Goal: Task Accomplishment & Management: Manage account settings

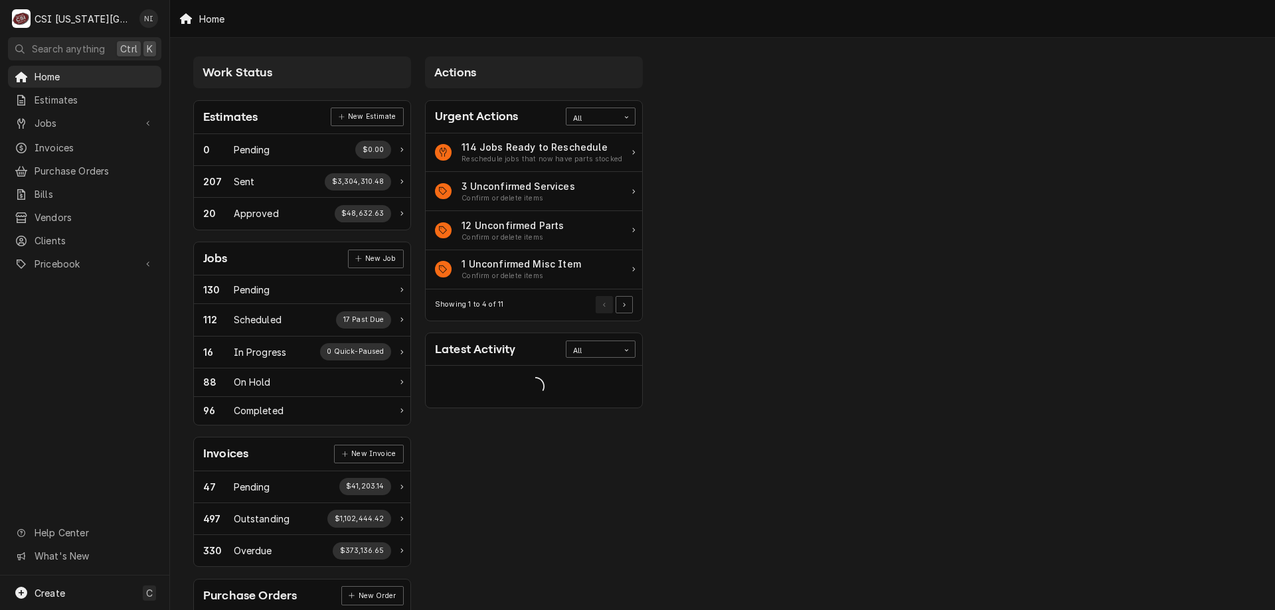
drag, startPoint x: 112, startPoint y: 117, endPoint x: 103, endPoint y: 123, distance: 10.5
click at [111, 118] on span "Jobs" at bounding box center [85, 123] width 100 height 14
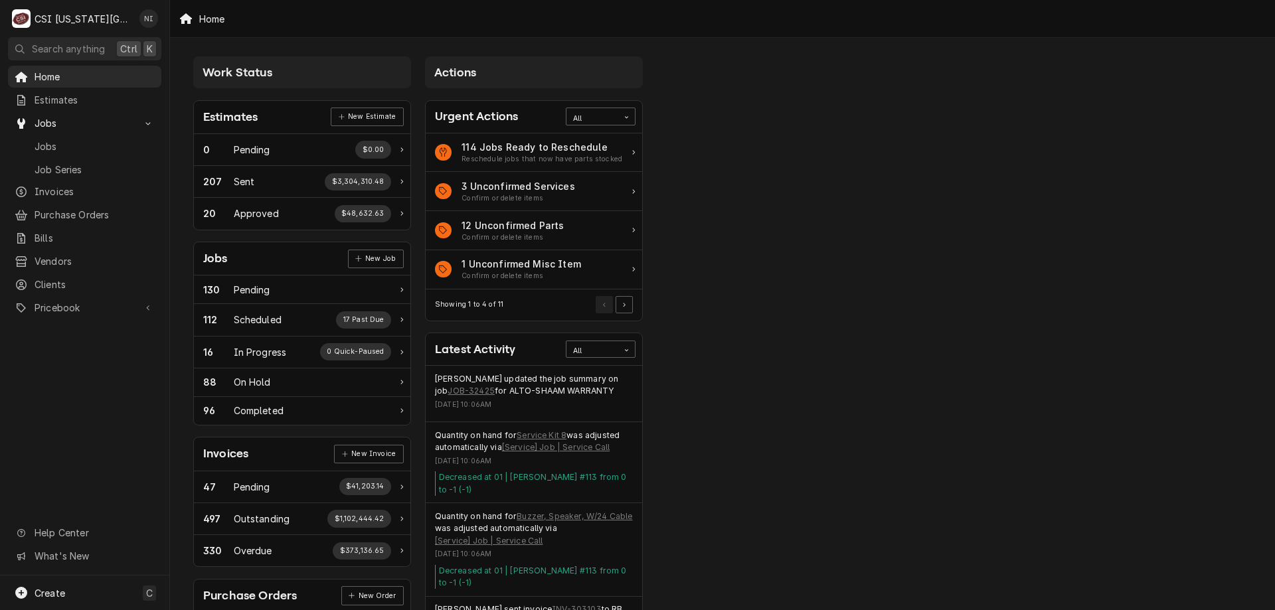
click at [68, 204] on link "Purchase Orders" at bounding box center [84, 215] width 153 height 22
click at [62, 303] on span "Pricebook" at bounding box center [85, 308] width 100 height 14
click at [49, 349] on span "Parts & Materials" at bounding box center [95, 354] width 120 height 14
click at [65, 140] on span "Jobs" at bounding box center [95, 146] width 120 height 14
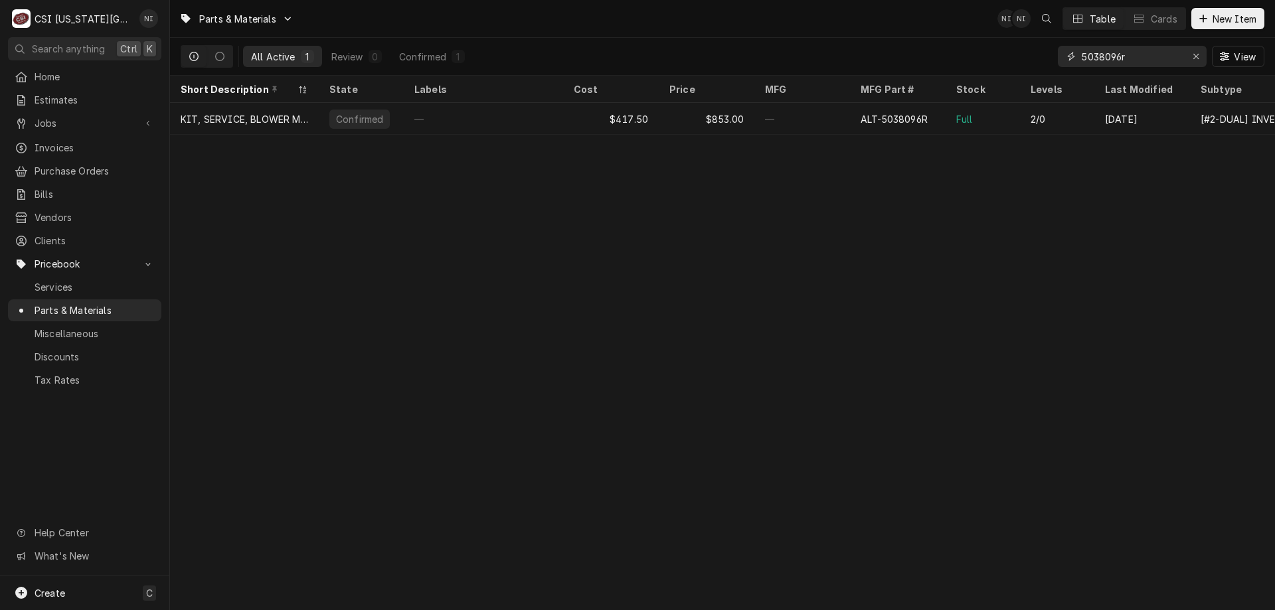
click at [1198, 58] on icon "Erase input" at bounding box center [1195, 56] width 7 height 9
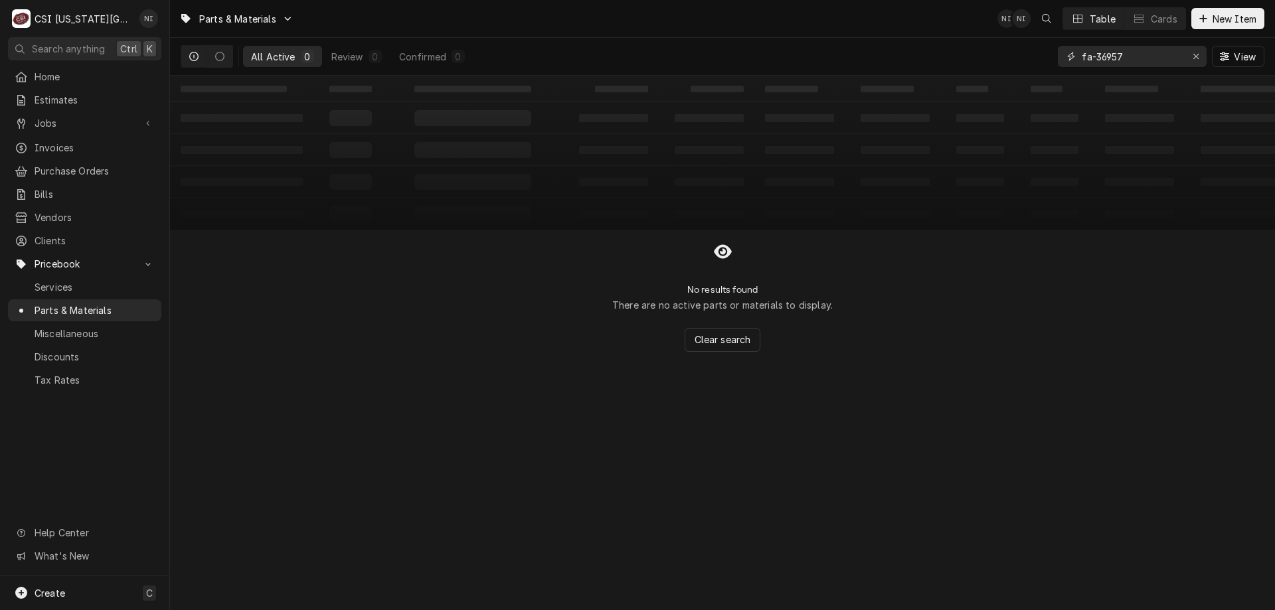
type input "fa-36957"
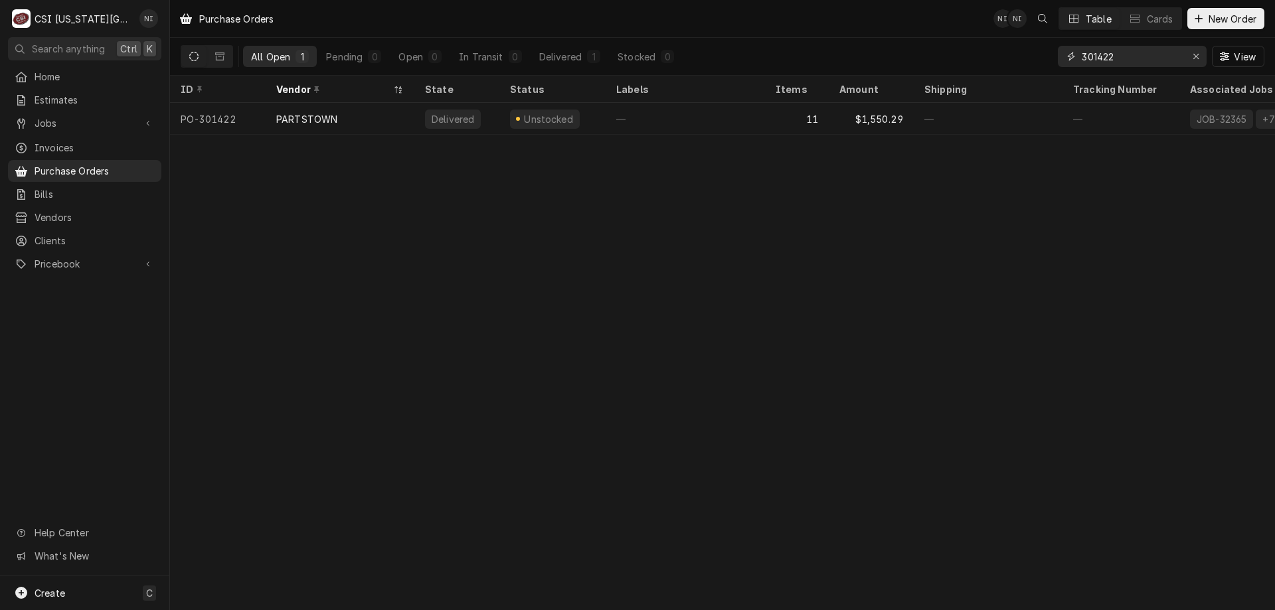
click at [1125, 56] on input "301422" at bounding box center [1131, 56] width 100 height 21
drag, startPoint x: 1125, startPoint y: 56, endPoint x: 1063, endPoint y: 53, distance: 61.8
click at [1063, 53] on div "301422" at bounding box center [1131, 56] width 149 height 21
click at [1194, 55] on icon "Erase input" at bounding box center [1195, 56] width 7 height 9
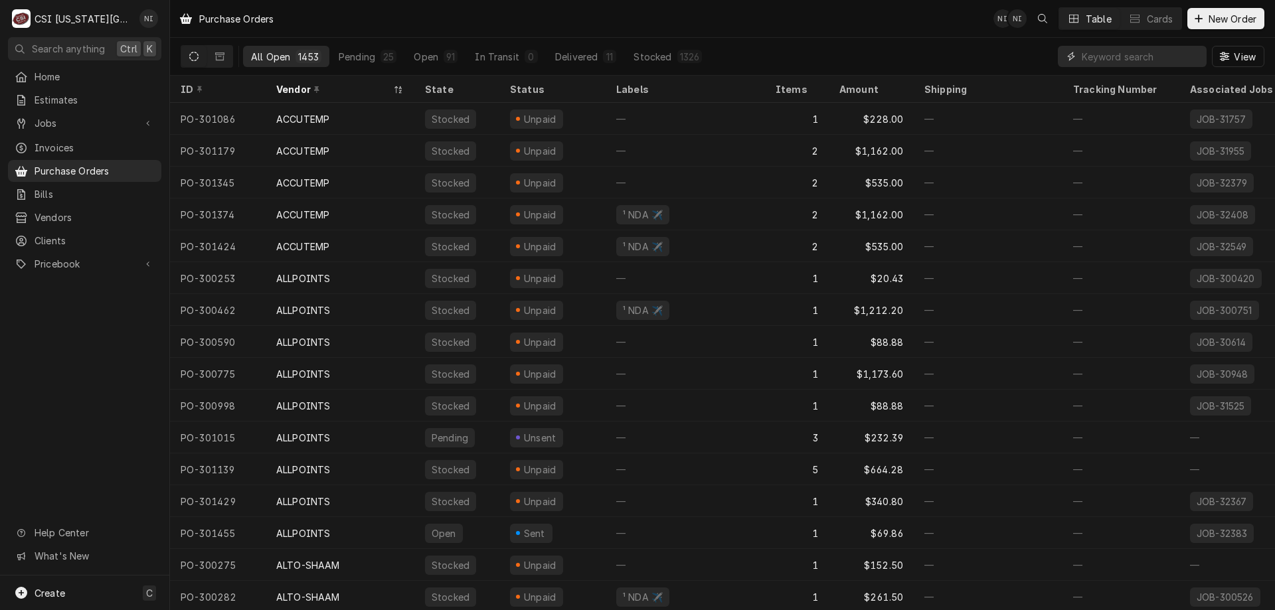
click at [1115, 56] on input "Dynamic Content Wrapper" at bounding box center [1140, 56] width 118 height 21
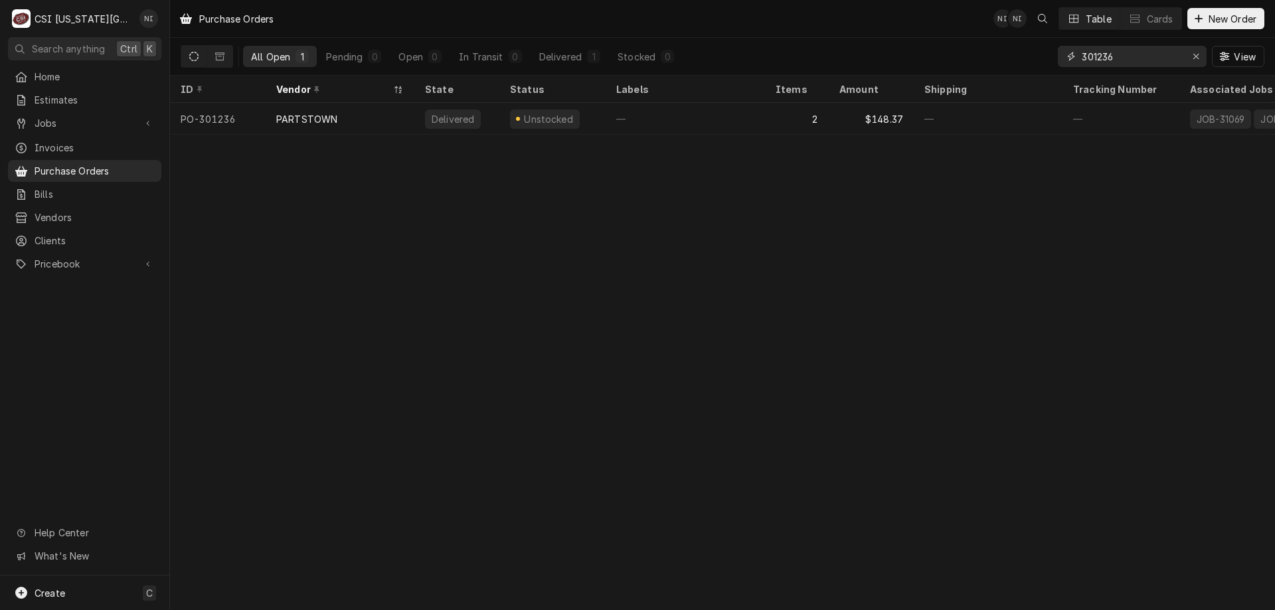
type input "301236"
click at [659, 113] on div "—" at bounding box center [684, 119] width 159 height 32
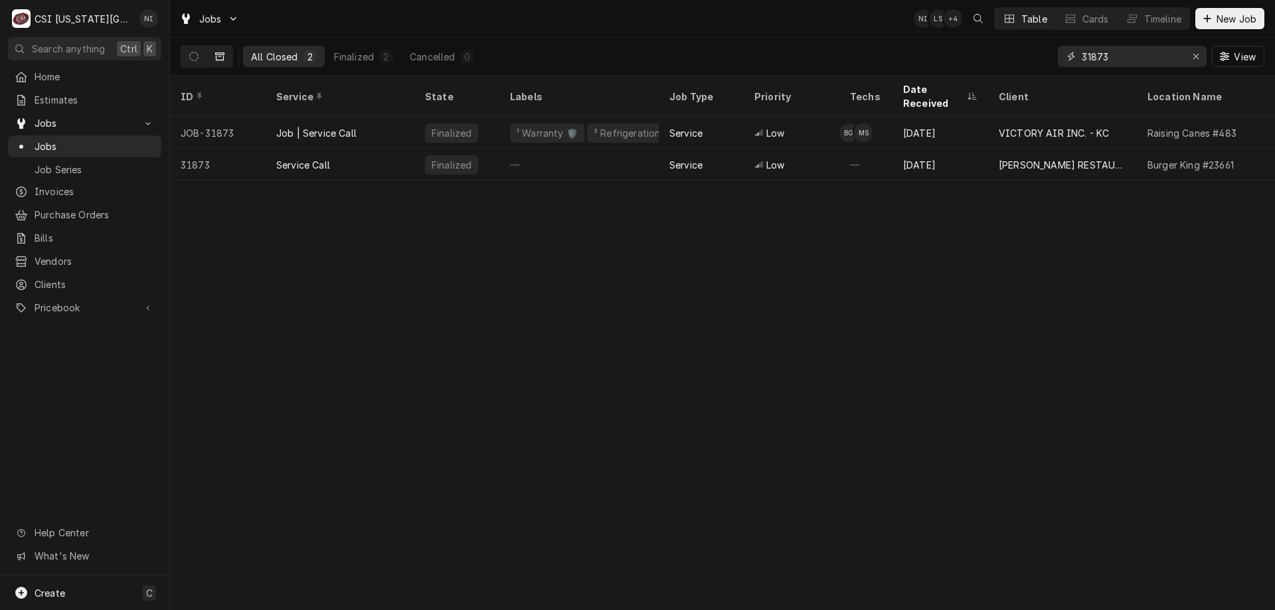
drag, startPoint x: 1119, startPoint y: 56, endPoint x: 1018, endPoint y: 56, distance: 100.2
click at [1018, 56] on div "All Closed 2 Finalized 2 Cancelled 0 31873 View" at bounding box center [722, 56] width 1083 height 37
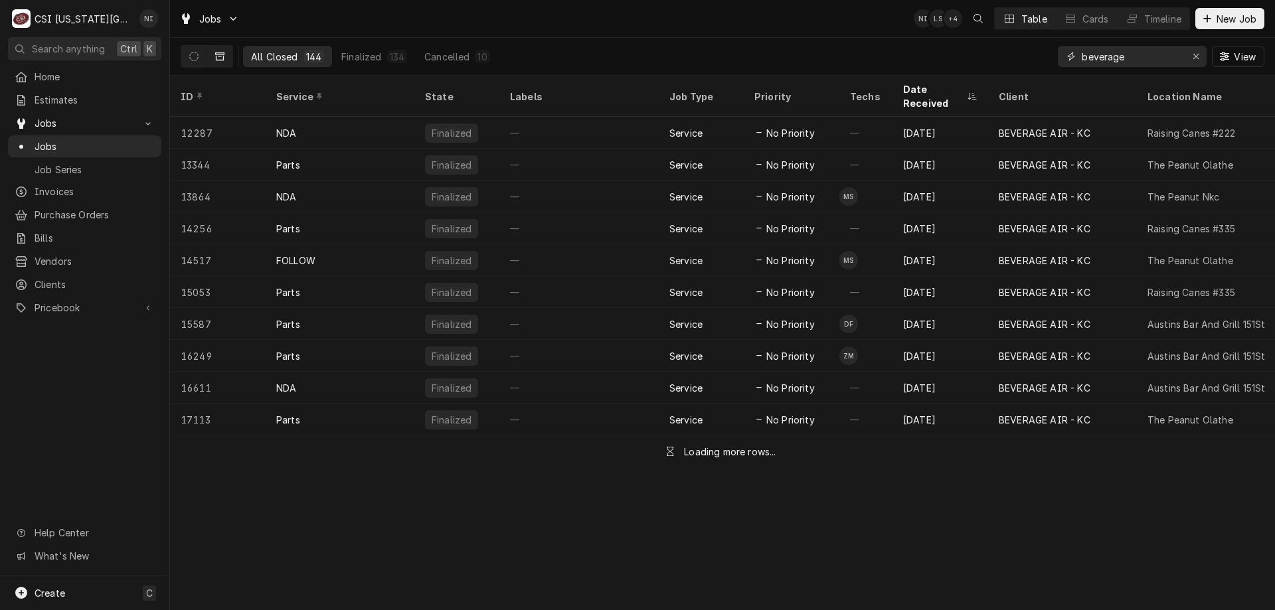
type input "beverage"
click at [198, 56] on button "Dynamic Content Wrapper" at bounding box center [193, 56] width 25 height 21
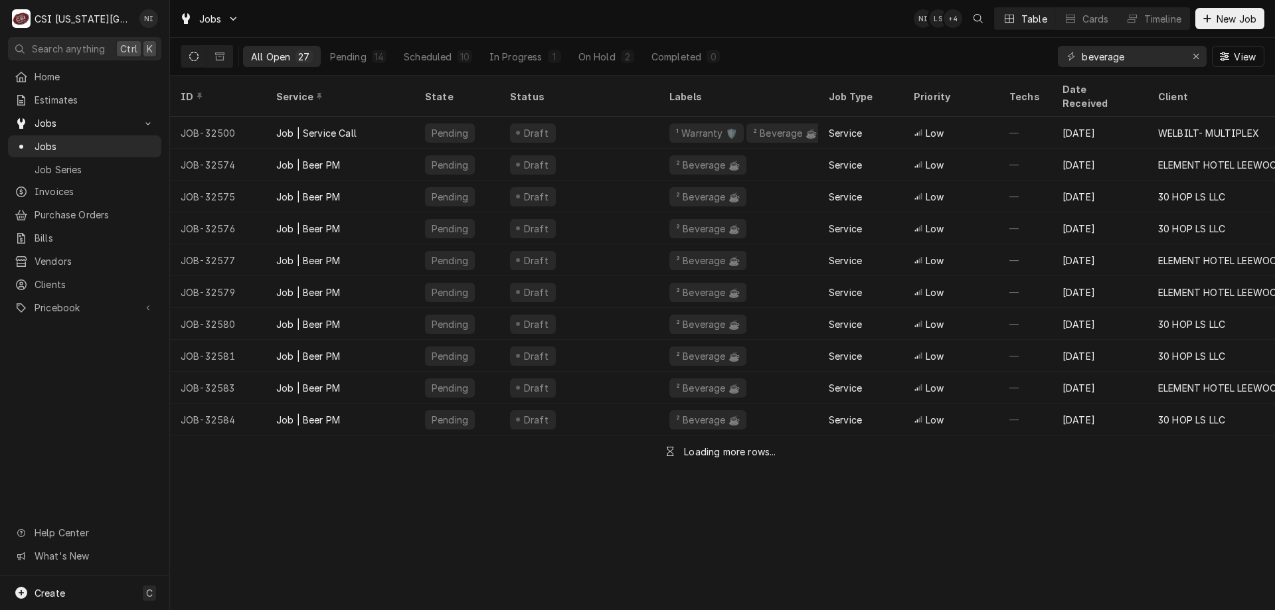
click at [599, 66] on button "On Hold 2" at bounding box center [606, 56] width 72 height 21
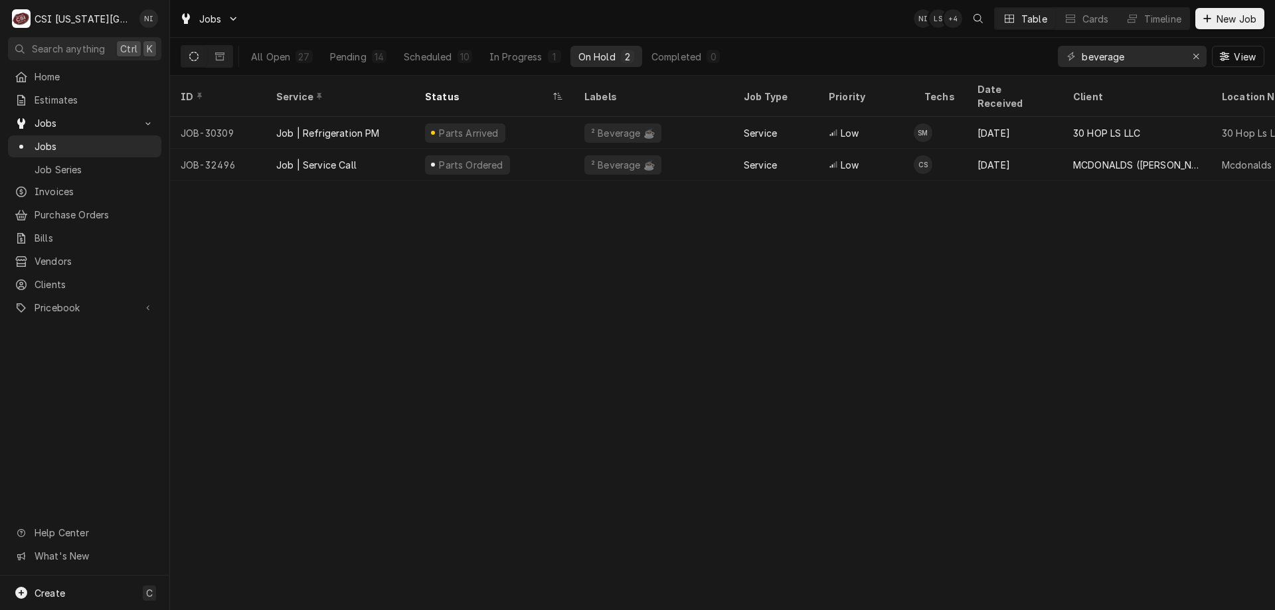
click at [558, 149] on div "Parts Ordered" at bounding box center [493, 165] width 159 height 32
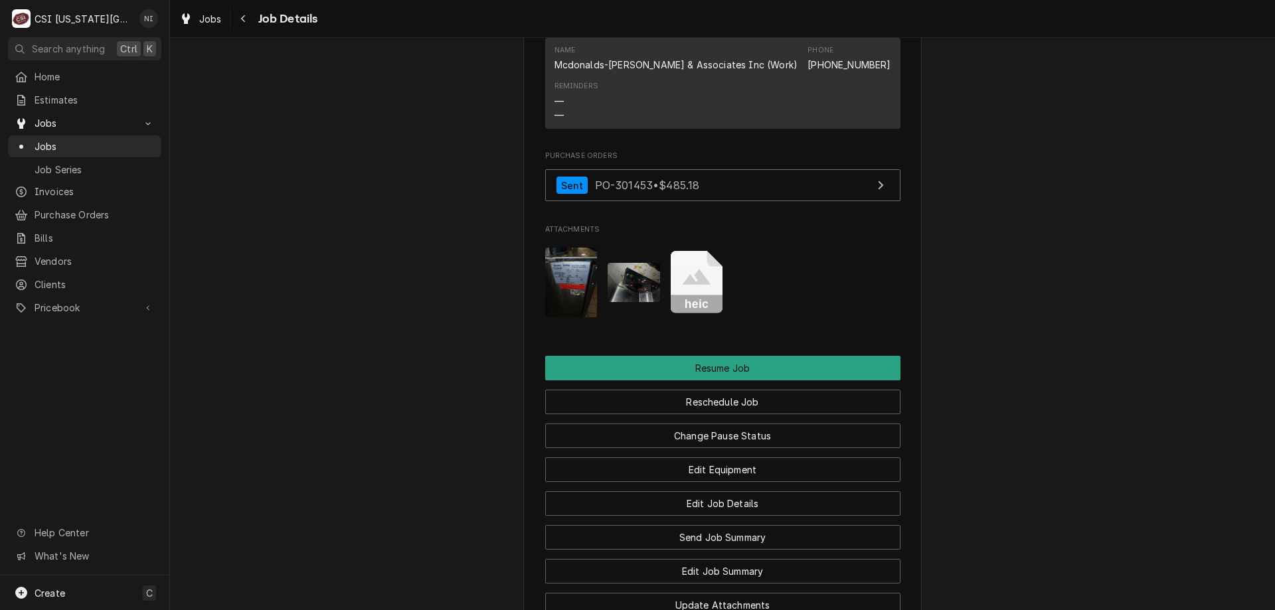
scroll to position [1618, 0]
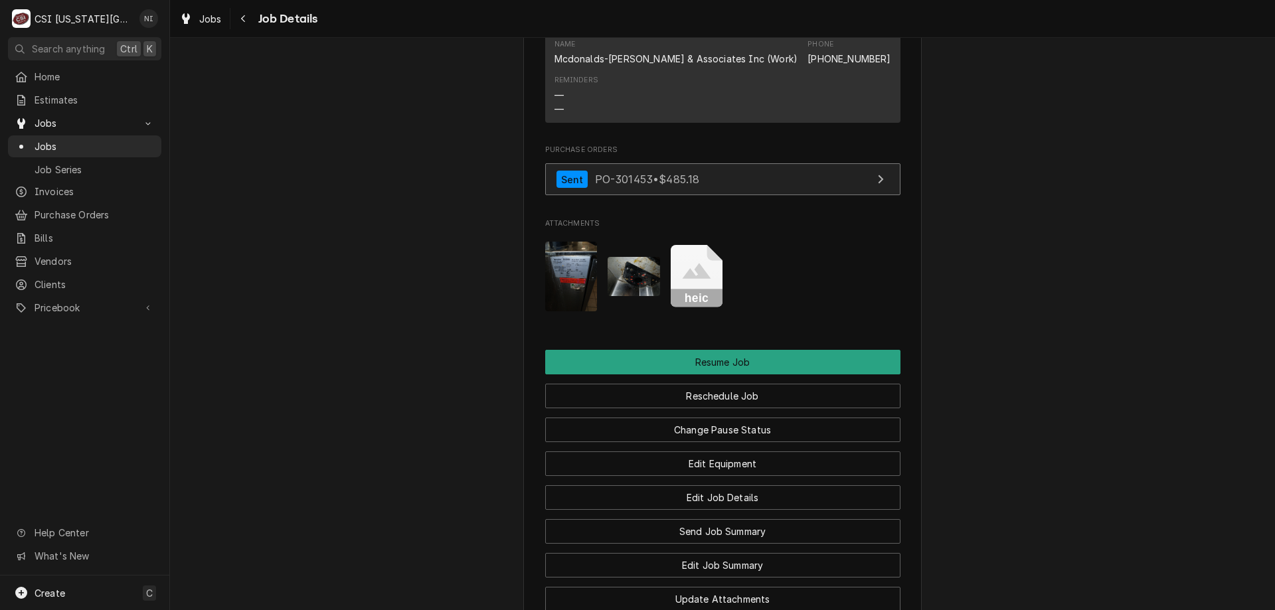
click link "Sent PO-301453 • $485.18"
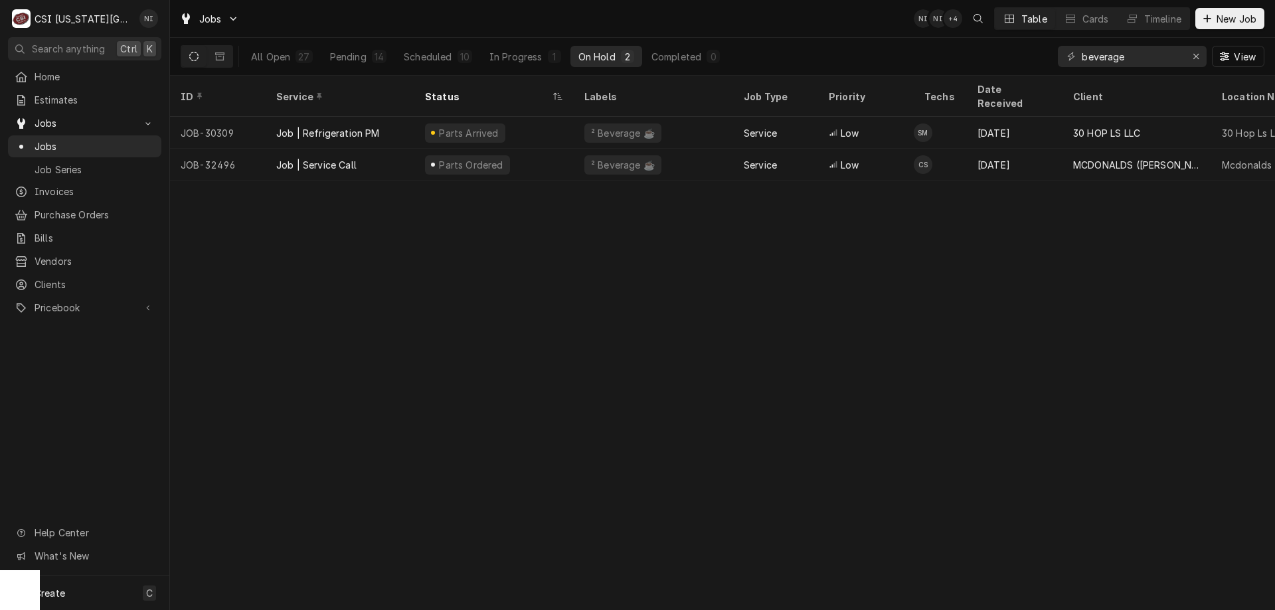
click at [530, 117] on div "Parts Arrived" at bounding box center [493, 133] width 159 height 32
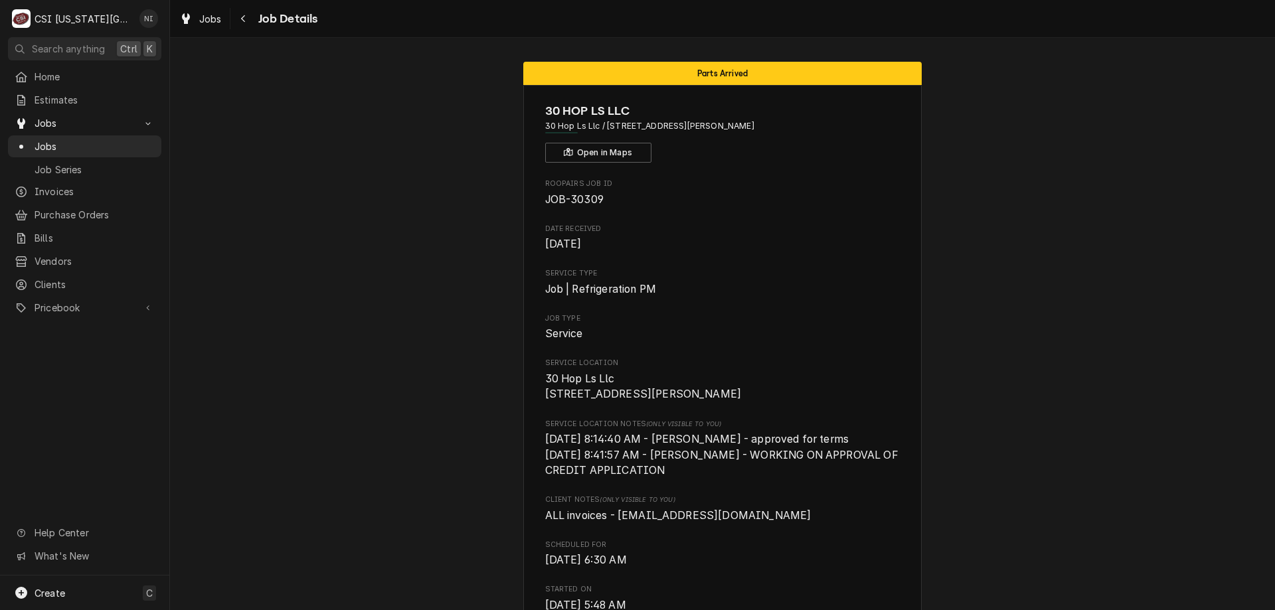
click at [121, 139] on span "Jobs" at bounding box center [95, 146] width 120 height 14
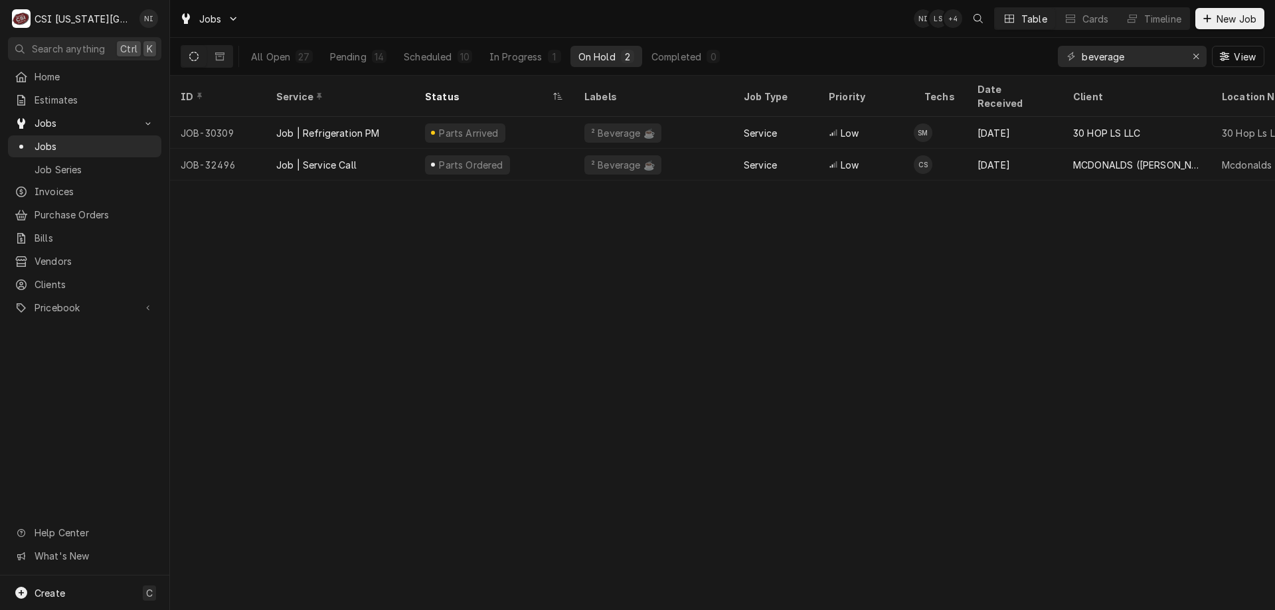
click at [335, 61] on div "Pending" at bounding box center [348, 57] width 37 height 14
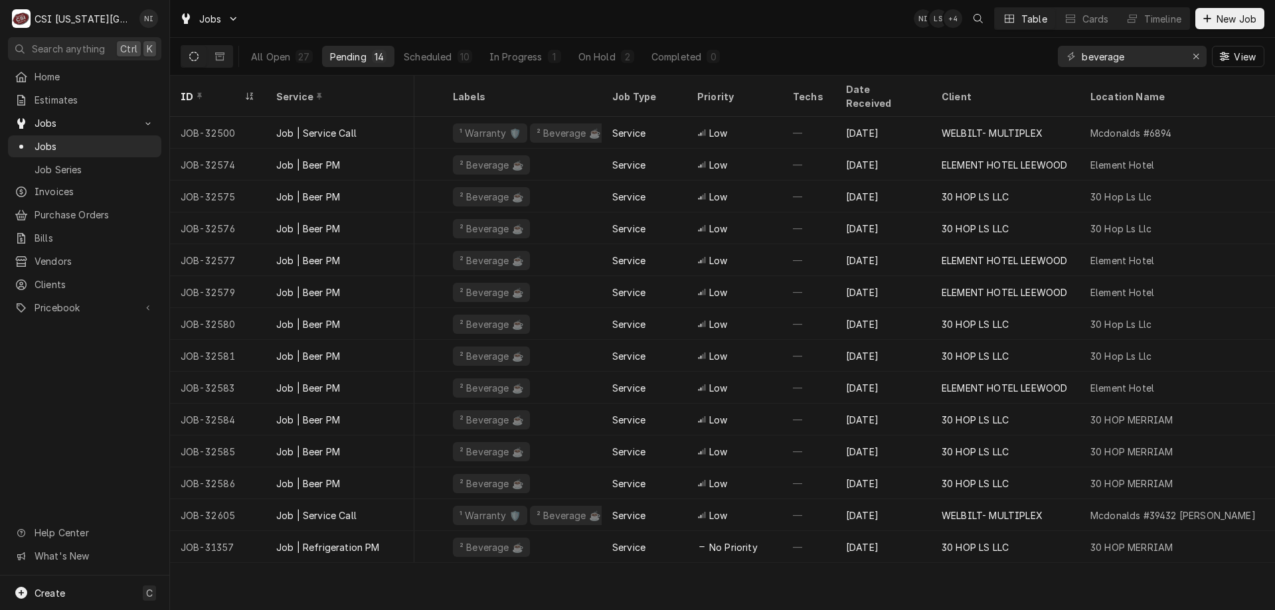
scroll to position [0, 188]
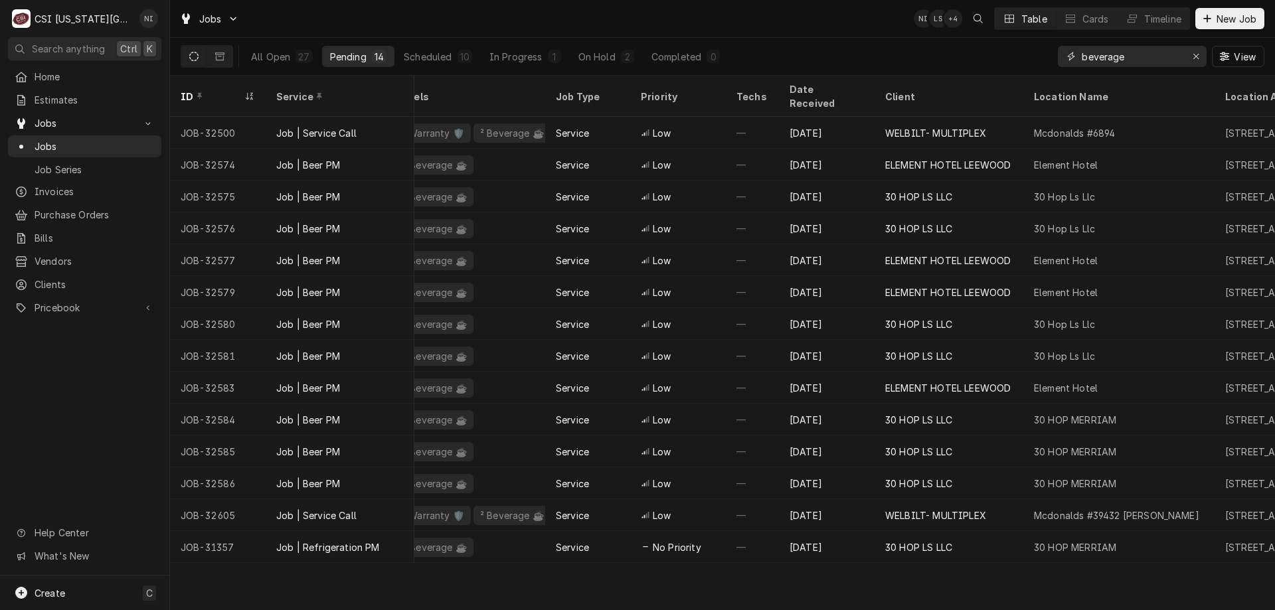
click at [1133, 55] on input "beverage" at bounding box center [1131, 56] width 100 height 21
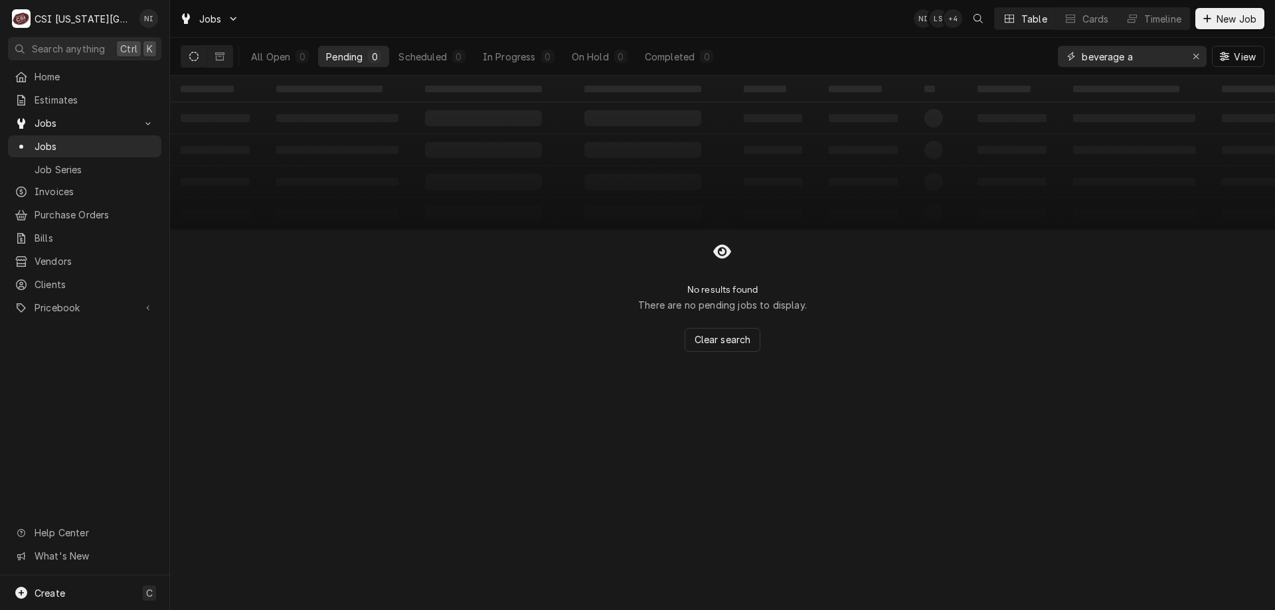
type input "beverage"
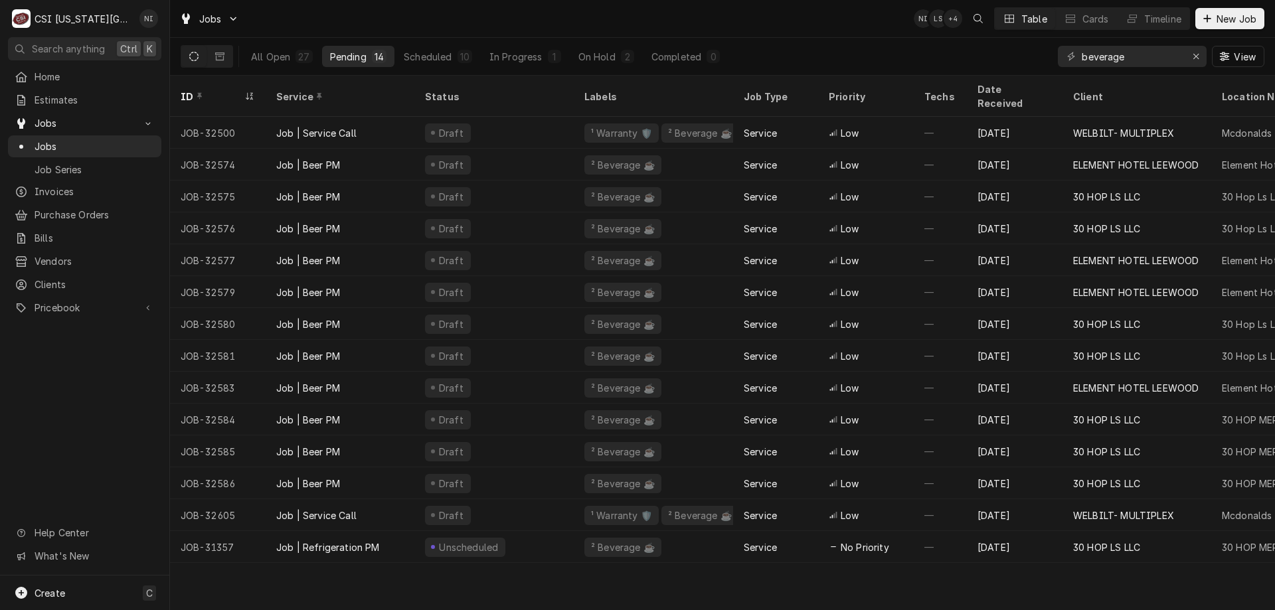
click at [532, 374] on div "Draft" at bounding box center [493, 388] width 159 height 32
click at [1140, 58] on input "beverage" at bounding box center [1131, 56] width 100 height 21
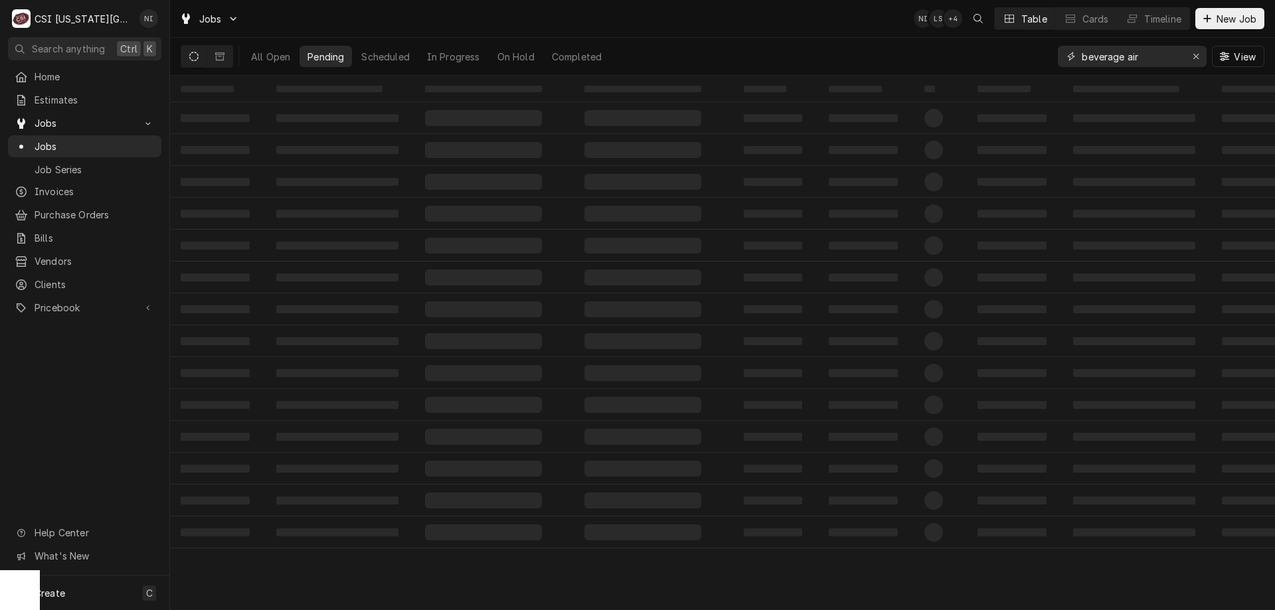
type input "beverage air"
click at [270, 58] on div "All Open" at bounding box center [270, 57] width 39 height 14
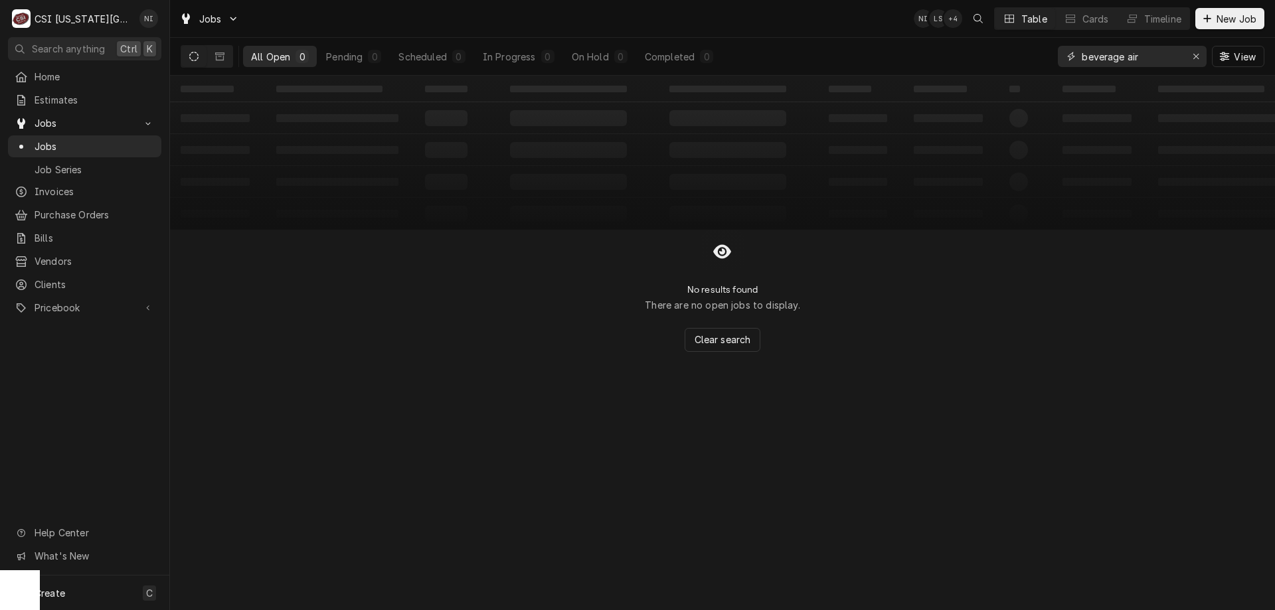
click at [1198, 56] on icon "Erase input" at bounding box center [1195, 56] width 7 height 9
type input "hagar"
click at [1194, 57] on icon "Erase input" at bounding box center [1195, 56] width 7 height 9
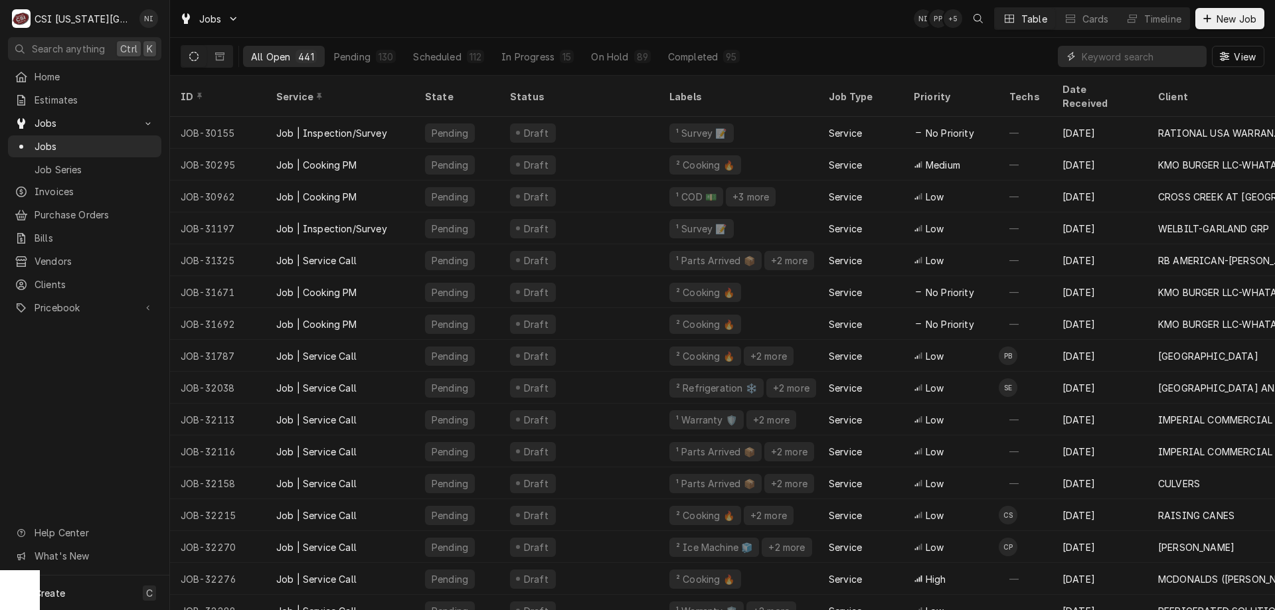
click at [1084, 57] on input "Dynamic Content Wrapper" at bounding box center [1140, 56] width 118 height 21
paste input "32113"
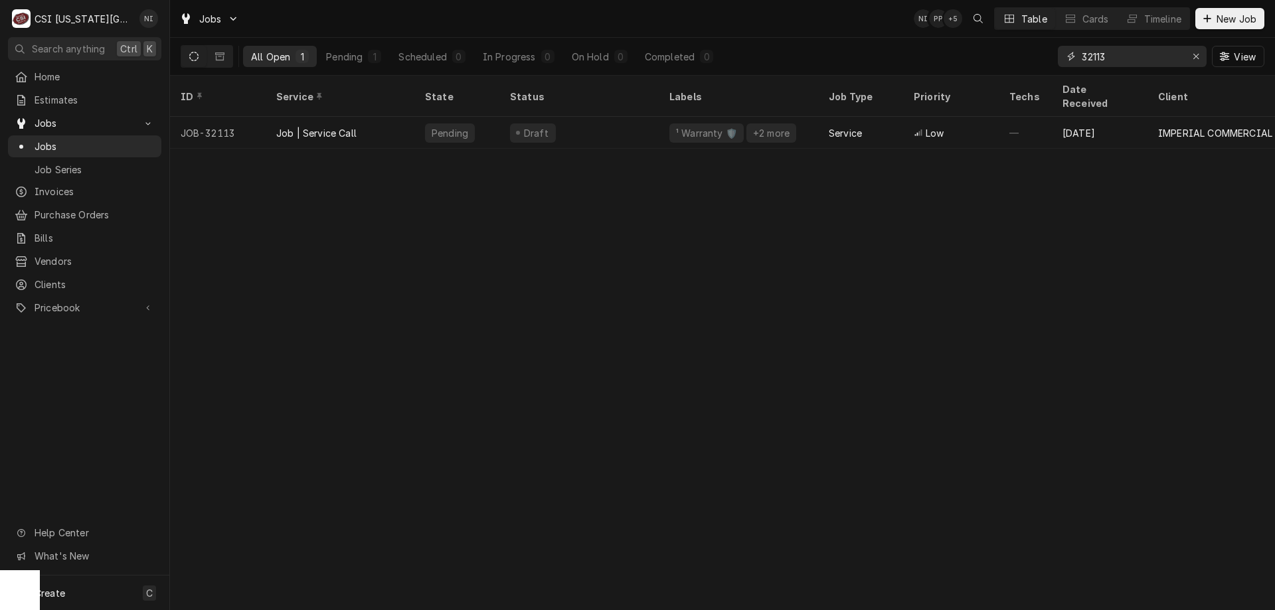
type input "32113"
click at [607, 117] on div "Draft" at bounding box center [578, 133] width 159 height 32
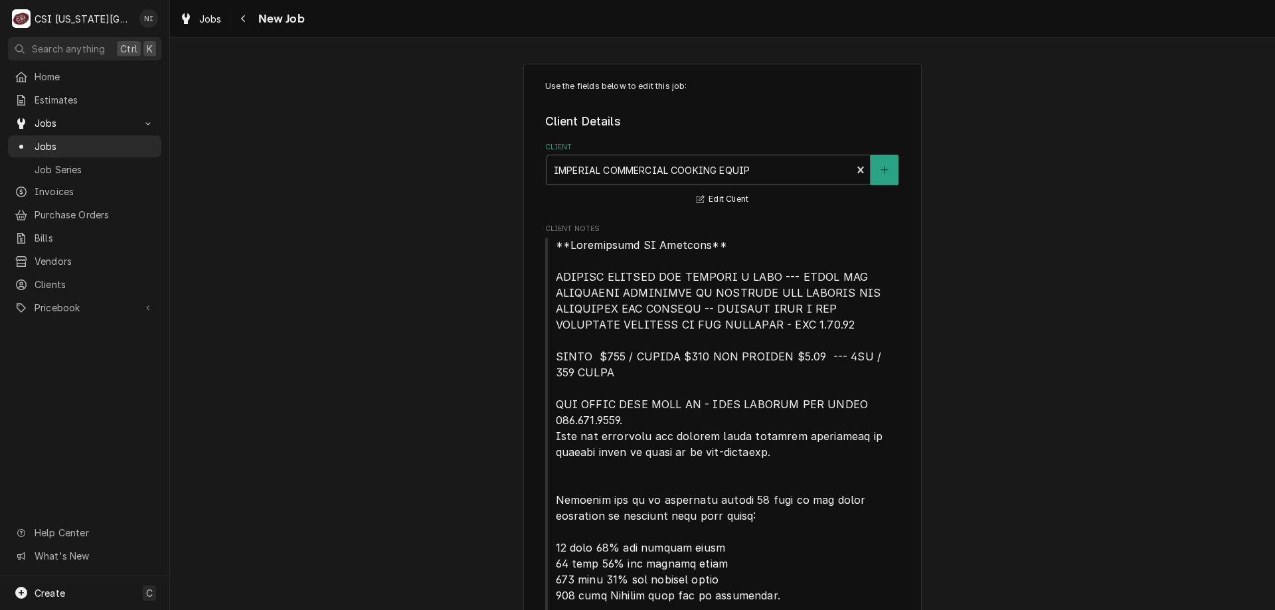
type textarea "x"
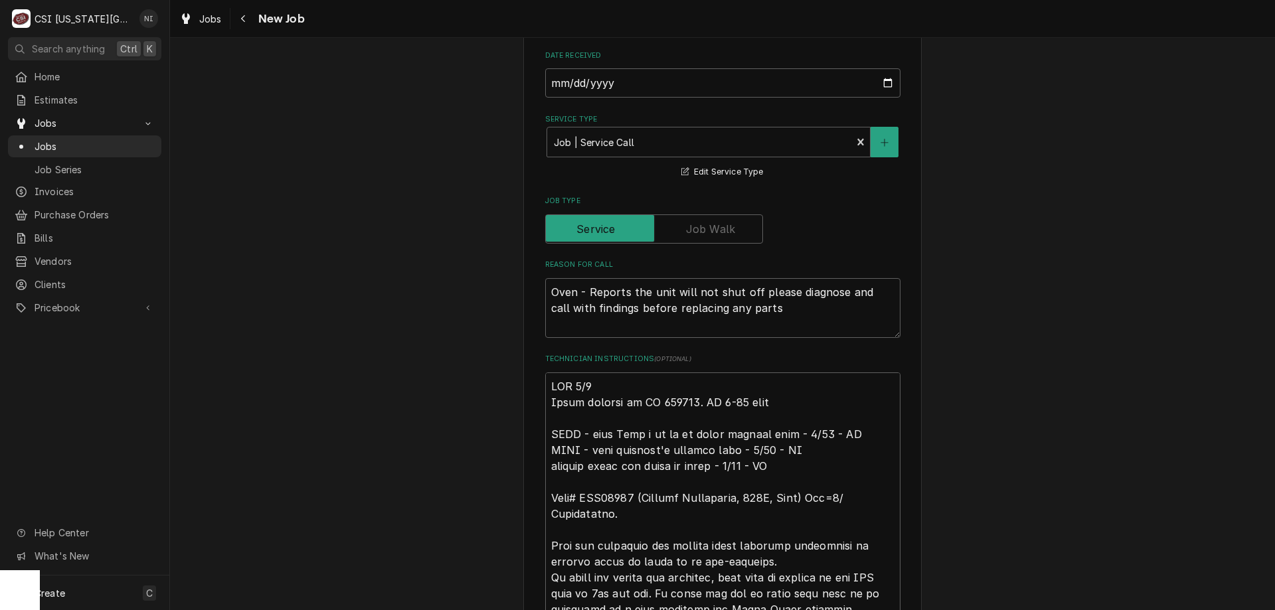
scroll to position [1172, 0]
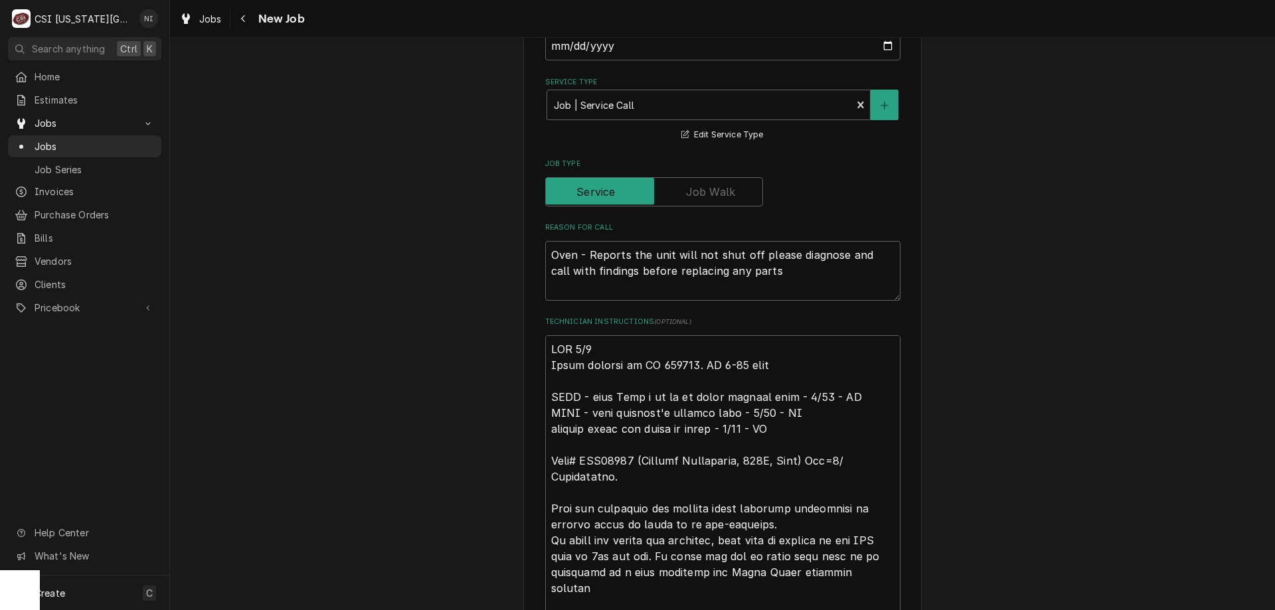
click at [98, 142] on span "Jobs" at bounding box center [95, 146] width 120 height 14
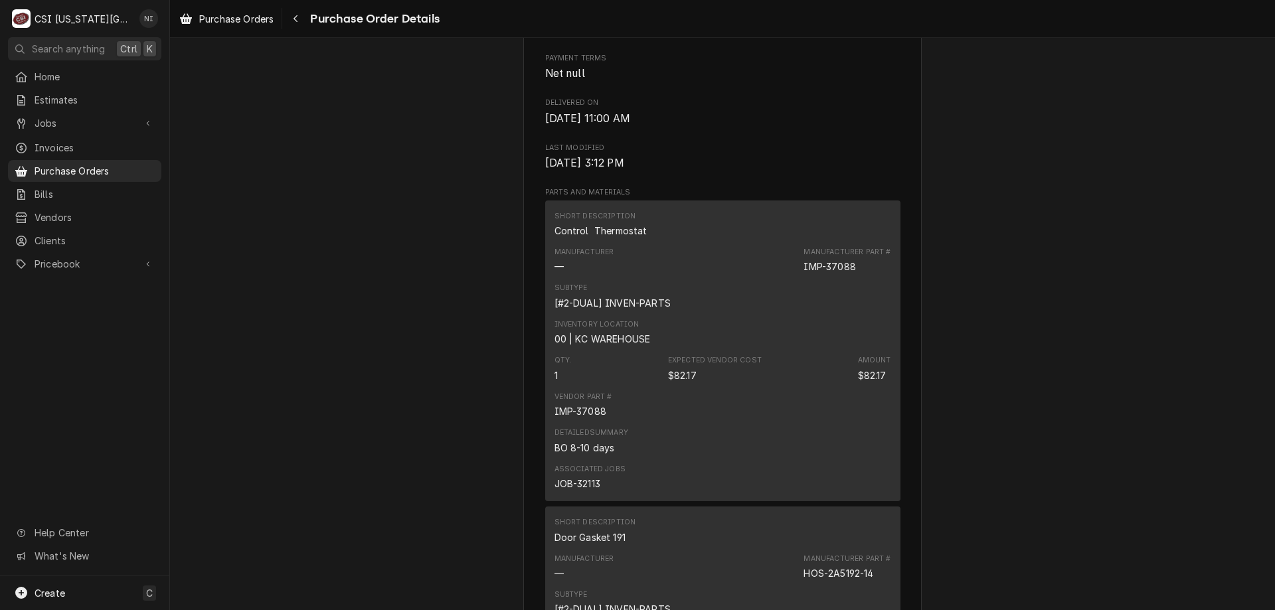
scroll to position [739, 0]
click at [127, 164] on span "Purchase Orders" at bounding box center [95, 171] width 120 height 14
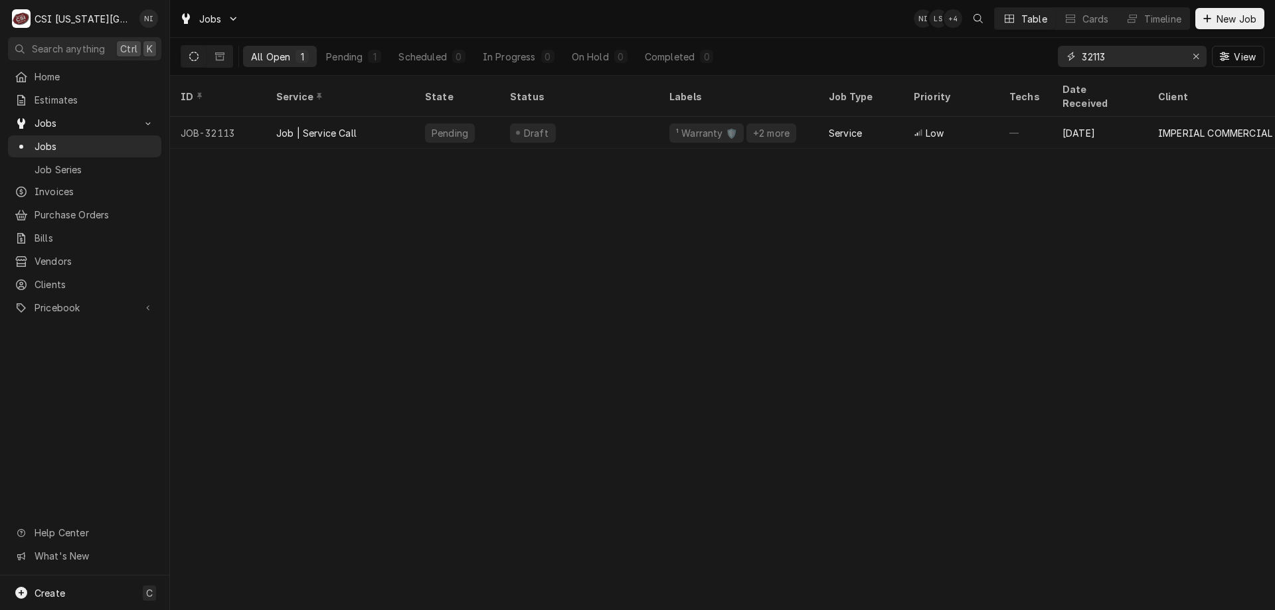
click at [1190, 58] on div "Erase input" at bounding box center [1195, 56] width 13 height 13
paste input "32116"
type input "32116"
click at [565, 121] on div "Draft" at bounding box center [578, 133] width 159 height 32
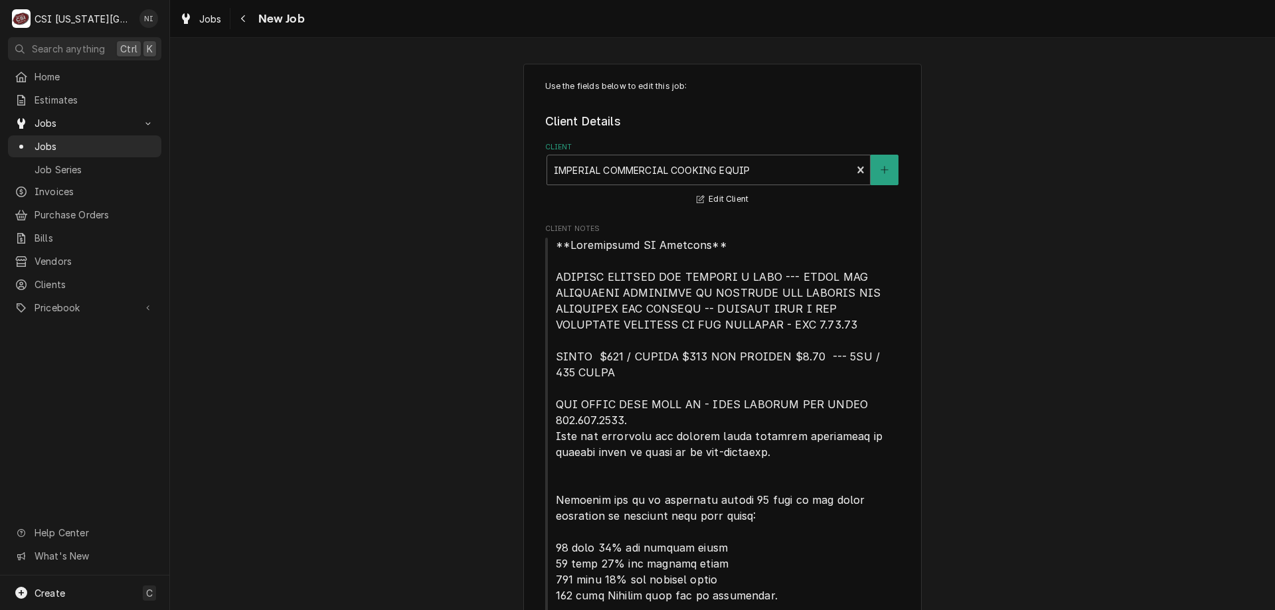
type textarea "x"
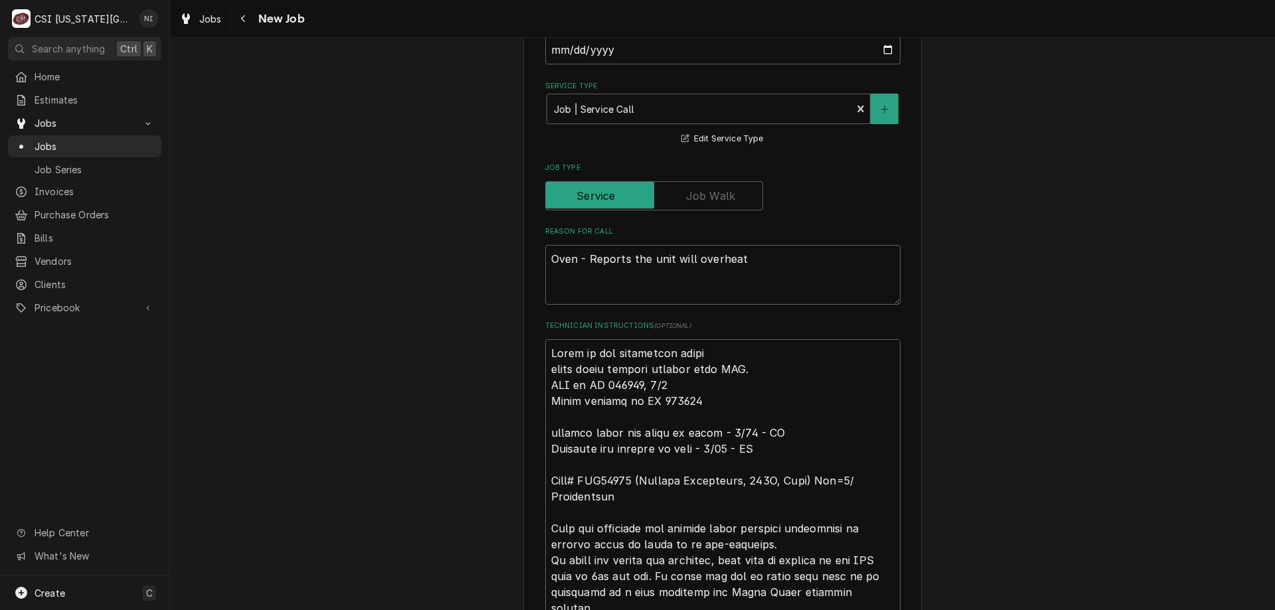
scroll to position [1165, 0]
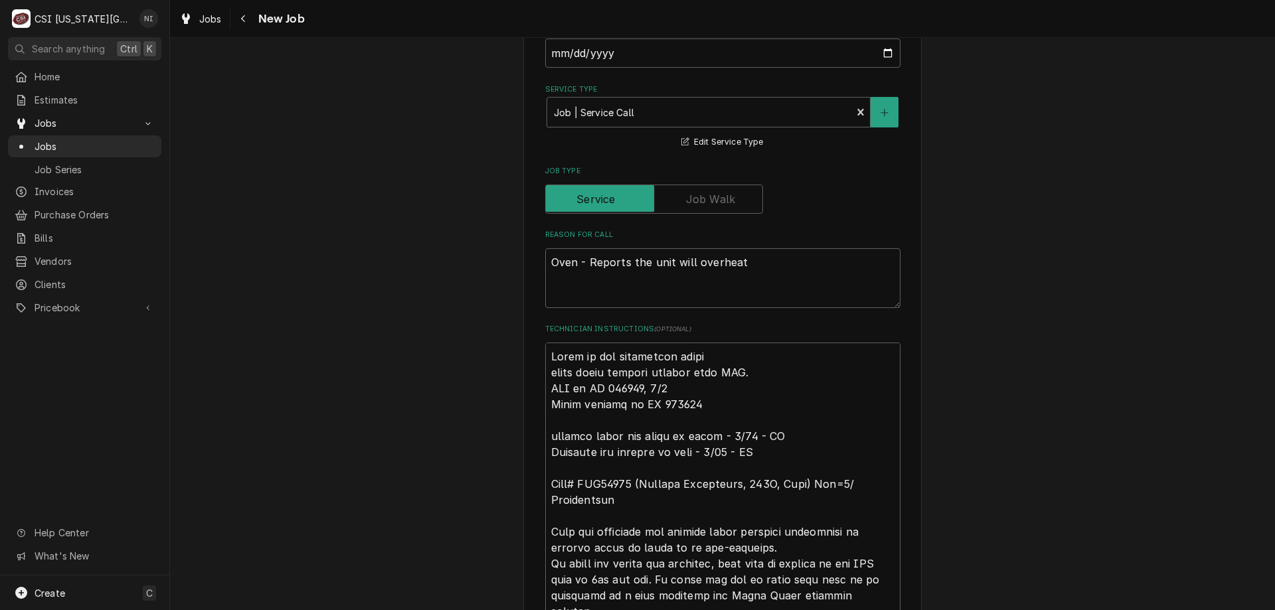
click at [99, 145] on span "Jobs" at bounding box center [95, 146] width 120 height 14
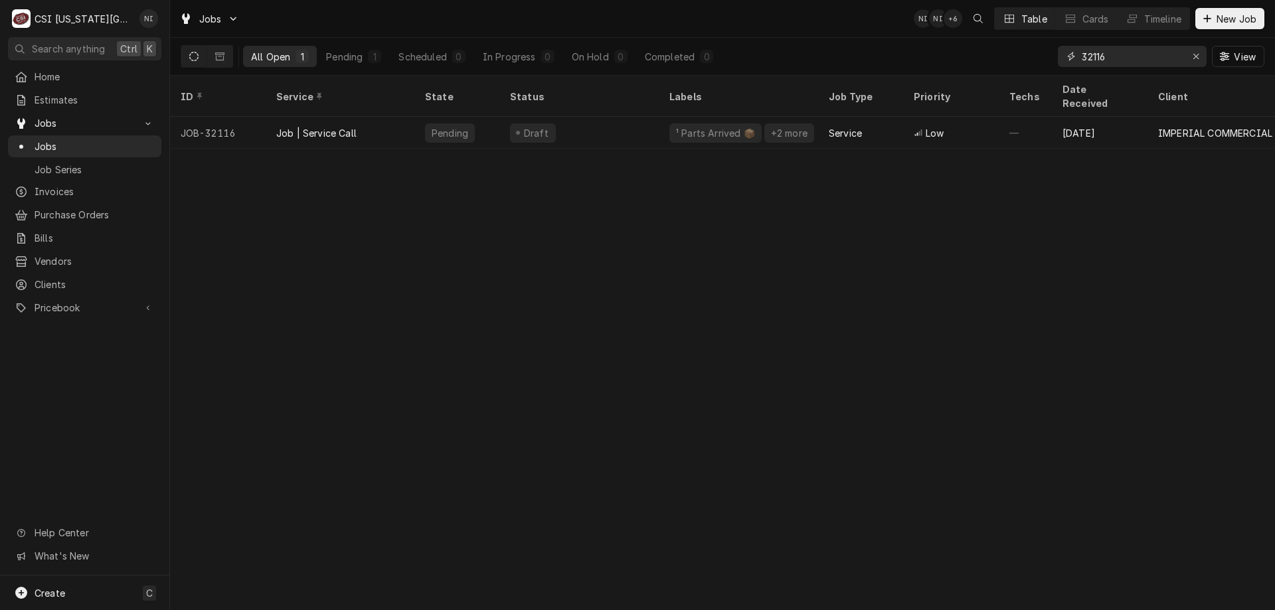
drag, startPoint x: 1107, startPoint y: 56, endPoint x: 1049, endPoint y: 54, distance: 58.5
click at [1064, 54] on div "32116" at bounding box center [1131, 56] width 149 height 21
type input "32365"
click at [402, 117] on div "Job | Service Call" at bounding box center [340, 133] width 149 height 32
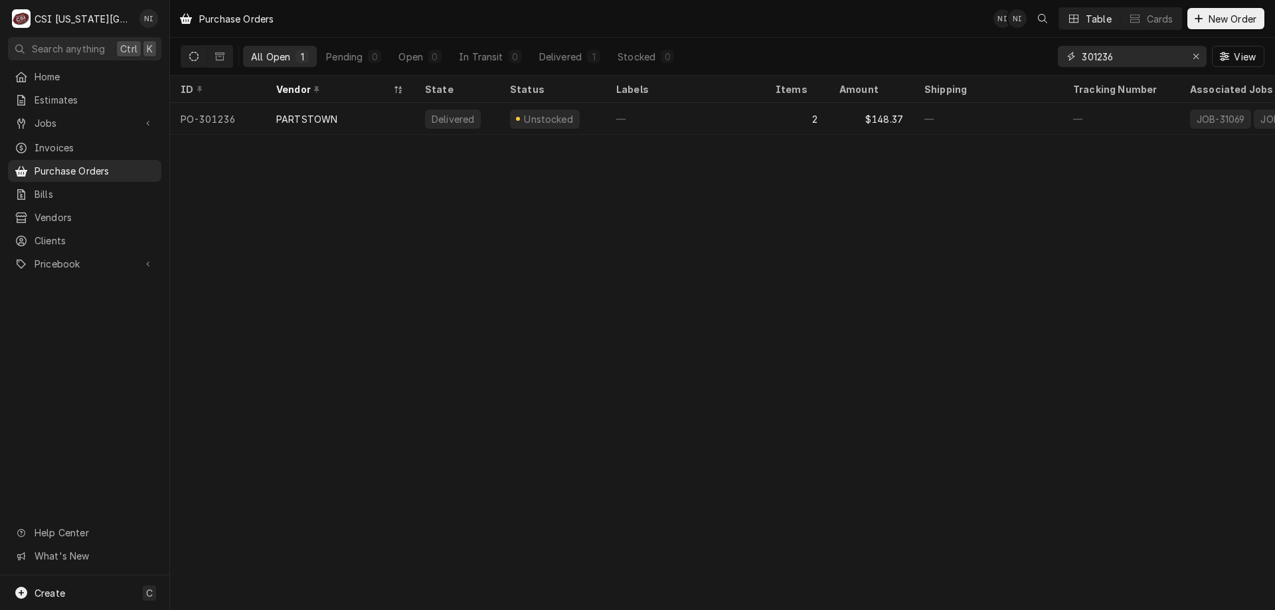
drag, startPoint x: 1138, startPoint y: 58, endPoint x: 1026, endPoint y: 58, distance: 111.5
click at [1026, 58] on div "All Open 1 Pending 0 Open 0 In Transit 0 Delivered 1 Stocked 0 301236 View" at bounding box center [722, 56] width 1083 height 37
type input "301422"
click at [660, 123] on div "—" at bounding box center [684, 119] width 159 height 32
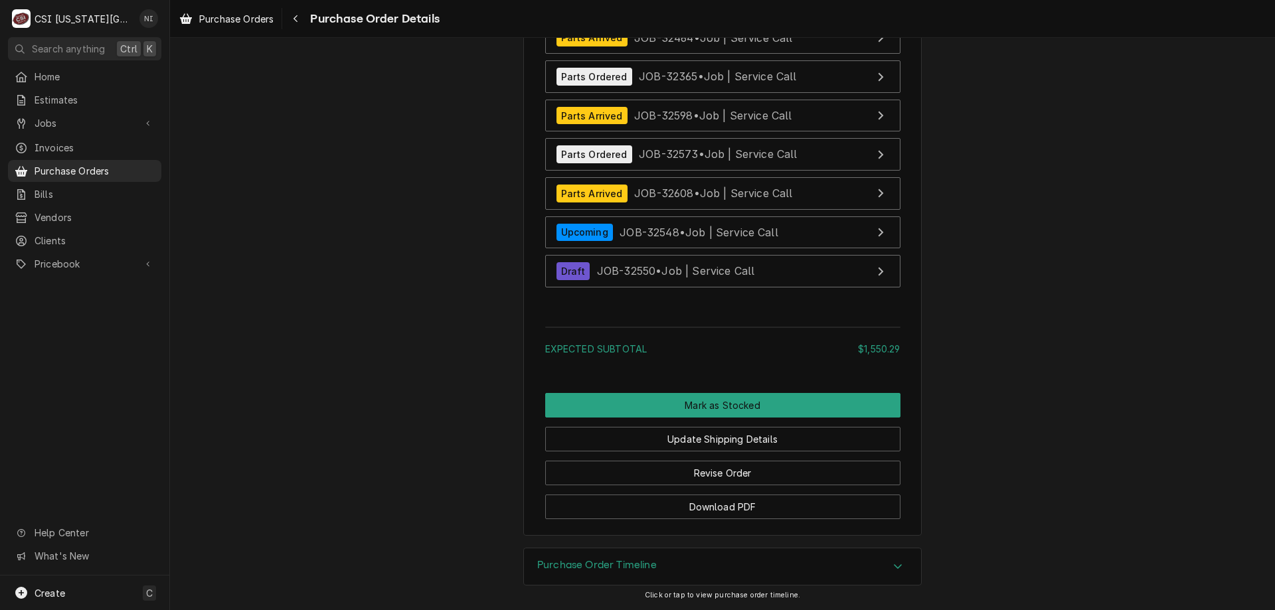
scroll to position [4130, 0]
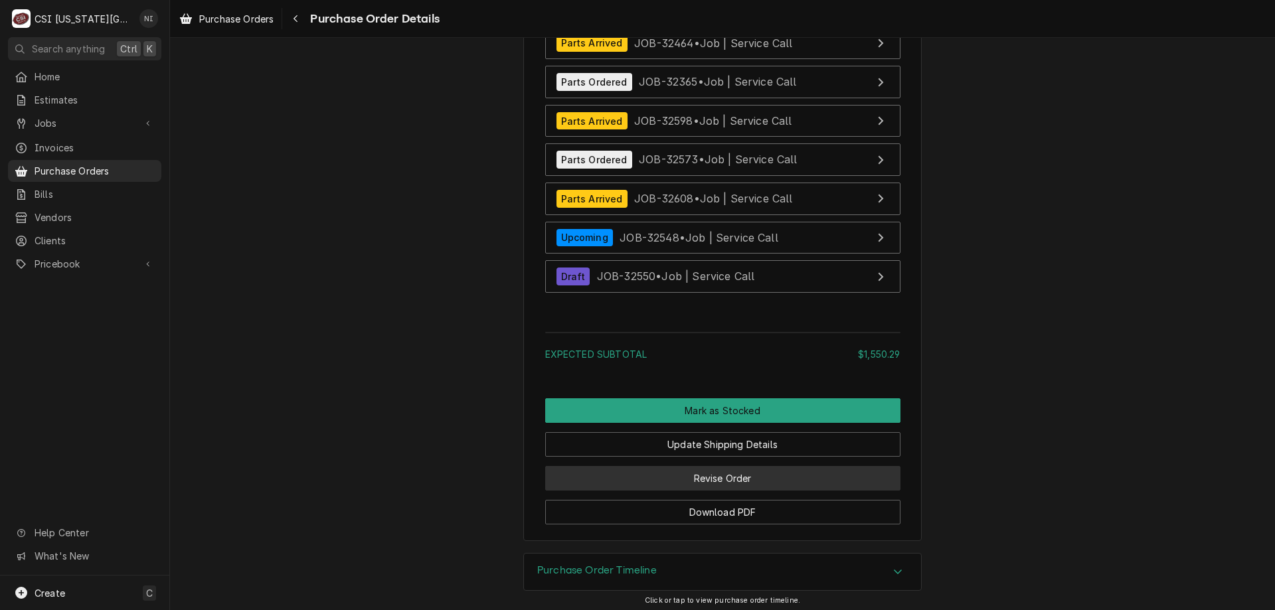
click at [764, 491] on button "Revise Order" at bounding box center [722, 478] width 355 height 25
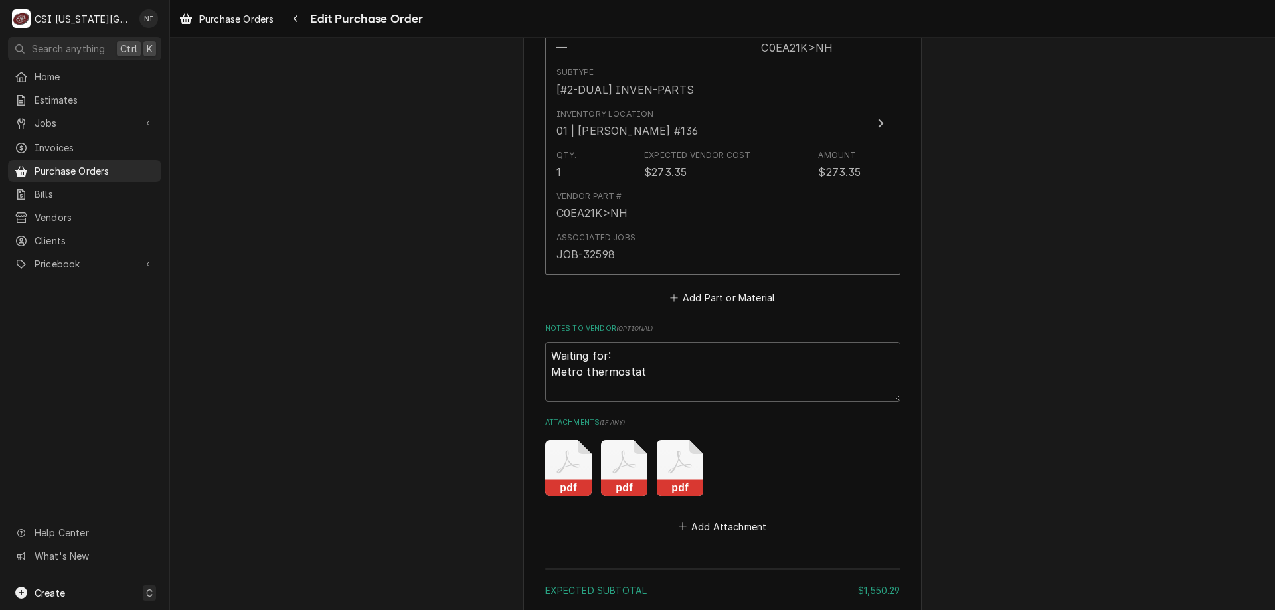
scroll to position [3890, 0]
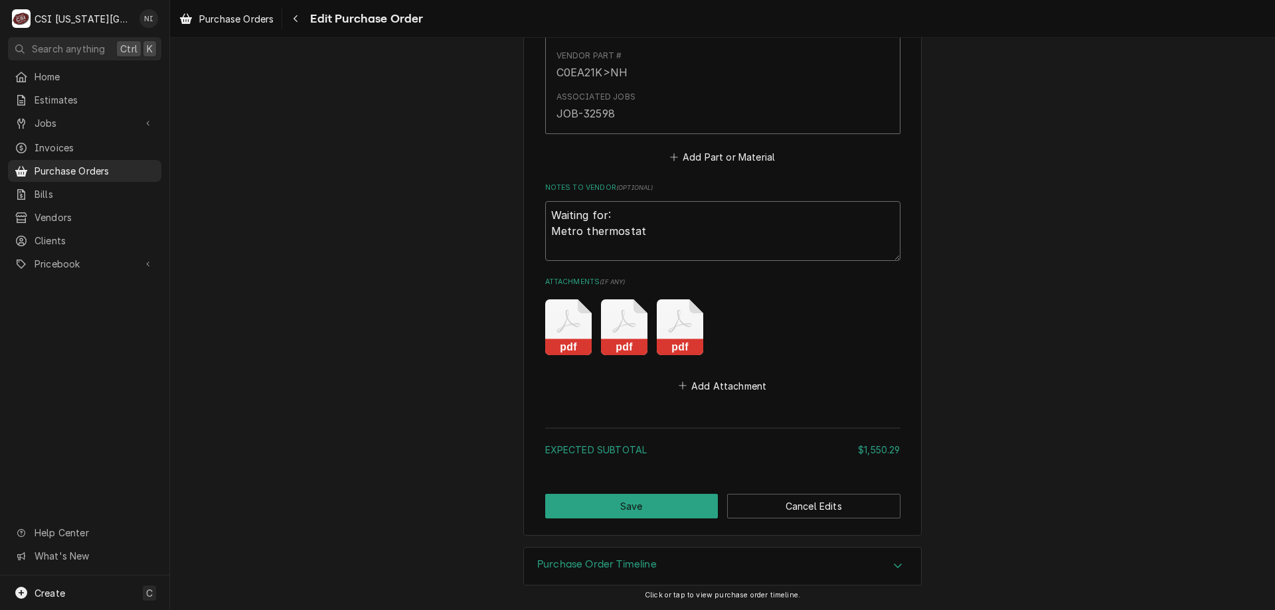
drag, startPoint x: 599, startPoint y: 226, endPoint x: 530, endPoint y: 204, distance: 72.2
type textarea "x"
click at [675, 507] on button "Save" at bounding box center [631, 506] width 173 height 25
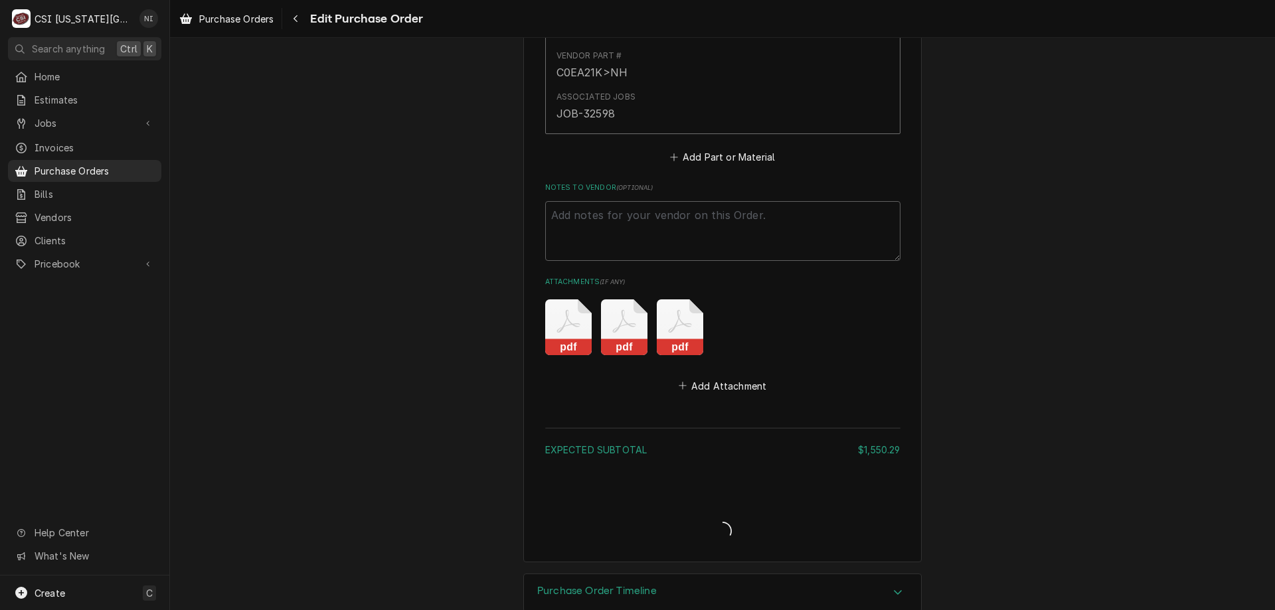
type textarea "x"
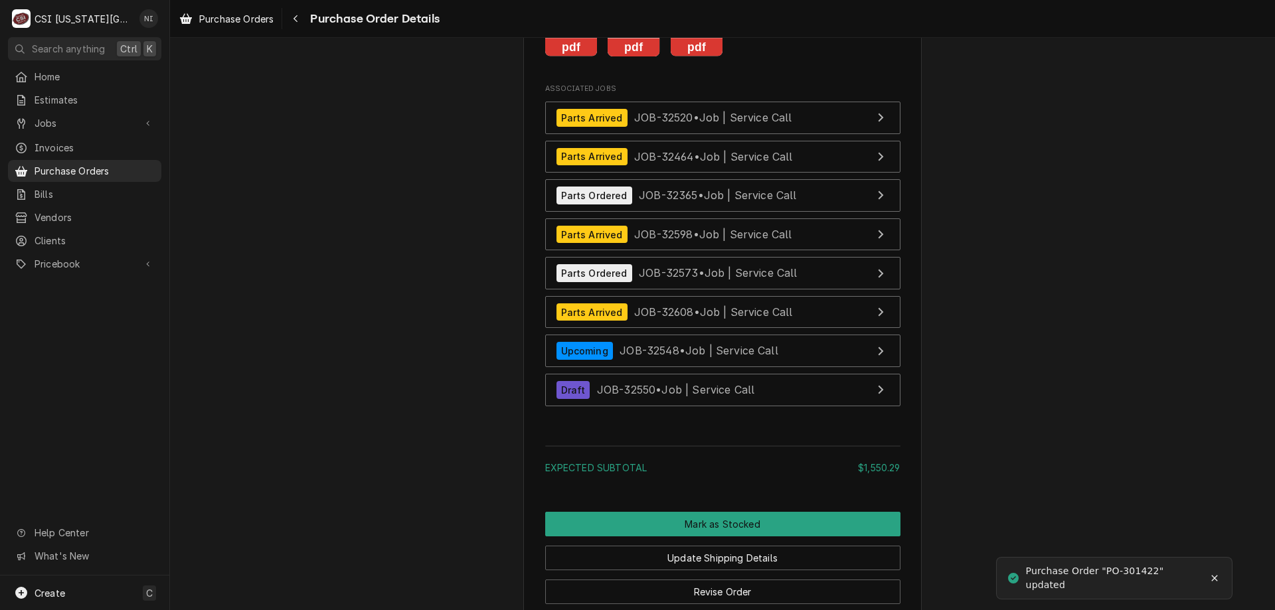
scroll to position [3996, 0]
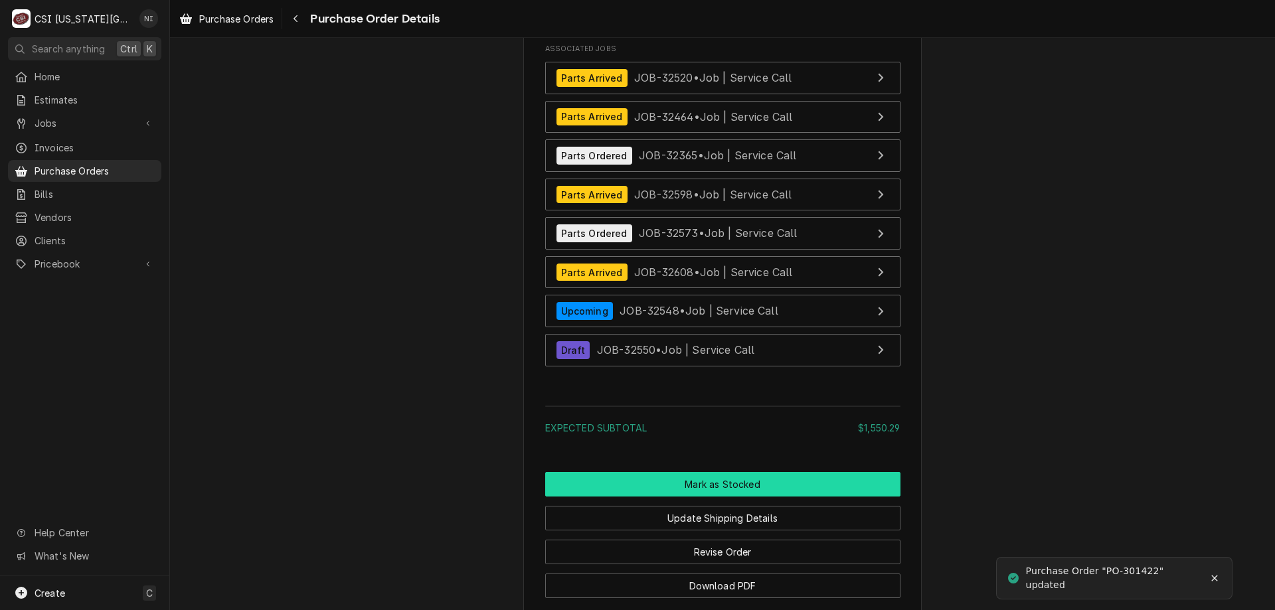
click at [752, 497] on button "Mark as Stocked" at bounding box center [722, 484] width 355 height 25
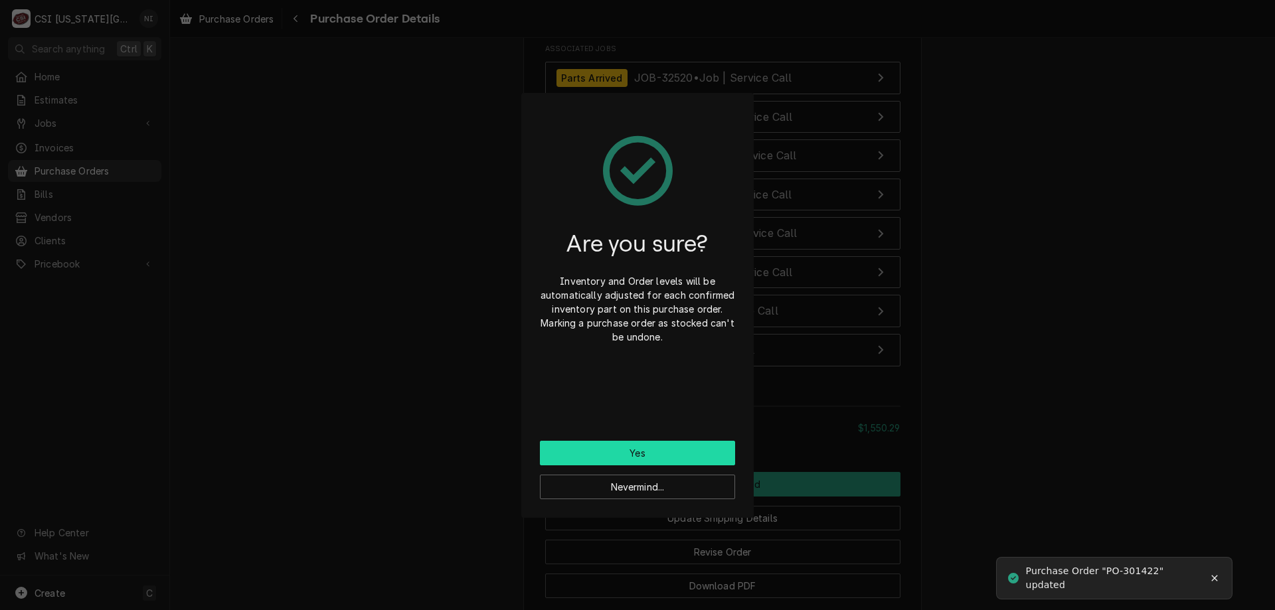
click at [643, 453] on button "Yes" at bounding box center [637, 453] width 195 height 25
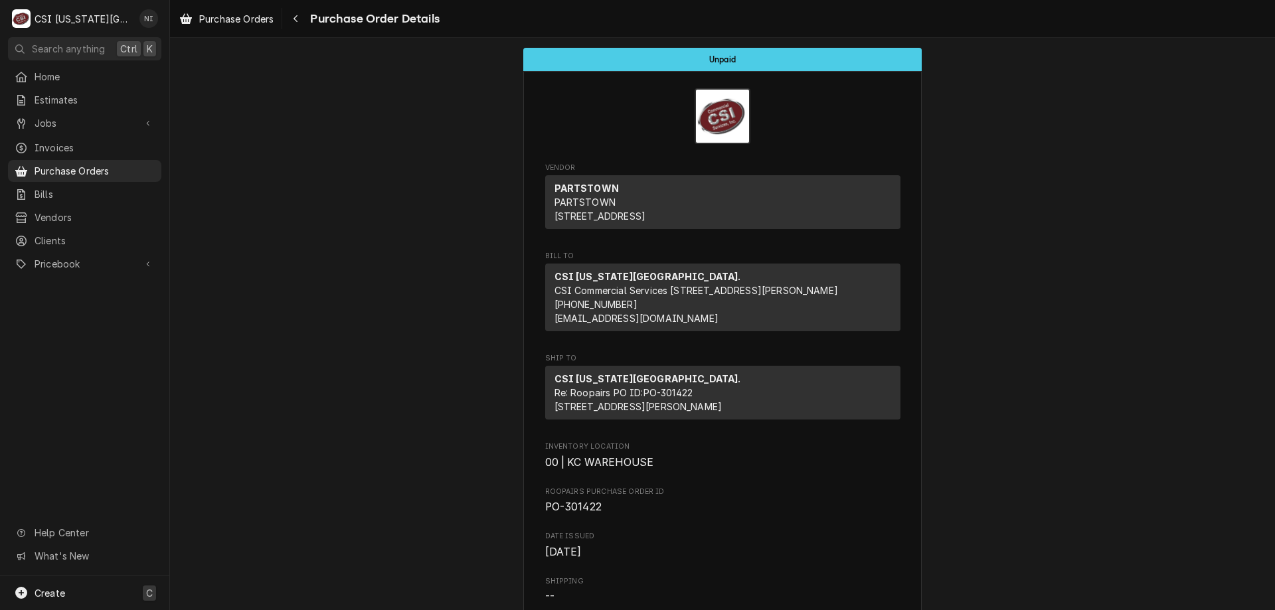
click at [102, 598] on div "Create C" at bounding box center [84, 593] width 169 height 35
click at [266, 499] on div "Purchase Order" at bounding box center [248, 502] width 89 height 14
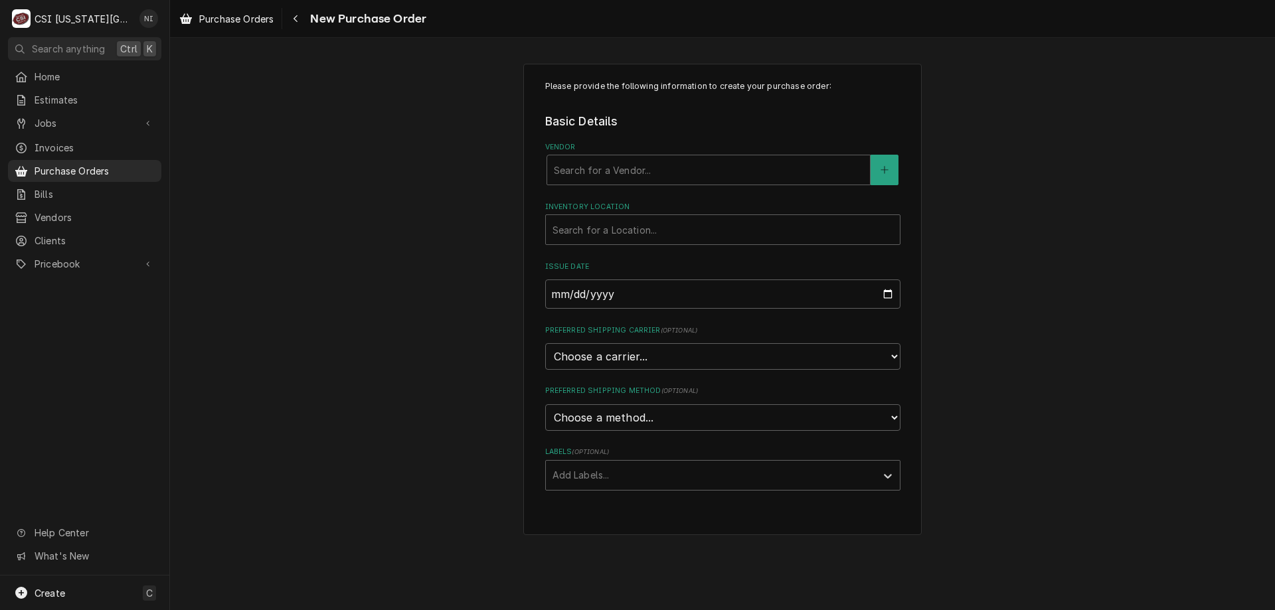
click at [731, 163] on div "Vendor" at bounding box center [708, 170] width 309 height 24
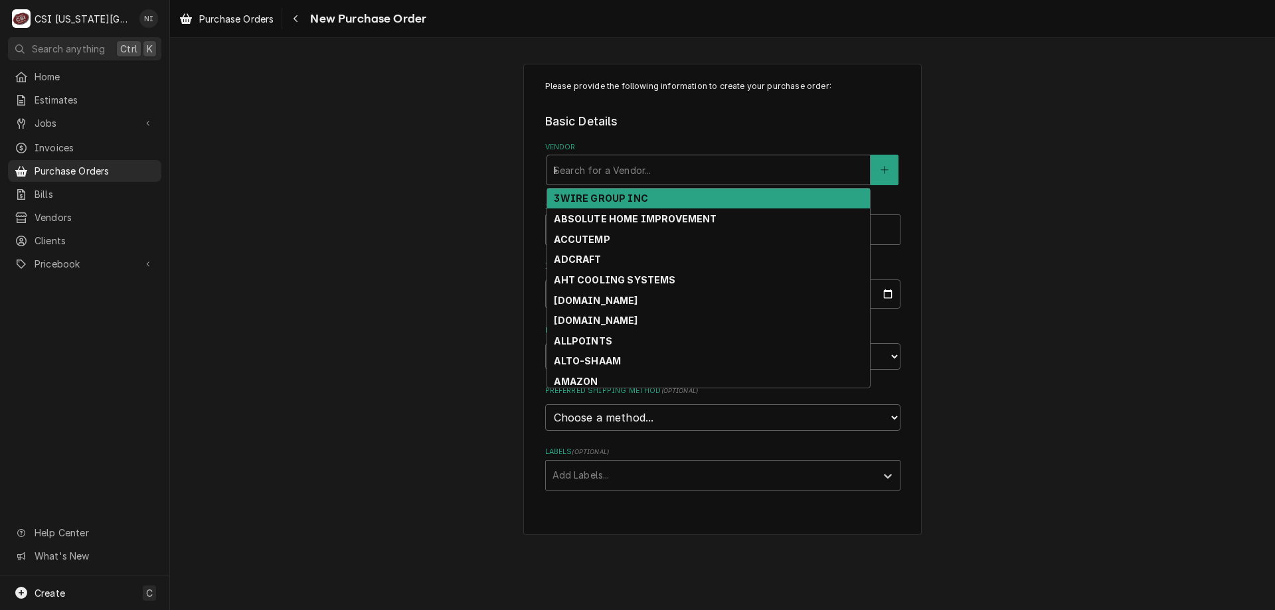
type input "key"
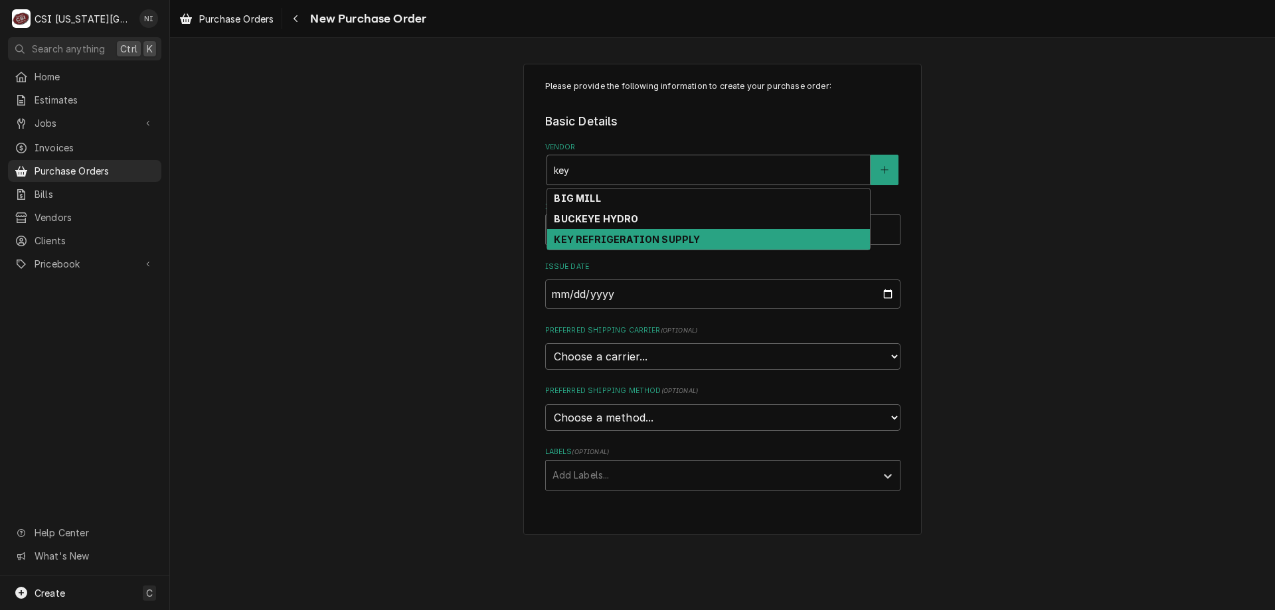
drag, startPoint x: 645, startPoint y: 238, endPoint x: 653, endPoint y: 259, distance: 22.7
click at [645, 238] on strong "KEY REFRIGERATION SUPPLY" at bounding box center [627, 239] width 146 height 11
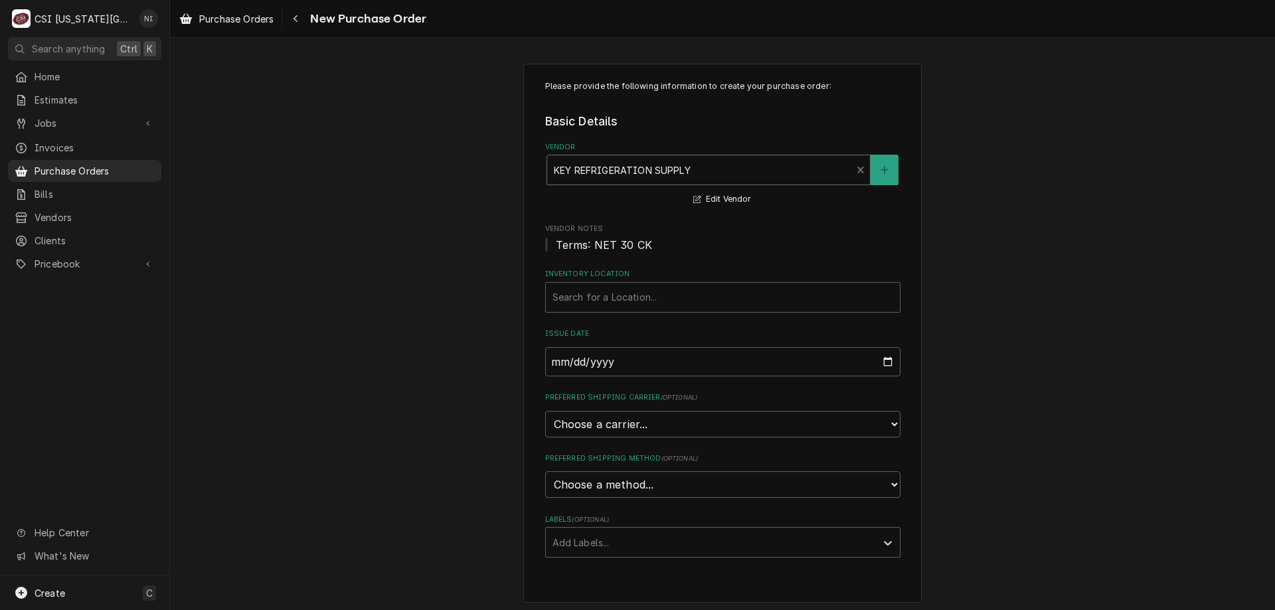
click at [613, 544] on div "Labels" at bounding box center [710, 542] width 317 height 24
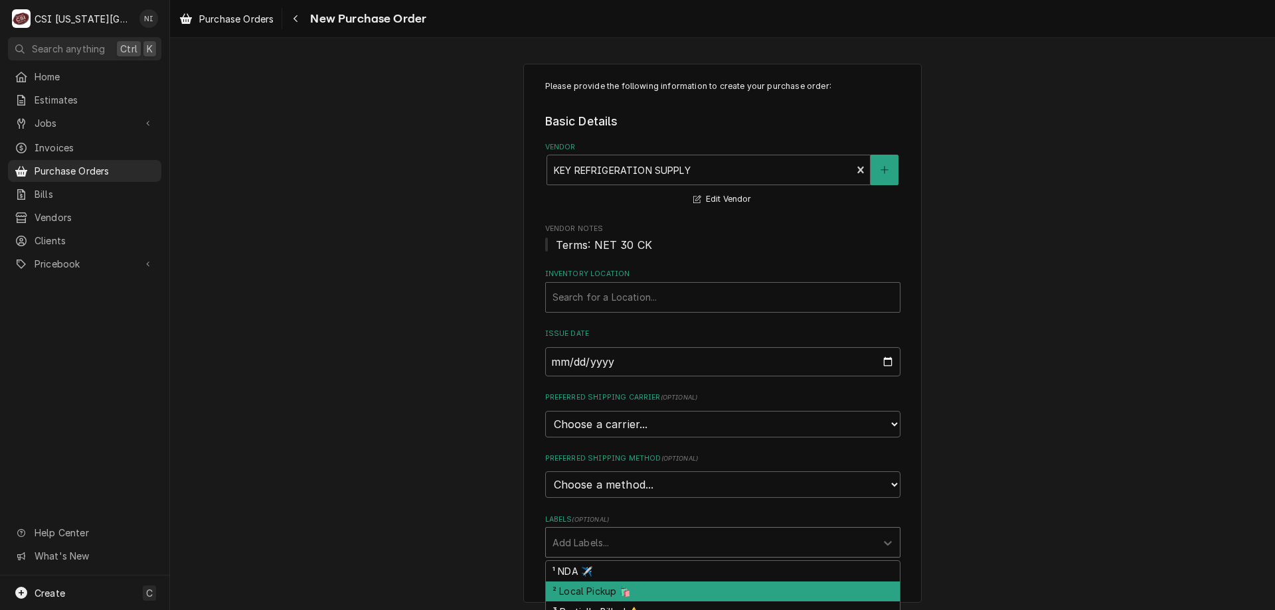
click at [602, 589] on div "² Local Pickup 🛍️" at bounding box center [723, 592] width 354 height 21
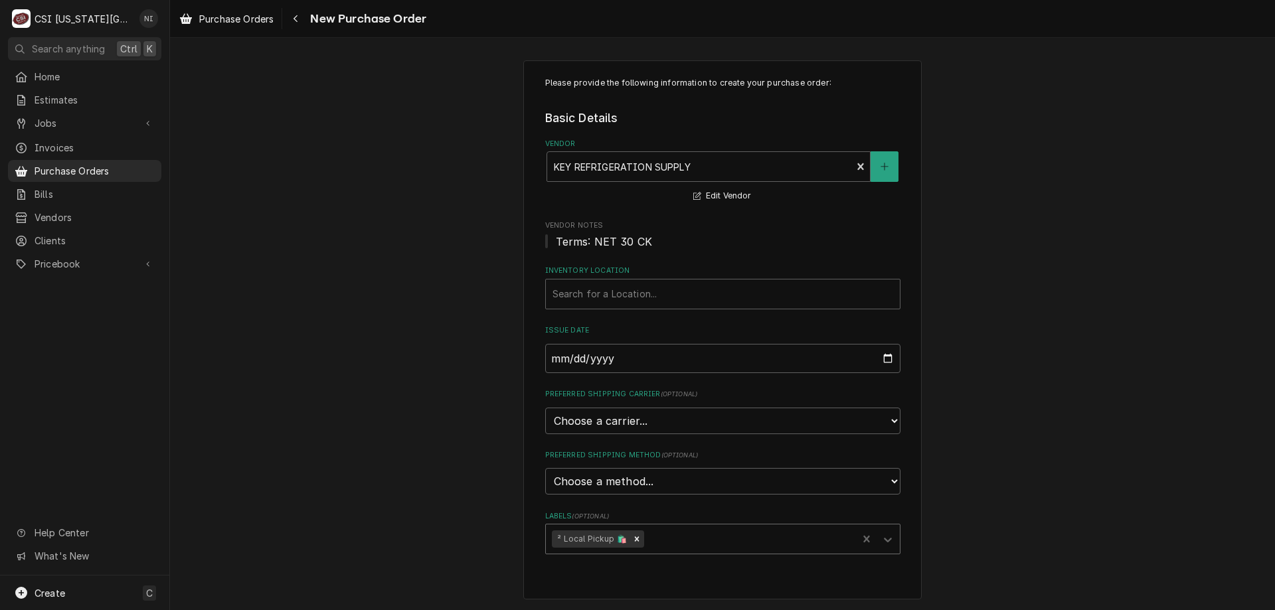
scroll to position [4, 0]
drag, startPoint x: 652, startPoint y: 475, endPoint x: 647, endPoint y: 481, distance: 7.1
click at [652, 475] on select "Choose a method... Ground Next Day Early AM Next Day Air 2 Day Air Other" at bounding box center [722, 480] width 355 height 27
drag, startPoint x: 927, startPoint y: 390, endPoint x: 859, endPoint y: 346, distance: 81.2
click at [927, 388] on div "Please provide the following information to create your purchase order: Basic D…" at bounding box center [722, 329] width 1105 height 562
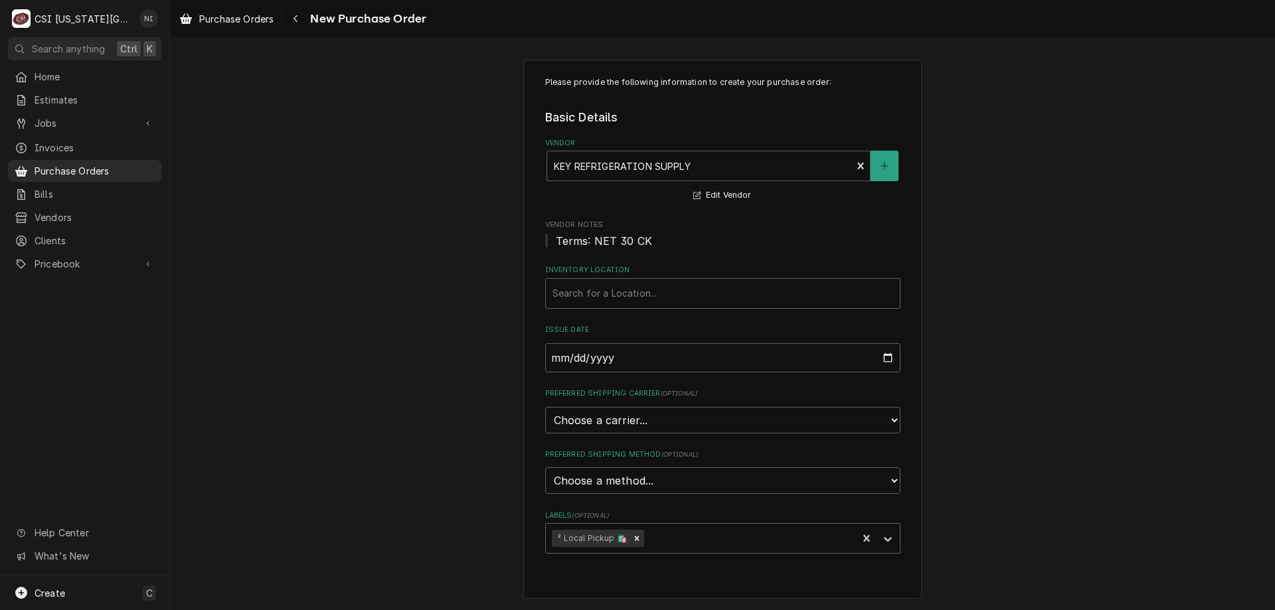
click at [757, 287] on div "Inventory Location" at bounding box center [722, 293] width 341 height 24
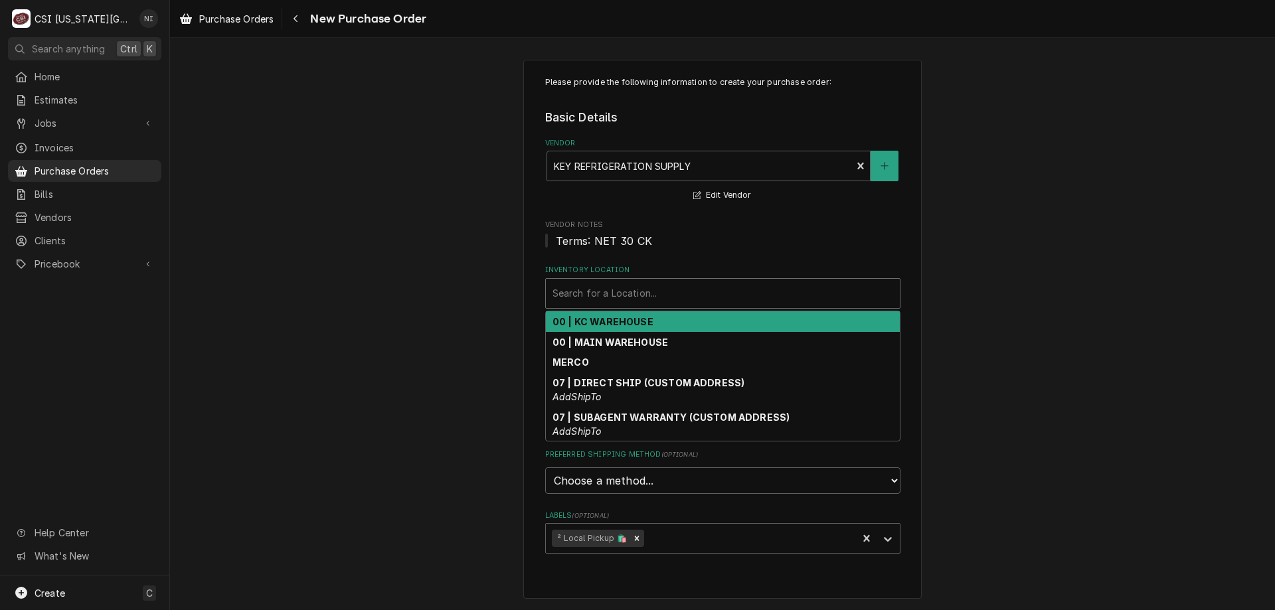
click at [625, 315] on div "00 | KC WAREHOUSE" at bounding box center [723, 321] width 354 height 21
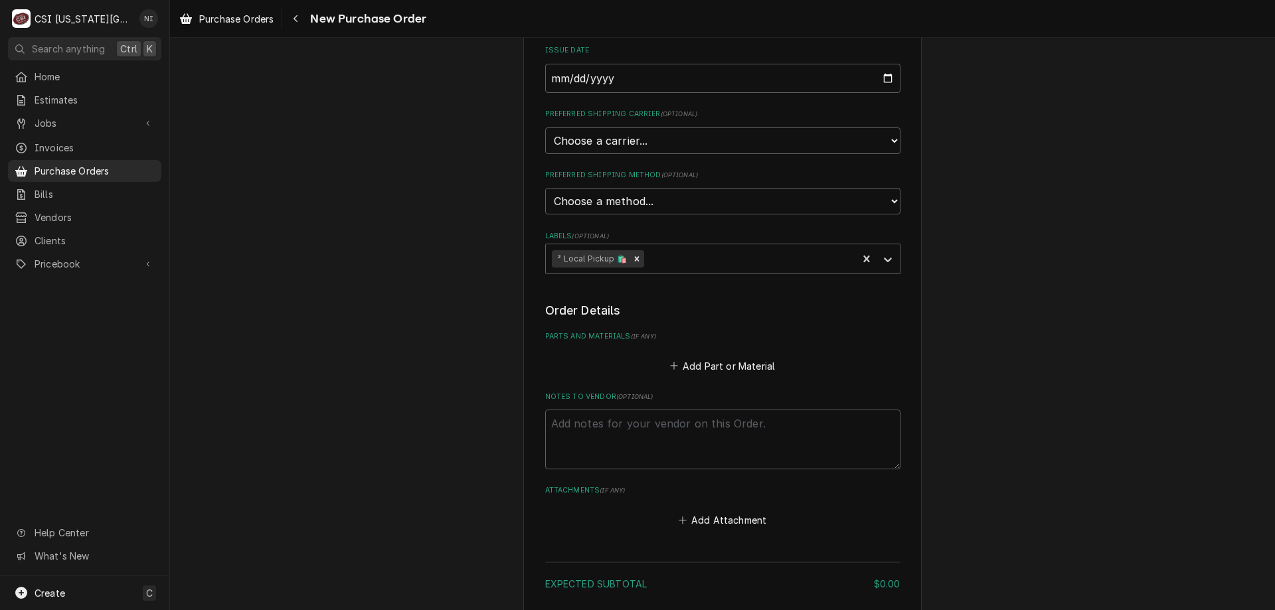
scroll to position [388, 0]
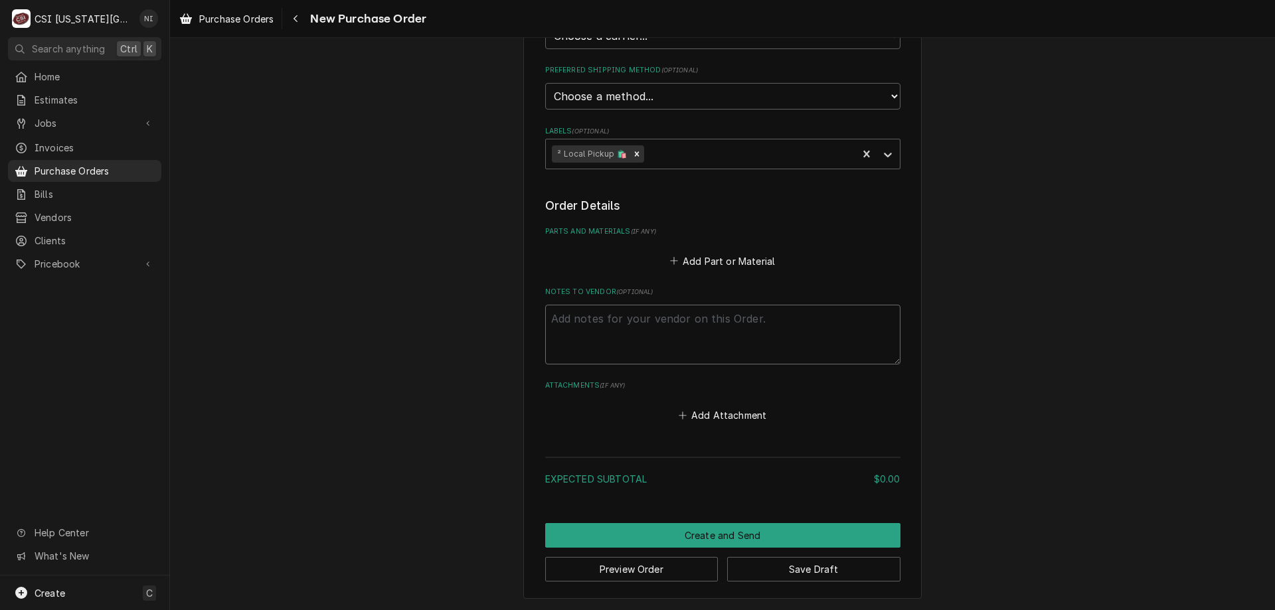
drag, startPoint x: 634, startPoint y: 321, endPoint x: 619, endPoint y: 321, distance: 14.6
click at [633, 321] on textarea "Notes to Vendor ( optional )" at bounding box center [722, 335] width 355 height 60
type textarea "x"
type textarea "pr"
type textarea "x"
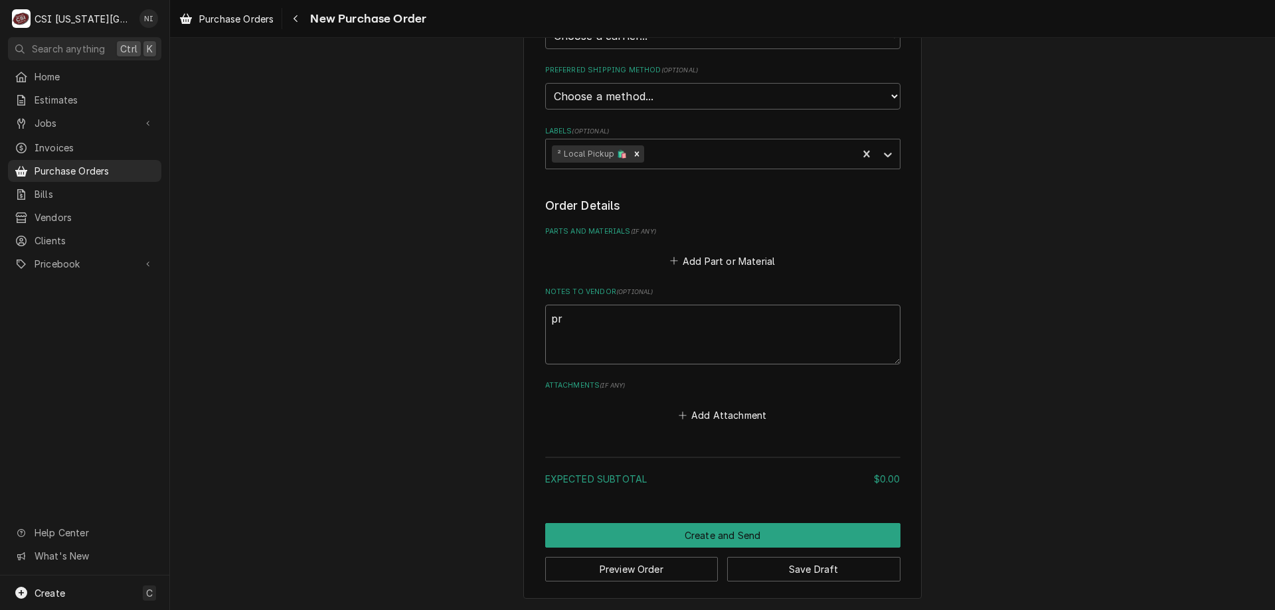
type textarea "pre"
type textarea "x"
type textarea "pres"
type textarea "x"
type textarea "[DEMOGRAPHIC_DATA]"
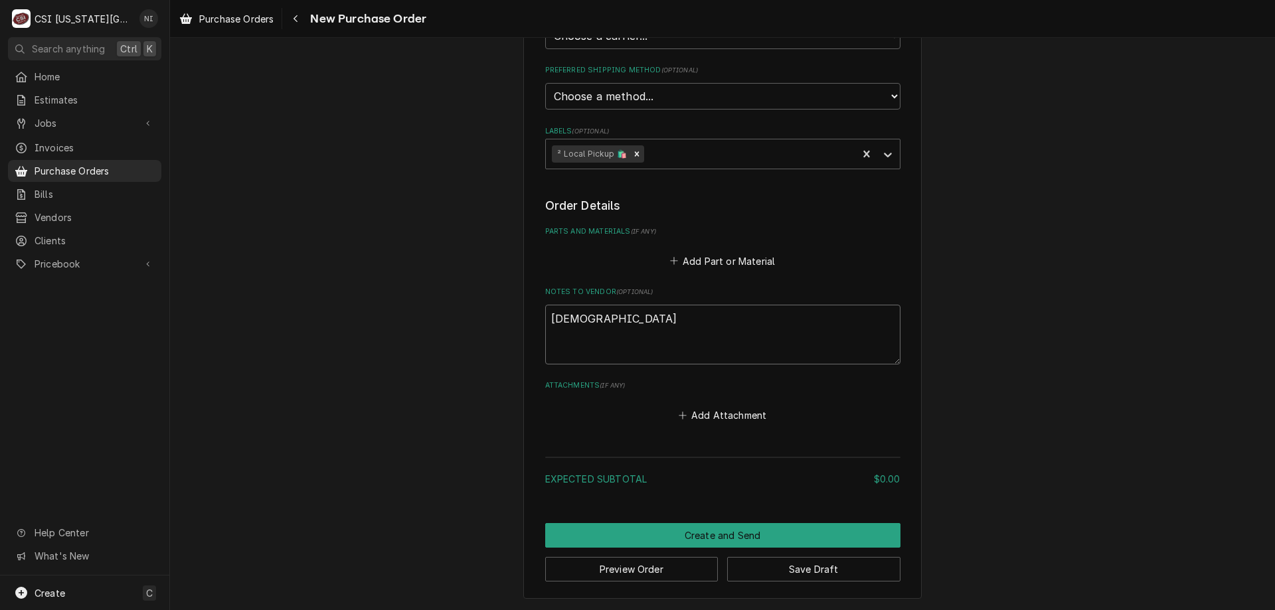
type textarea "x"
type textarea "presto"
type textarea "x"
type textarea "[PERSON_NAME]"
type textarea "x"
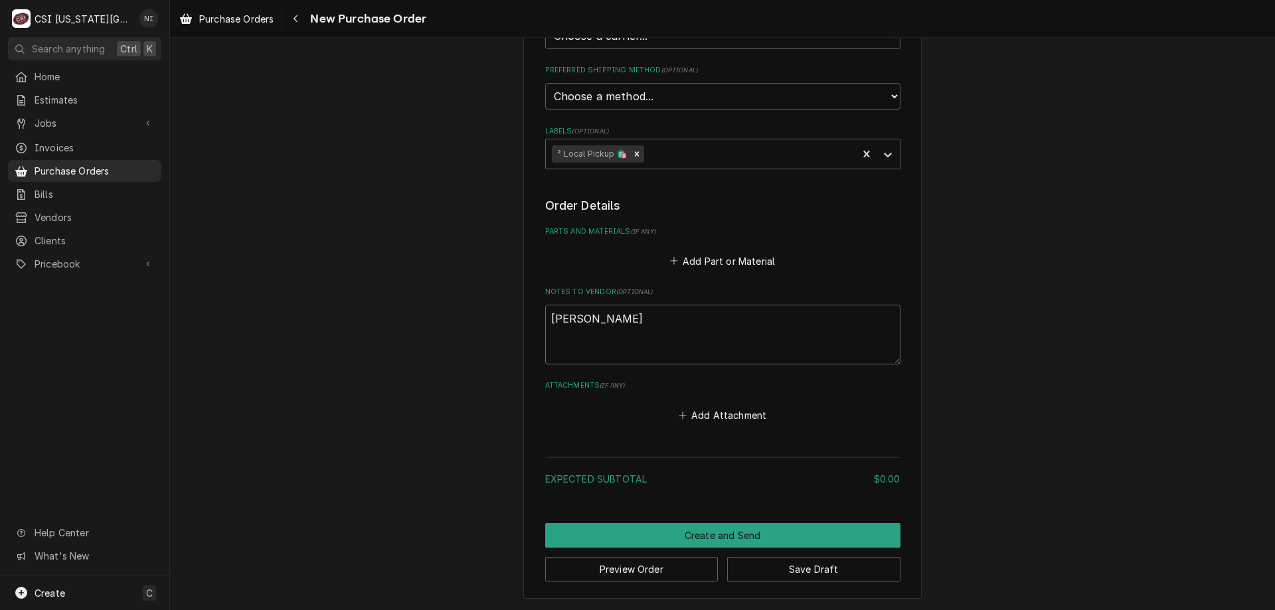
type textarea "[PERSON_NAME]"
type textarea "x"
type textarea "[PERSON_NAME]"
type textarea "x"
type textarea "[PERSON_NAME] pm"
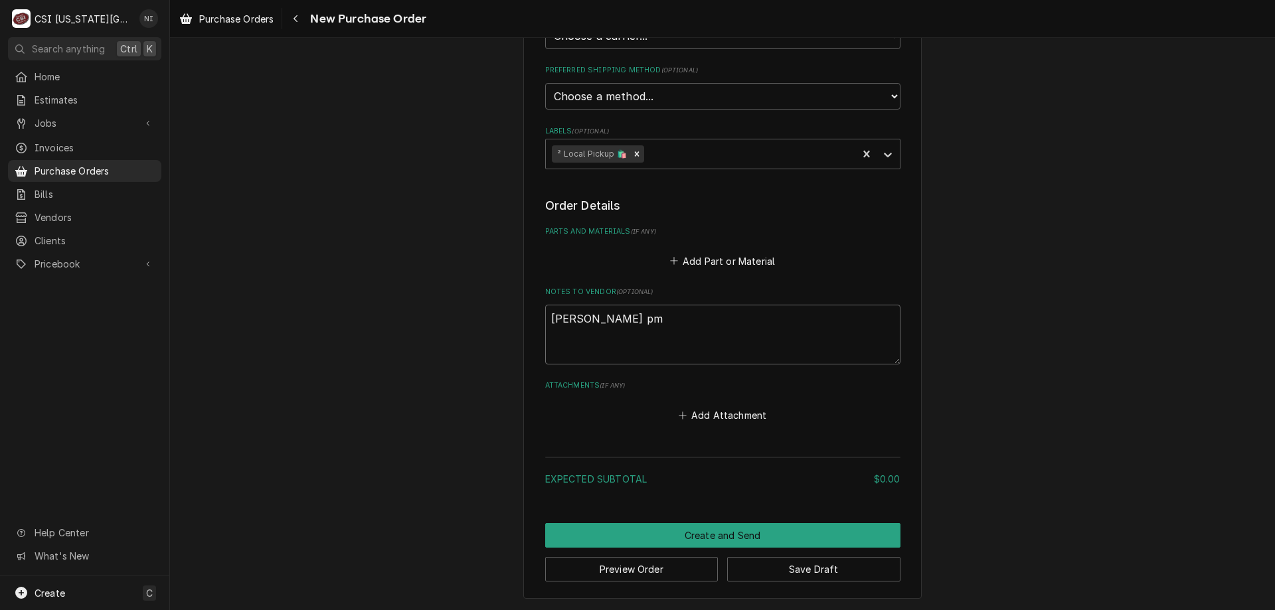
type textarea "x"
type textarea "[PERSON_NAME] pm"
type textarea "x"
type textarea "[PERSON_NAME] pm"
type textarea "x"
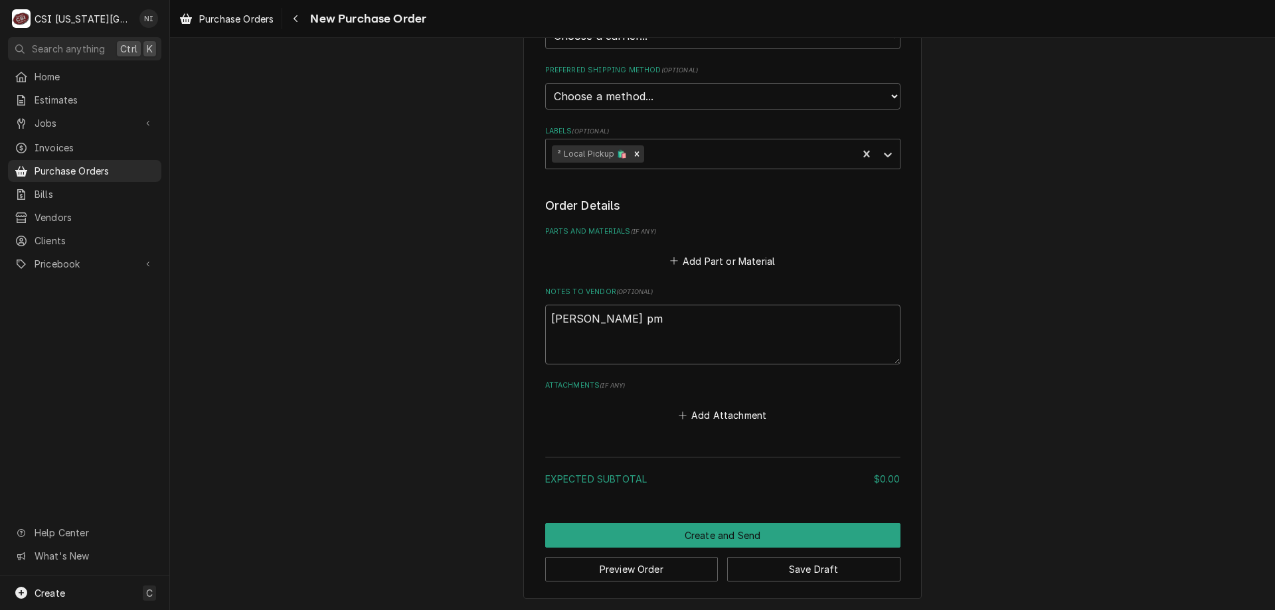
type textarea "preston pm"
type textarea "x"
type textarea "preston pm f"
type textarea "x"
type textarea "preston pm fi"
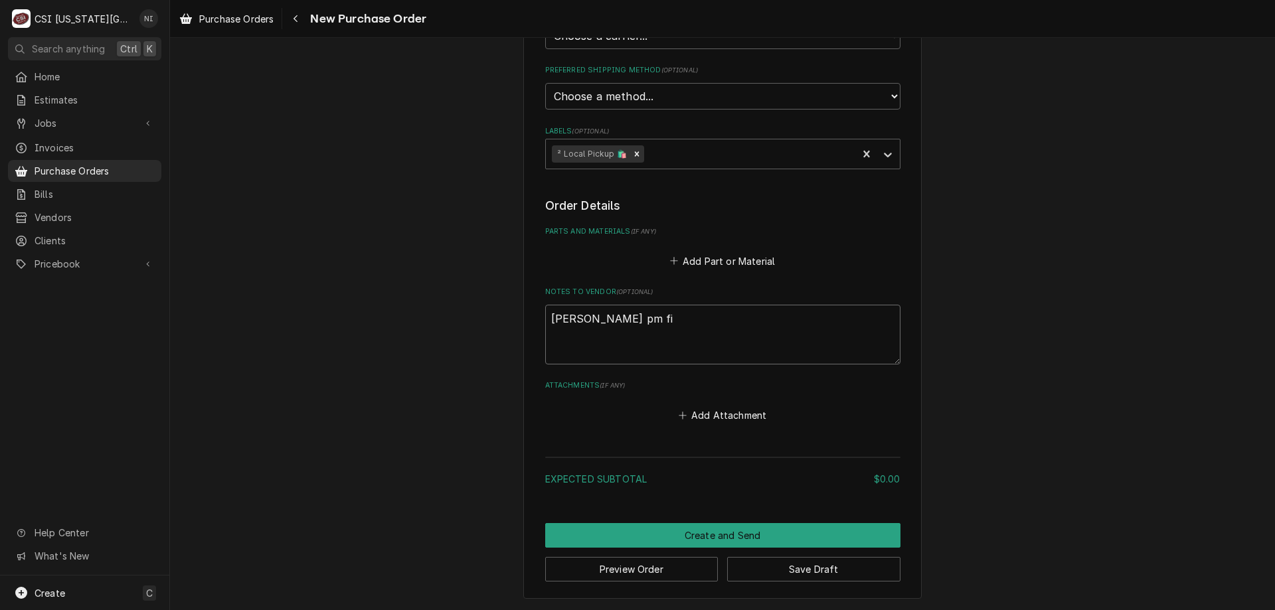
type textarea "x"
type textarea "preston pm fil"
type textarea "x"
type textarea "preston pm filt"
type textarea "x"
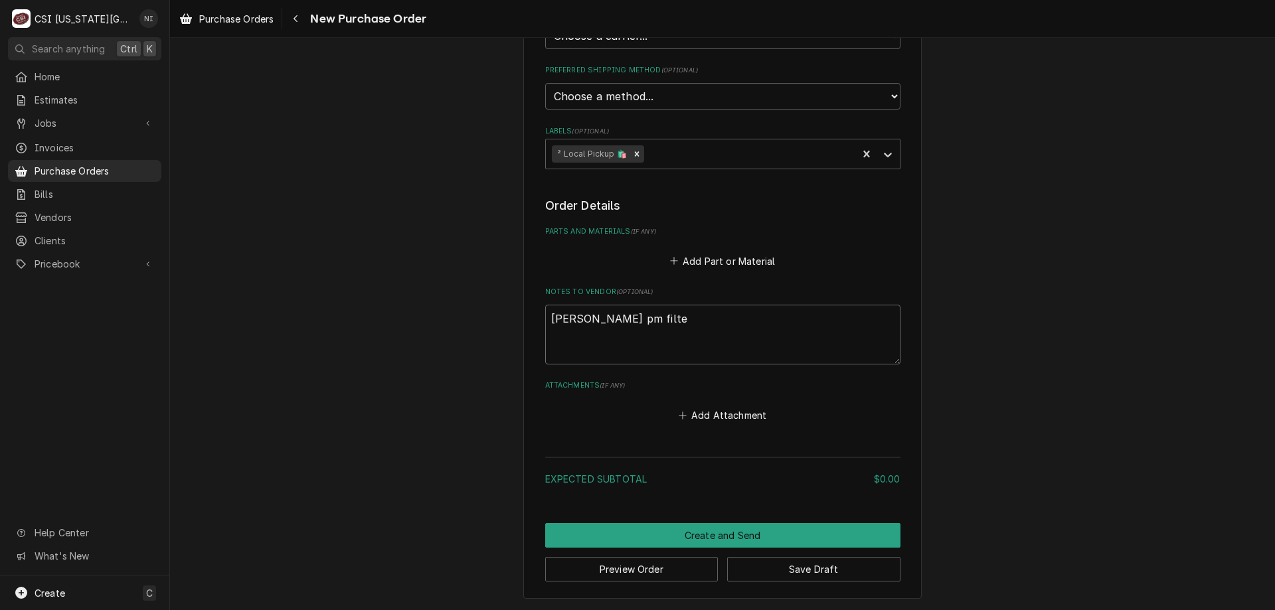
type textarea "preston pm filter"
type textarea "x"
type textarea "preston pm filters"
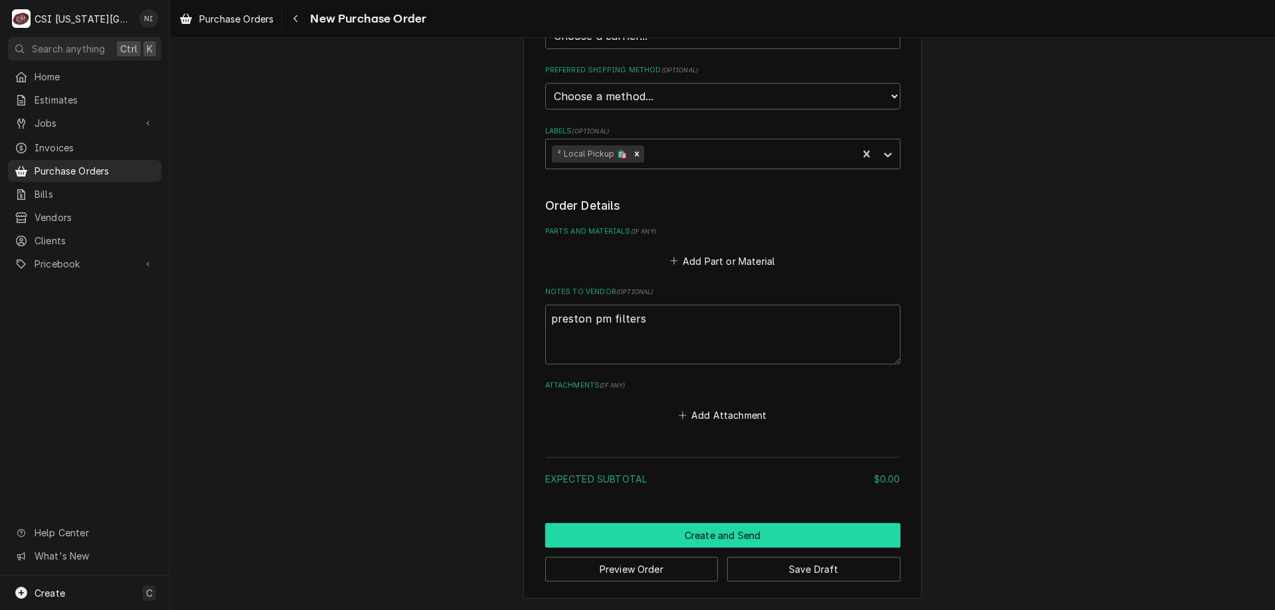
click at [718, 540] on button "Create and Send" at bounding box center [722, 535] width 355 height 25
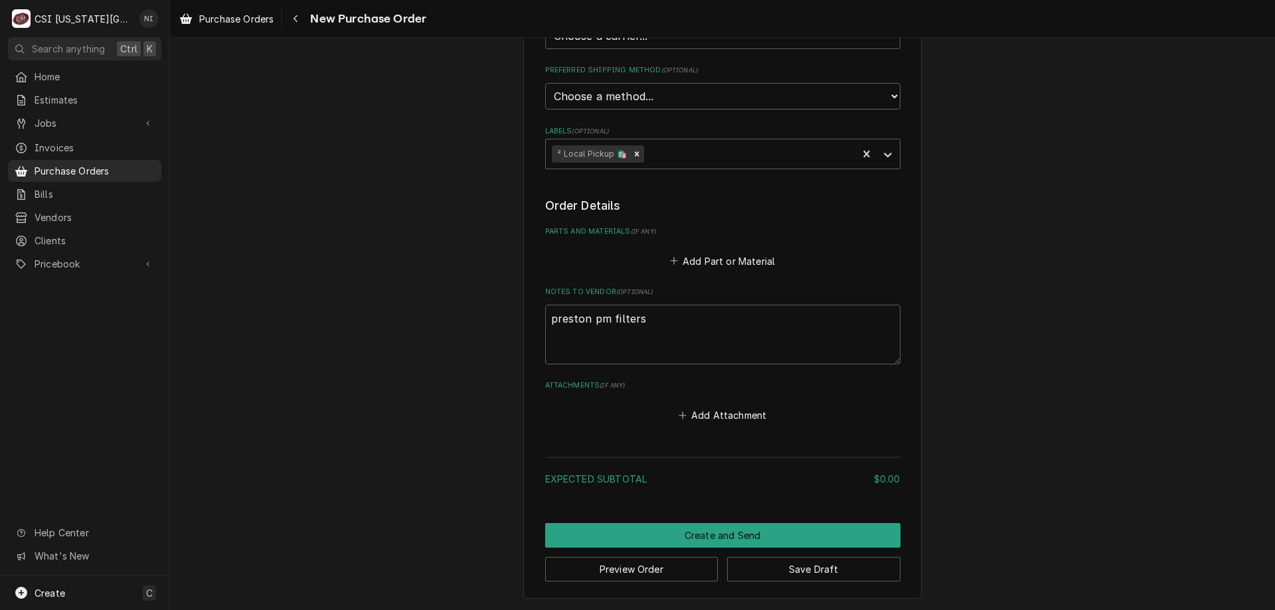
scroll to position [381, 0]
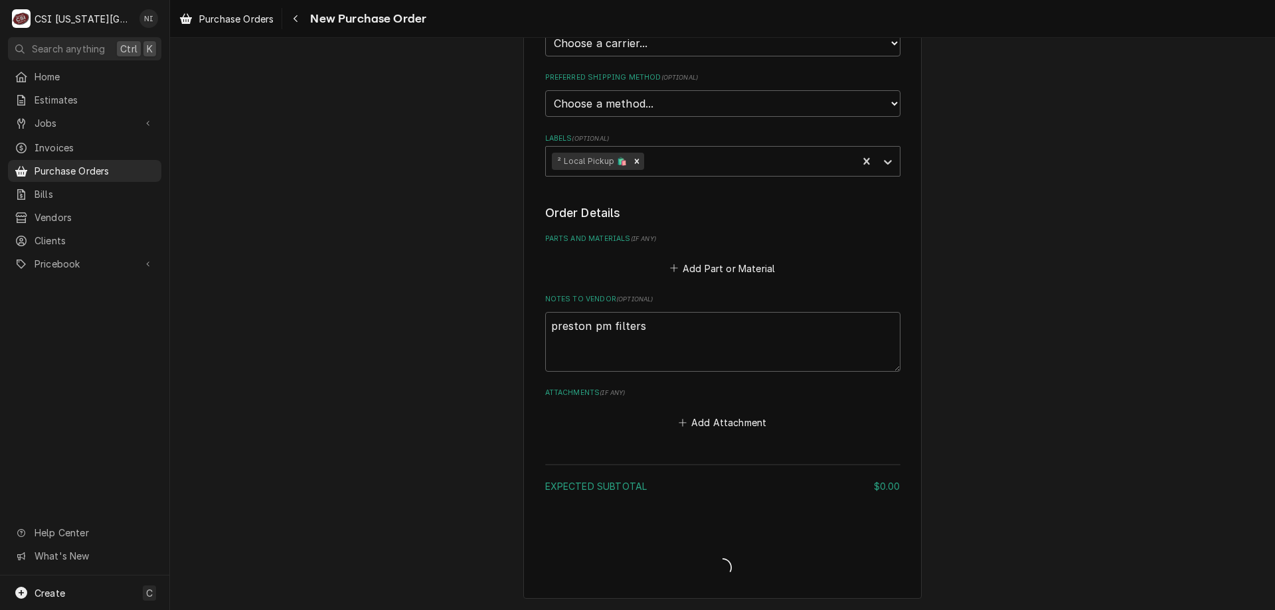
type textarea "x"
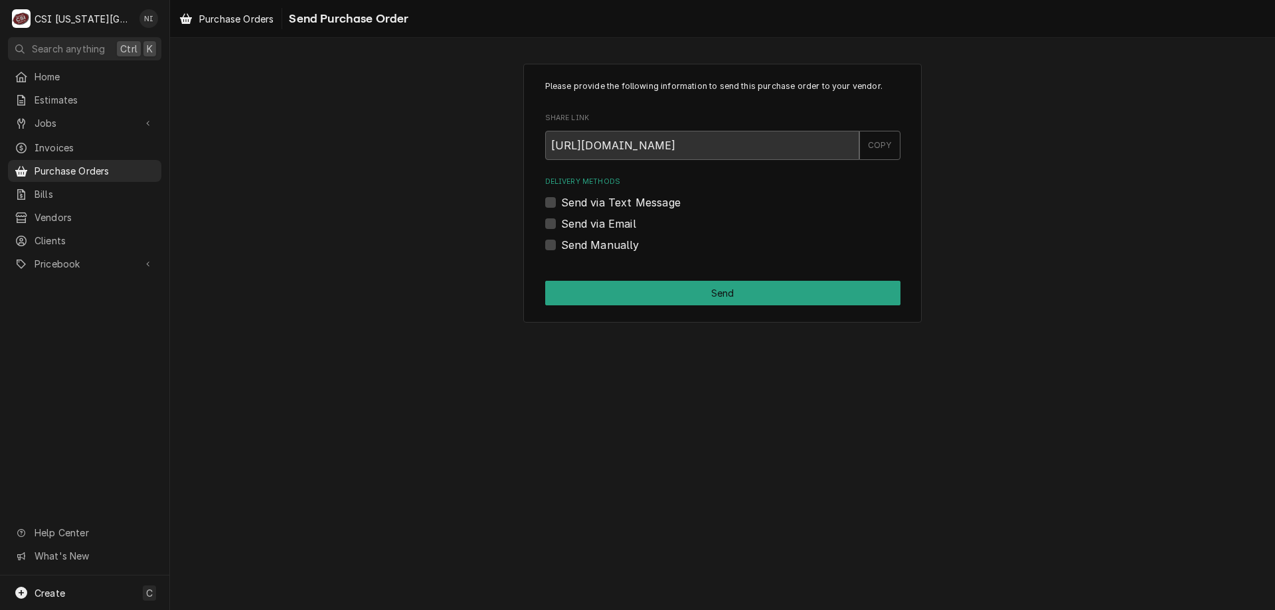
click at [561, 248] on label "Send Manually" at bounding box center [600, 245] width 78 height 16
click at [561, 248] on input "Send Manually" at bounding box center [738, 251] width 355 height 29
checkbox input "true"
drag, startPoint x: 562, startPoint y: 283, endPoint x: 579, endPoint y: 307, distance: 29.6
click at [563, 283] on button "Send" at bounding box center [722, 293] width 355 height 25
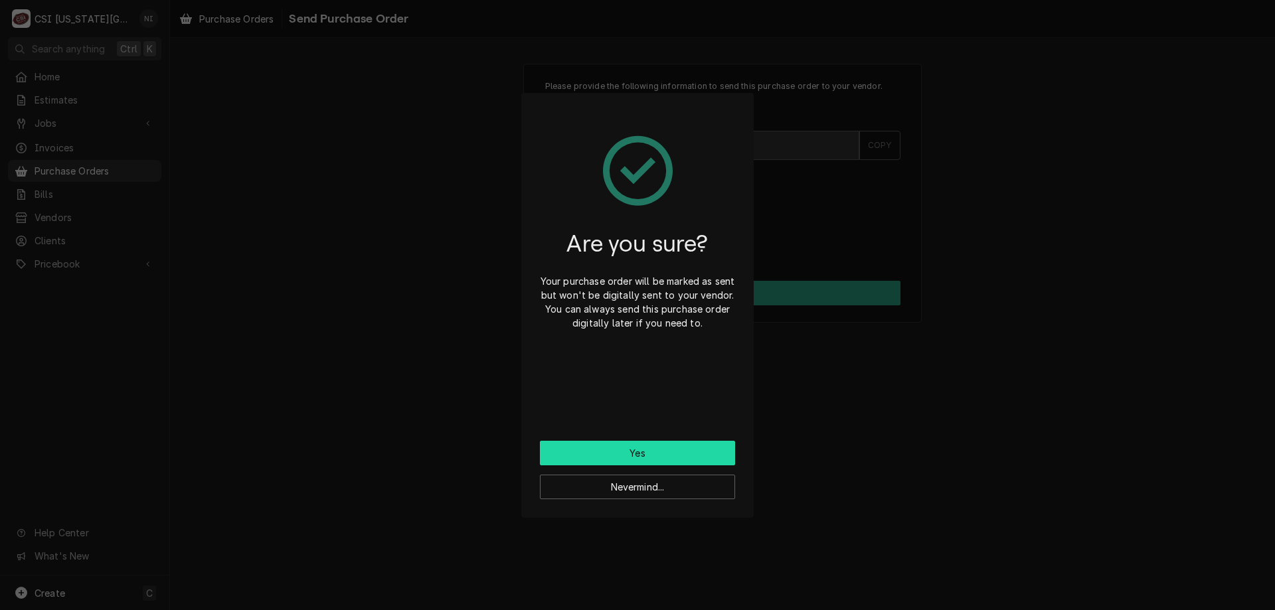
click at [621, 464] on button "Yes" at bounding box center [637, 453] width 195 height 25
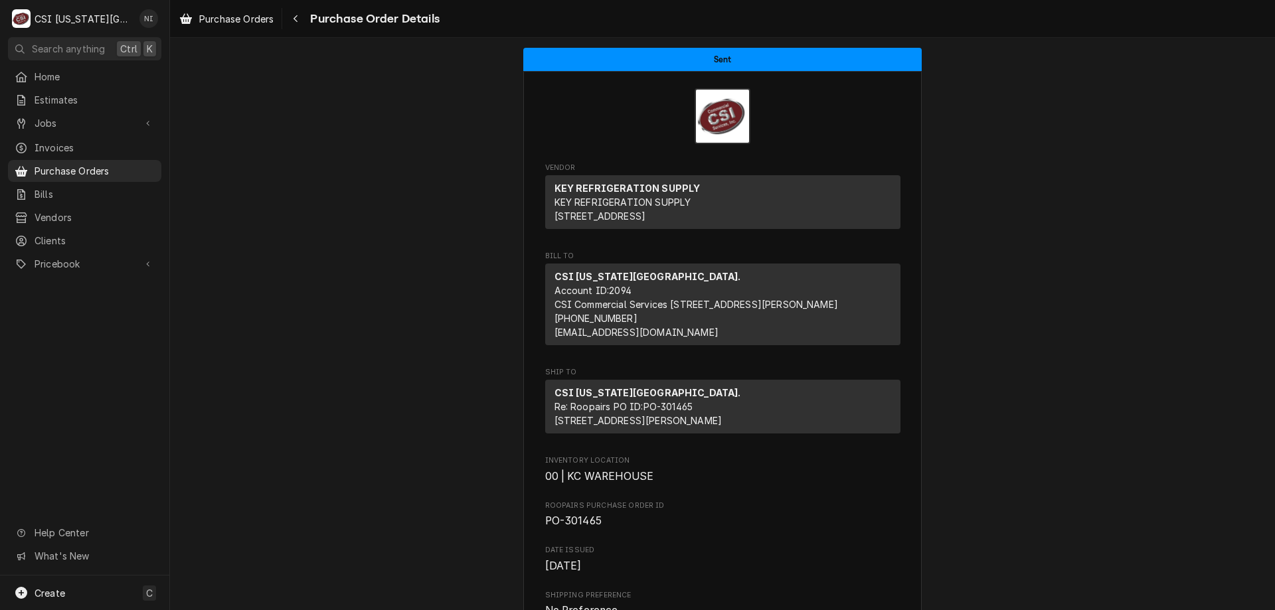
click at [90, 590] on div "Create C" at bounding box center [84, 593] width 169 height 35
click at [241, 509] on link "Purchase Order" at bounding box center [238, 502] width 119 height 22
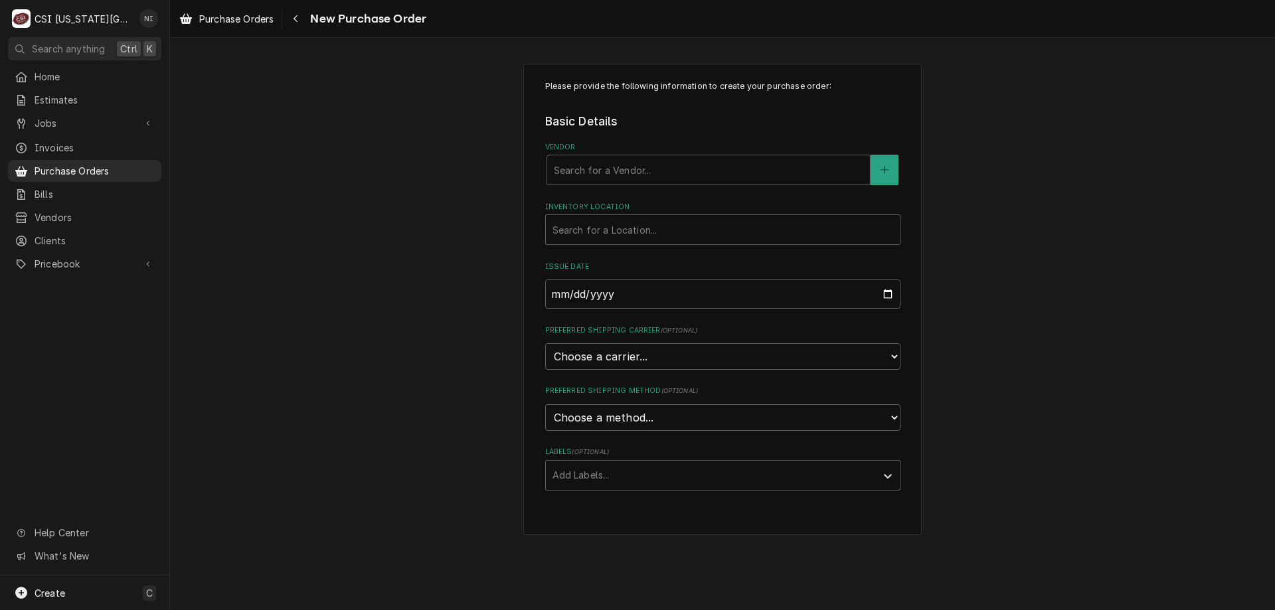
click at [568, 175] on div "Vendor" at bounding box center [708, 170] width 309 height 24
type input "key"
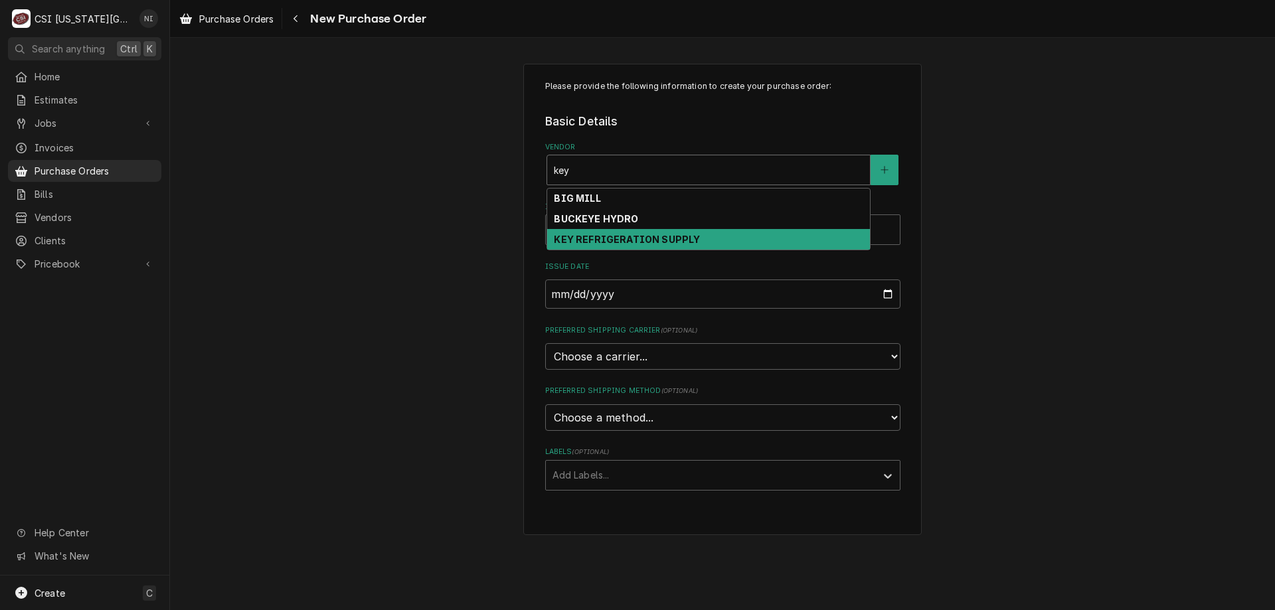
click at [603, 238] on strong "KEY REFRIGERATION SUPPLY" at bounding box center [627, 239] width 146 height 11
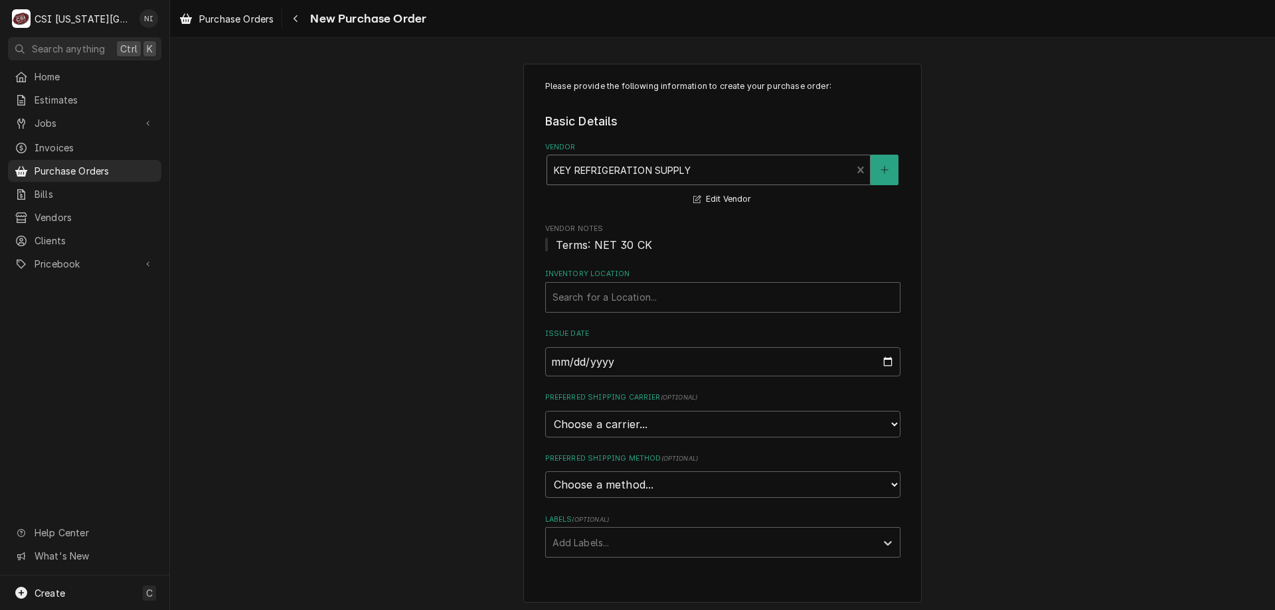
click at [613, 300] on div "Inventory Location" at bounding box center [722, 297] width 341 height 24
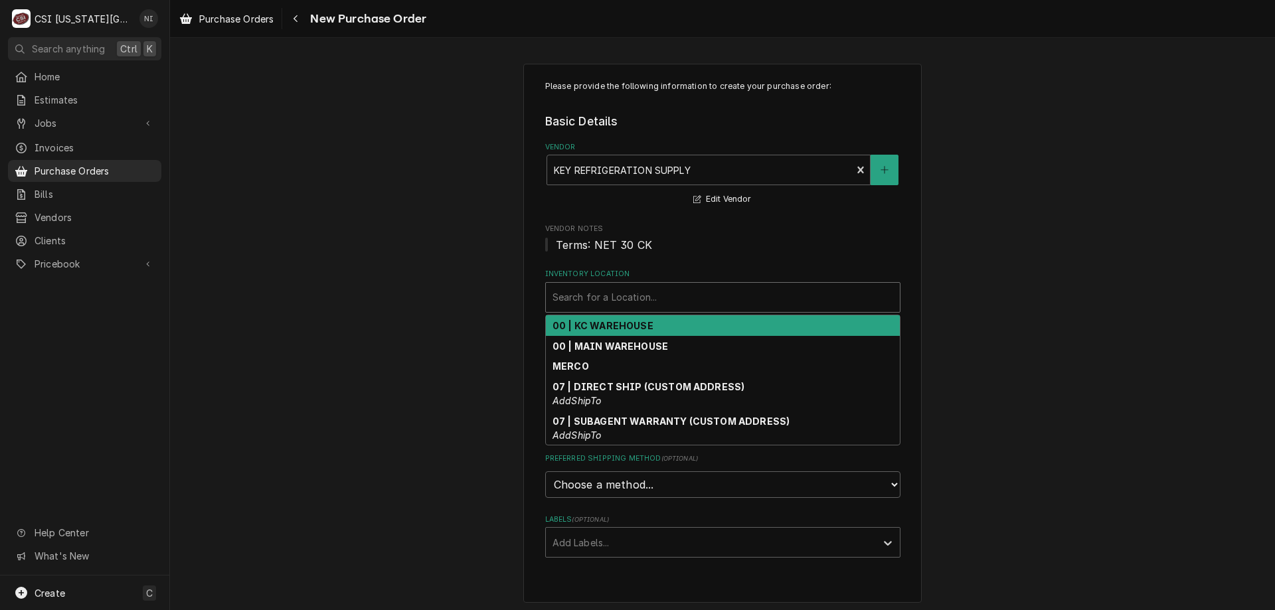
click at [609, 331] on strong "00 | KC WAREHOUSE" at bounding box center [602, 325] width 101 height 11
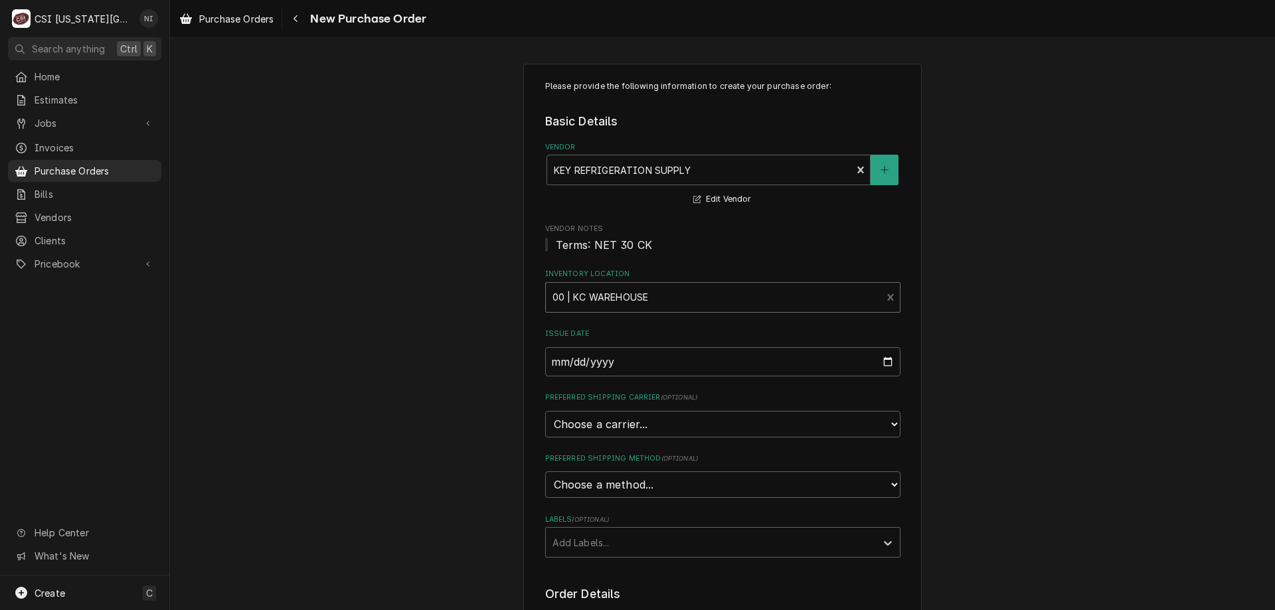
click at [575, 540] on div "Labels" at bounding box center [710, 542] width 317 height 24
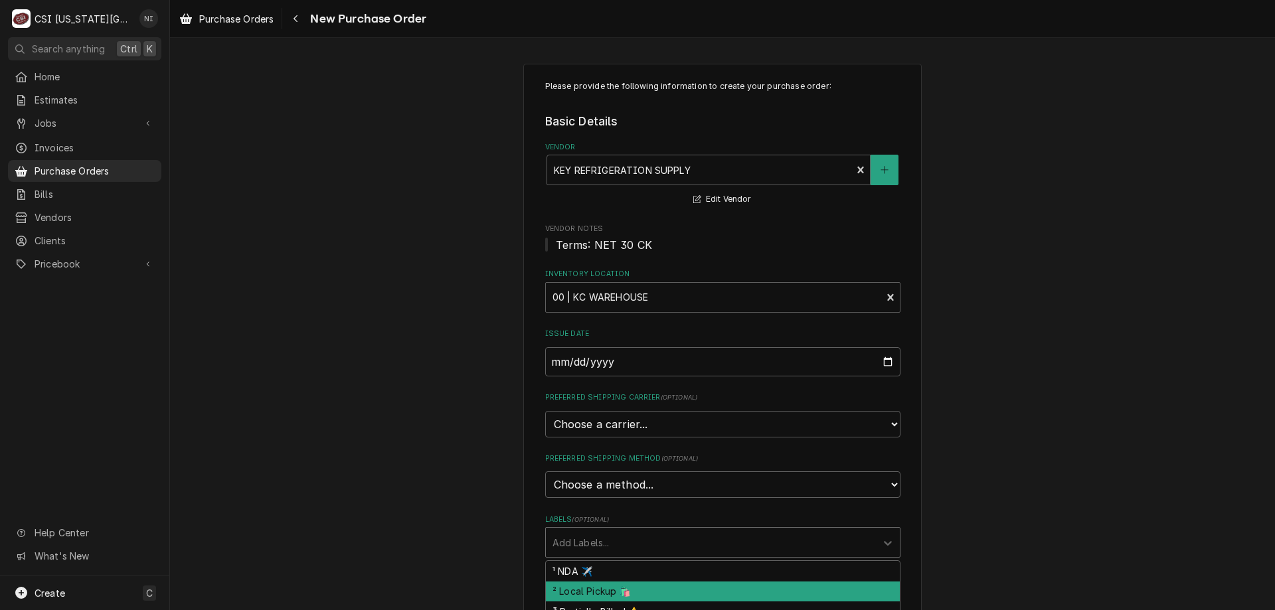
drag, startPoint x: 589, startPoint y: 594, endPoint x: 774, endPoint y: 565, distance: 187.5
click at [589, 593] on div "² Local Pickup 🛍️" at bounding box center [723, 592] width 354 height 21
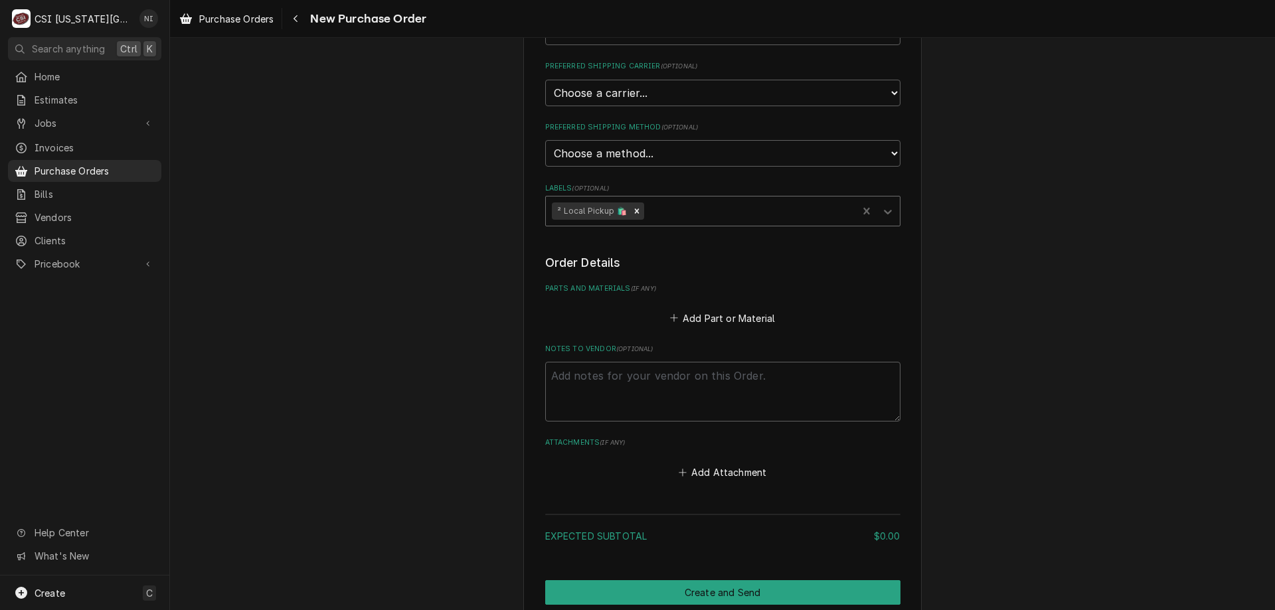
scroll to position [388, 0]
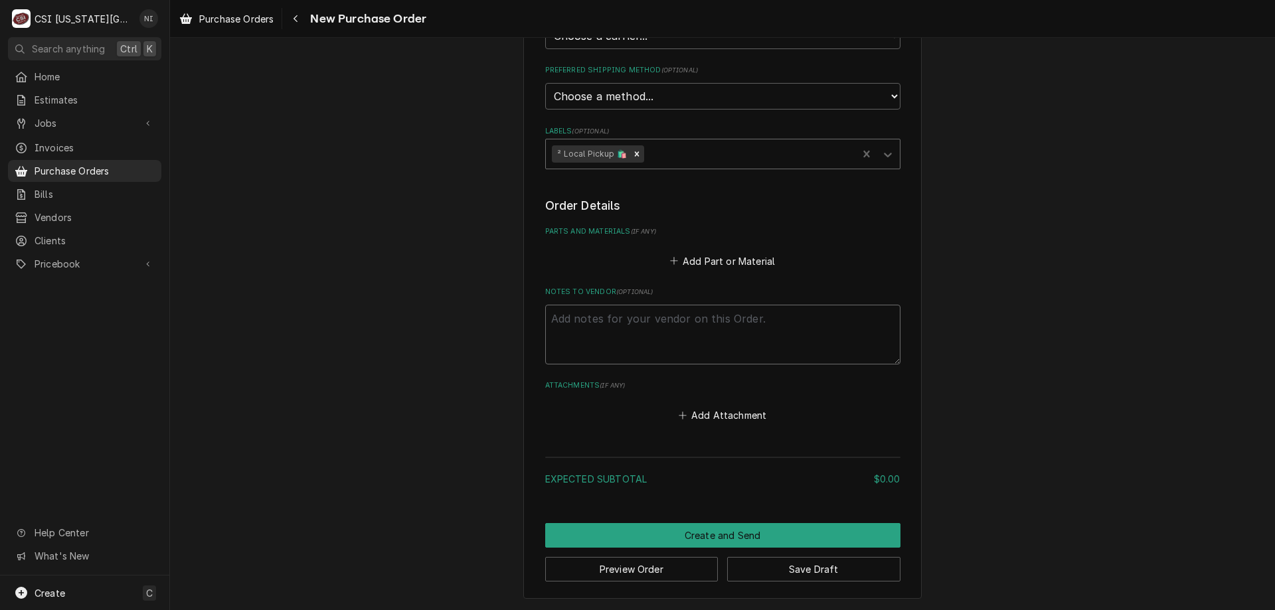
click at [600, 321] on textarea "Notes to Vendor ( optional )" at bounding box center [722, 335] width 355 height 60
type textarea "x"
type textarea "c"
type textarea "x"
type textarea "ch"
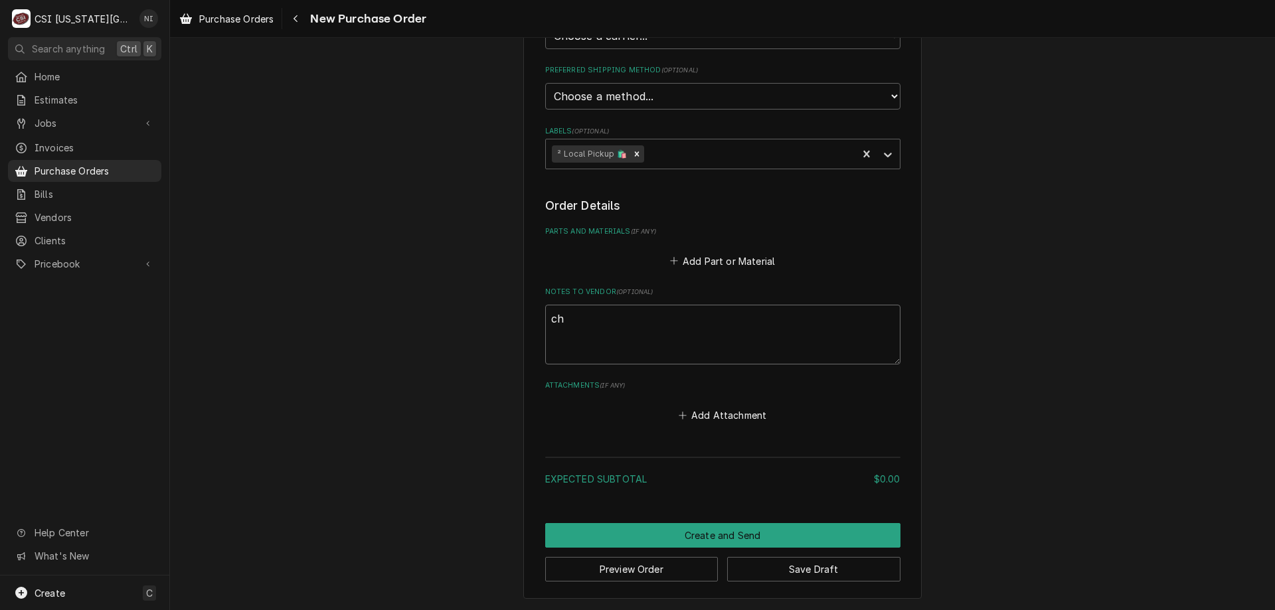
type textarea "x"
type textarea "chr"
type textarea "x"
type textarea "chri"
type textarea "x"
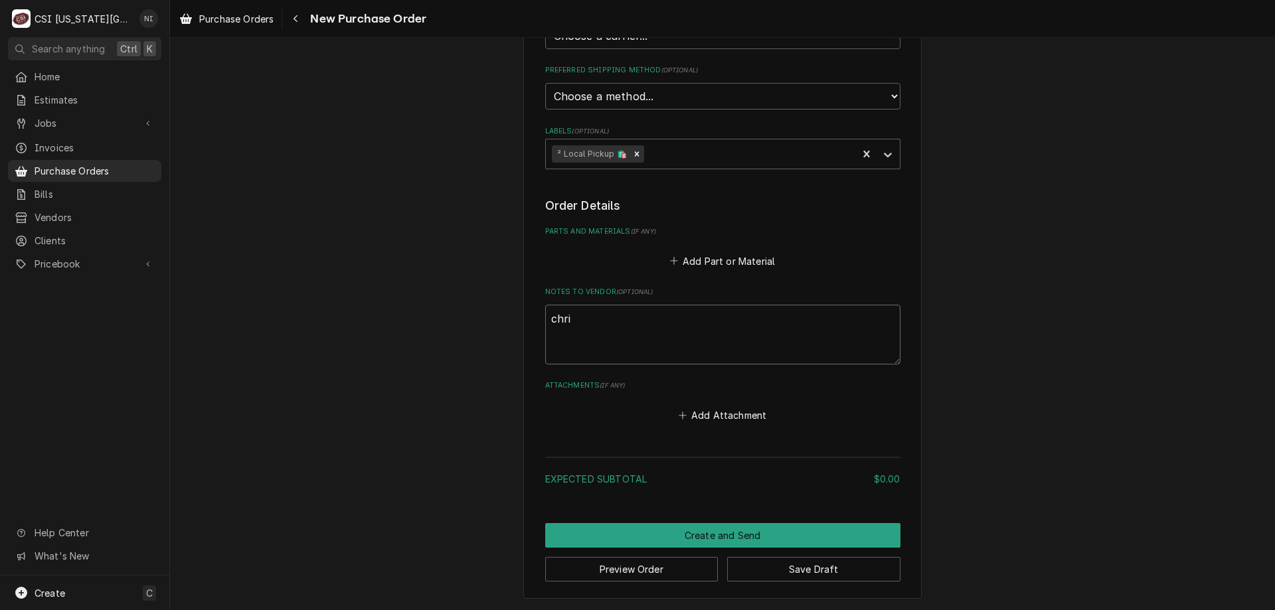
type textarea "chris"
type textarea "x"
type textarea "christ"
type textarea "x"
type textarea "christi"
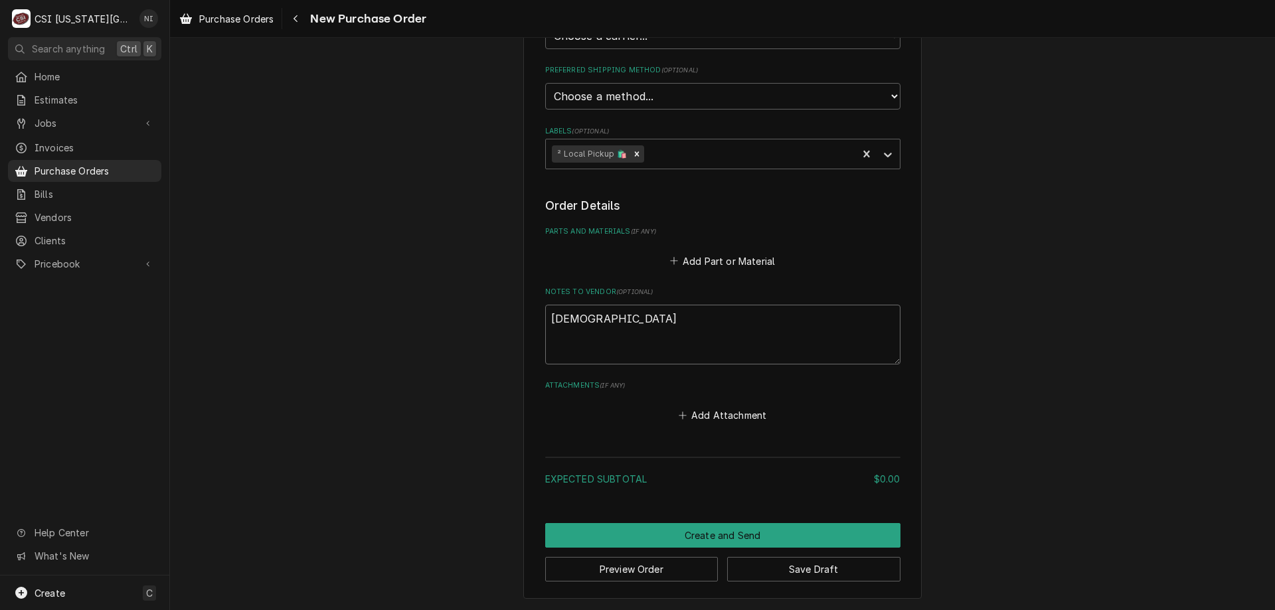
type textarea "x"
type textarea "christin"
type textarea "x"
type textarea "christi"
type textarea "x"
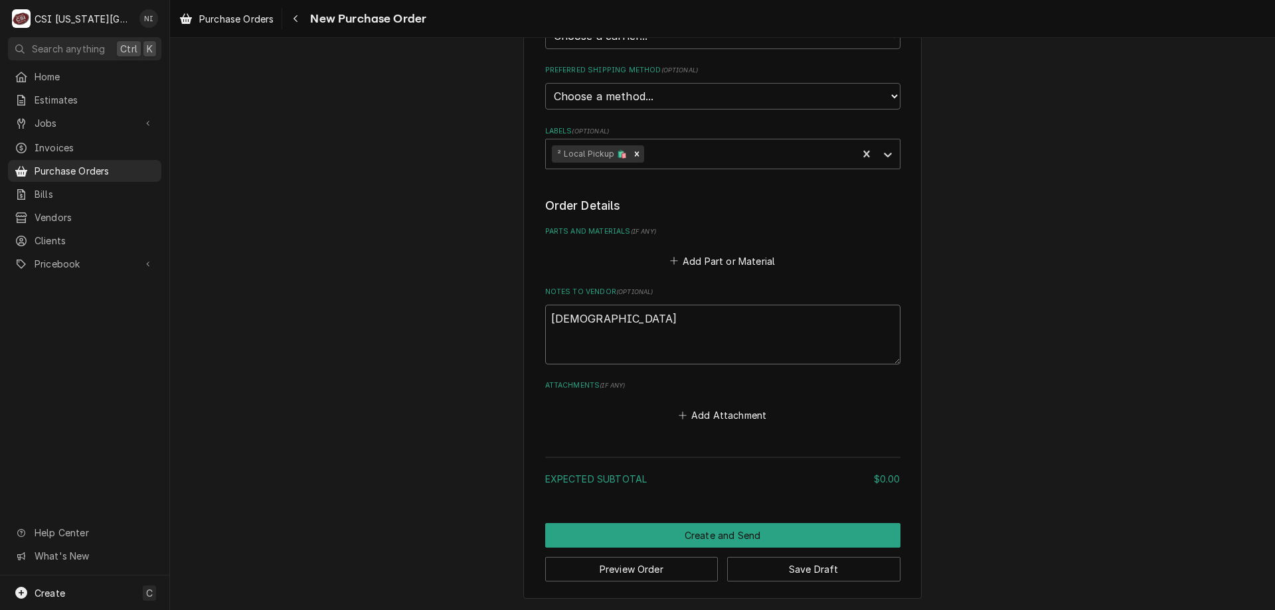
type textarea "christia"
type textarea "x"
type textarea "[DEMOGRAPHIC_DATA]"
click at [705, 264] on button "Add Part or Material" at bounding box center [722, 261] width 110 height 19
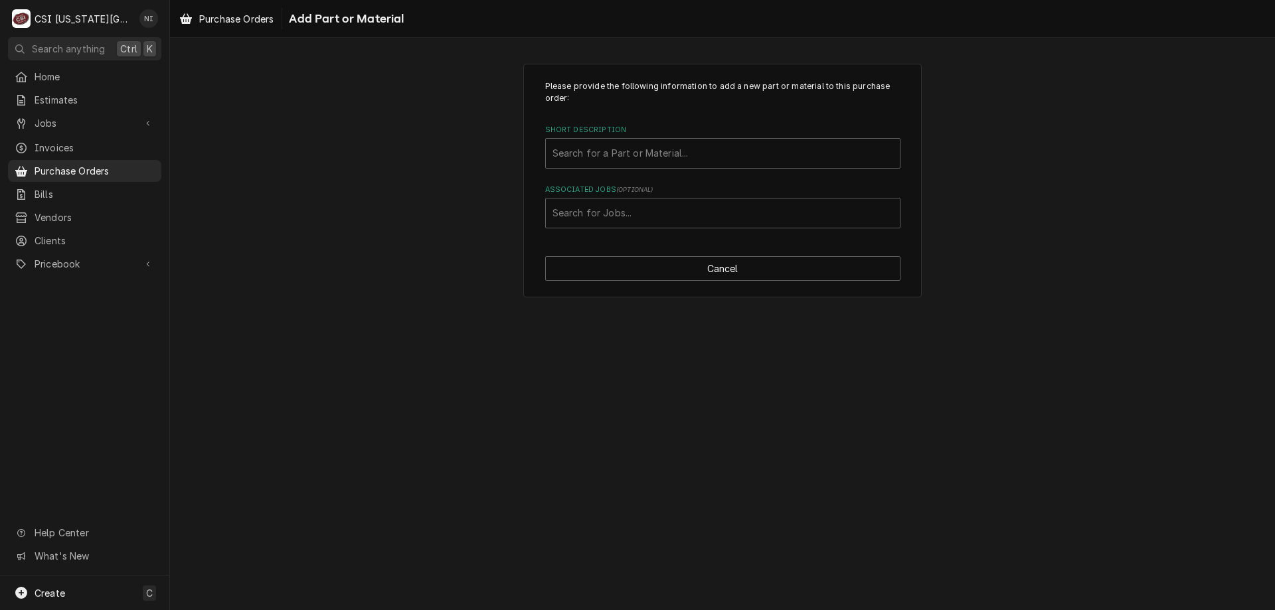
drag, startPoint x: 449, startPoint y: 540, endPoint x: 457, endPoint y: 522, distance: 19.4
click at [451, 538] on div "Please provide the following information to add a new part or material to this …" at bounding box center [722, 324] width 1105 height 572
click at [601, 221] on div "Associated Jobs" at bounding box center [722, 213] width 341 height 24
type input "32646"
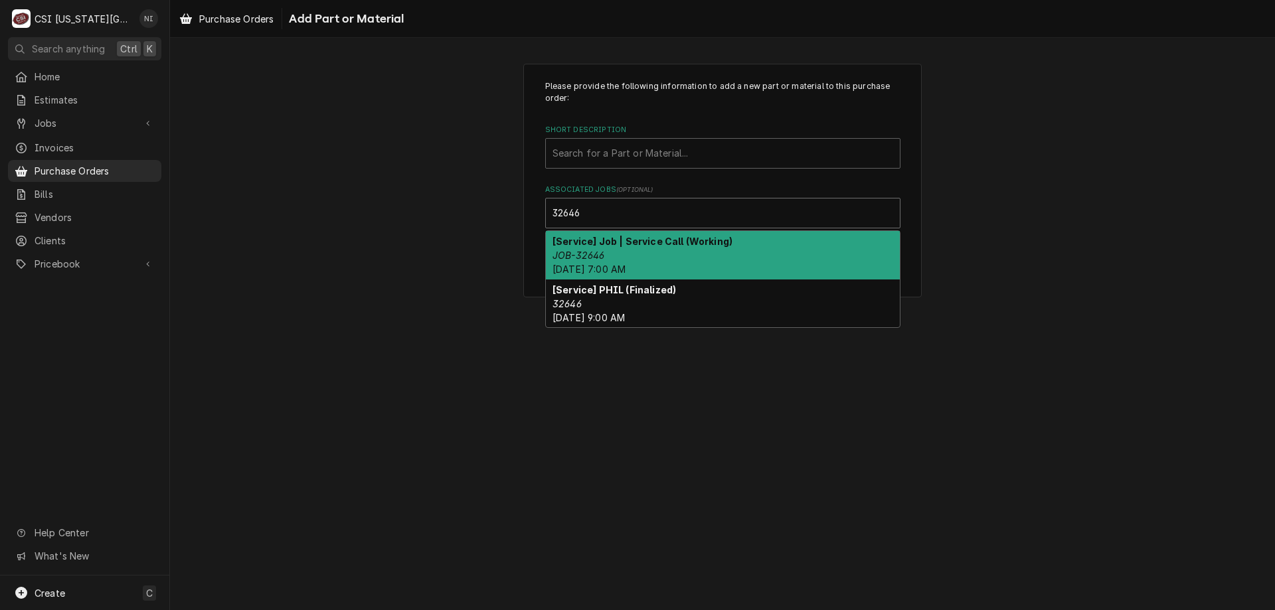
click at [579, 244] on strong "[Service] Job | Service Call (Working)" at bounding box center [642, 241] width 180 height 11
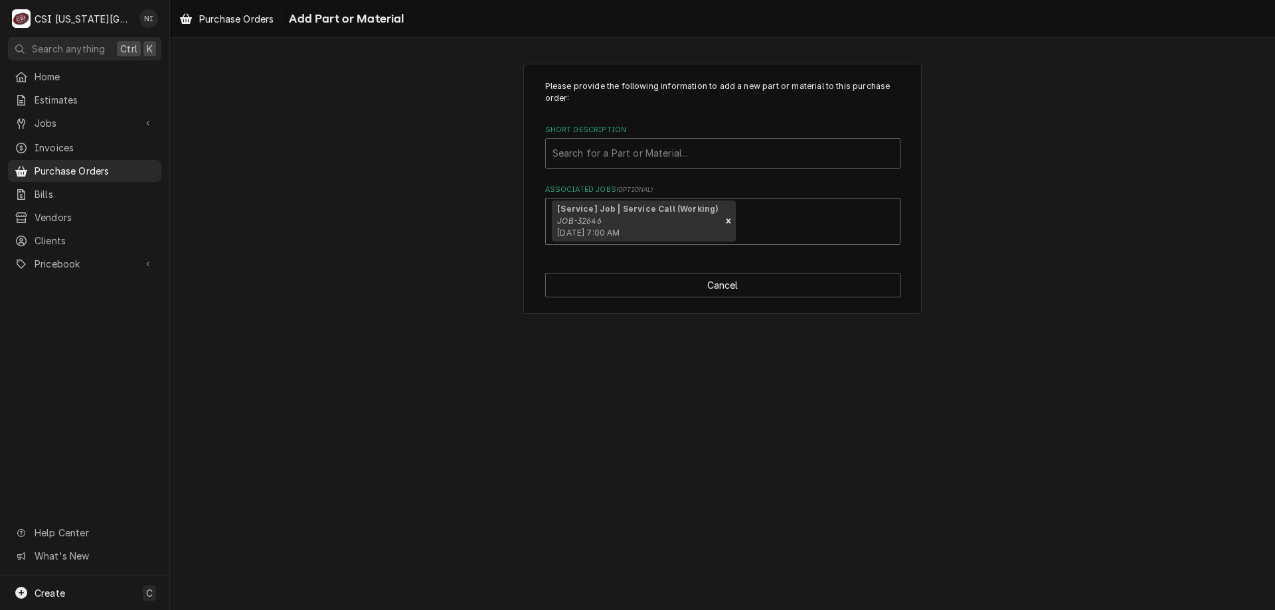
click at [602, 158] on div "Short Description" at bounding box center [722, 153] width 341 height 24
type input "misc serv"
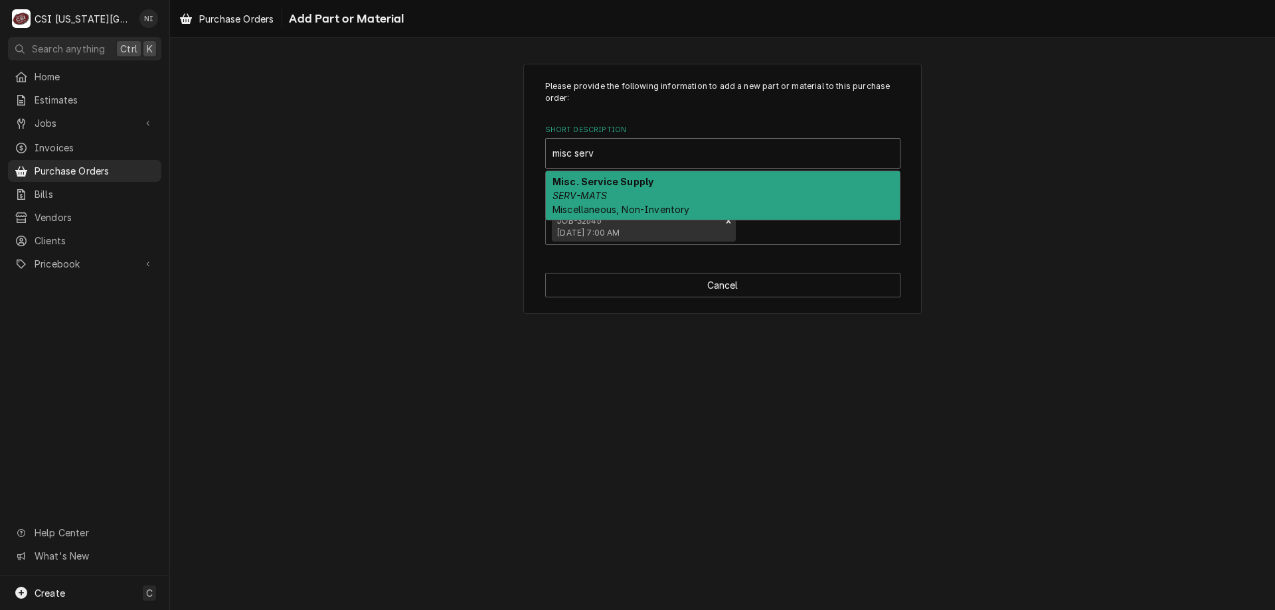
drag, startPoint x: 595, startPoint y: 186, endPoint x: 589, endPoint y: 199, distance: 14.6
click at [589, 183] on strong "Misc. Service Supply" at bounding box center [602, 181] width 101 height 11
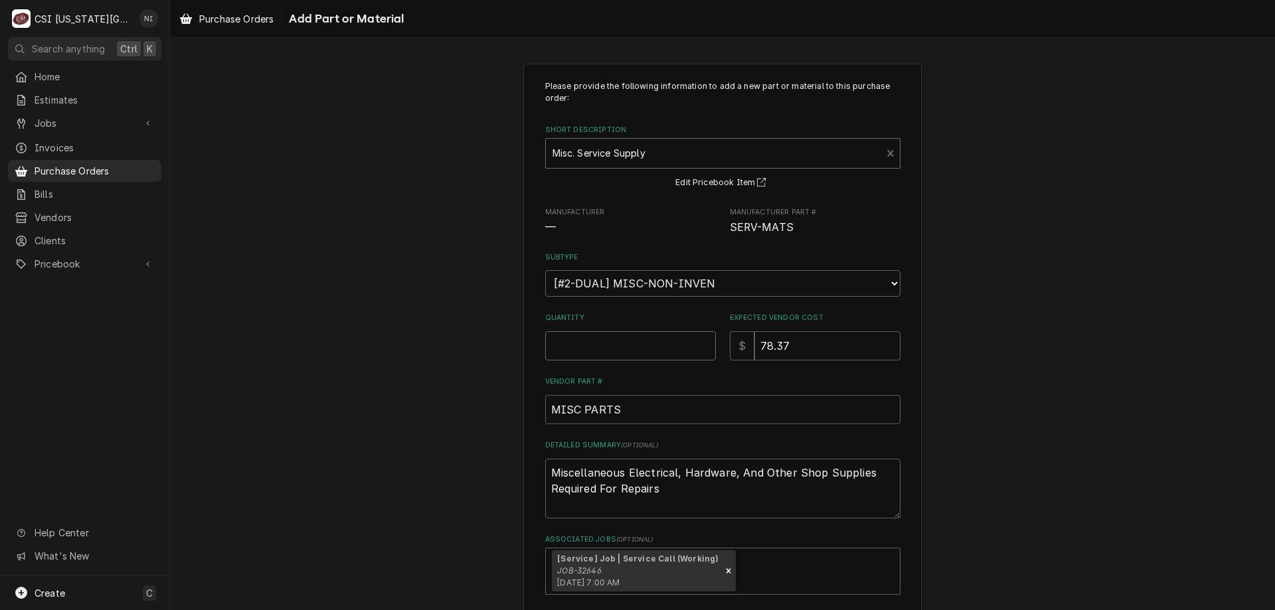
click at [577, 343] on input "Quantity" at bounding box center [630, 345] width 171 height 29
type textarea "x"
type input "1"
type textarea "x"
type input "0"
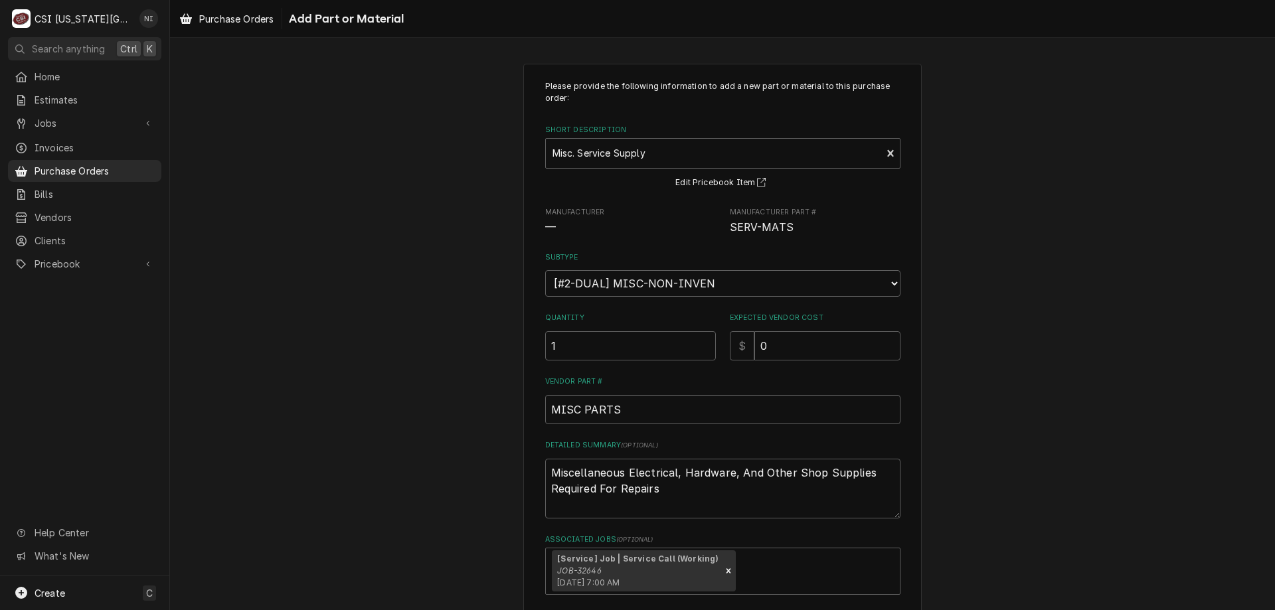
click at [1040, 414] on div "Please provide the following information to add a new part or material to this …" at bounding box center [722, 364] width 1105 height 624
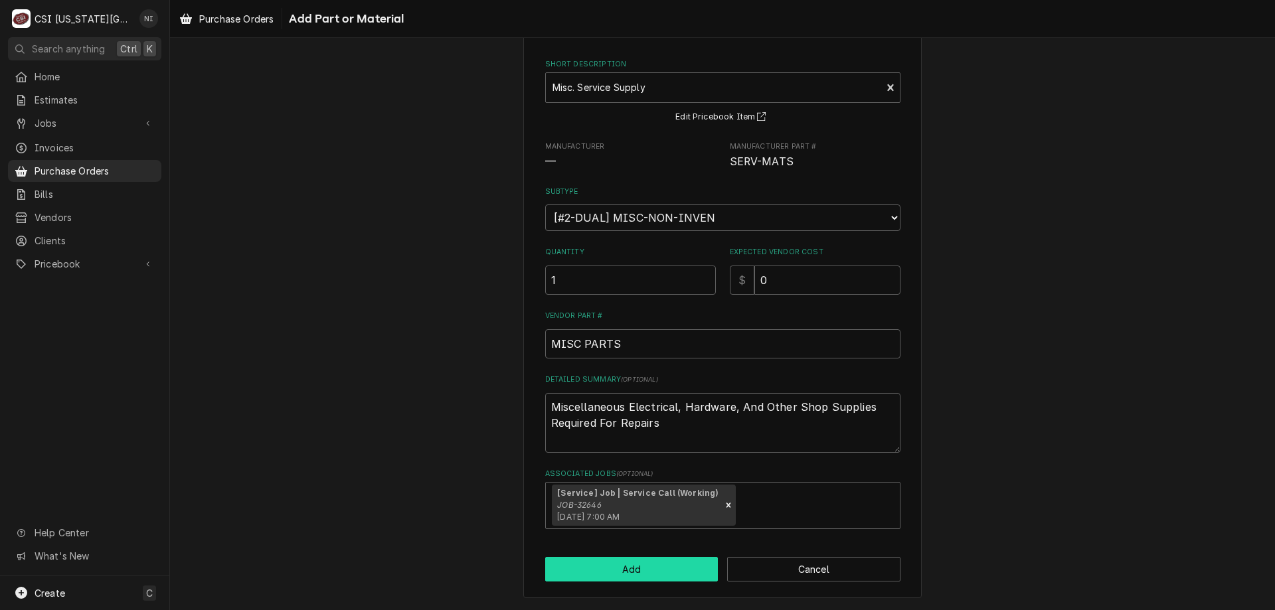
click at [589, 562] on button "Add" at bounding box center [631, 569] width 173 height 25
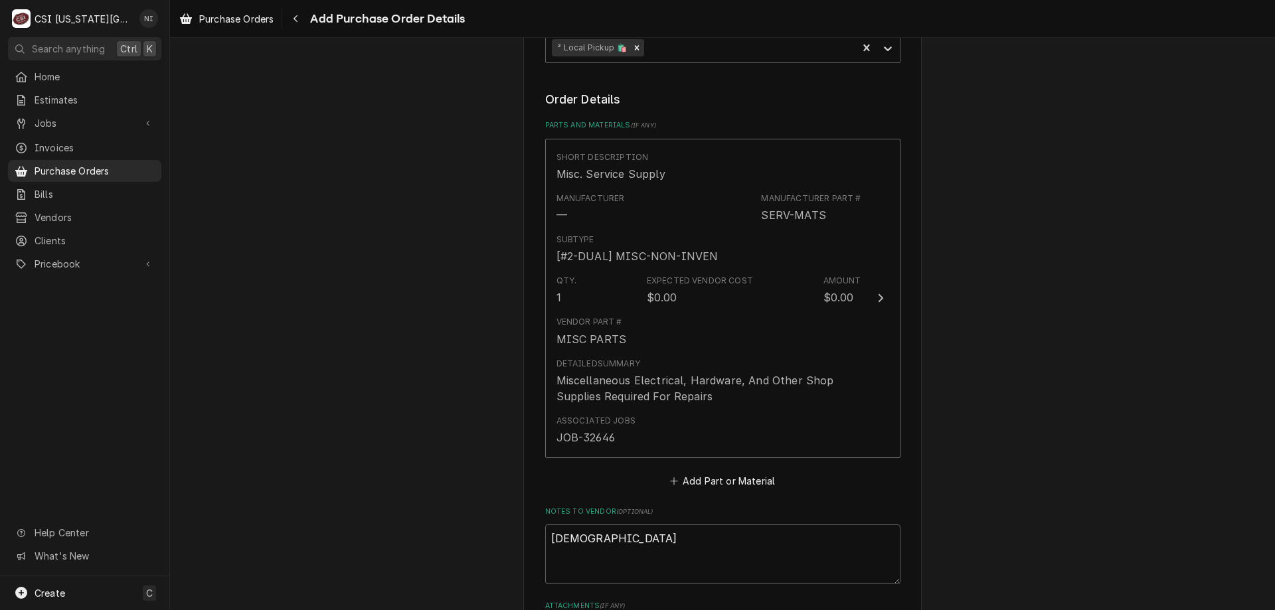
scroll to position [715, 0]
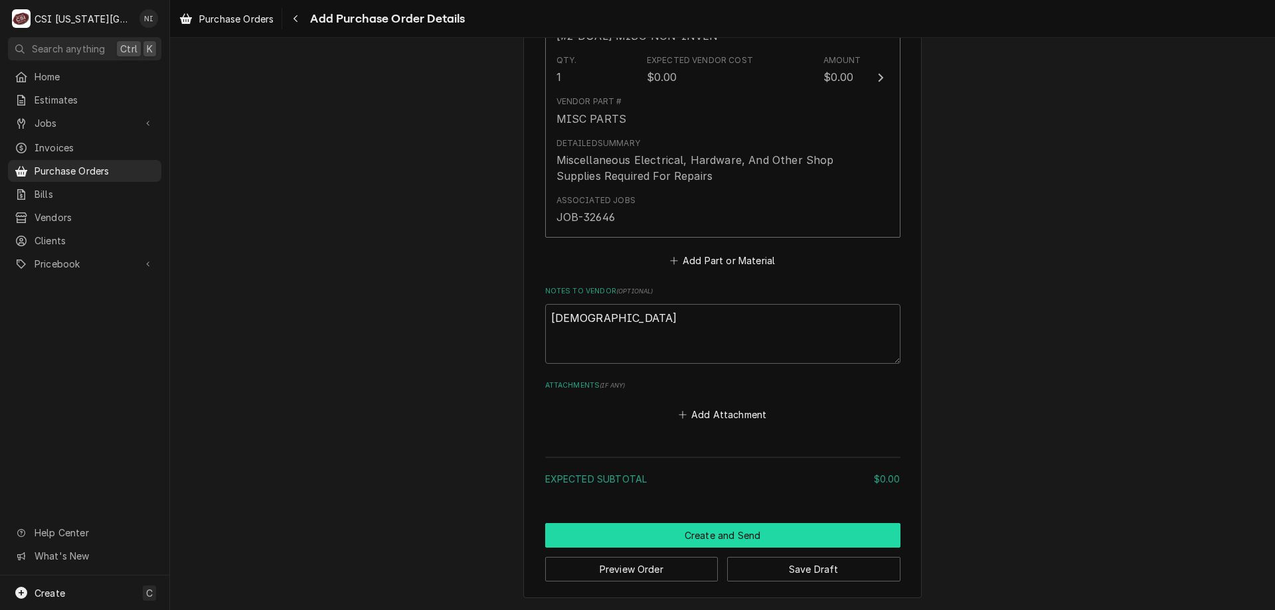
click at [694, 536] on button "Create and Send" at bounding box center [722, 535] width 355 height 25
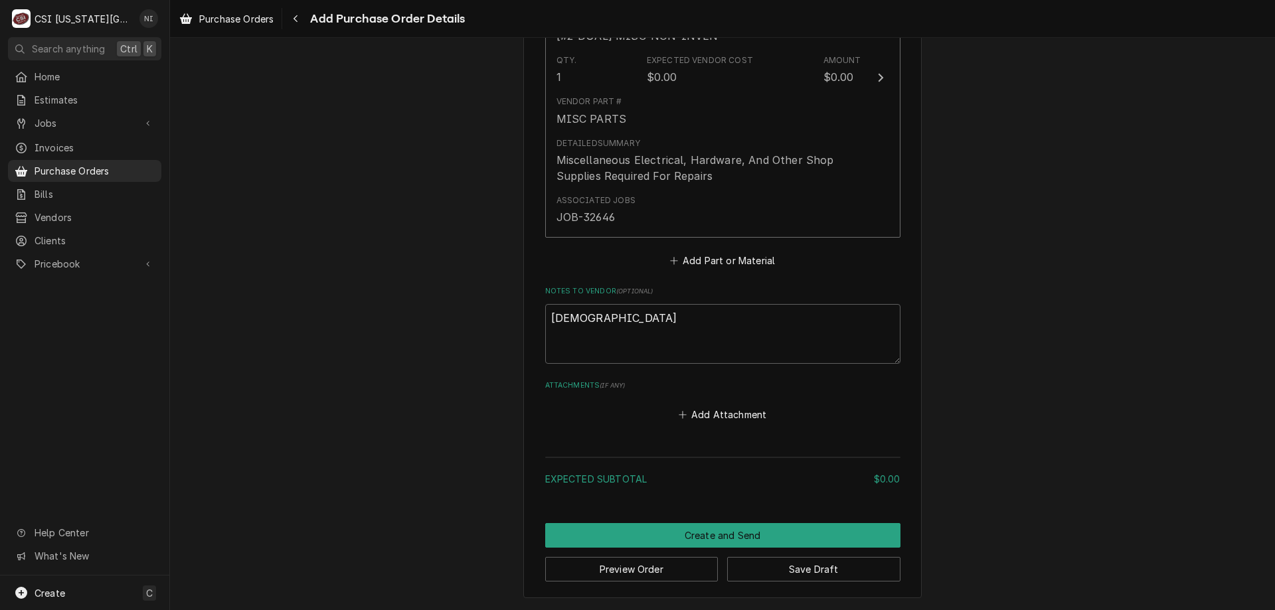
scroll to position [708, 0]
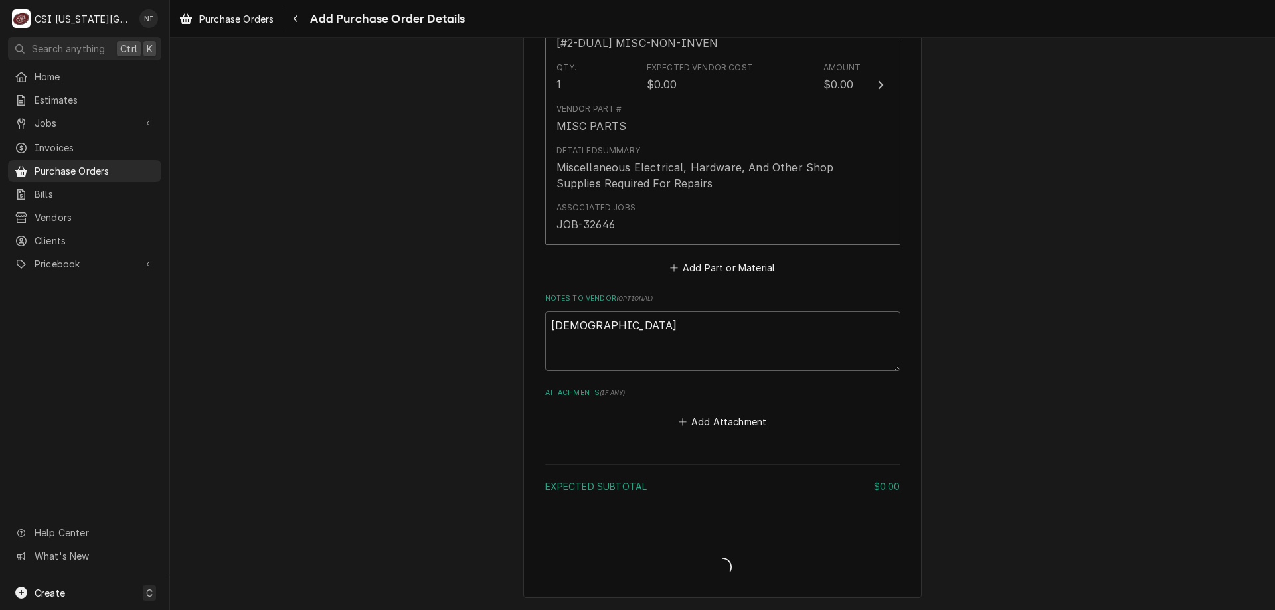
type textarea "x"
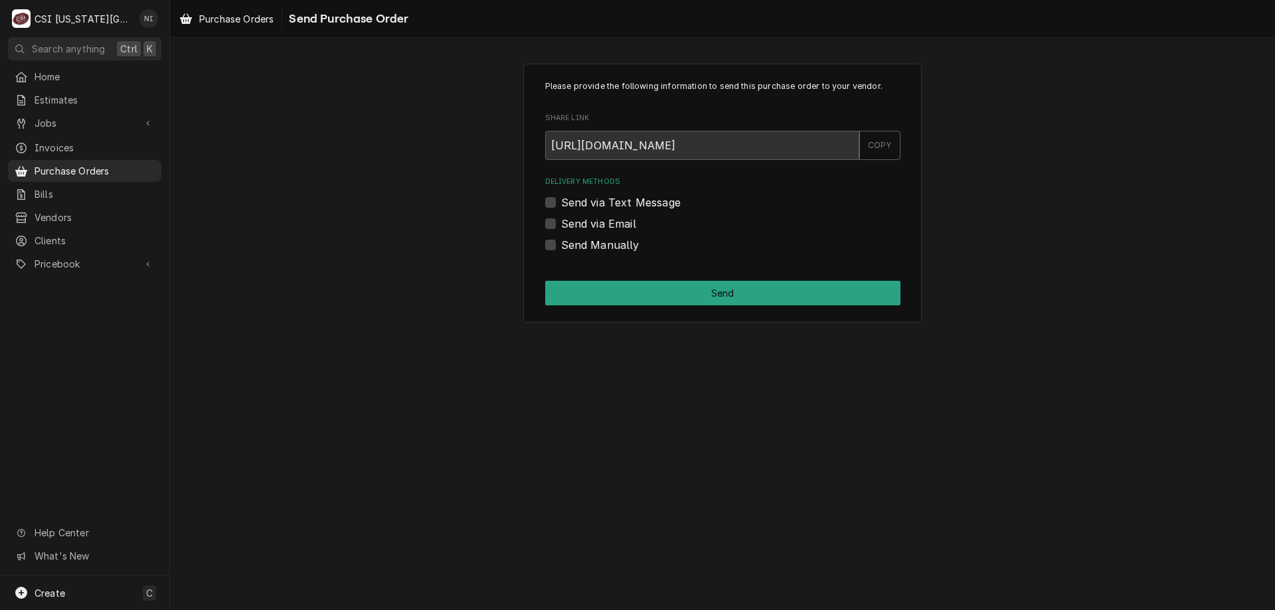
click at [561, 246] on label "Send Manually" at bounding box center [600, 245] width 78 height 16
click at [561, 246] on input "Send Manually" at bounding box center [738, 251] width 355 height 29
checkbox input "true"
click at [573, 278] on div "Please provide the following information to send this purchase order to your ve…" at bounding box center [722, 193] width 398 height 259
click at [575, 283] on button "Send" at bounding box center [722, 293] width 355 height 25
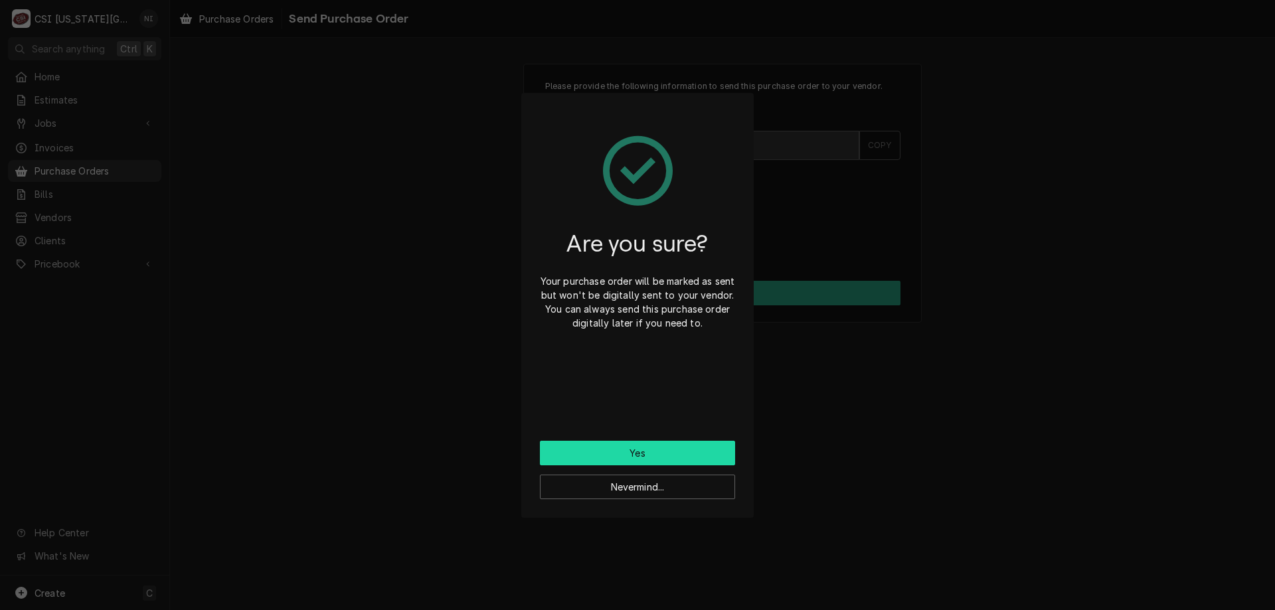
click at [657, 445] on button "Yes" at bounding box center [637, 453] width 195 height 25
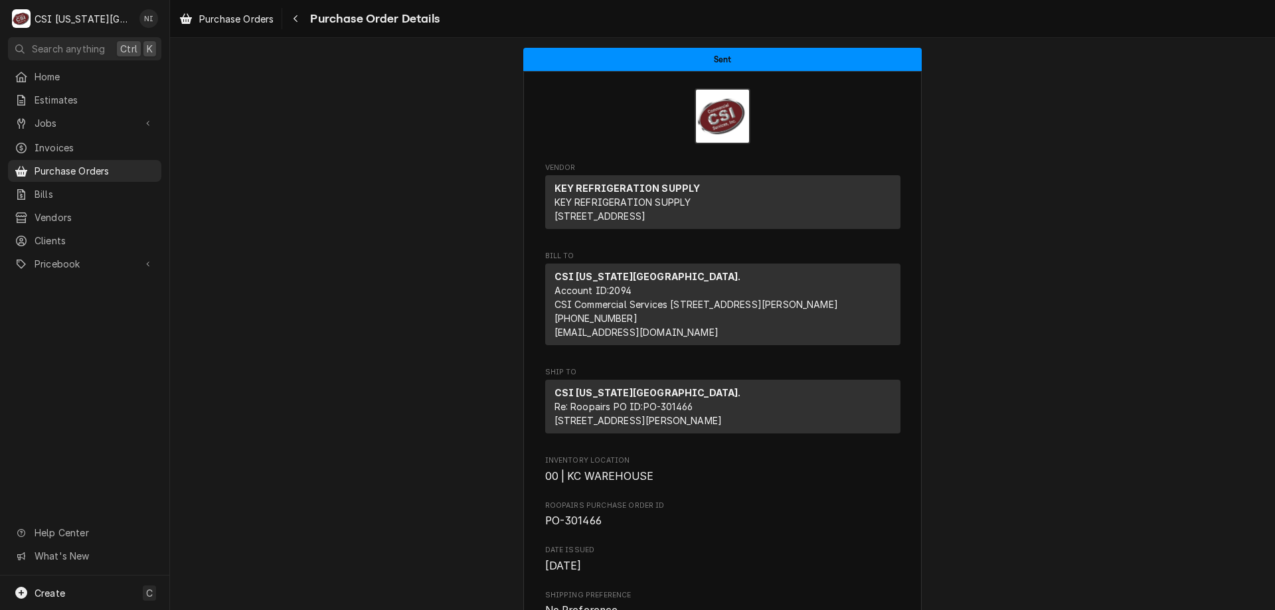
click at [119, 171] on span "Purchase Orders" at bounding box center [95, 171] width 120 height 14
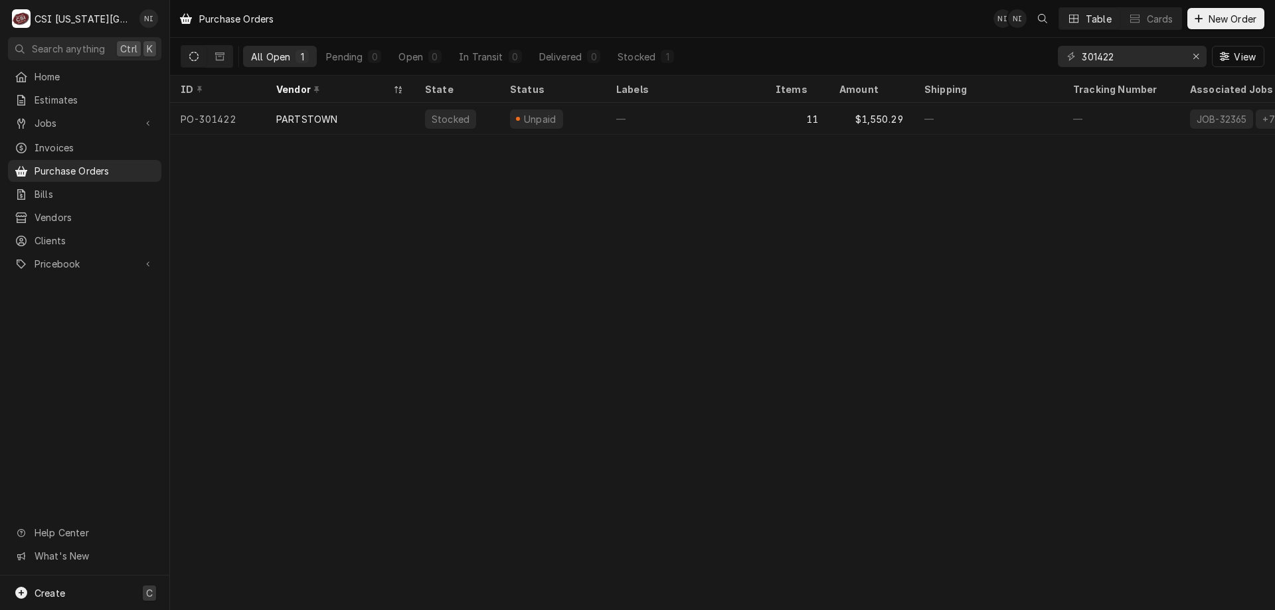
click at [97, 591] on div "Create C" at bounding box center [84, 593] width 169 height 35
click at [237, 506] on div "Purchase Order" at bounding box center [238, 501] width 114 height 17
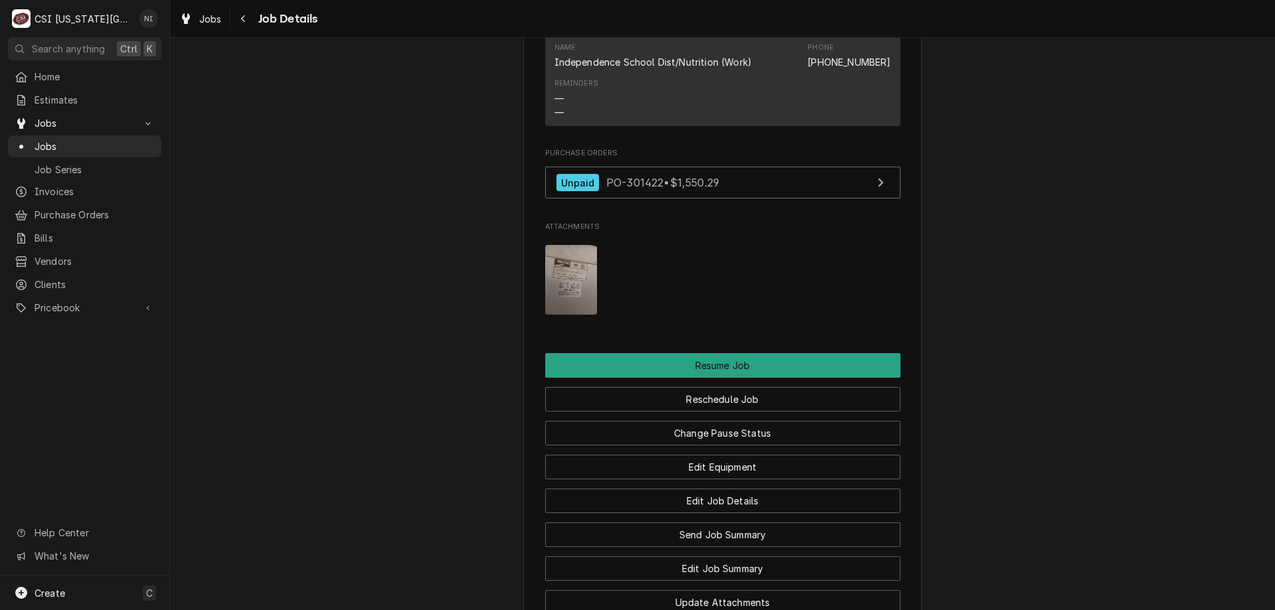
scroll to position [1799, 0]
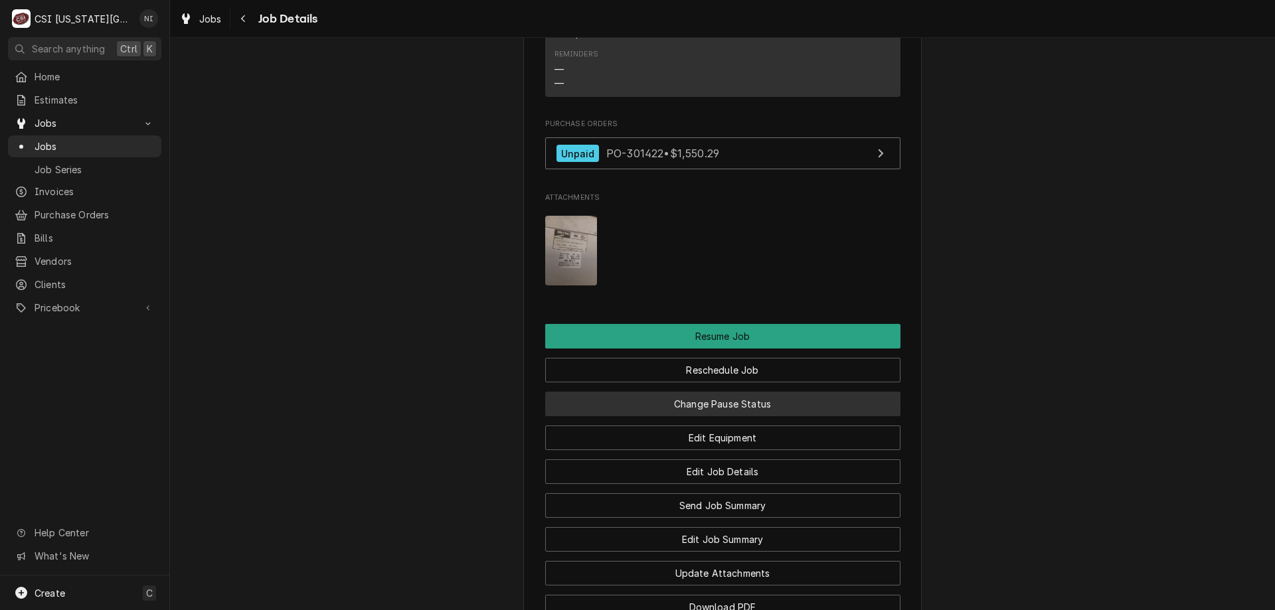
click at [819, 415] on button "Change Pause Status" at bounding box center [722, 404] width 355 height 25
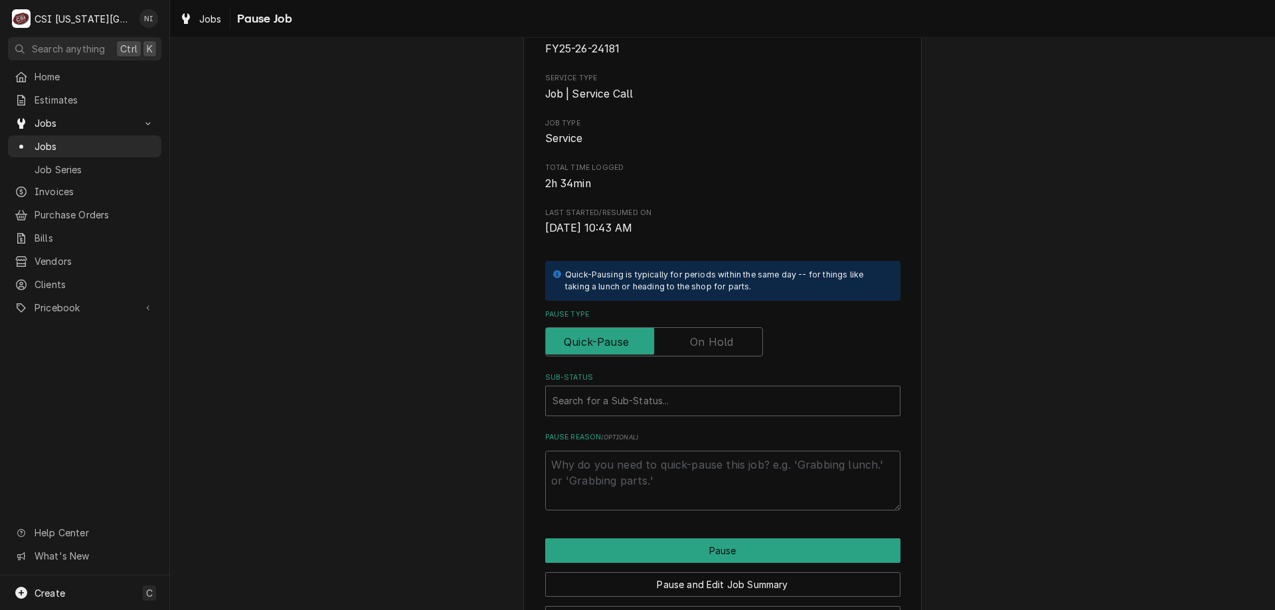
scroll to position [179, 0]
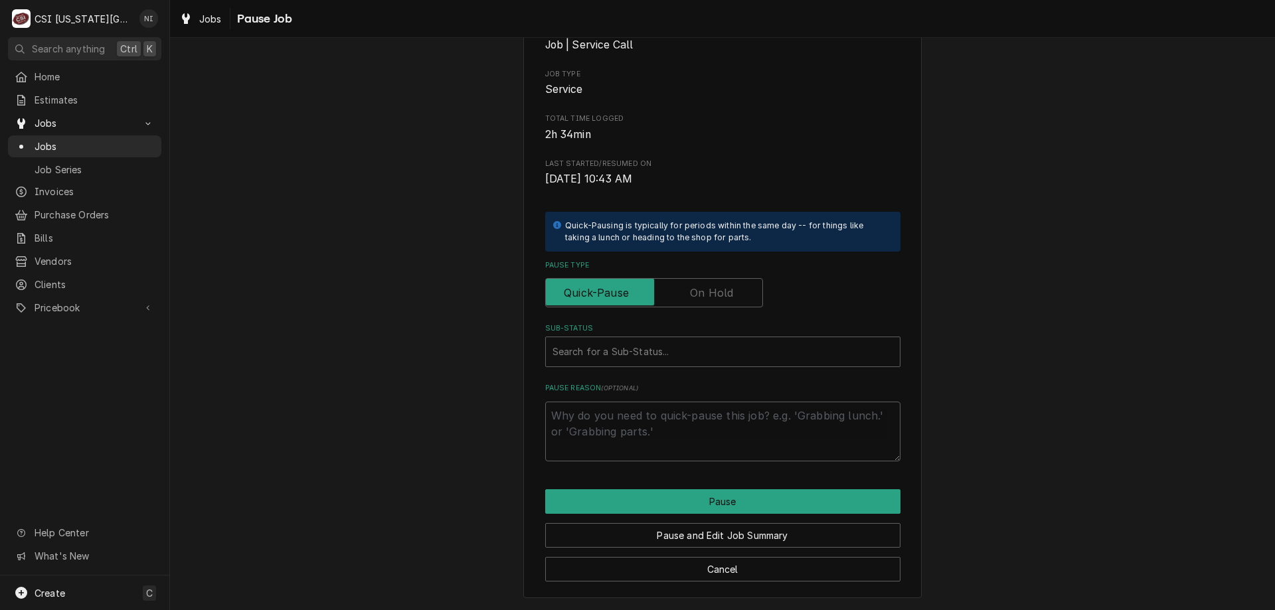
click at [720, 288] on label "Pause Type" at bounding box center [654, 292] width 218 height 29
click at [720, 288] on input "Pause Type" at bounding box center [654, 292] width 206 height 29
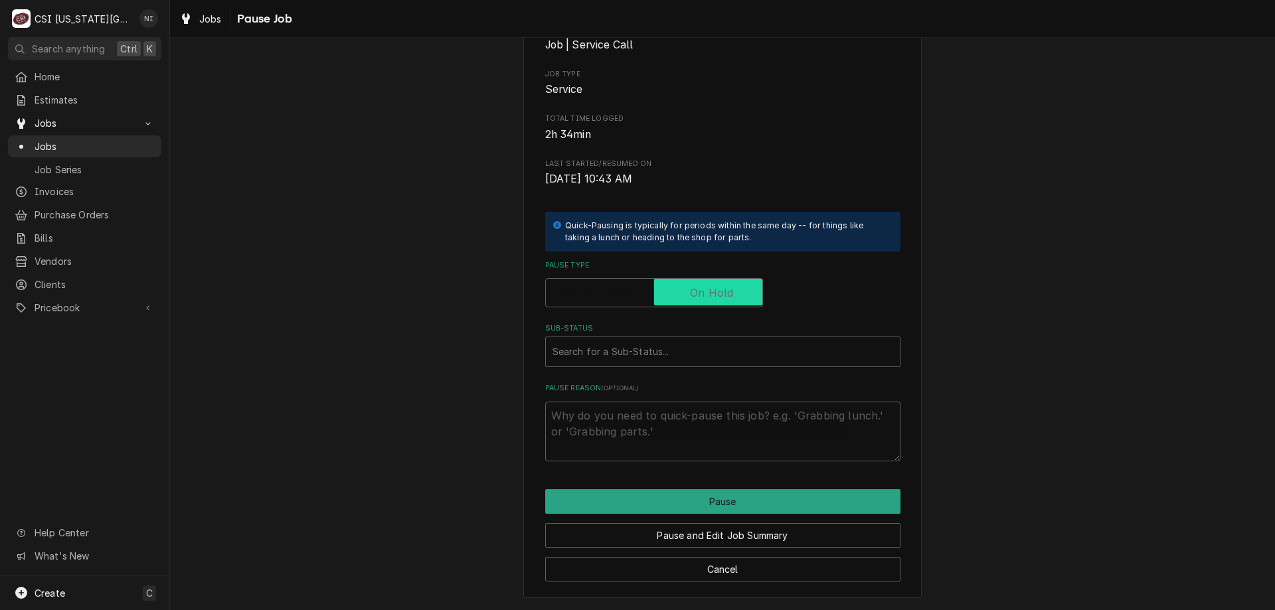
checkbox input "true"
click at [703, 342] on div "Sub-Status" at bounding box center [709, 352] width 314 height 24
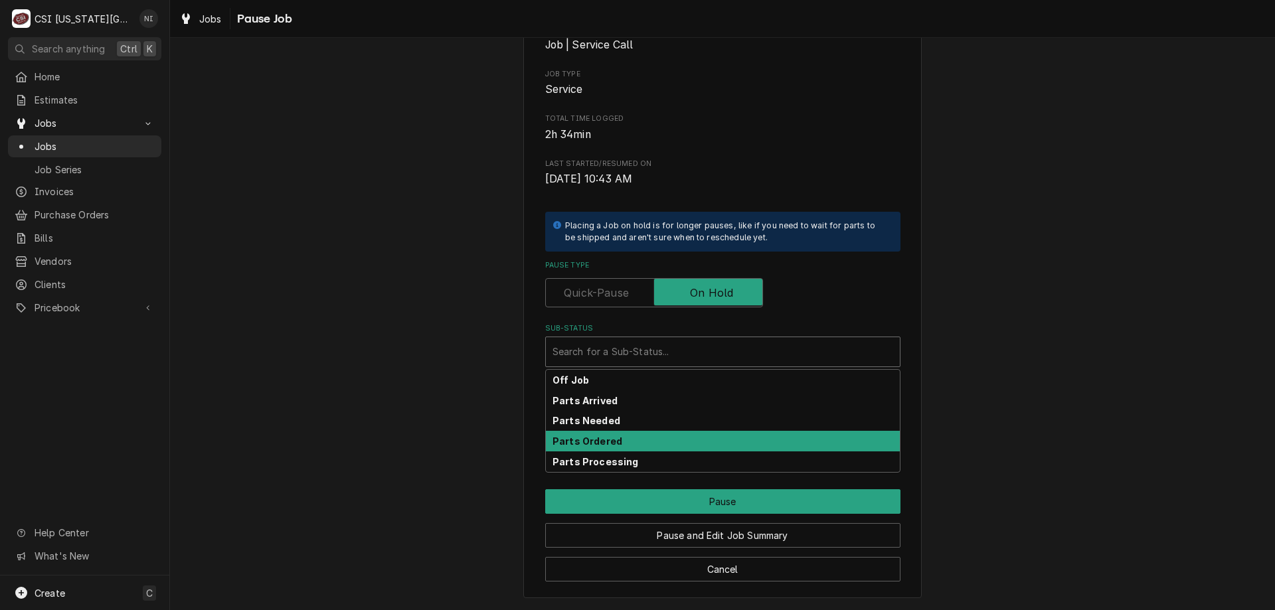
click at [576, 441] on strong "Parts Ordered" at bounding box center [587, 440] width 70 height 11
type textarea "x"
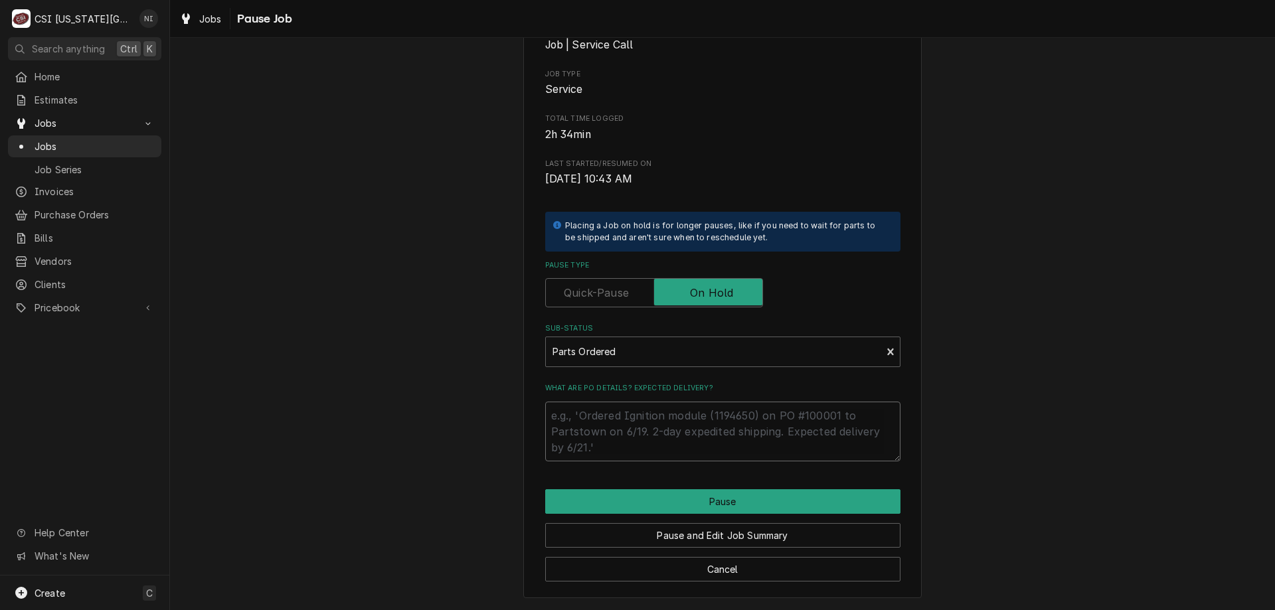
click at [582, 422] on textarea "What are PO details? Expected delivery?" at bounding box center [722, 432] width 355 height 60
type textarea "P"
type textarea "x"
type textarea "Pa"
type textarea "x"
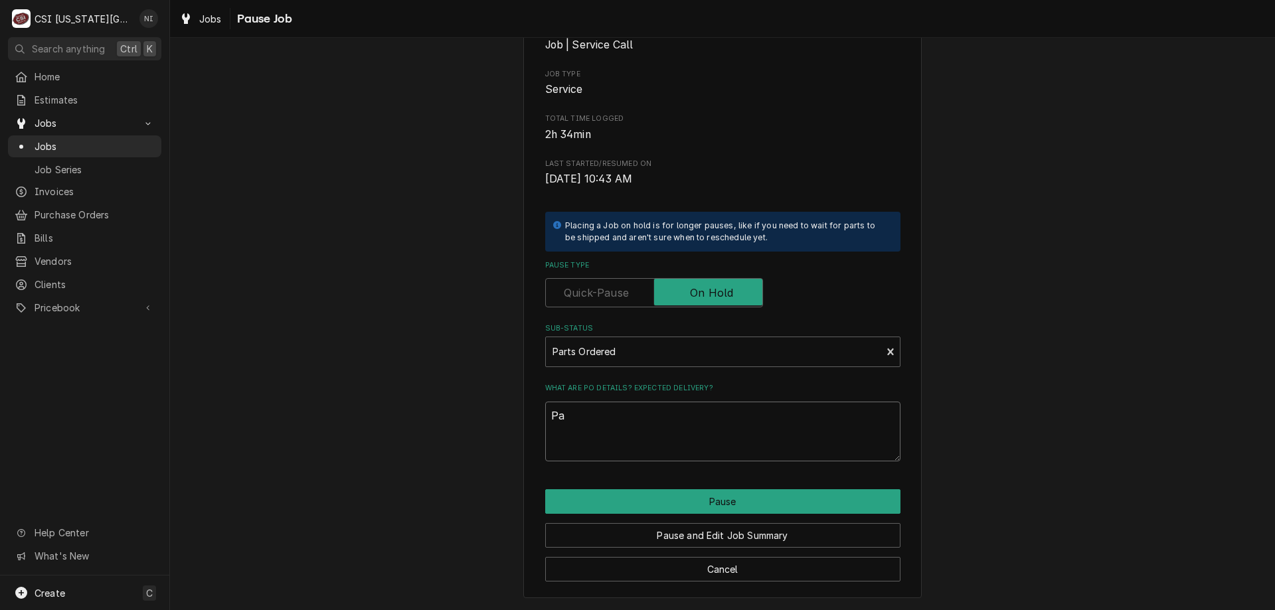
type textarea "Par"
type textarea "x"
type textarea "Part"
type textarea "x"
type textarea "Parts"
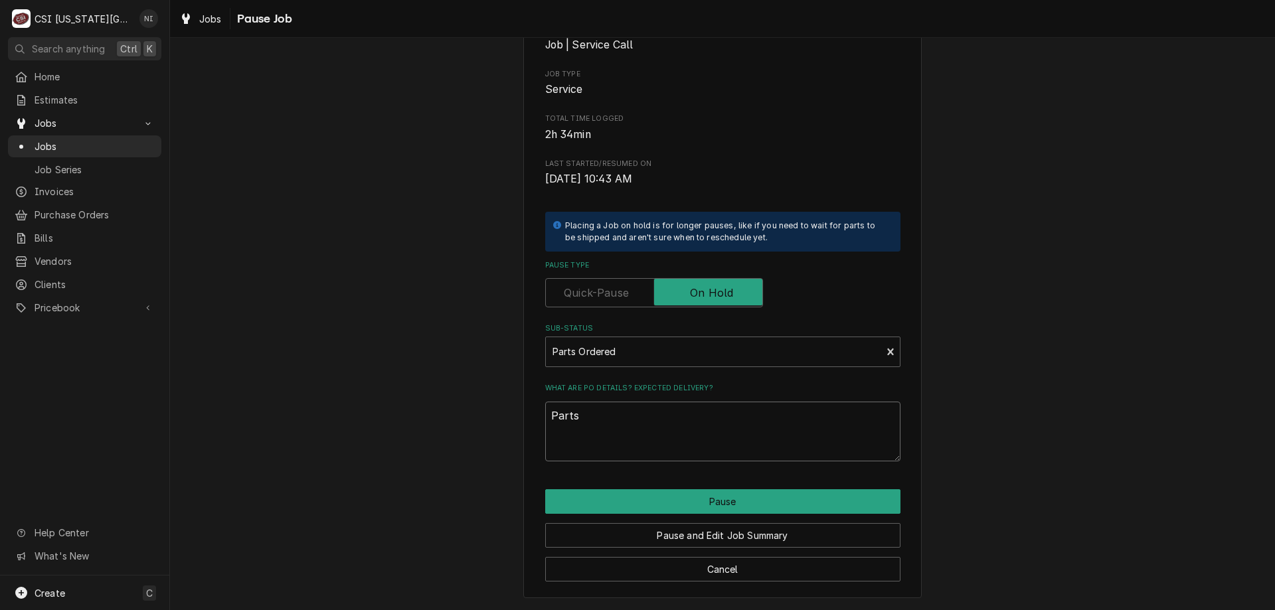
type textarea "x"
type textarea "Parts"
type textarea "x"
type textarea "Parts o"
type textarea "x"
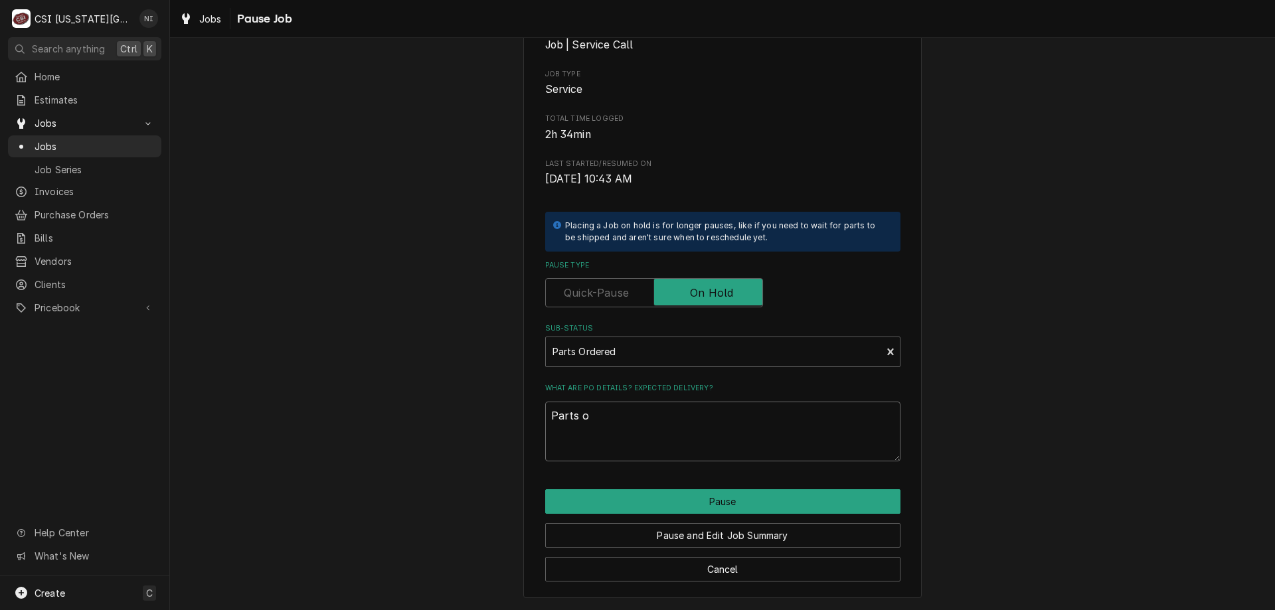
type textarea "Parts on"
type textarea "x"
type textarea "Parts on"
type textarea "x"
type textarea "Parts on h"
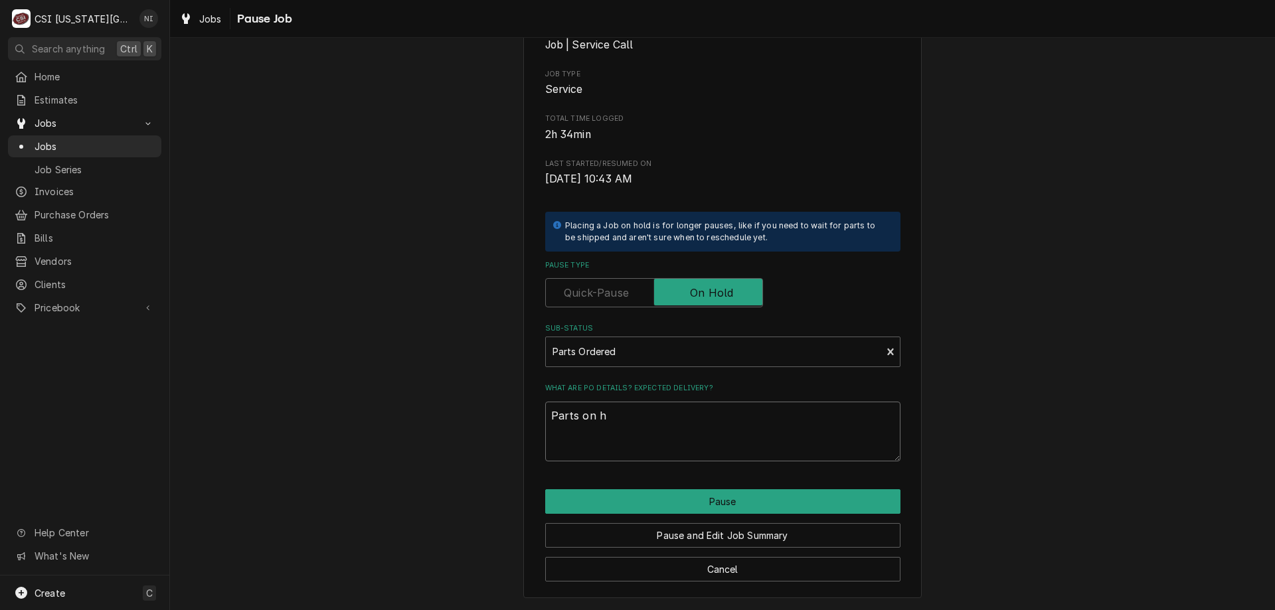
type textarea "x"
type textarea "Parts on ha"
type textarea "x"
type textarea "Parts on haw"
type textarea "x"
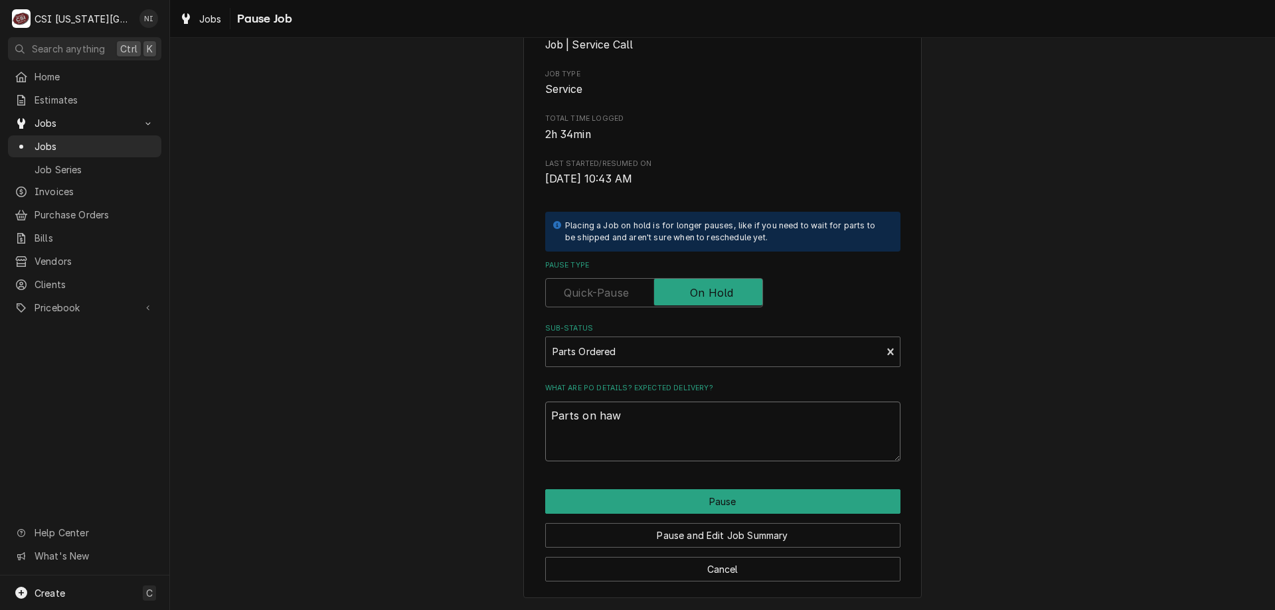
type textarea "Parts on hawk"
type textarea "x"
type textarea "Parts on hawki"
type textarea "x"
type textarea "Parts on hawkin"
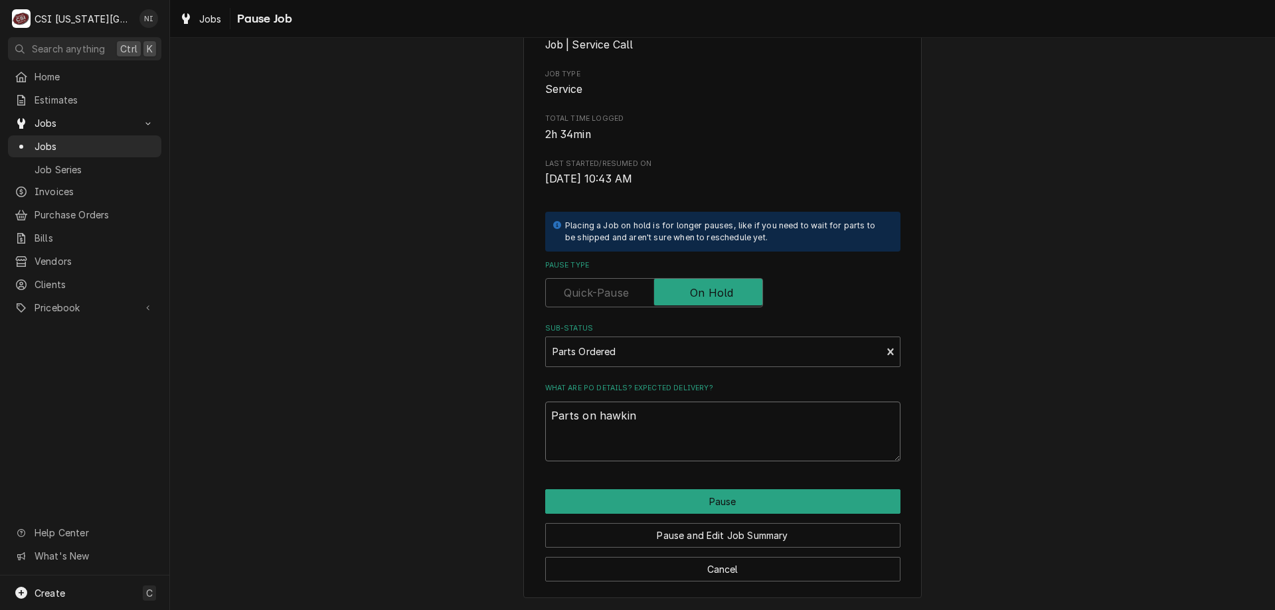
type textarea "x"
type textarea "Parts on hawkins"
type textarea "x"
type textarea "Parts on hawkins"
type textarea "x"
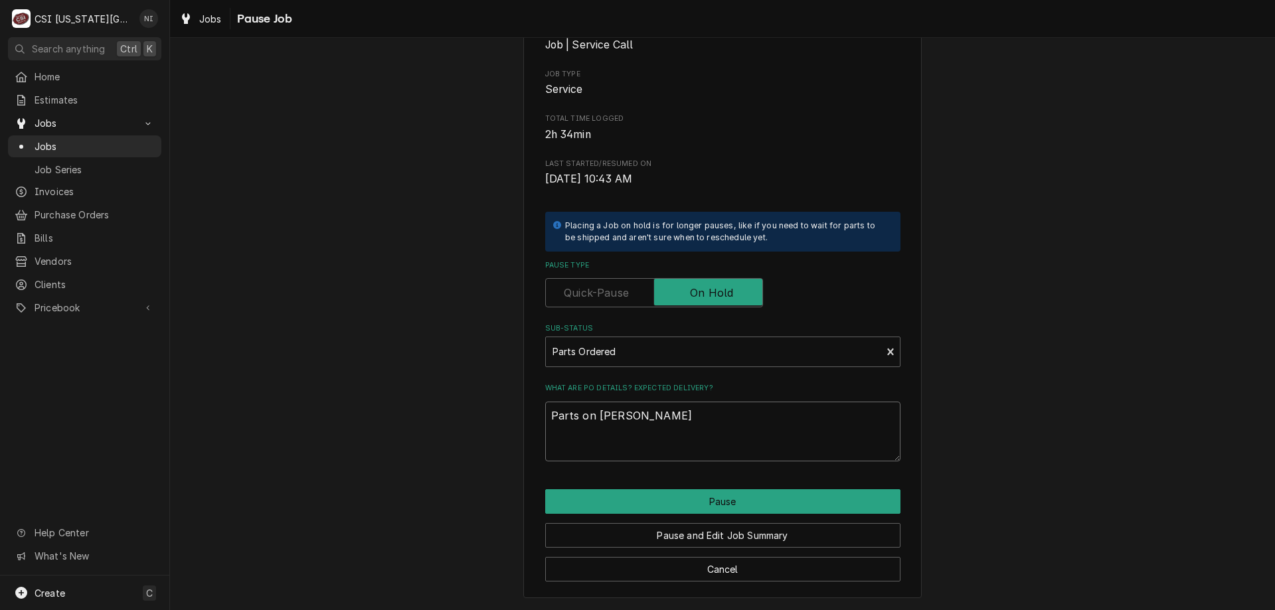
type textarea "Parts on hawkins s"
type textarea "x"
type textarea "Parts on hawkins sh"
type textarea "x"
type textarea "Parts on hawkins shd"
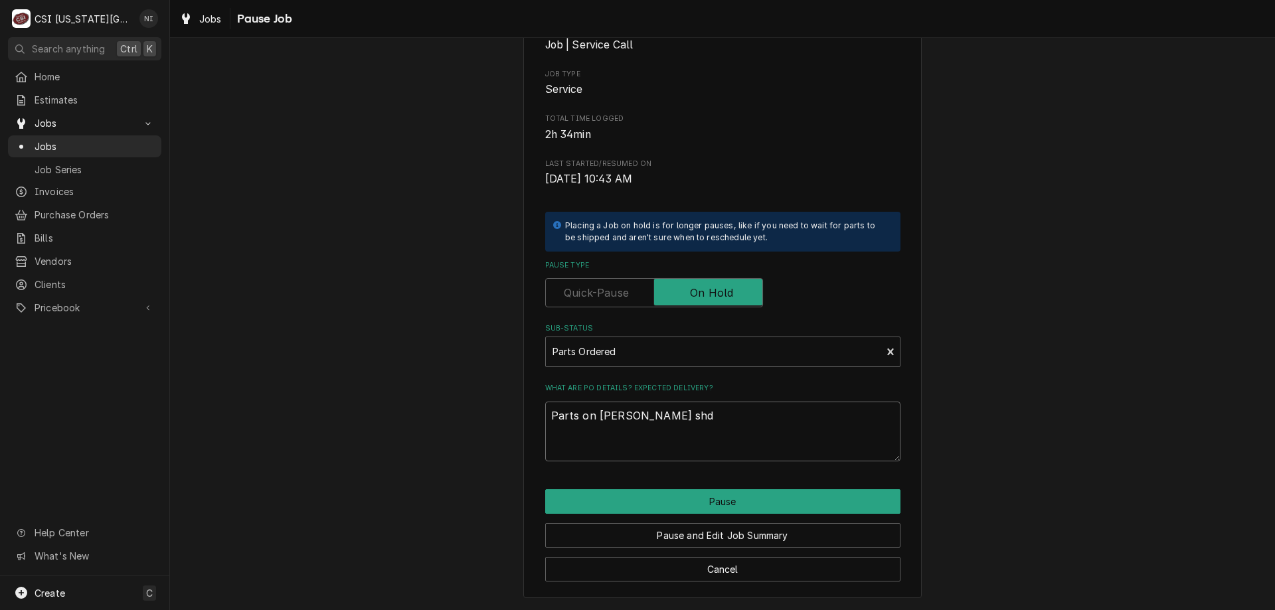
type textarea "x"
type textarea "Parts on hawkins shdl"
type textarea "x"
type textarea "Parts on hawkins shdlf"
type textarea "x"
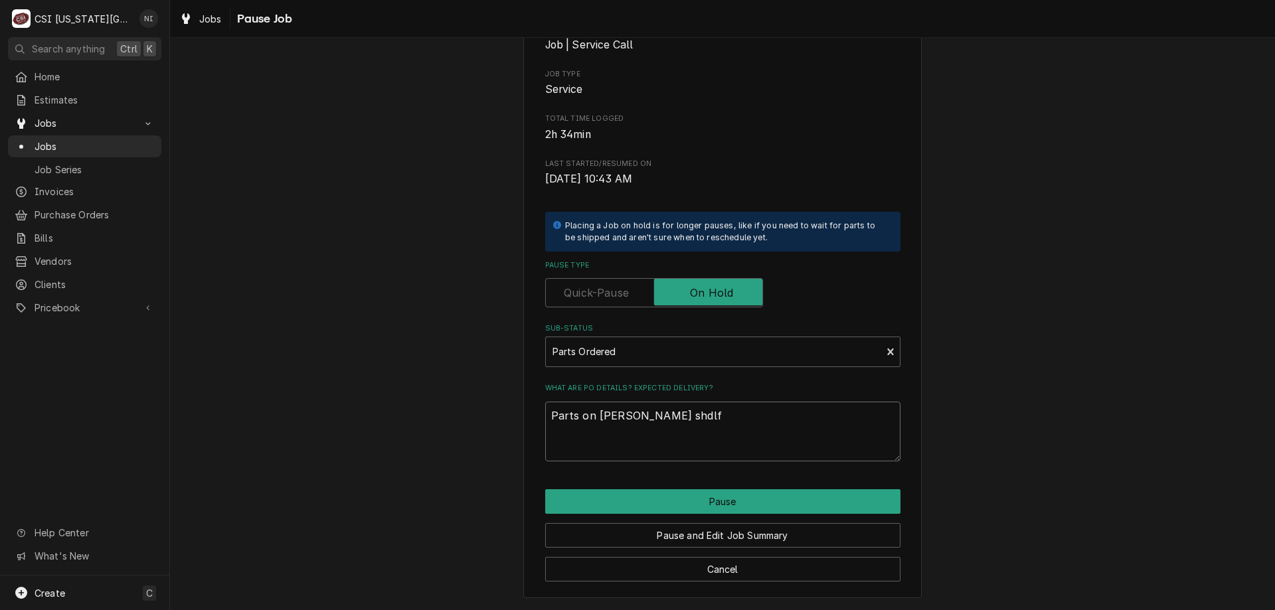
type textarea "Parts on hawkins shdl"
type textarea "x"
type textarea "Parts on hawkins shd"
type textarea "x"
type textarea "Parts on hawkins sh"
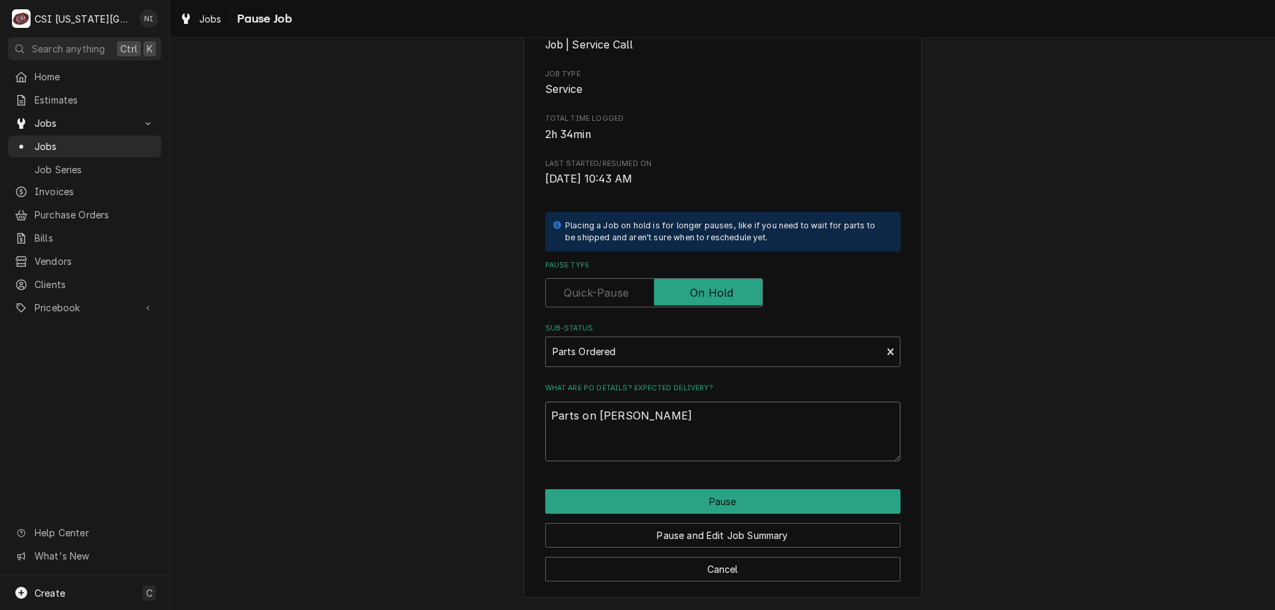
type textarea "x"
type textarea "Parts on hawkins she"
type textarea "x"
type textarea "Parts on hawkins shel"
type textarea "x"
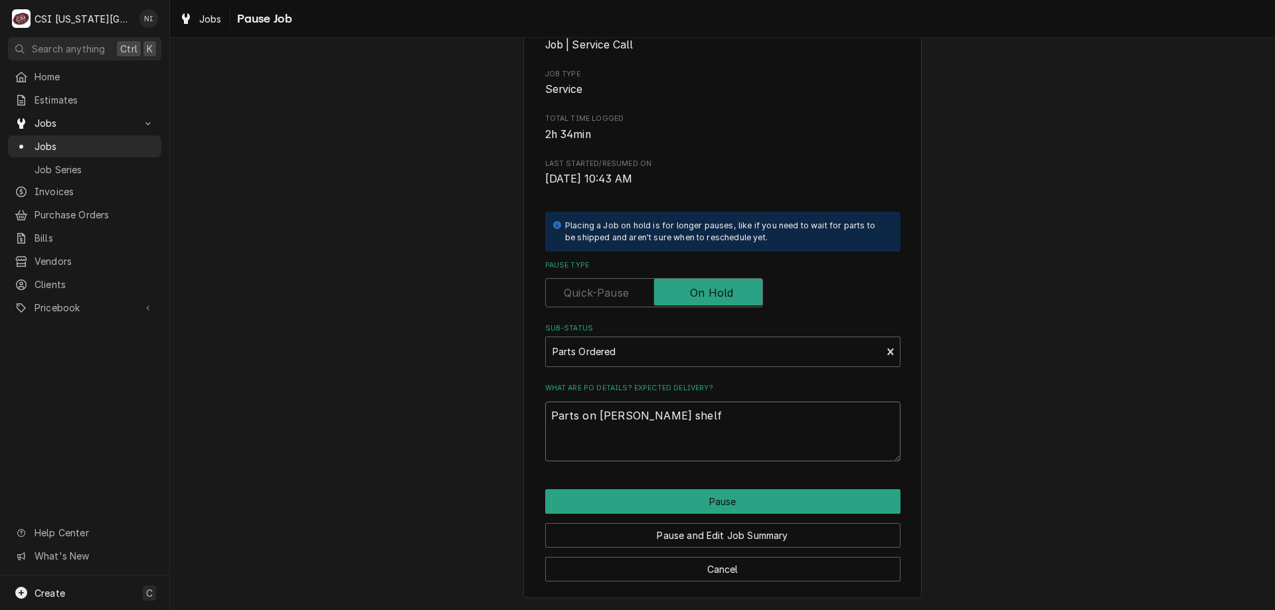
type textarea "Parts on hawkins shelf"
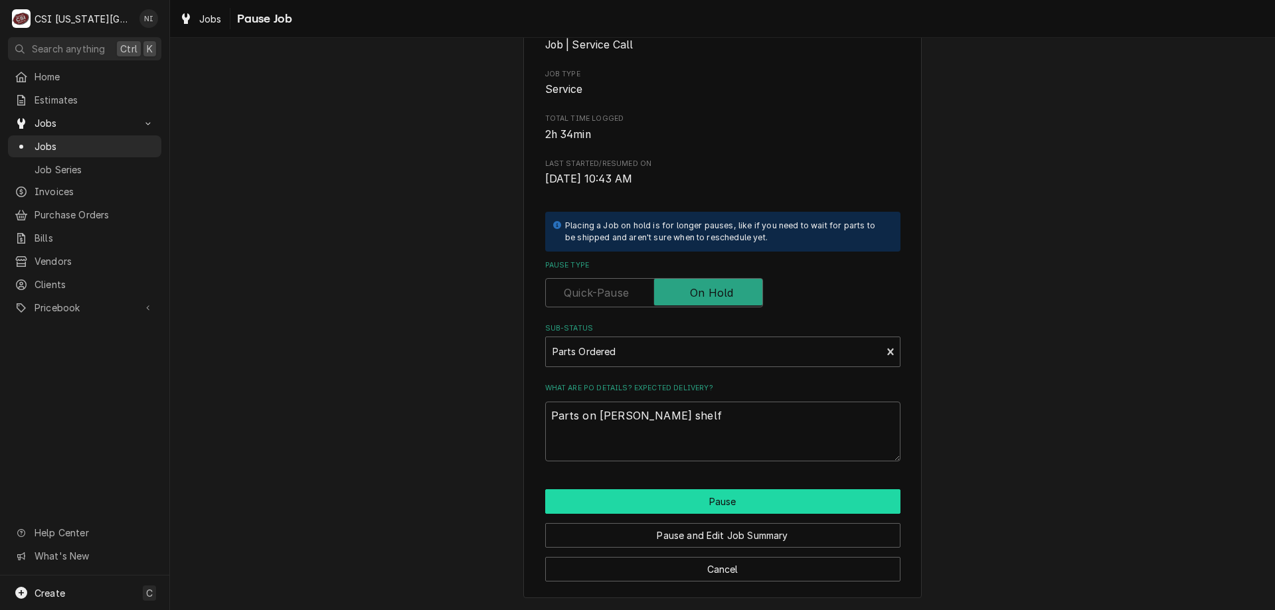
click at [673, 505] on button "Pause" at bounding box center [722, 501] width 355 height 25
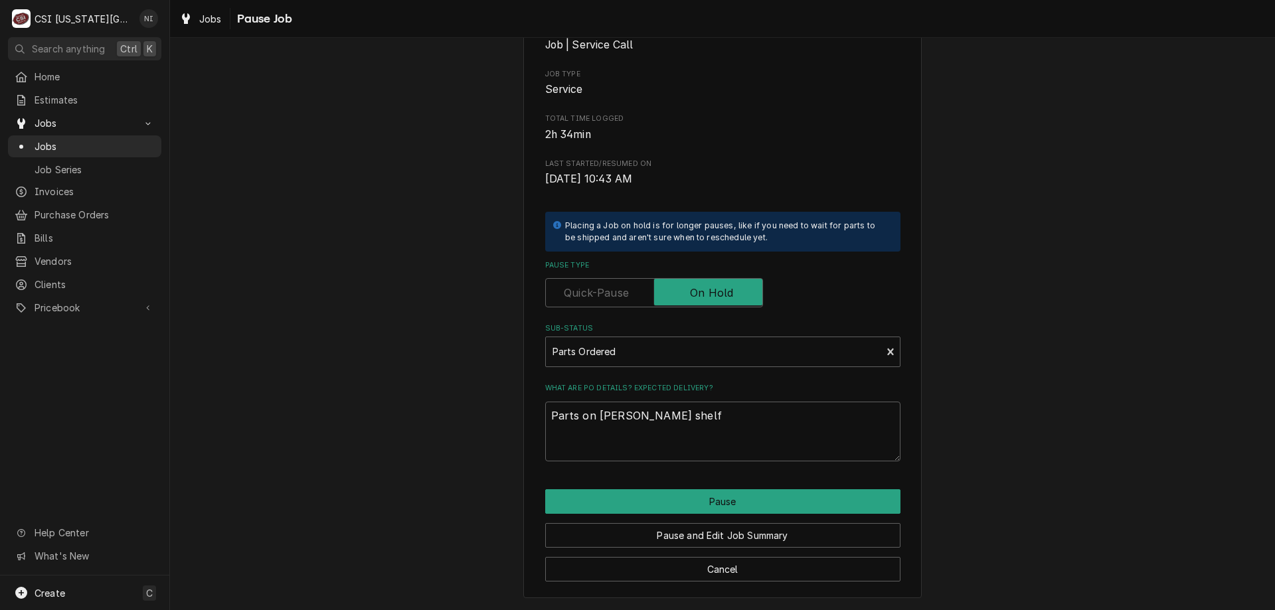
type textarea "x"
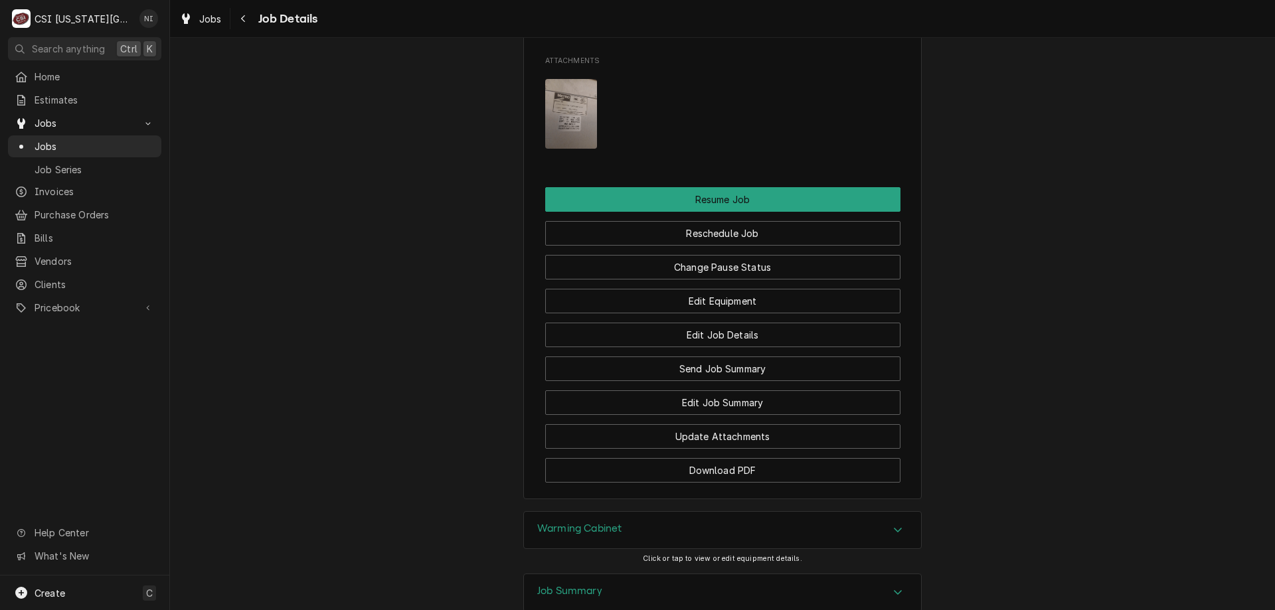
scroll to position [2100, 0]
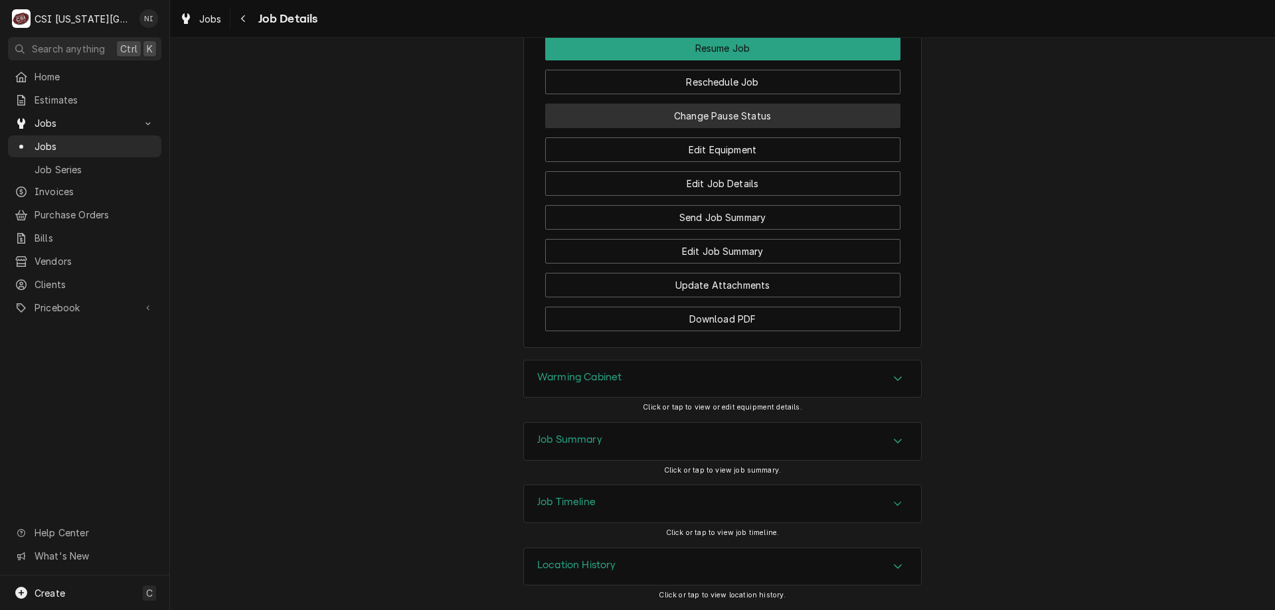
click at [718, 117] on button "Change Pause Status" at bounding box center [722, 116] width 355 height 25
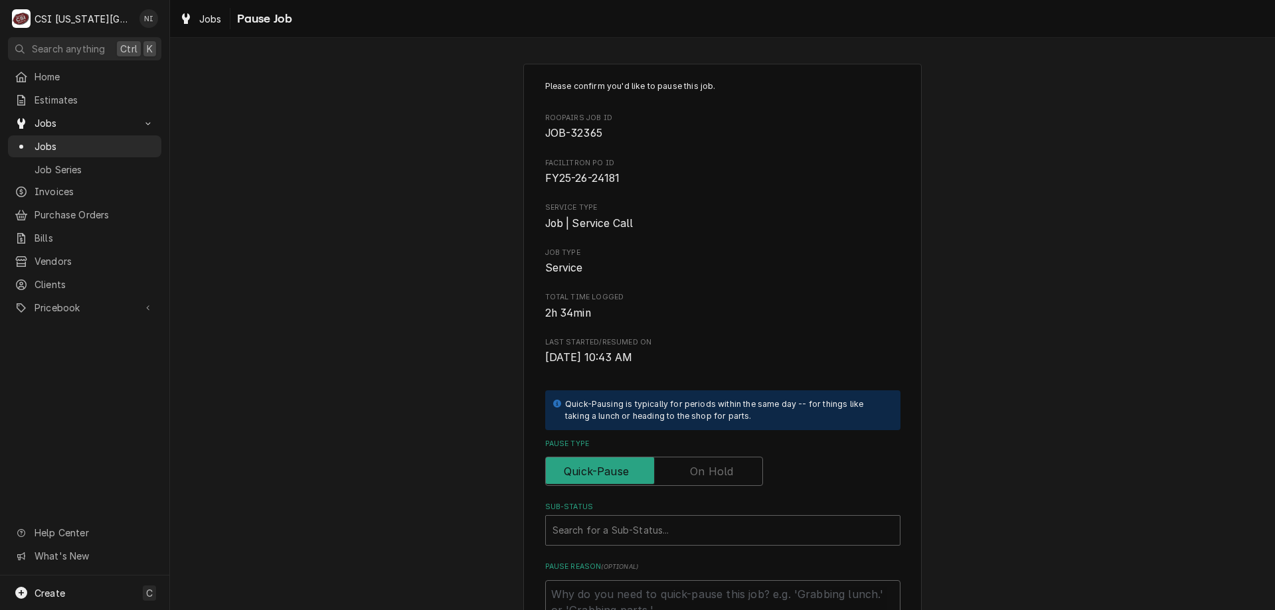
click at [701, 472] on label "Pause Type" at bounding box center [654, 471] width 218 height 29
click at [701, 472] on input "Pause Type" at bounding box center [654, 471] width 206 height 29
checkbox input "true"
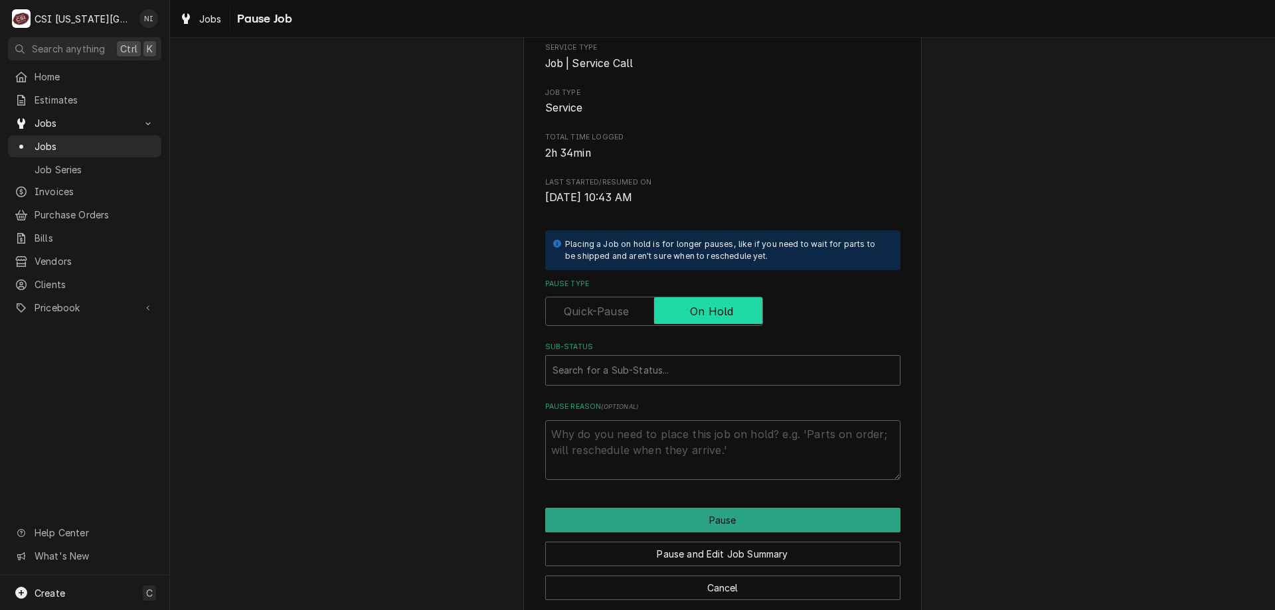
scroll to position [179, 0]
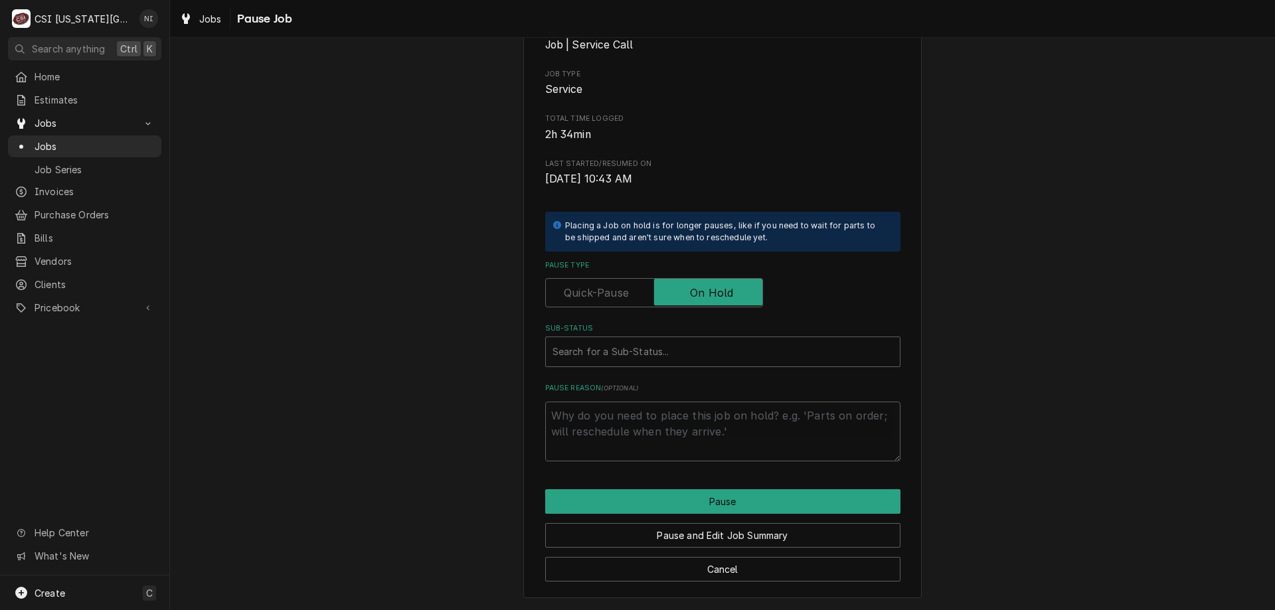
click at [704, 338] on div "Search for a Sub-Status..." at bounding box center [723, 351] width 354 height 29
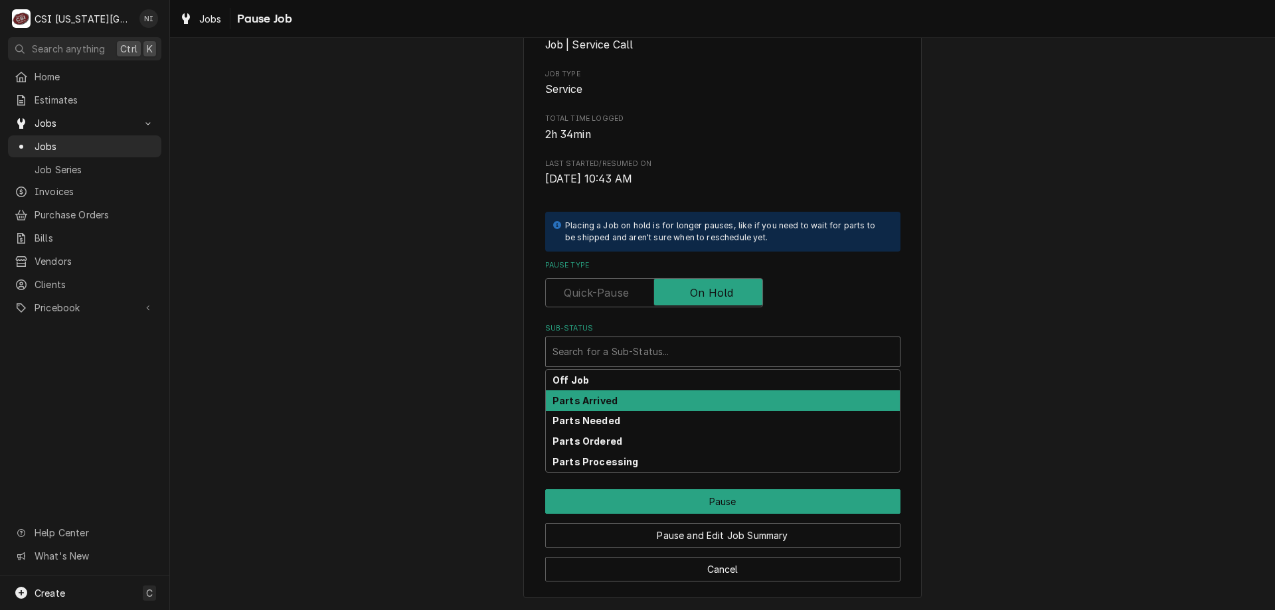
click at [597, 396] on div "Parts Arrived" at bounding box center [723, 400] width 354 height 21
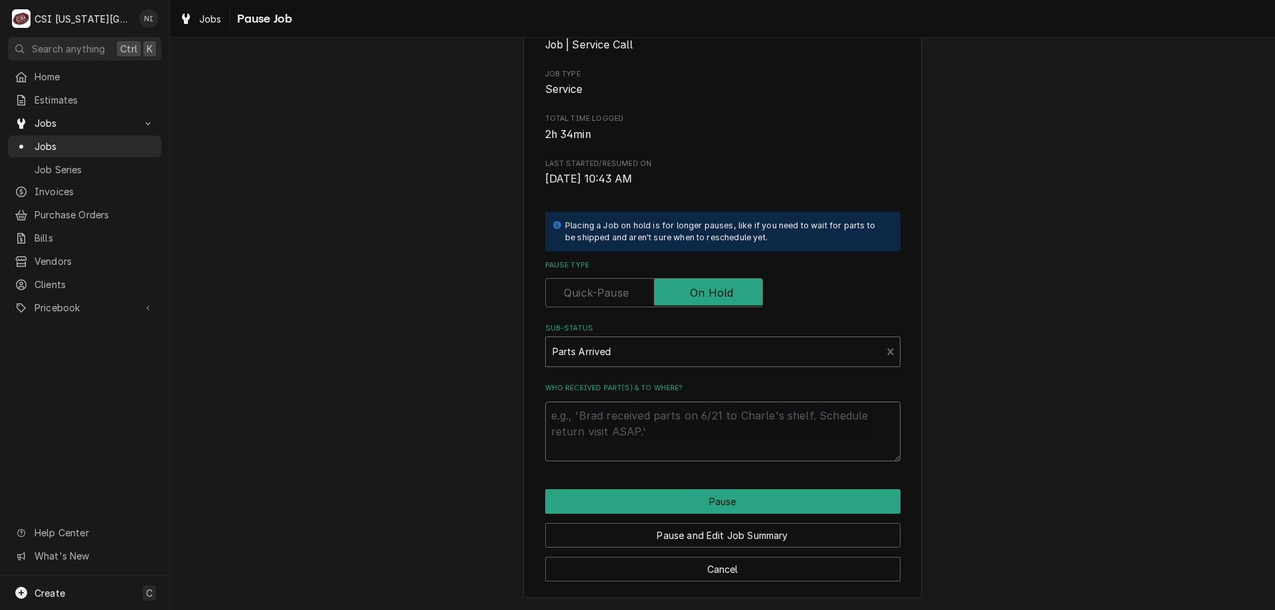
click at [597, 418] on textarea "Who received part(s) & to where?" at bounding box center [722, 432] width 355 height 60
type textarea "x"
type textarea "p"
type textarea "x"
type textarea "pa"
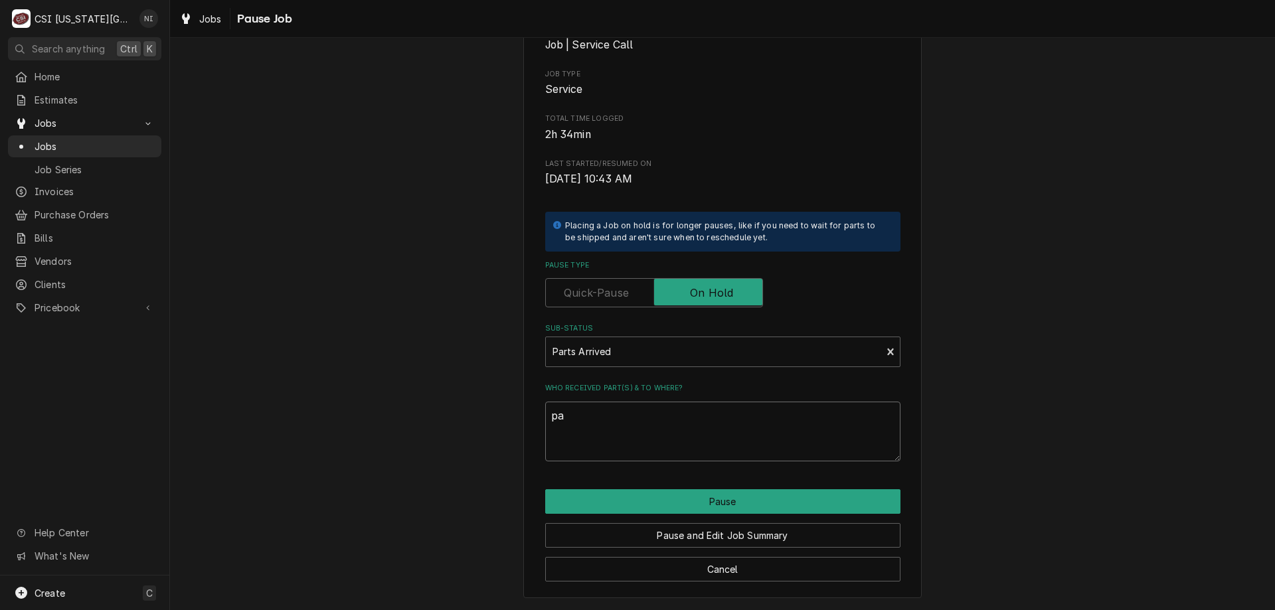
type textarea "x"
type textarea "par"
type textarea "x"
type textarea "part"
type textarea "x"
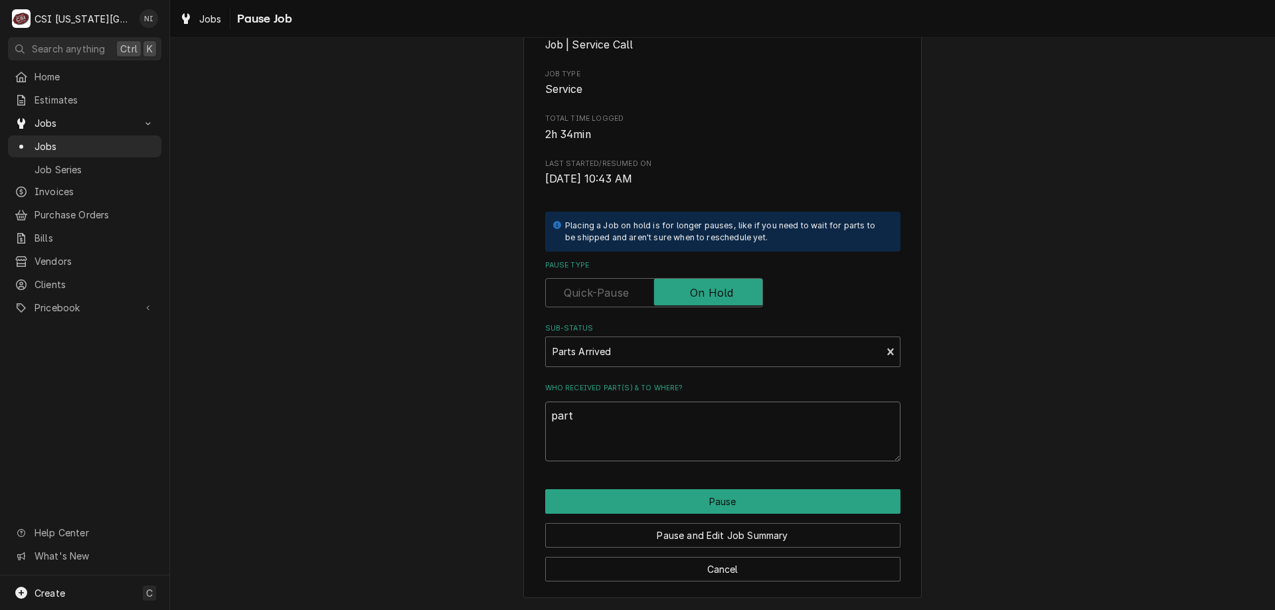
type textarea "parts"
type textarea "x"
type textarea "parts"
type textarea "x"
type textarea "parts o"
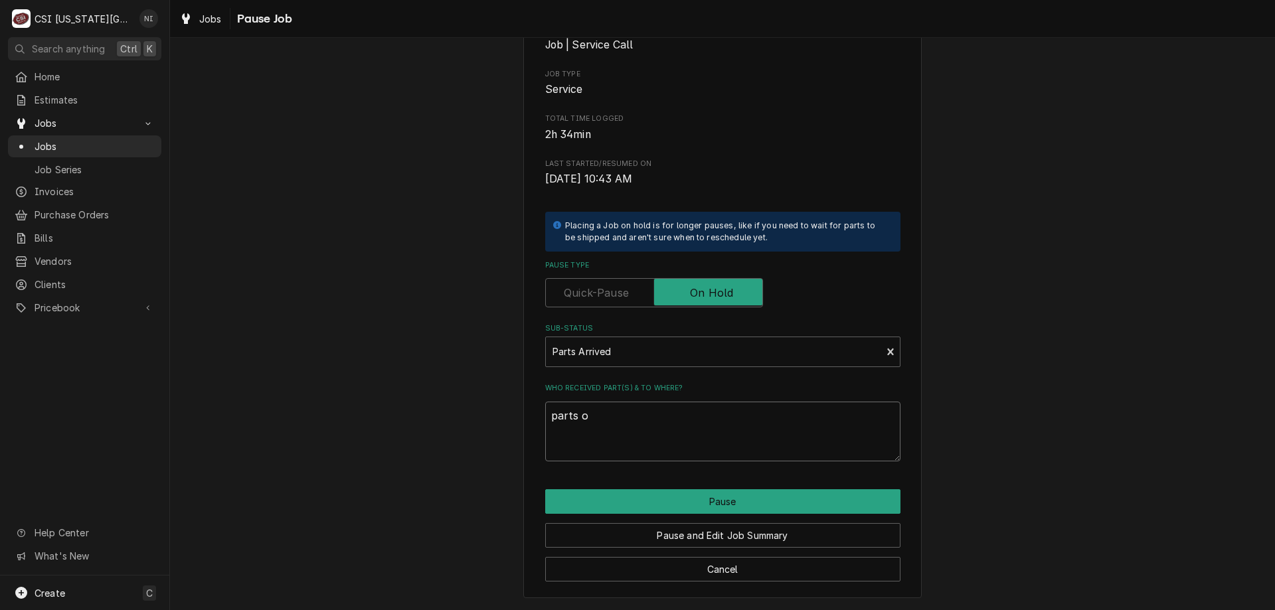
type textarea "x"
type textarea "parts on"
type textarea "x"
type textarea "parts on"
type textarea "x"
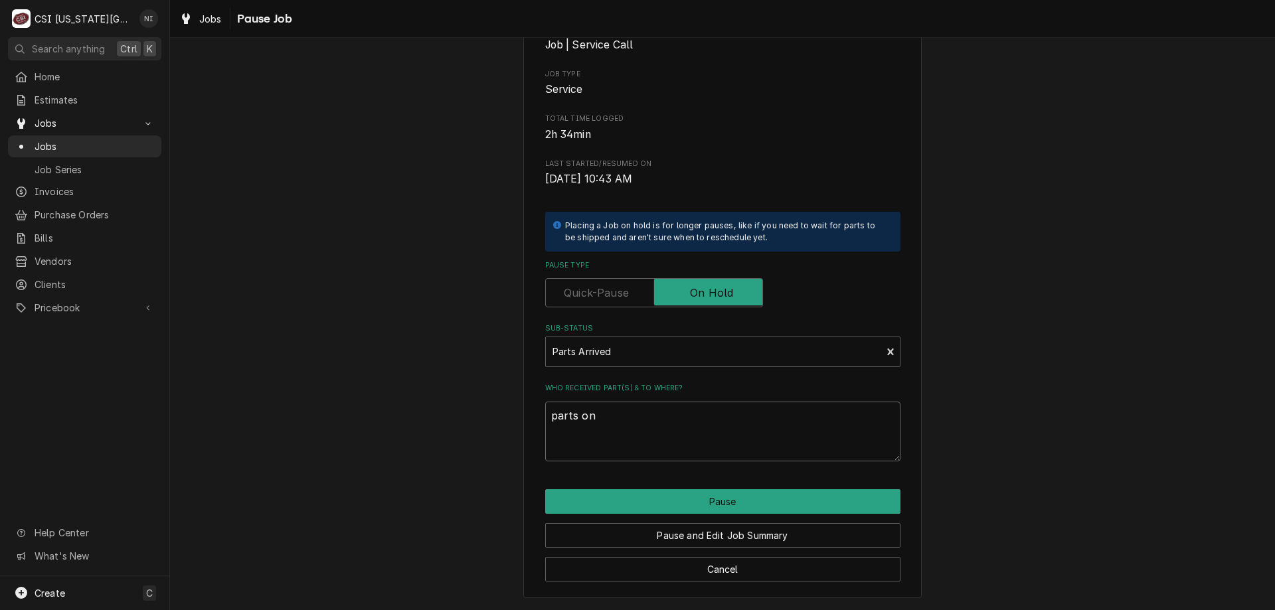
type textarea "parts on h"
type textarea "x"
type textarea "parts on ha"
type textarea "x"
type textarea "parts on haw"
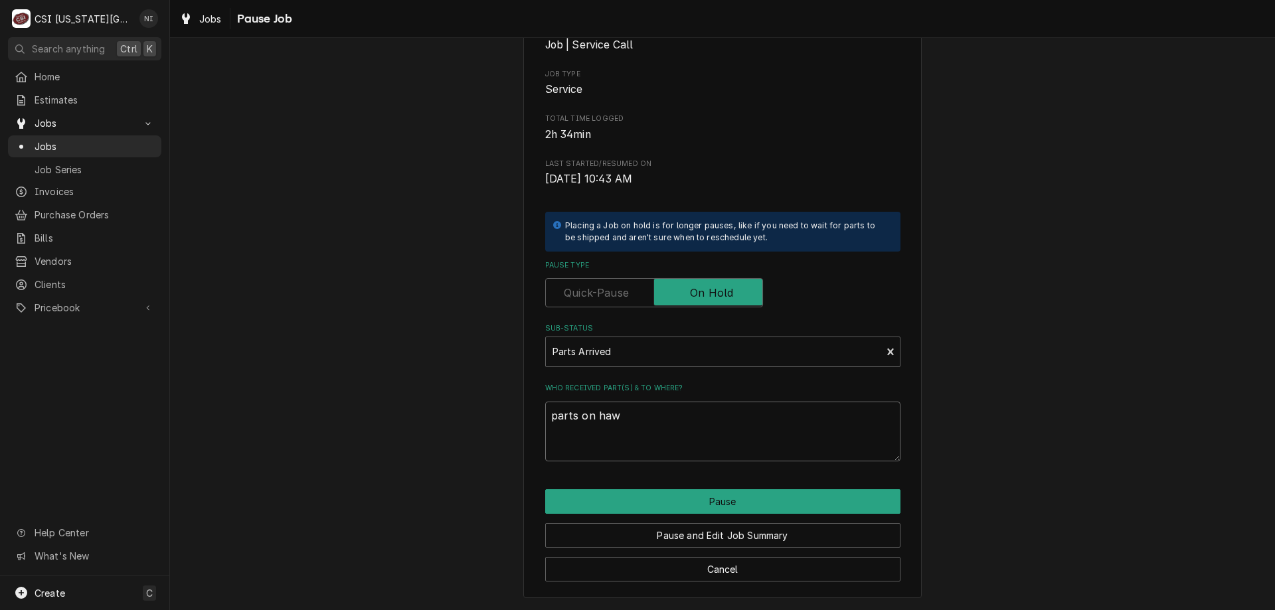
type textarea "x"
type textarea "parts on hawk"
type textarea "x"
type textarea "parts on hawki"
type textarea "x"
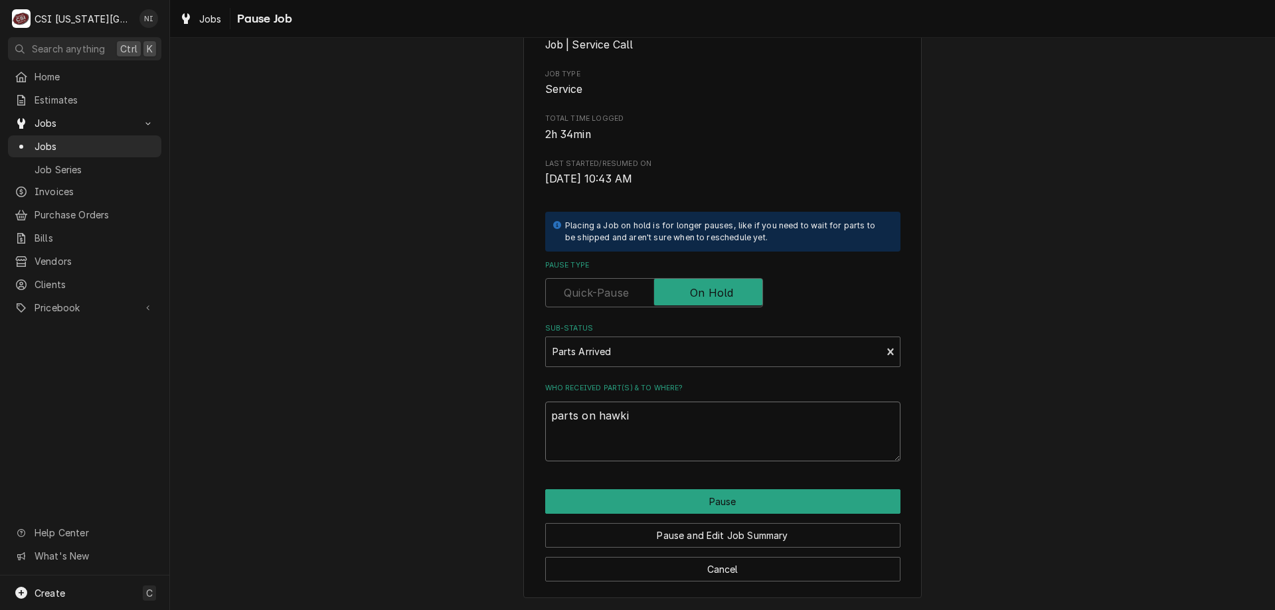
type textarea "parts on hawkin"
type textarea "x"
type textarea "parts on hawkins"
type textarea "x"
type textarea "parts on hawkins"
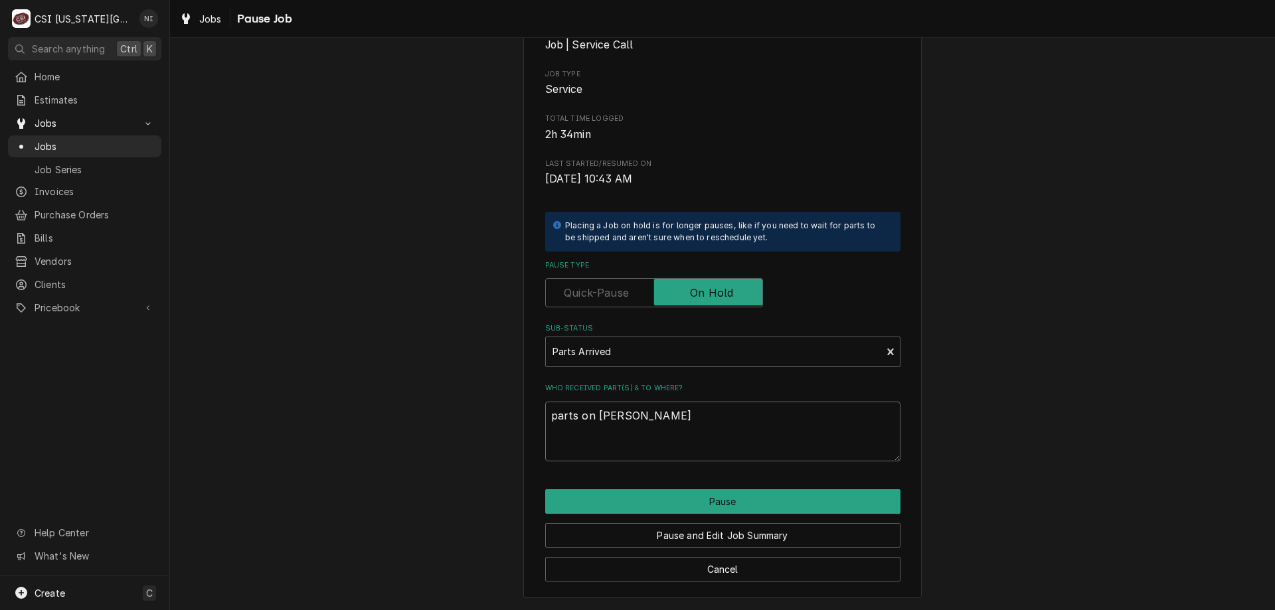
type textarea "x"
type textarea "parts on hawkins s"
type textarea "x"
type textarea "parts on hawkins sh"
type textarea "x"
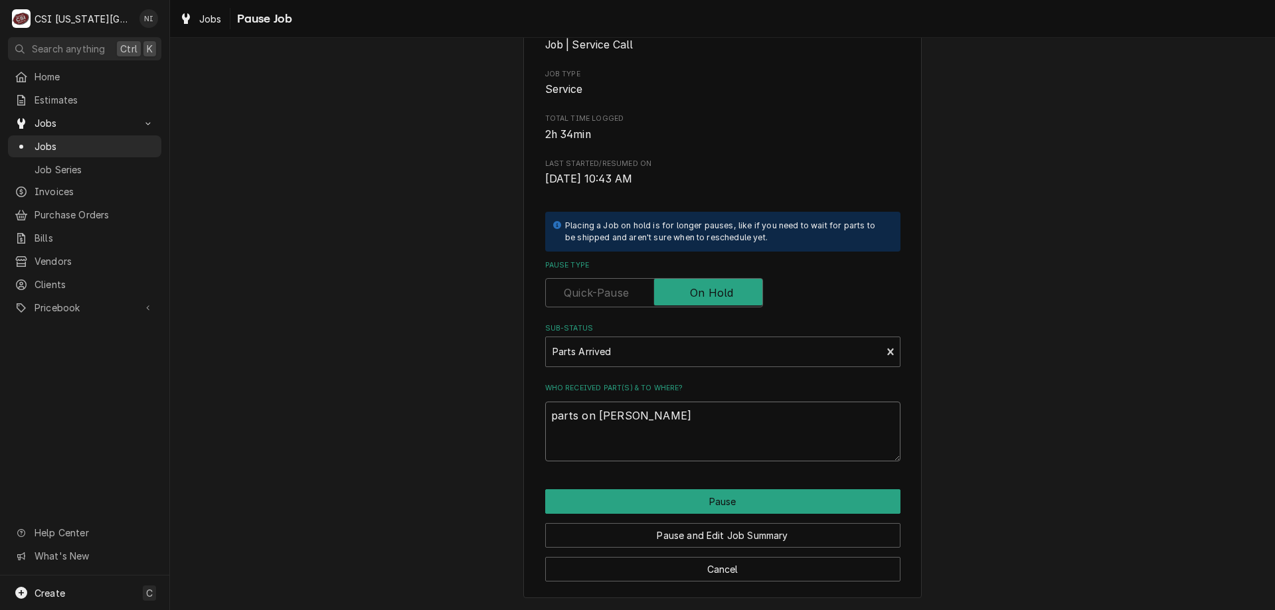
type textarea "parts on hawkins she"
type textarea "x"
type textarea "parts on hawkins shel"
type textarea "x"
type textarea "parts on [PERSON_NAME] shelf"
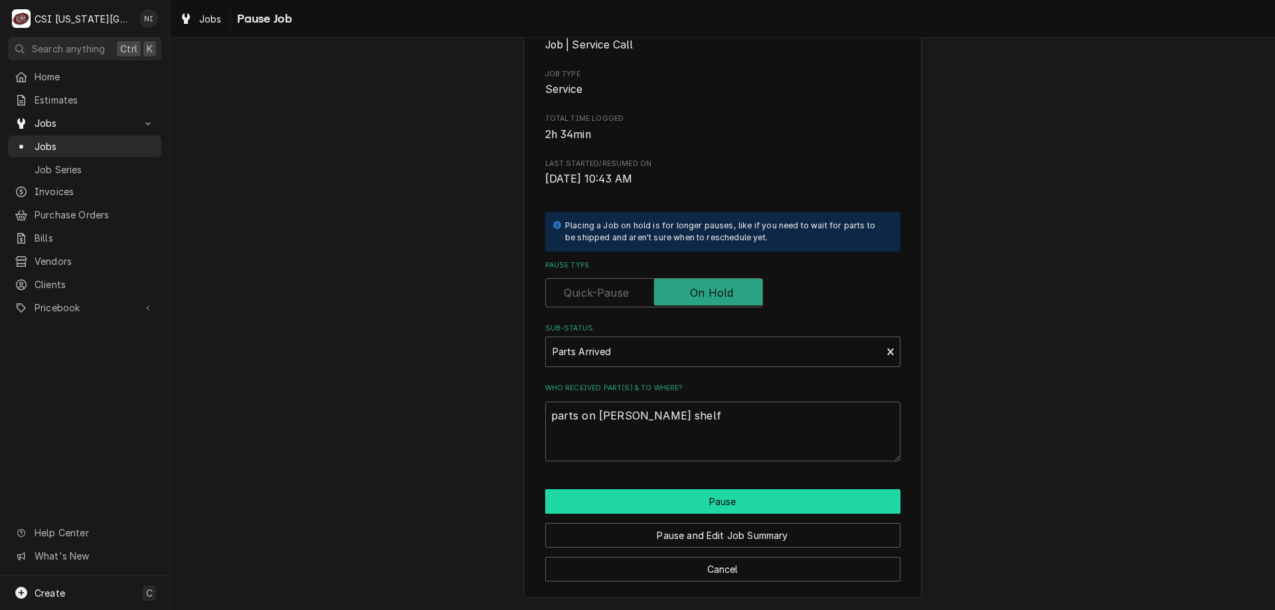
drag, startPoint x: 744, startPoint y: 498, endPoint x: 745, endPoint y: 491, distance: 7.3
click at [743, 498] on button "Pause" at bounding box center [722, 501] width 355 height 25
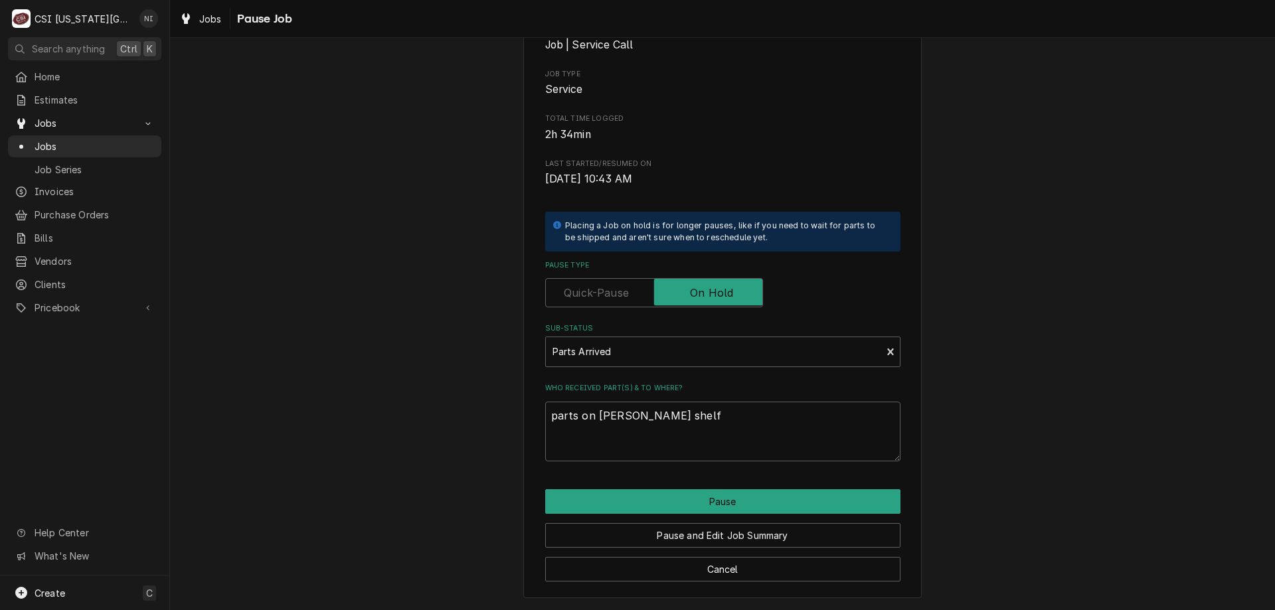
type textarea "x"
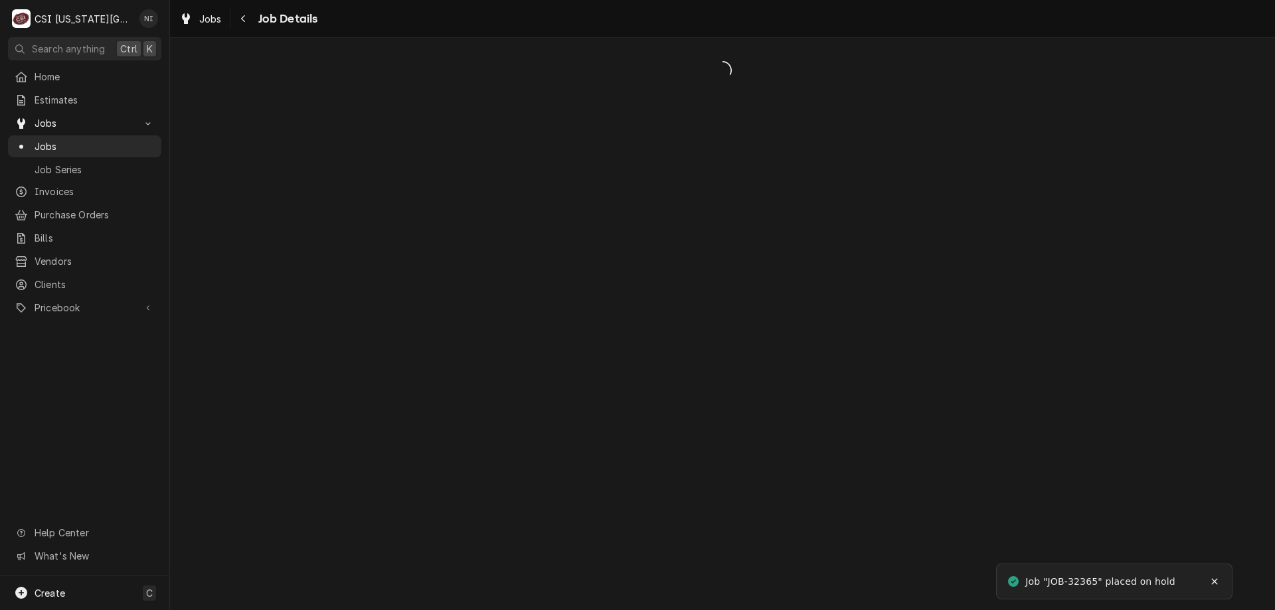
click at [117, 143] on span "Jobs" at bounding box center [95, 146] width 120 height 14
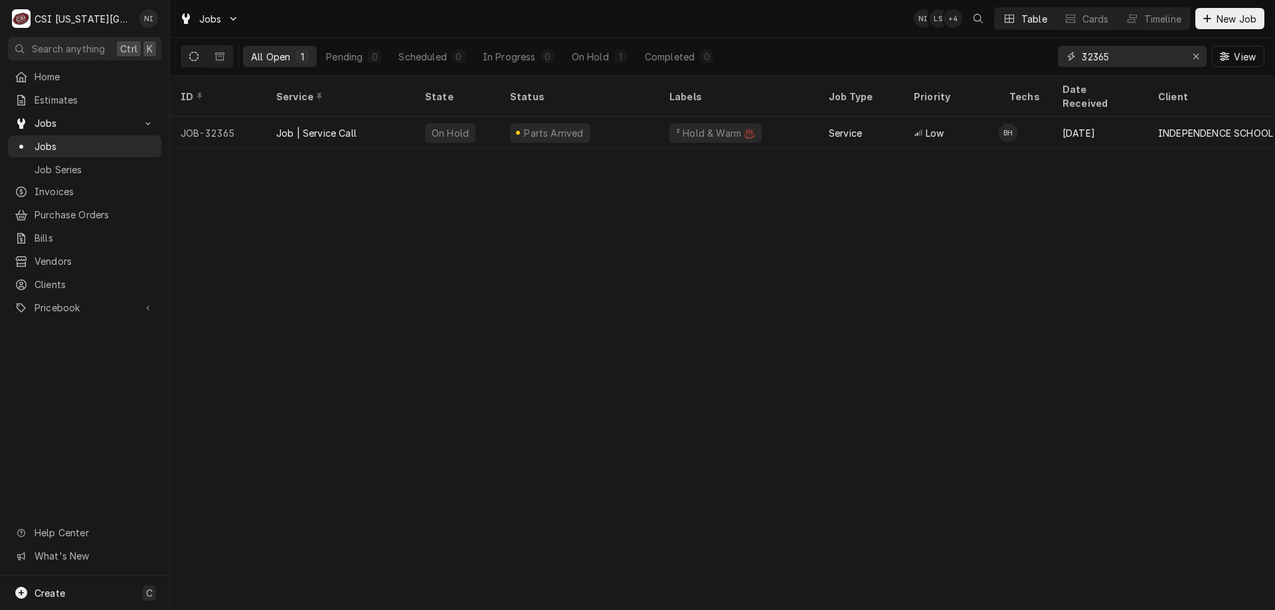
drag, startPoint x: 1122, startPoint y: 60, endPoint x: 1057, endPoint y: 56, distance: 64.6
click at [1058, 56] on div "32365" at bounding box center [1131, 56] width 149 height 21
type input "32573"
click at [631, 117] on div "Parts Ordered" at bounding box center [578, 133] width 159 height 32
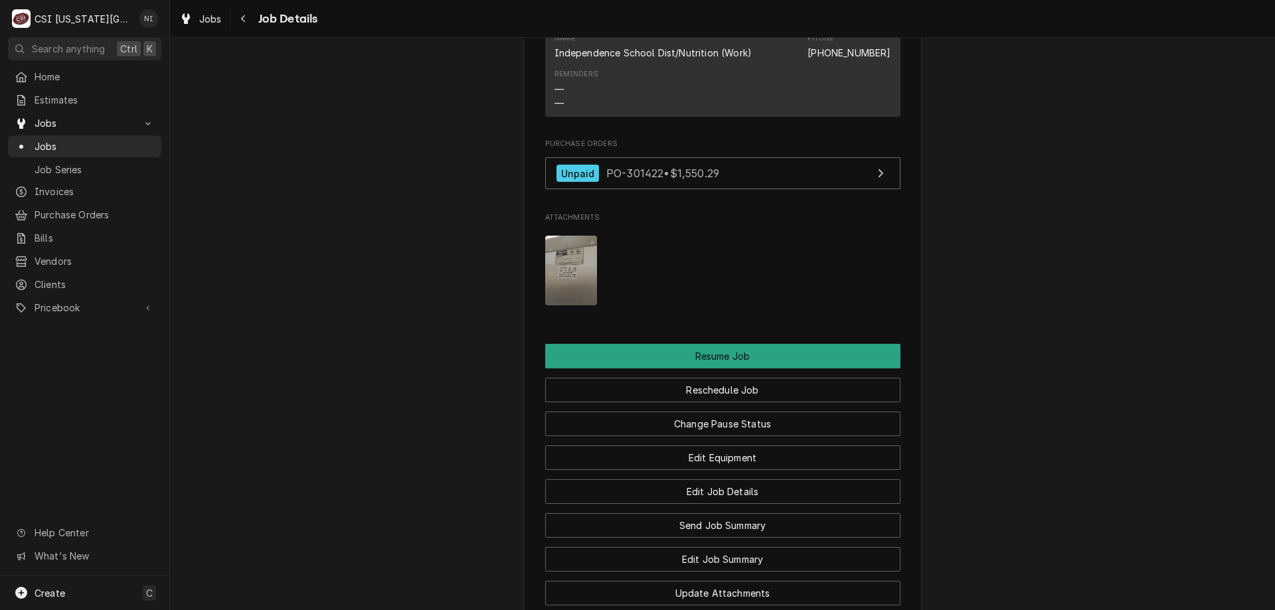
scroll to position [1977, 0]
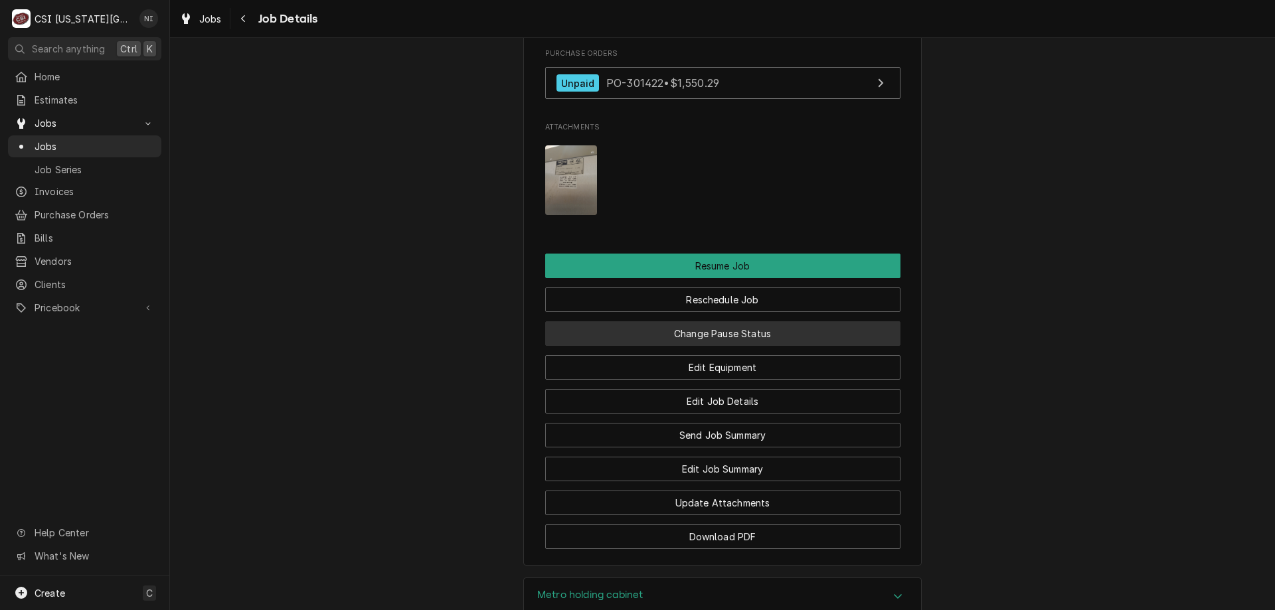
click at [797, 333] on button "Change Pause Status" at bounding box center [722, 333] width 355 height 25
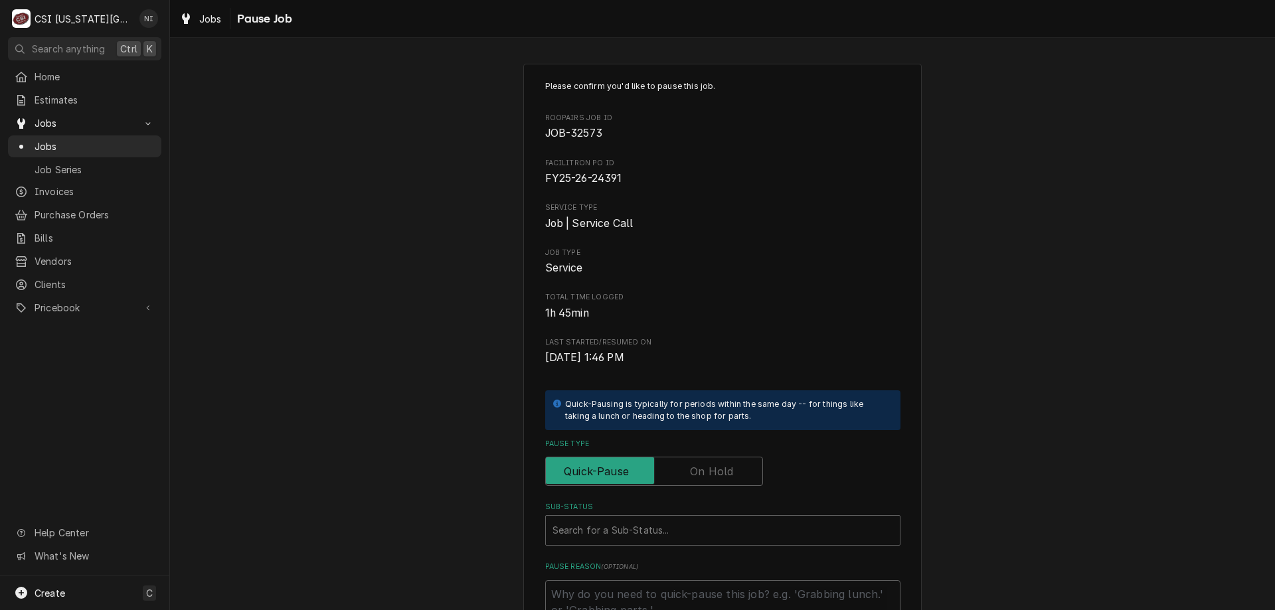
drag, startPoint x: 692, startPoint y: 476, endPoint x: 678, endPoint y: 491, distance: 20.2
click at [690, 477] on label "Pause Type" at bounding box center [654, 471] width 218 height 29
click at [690, 477] on input "Pause Type" at bounding box center [654, 471] width 206 height 29
checkbox input "true"
click at [652, 530] on div "Sub-Status" at bounding box center [722, 530] width 341 height 24
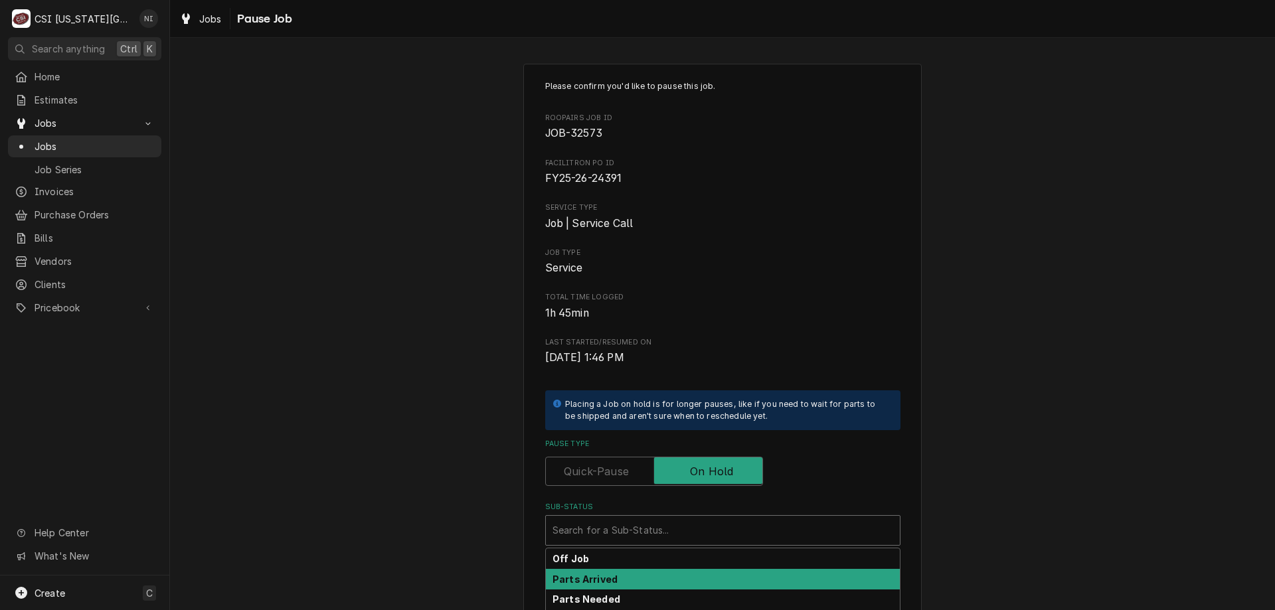
drag, startPoint x: 619, startPoint y: 576, endPoint x: 643, endPoint y: 560, distance: 28.2
click at [619, 577] on div "Parts Arrived" at bounding box center [723, 579] width 354 height 21
type textarea "x"
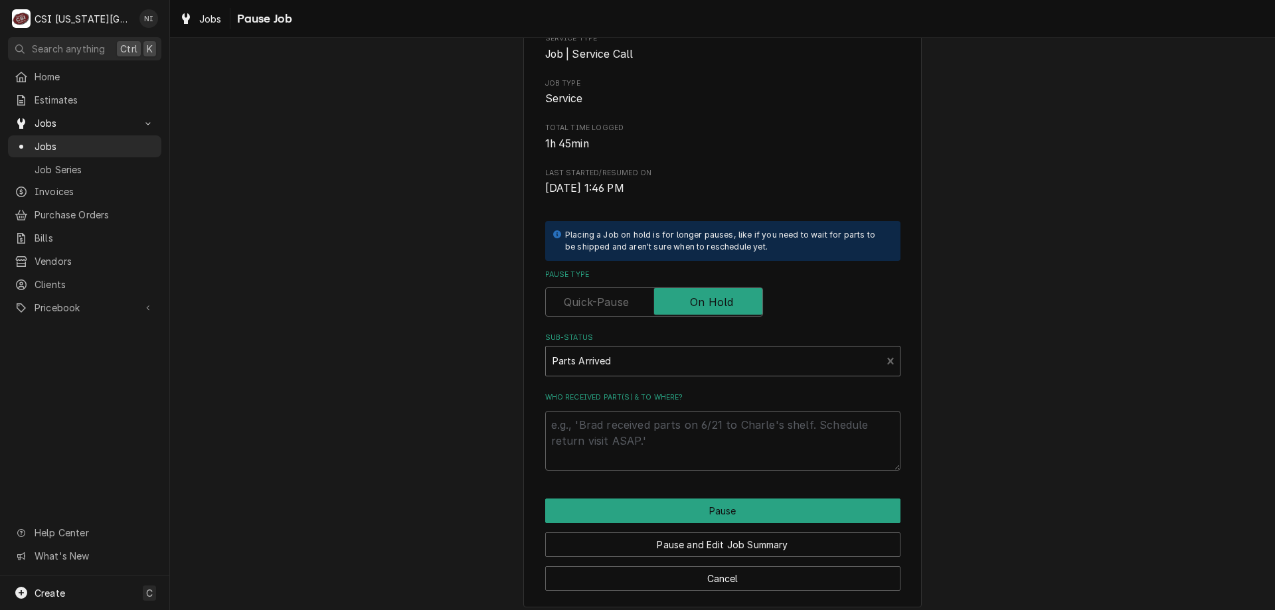
scroll to position [179, 0]
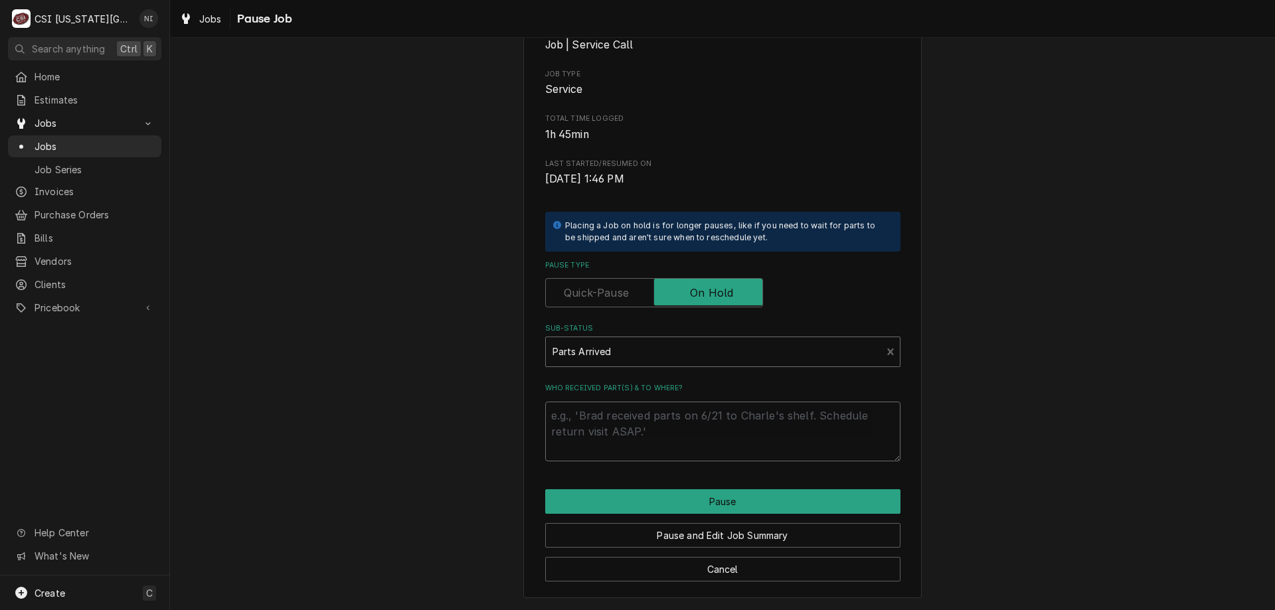
click at [639, 413] on textarea "Who received part(s) & to where?" at bounding box center [722, 432] width 355 height 60
type textarea "P"
type textarea "x"
type textarea "Pa"
type textarea "x"
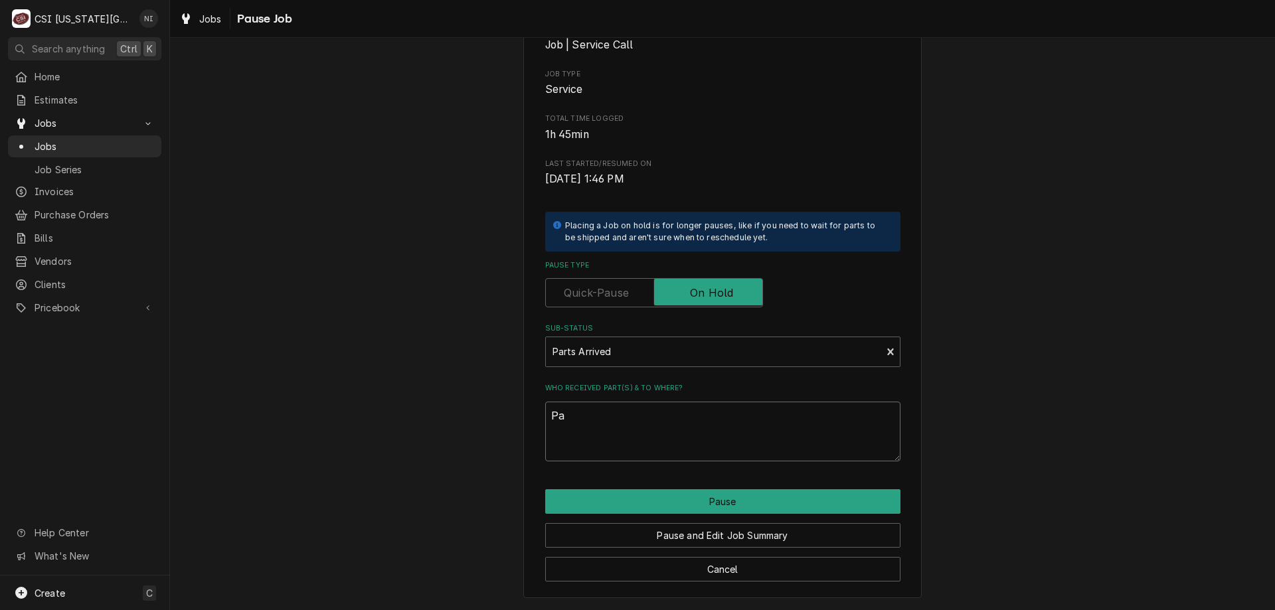
type textarea "Par"
type textarea "x"
type textarea "Parts"
type textarea "x"
type textarea "Parts"
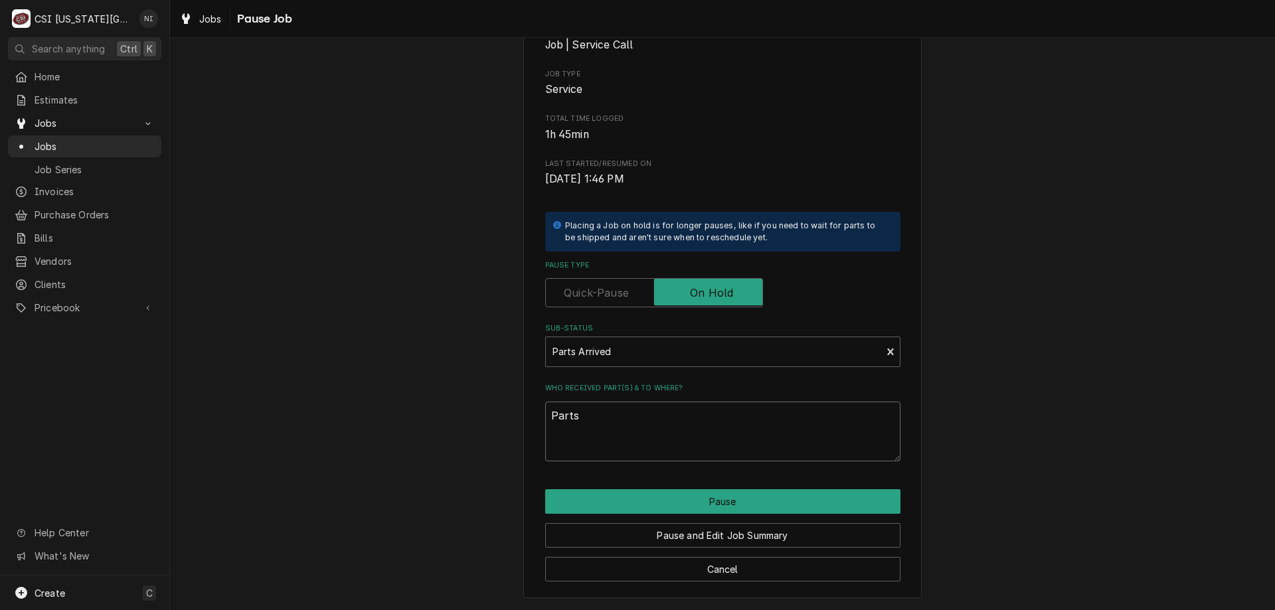
type textarea "x"
type textarea "Parts o"
type textarea "x"
type textarea "Parts on"
type textarea "x"
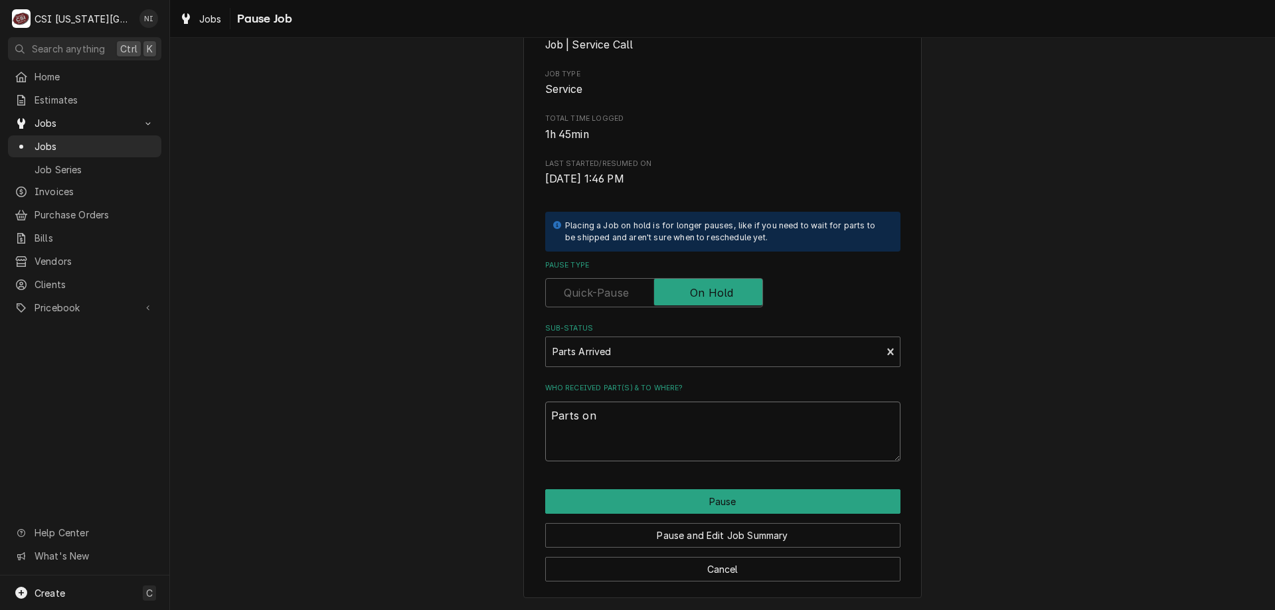
type textarea "Parts on"
type textarea "x"
type textarea "Parts on h"
type textarea "x"
type textarea "Parts on ha"
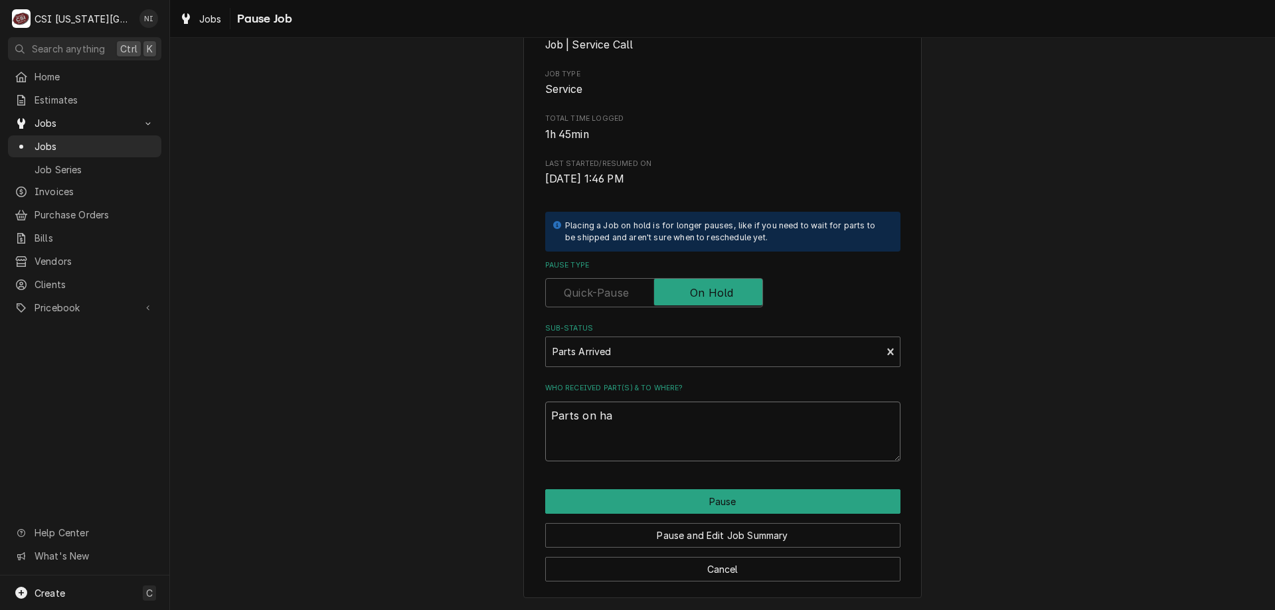
type textarea "x"
type textarea "Parts on haw"
type textarea "x"
type textarea "Parts on hawk"
type textarea "x"
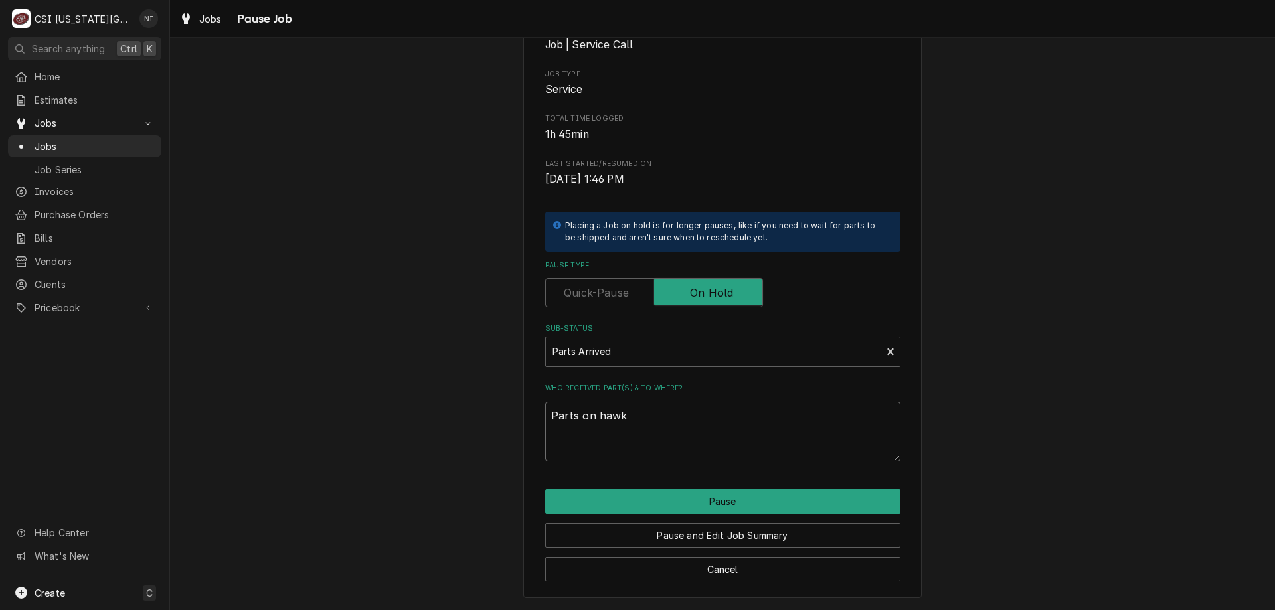
type textarea "Parts on hawki"
type textarea "x"
type textarea "Parts on hawkin"
type textarea "x"
type textarea "Parts on hawkins"
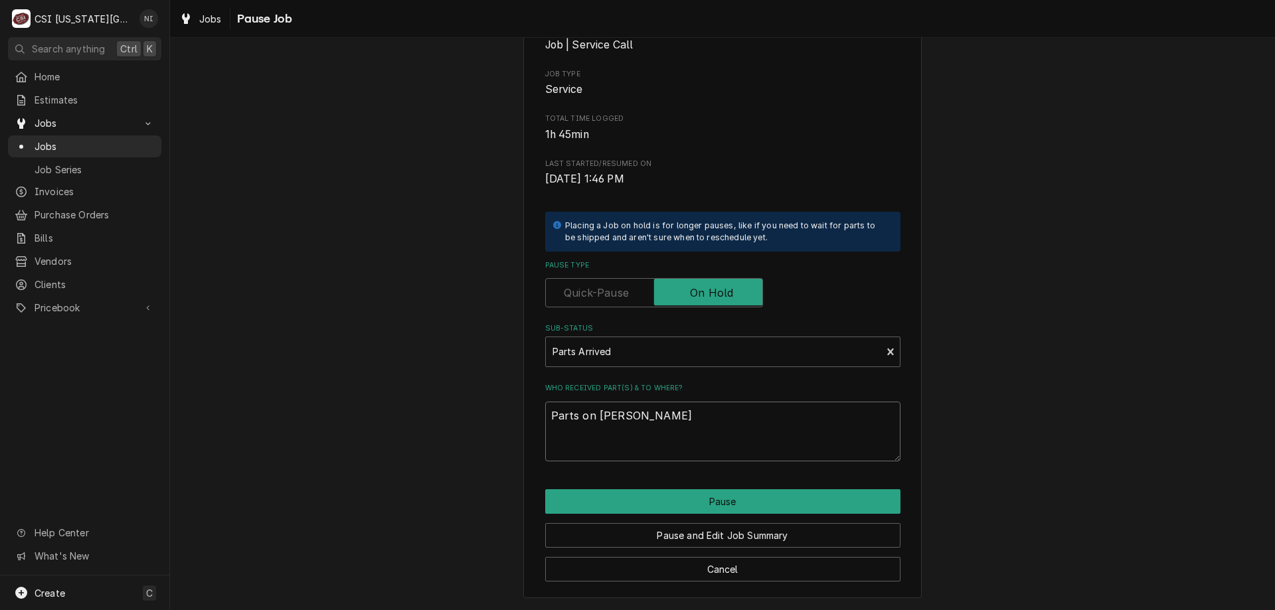
type textarea "x"
type textarea "Parts on hawkins"
type textarea "x"
type textarea "Parts on hawkins s"
type textarea "x"
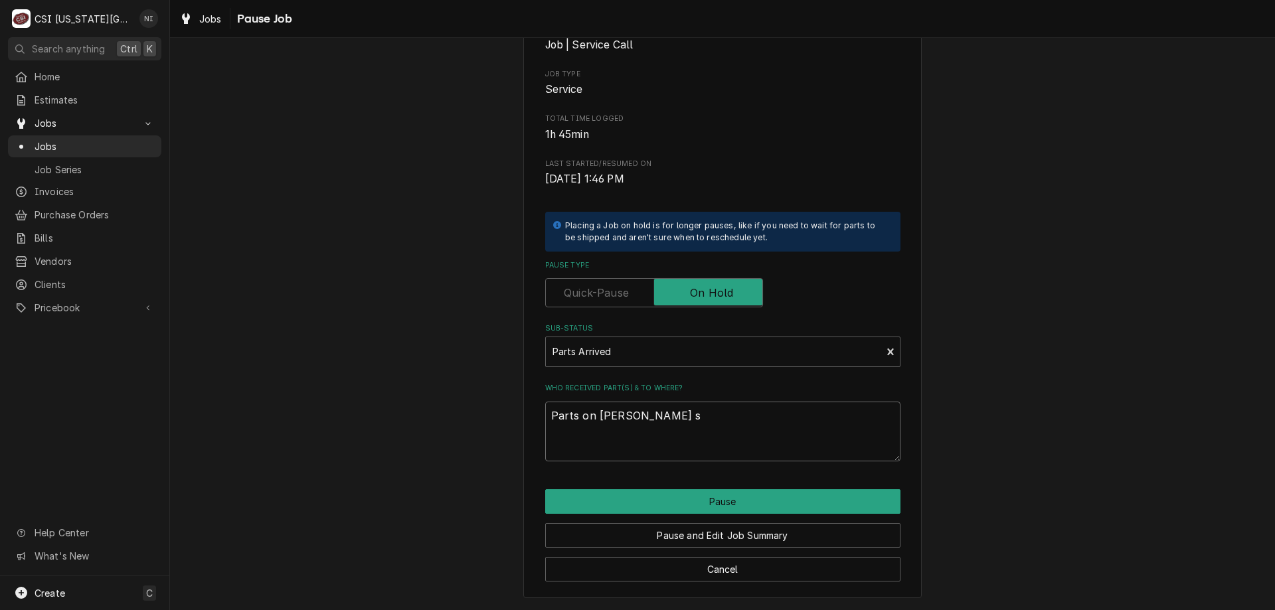
type textarea "Parts on hawkins sh"
type textarea "x"
type textarea "Parts on hawkins she"
type textarea "x"
type textarea "Parts on hawkins shel"
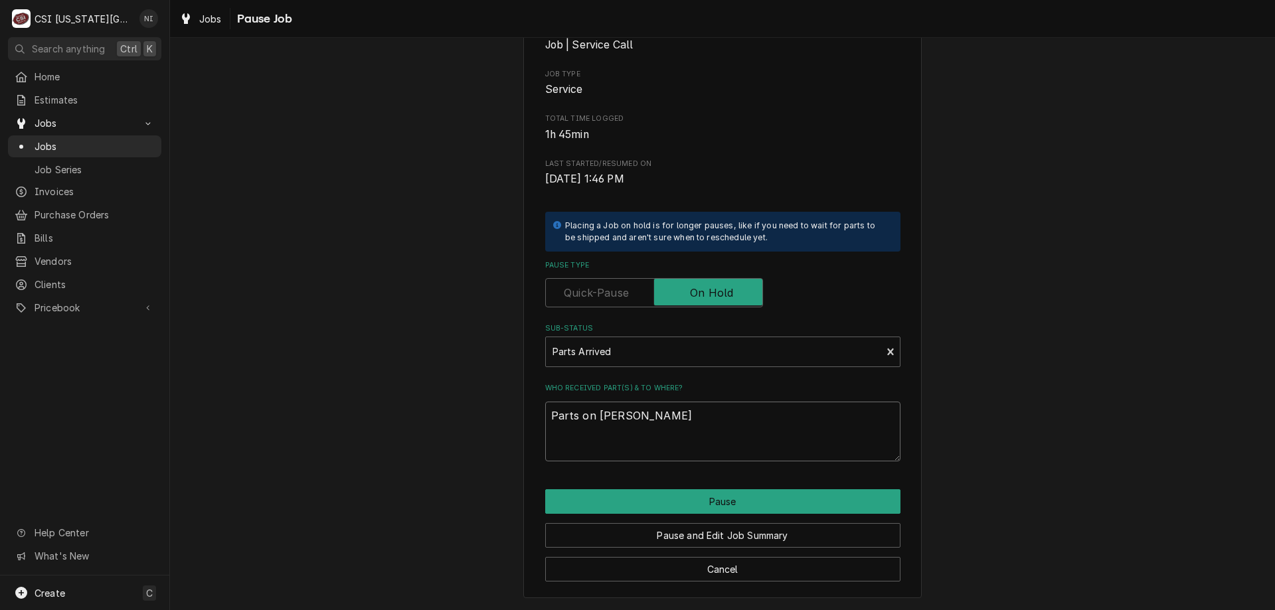
type textarea "x"
type textarea "Parts on hawkins shelf"
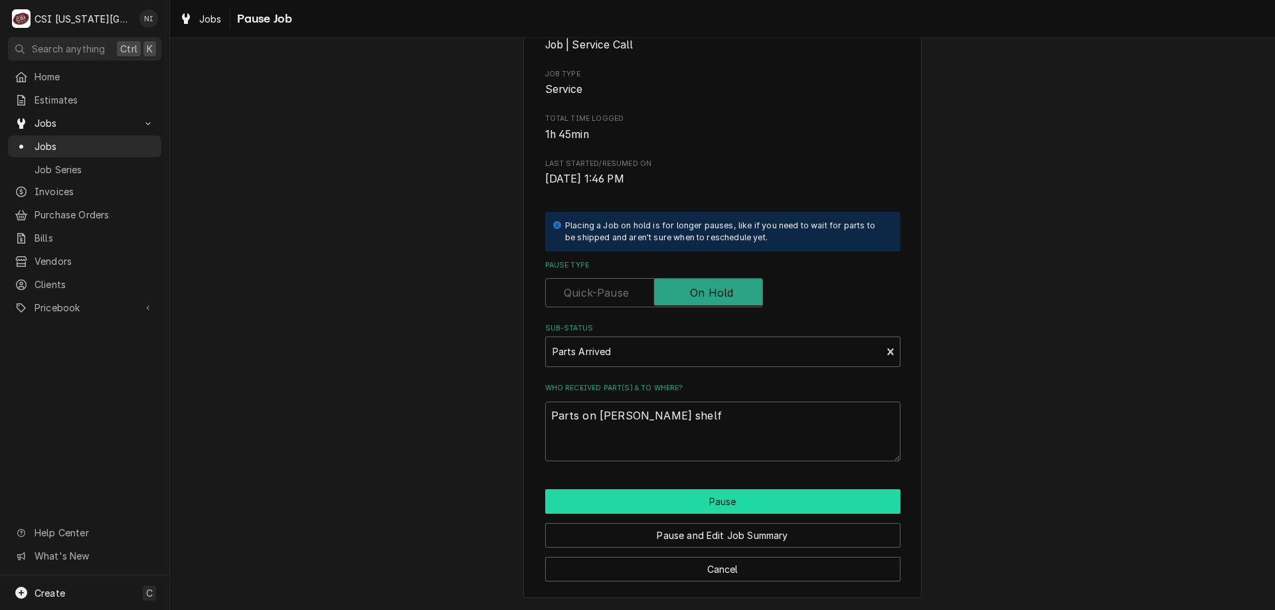
click at [694, 507] on button "Pause" at bounding box center [722, 501] width 355 height 25
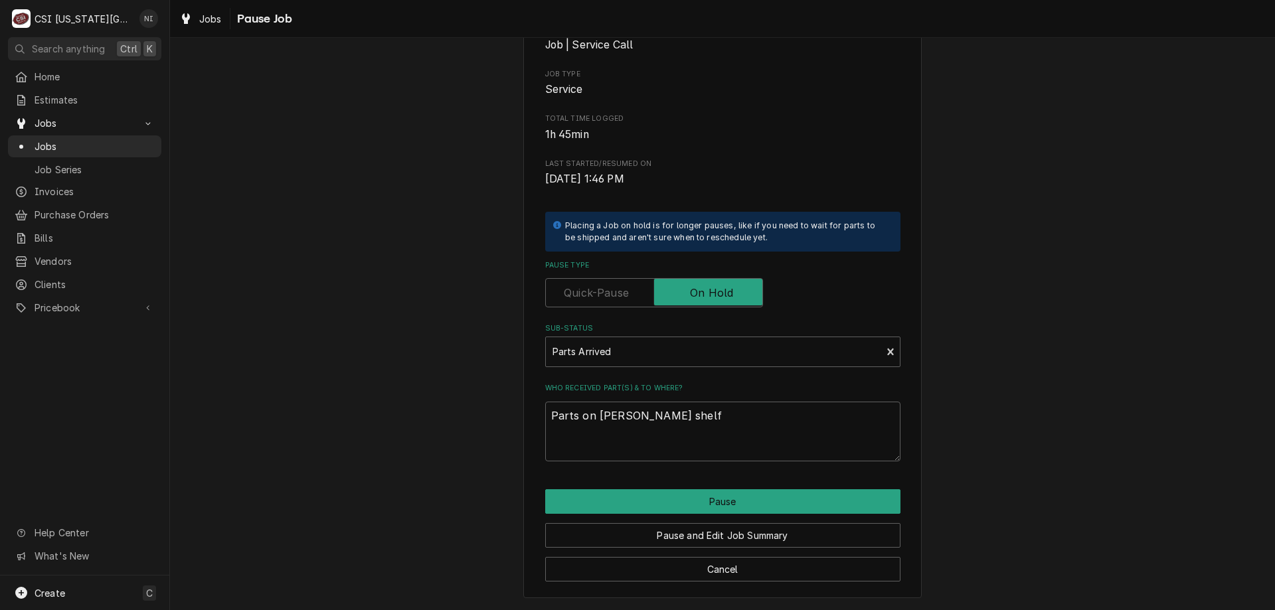
type textarea "x"
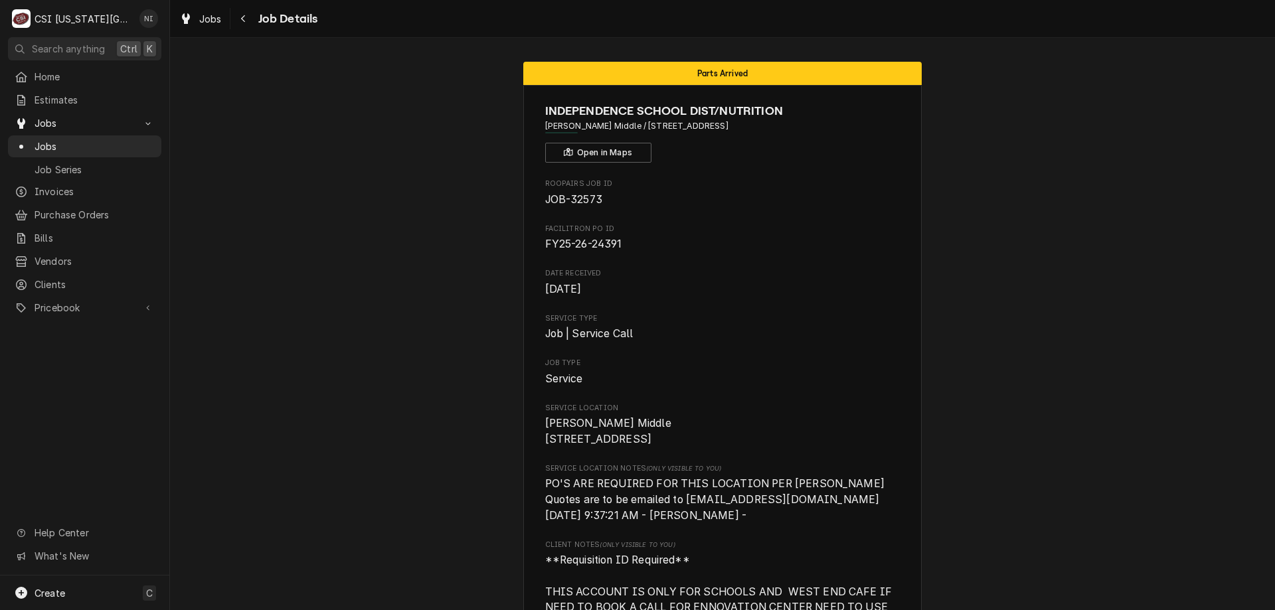
click at [110, 139] on span "Jobs" at bounding box center [95, 146] width 120 height 14
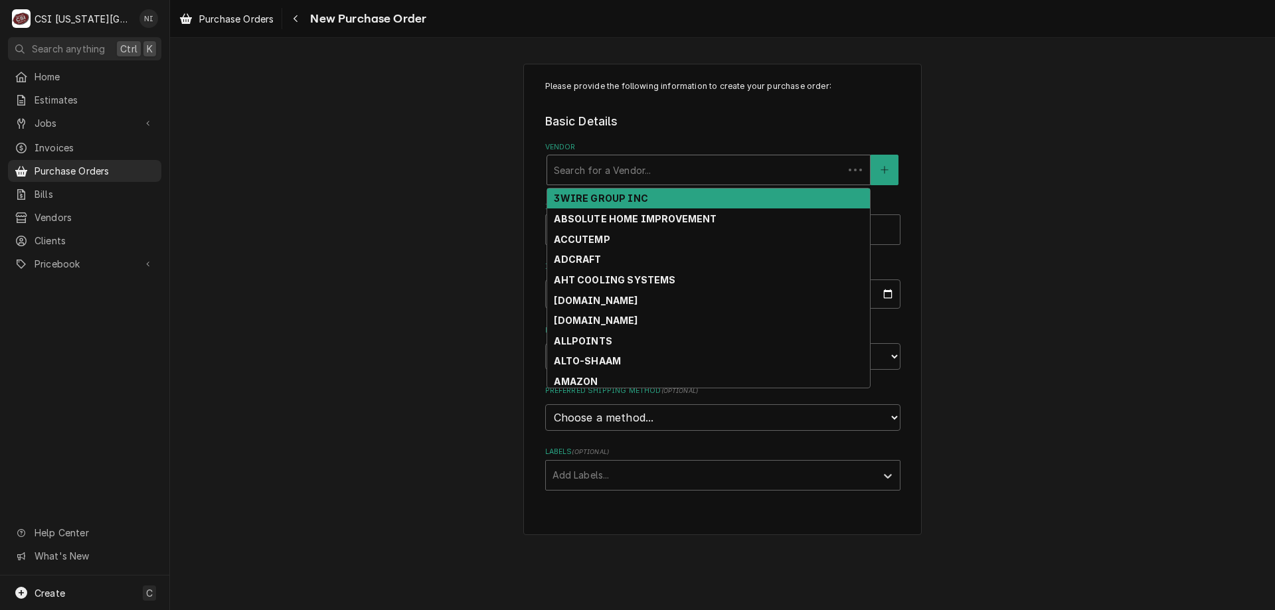
click at [661, 163] on div "Vendor" at bounding box center [695, 170] width 283 height 24
type input "key"
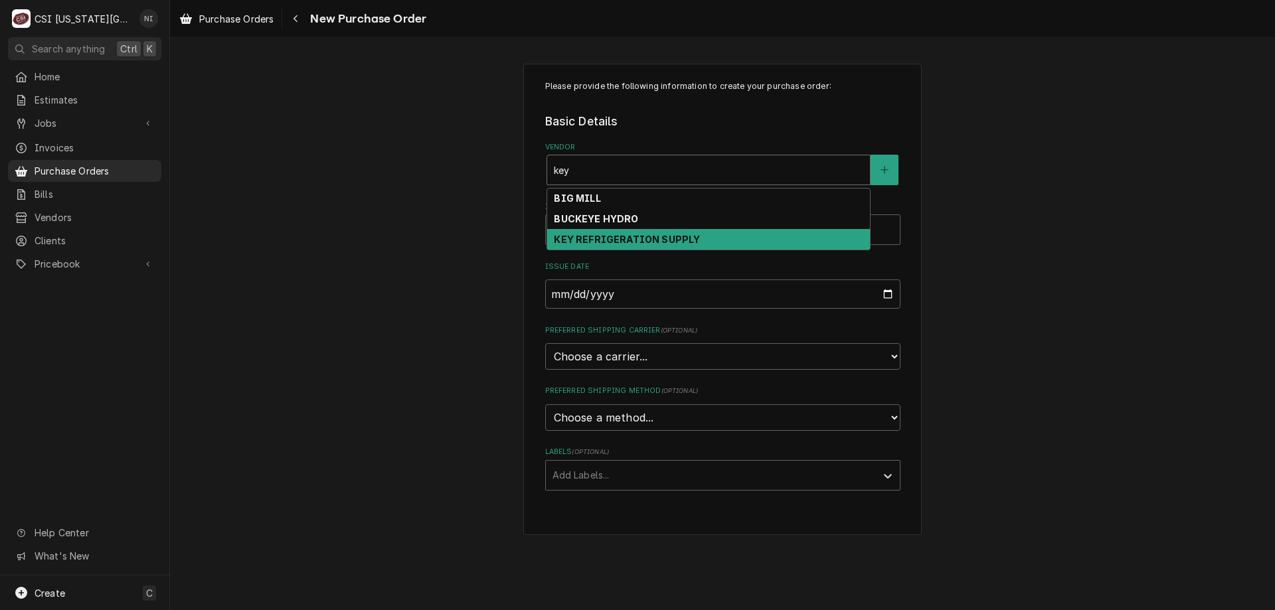
click at [639, 235] on strong "KEY REFRIGERATION SUPPLY" at bounding box center [627, 239] width 146 height 11
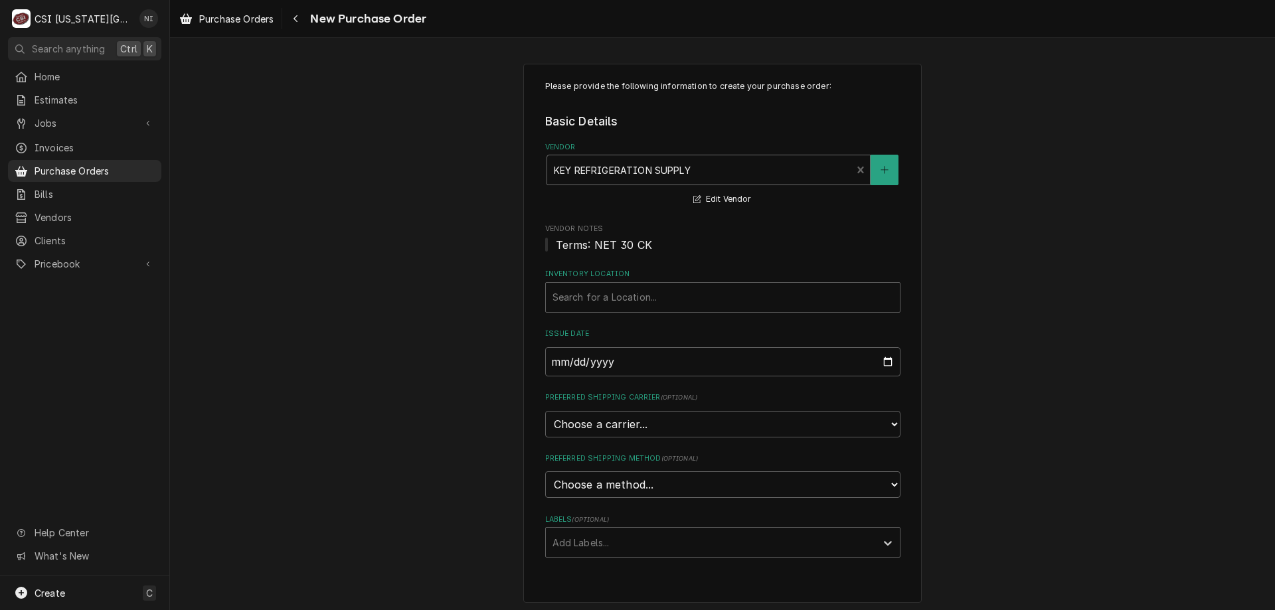
click at [646, 549] on div "Labels" at bounding box center [710, 542] width 317 height 24
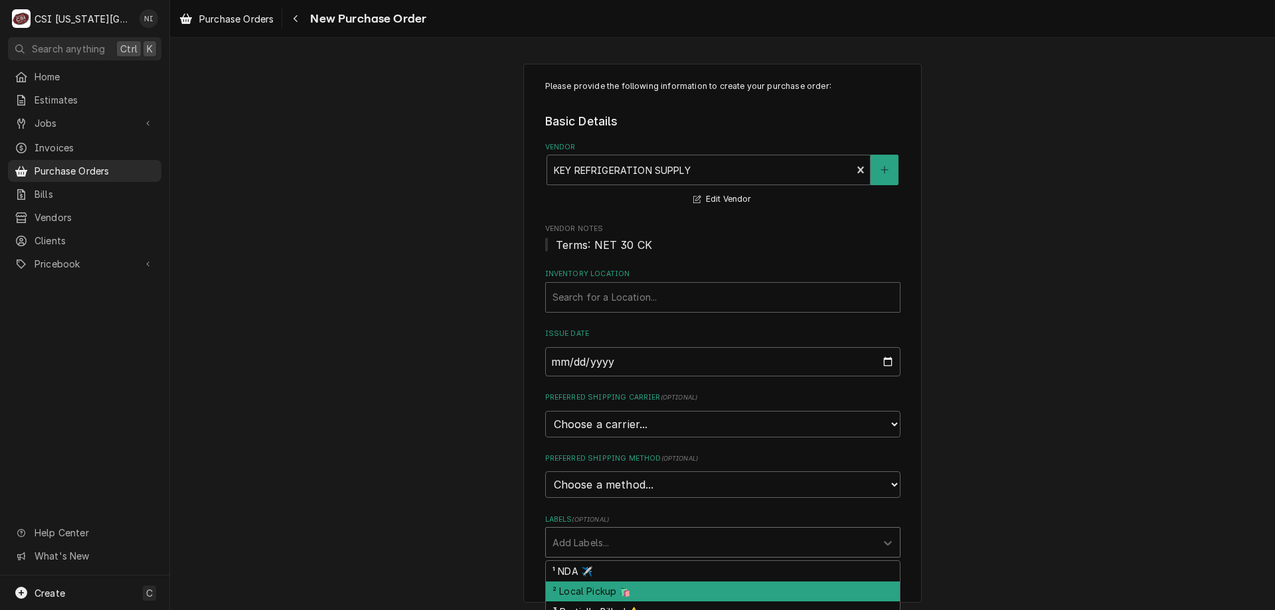
click at [611, 593] on div "² Local Pickup 🛍️" at bounding box center [723, 592] width 354 height 21
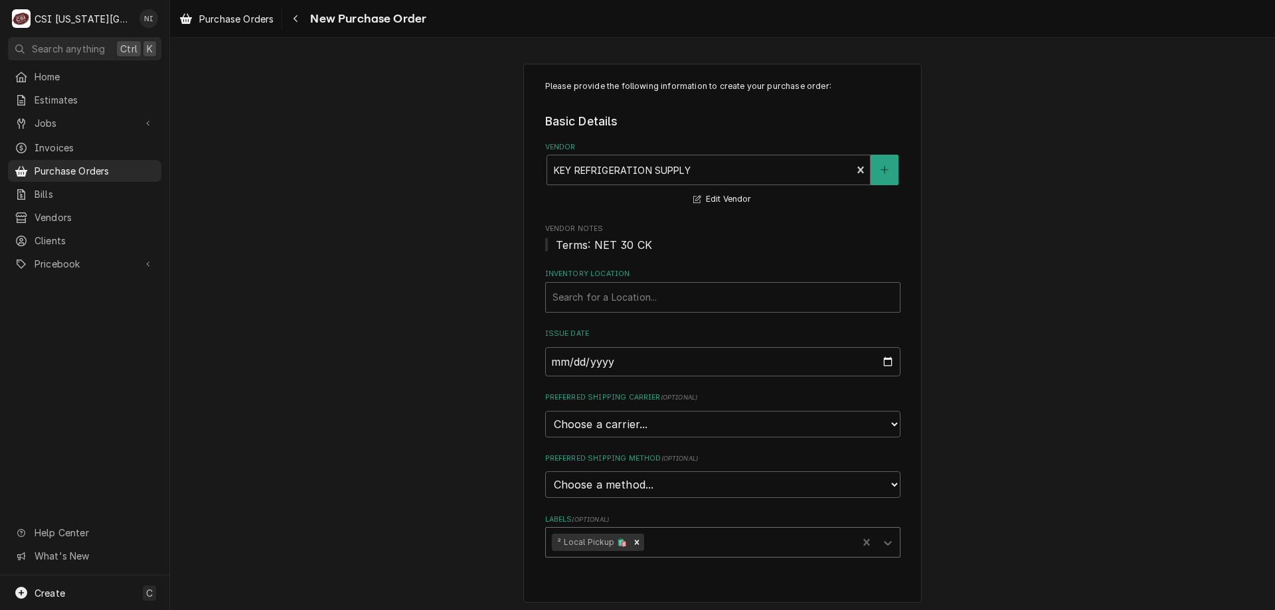
click at [700, 299] on div "Inventory Location" at bounding box center [722, 297] width 341 height 24
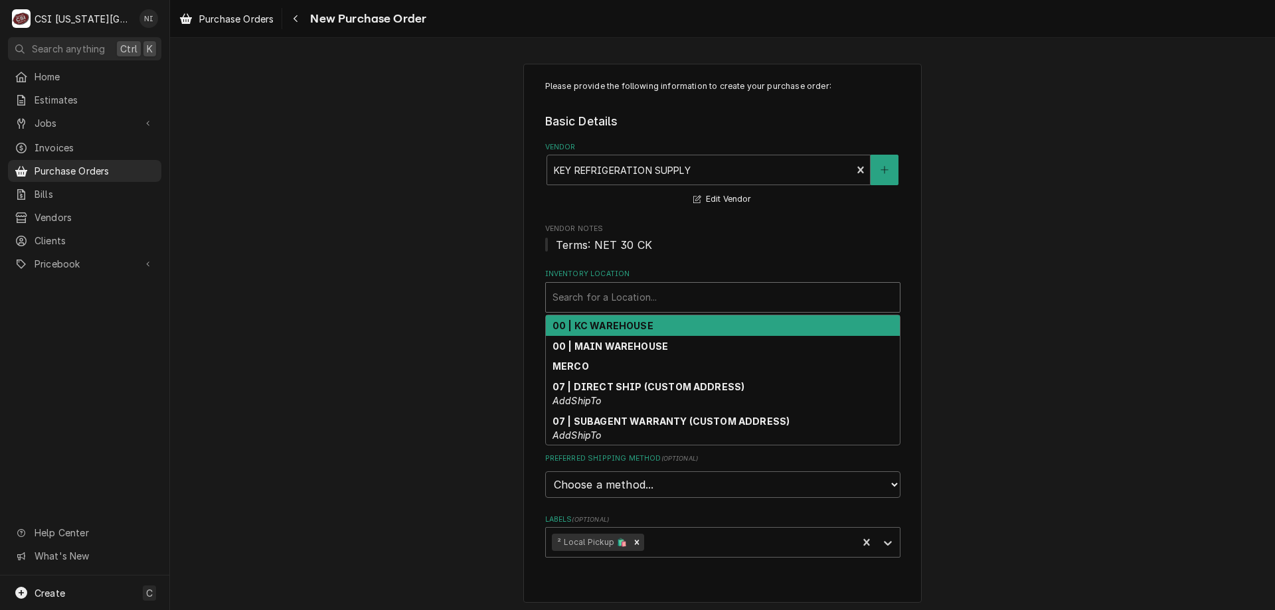
click at [648, 322] on div "00 | KC WAREHOUSE" at bounding box center [723, 325] width 354 height 21
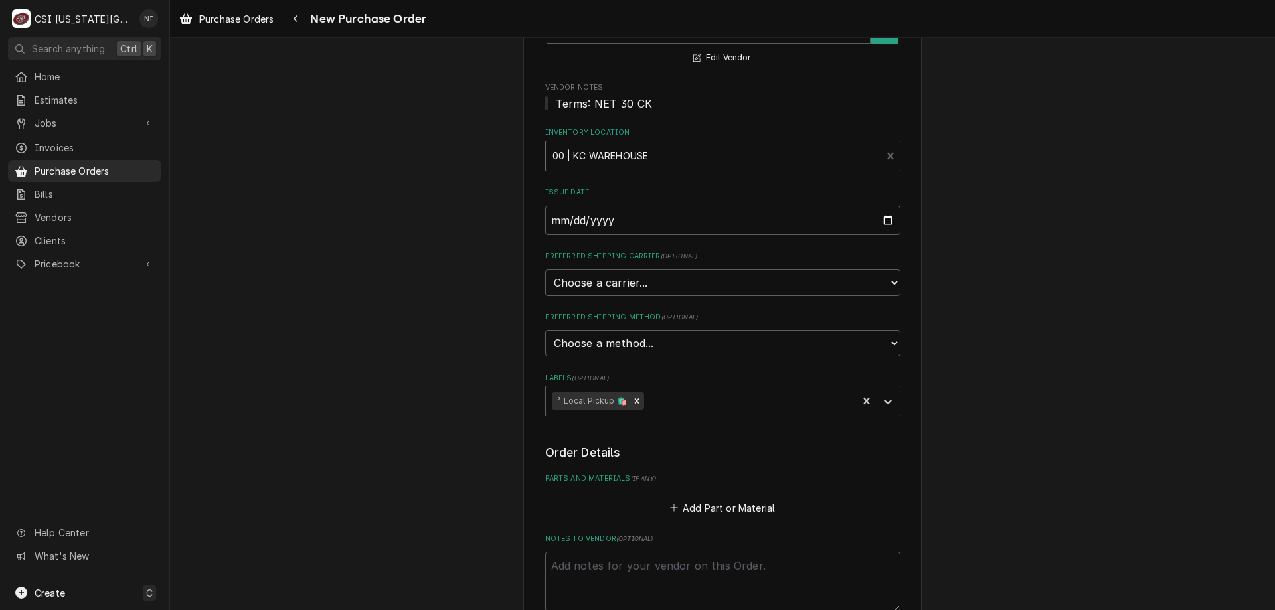
scroll to position [332, 0]
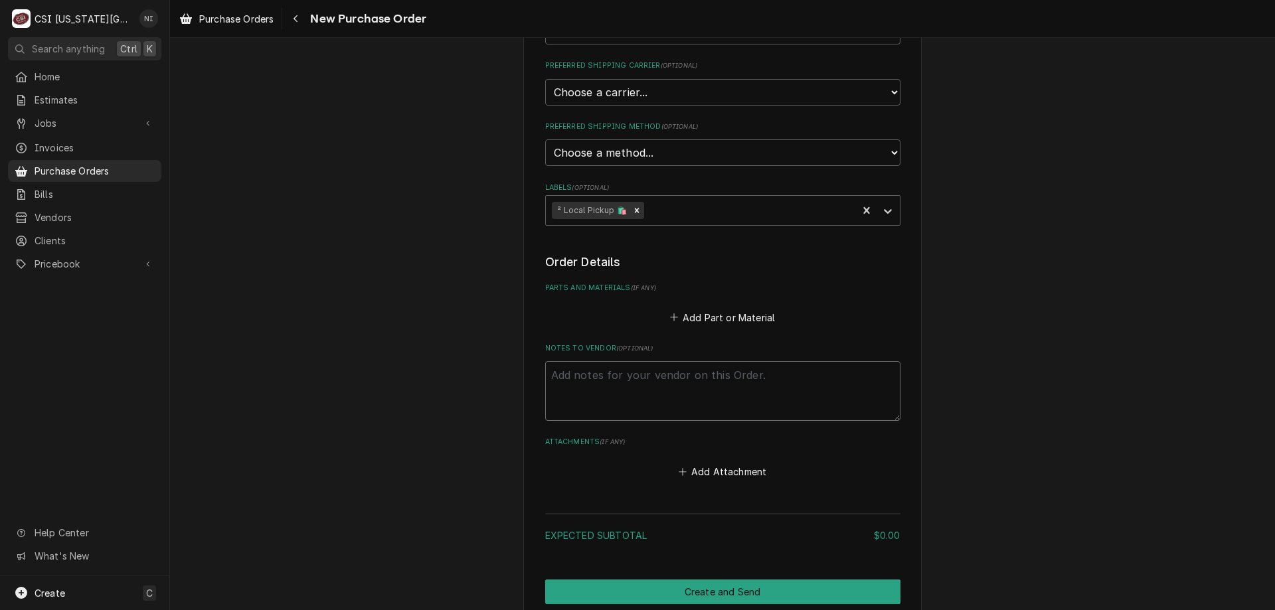
click at [696, 376] on textarea "Notes to Vendor ( optional )" at bounding box center [722, 391] width 355 height 60
type textarea "x"
type textarea "m"
type textarea "x"
type textarea "msr"
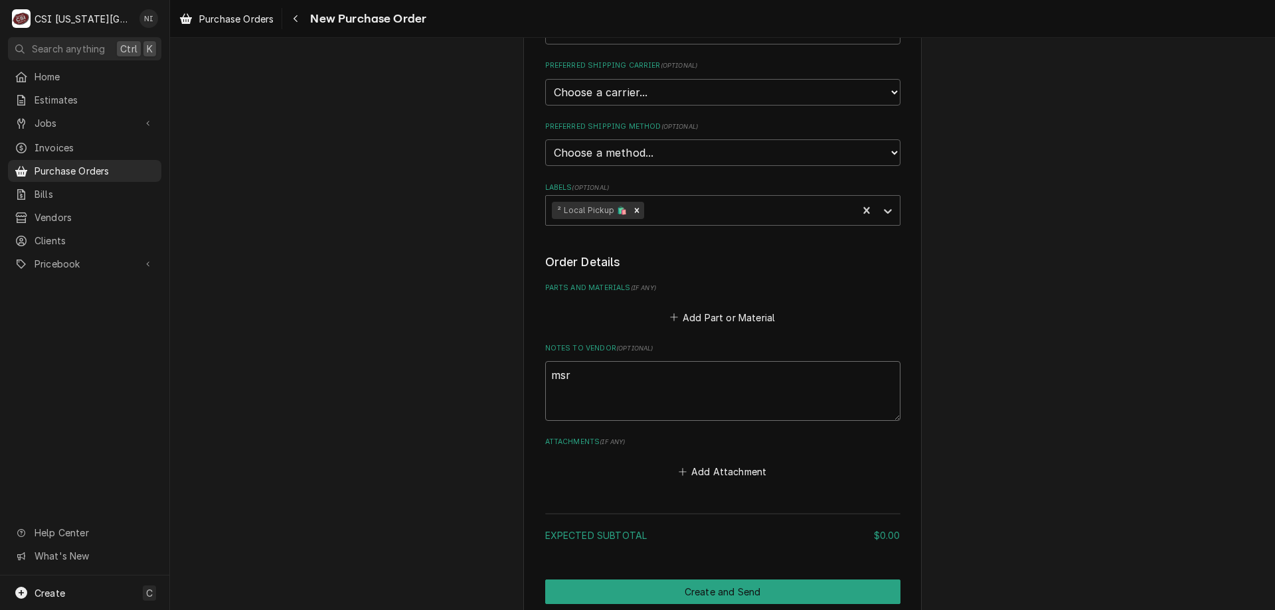
type textarea "x"
type textarea "msrs"
type textarea "x"
type textarea "msrsh"
type textarea "x"
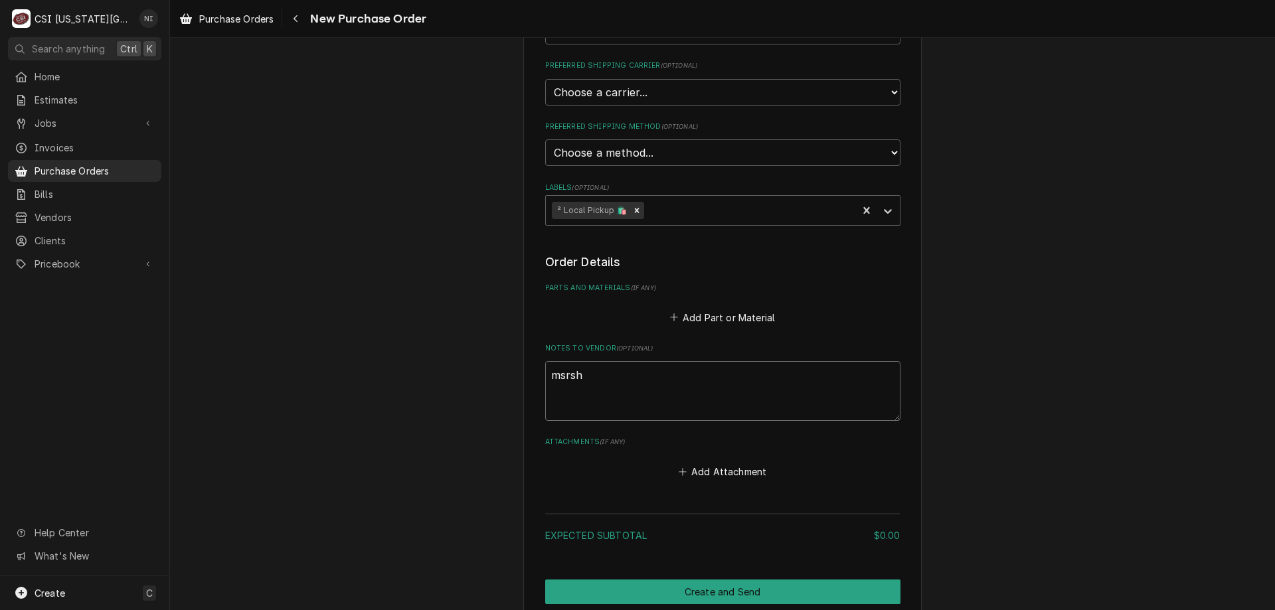
type textarea "msrs"
type textarea "x"
type textarea "msr"
type textarea "x"
type textarea "ms"
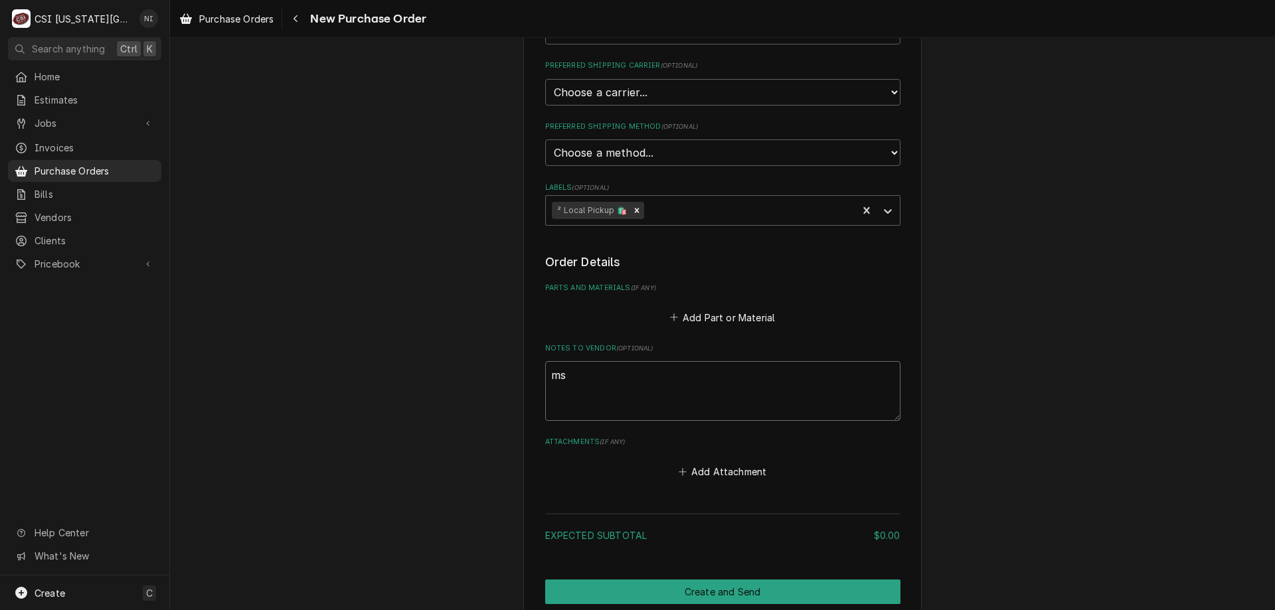
type textarea "x"
type textarea "m"
type textarea "x"
type textarea "ma"
type textarea "x"
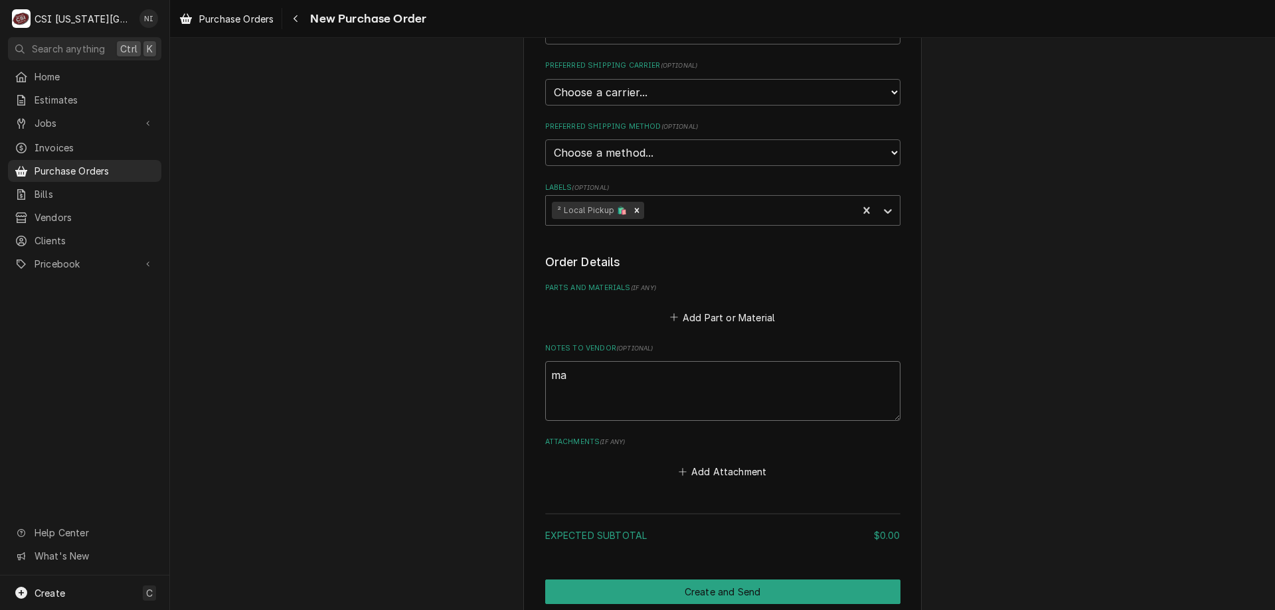
type textarea "mar"
type textarea "x"
type textarea "mars"
type textarea "x"
type textarea "marsh"
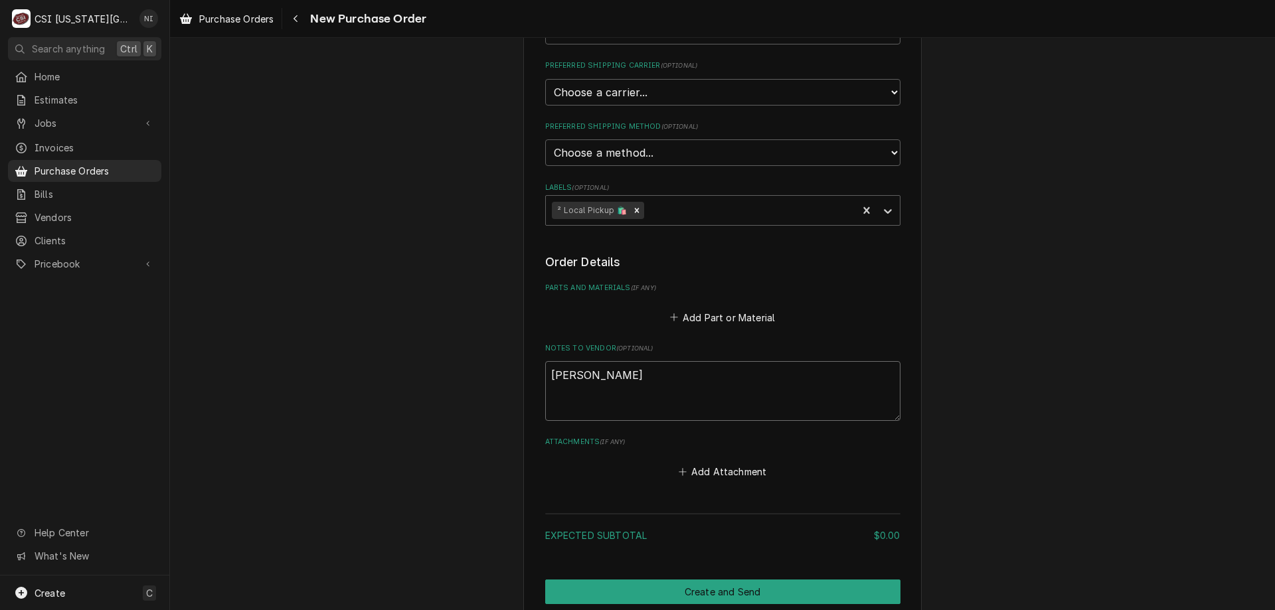
type textarea "x"
type textarea "marsha"
type textarea "x"
type textarea "marshal"
type textarea "x"
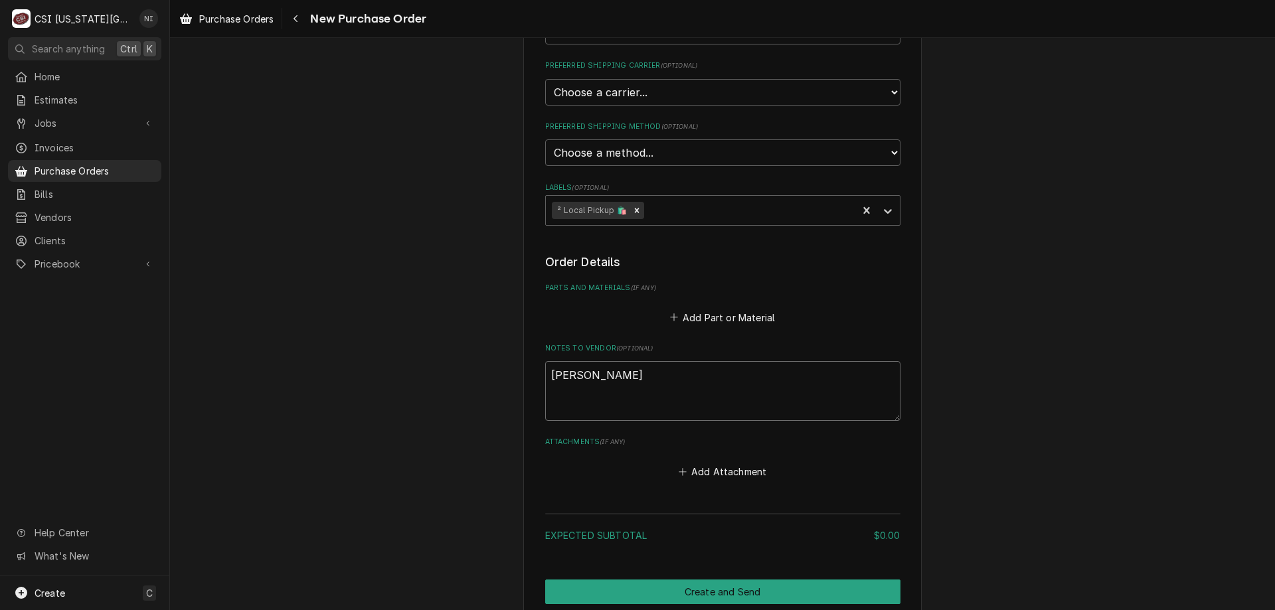
type textarea "[PERSON_NAME]"
click at [714, 319] on button "Add Part or Material" at bounding box center [722, 317] width 110 height 19
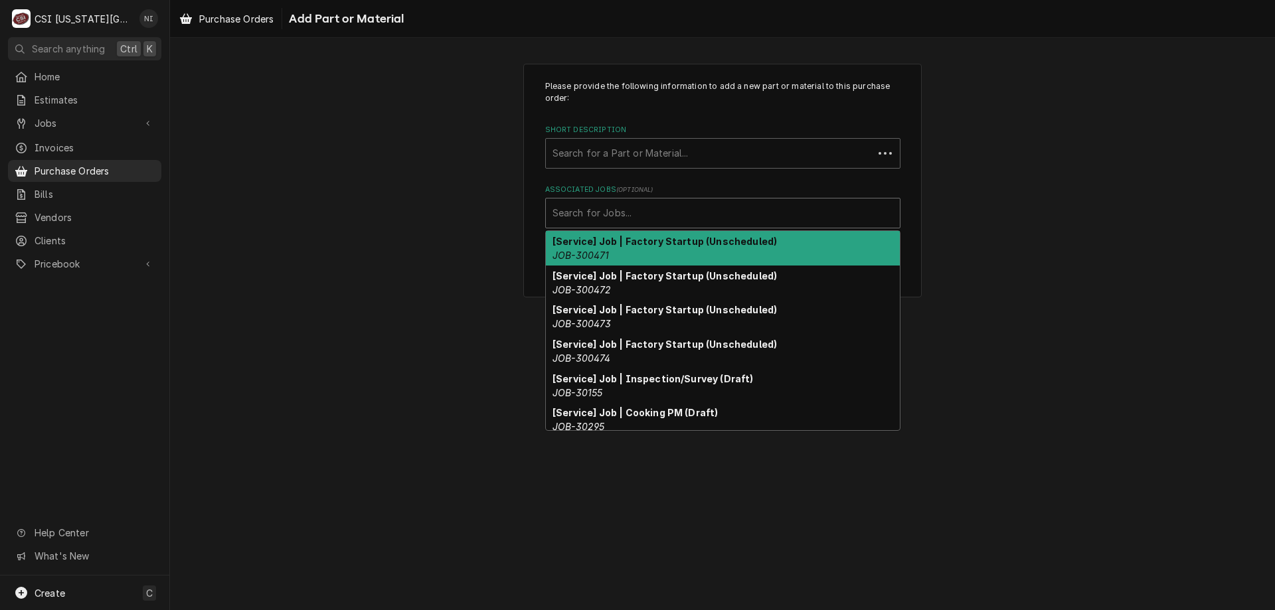
click at [693, 219] on div "Associated Jobs" at bounding box center [722, 213] width 341 height 24
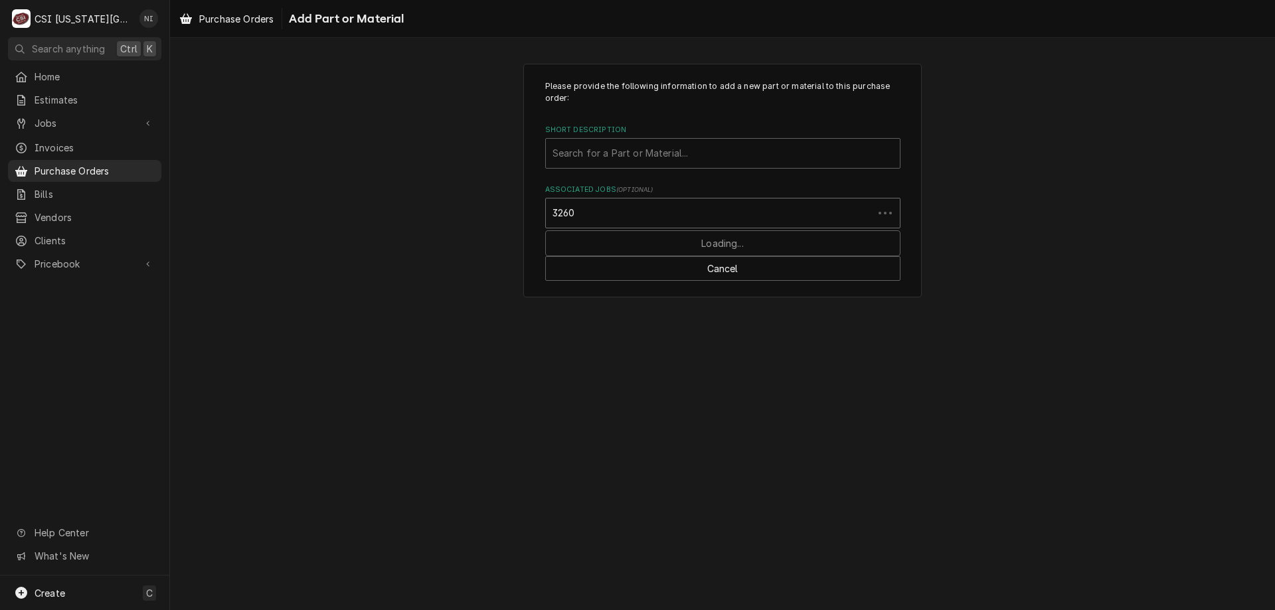
type input "32602"
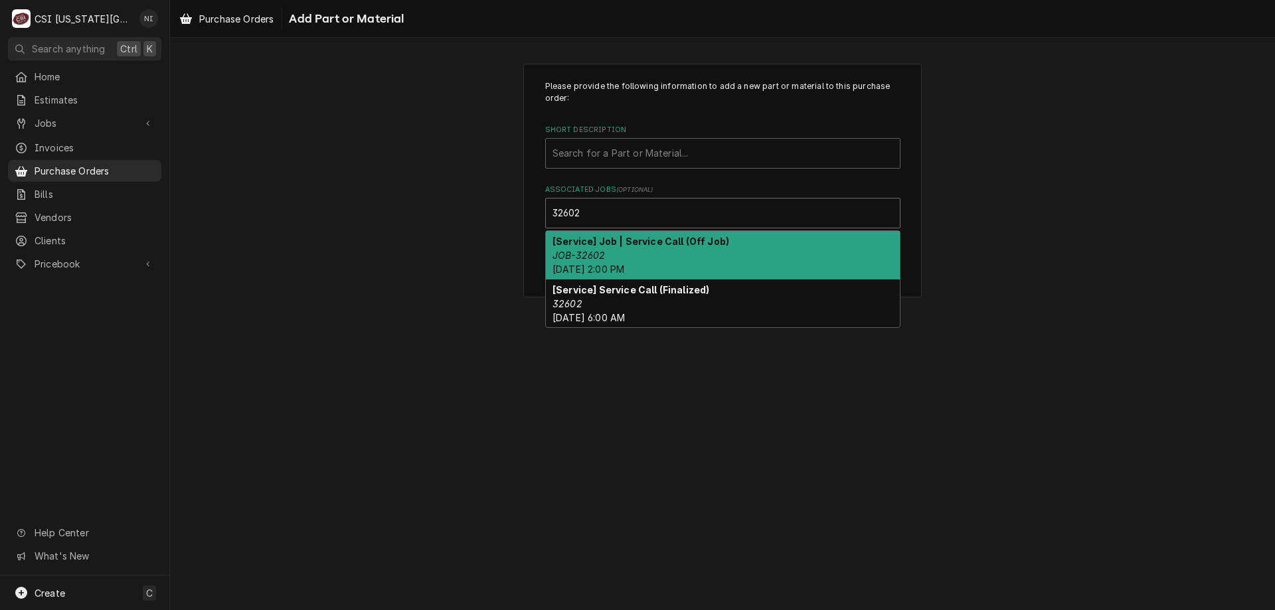
click at [635, 251] on div "[Service] Job | Service Call (Off Job) JOB-32602 Thu, Sep 4th, 2025 - 2:00 PM" at bounding box center [723, 255] width 354 height 48
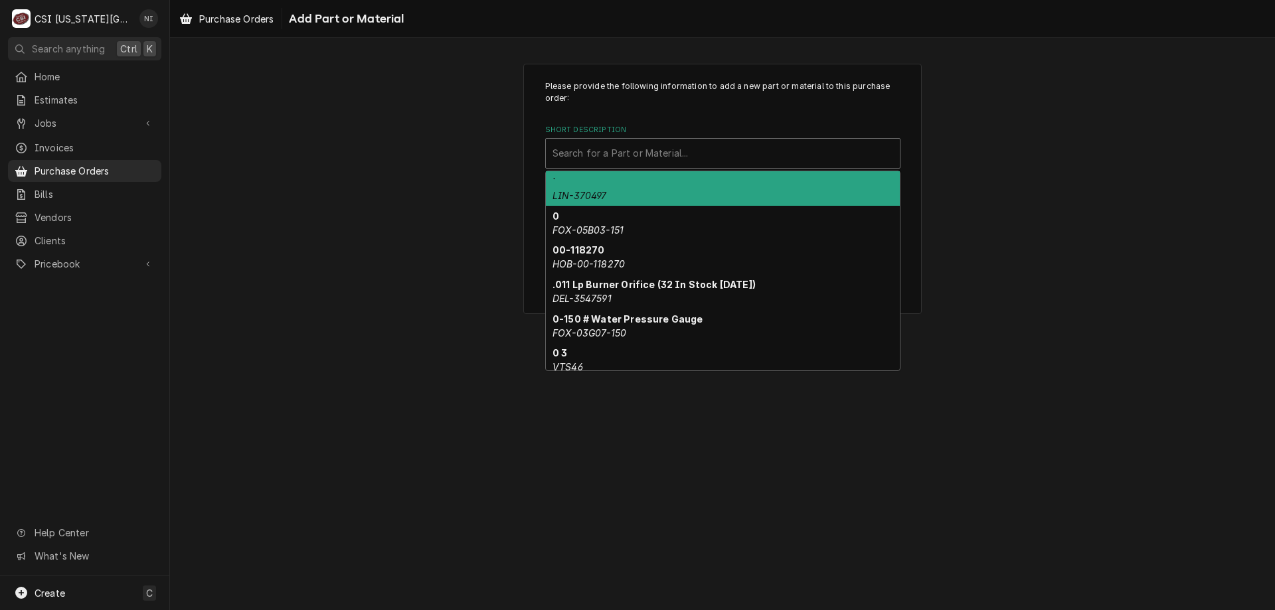
click at [631, 149] on div "Short Description" at bounding box center [722, 153] width 341 height 24
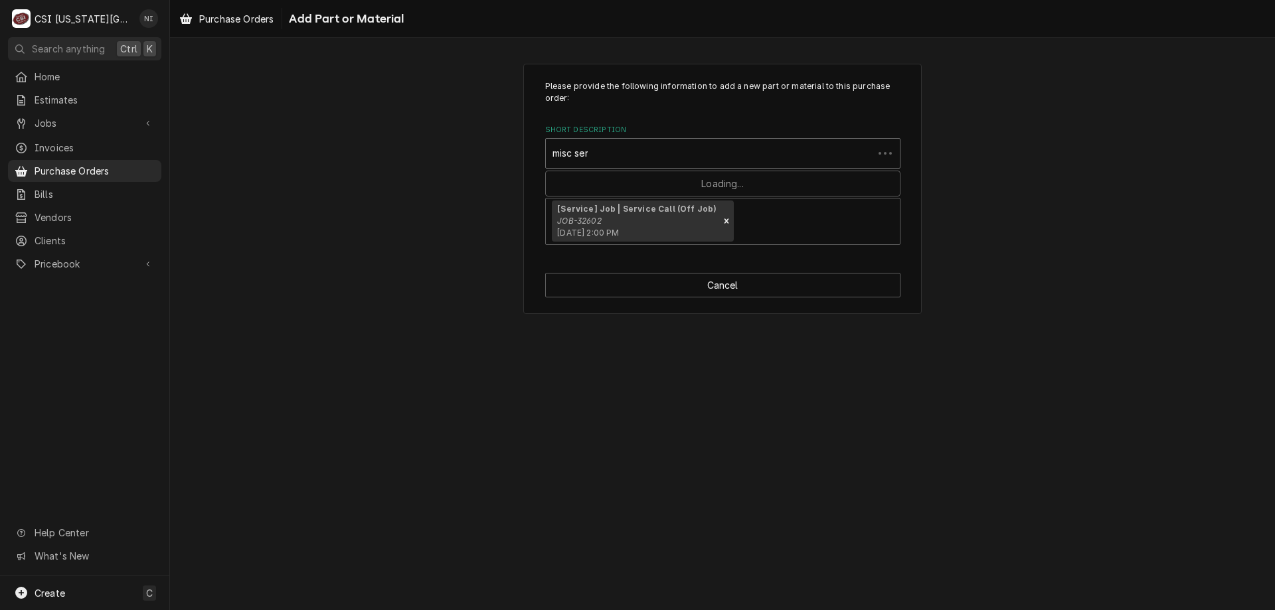
type input "misc serv"
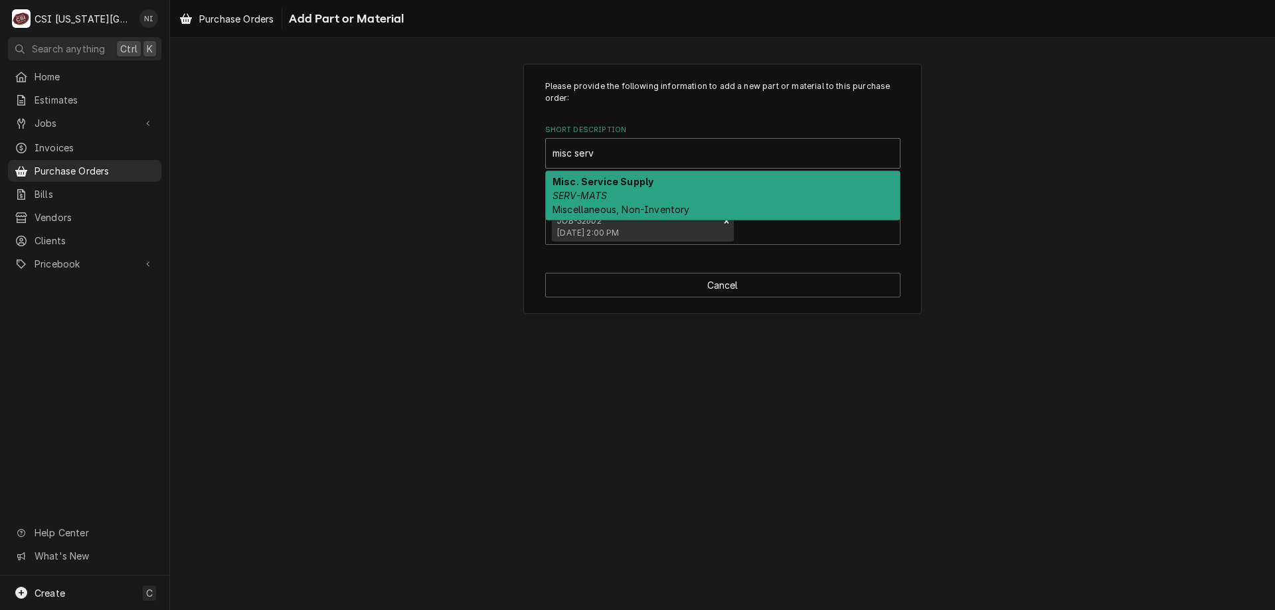
click at [591, 183] on strong "Misc. Service Supply" at bounding box center [602, 181] width 101 height 11
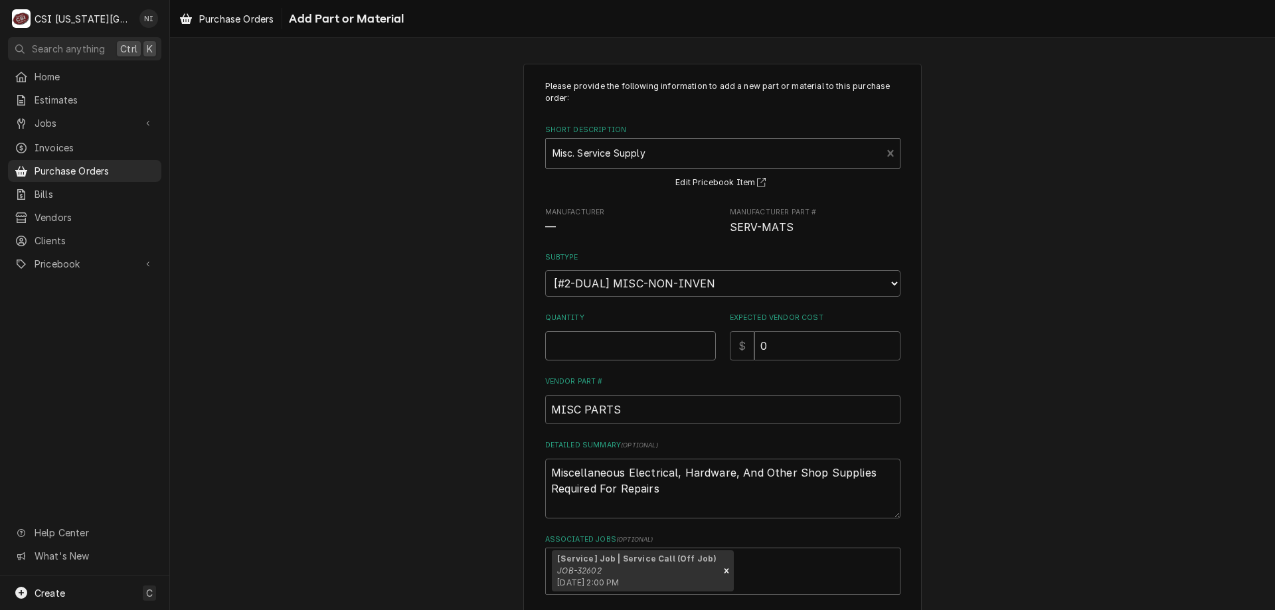
click at [586, 334] on input "Quantity" at bounding box center [630, 345] width 171 height 29
type textarea "x"
type input "1"
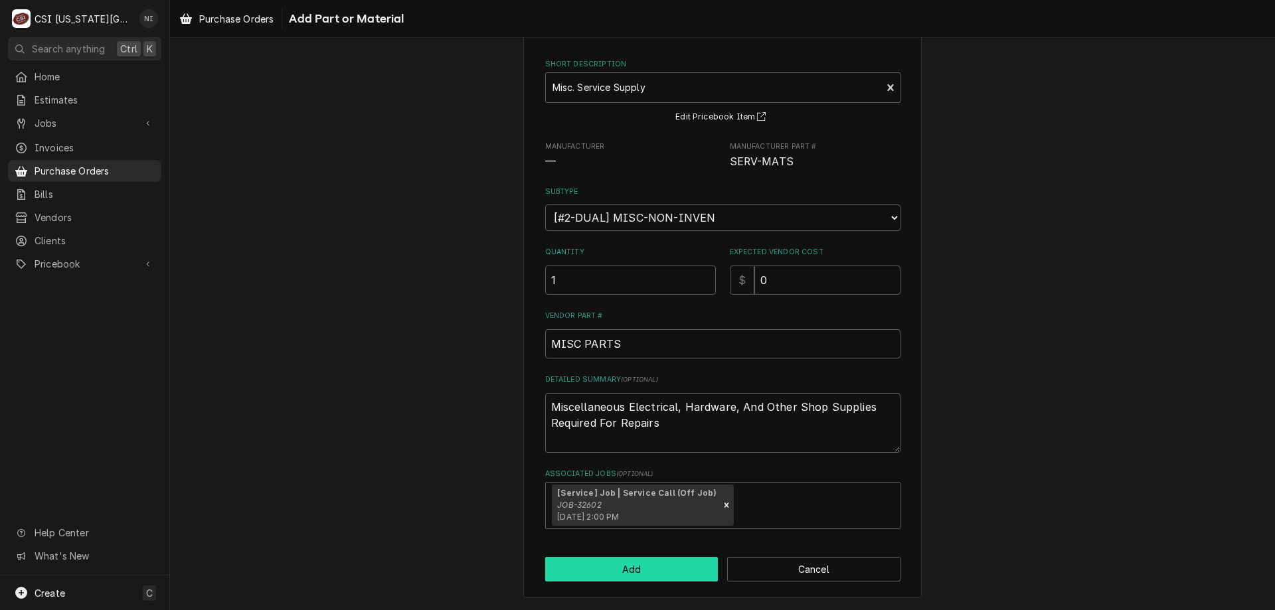
click at [681, 560] on button "Add" at bounding box center [631, 569] width 173 height 25
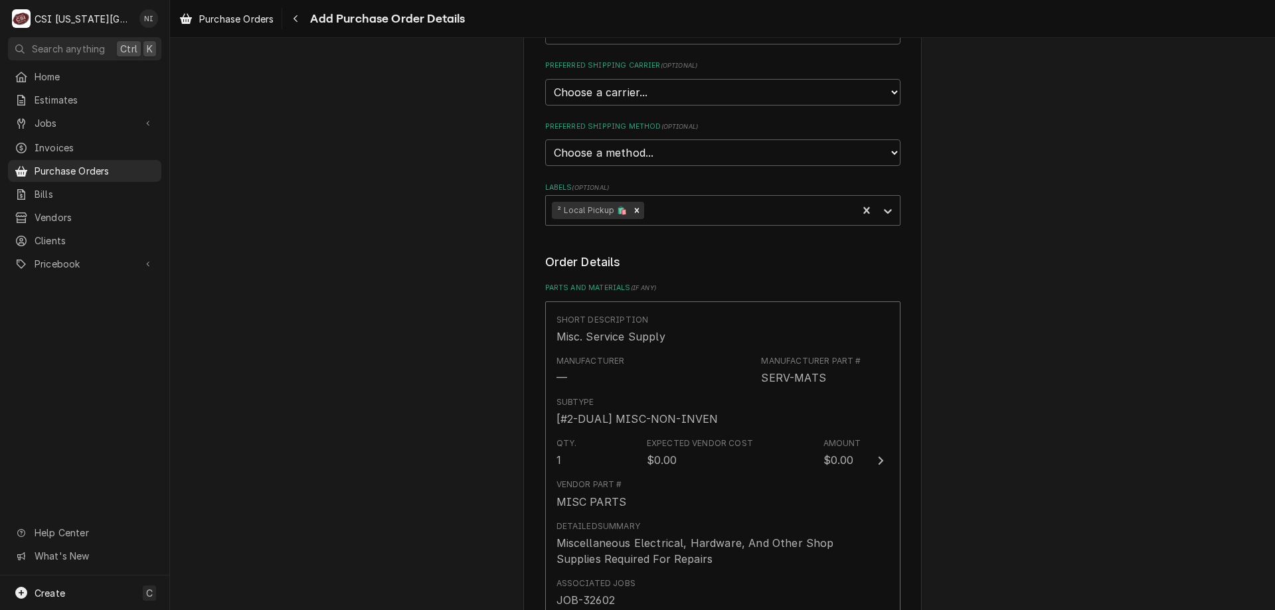
scroll to position [664, 0]
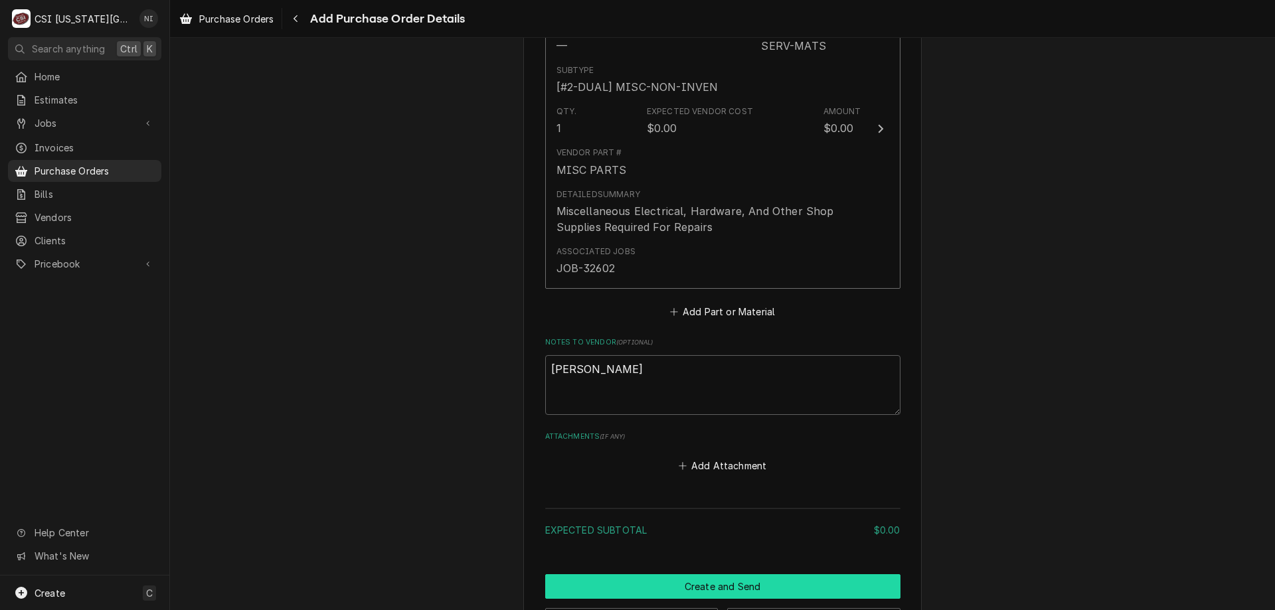
click at [710, 582] on button "Create and Send" at bounding box center [722, 586] width 355 height 25
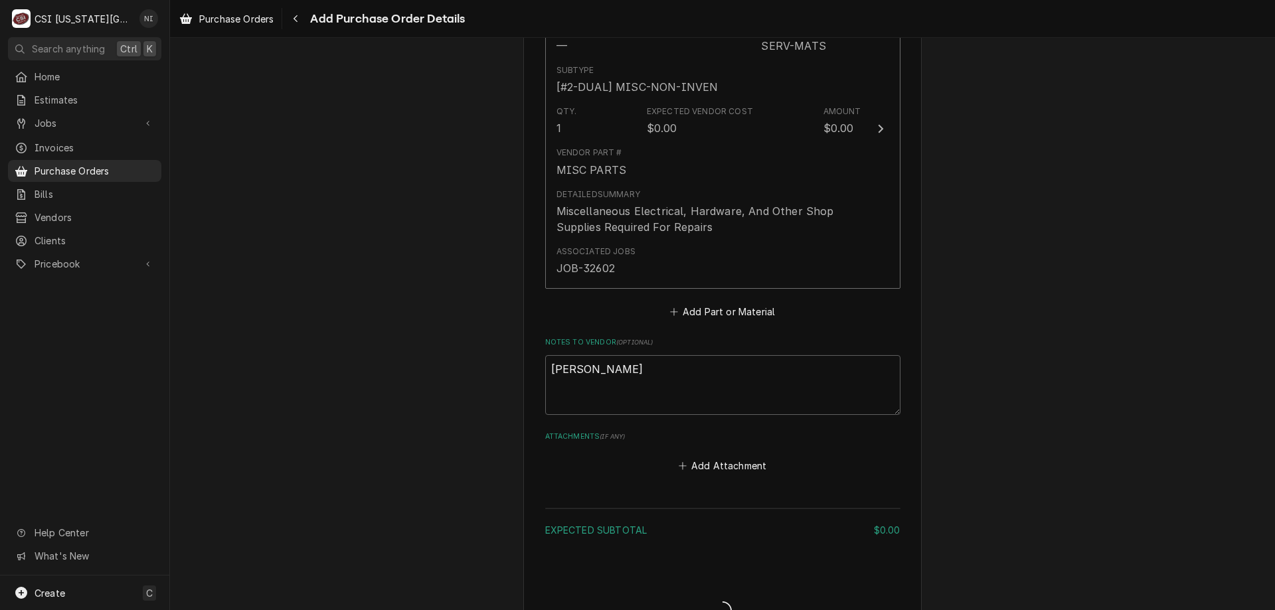
type textarea "x"
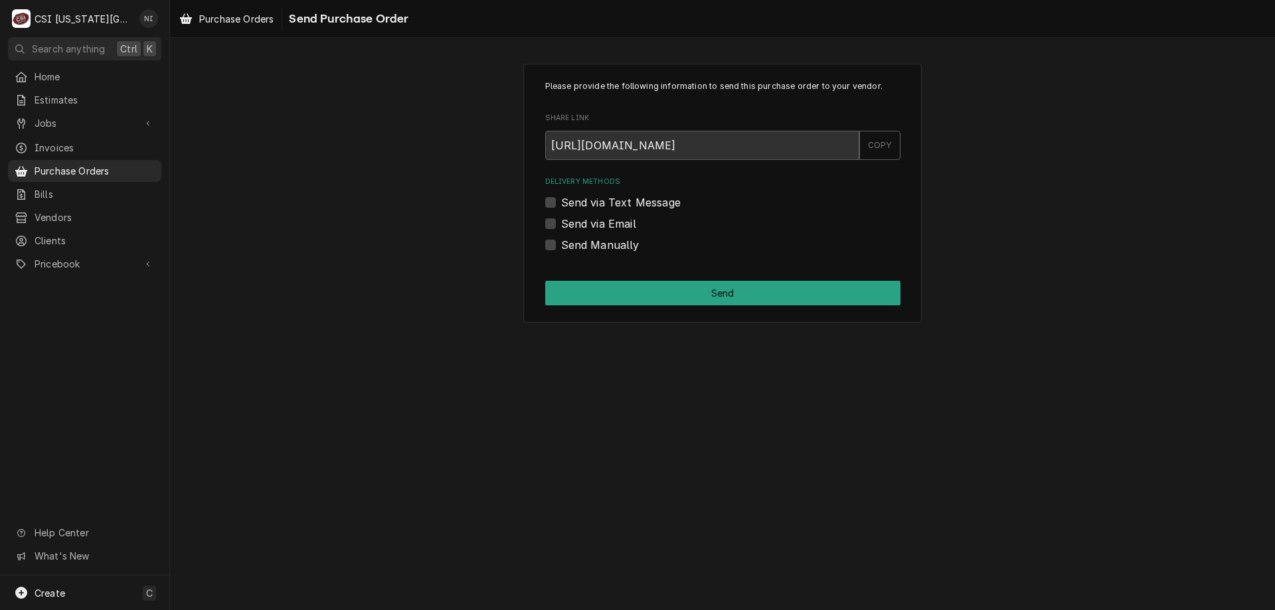
drag, startPoint x: 551, startPoint y: 240, endPoint x: 554, endPoint y: 251, distance: 11.6
click at [561, 243] on label "Send Manually" at bounding box center [600, 245] width 78 height 16
click at [561, 243] on input "Send Manually" at bounding box center [738, 251] width 355 height 29
checkbox input "true"
click at [559, 281] on button "Send" at bounding box center [722, 293] width 355 height 25
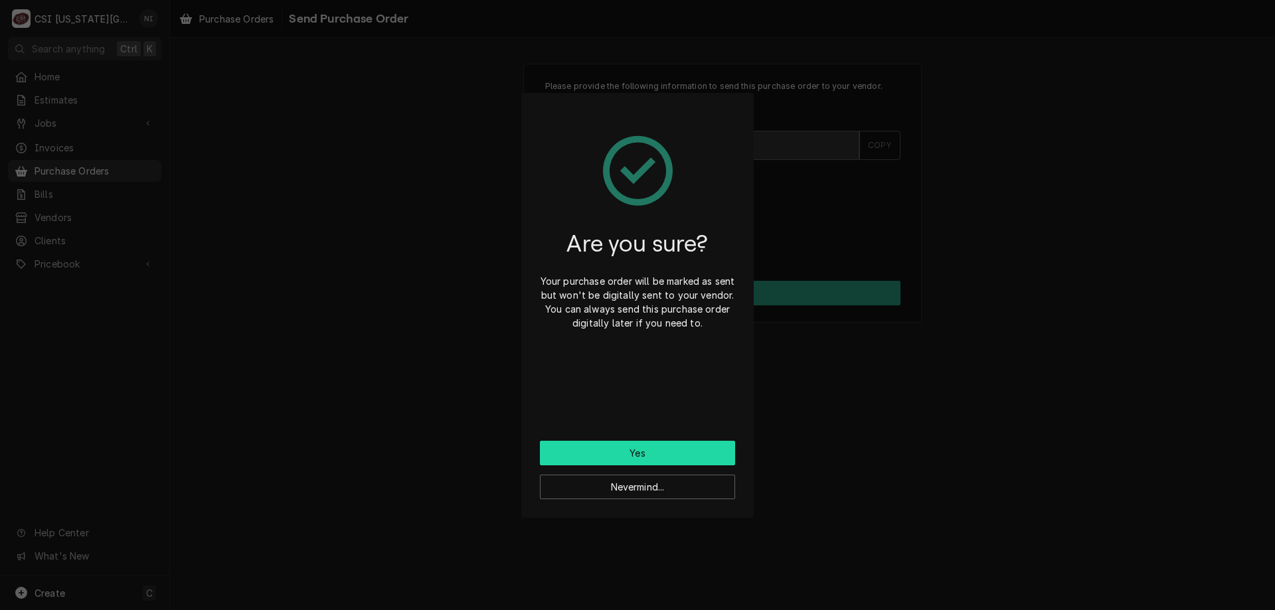
click at [653, 452] on button "Yes" at bounding box center [637, 453] width 195 height 25
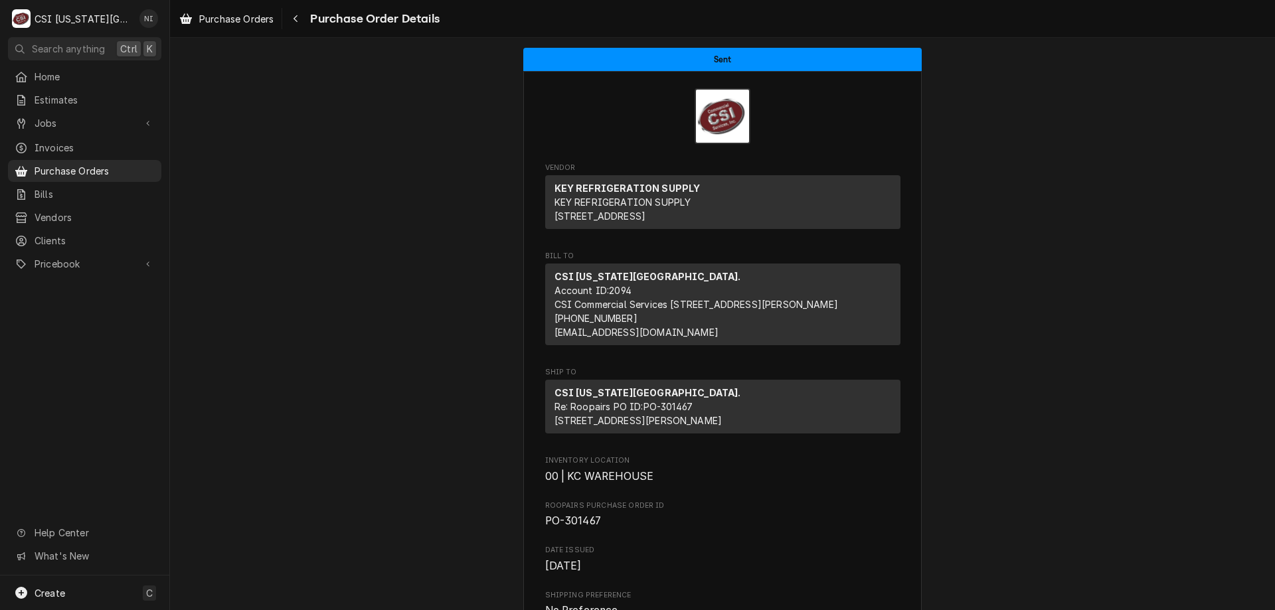
click at [116, 167] on span "Purchase Orders" at bounding box center [95, 171] width 120 height 14
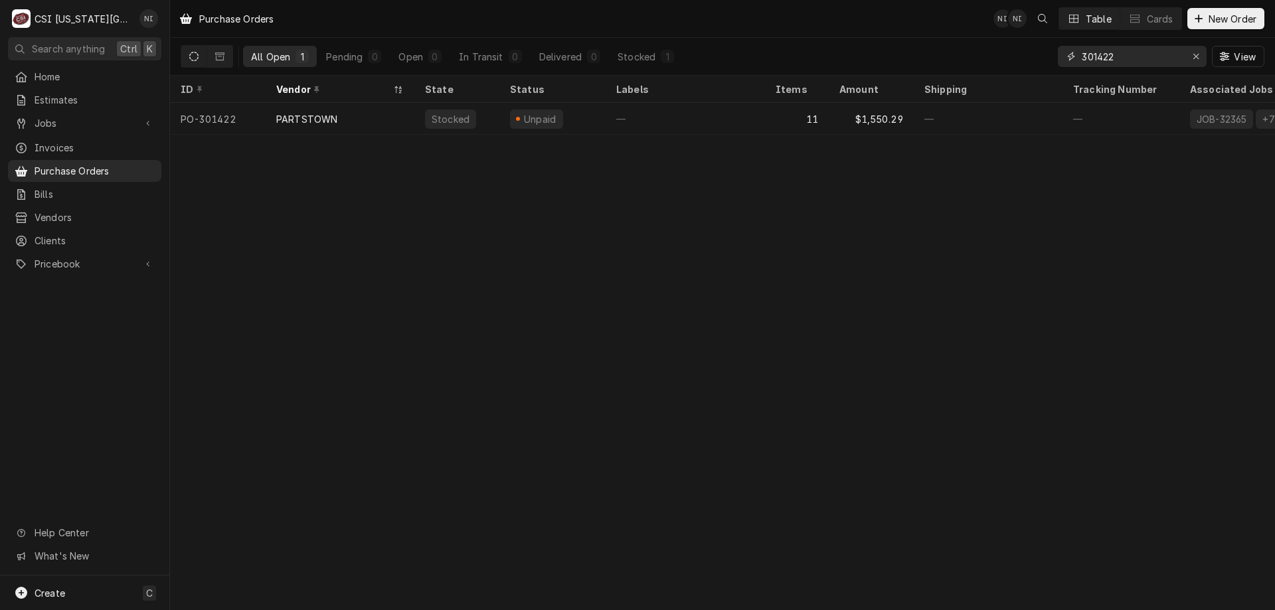
drag, startPoint x: 1122, startPoint y: 58, endPoint x: 1105, endPoint y: 59, distance: 17.3
click at [1105, 59] on input "301422" at bounding box center [1131, 56] width 100 height 21
type input "301414"
click at [683, 118] on div "—" at bounding box center [684, 119] width 159 height 32
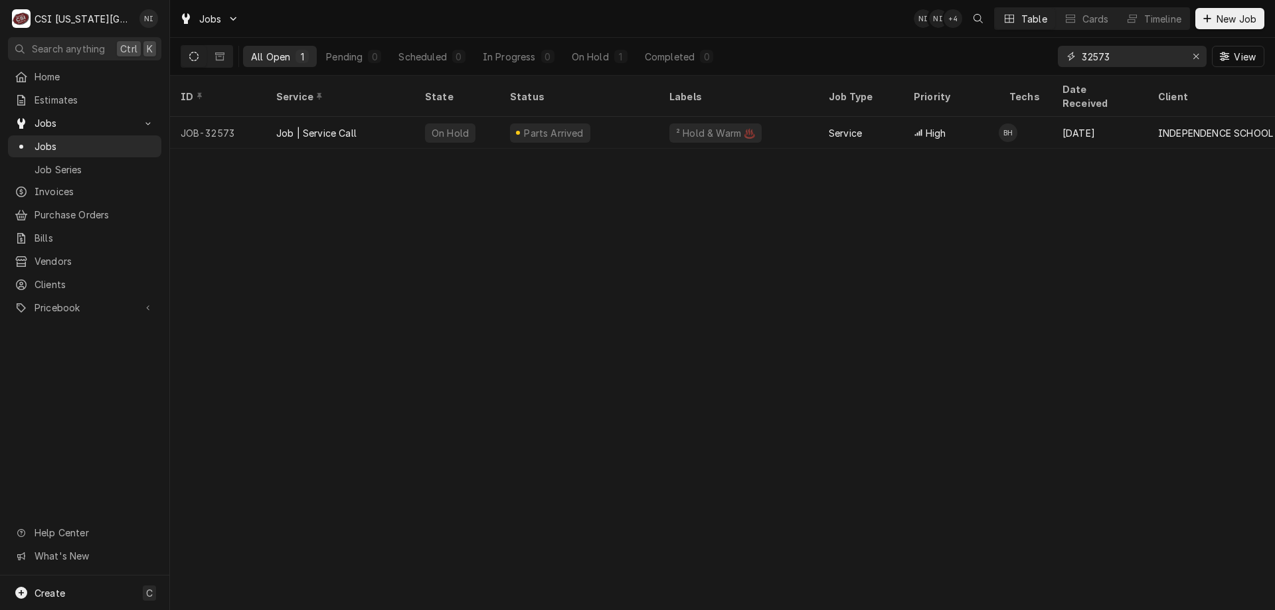
drag, startPoint x: 1123, startPoint y: 60, endPoint x: 1018, endPoint y: 61, distance: 104.2
click at [1019, 64] on div "All Open 1 Pending 0 Scheduled 0 In Progress 0 On Hold 1 Completed 0 32573 View" at bounding box center [722, 56] width 1083 height 37
type input "32404"
click at [377, 117] on div "Job | Service Call" at bounding box center [340, 133] width 149 height 32
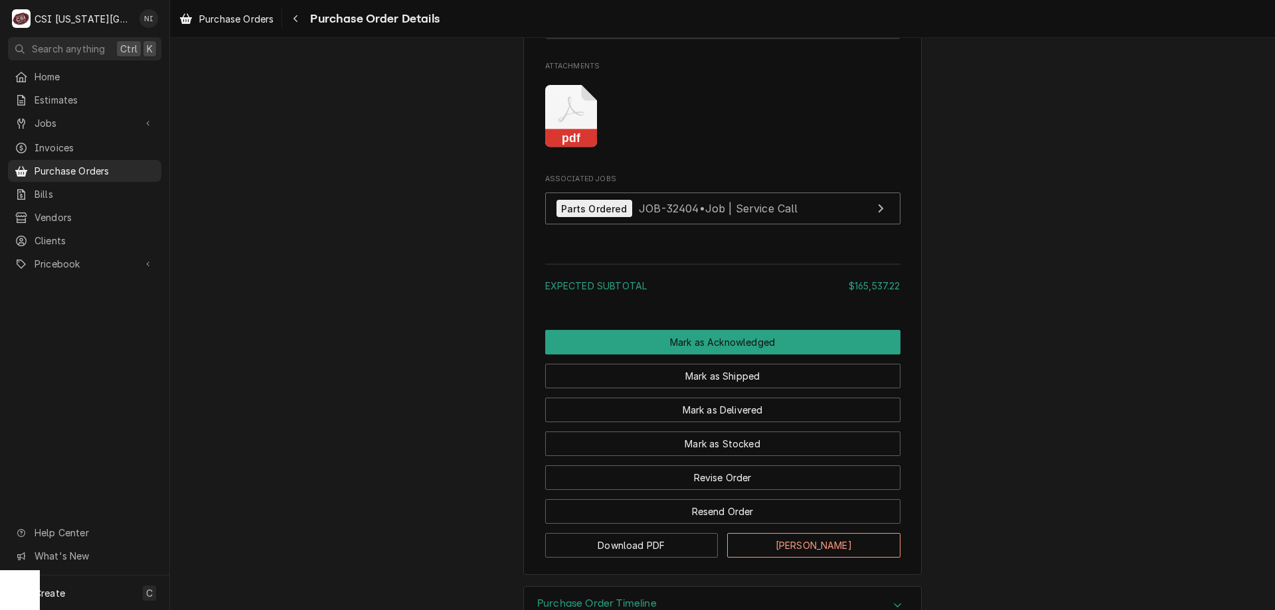
scroll to position [1328, 0]
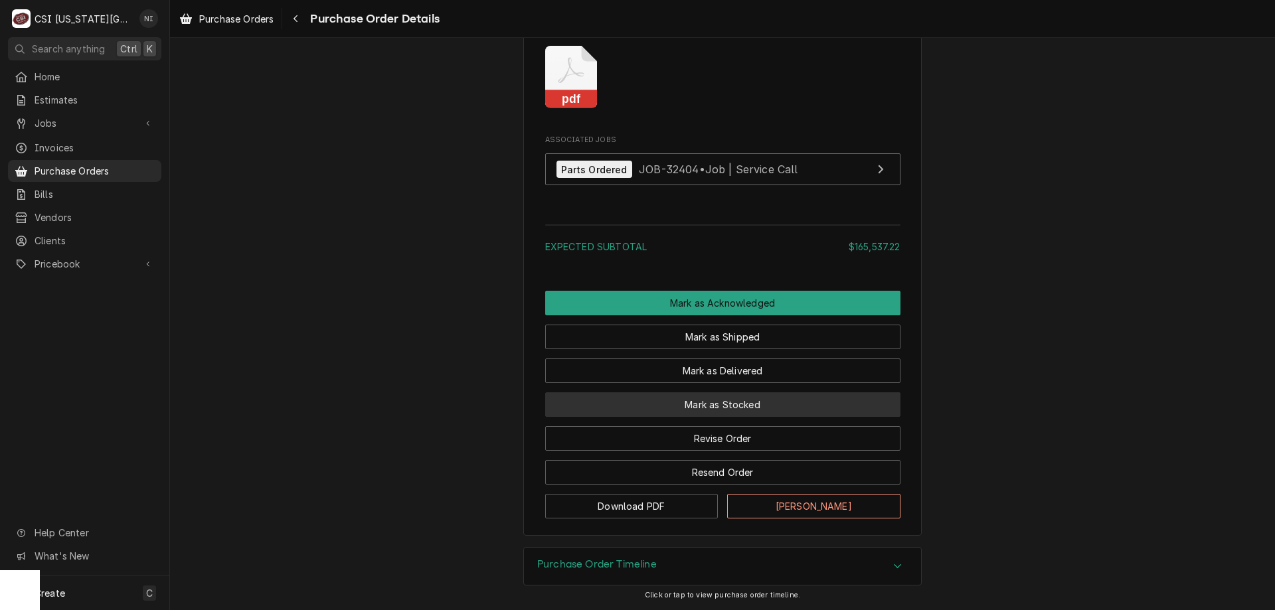
click at [728, 417] on button "Mark as Stocked" at bounding box center [722, 404] width 355 height 25
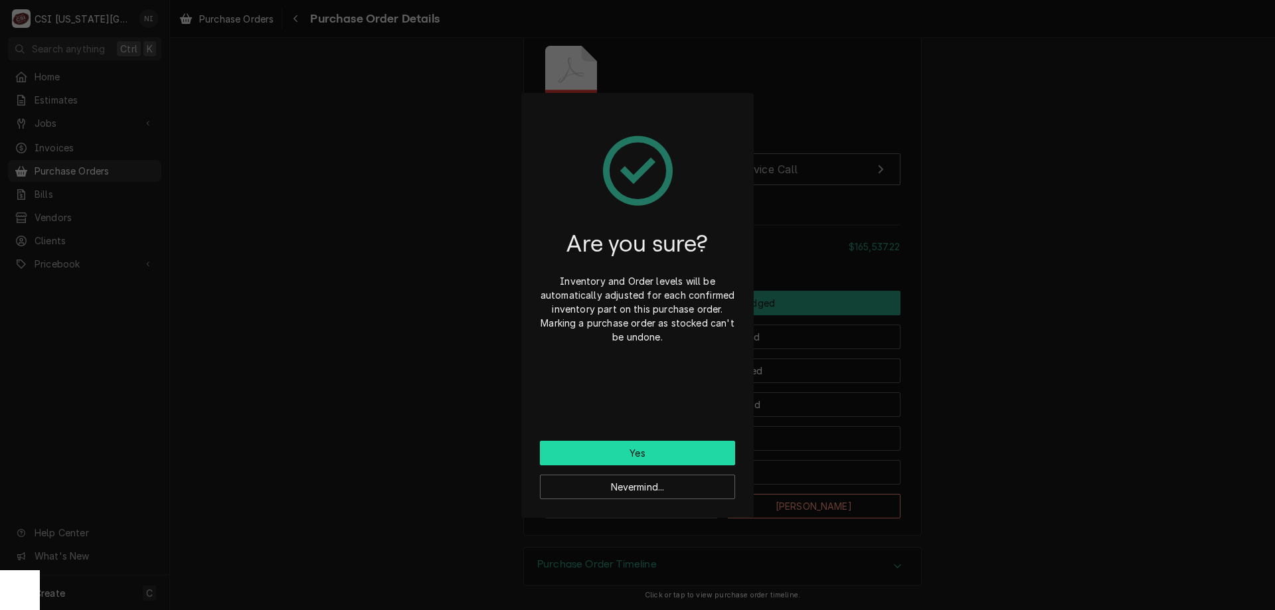
click at [640, 451] on button "Yes" at bounding box center [637, 453] width 195 height 25
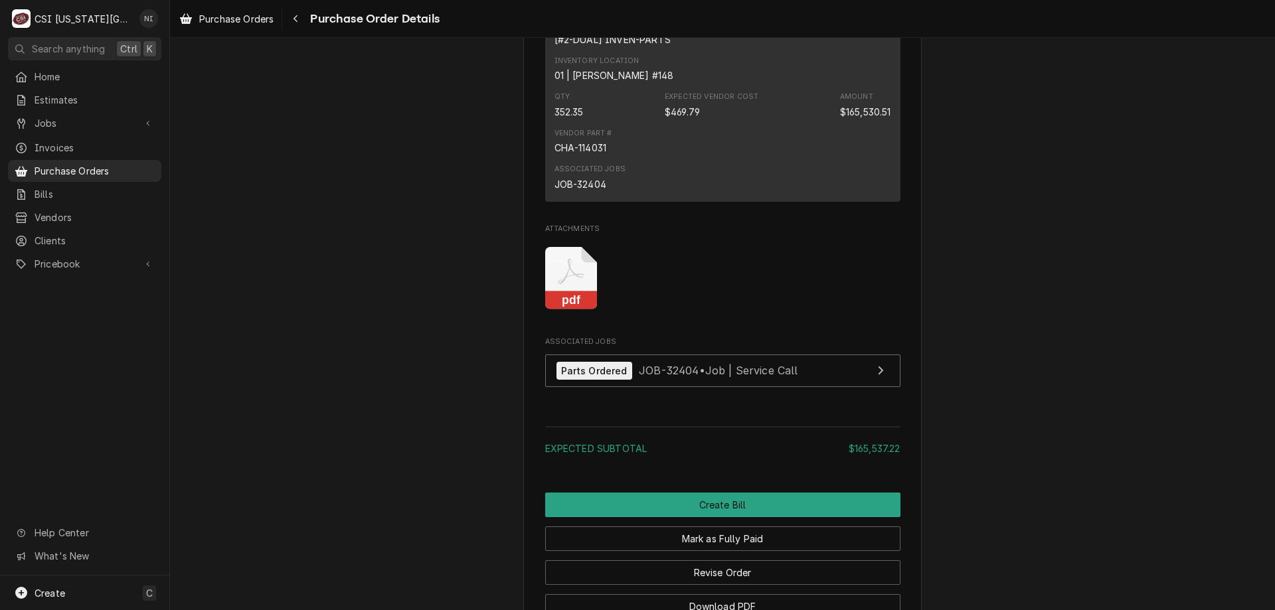
scroll to position [1411, 0]
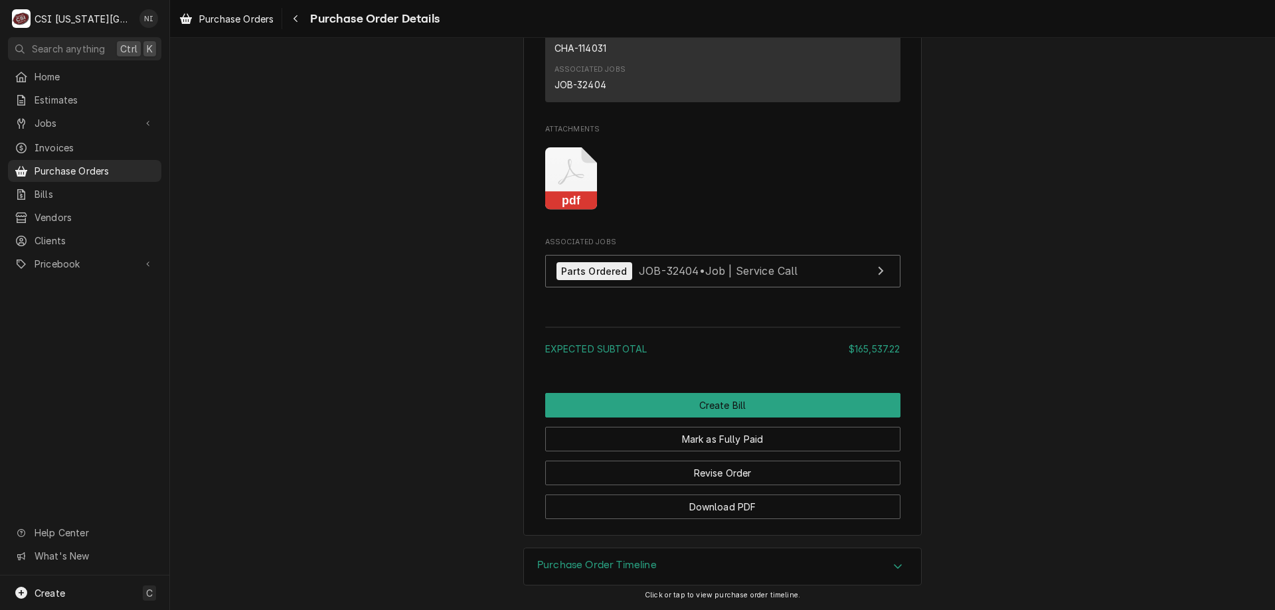
click at [131, 165] on span "Purchase Orders" at bounding box center [95, 171] width 120 height 14
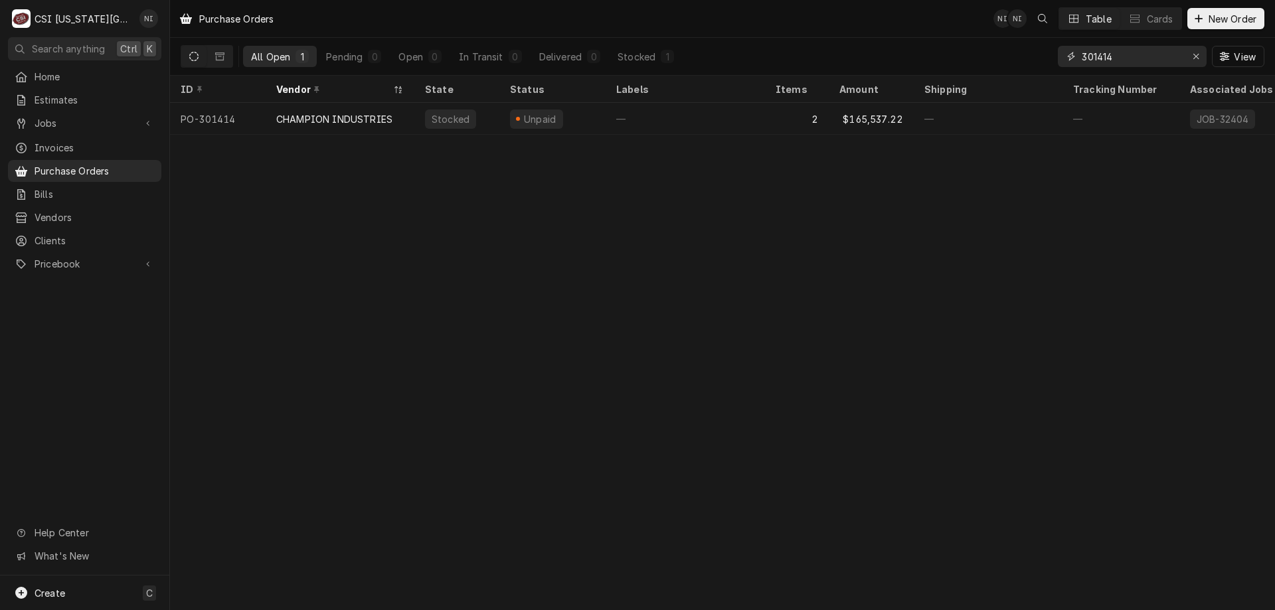
drag, startPoint x: 1099, startPoint y: 54, endPoint x: 1041, endPoint y: 54, distance: 57.8
click at [1044, 54] on div "All Open 1 Pending 0 Open 0 In Transit 0 Delivered 0 Stocked 1 301414 View" at bounding box center [722, 56] width 1083 height 37
type input "301436"
click at [718, 125] on div "—" at bounding box center [684, 119] width 159 height 32
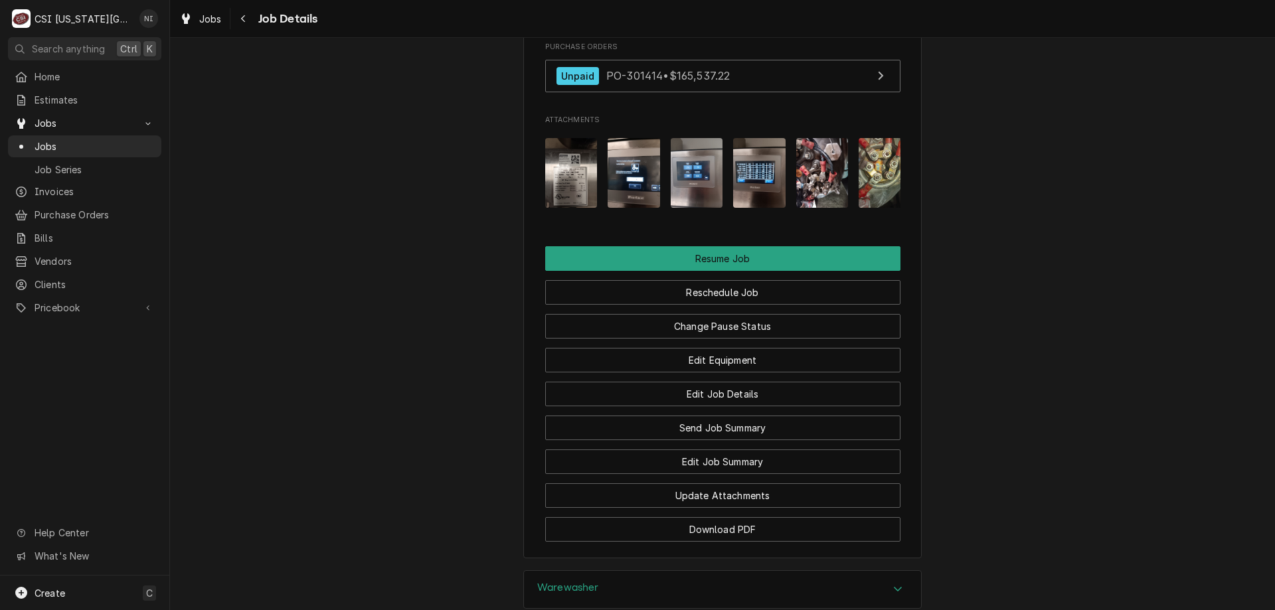
scroll to position [1764, 0]
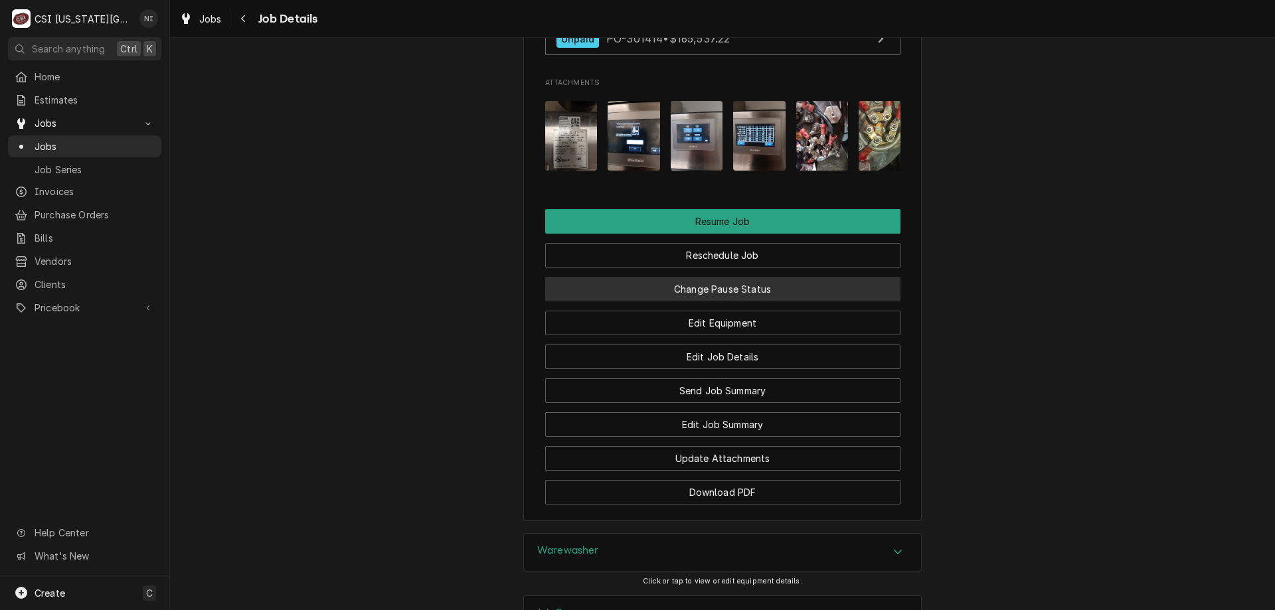
click at [826, 301] on button "Change Pause Status" at bounding box center [722, 289] width 355 height 25
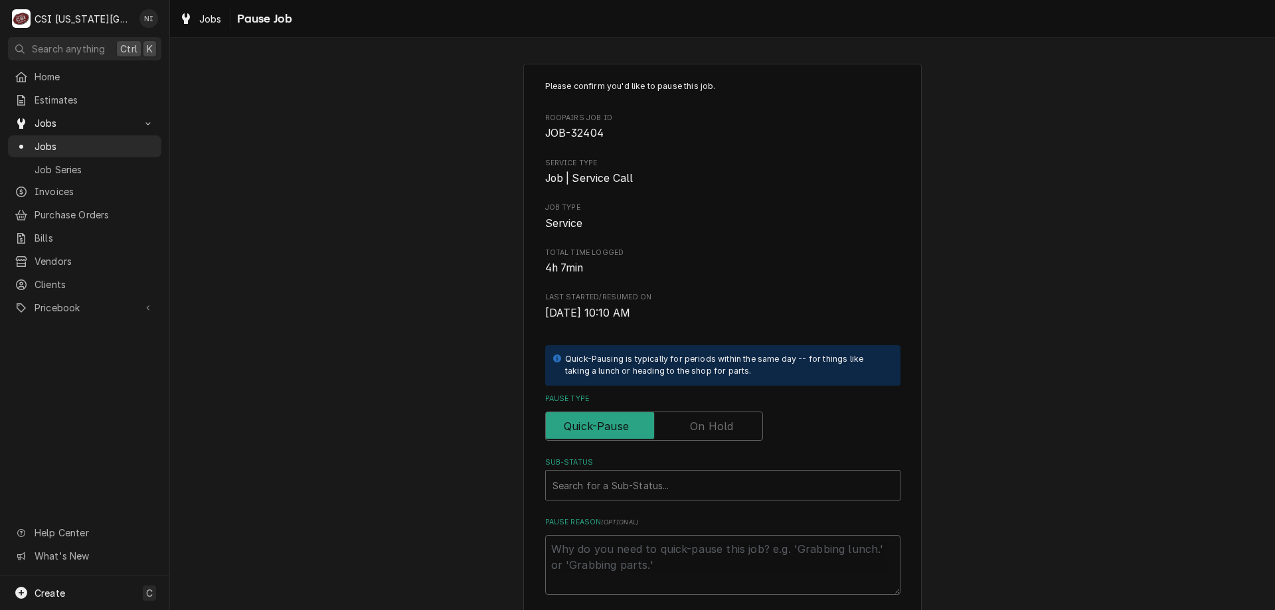
click at [723, 410] on div "Pause Type" at bounding box center [722, 417] width 355 height 47
click at [718, 426] on label "Pause Type" at bounding box center [654, 426] width 218 height 29
click at [718, 426] on input "Pause Type" at bounding box center [654, 426] width 206 height 29
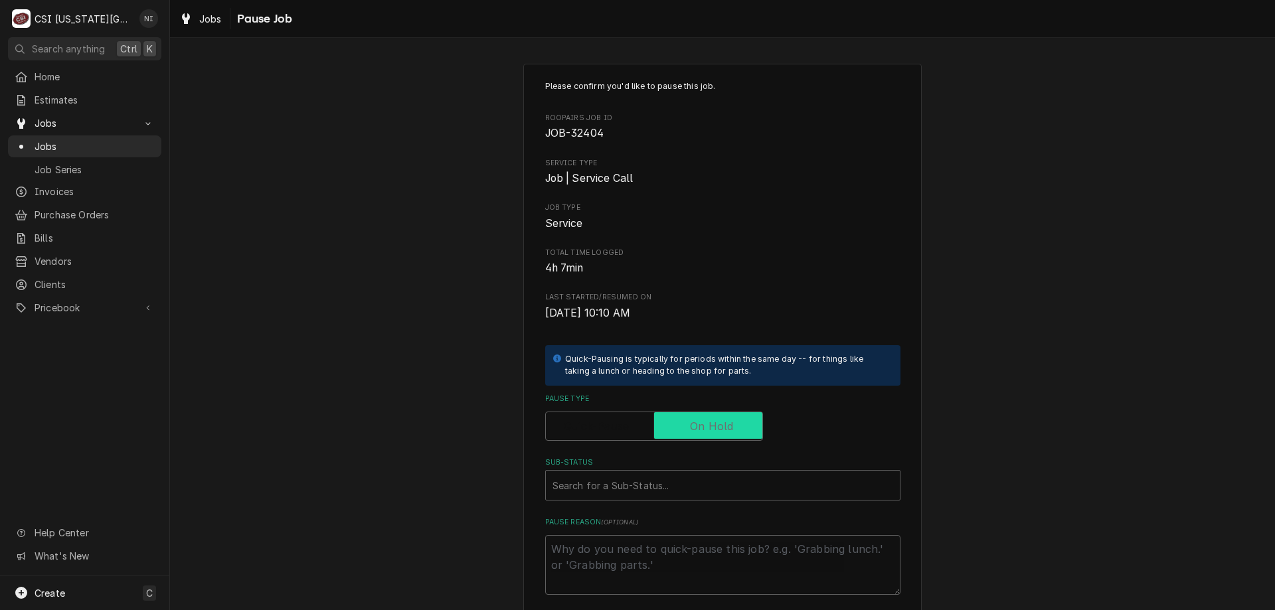
checkbox input "true"
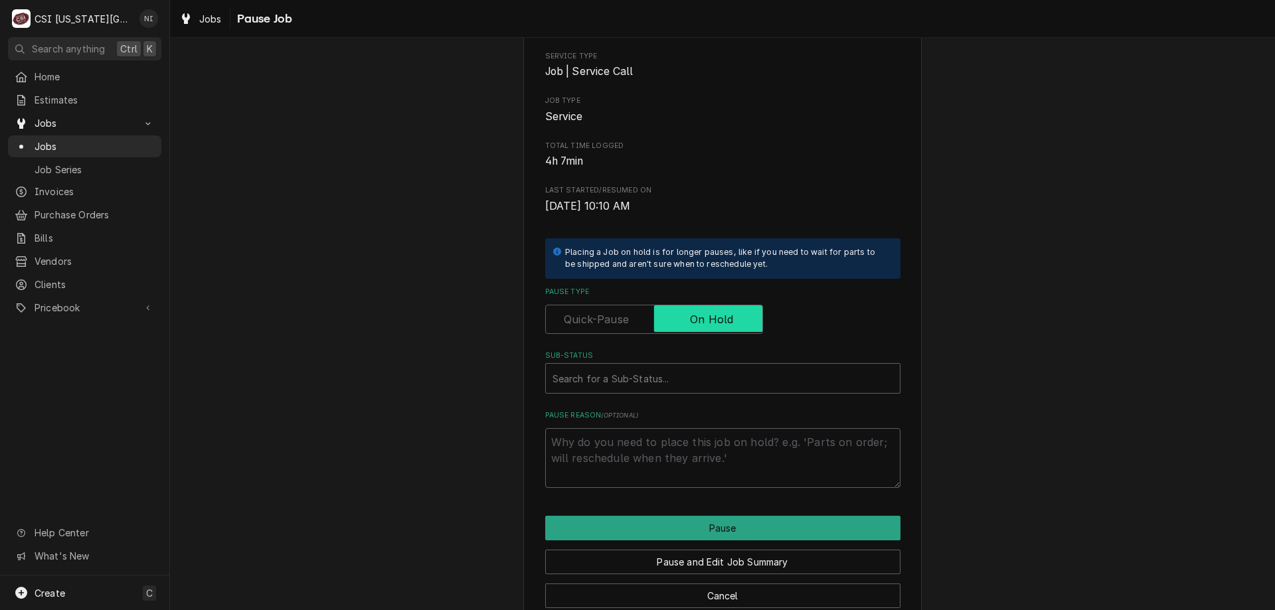
scroll to position [133, 0]
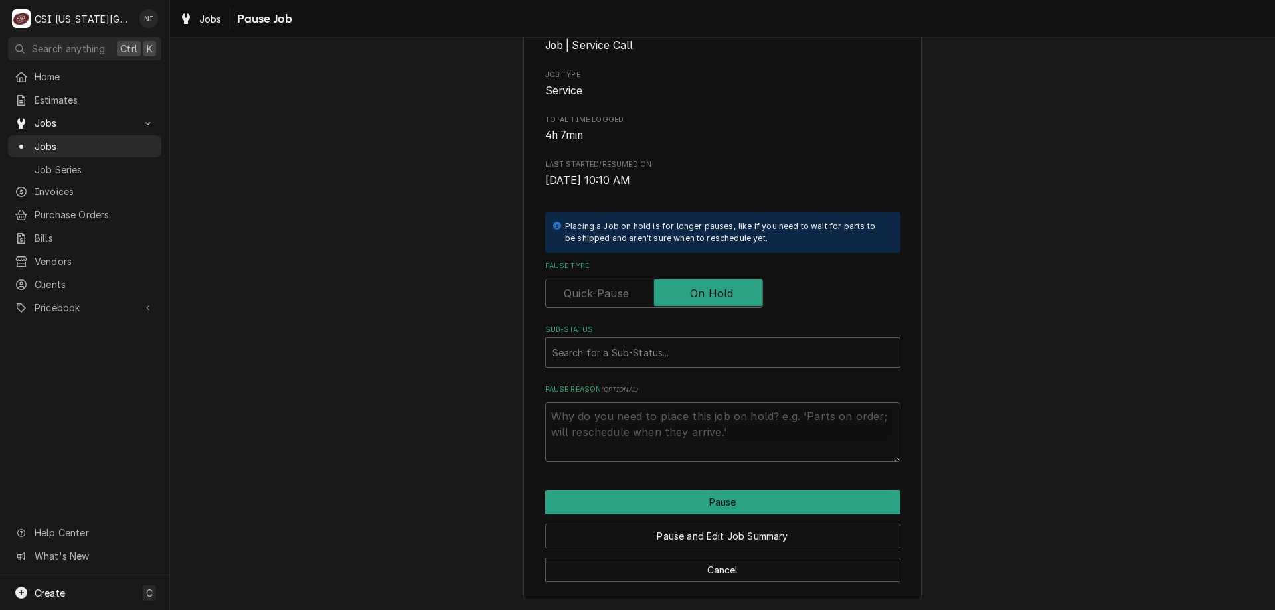
drag, startPoint x: 725, startPoint y: 341, endPoint x: 711, endPoint y: 361, distance: 24.9
click at [725, 345] on div "Sub-Status" at bounding box center [722, 353] width 341 height 24
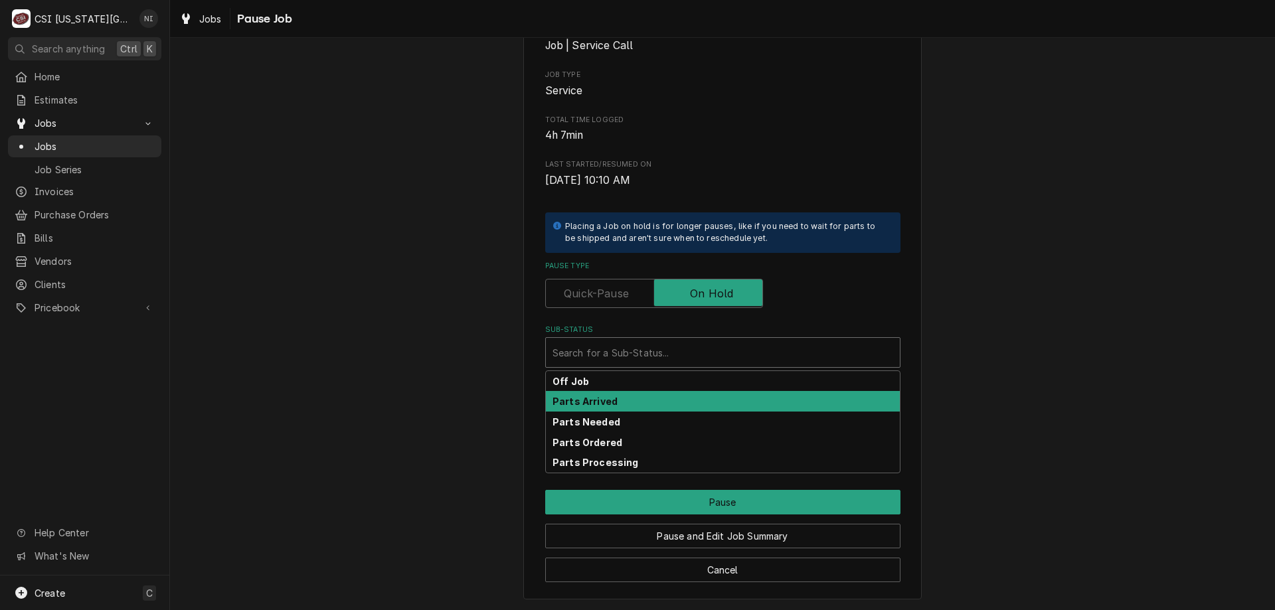
click at [607, 398] on strong "Parts Arrived" at bounding box center [584, 401] width 65 height 11
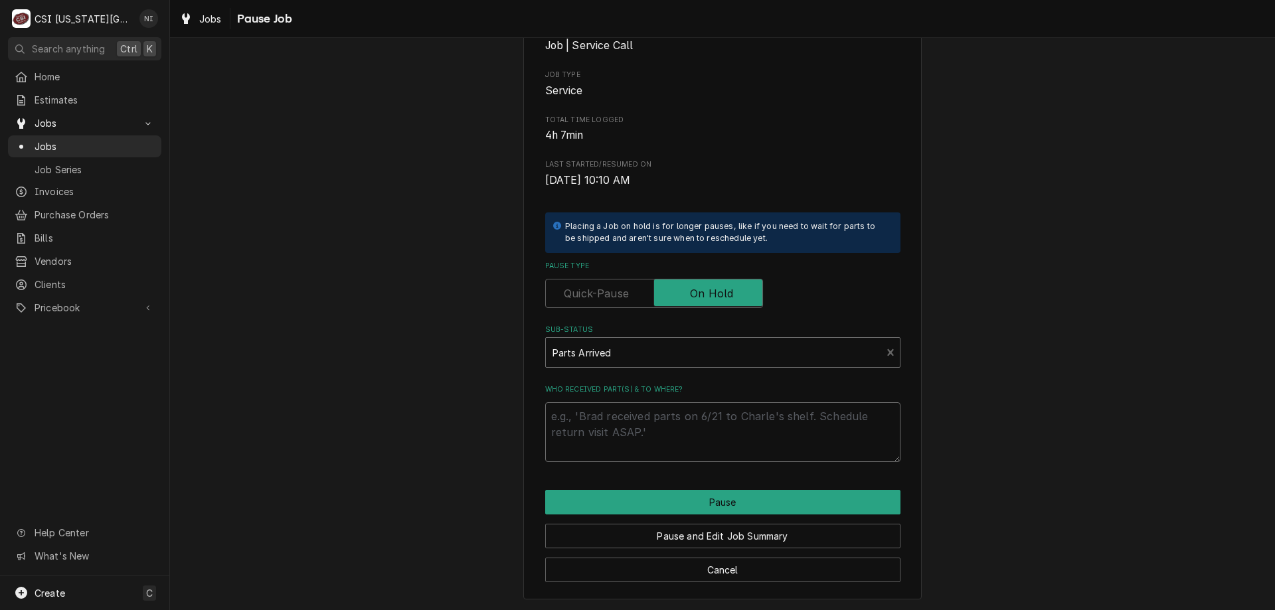
drag, startPoint x: 600, startPoint y: 415, endPoint x: 597, endPoint y: 421, distance: 6.8
click at [600, 416] on textarea "Who received part(s) & to where?" at bounding box center [722, 432] width 355 height 60
type textarea "x"
type textarea "p"
type textarea "x"
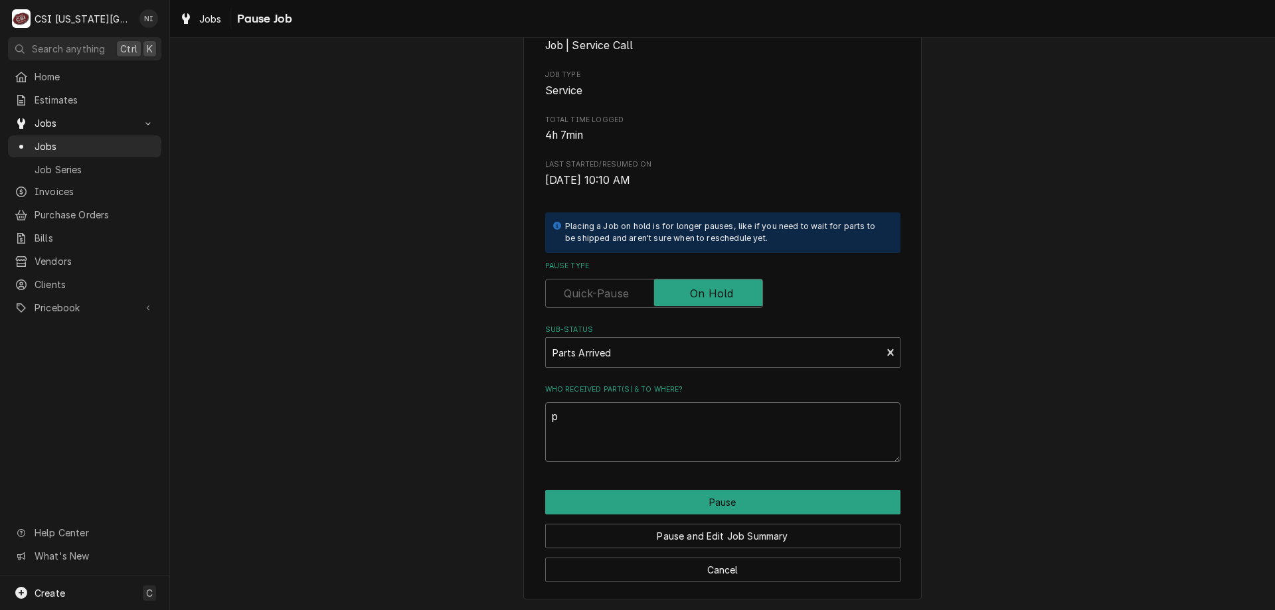
type textarea "pa"
type textarea "x"
type textarea "part"
type textarea "x"
type textarea "party"
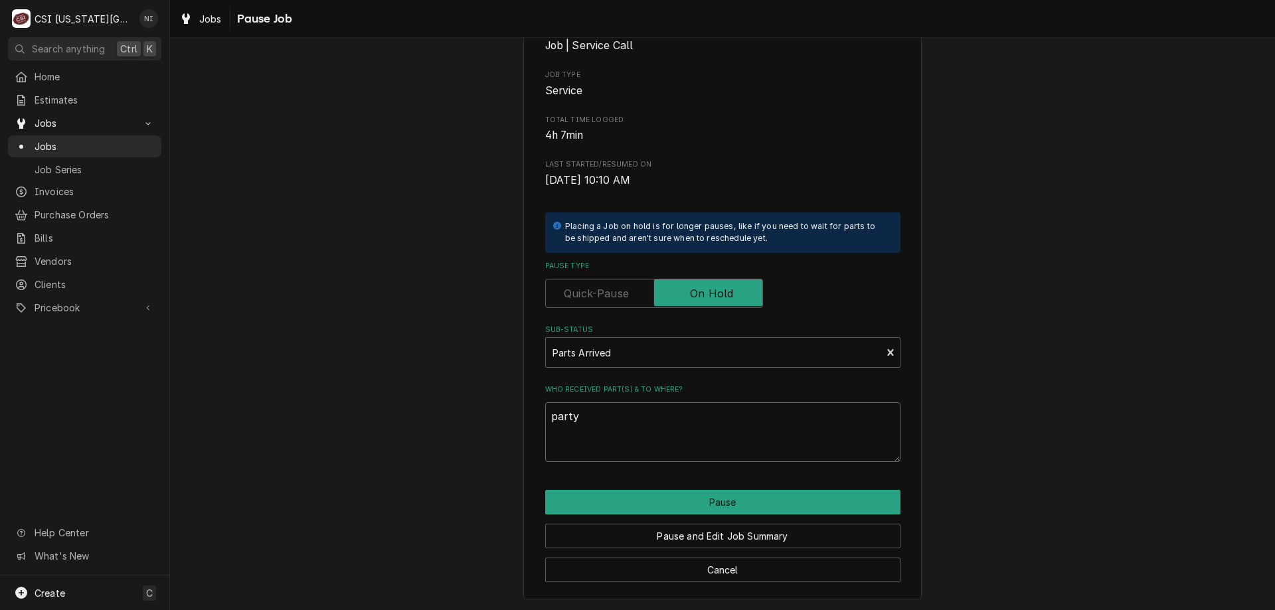
type textarea "x"
type textarea "partys"
type textarea "x"
type textarea "partys n"
type textarea "x"
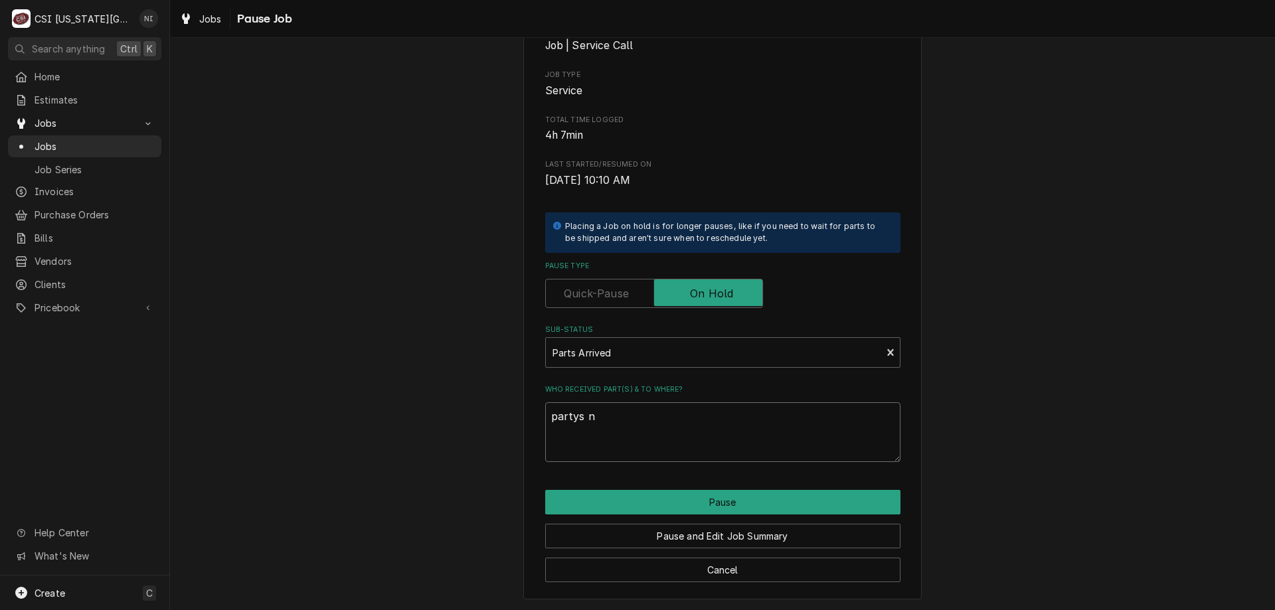
type textarea "partys no"
type textarea "x"
type textarea "partys no"
type textarea "x"
type textarea "partys no"
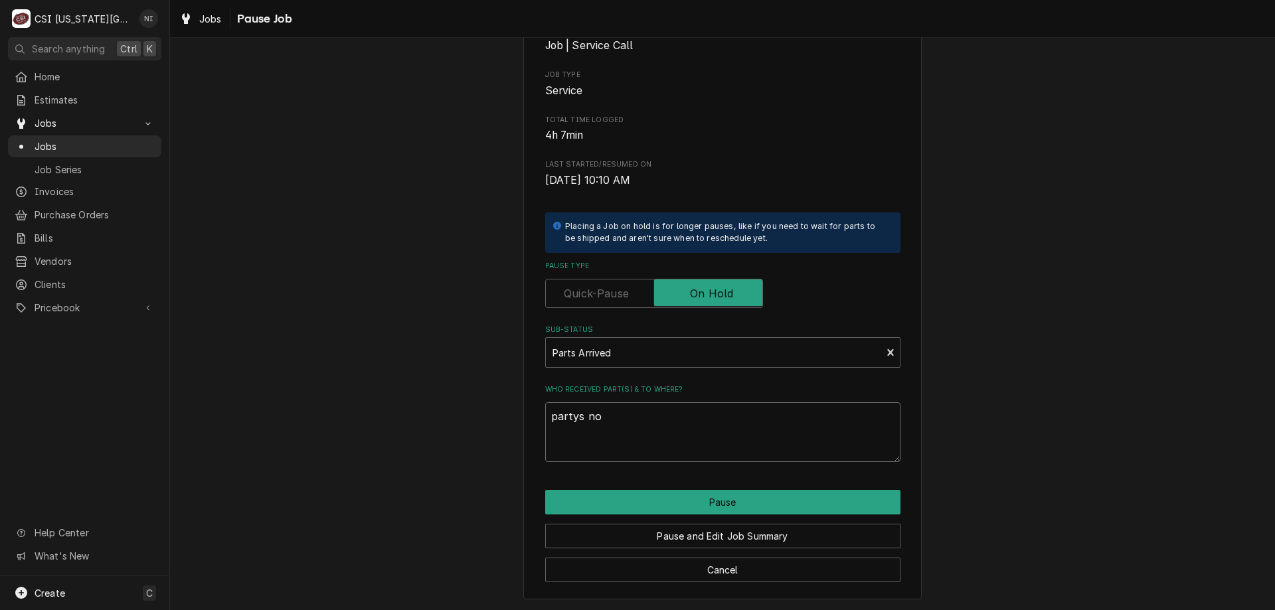
type textarea "x"
type textarea "partys n"
type textarea "x"
type textarea "partys"
type textarea "x"
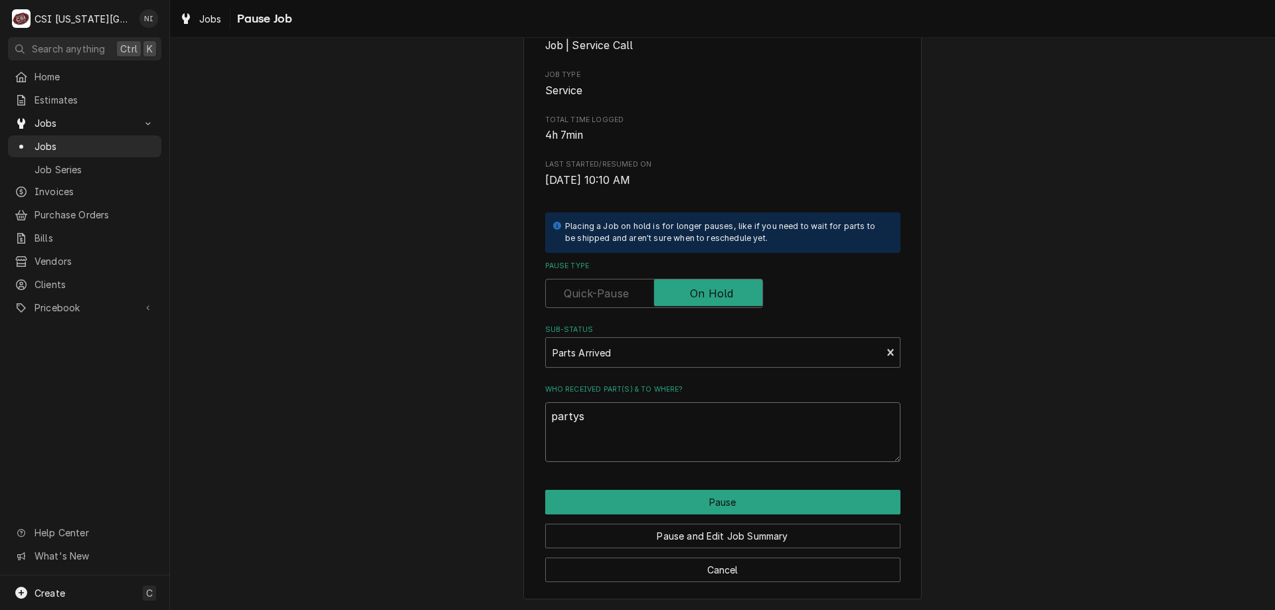
type textarea "partys"
type textarea "x"
type textarea "party"
type textarea "x"
type textarea "part"
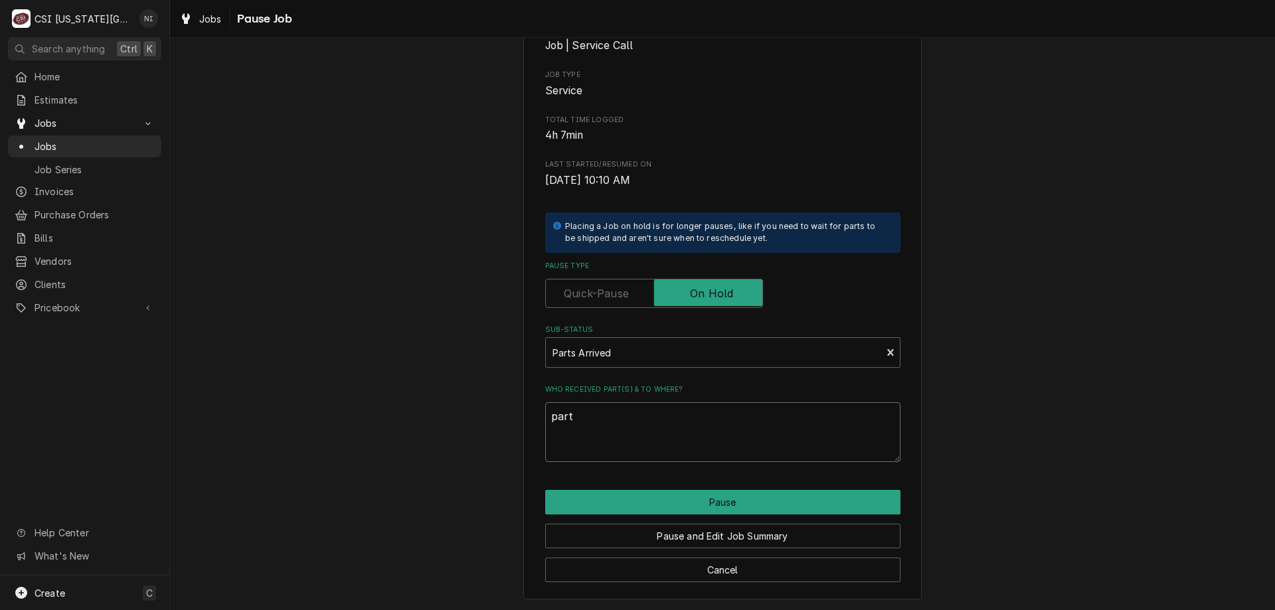
type textarea "x"
type textarea "parts"
type textarea "x"
type textarea "parts"
type textarea "x"
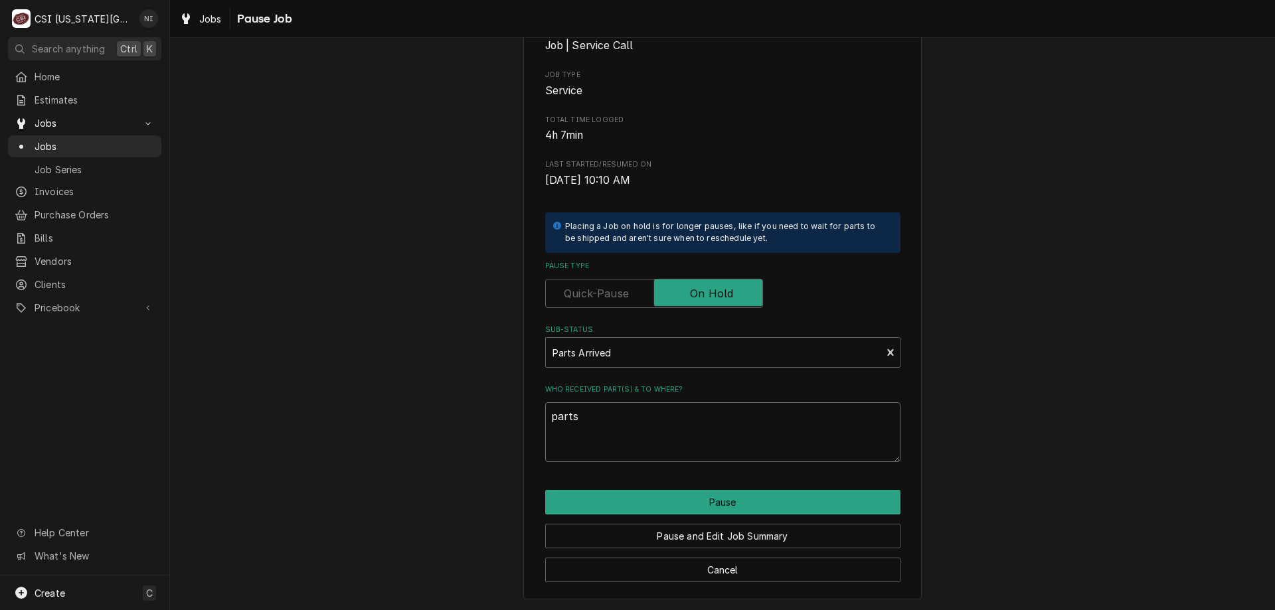
type textarea "parts o"
type textarea "x"
type textarea "parts on"
type textarea "x"
type textarea "parts on"
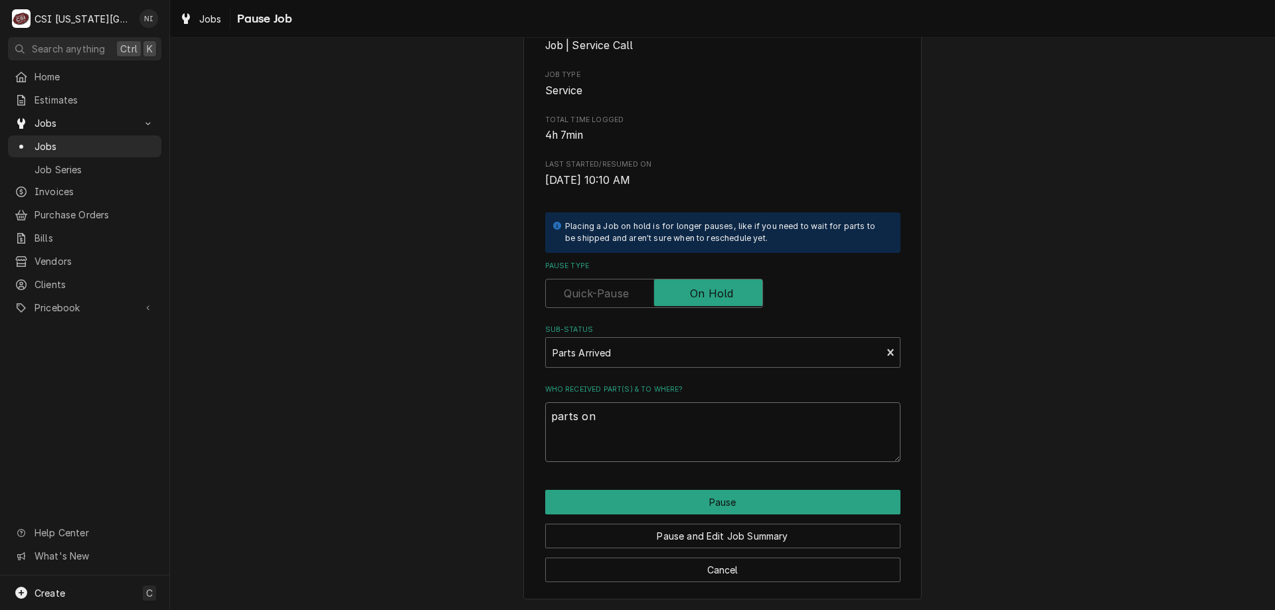
type textarea "x"
type textarea "parts on j"
type textarea "x"
type textarea "parts on ji"
type textarea "x"
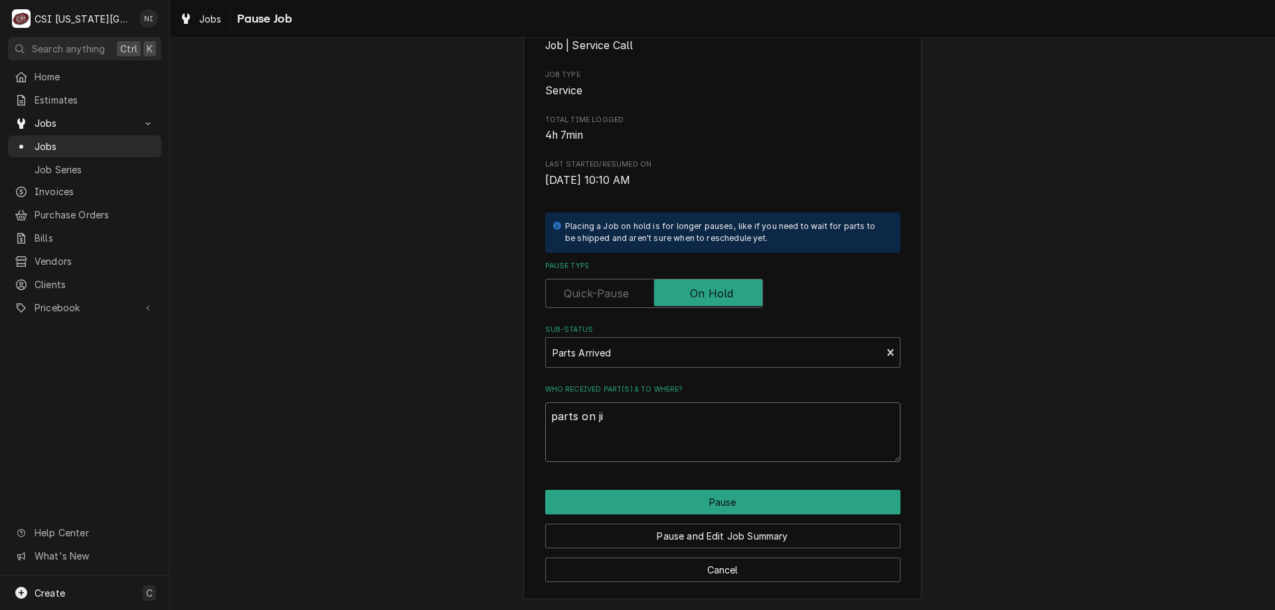
type textarea "parts on jim"
type textarea "x"
type textarea "parts on jimm"
type textarea "x"
type textarea "parts on jimmy"
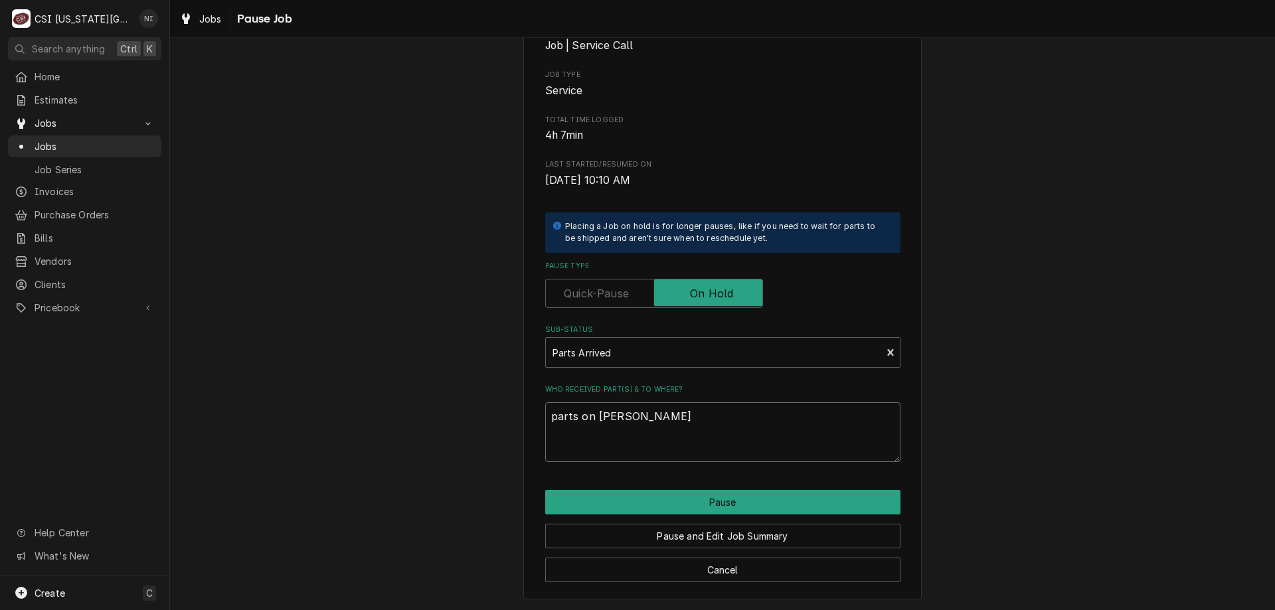
type textarea "x"
type textarea "parts on jimmy"
type textarea "x"
type textarea "parts on jimmy sh"
type textarea "x"
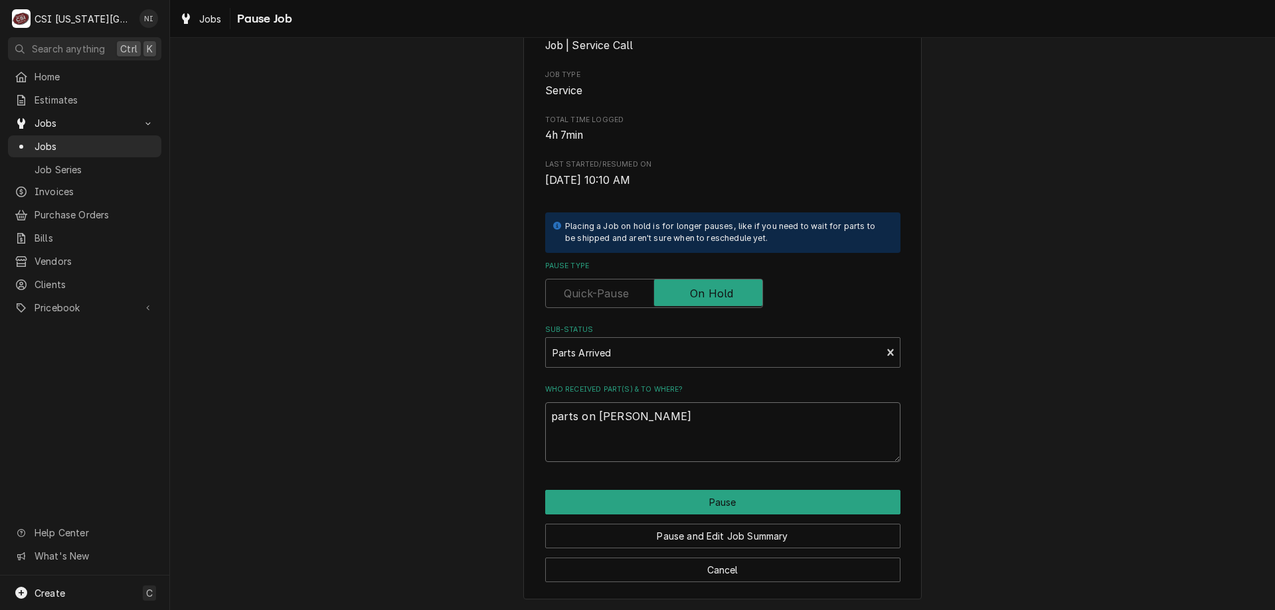
type textarea "parts on jimmy she"
type textarea "x"
type textarea "parts on jimmy shelf"
type textarea "x"
type textarea "parts on jimmy shelf"
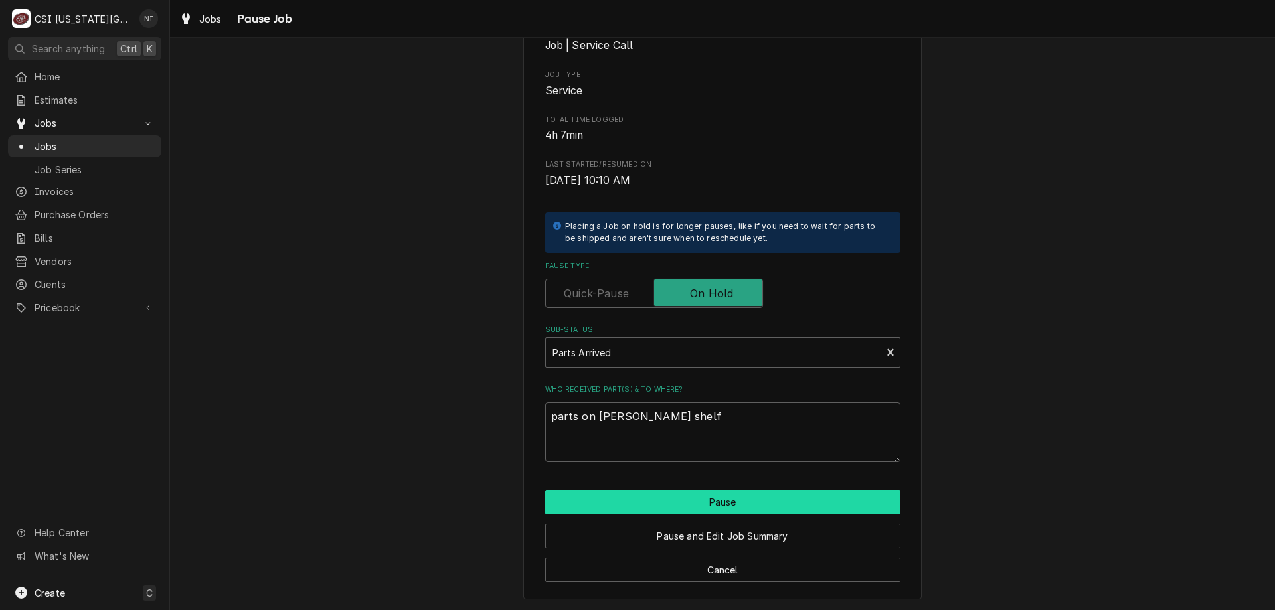
click at [674, 506] on button "Pause" at bounding box center [722, 502] width 355 height 25
type textarea "x"
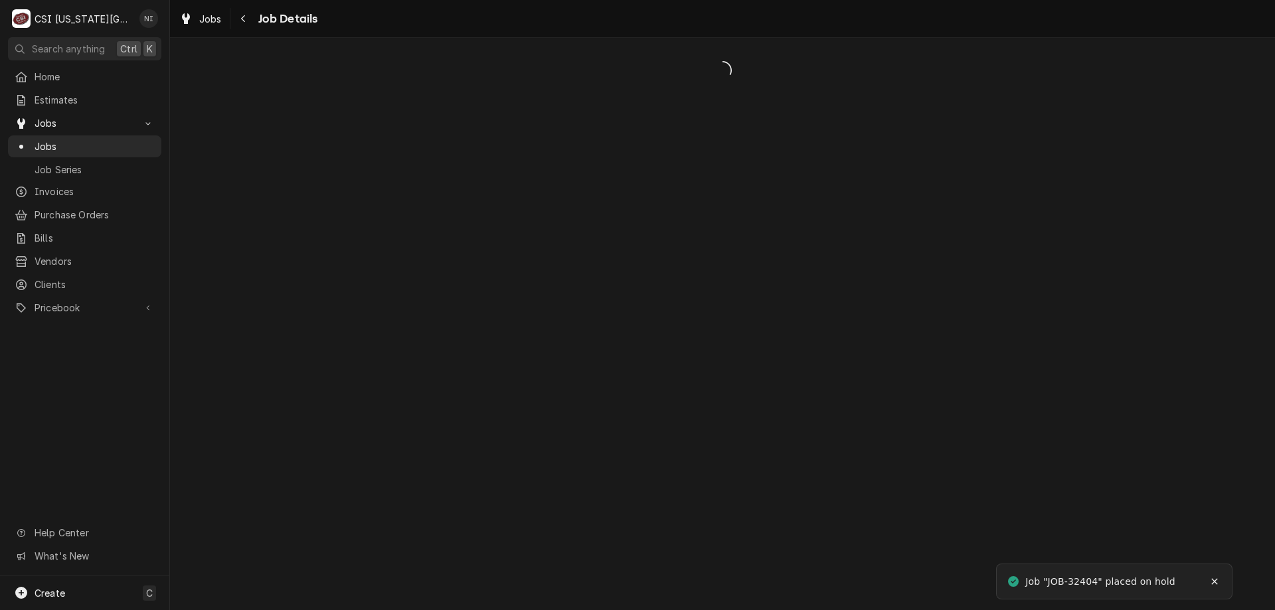
click at [94, 144] on span "Jobs" at bounding box center [95, 146] width 120 height 14
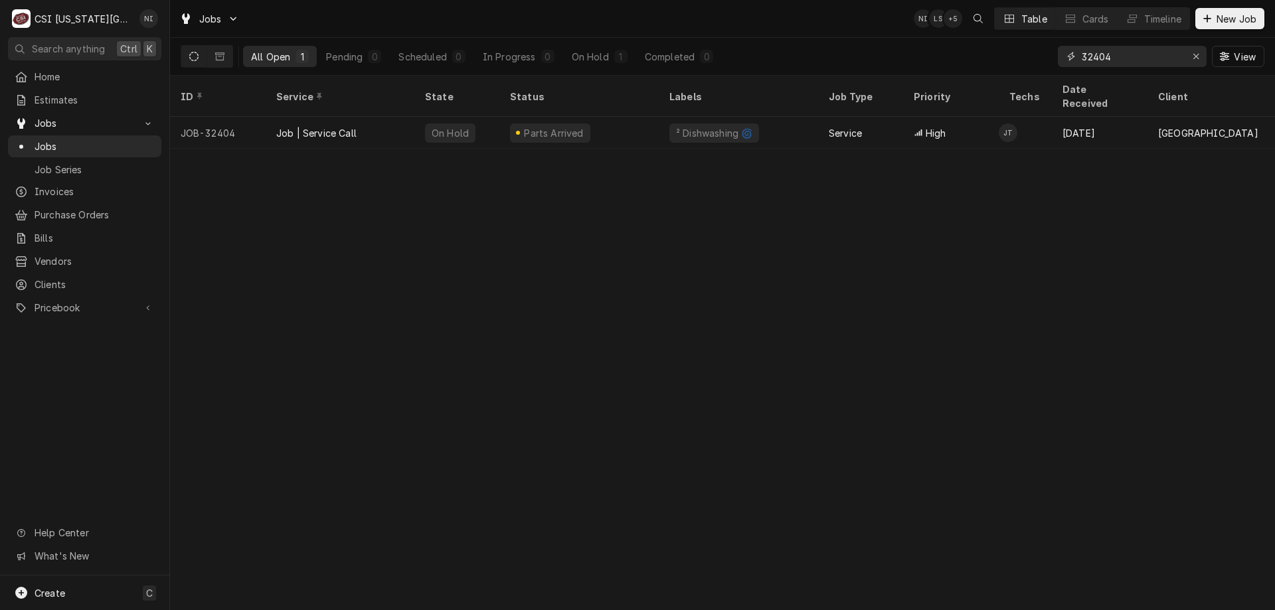
drag, startPoint x: 1125, startPoint y: 60, endPoint x: 1030, endPoint y: 46, distance: 96.0
click at [1047, 60] on div "All Open 1 Pending 0 Scheduled 0 In Progress 0 On Hold 1 Completed 0 32404 View" at bounding box center [722, 56] width 1083 height 37
type input "hestan"
click at [587, 48] on button "On Hold 1" at bounding box center [600, 56] width 72 height 21
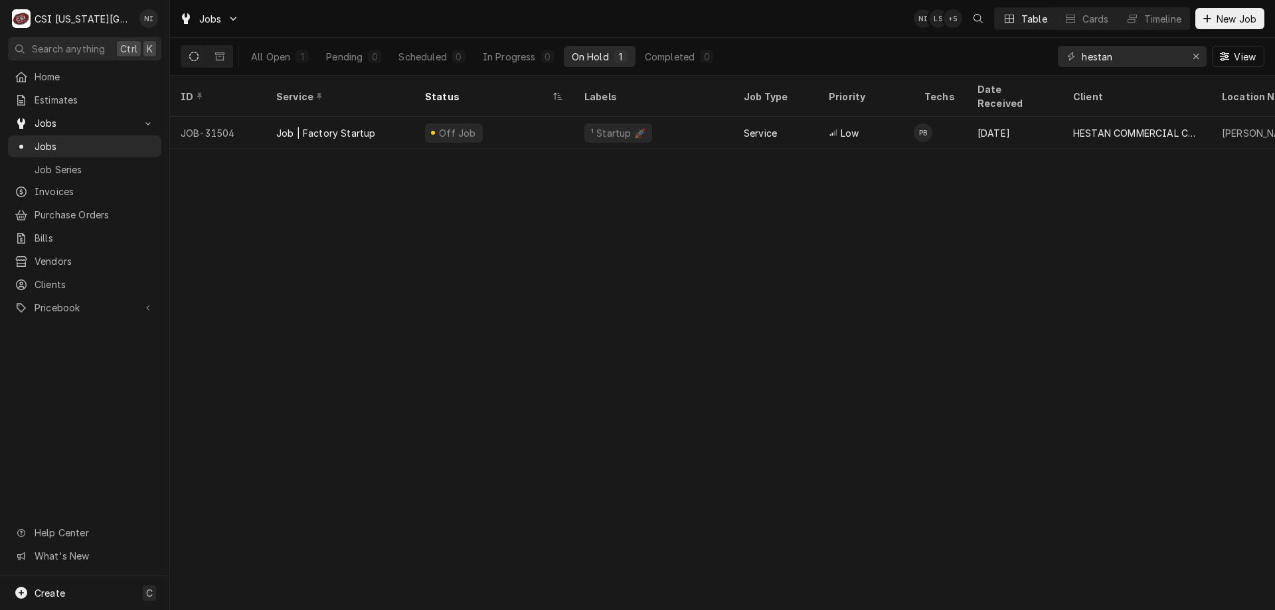
click at [560, 119] on div "Off Job" at bounding box center [493, 133] width 159 height 32
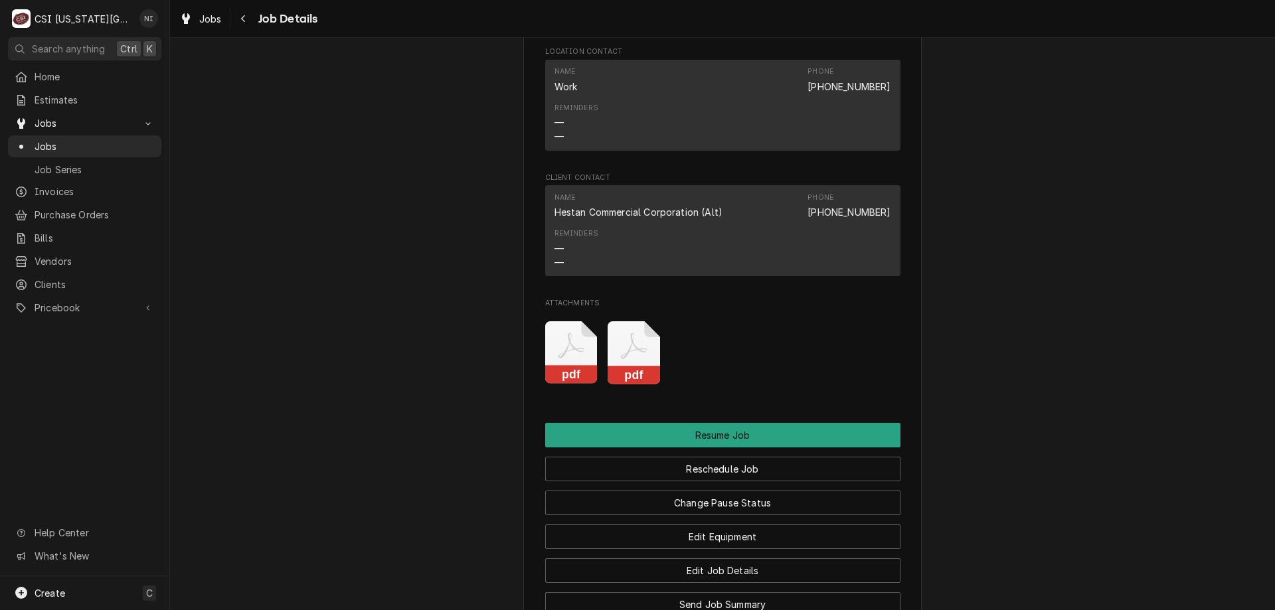
scroll to position [1409, 0]
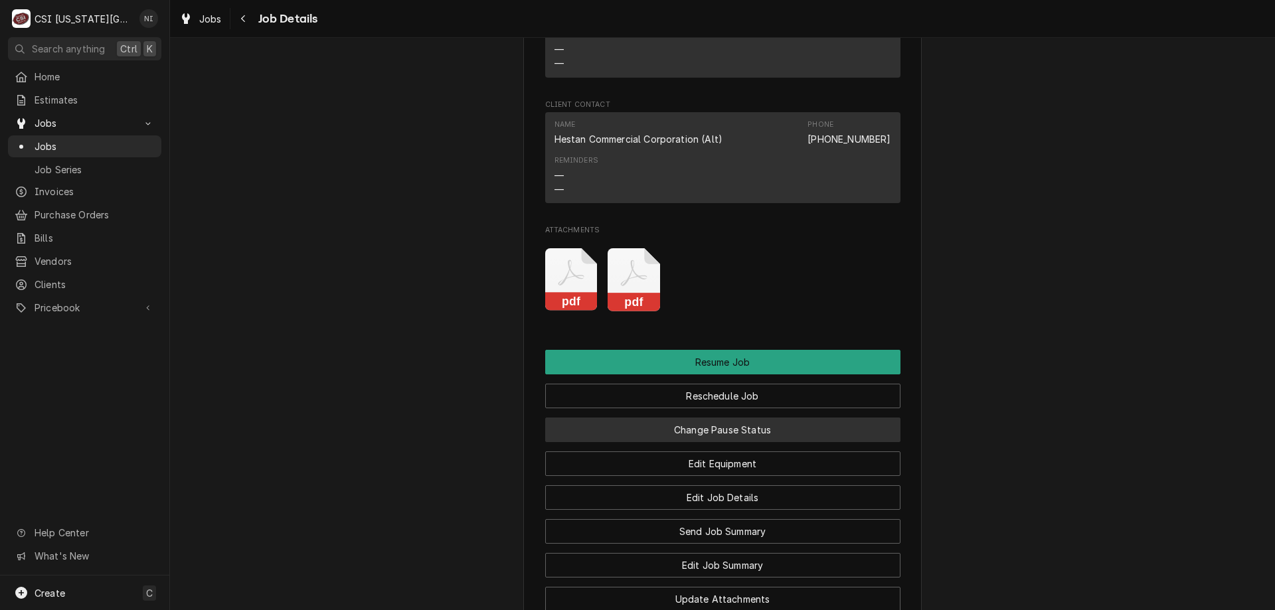
click at [812, 442] on button "Change Pause Status" at bounding box center [722, 430] width 355 height 25
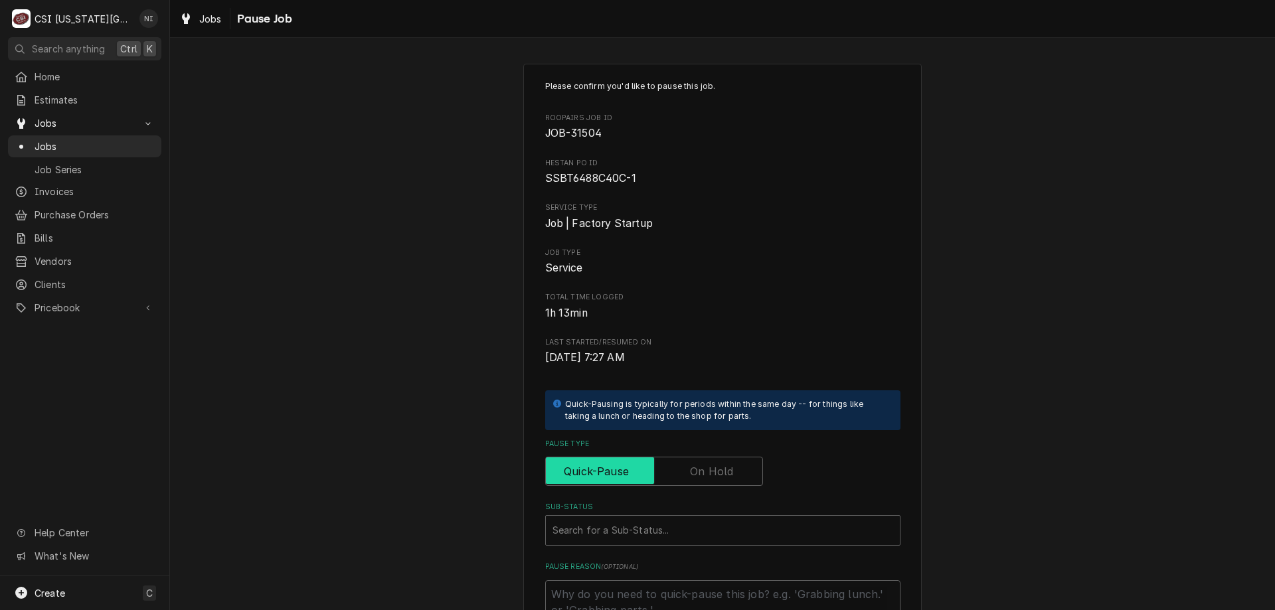
drag, startPoint x: 732, startPoint y: 459, endPoint x: 712, endPoint y: 486, distance: 33.6
click at [731, 460] on input "Pause Type" at bounding box center [654, 471] width 206 height 29
checkbox input "true"
drag, startPoint x: 697, startPoint y: 520, endPoint x: 730, endPoint y: 530, distance: 34.7
click at [698, 521] on div "Sub-Status" at bounding box center [722, 530] width 341 height 24
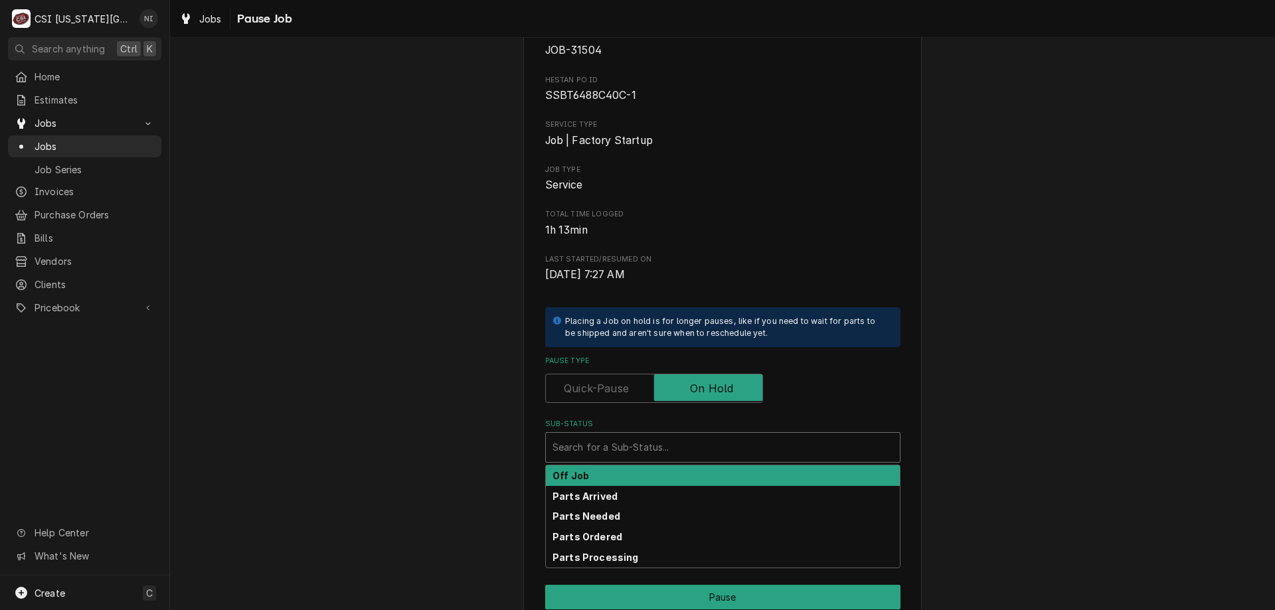
scroll to position [179, 0]
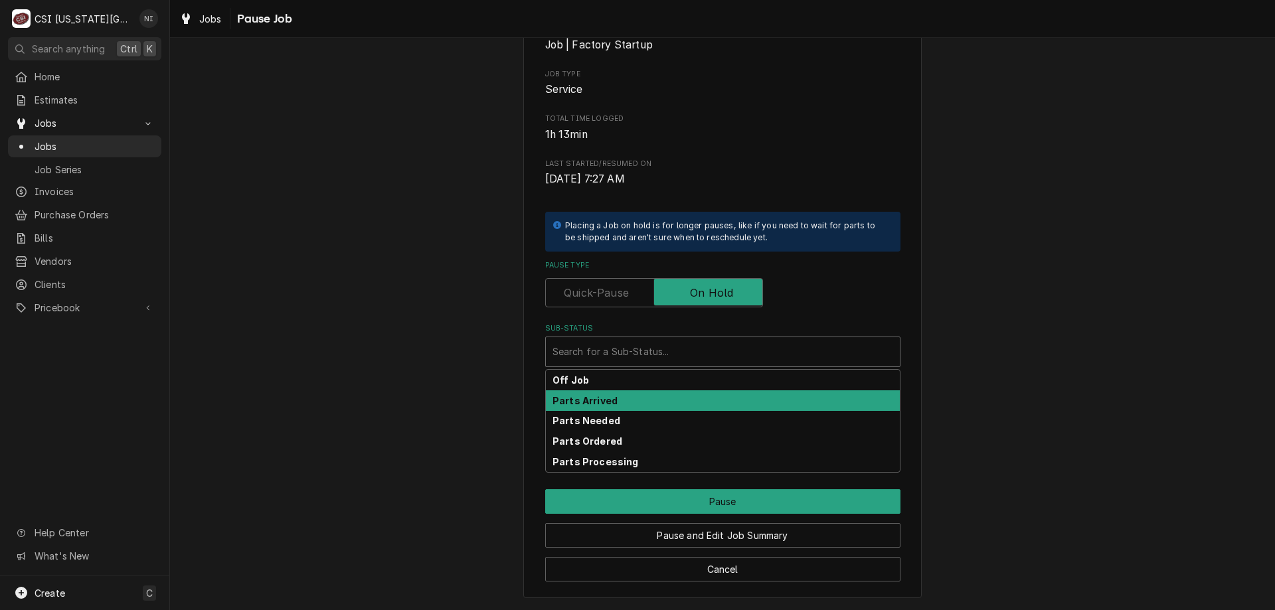
click at [634, 400] on div "Parts Arrived" at bounding box center [723, 400] width 354 height 21
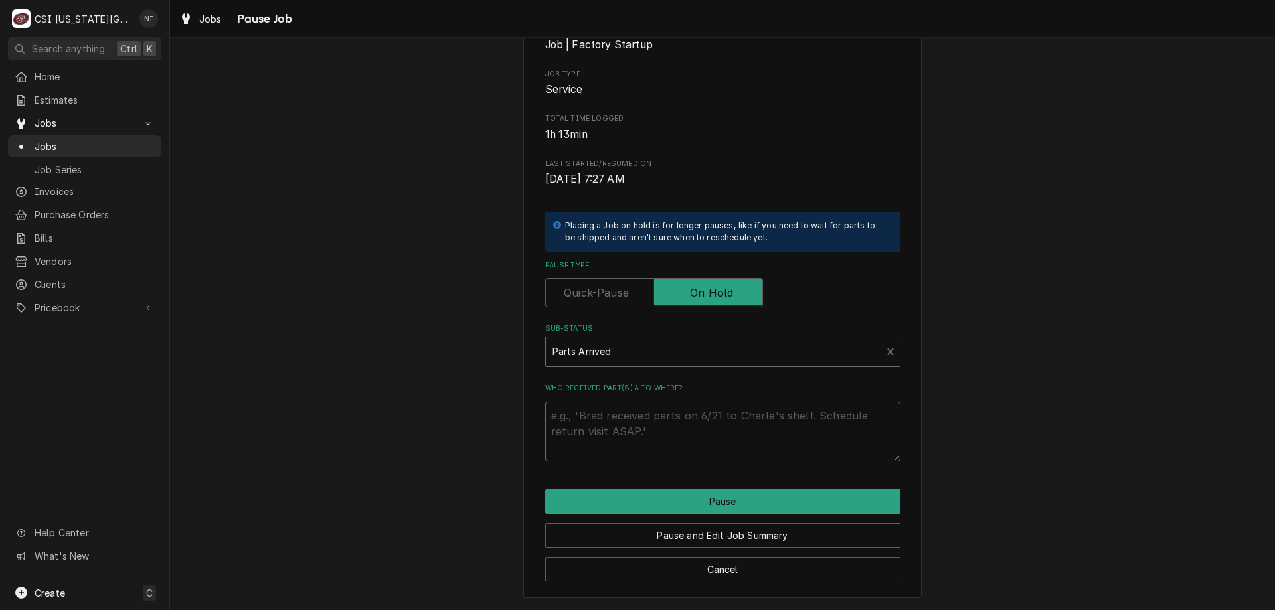
click at [623, 423] on textarea "Who received part(s) & to where?" at bounding box center [722, 432] width 355 height 60
type textarea "x"
type textarea "p"
type textarea "x"
type textarea "pa"
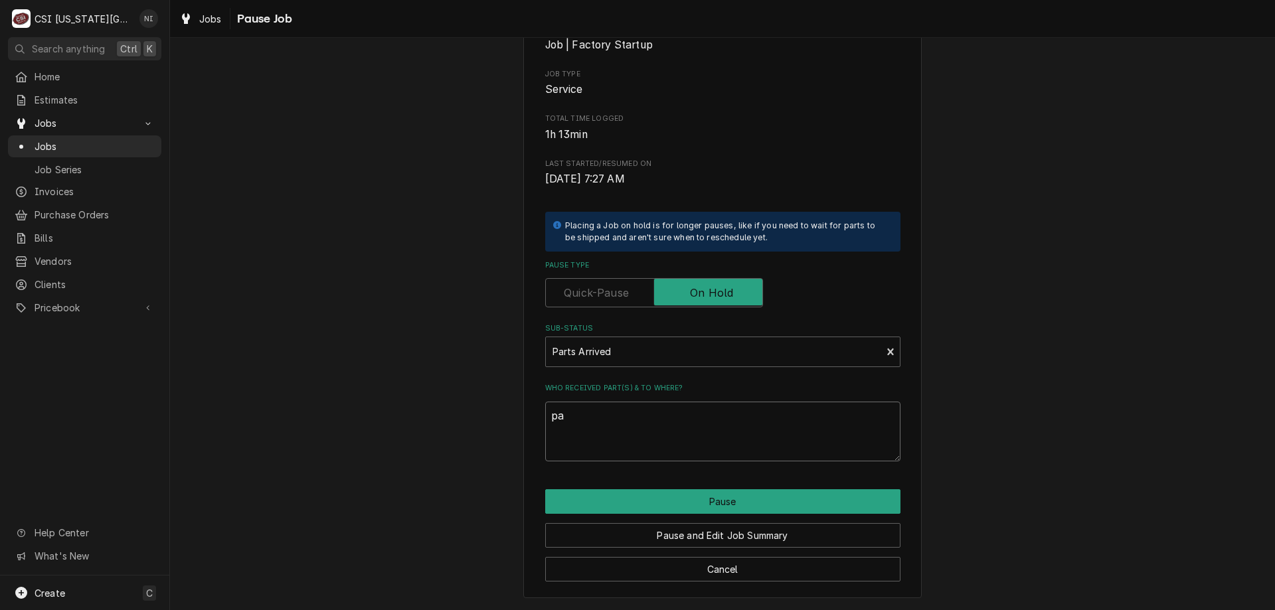
type textarea "x"
type textarea "part"
type textarea "x"
type textarea "parts"
type textarea "x"
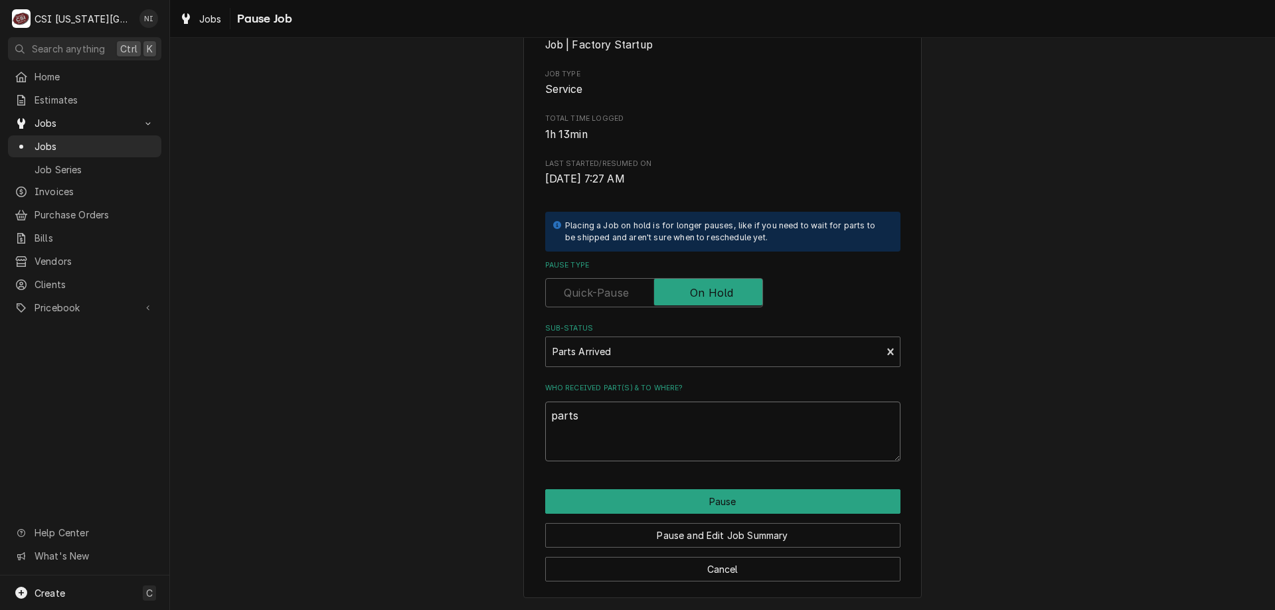
type textarea "parts"
type textarea "x"
type textarea "parts o"
type textarea "x"
type textarea "parts on"
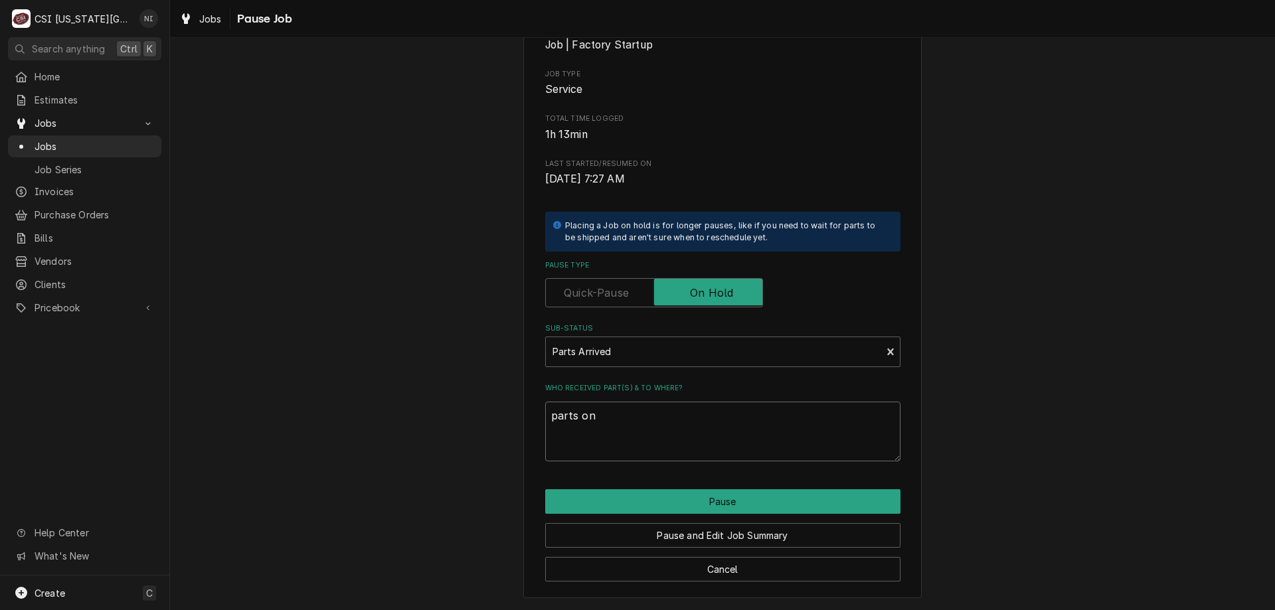
type textarea "x"
type textarea "parts on B"
type textarea "x"
type textarea "parts on Bu"
type textarea "x"
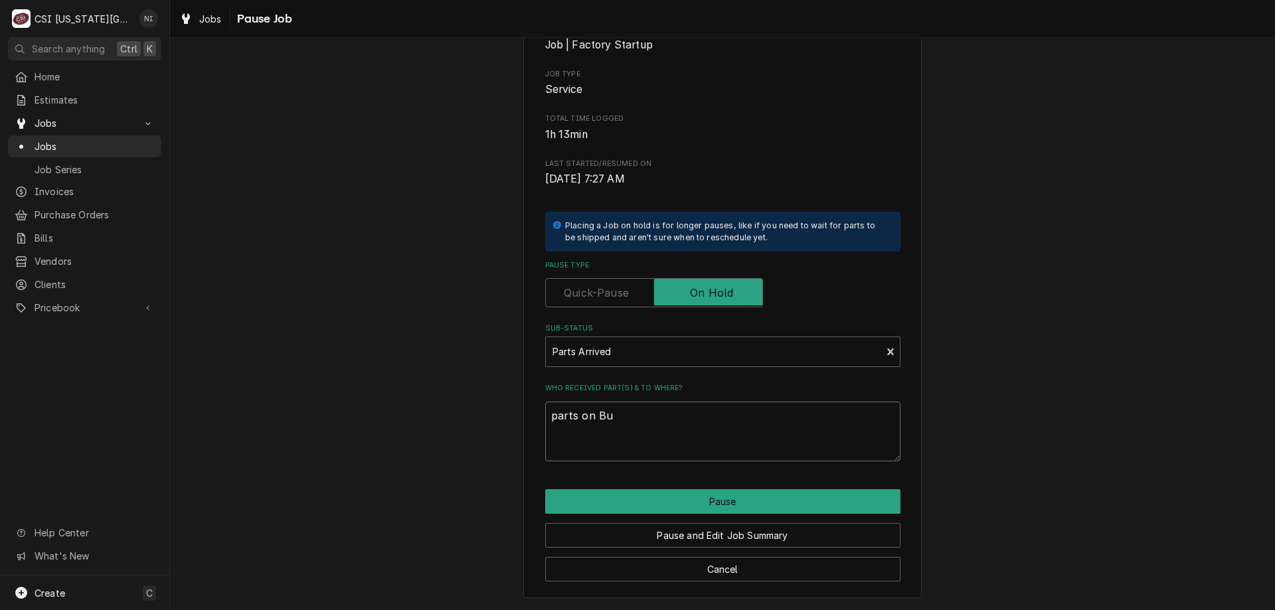
type textarea "parts on Bus"
type textarea "x"
type textarea "parts on Bust"
type textarea "x"
type textarea "parts on Busta"
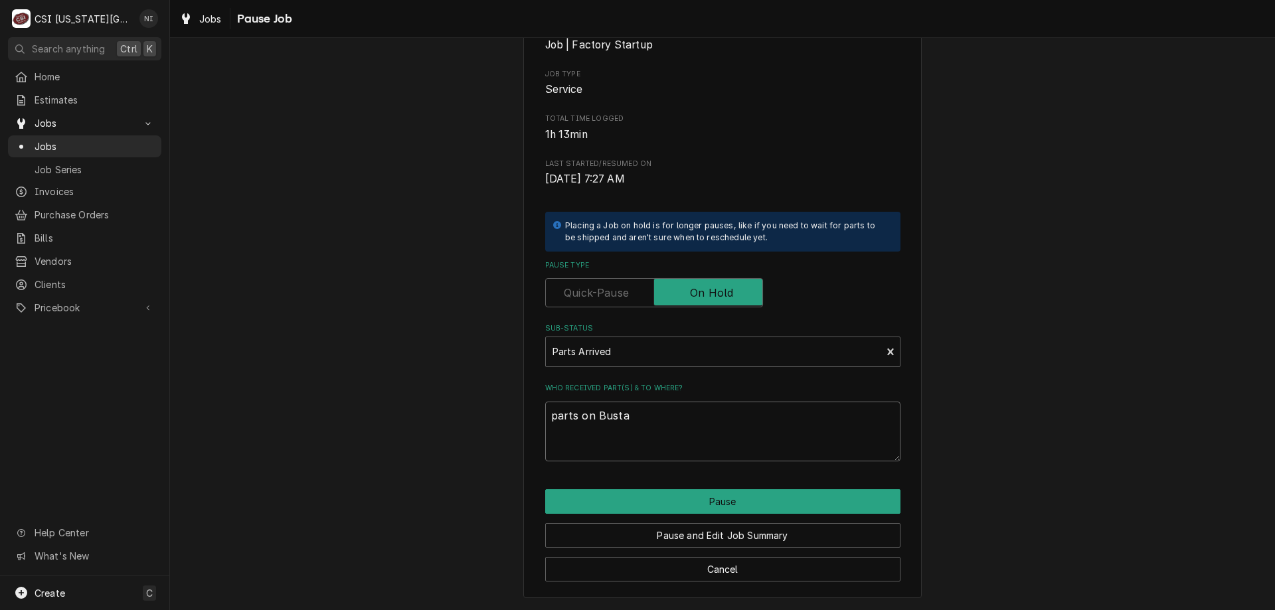
type textarea "x"
type textarea "parts on Bustam"
type textarea "x"
type textarea "parts on Bustama"
type textarea "x"
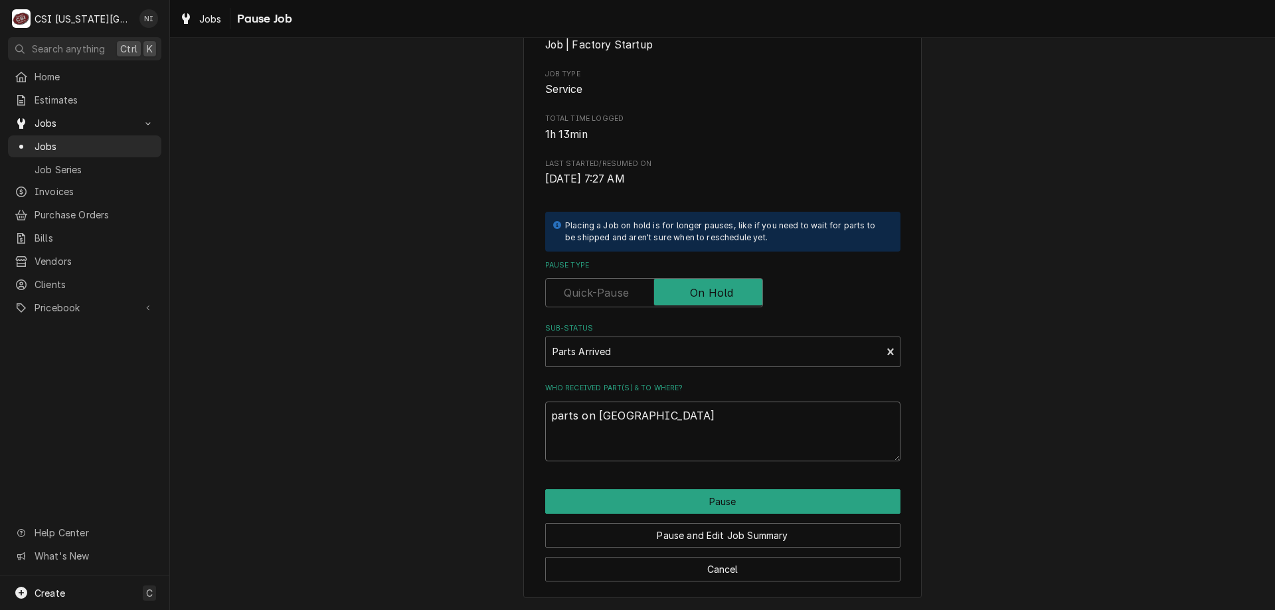
type textarea "parts on Bustaman"
type textarea "x"
type textarea "parts on Bustamant"
type textarea "x"
type textarea "parts on Bustamante"
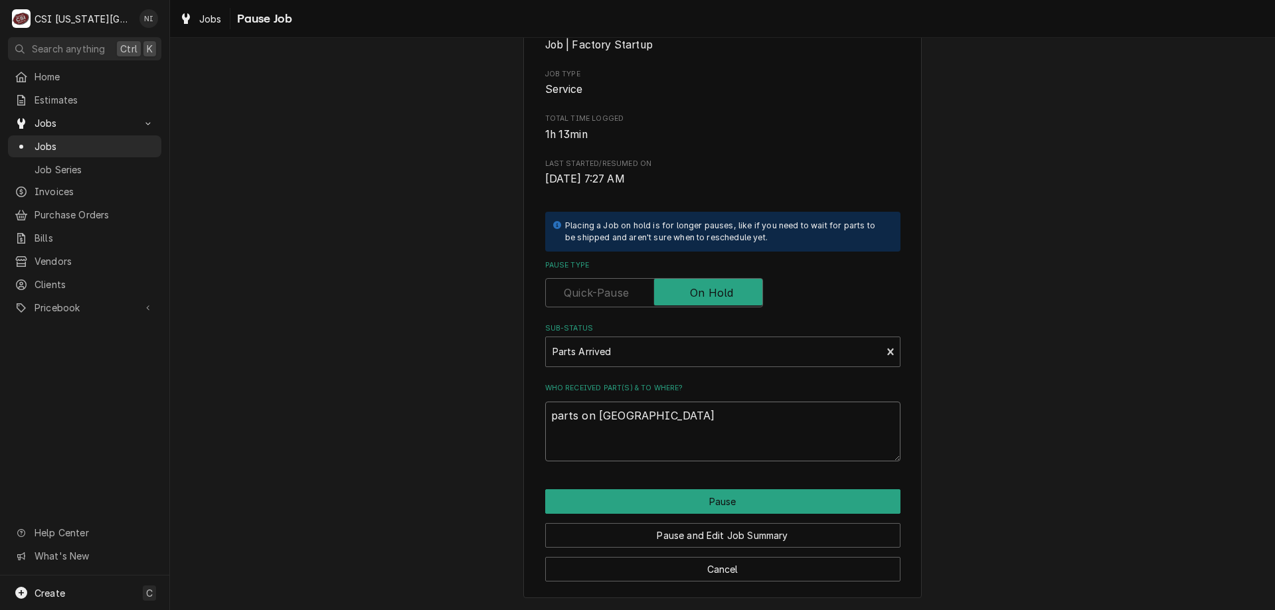
type textarea "x"
type textarea "parts on Bustamante s"
type textarea "x"
type textarea "parts on Bustamante shs"
type textarea "x"
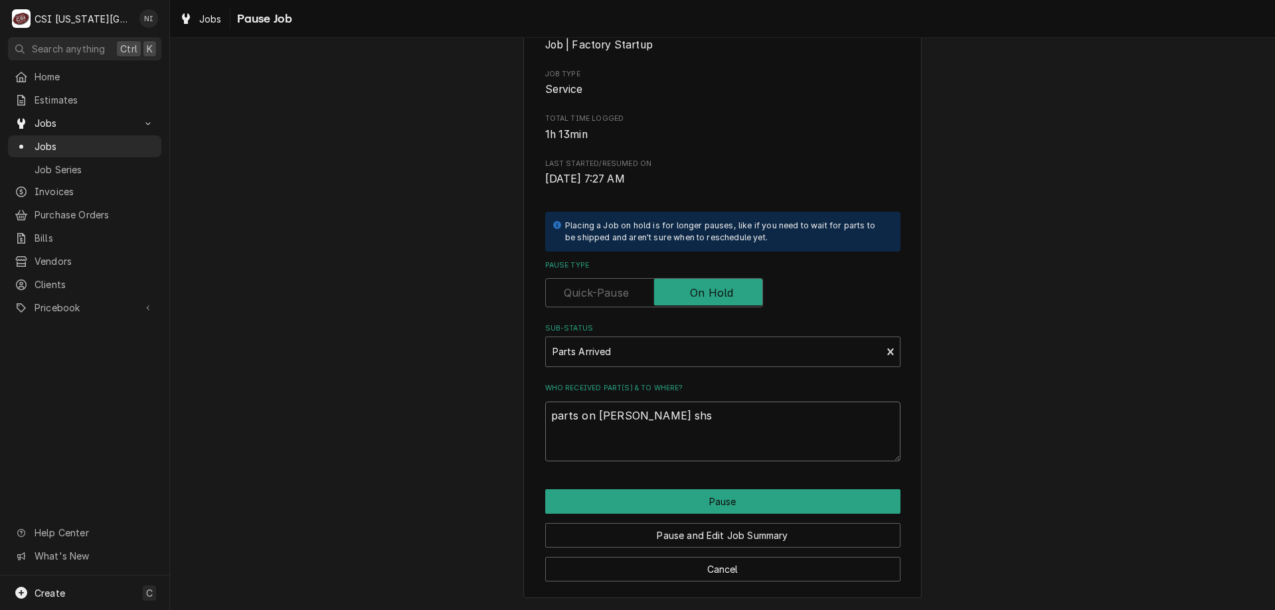
type textarea "parts on Bustamante shse"
type textarea "x"
type textarea "parts on Bustamante shsel"
type textarea "x"
type textarea "parts on Bustamante shself"
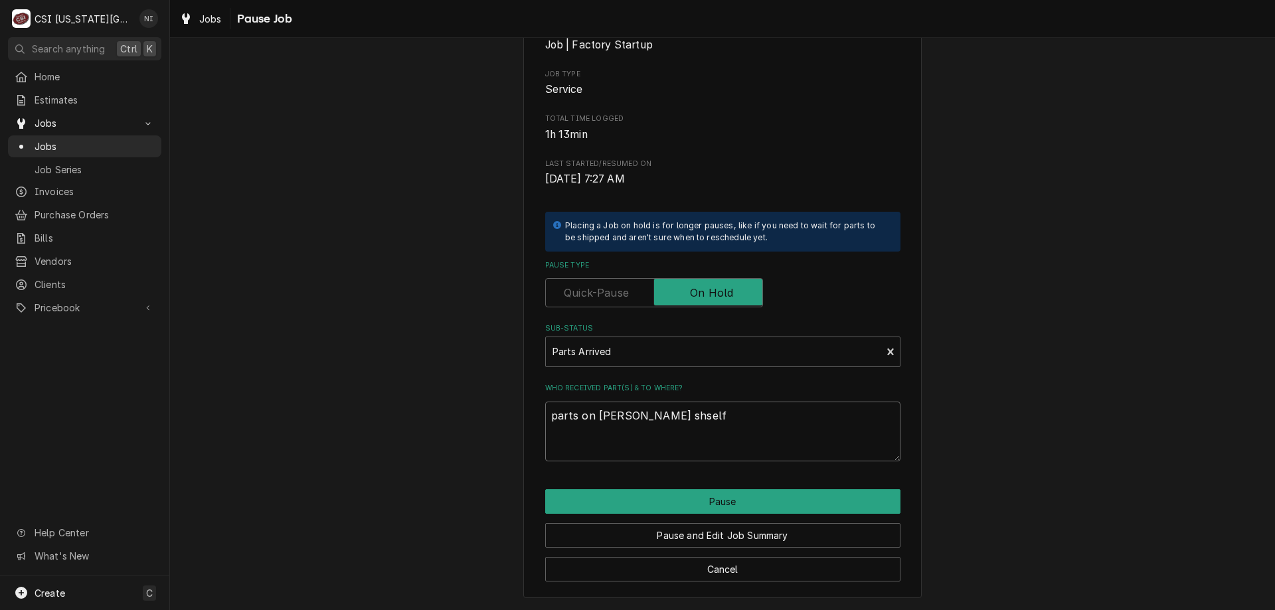
type textarea "x"
type textarea "parts on Bustamante shsel"
type textarea "x"
type textarea "parts on Bustamante shse"
type textarea "x"
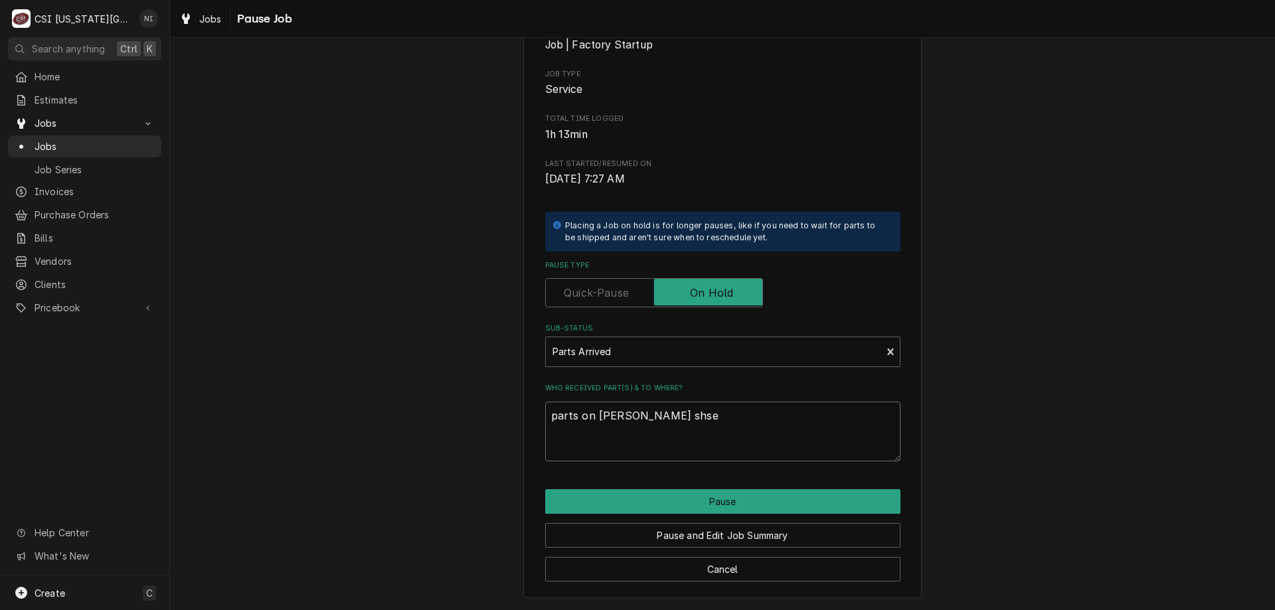
type textarea "parts on Bustamante shs"
type textarea "x"
type textarea "parts on Bustamante sh"
type textarea "x"
type textarea "parts on Bustamante she"
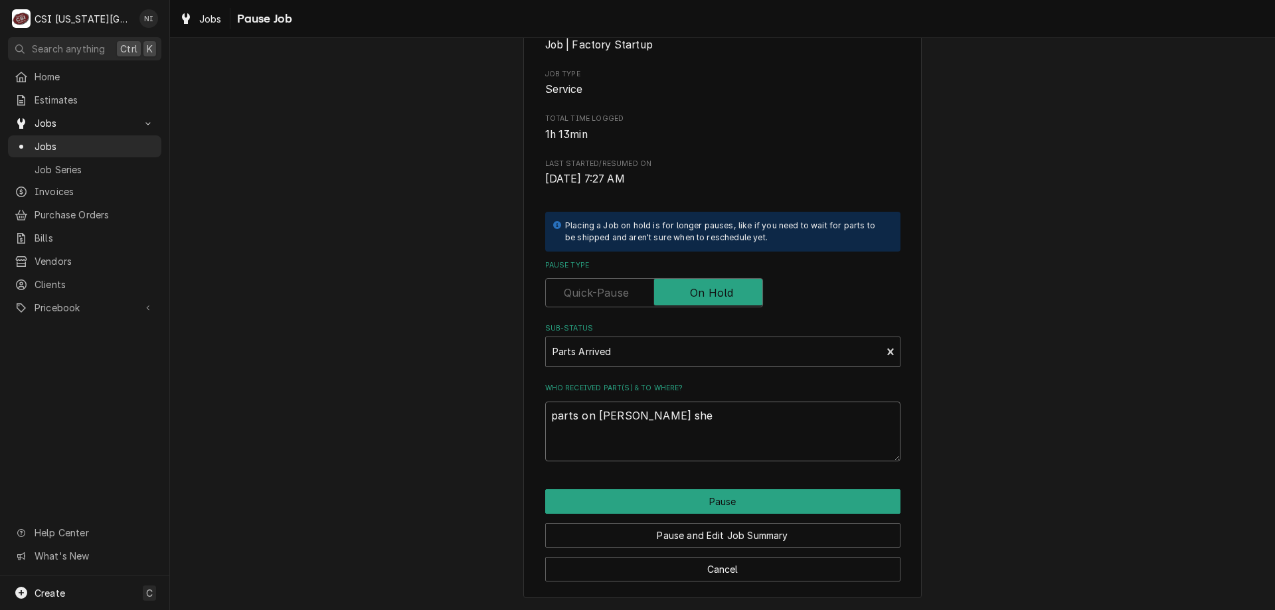
type textarea "x"
type textarea "parts on Bustamante shel"
type textarea "x"
type textarea "parts on Bustamante shelf"
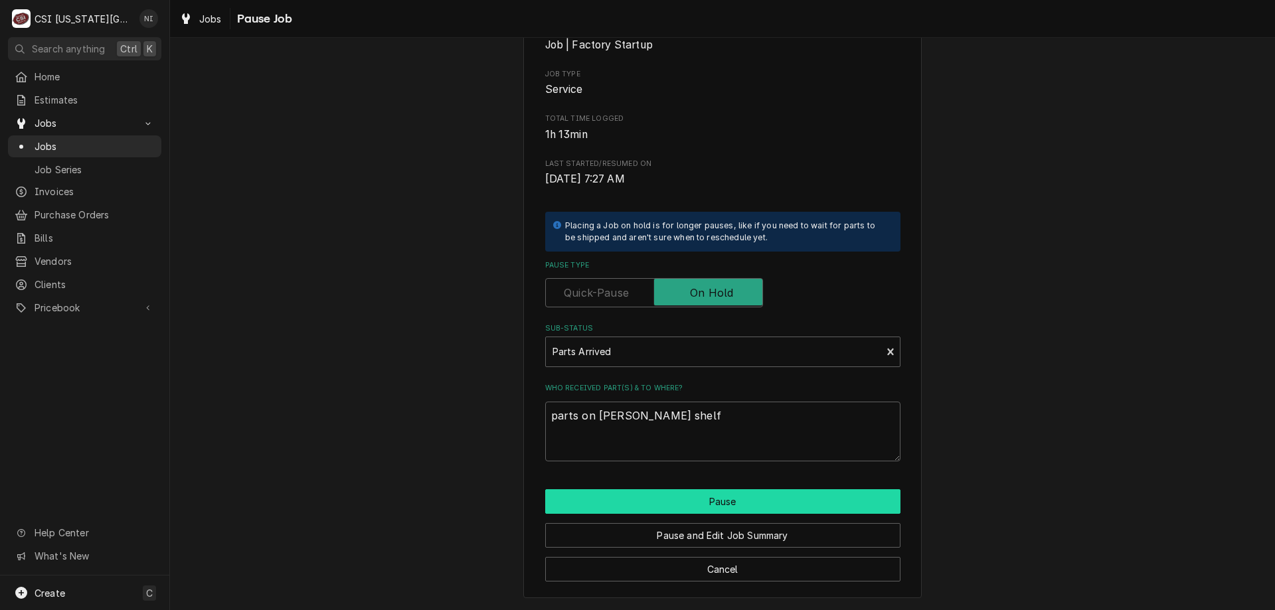
click button "Pause"
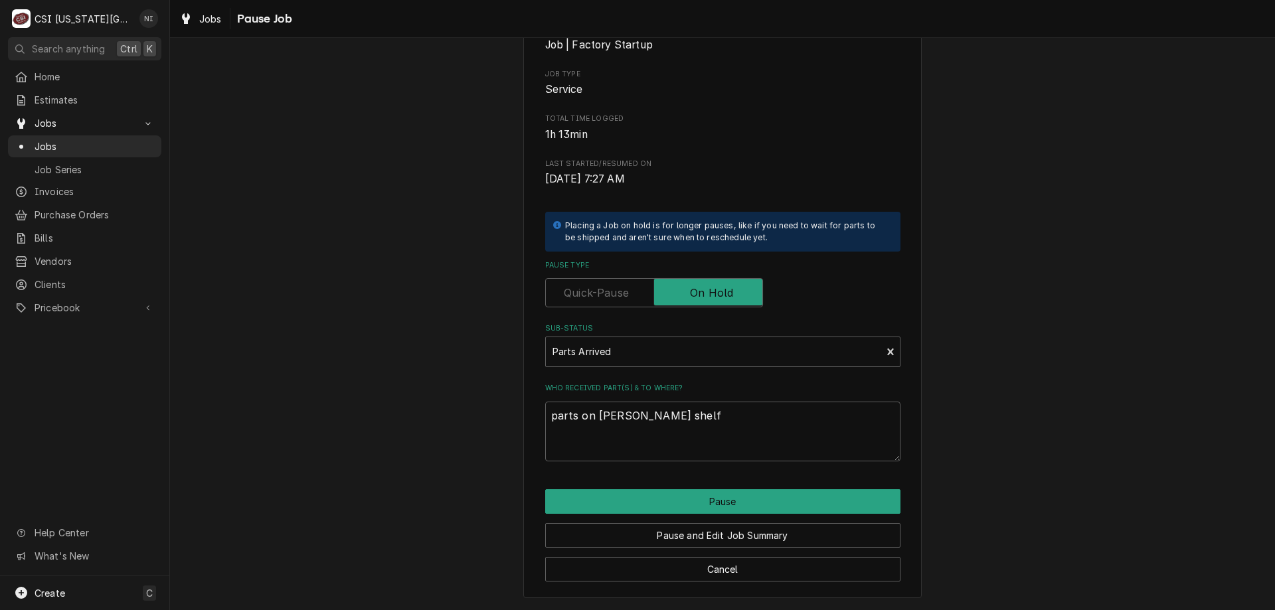
type textarea "x"
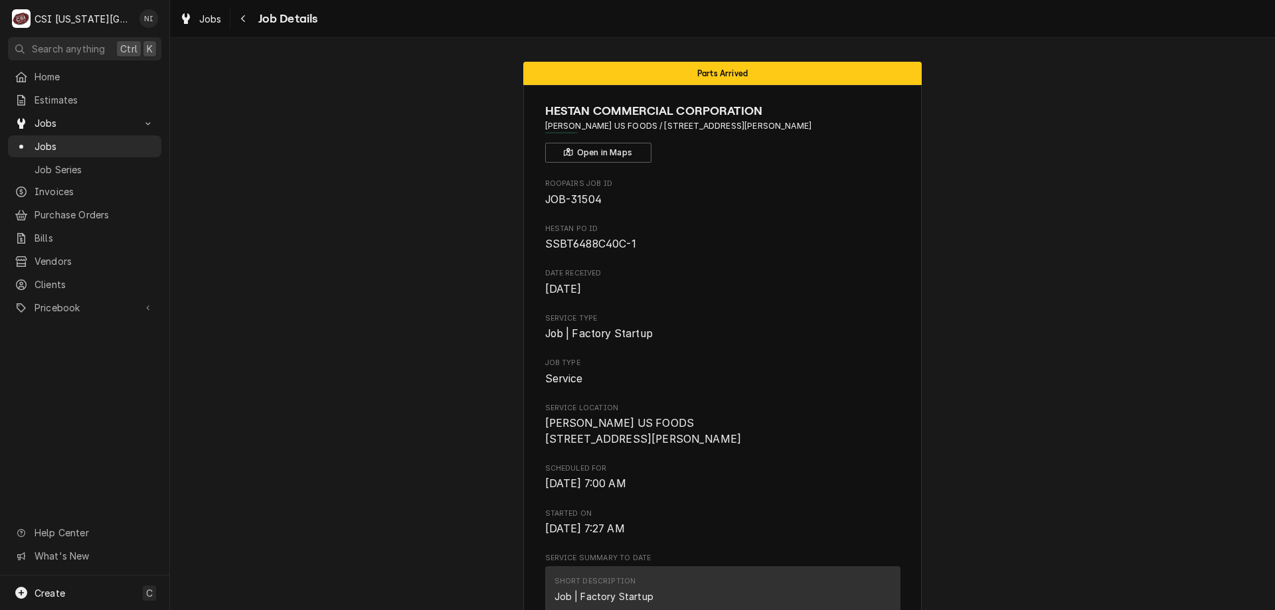
click at [85, 138] on div "Jobs" at bounding box center [85, 146] width 148 height 17
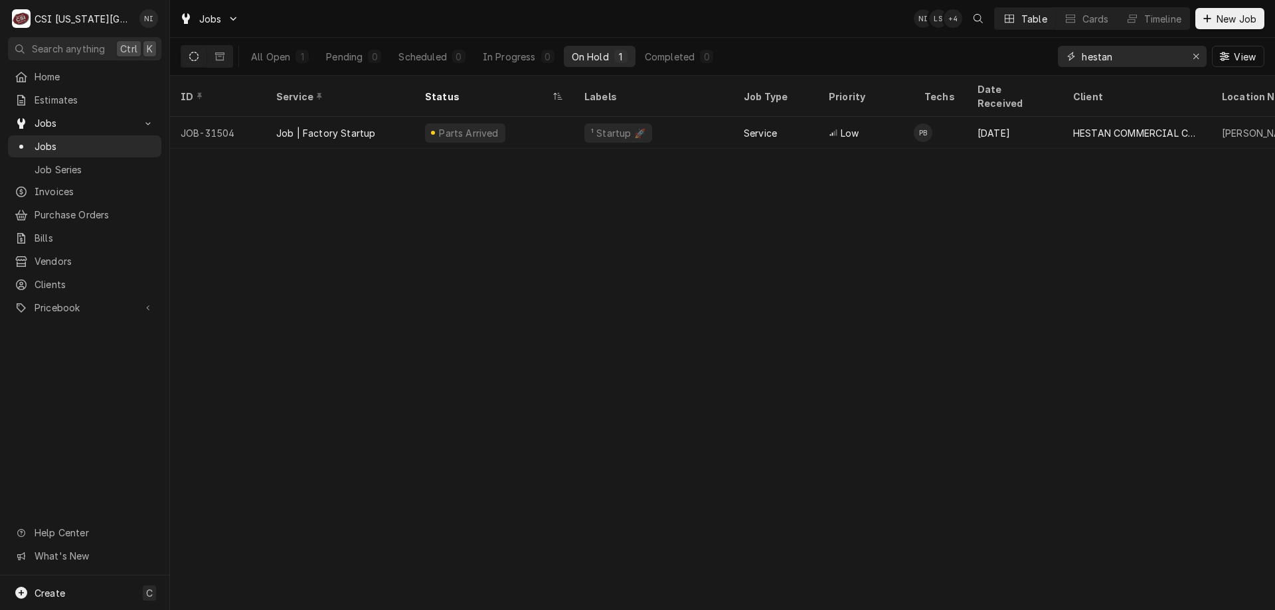
click at [1192, 56] on div "Erase input" at bounding box center [1195, 56] width 13 height 13
click at [1181, 55] on input "Dynamic Content Wrapper" at bounding box center [1131, 56] width 100 height 21
paste input "32605"
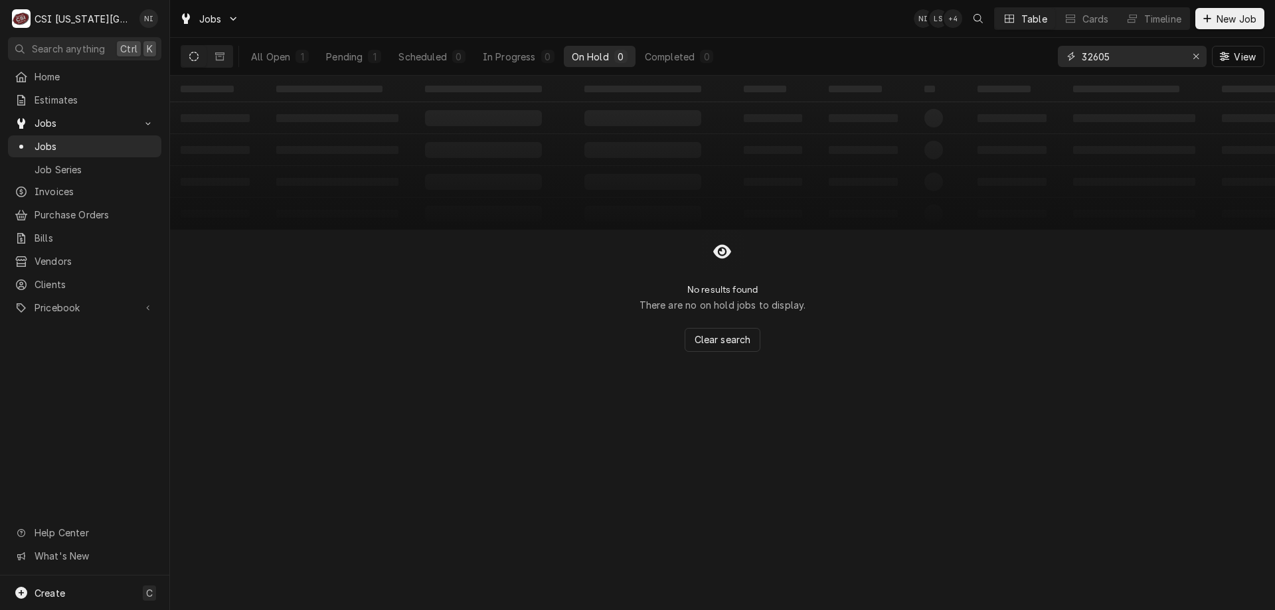
type input "32605"
click at [277, 53] on div "All Open" at bounding box center [270, 57] width 39 height 14
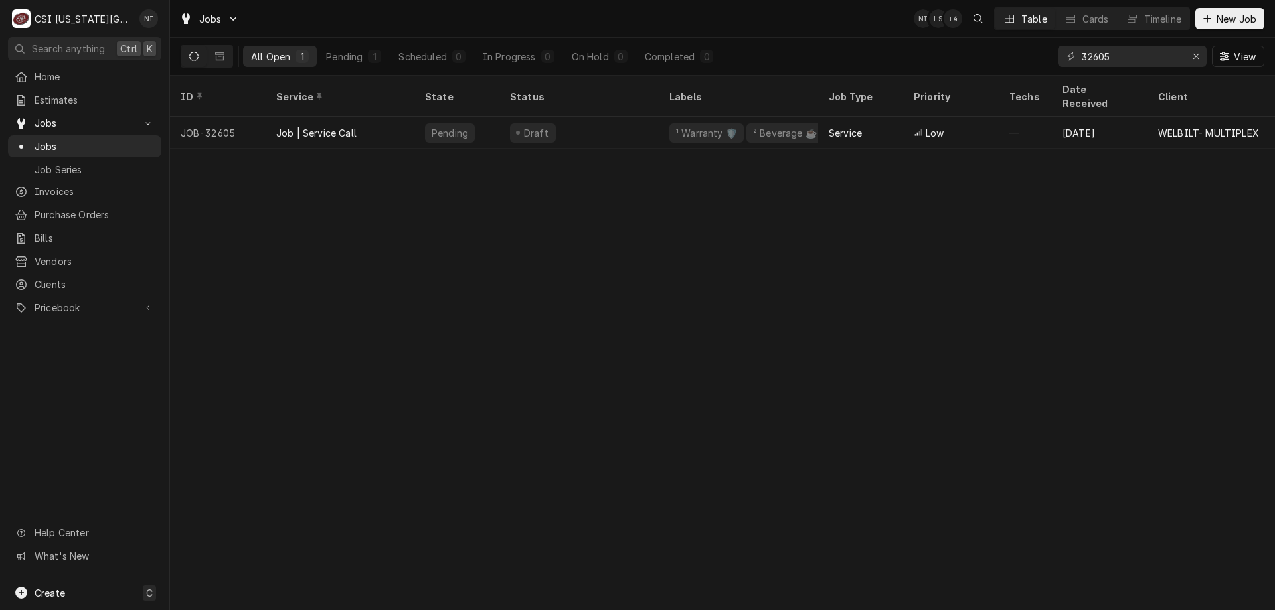
click at [566, 122] on div "Draft" at bounding box center [578, 133] width 159 height 32
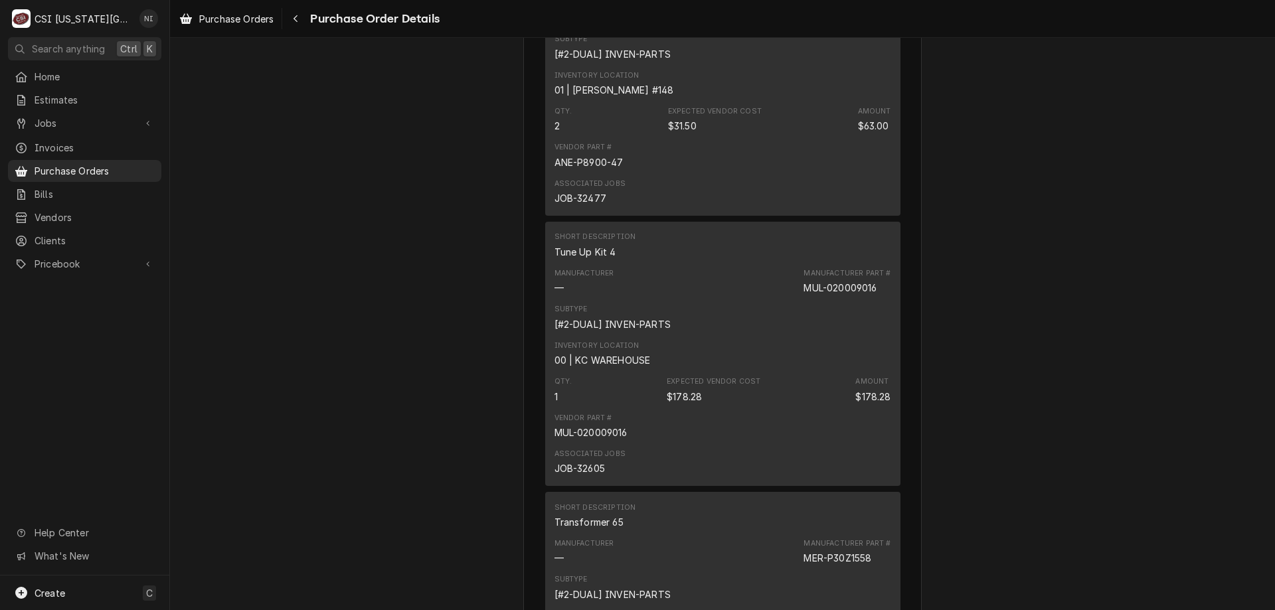
scroll to position [720, 0]
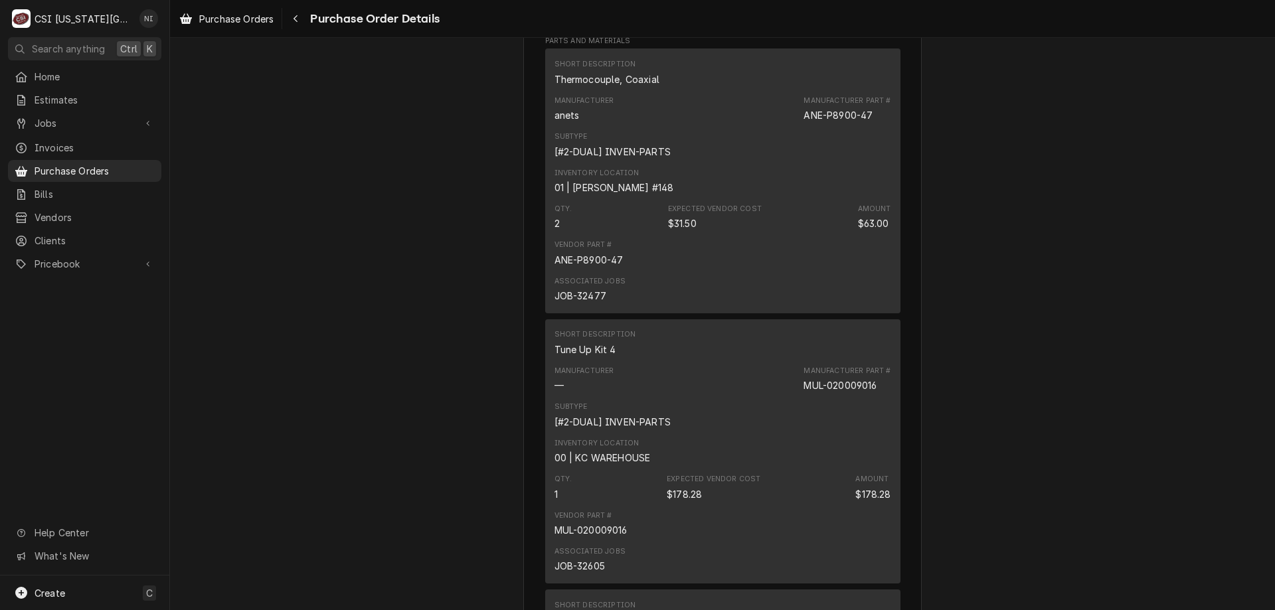
drag, startPoint x: 1149, startPoint y: 229, endPoint x: 1148, endPoint y: 219, distance: 10.0
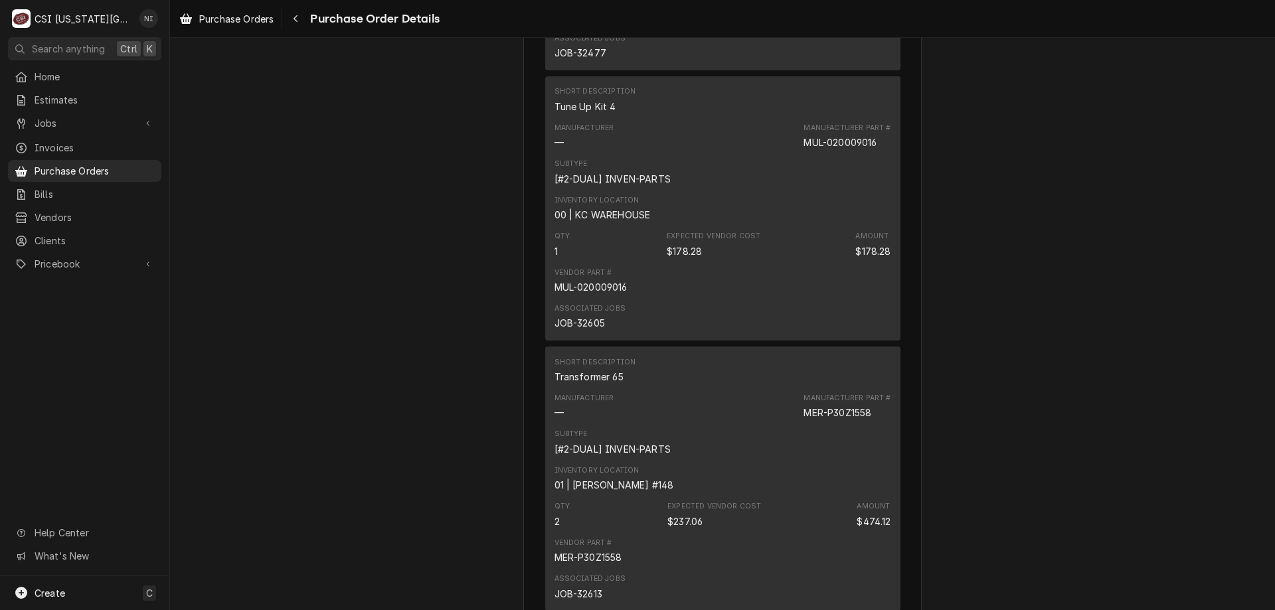
scroll to position [985, 0]
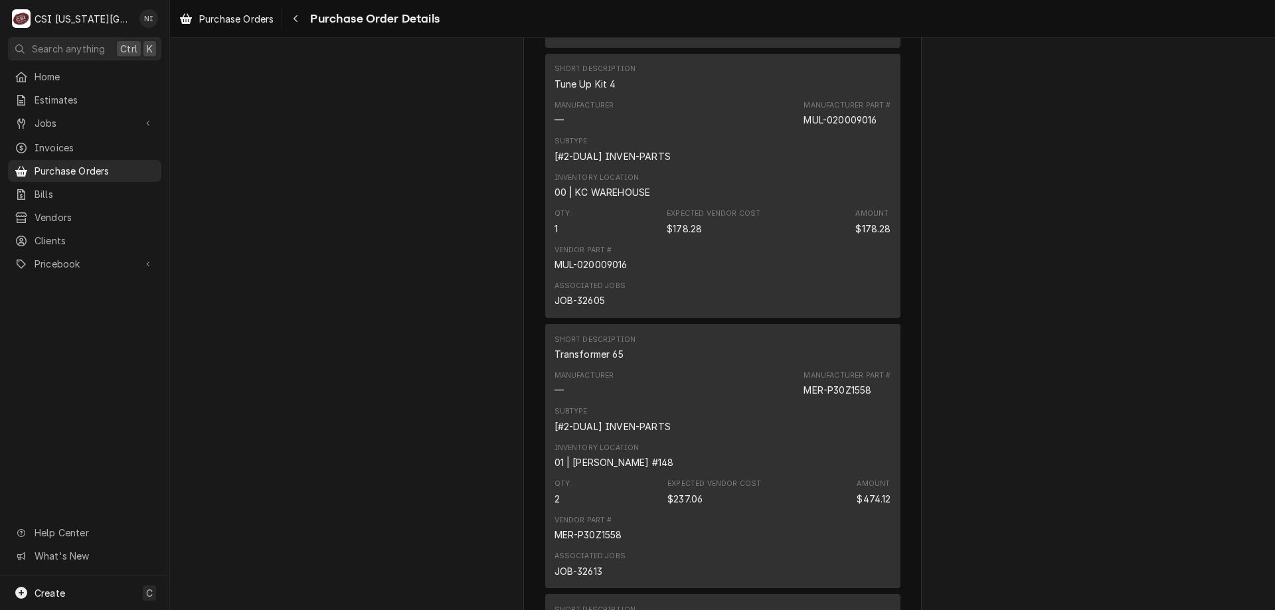
click at [589, 307] on div "JOB-32605" at bounding box center [579, 300] width 50 height 14
click at [591, 307] on div "JOB-32605" at bounding box center [579, 300] width 50 height 14
copy div "32605"
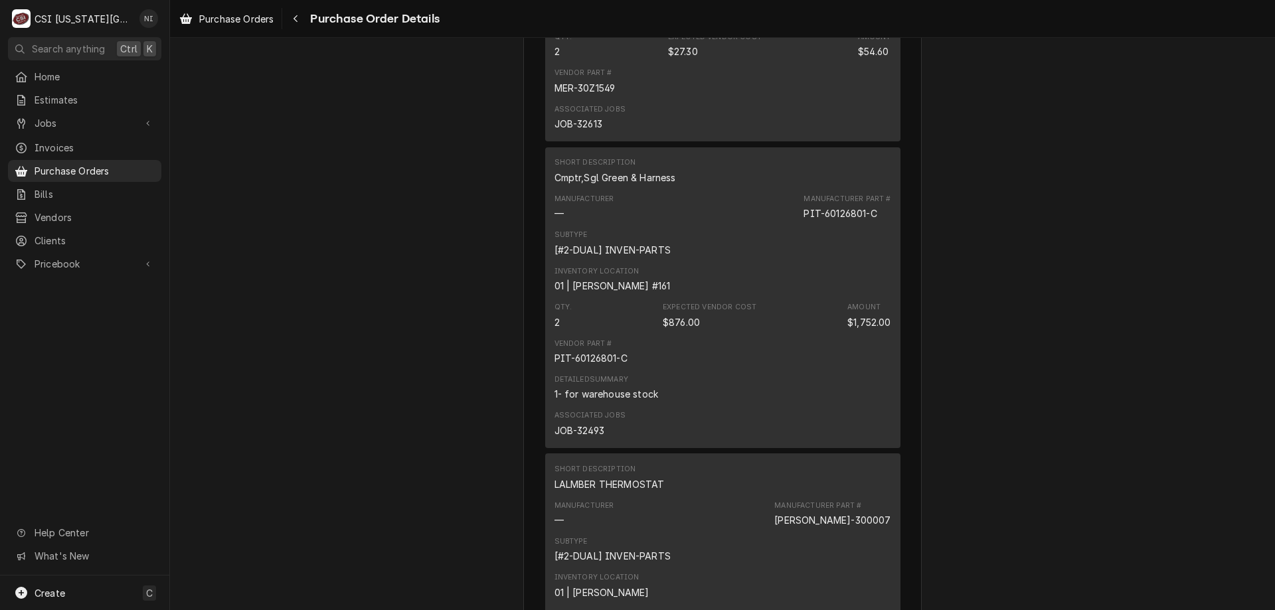
scroll to position [2254, 0]
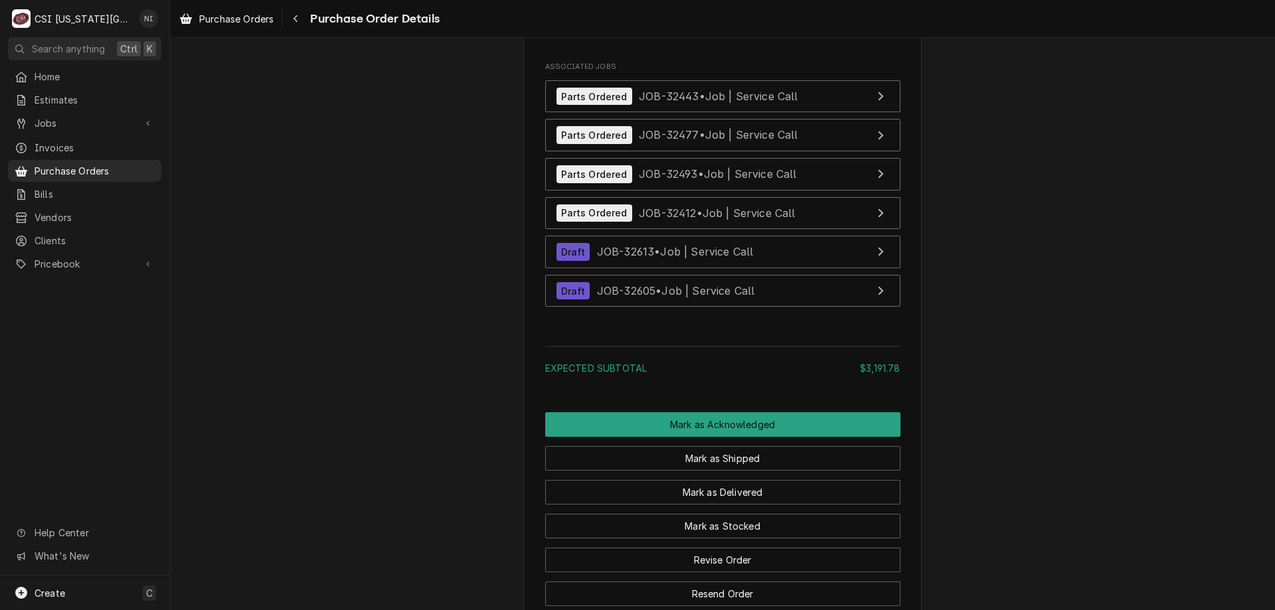
scroll to position [3595, 0]
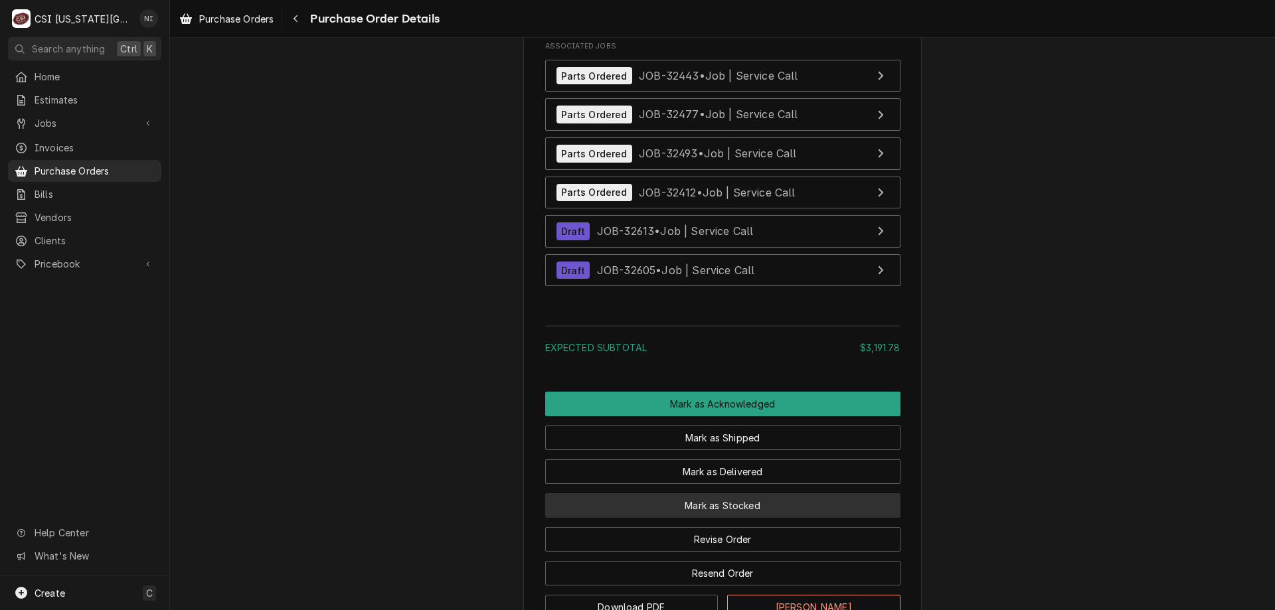
click at [781, 518] on button "Mark as Stocked" at bounding box center [722, 505] width 355 height 25
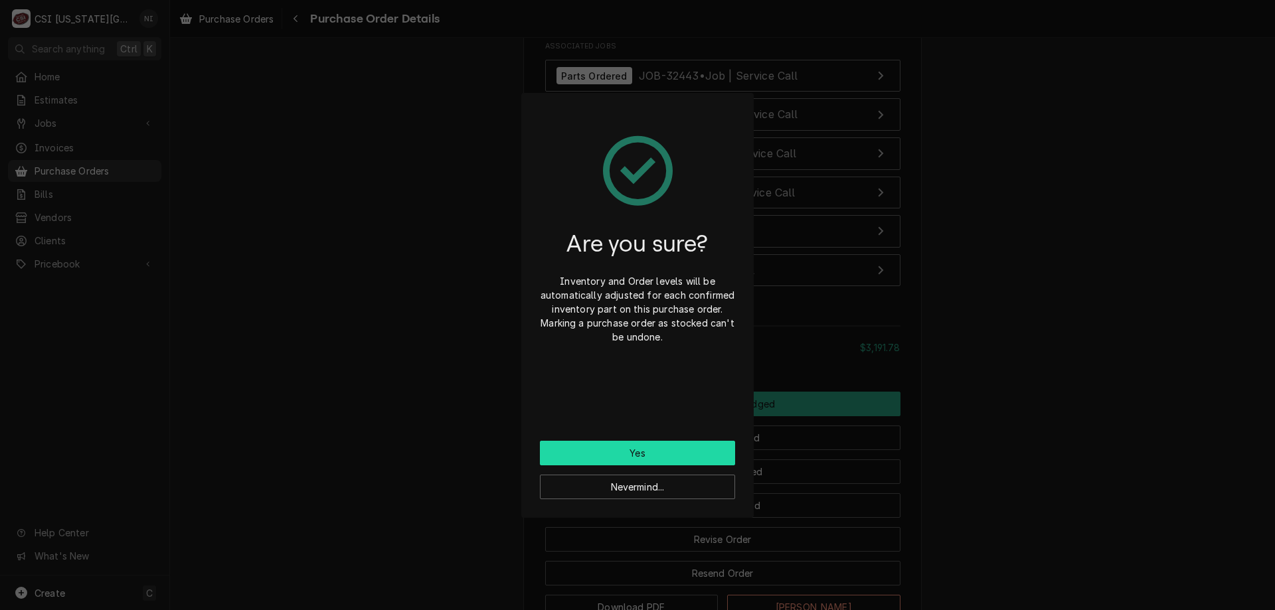
click at [682, 454] on button "Yes" at bounding box center [637, 453] width 195 height 25
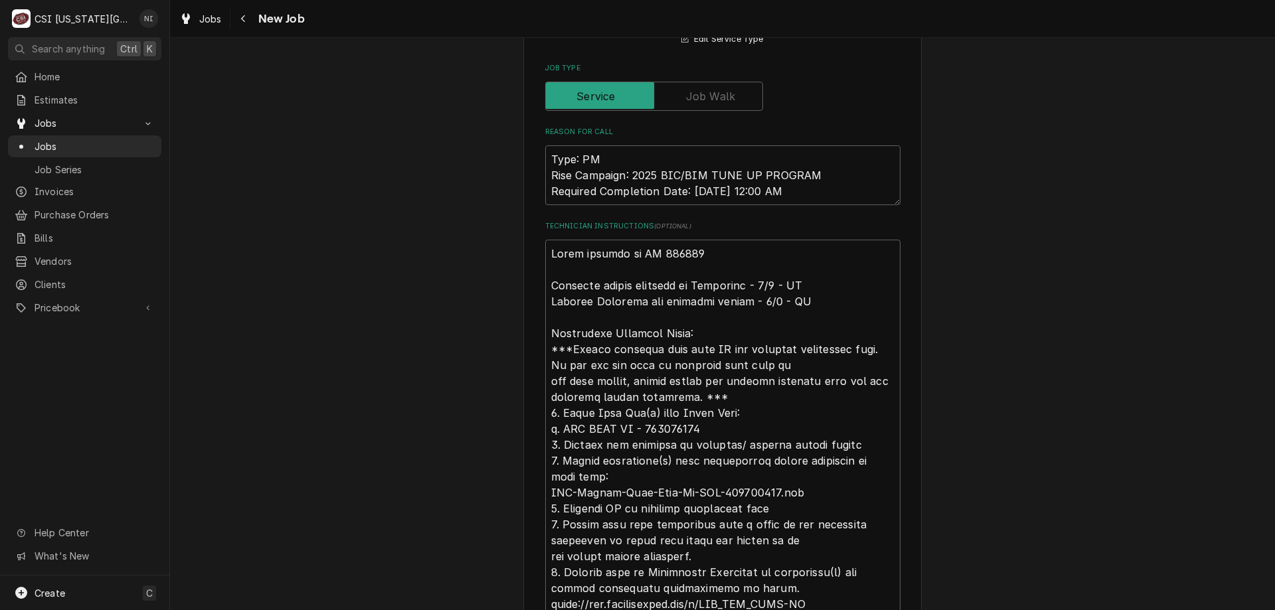
scroll to position [890, 0]
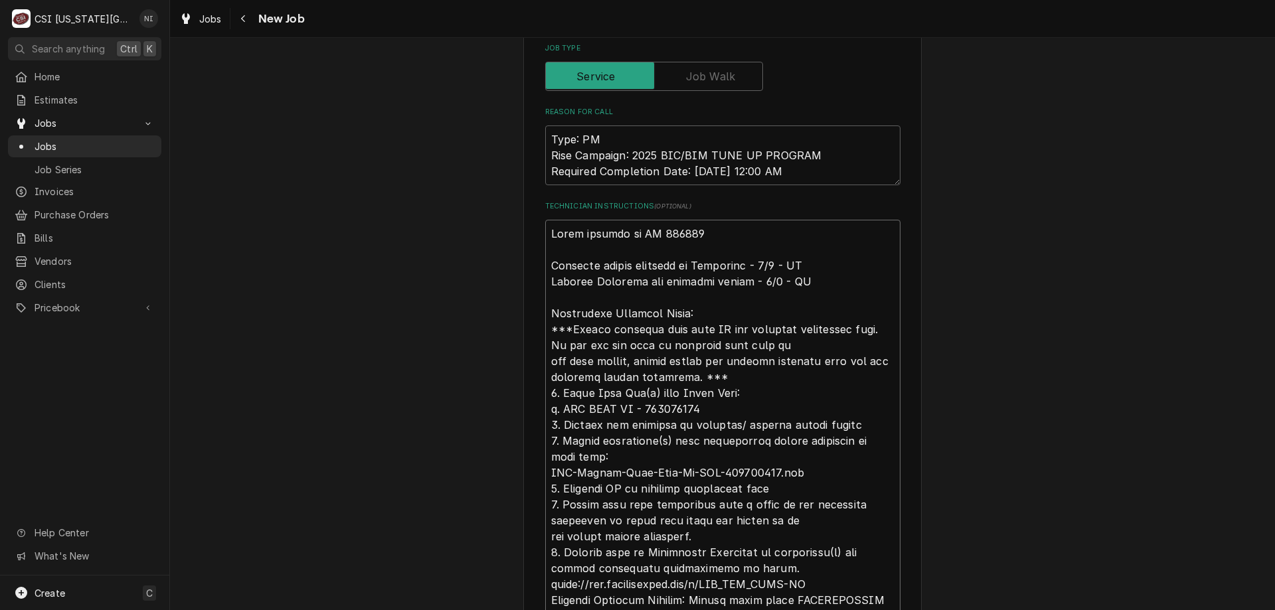
click at [546, 220] on textarea "Technician Instructions ( optional )" at bounding box center [722, 489] width 355 height 538
type textarea "x"
type textarea "Parts ordered on PO 301436 Extended travel approved by Multiplex - 9/5 - LS Ema…"
type textarea "x"
type textarea "P Parts ordered on PO 301436 Extended travel approved by Multiplex - 9/5 - LS E…"
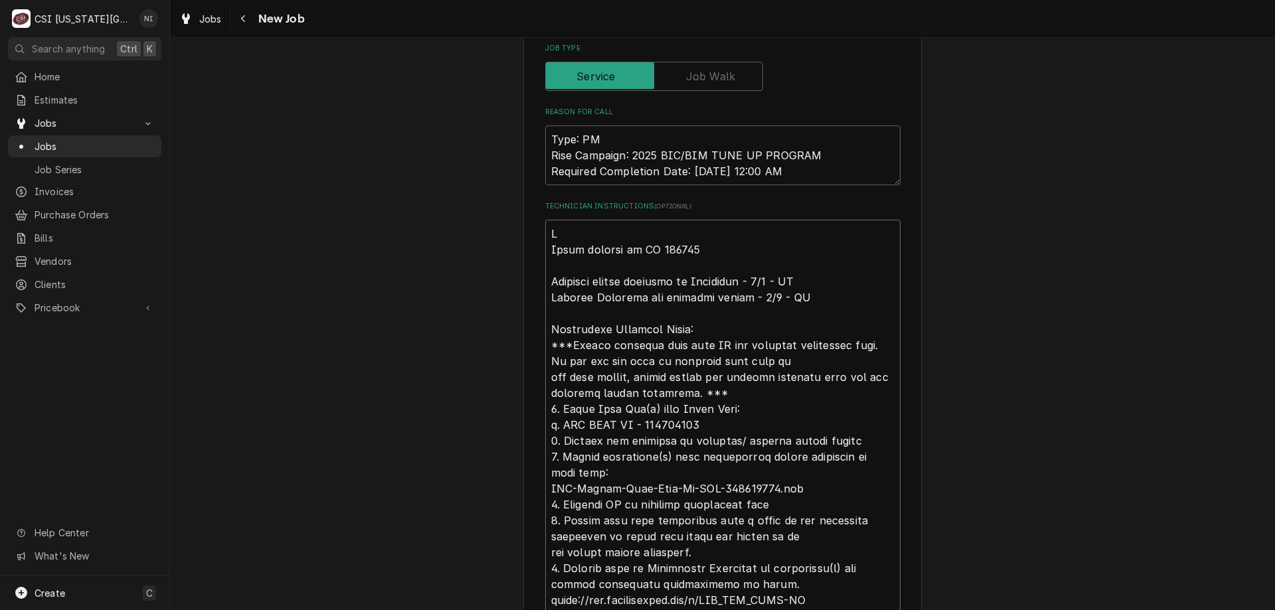
type textarea "x"
type textarea "Pa Parts ordered on PO 301436 Extended travel approved by Multiplex - 9/5 - LS …"
type textarea "x"
type textarea "Par Parts ordered on PO 301436 Extended travel approved by Multiplex - 9/5 - LS…"
type textarea "x"
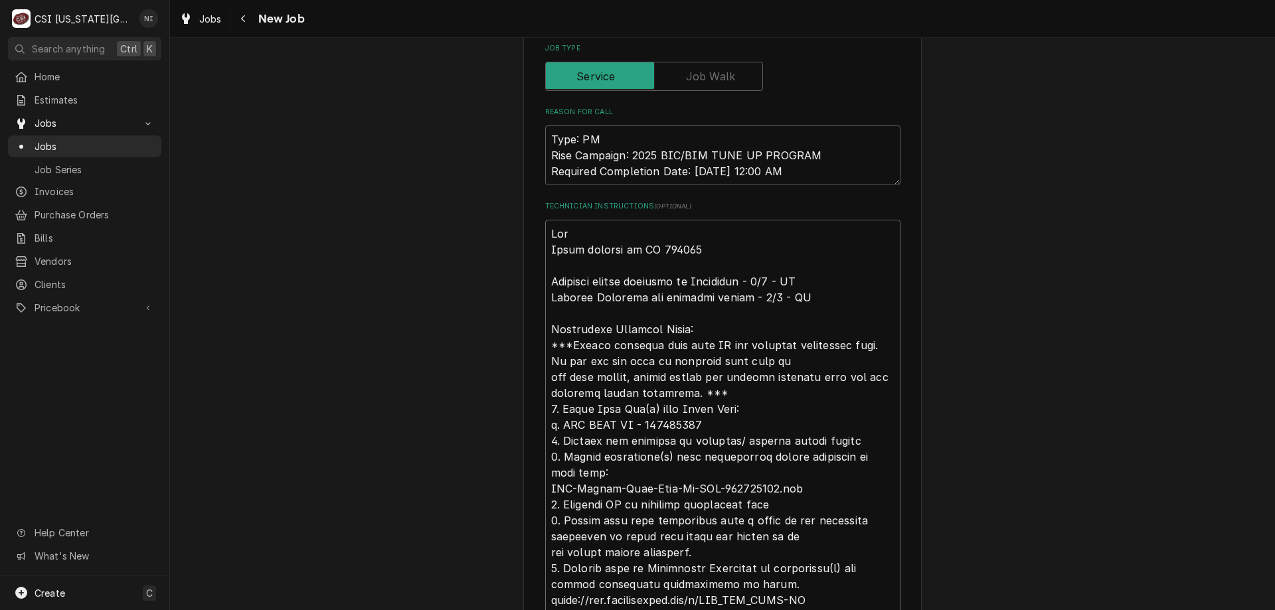
type textarea "Part Parts ordered on PO 301436 Extended travel approved by Multiplex - 9/5 - L…"
type textarea "x"
type textarea "Parts Parts ordered on PO 301436 Extended travel approved by Multiplex - 9/5 - …"
type textarea "x"
type textarea "Parts Parts ordered on PO 301436 Extended travel approved by Multiplex - 9/5 - …"
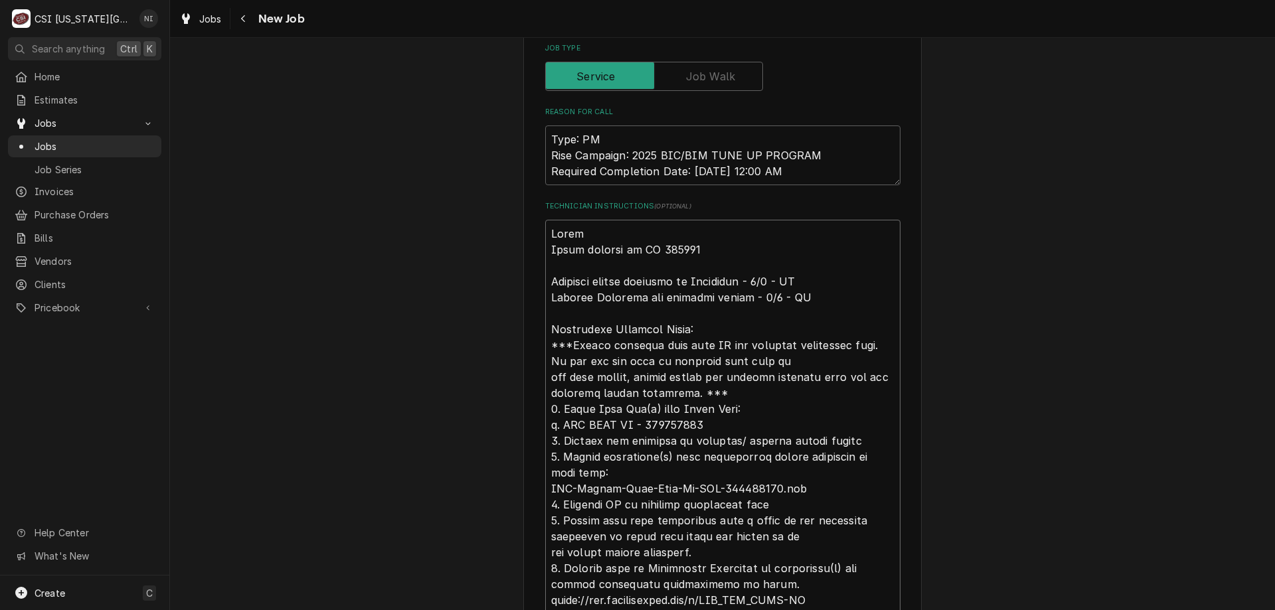
type textarea "x"
type textarea "Parts o Parts ordered on PO 301436 Extended travel approved by Multiplex - 9/5 …"
type textarea "x"
type textarea "Parts on Parts ordered on PO 301436 Extended travel approved by Multiplex - 9/5…"
type textarea "x"
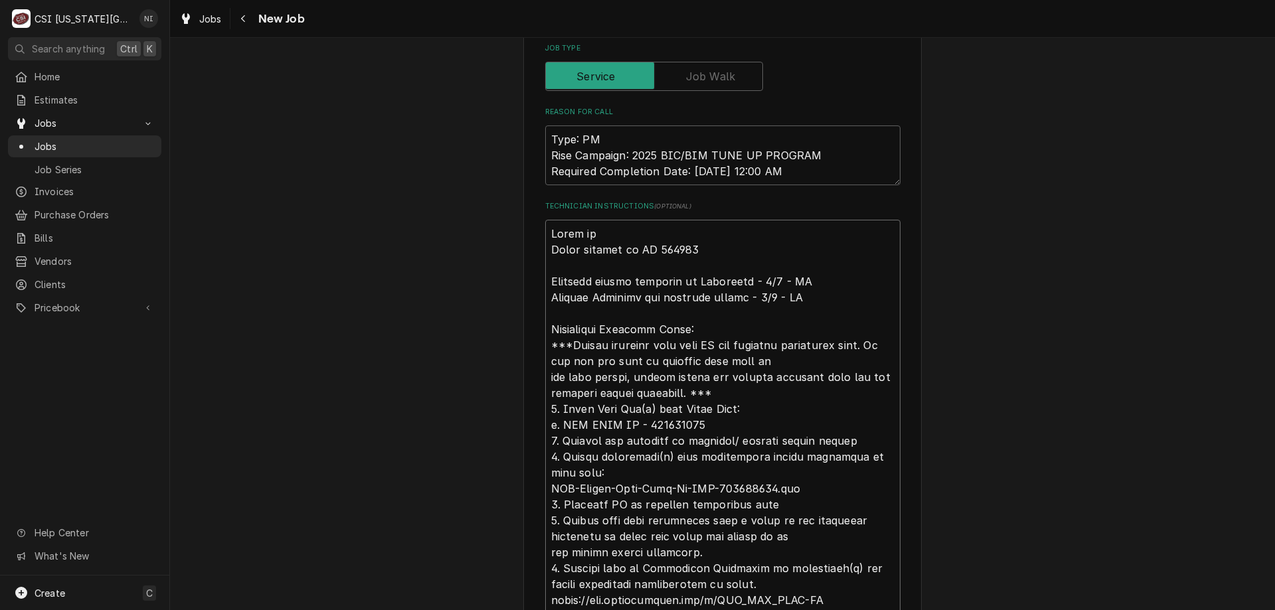
type textarea "Parts on Parts ordered on PO 301436 Extended travel approved by Multiplex - 9/5…"
type textarea "x"
type textarea "Parts on t Parts ordered on PO 301436 Extended travel approved by Multiplex - 9…"
type textarea "x"
type textarea "Parts on the Parts ordered on PO 301436 Extended travel approved by Multiplex -…"
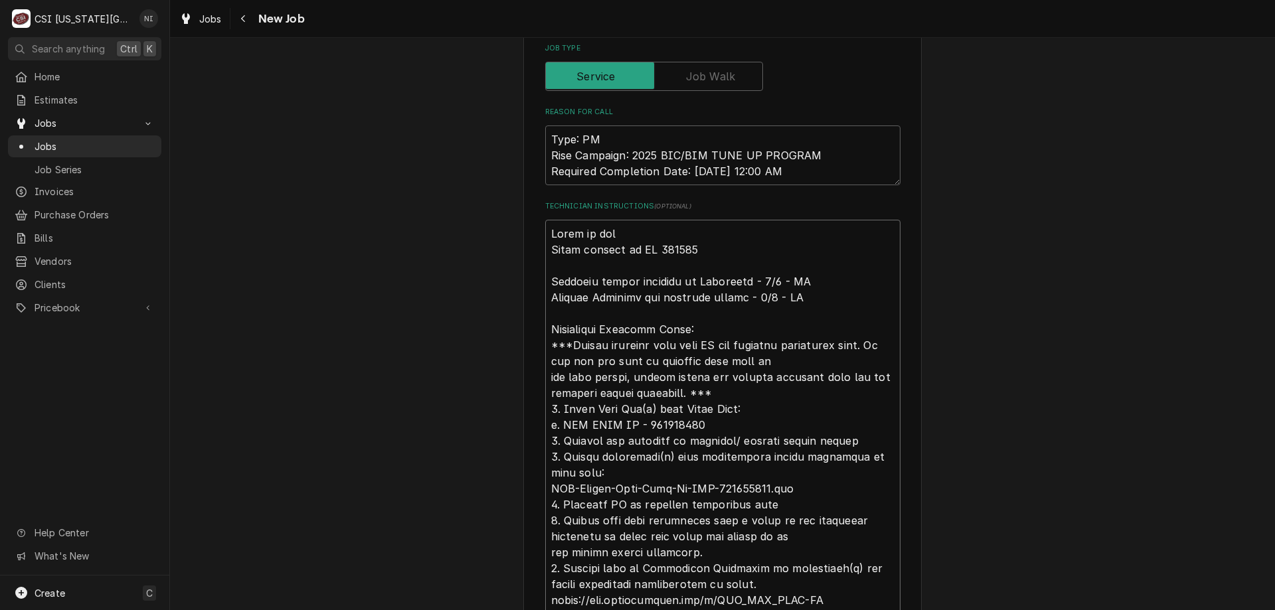
type textarea "x"
type textarea "Parts on the u Parts ordered on PO 301436 Extended travel approved by Multiplex…"
type textarea "x"
type textarea "Parts on the ujh Parts ordered on PO 301436 Extended travel approved by Multipl…"
type textarea "x"
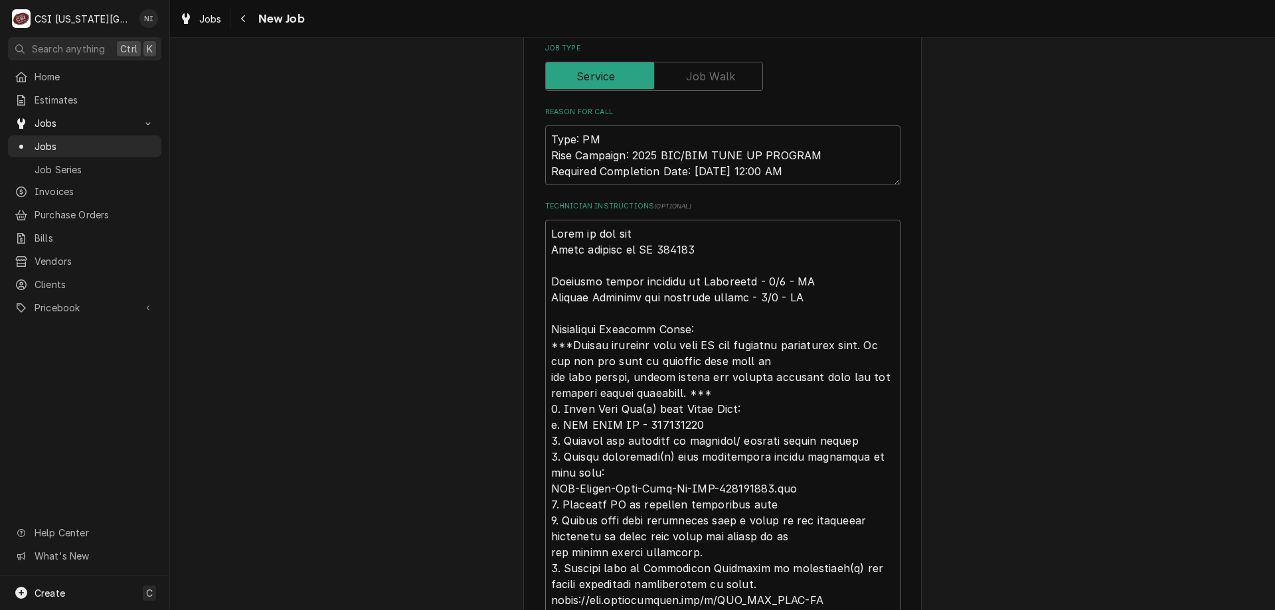
type textarea "Parts on the uj Parts ordered on PO 301436 Extended travel approved by Multiple…"
type textarea "x"
type textarea "Parts on the u Parts ordered on PO 301436 Extended travel approved by Multiplex…"
type textarea "x"
type textarea "Parts on the uj Parts ordered on PO 301436 Extended travel approved by Multiple…"
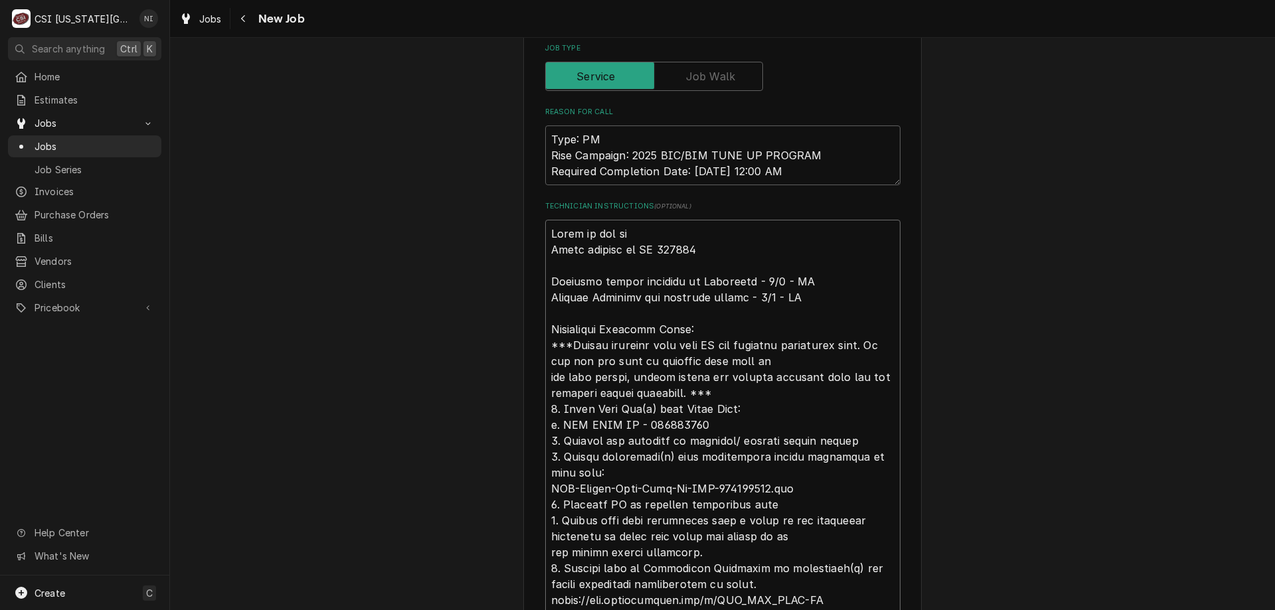
type textarea "x"
type textarea "Parts on the u Parts ordered on PO 301436 Extended travel approved by Multiplex…"
type textarea "x"
type textarea "Parts on the un Parts ordered on PO 301436 Extended travel approved by Multiple…"
type textarea "x"
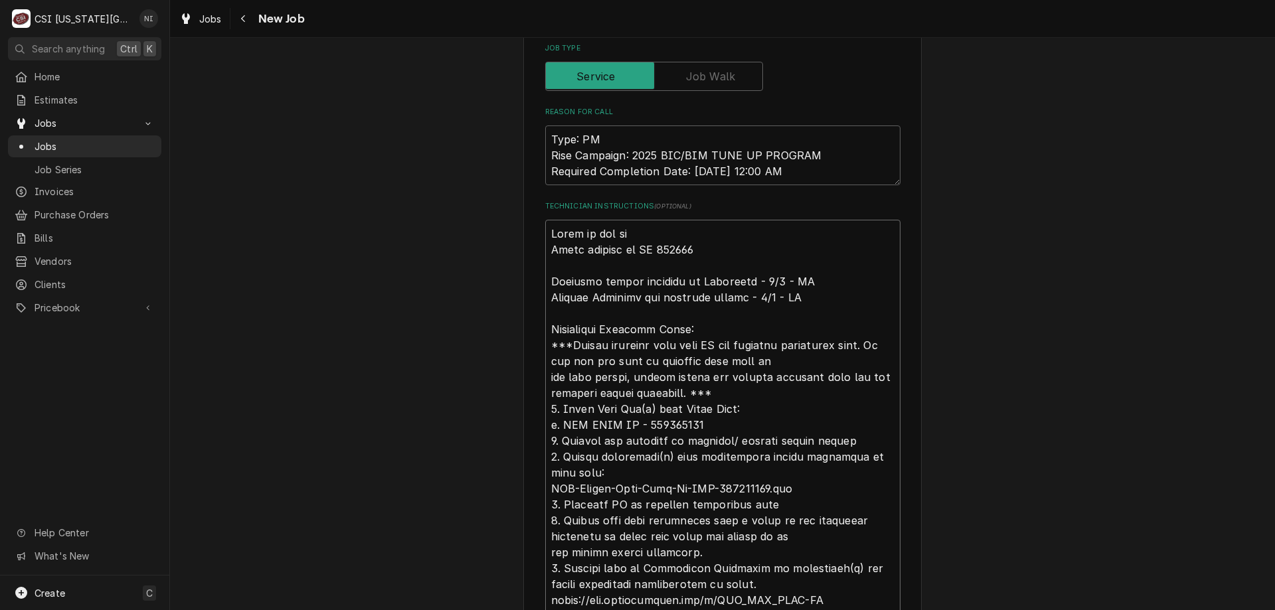
type textarea "Parts on the una Parts ordered on PO 301436 Extended travel approved by Multipl…"
type textarea "x"
type textarea "Parts on the unai Parts ordered on PO 301436 Extended travel approved by Multip…"
type textarea "x"
type textarea "Parts on the unais Parts ordered on PO 301436 Extended travel approved by Multi…"
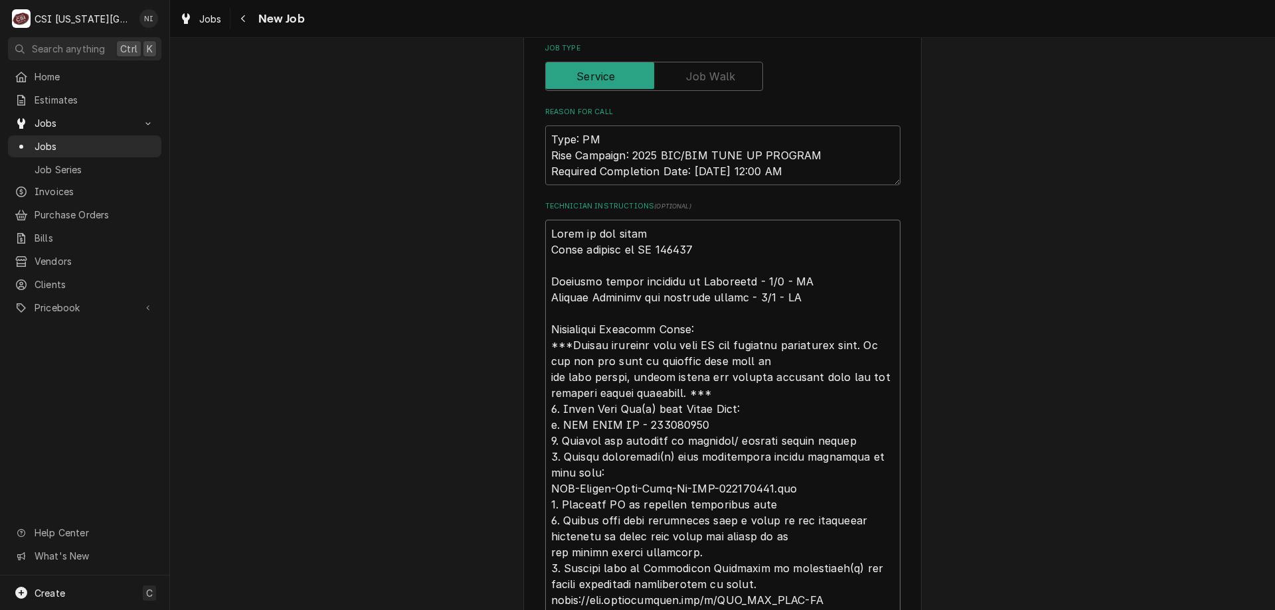
type textarea "x"
type textarea "Parts on the unaiss Parts ordered on PO 301436 Extended travel approved by Mult…"
type textarea "x"
type textarea "Parts on the unais Parts ordered on PO 301436 Extended travel approved by Multi…"
type textarea "x"
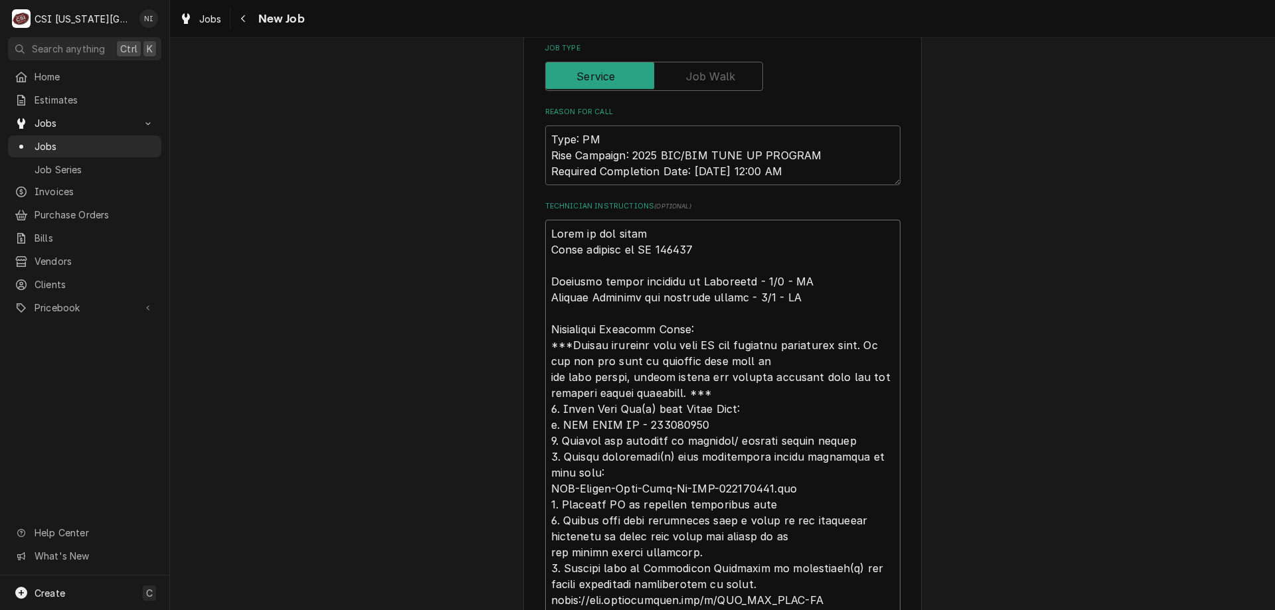
type textarea "Parts on the unai Parts ordered on PO 301436 Extended travel approved by Multip…"
type textarea "x"
type textarea "Parts on the una Parts ordered on PO 301436 Extended travel approved by Multipl…"
type textarea "x"
type textarea "Parts on the un Parts ordered on PO 301436 Extended travel approved by Multiple…"
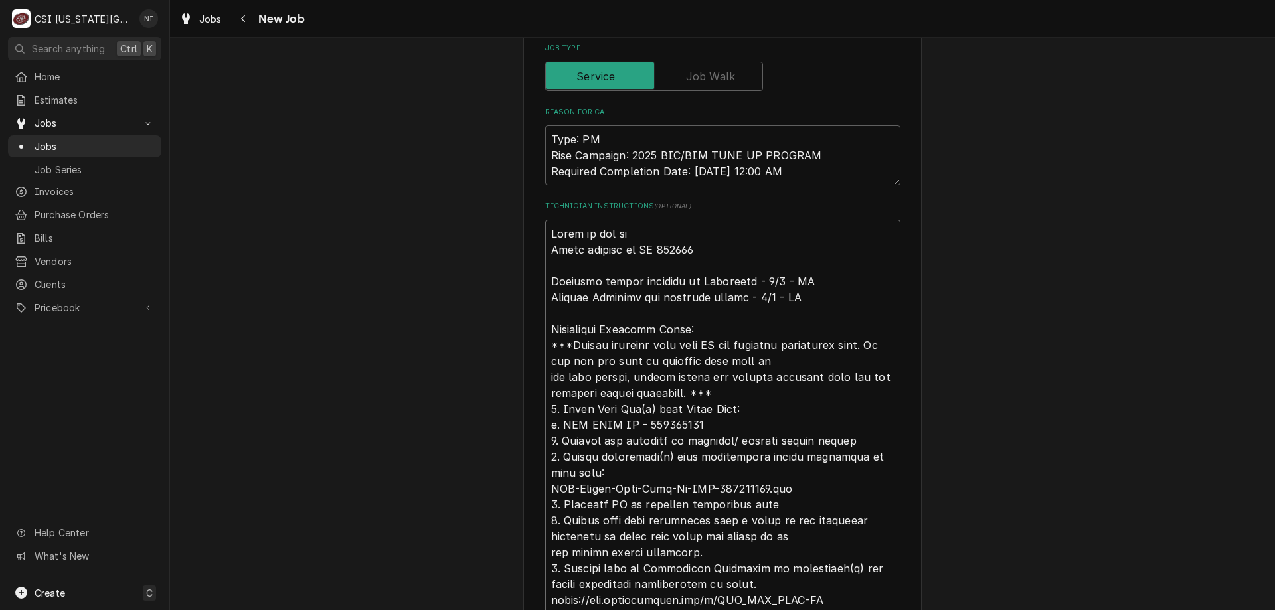
type textarea "x"
type textarea "Parts on the una Parts ordered on PO 301436 Extended travel approved by Multipl…"
type textarea "x"
type textarea "Parts on the unas Parts ordered on PO 301436 Extended travel approved by Multip…"
type textarea "x"
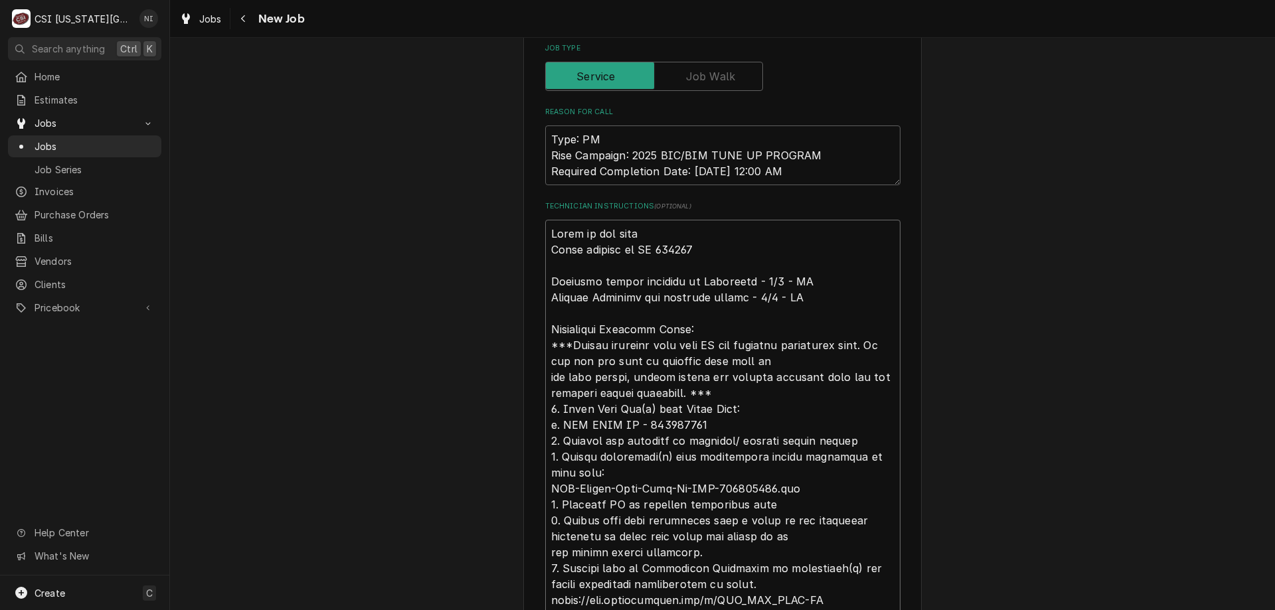
type textarea "Parts on the unass Parts ordered on PO 301436 Extended travel approved by Multi…"
type textarea "x"
type textarea "Parts on the unassi Parts ordered on PO 301436 Extended travel approved by Mult…"
type textarea "x"
type textarea "Parts on the unassing Parts ordered on PO 301436 Extended travel approved by Mu…"
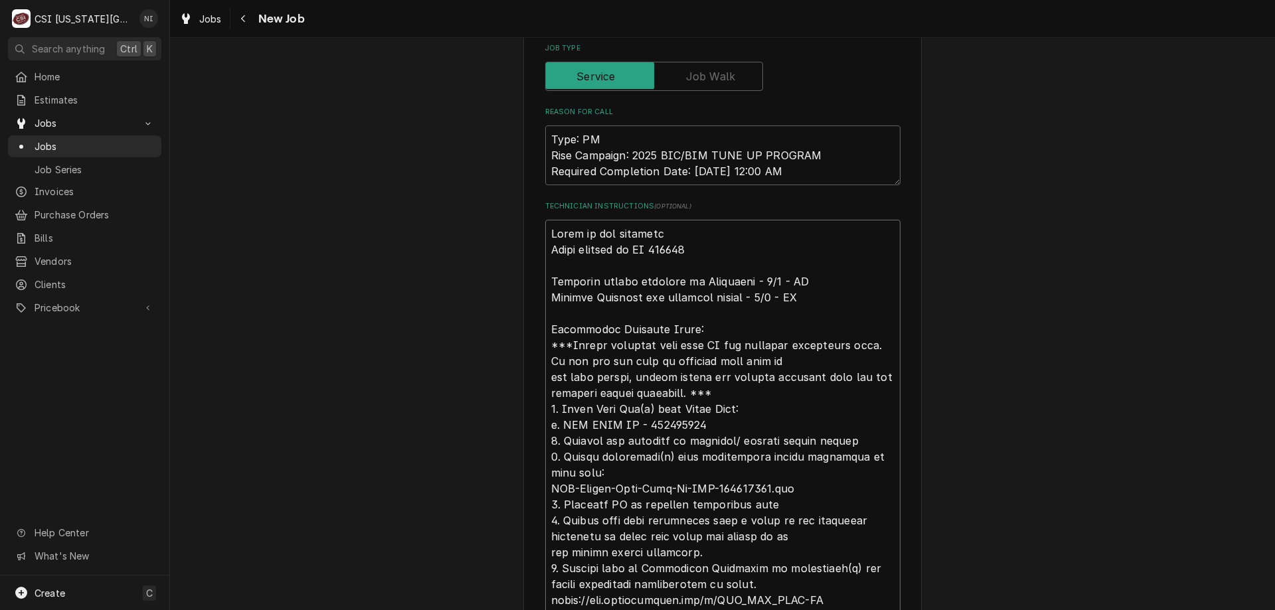
type textarea "x"
type textarea "Parts on the unassinge Parts ordered on PO 301436 Extended travel approved by M…"
type textarea "x"
type textarea "Parts on the unassinged Parts ordered on PO 301436 Extended travel approved by …"
type textarea "x"
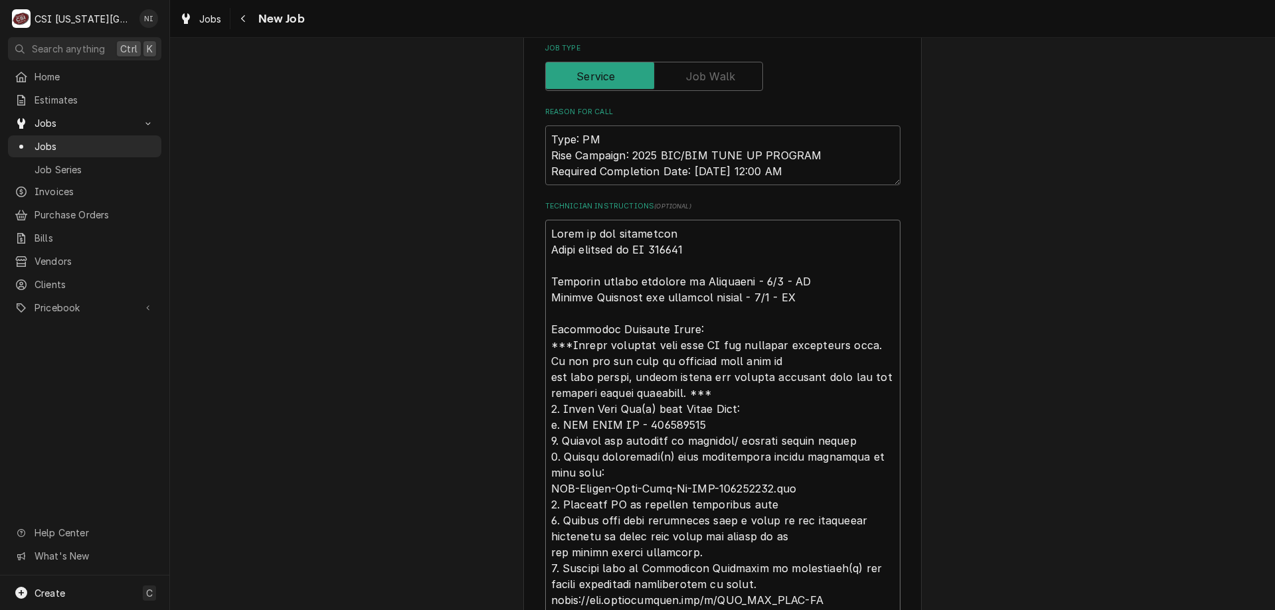
type textarea "Parts on the unassinged s Parts ordered on PO 301436 Extended travel approved b…"
type textarea "x"
type textarea "Parts on the unassinged sh Parts ordered on PO 301436 Extended travel approved …"
type textarea "x"
type textarea "Parts on the unassinged she Parts ordered on PO 301436 Extended travel approved…"
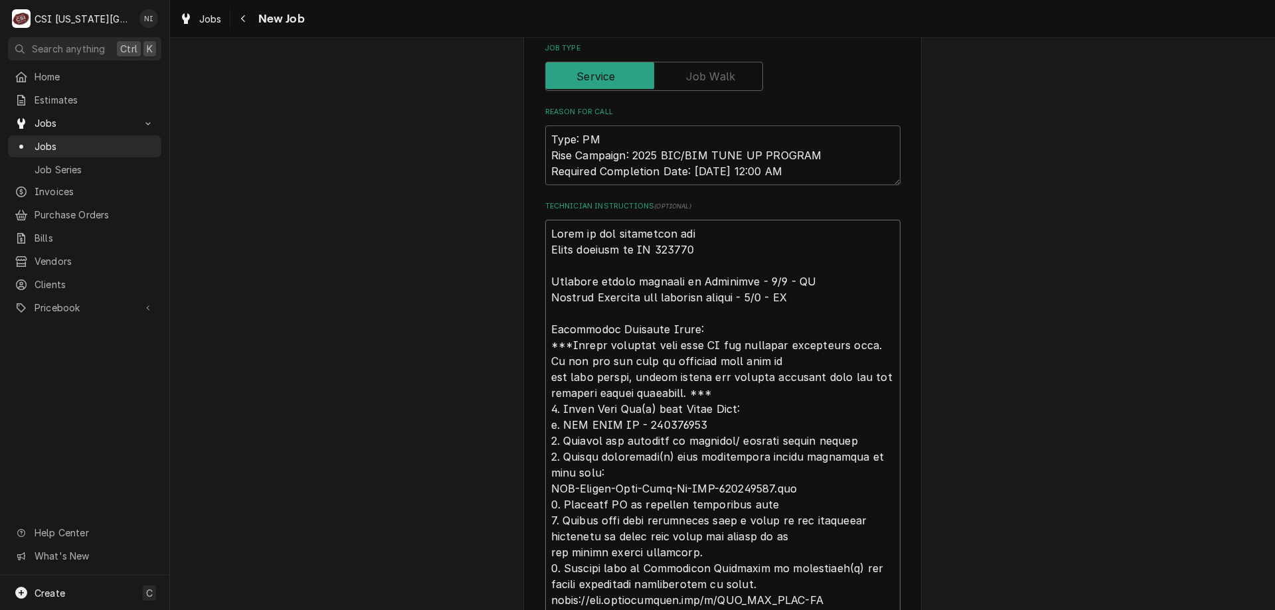
type textarea "x"
type textarea "Parts on the unassinged shel Parts ordered on PO 301436 Extended travel approve…"
type textarea "x"
type textarea "Parts on the unassinged she Parts ordered on PO 301436 Extended travel approved…"
type textarea "x"
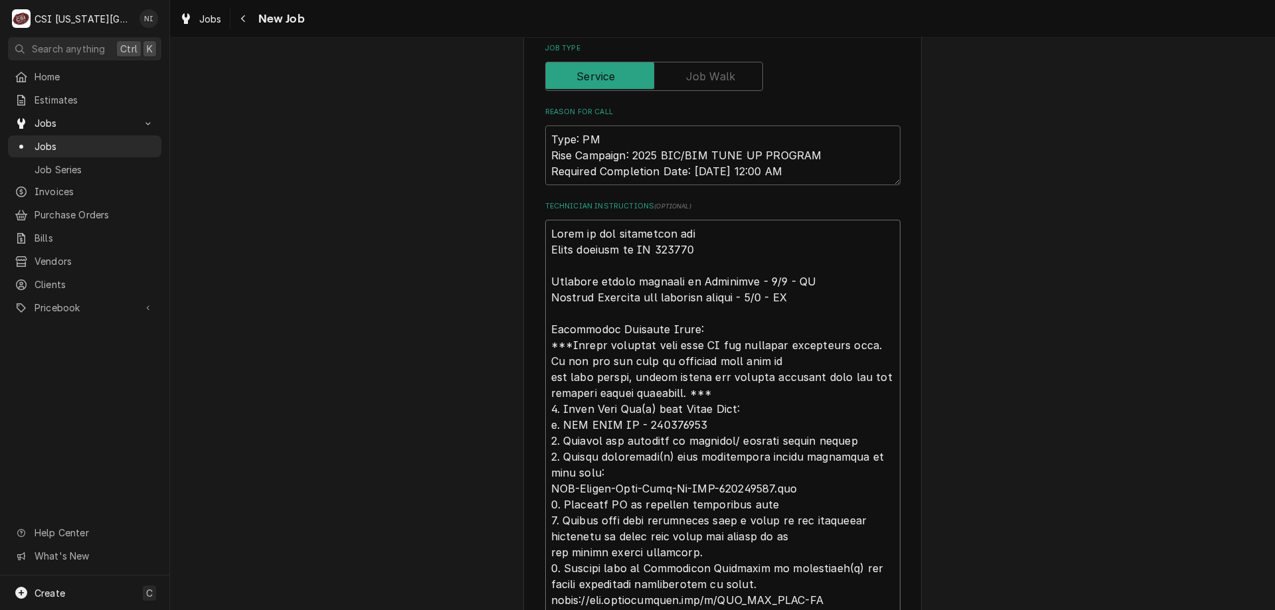
type textarea "Parts on the unassinged sh Parts ordered on PO 301436 Extended travel approved …"
type textarea "x"
type textarea "Parts on the unassinged s Parts ordered on PO 301436 Extended travel approved b…"
type textarea "x"
type textarea "Parts on the unassinged Parts ordered on PO 301436 Extended travel approved by …"
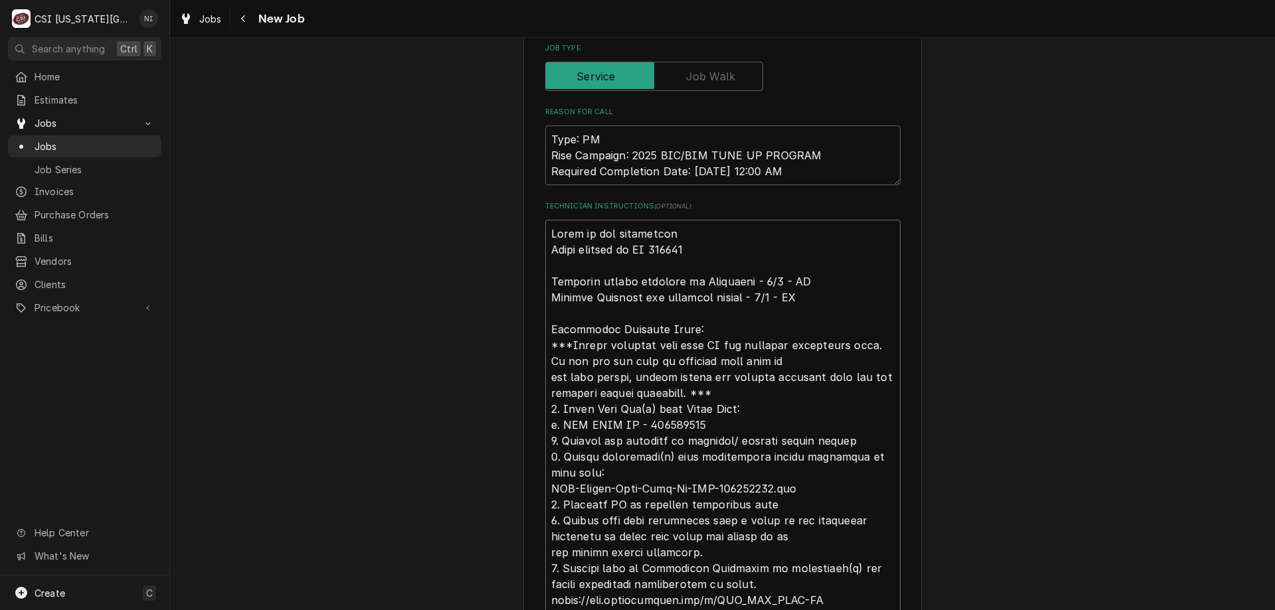
type textarea "x"
type textarea "Parts on the unassinged Parts ordered on PO 301436 Extended travel approved by …"
type textarea "x"
type textarea "Parts on the unassinge Parts ordered on PO 301436 Extended travel approved by M…"
type textarea "x"
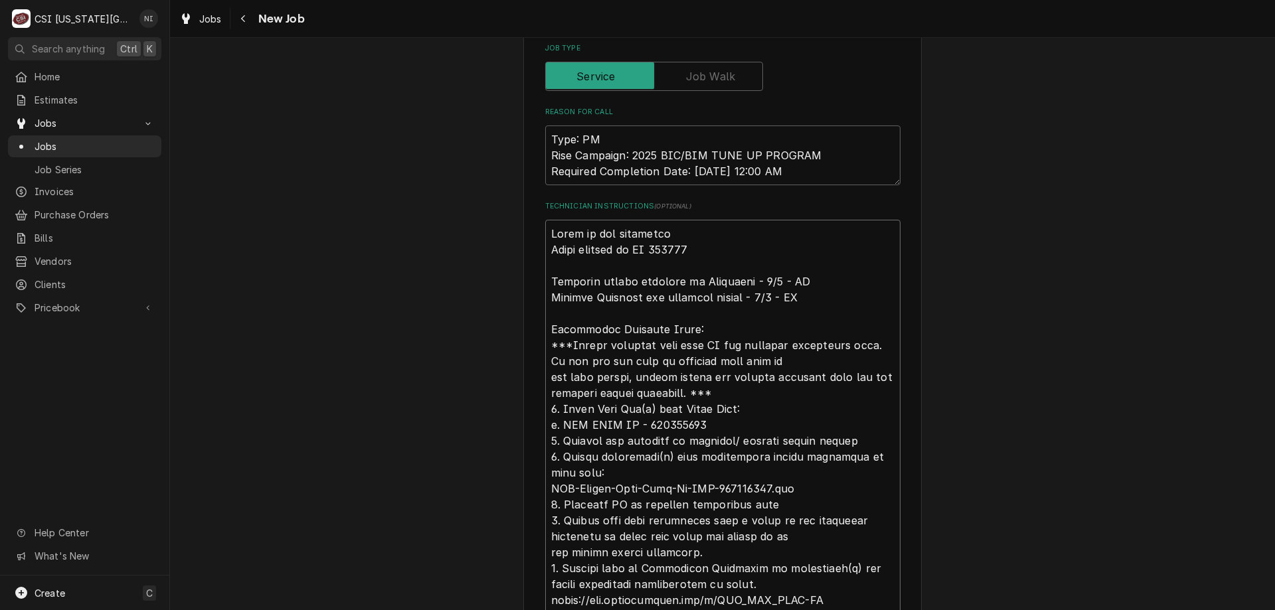
type textarea "Parts on the unassing Parts ordered on PO 301436 Extended travel approved by Mu…"
type textarea "x"
type textarea "Parts on the unassin Parts ordered on PO 301436 Extended travel approved by Mul…"
type textarea "x"
type textarea "Parts on the unassi Parts ordered on PO 301436 Extended travel approved by Mult…"
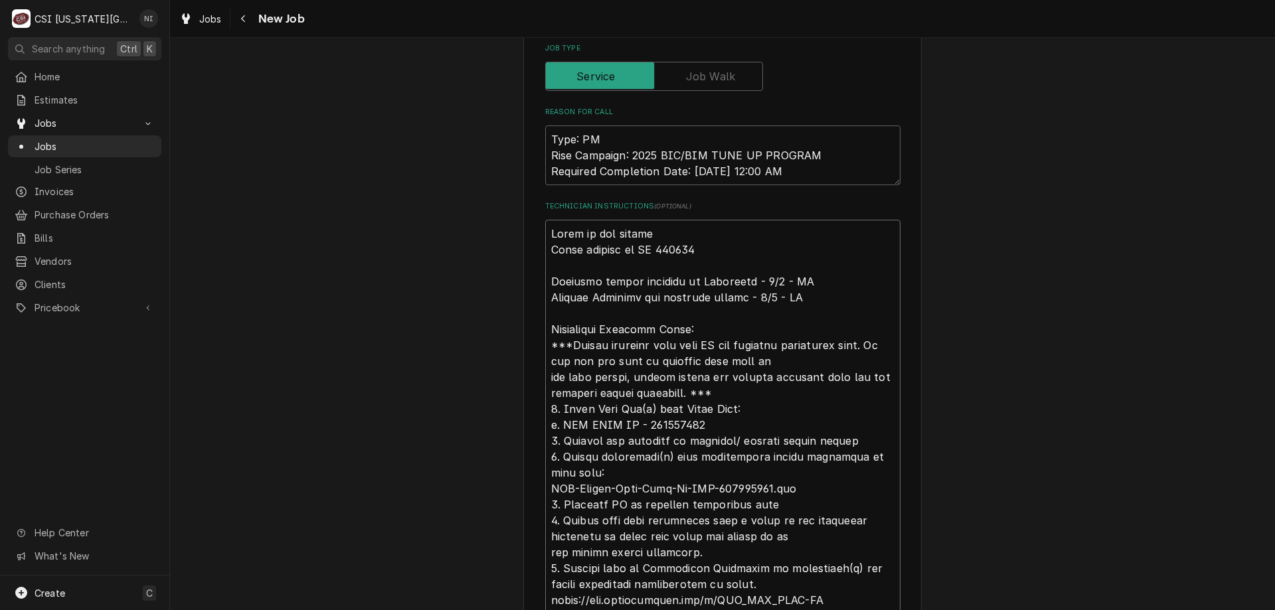
type textarea "x"
type textarea "Parts on the unassig Parts ordered on PO 301436 Extended travel approved by Mul…"
type textarea "x"
type textarea "Parts on the unassign Parts ordered on PO 301436 Extended travel approved by Mu…"
type textarea "x"
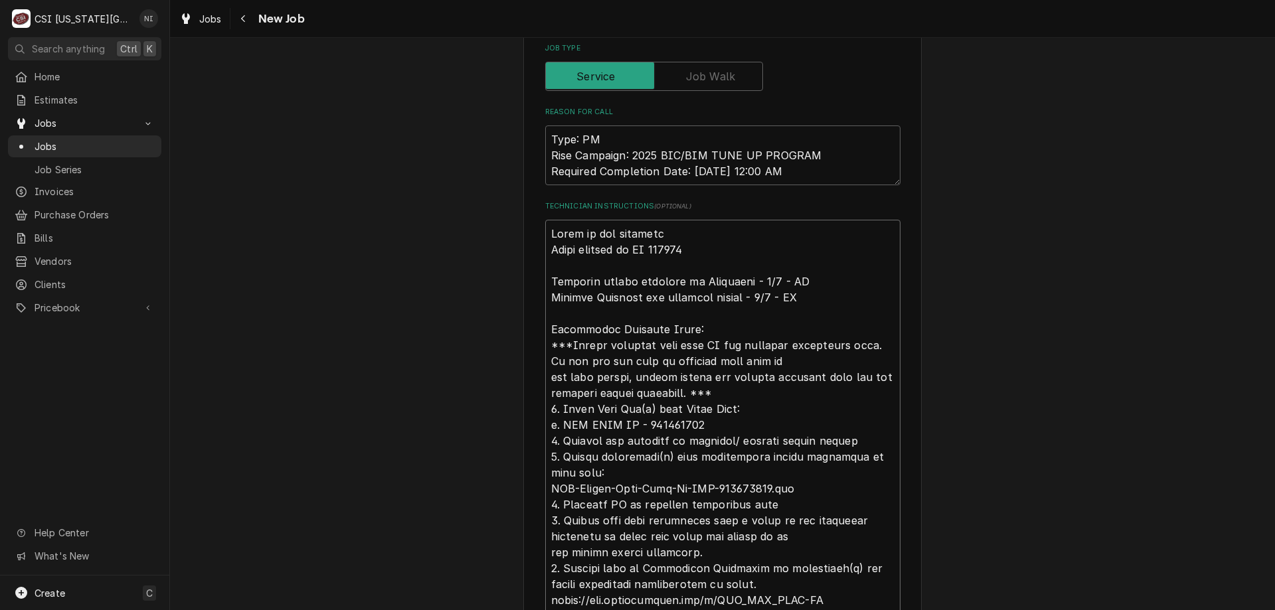
type textarea "Parts on the unassigne Parts ordered on PO 301436 Extended travel approved by M…"
type textarea "x"
type textarea "Parts on the unassigned Parts ordered on PO 301436 Extended travel approved by …"
type textarea "x"
type textarea "Parts on the unassigned sh Parts ordered on PO 301436 Extended travel approved …"
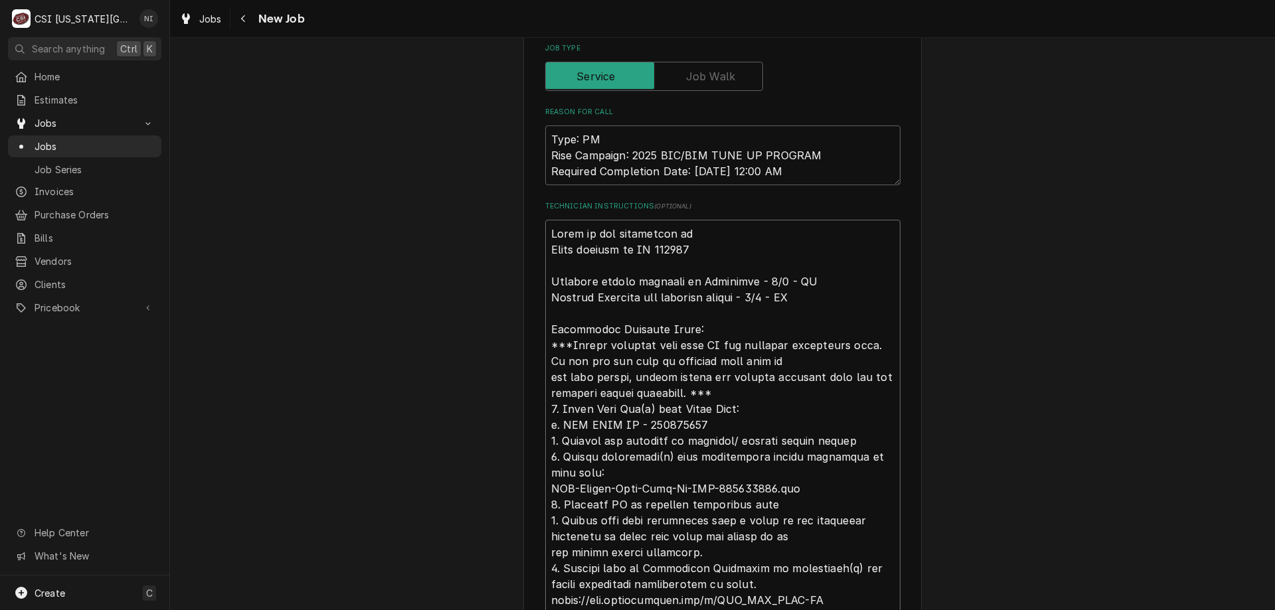
type textarea "x"
type textarea "Parts on the unassigned she Parts ordered on PO 301436 Extended travel approved…"
type textarea "x"
type textarea "Parts on the unassigned shef Parts ordered on PO 301436 Extended travel approve…"
type textarea "x"
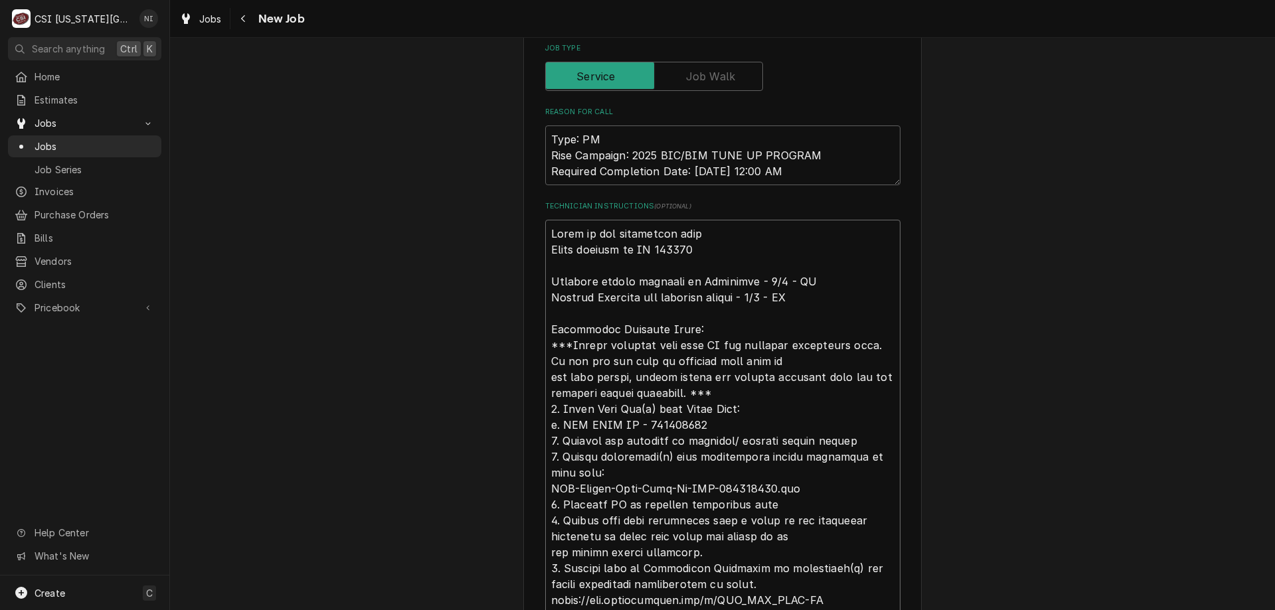
type textarea "Parts on the unassigned she Parts ordered on PO 301436 Extended travel approved…"
type textarea "x"
type textarea "Parts on the unassigned shelf Parts ordered on PO 301436 Extended travel approv…"
type textarea "x"
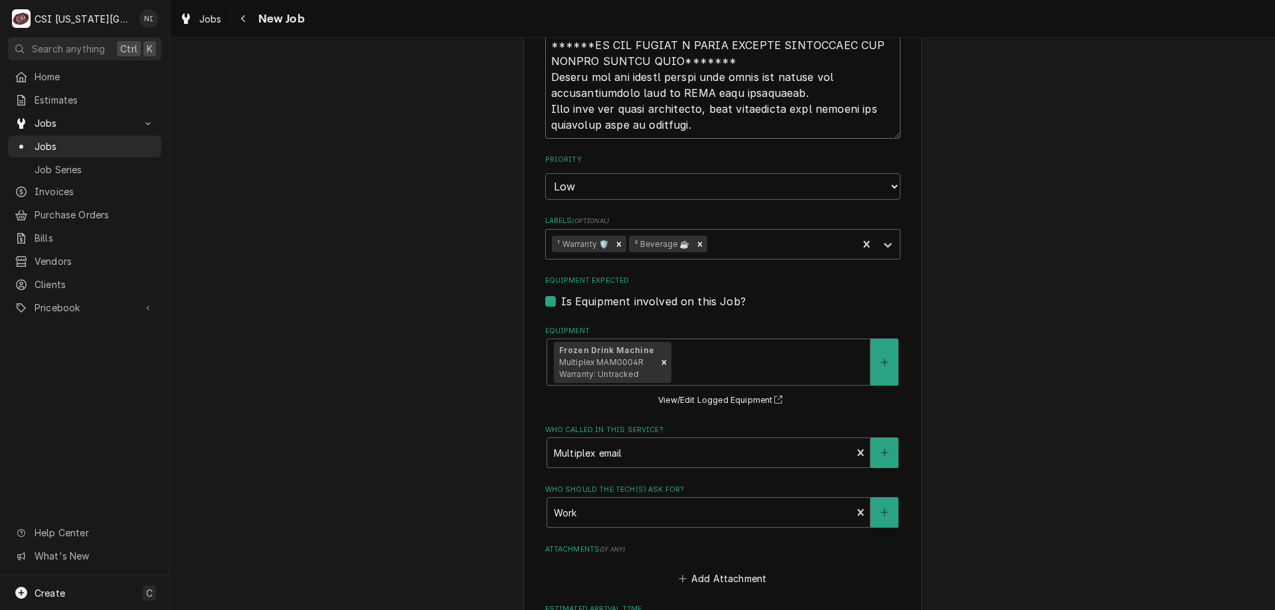
scroll to position [1541, 0]
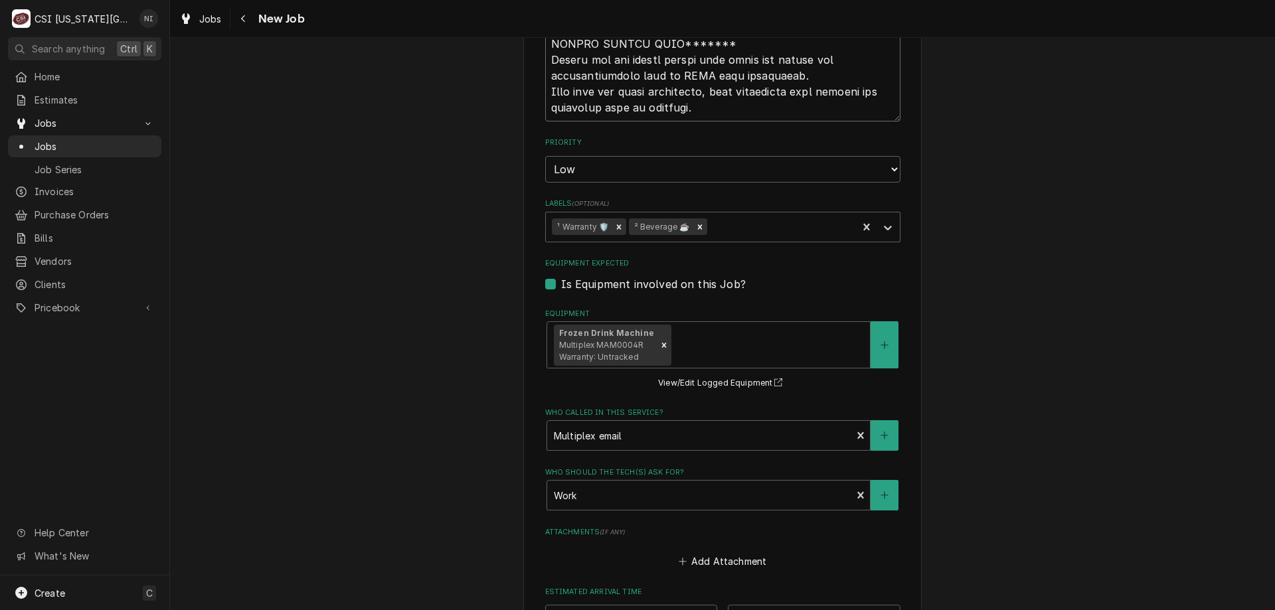
type textarea "Parts on the unassigned shelf Parts ordered on PO 301436 Extended travel approv…"
click at [881, 221] on icon "Labels" at bounding box center [887, 227] width 13 height 13
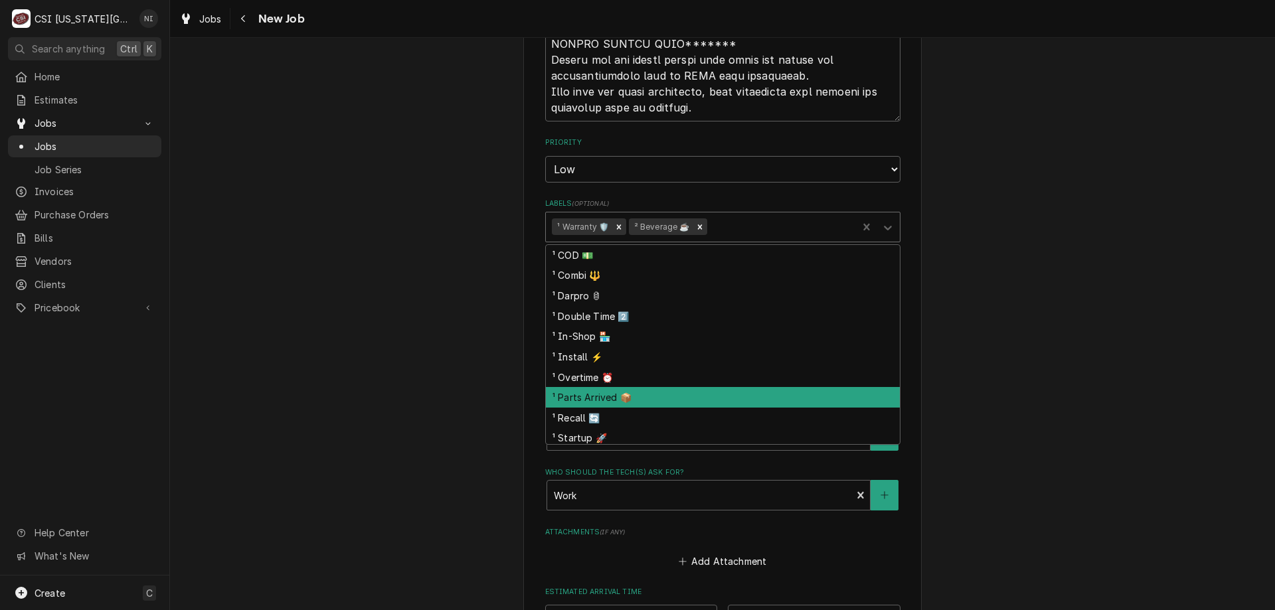
click at [589, 387] on div "¹ Parts Arrived 📦" at bounding box center [723, 397] width 354 height 21
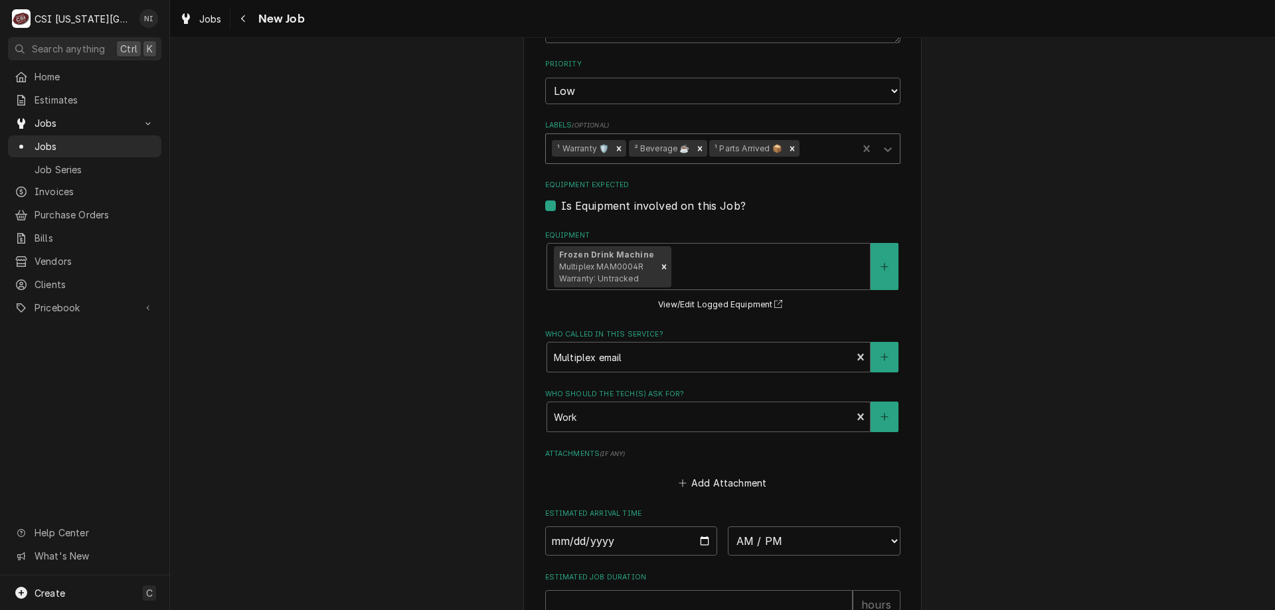
scroll to position [1822, 0]
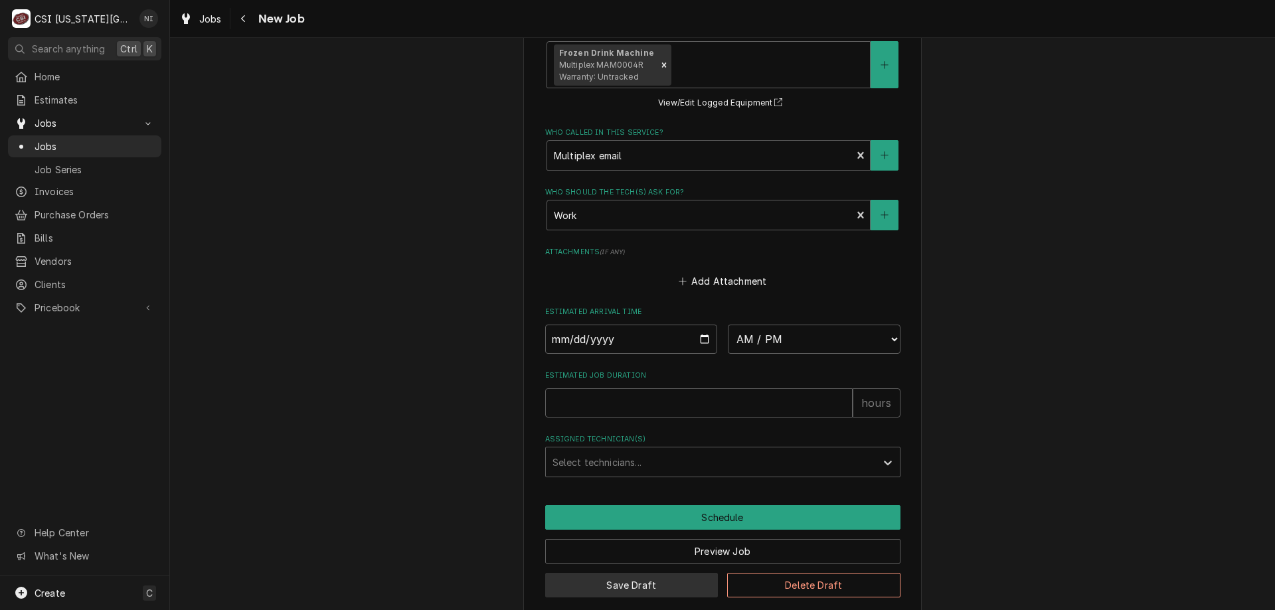
click at [689, 573] on button "Save Draft" at bounding box center [631, 585] width 173 height 25
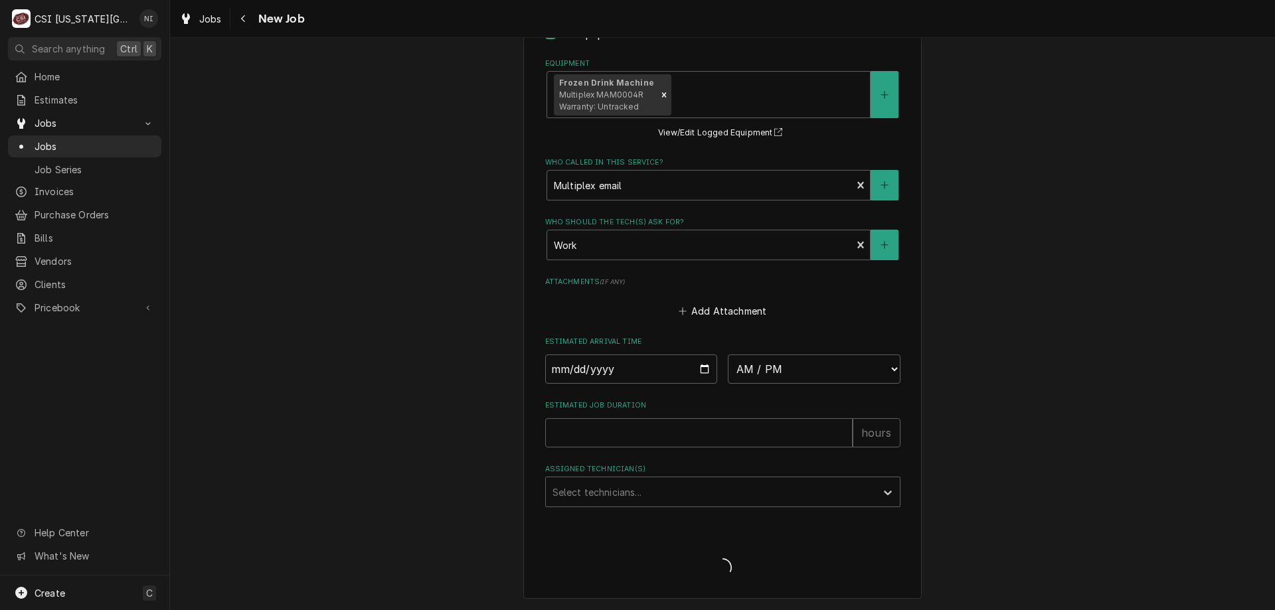
scroll to position [1776, 0]
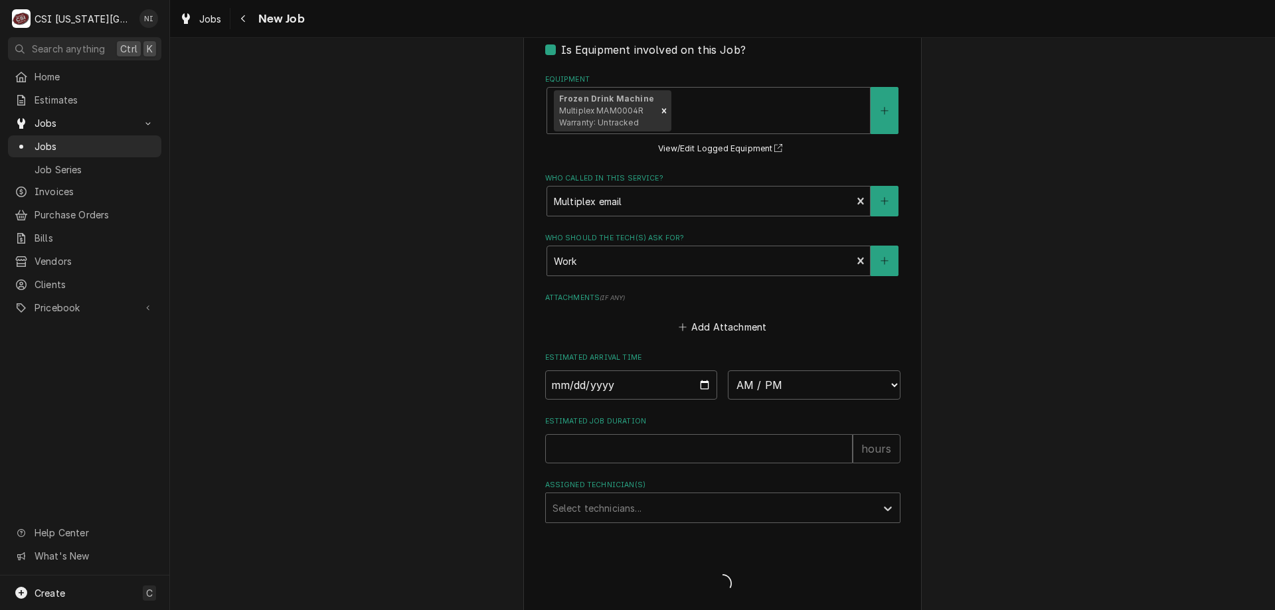
type textarea "x"
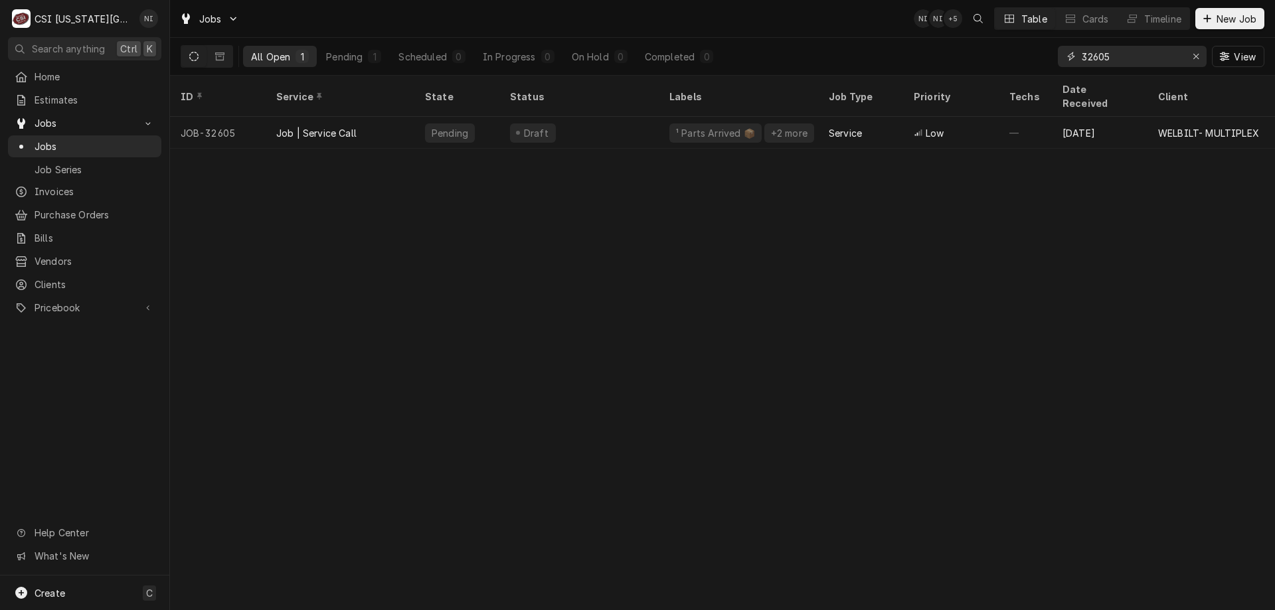
click at [1192, 57] on icon "Erase input" at bounding box center [1195, 56] width 7 height 9
type input "32493"
click at [706, 126] on div "² Cooking 🔥" at bounding box center [704, 133] width 61 height 14
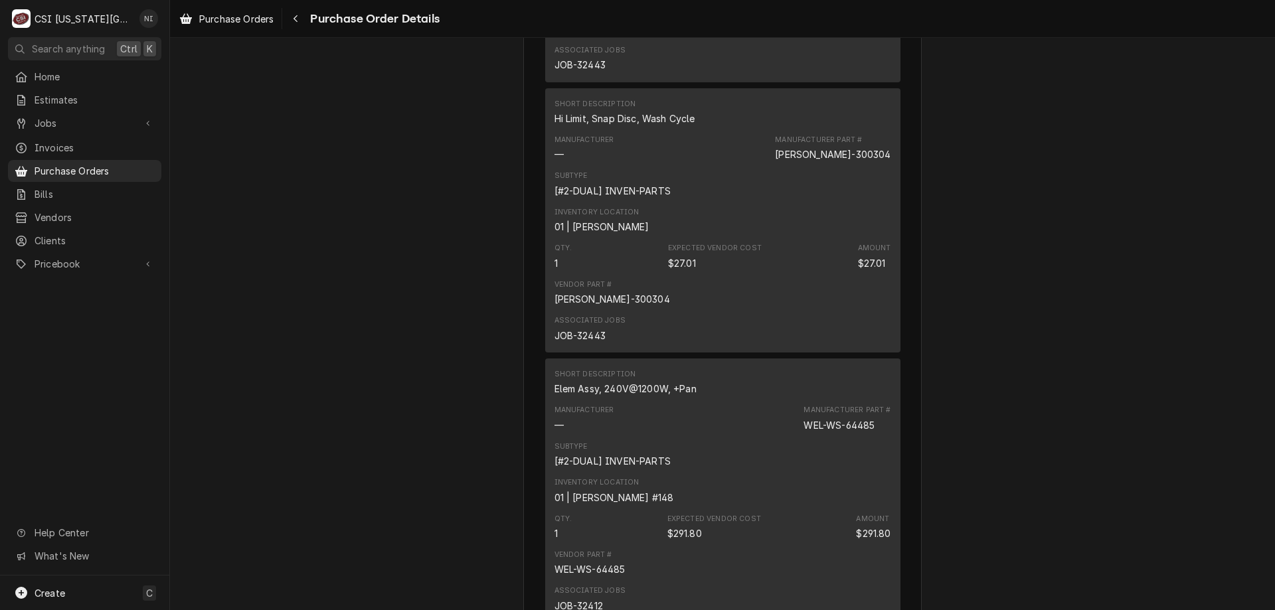
scroll to position [3010, 0]
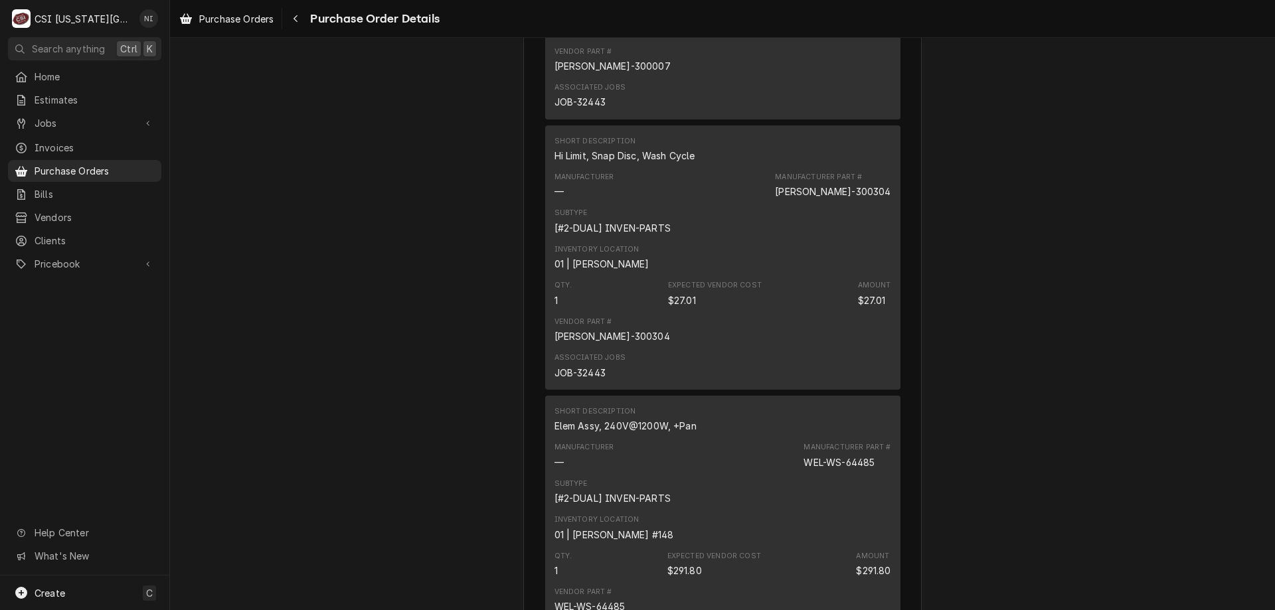
click at [137, 164] on span "Purchase Orders" at bounding box center [95, 171] width 120 height 14
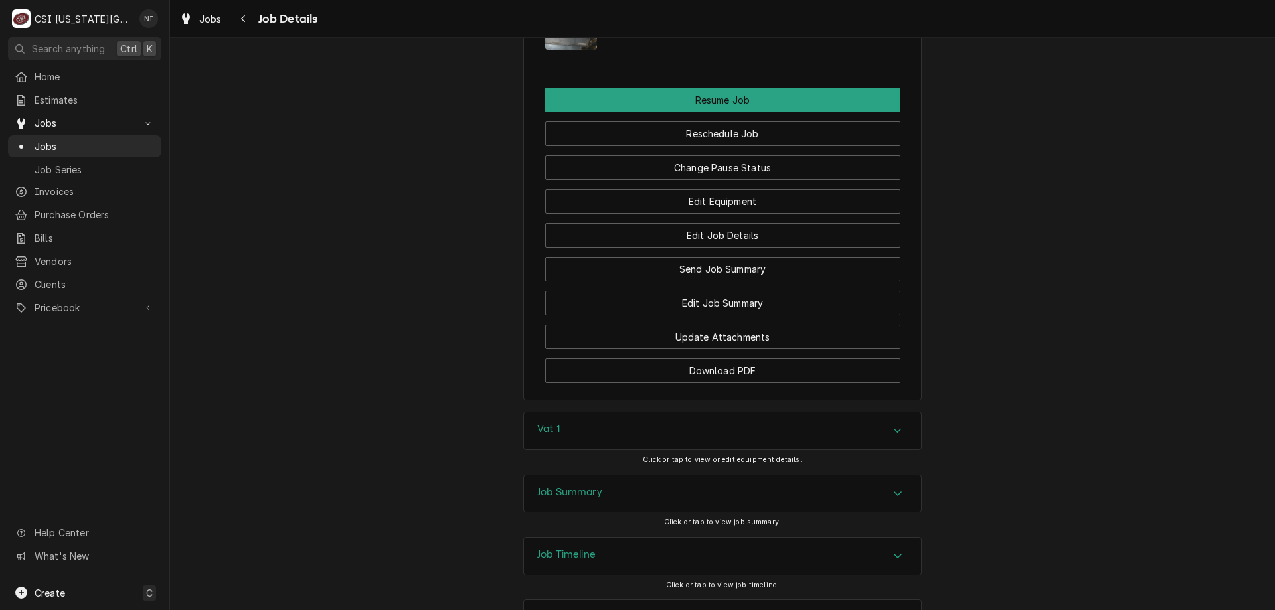
scroll to position [2639, 0]
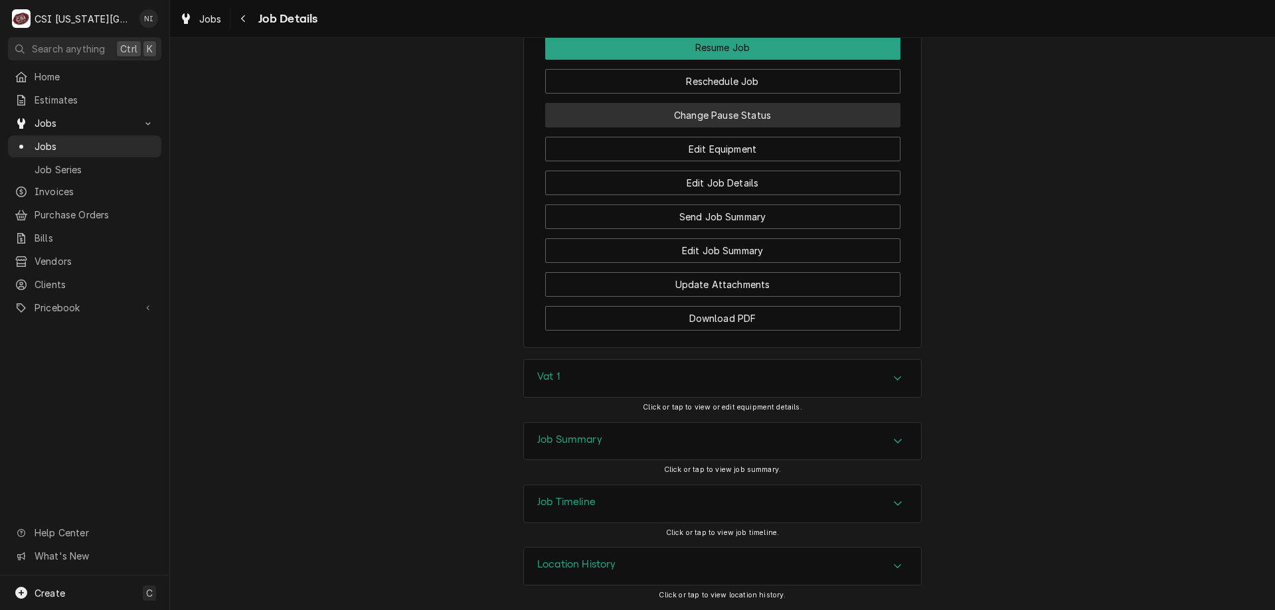
click at [755, 119] on button "Change Pause Status" at bounding box center [722, 115] width 355 height 25
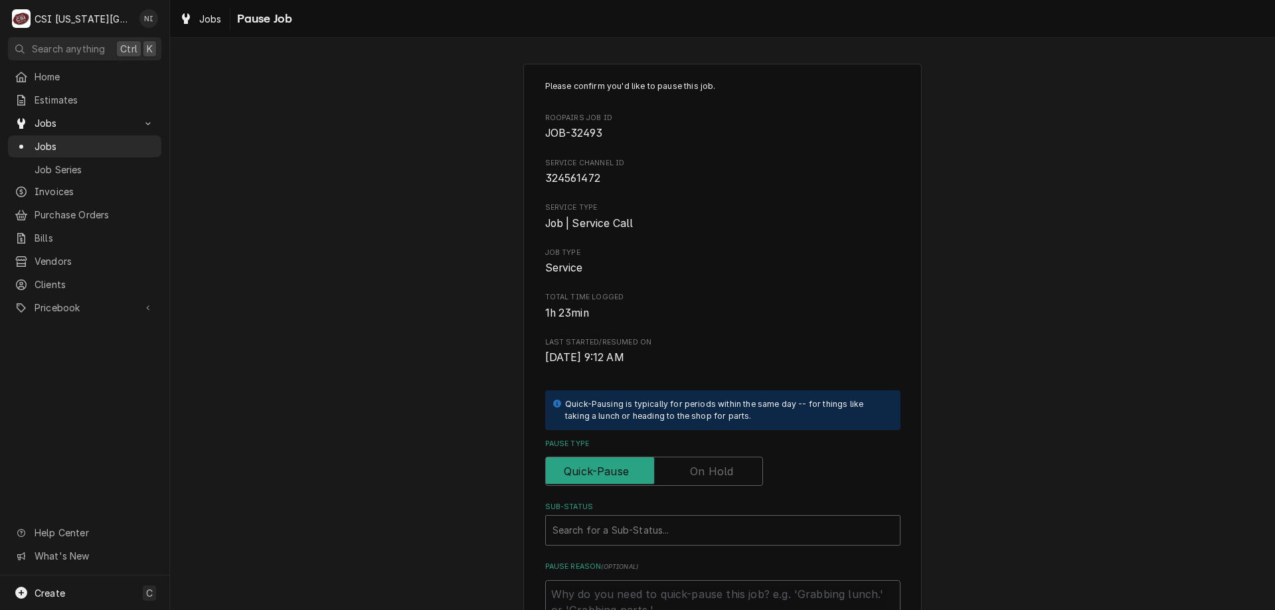
drag, startPoint x: 696, startPoint y: 469, endPoint x: 1032, endPoint y: 384, distance: 347.0
click at [702, 469] on label "Pause Type" at bounding box center [654, 471] width 218 height 29
click at [702, 469] on input "Pause Type" at bounding box center [654, 471] width 206 height 29
checkbox input "true"
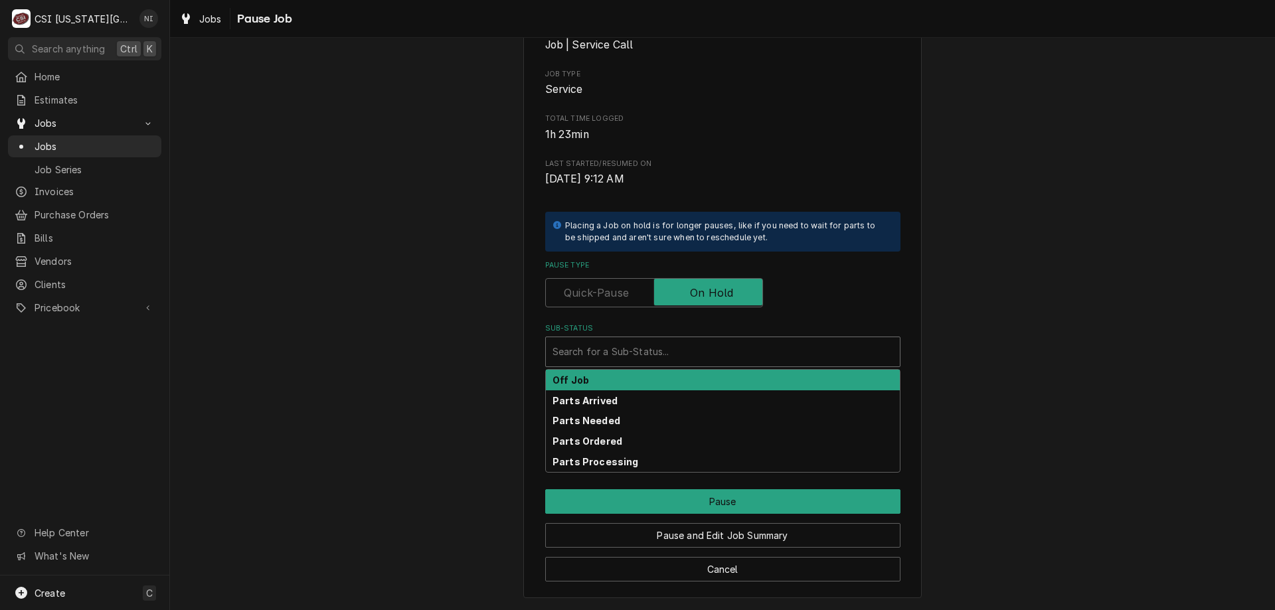
drag, startPoint x: 685, startPoint y: 351, endPoint x: 655, endPoint y: 375, distance: 38.7
click at [684, 351] on div "Sub-Status" at bounding box center [722, 352] width 341 height 24
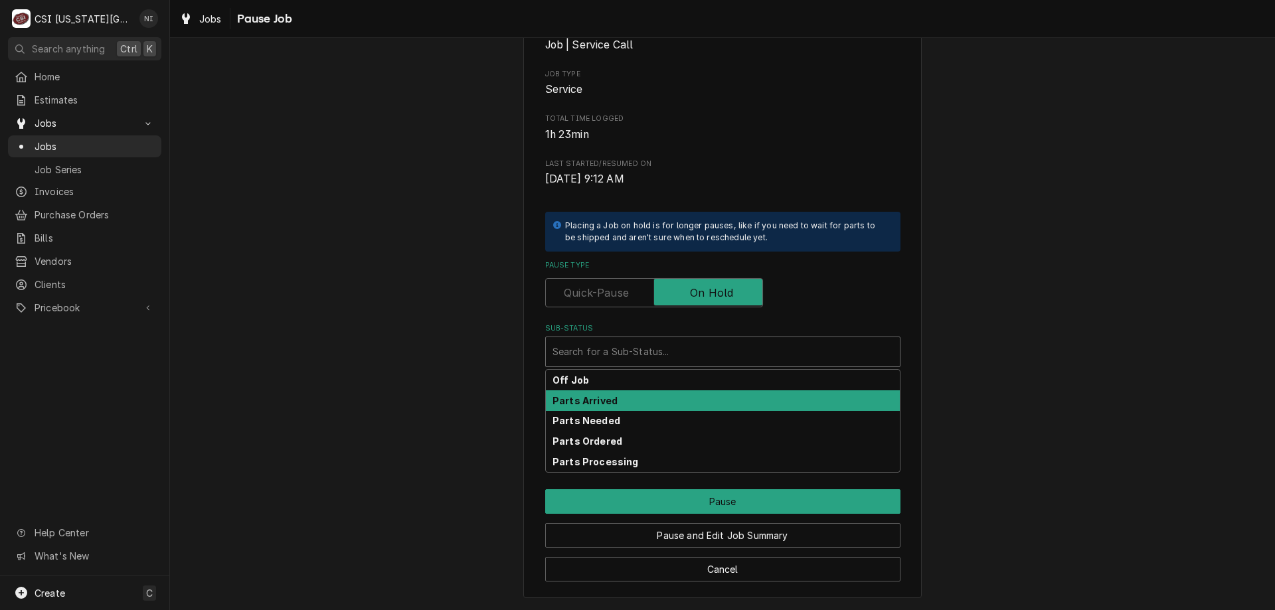
click at [612, 400] on div "Parts Arrived" at bounding box center [723, 400] width 354 height 21
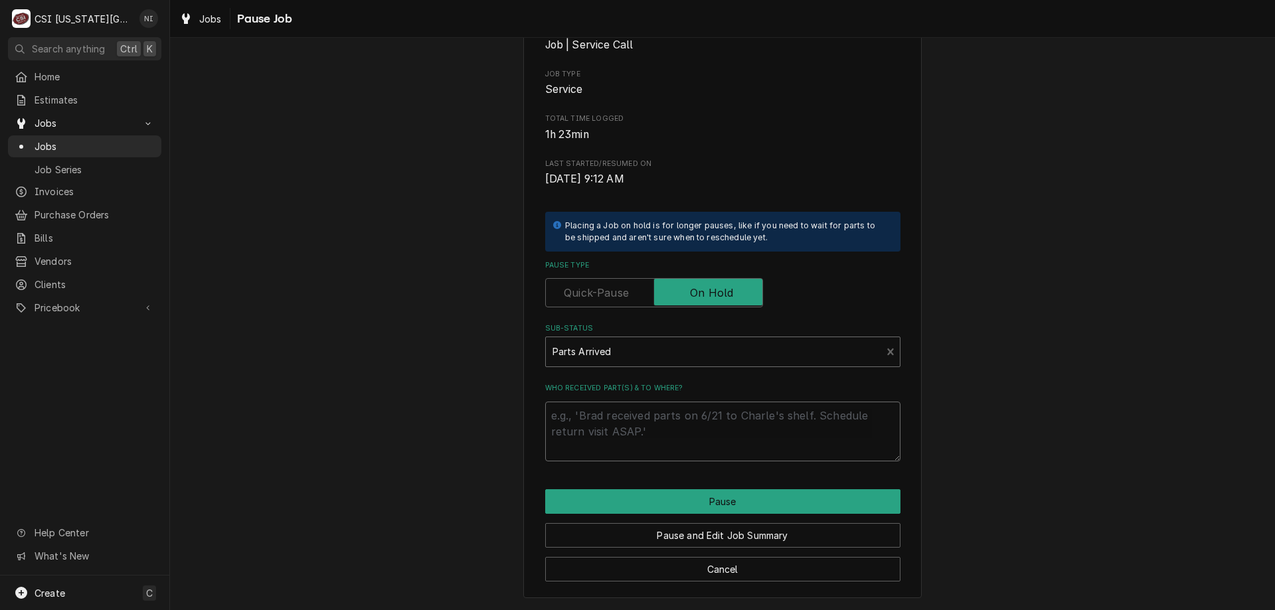
click at [599, 418] on textarea "Who received part(s) & to where?" at bounding box center [722, 432] width 355 height 60
type textarea "x"
type textarea "p"
type textarea "x"
type textarea "pa"
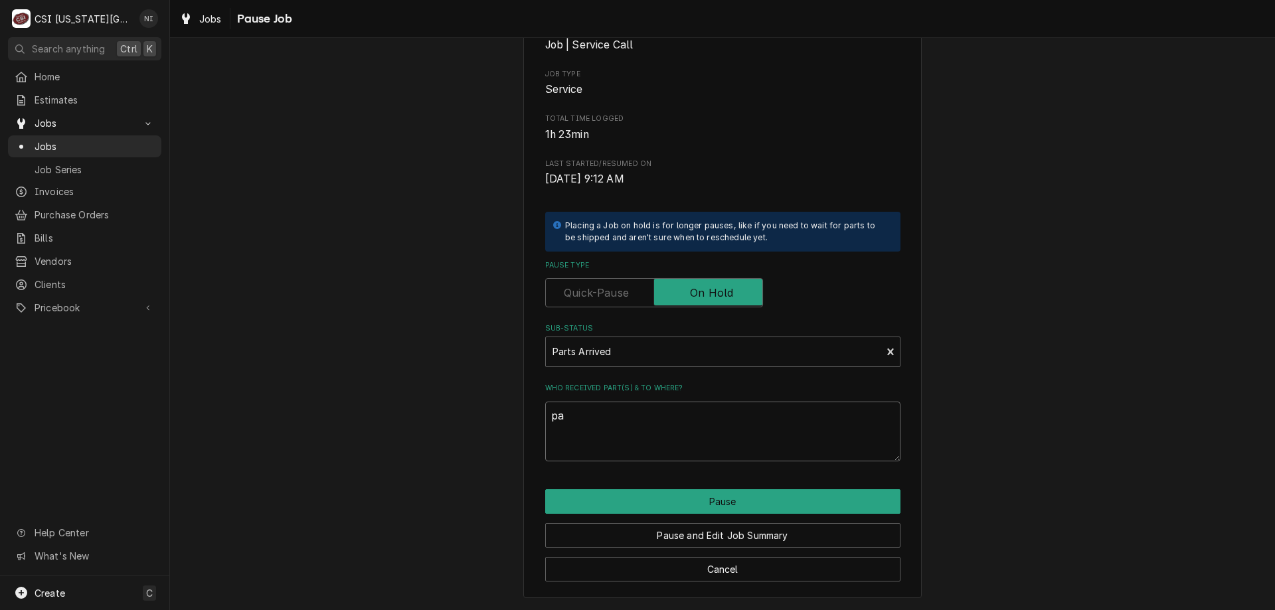
type textarea "x"
type textarea "par"
type textarea "x"
type textarea "pars"
type textarea "x"
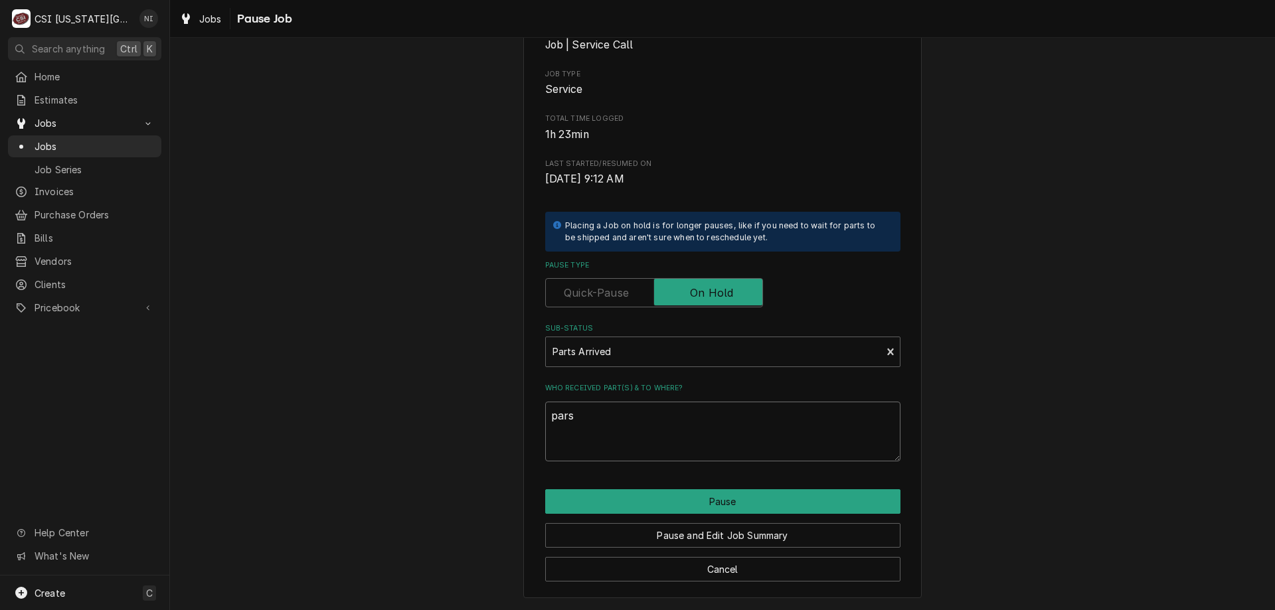
type textarea "parsd"
type textarea "x"
type textarea "parsd"
type textarea "x"
type textarea "parsd"
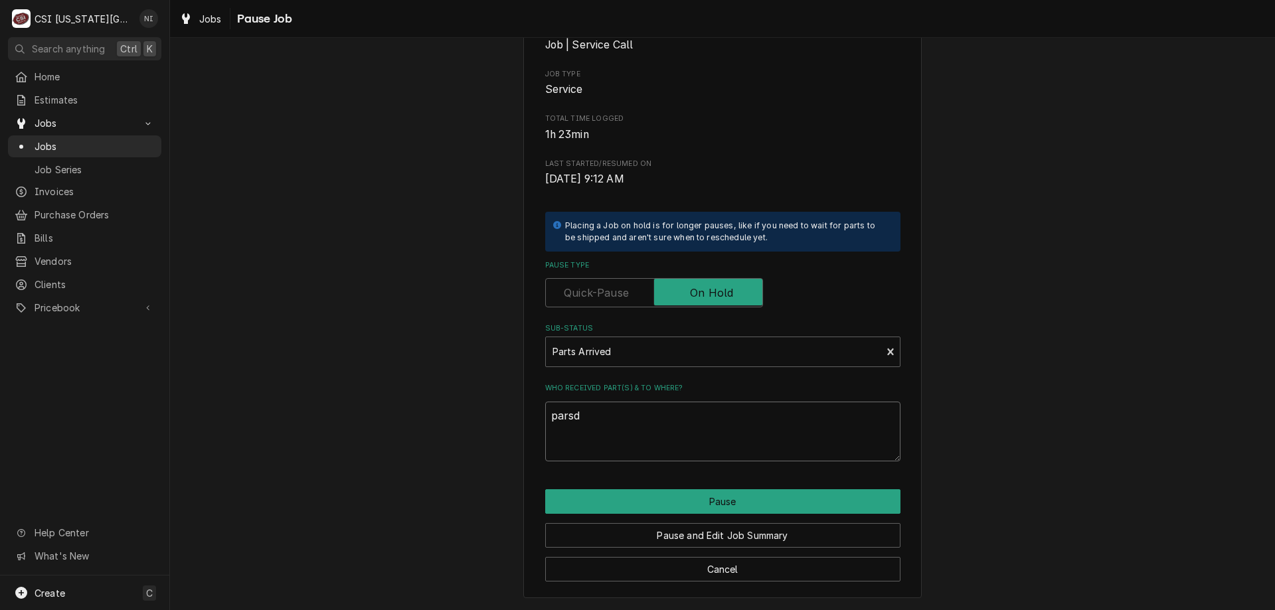
type textarea "x"
type textarea "pars"
type textarea "x"
type textarea "par"
type textarea "x"
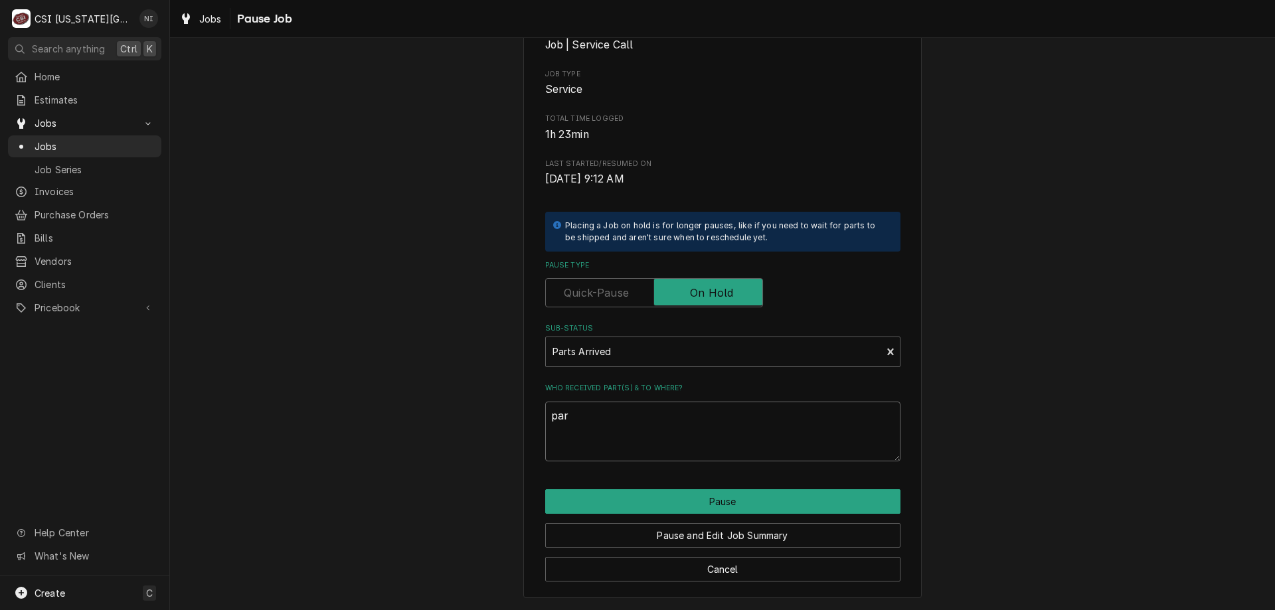
type textarea "part"
type textarea "x"
type textarea "parts"
type textarea "x"
type textarea "parts"
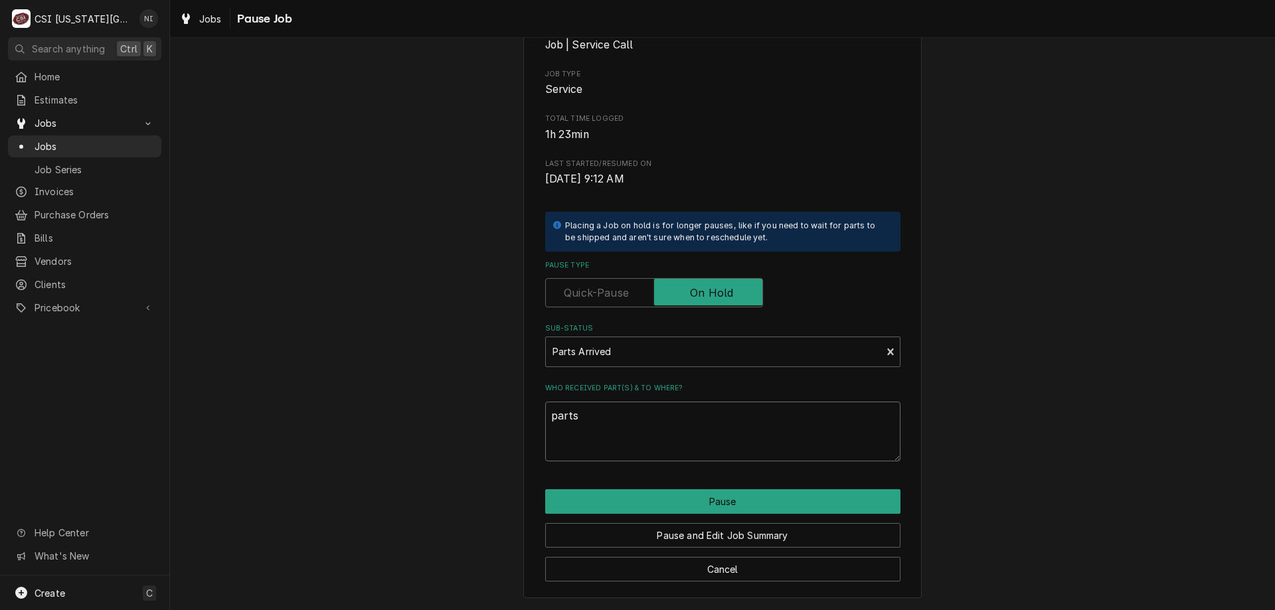
type textarea "x"
type textarea "parts p"
type textarea "x"
type textarea "parts pn"
type textarea "x"
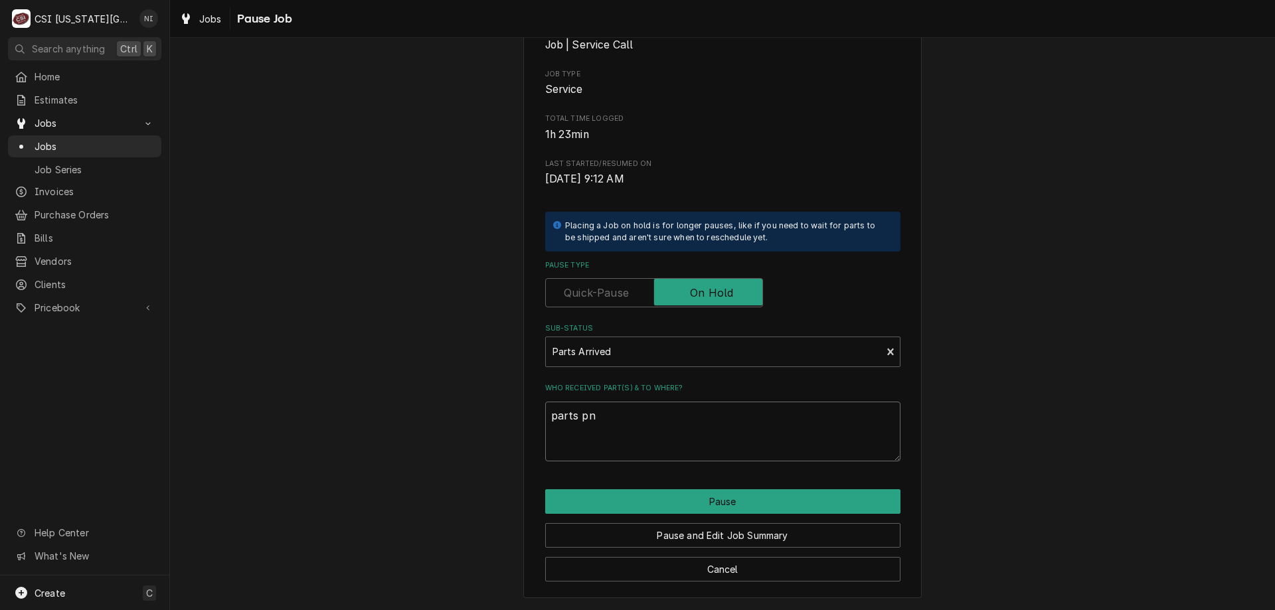
type textarea "parts pn"
type textarea "x"
type textarea "parts pn"
type textarea "x"
type textarea "parts p"
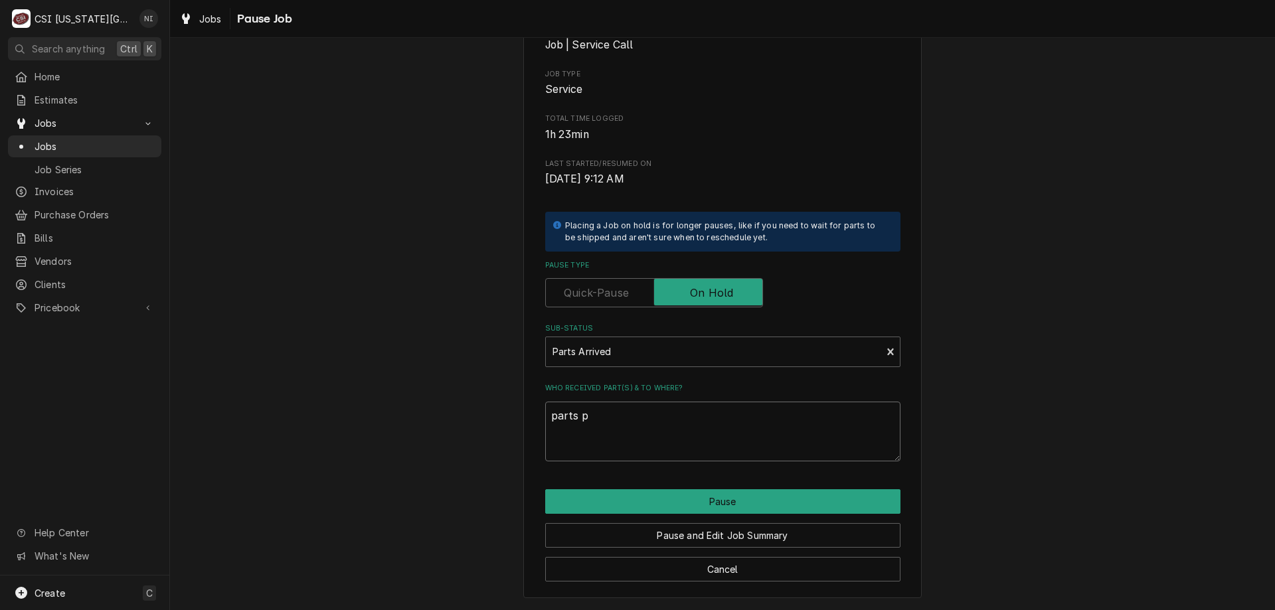
type textarea "x"
type textarea "parts"
type textarea "x"
type textarea "parts o"
type textarea "x"
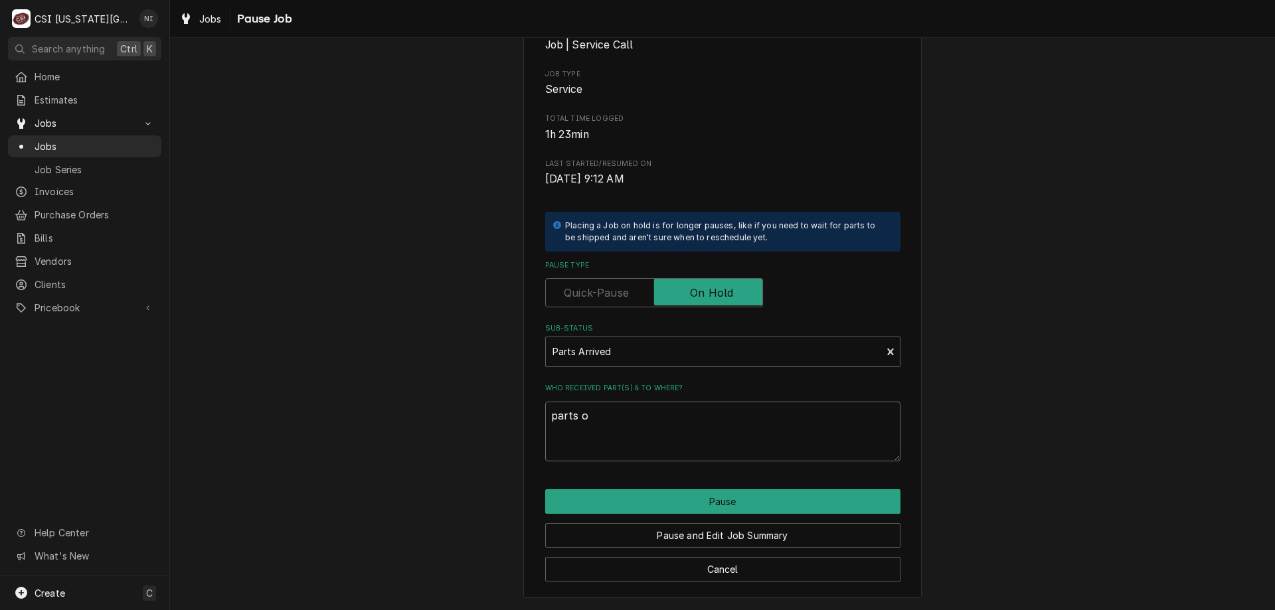
type textarea "parts on"
type textarea "x"
type textarea "parts on"
type textarea "x"
type textarea "parts on h"
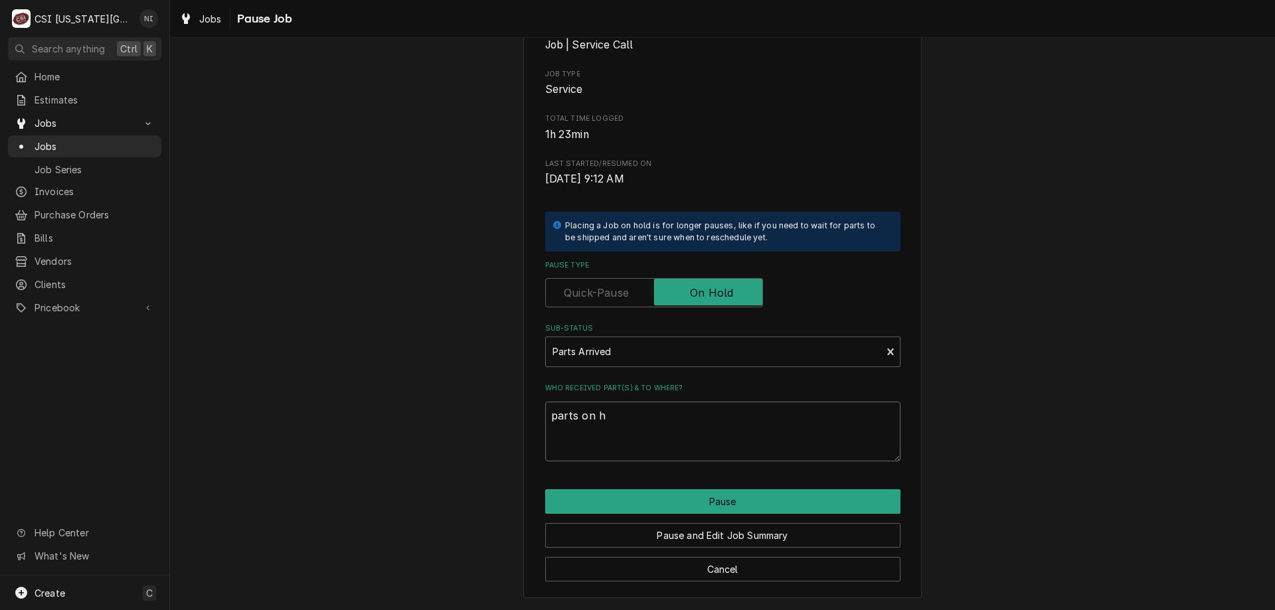
type textarea "x"
type textarea "parts on ha"
type textarea "x"
type textarea "parts on haw"
type textarea "x"
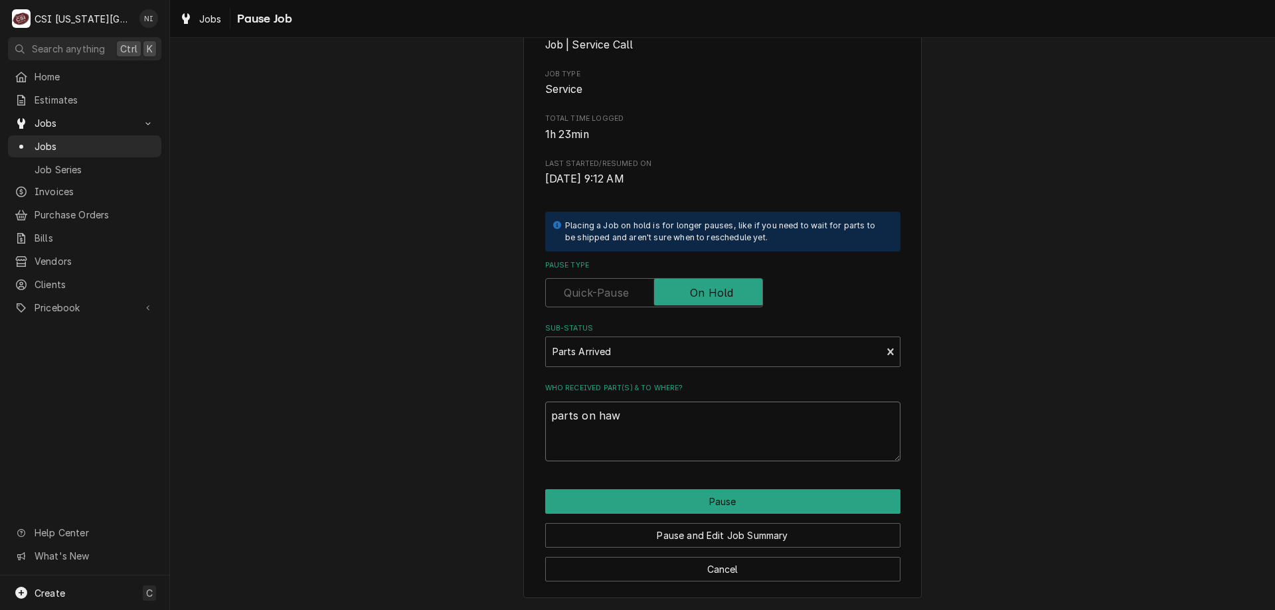
type textarea "parts on hawk"
type textarea "x"
type textarea "parts on hawki"
type textarea "x"
type textarea "parts on hawkins"
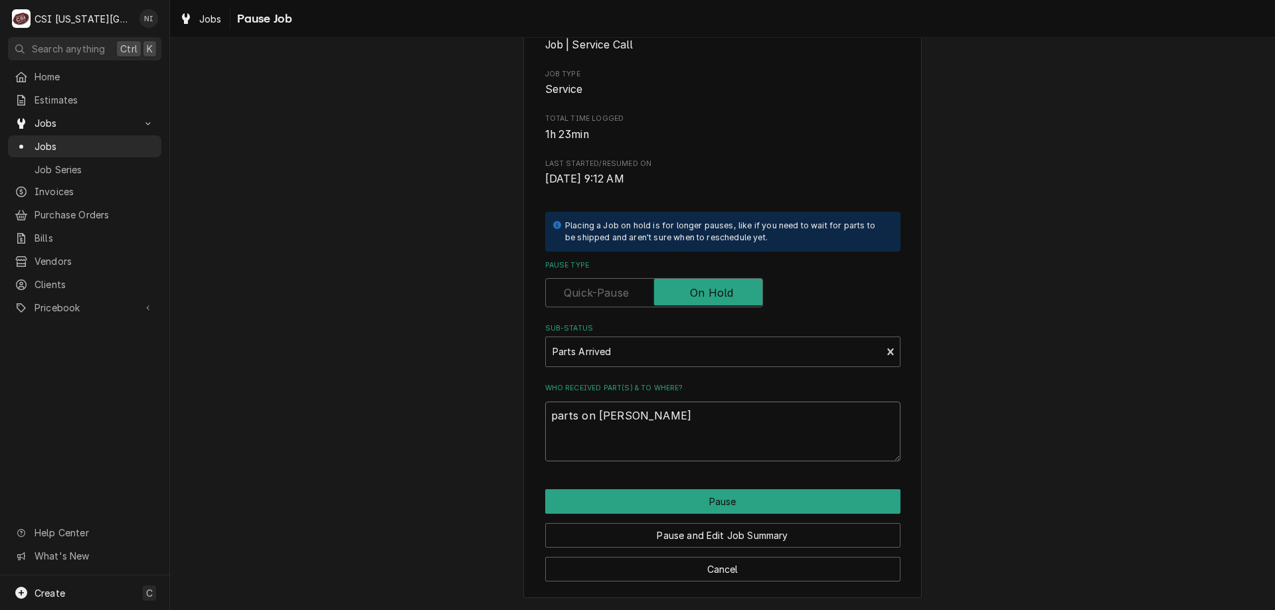
type textarea "x"
type textarea "parts on hawkins"
type textarea "x"
type textarea "parts on hawkins s"
type textarea "x"
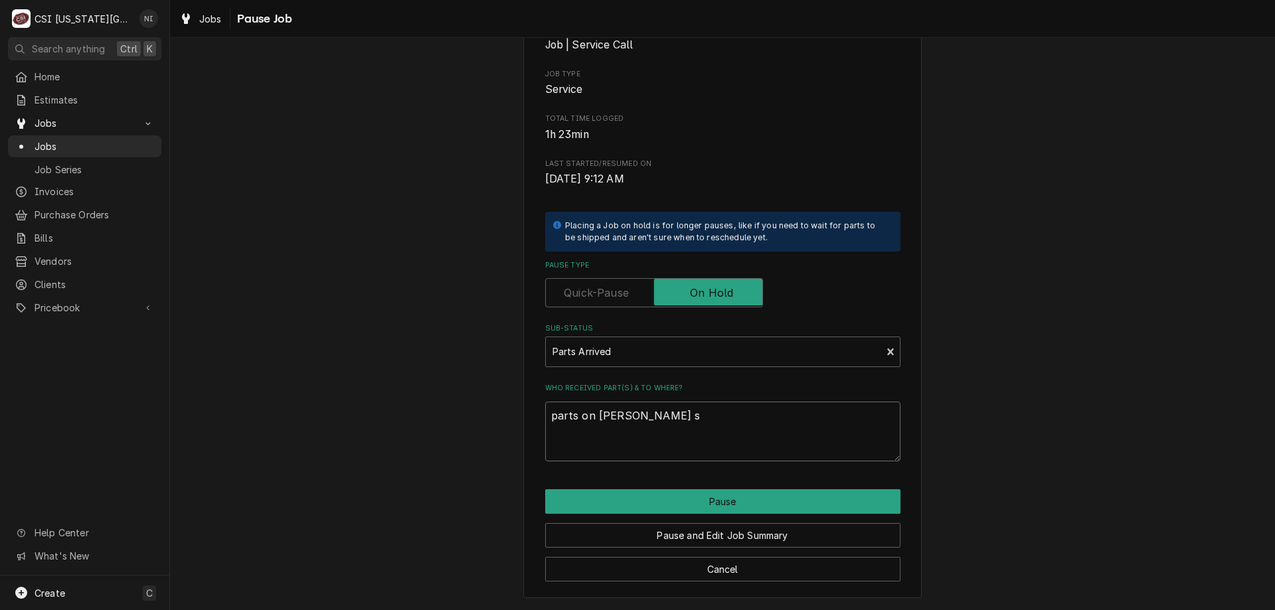
type textarea "parts on hawkins sh"
type textarea "x"
type textarea "parts on hawkins she"
type textarea "x"
type textarea "parts on hawkins shel"
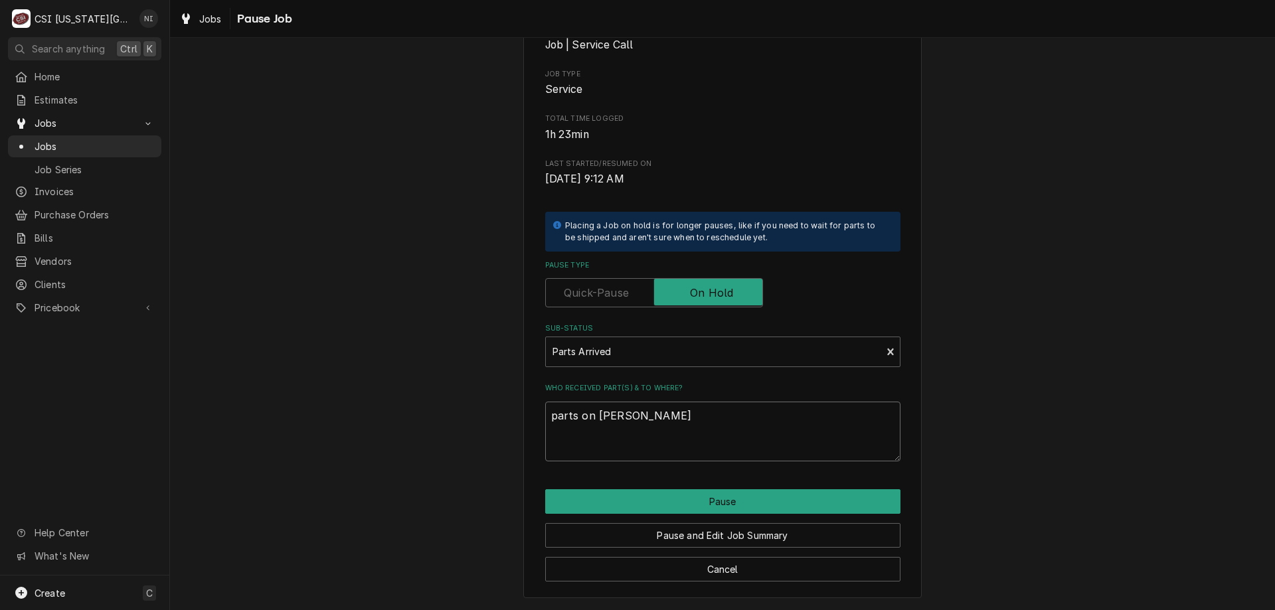
type textarea "x"
type textarea "parts on hawkins shelf"
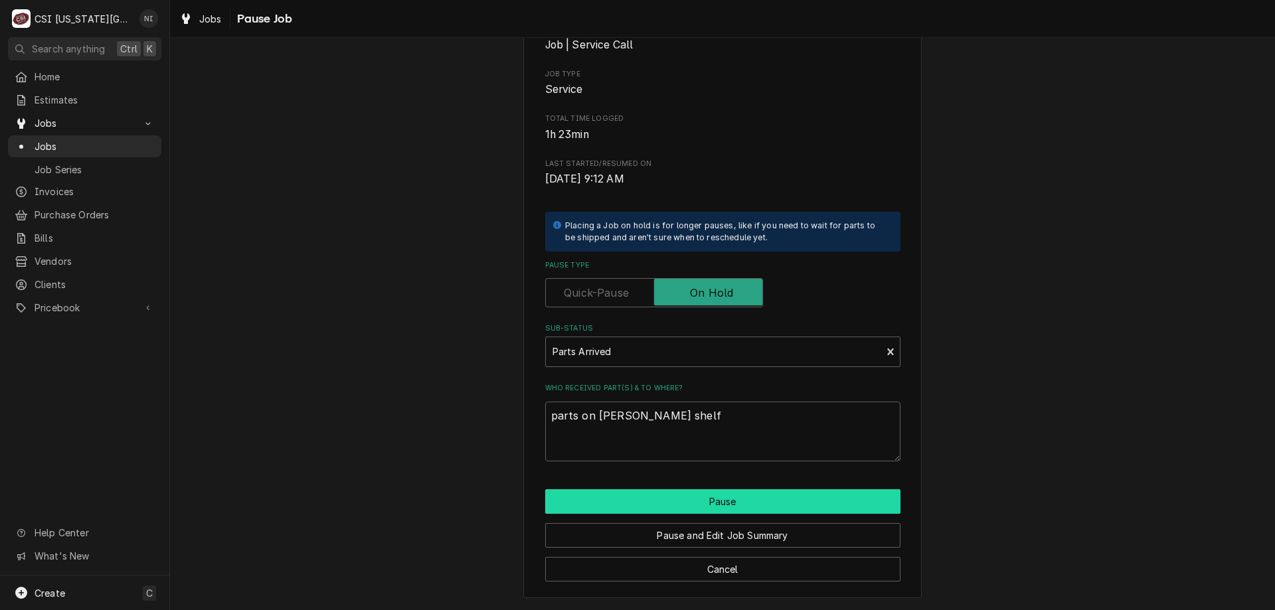
click at [678, 497] on button "Pause" at bounding box center [722, 501] width 355 height 25
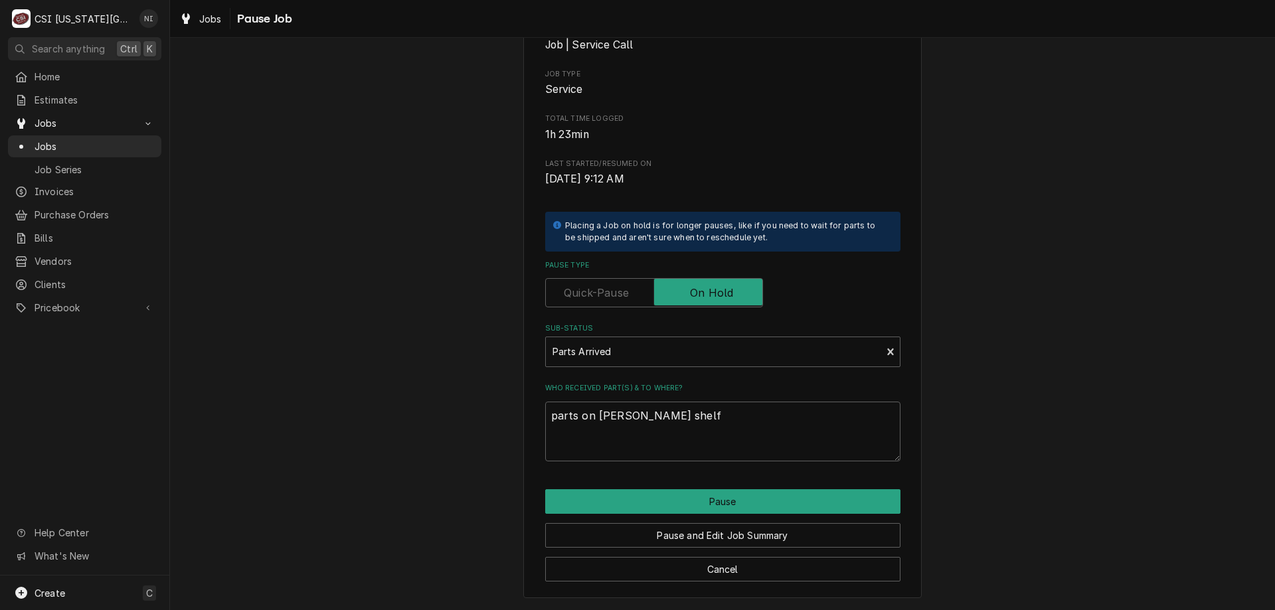
type textarea "x"
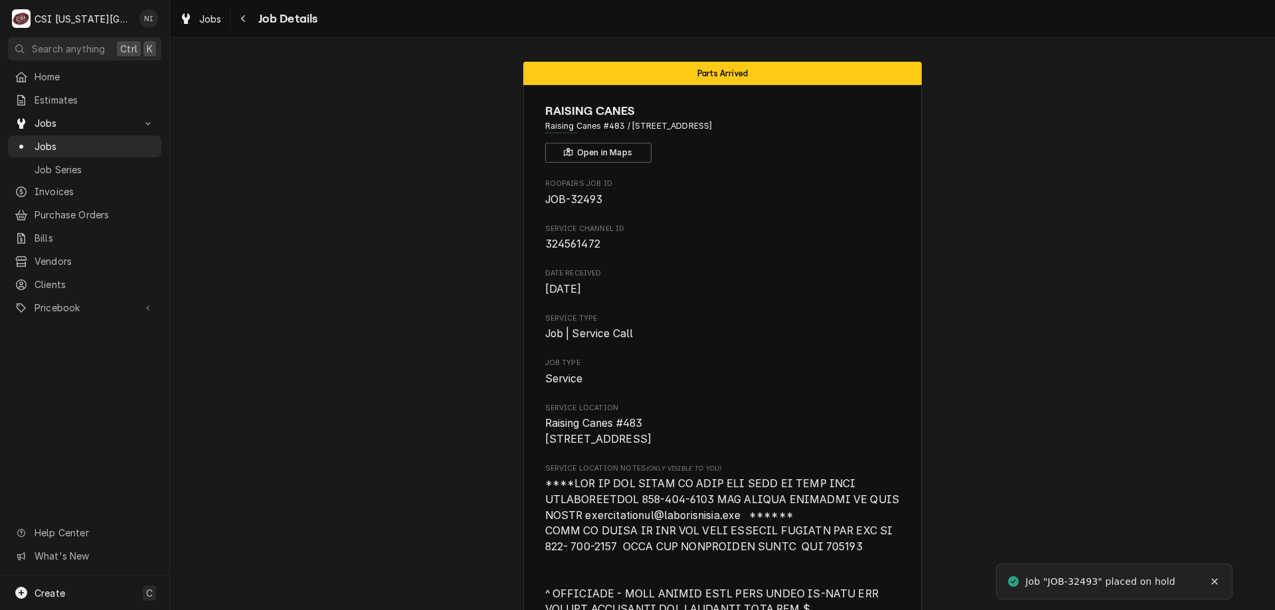
click at [127, 146] on span "Jobs" at bounding box center [95, 146] width 120 height 14
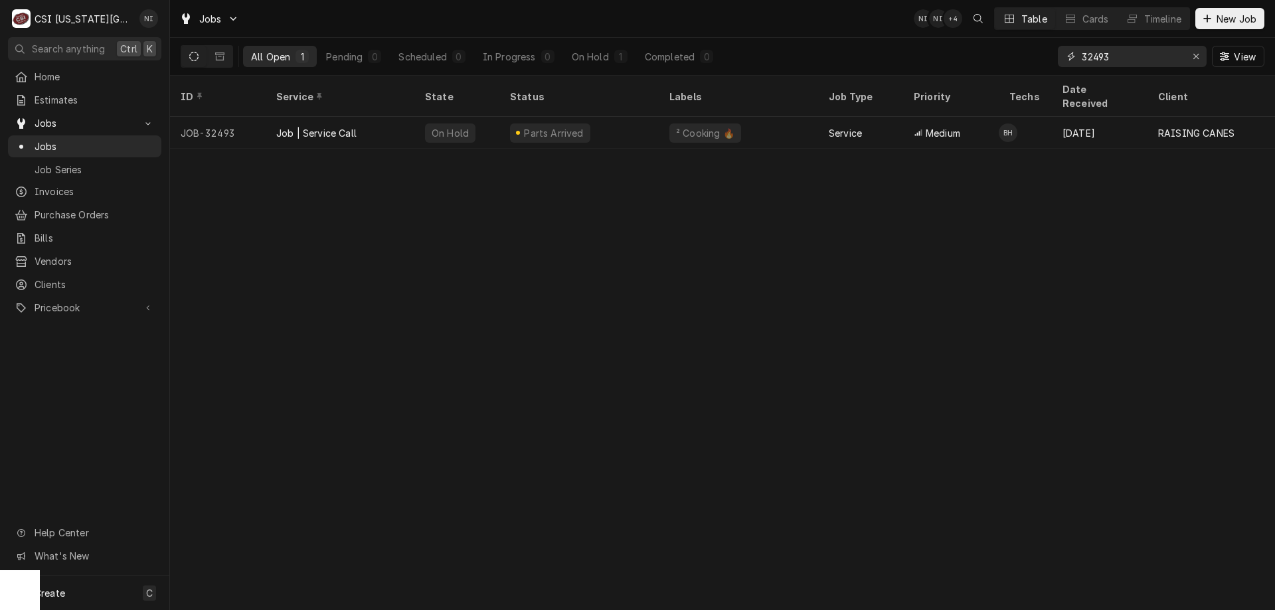
drag, startPoint x: 1116, startPoint y: 57, endPoint x: 1073, endPoint y: 60, distance: 42.6
click at [1073, 60] on div "32493" at bounding box center [1131, 56] width 149 height 21
type input "32613"
drag, startPoint x: 810, startPoint y: 128, endPoint x: 813, endPoint y: 121, distance: 7.4
click at [811, 127] on div "² Cooking 🔥 +2 more" at bounding box center [738, 133] width 159 height 32
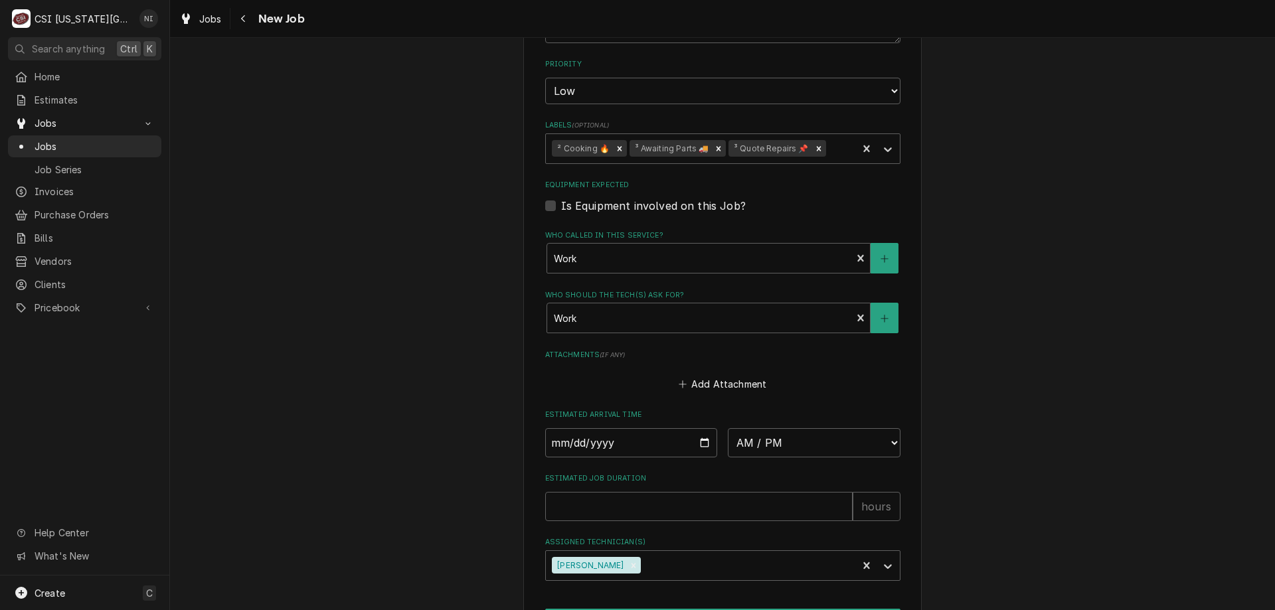
scroll to position [937, 0]
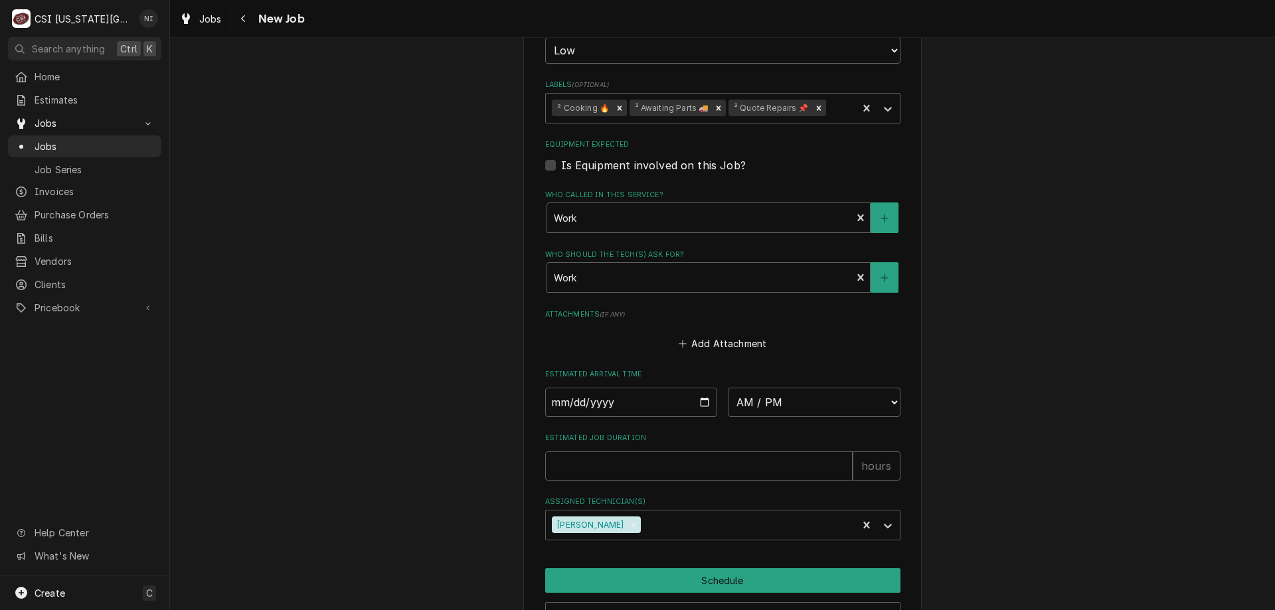
click at [714, 106] on icon "Remove ³ Awaiting Parts 🚚" at bounding box center [718, 108] width 9 height 9
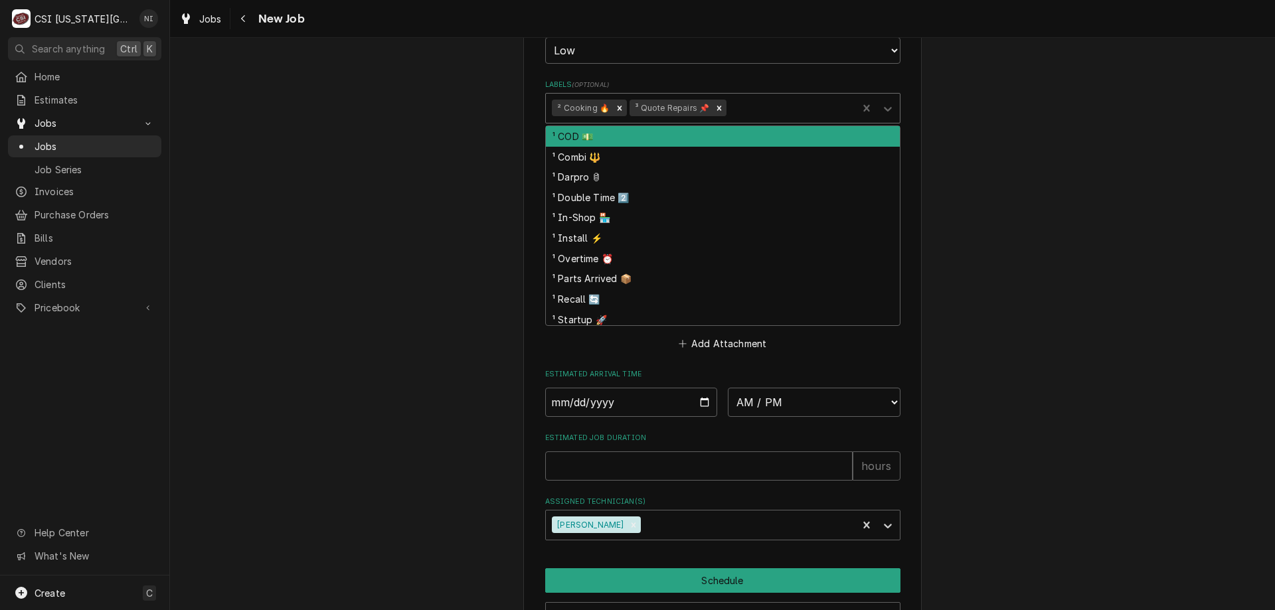
drag, startPoint x: 884, startPoint y: 106, endPoint x: 804, endPoint y: 108, distance: 79.7
click at [885, 106] on icon "Labels" at bounding box center [887, 108] width 13 height 13
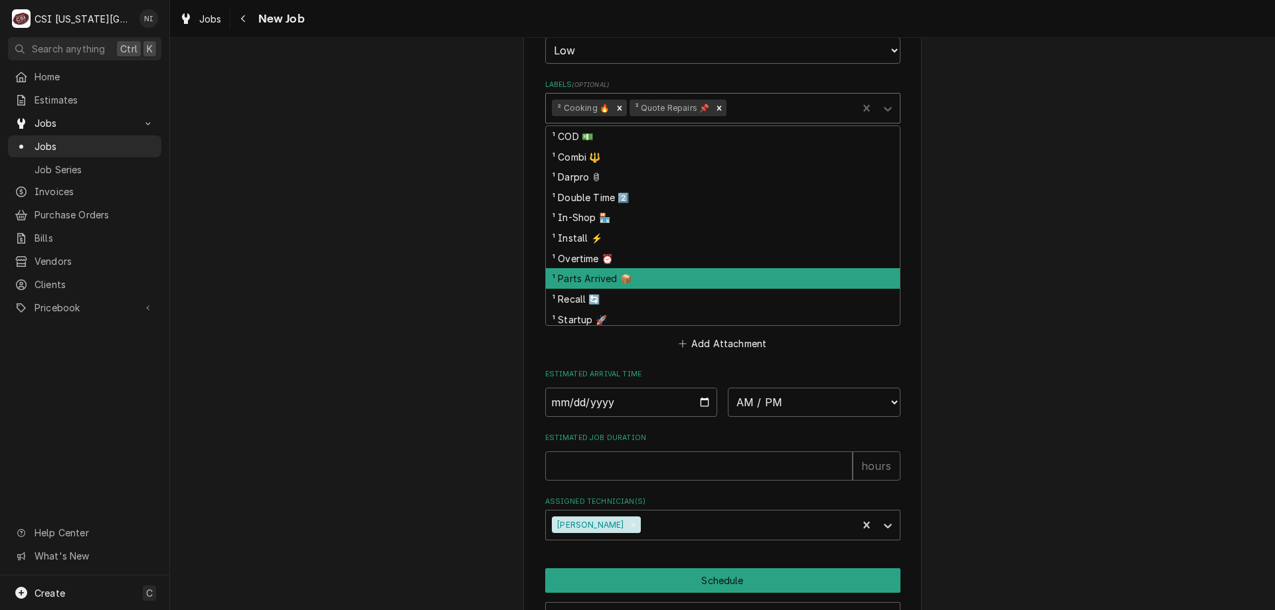
click at [622, 275] on div "¹ Parts Arrived 📦" at bounding box center [723, 278] width 354 height 21
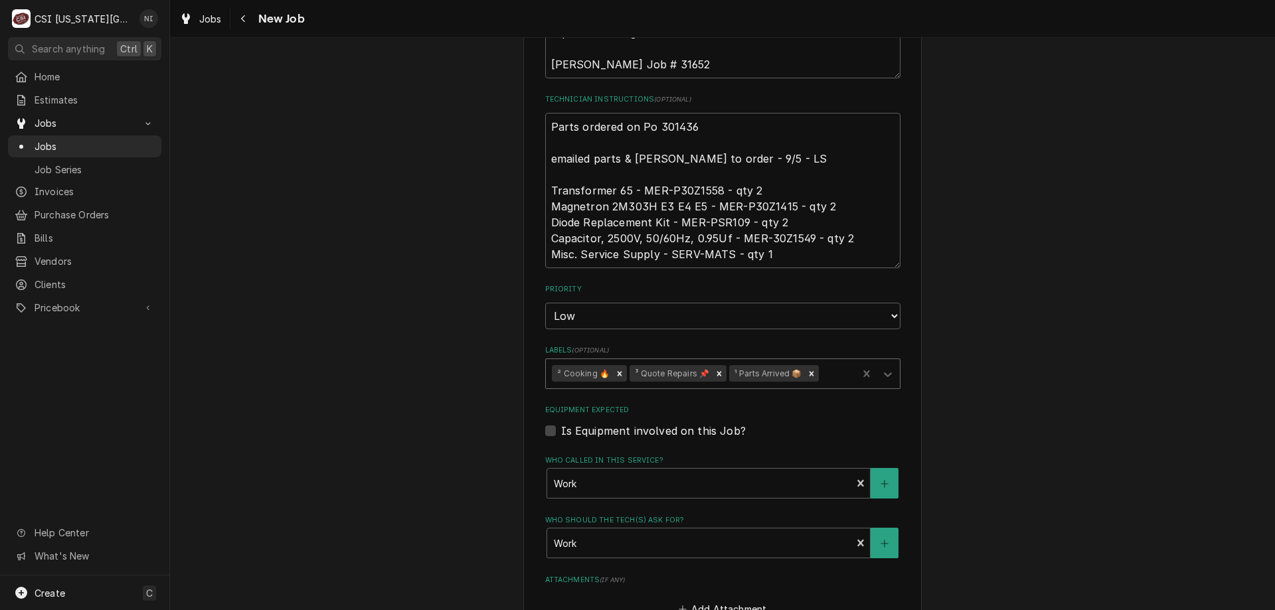
scroll to position [592, 0]
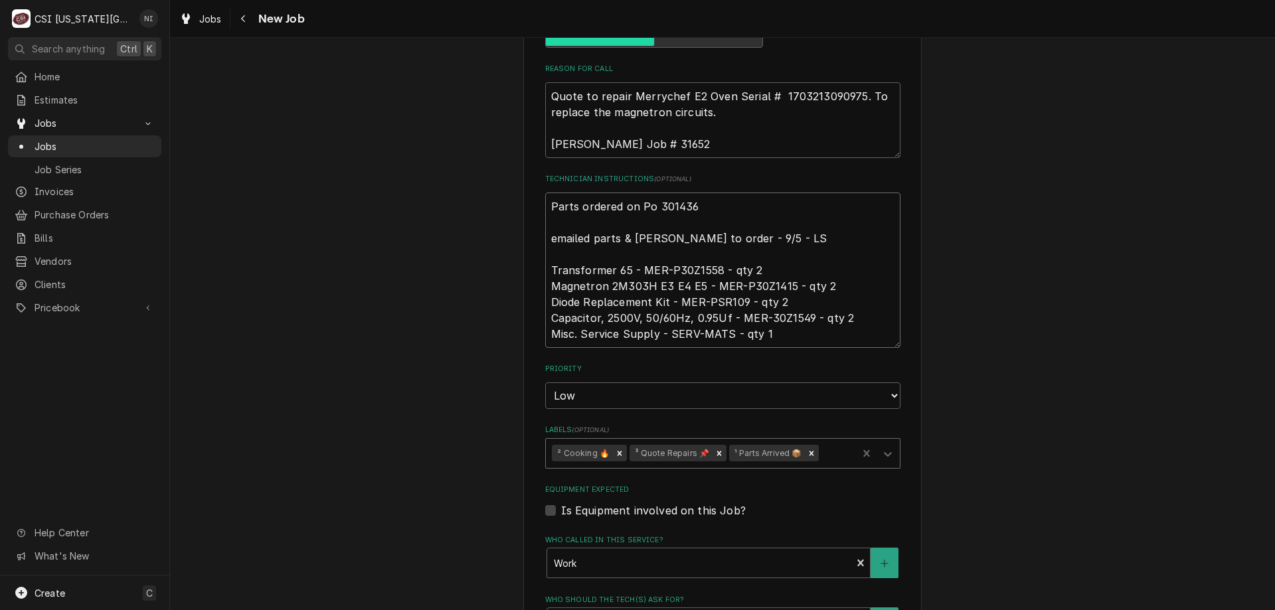
click at [545, 202] on textarea "Parts ordered on Po 301436 emailed parts & [PERSON_NAME] to order - 9/5 - LS Tr…" at bounding box center [722, 270] width 355 height 155
type textarea "x"
type textarea "Parts ordered on Po 301436 emailed parts & [PERSON_NAME] to order - 9/5 - LS Tr…"
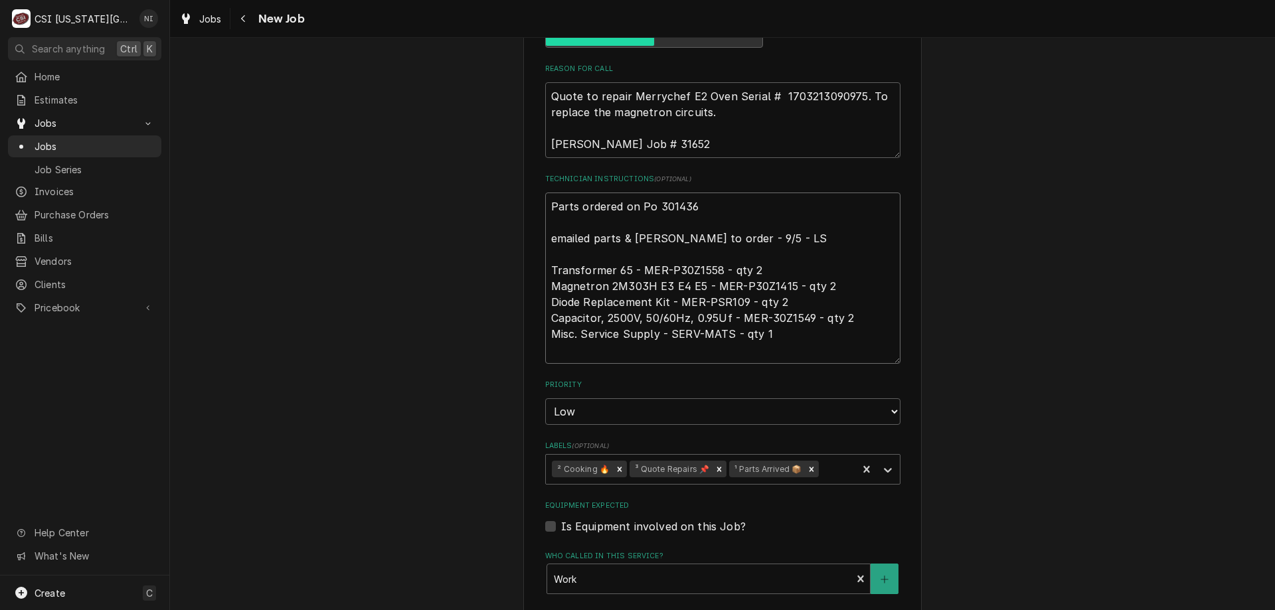
type textarea "x"
type textarea "P Parts ordered on Po 301436 emailed parts & [PERSON_NAME] to order - 9/5 - LS …"
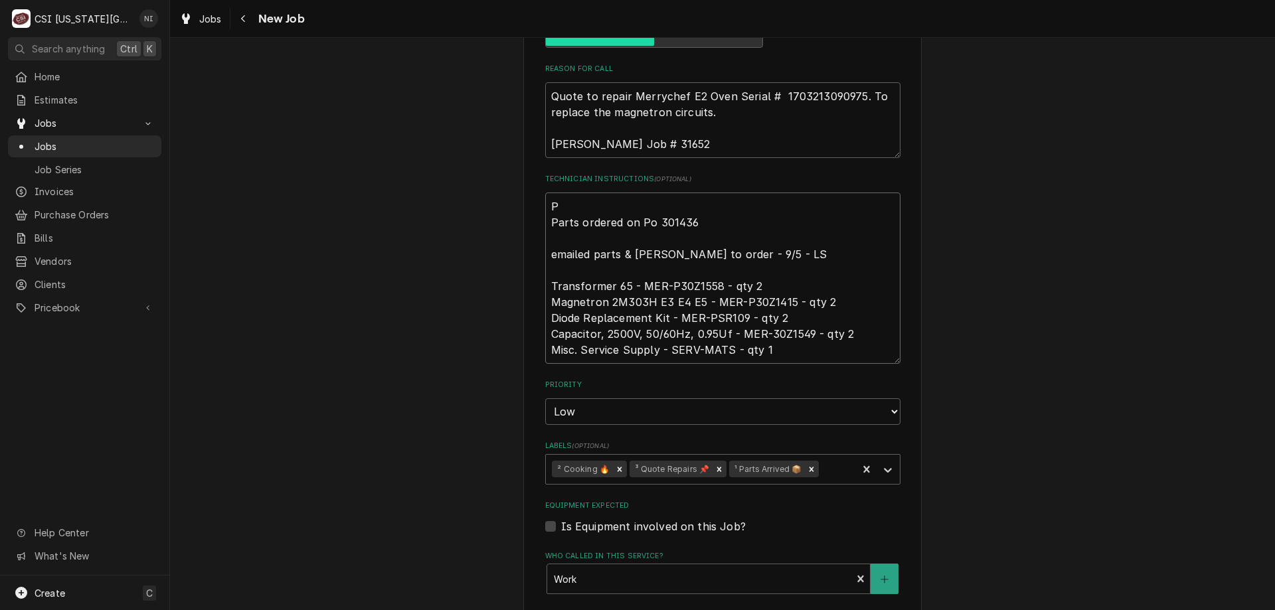
type textarea "x"
type textarea "Pa Parts ordered on Po 301436 emailed parts & [PERSON_NAME] to order - 9/5 - LS…"
type textarea "x"
type textarea "Par Parts ordered on Po 301436 emailed parts & [PERSON_NAME] to order - 9/5 - L…"
type textarea "x"
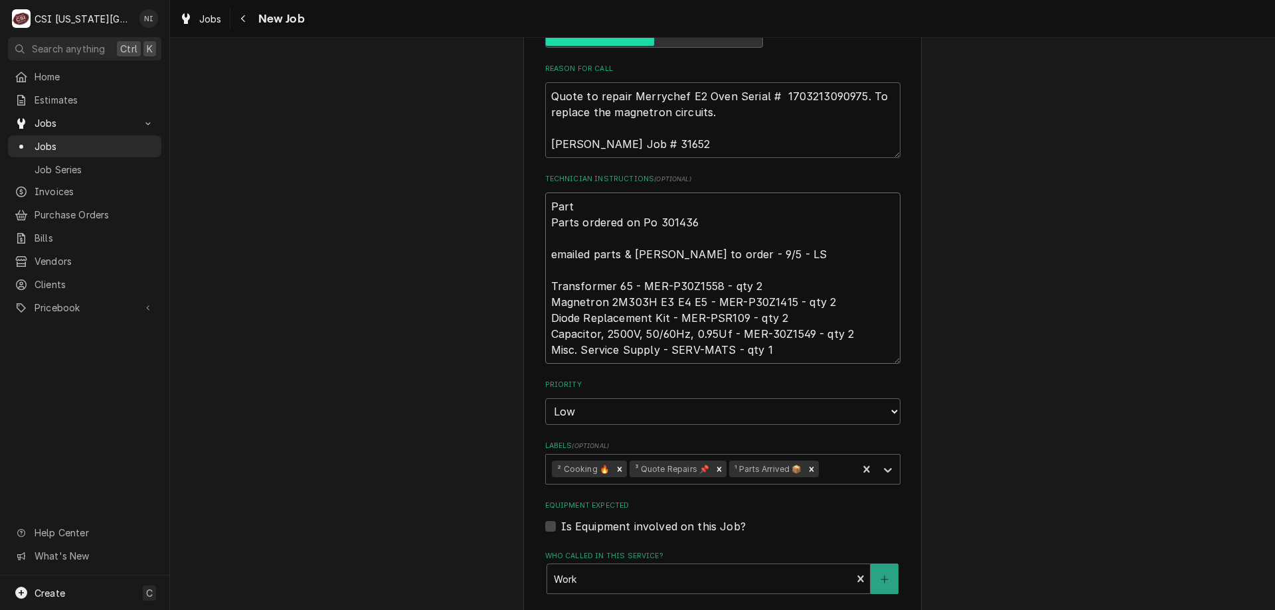
type textarea "Parts Parts ordered on Po 301436 emailed parts & [PERSON_NAME] to order - 9/5 -…"
type textarea "x"
type textarea "Parts Parts ordered on Po 301436 emailed parts & [PERSON_NAME] to order - 9/5 -…"
type textarea "x"
type textarea "Parts o Parts ordered on Po 301436 emailed parts & [PERSON_NAME] to order - 9/5…"
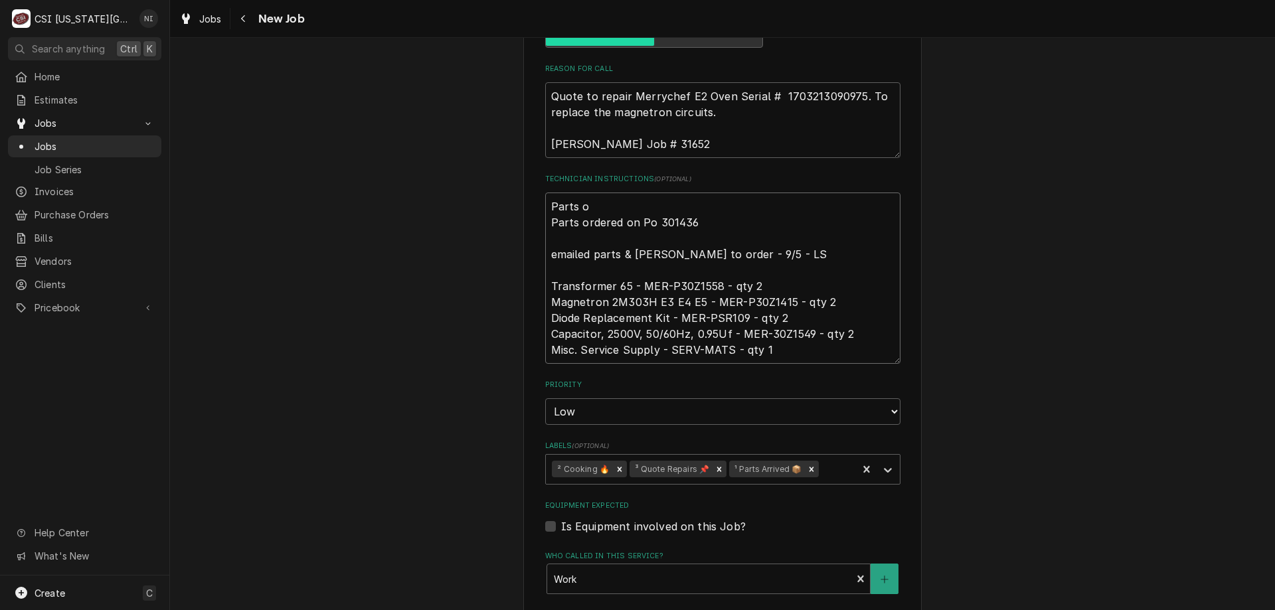
type textarea "x"
type textarea "Parts on Parts ordered on Po 301436 emailed parts & [PERSON_NAME] to order - 9/…"
type textarea "x"
type textarea "Parts on j Parts ordered on Po 301436 emailed parts & [PERSON_NAME] to order - …"
type textarea "x"
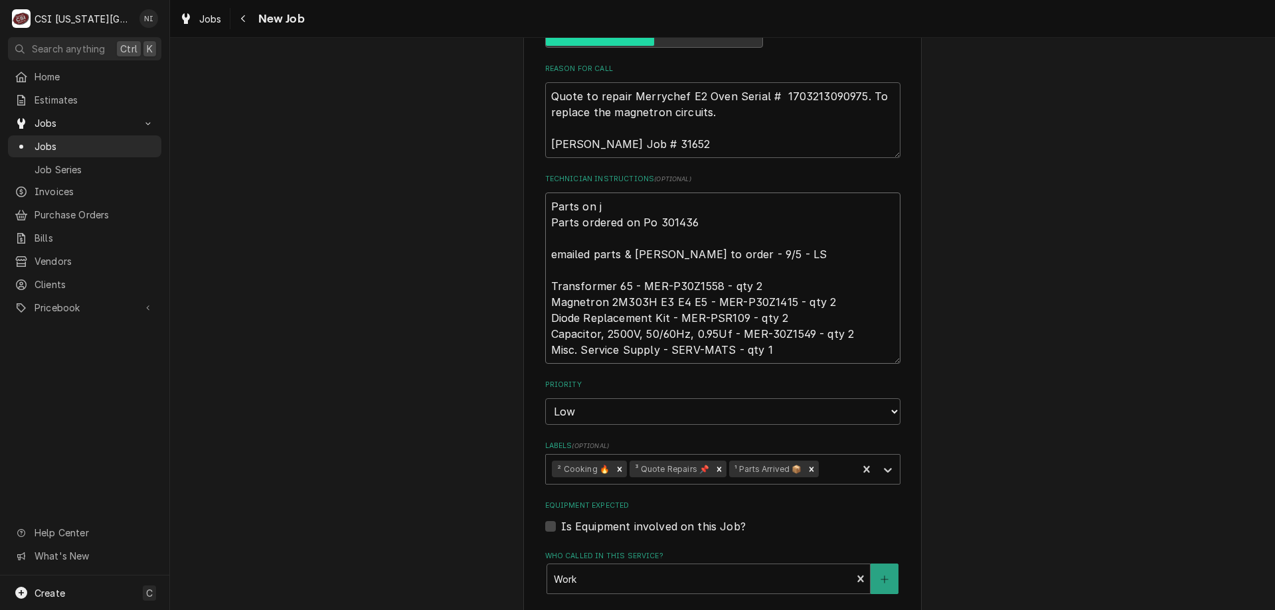
type textarea "Parts on ji Parts ordered on Po 301436 emailed parts & [PERSON_NAME] to order -…"
type textarea "x"
type textarea "Parts on [PERSON_NAME] ordered on Po 301436 emailed parts & [PERSON_NAME] to or…"
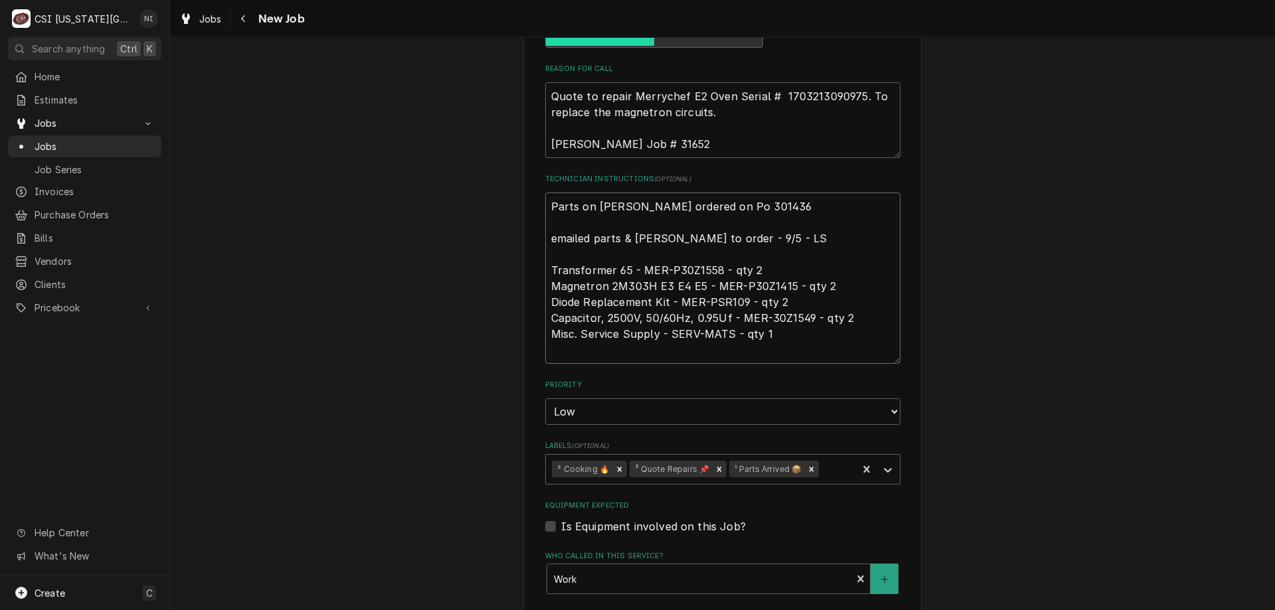
type textarea "x"
type textarea "Parts on jimm Parts ordered on Po 301436 emailed parts & [PERSON_NAME] to order…"
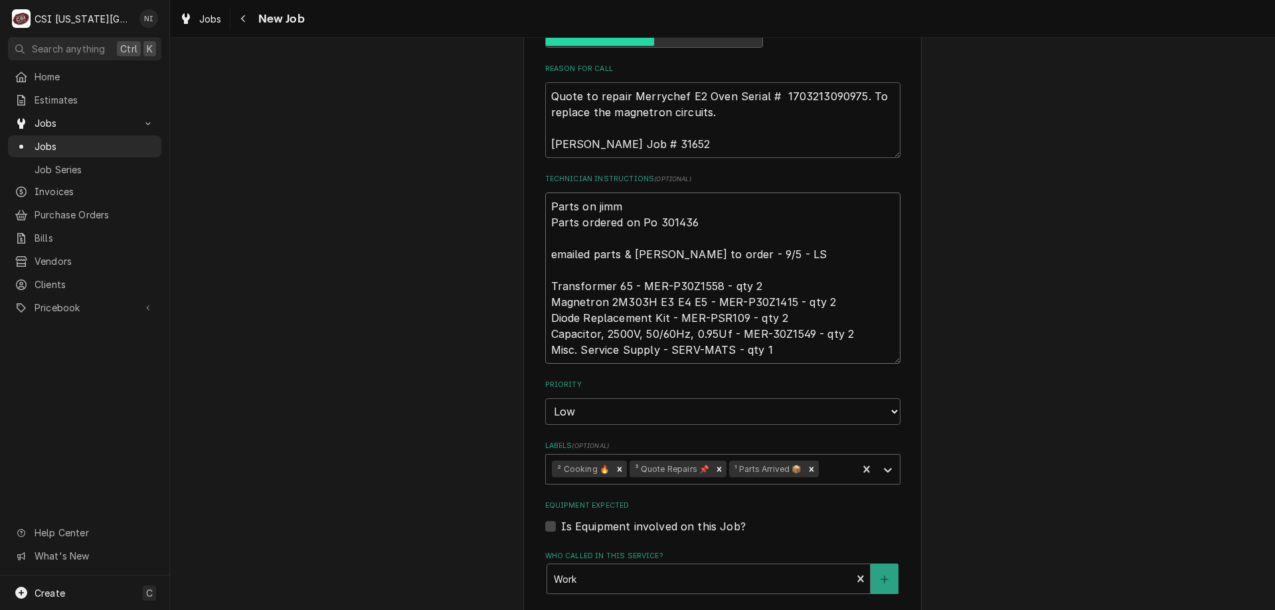
type textarea "x"
type textarea "Parts on [PERSON_NAME] ordered on Po 301436 emailed parts & [PERSON_NAME] to or…"
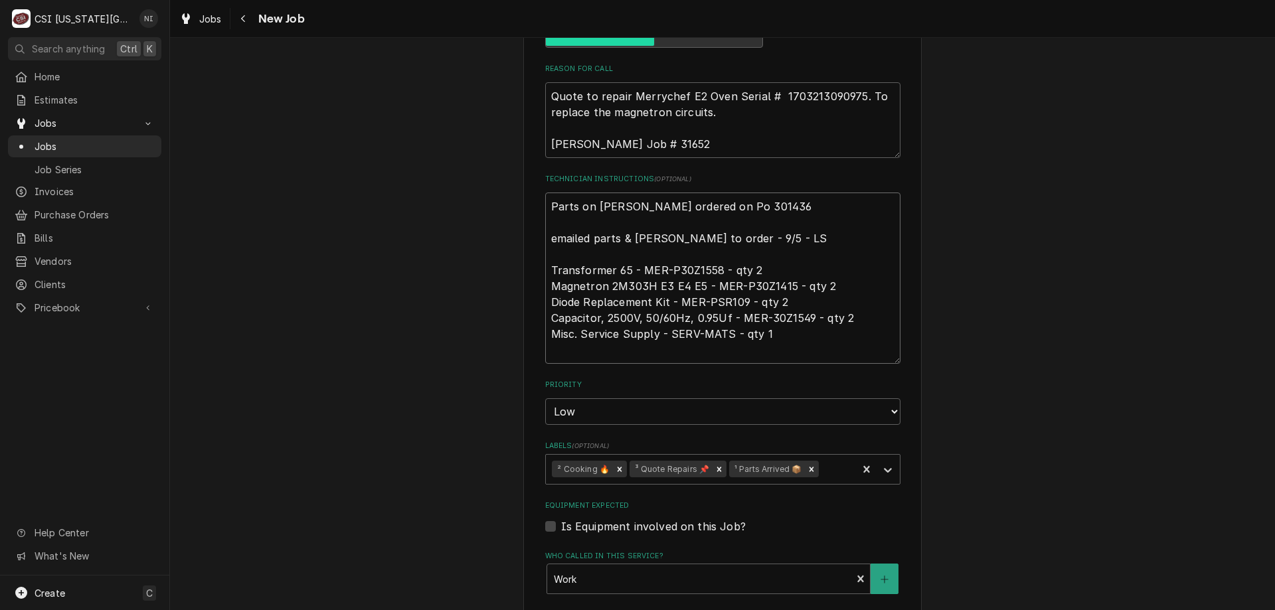
type textarea "x"
type textarea "Parts on jimmy s Parts ordered on Po 301436 emailed parts & lindy to order - 9/…"
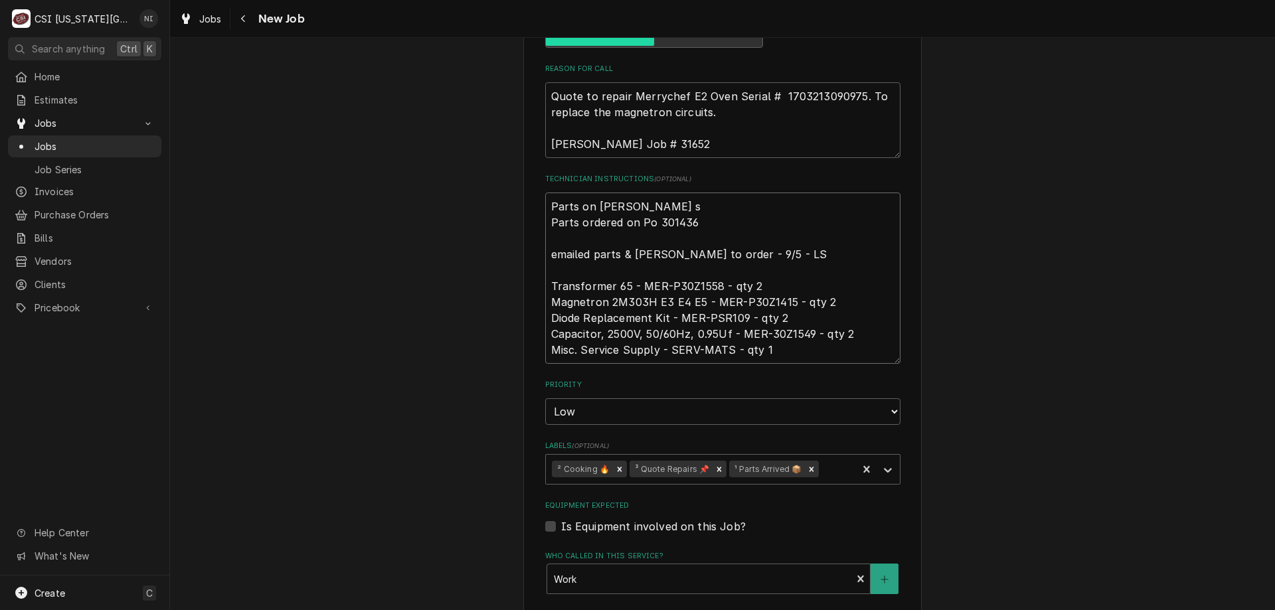
type textarea "x"
type textarea "Parts on jimmy sh Parts ordered on Po 301436 emailed parts & lindy to order - 9…"
type textarea "x"
type textarea "Parts on jimmy she Parts ordered on Po 301436 emailed parts & lindy to order - …"
type textarea "x"
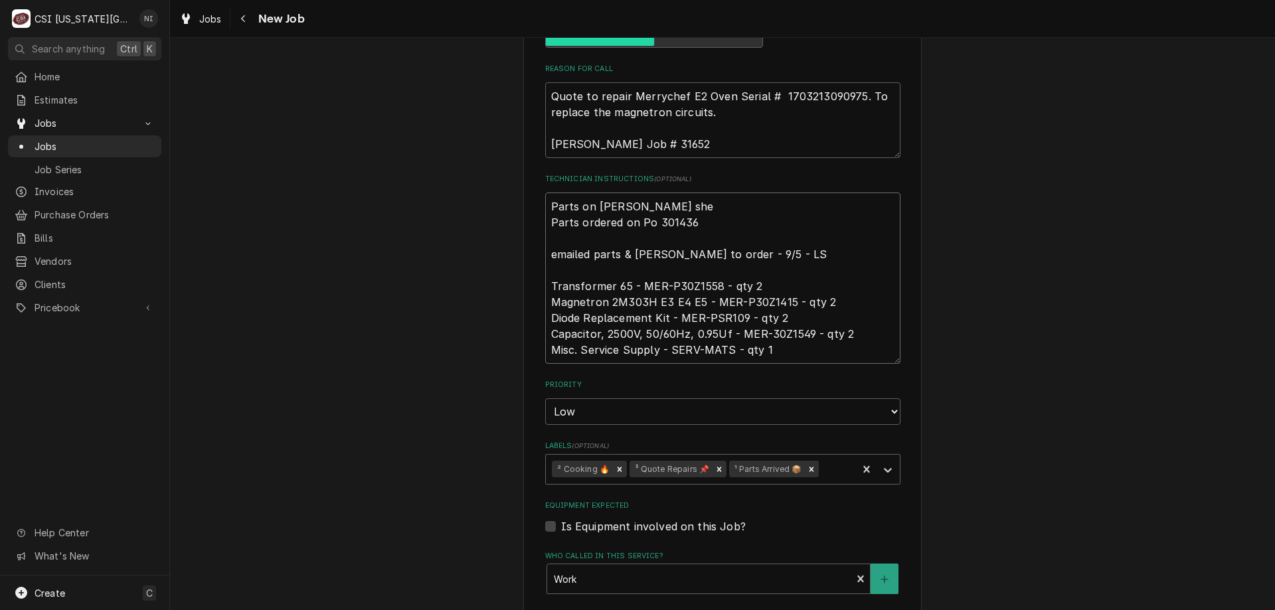
type textarea "Parts on jimmy shel Parts ordered on Po 301436 emailed parts & lindy to order -…"
type textarea "x"
type textarea "Parts on jimmy shelf Parts ordered on Po 301436 emailed parts & lindy to order …"
type textarea "x"
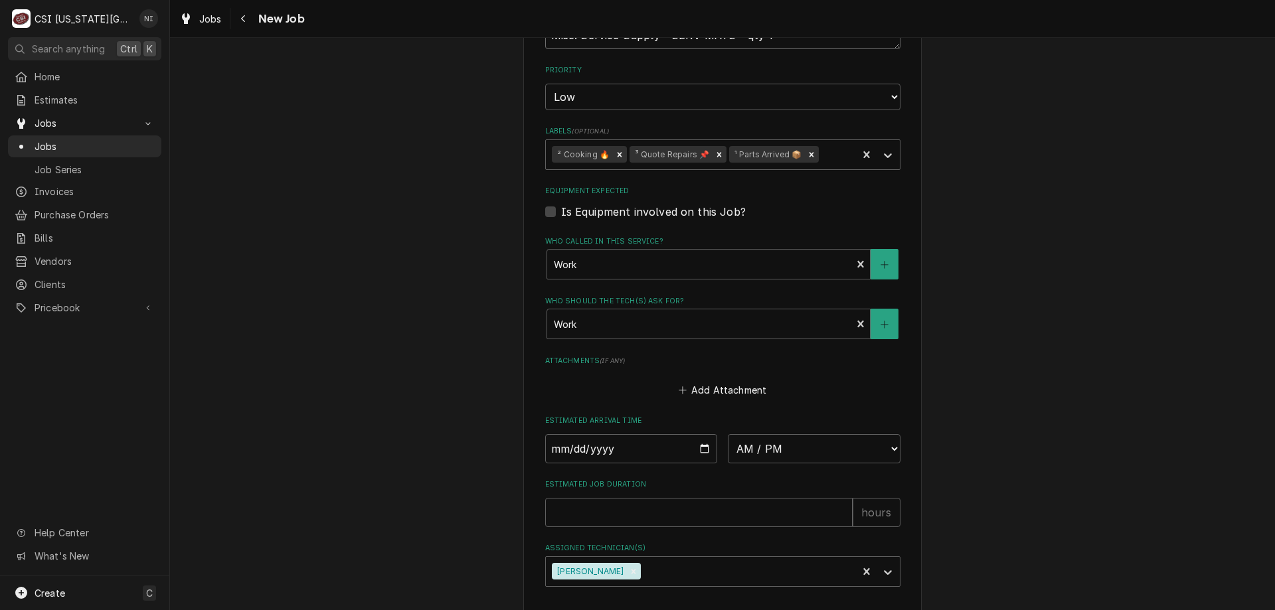
scroll to position [1032, 0]
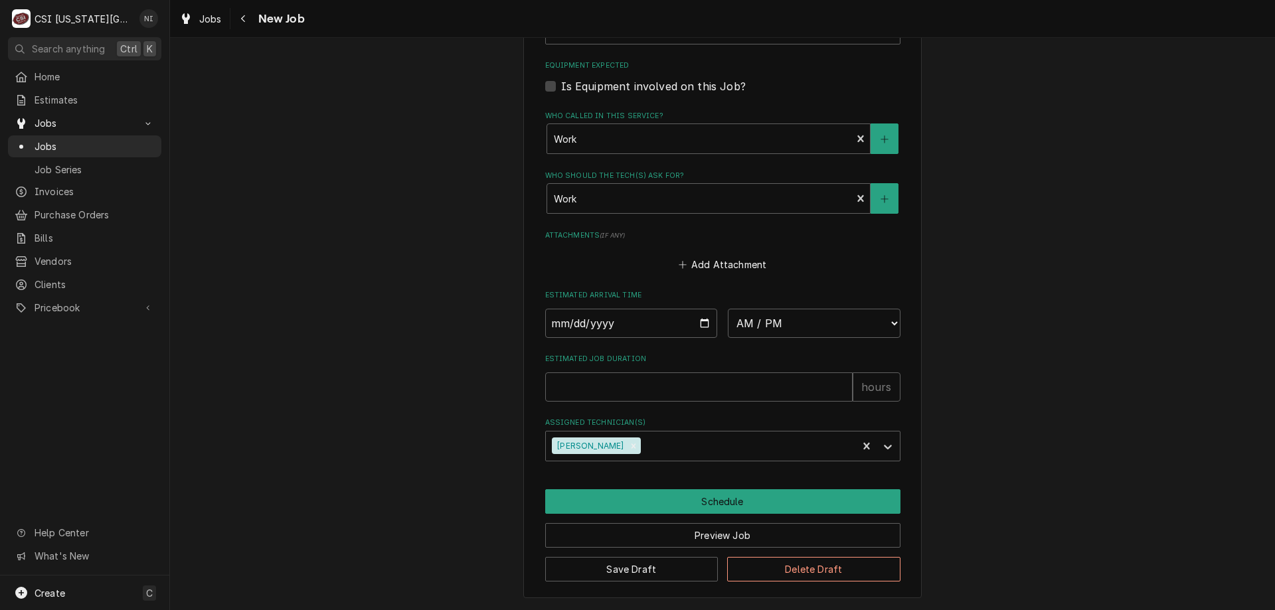
type textarea "Parts on jimmy shelf Parts ordered on Po 301436 emailed parts & lindy to order …"
click at [672, 560] on button "Save Draft" at bounding box center [631, 569] width 173 height 25
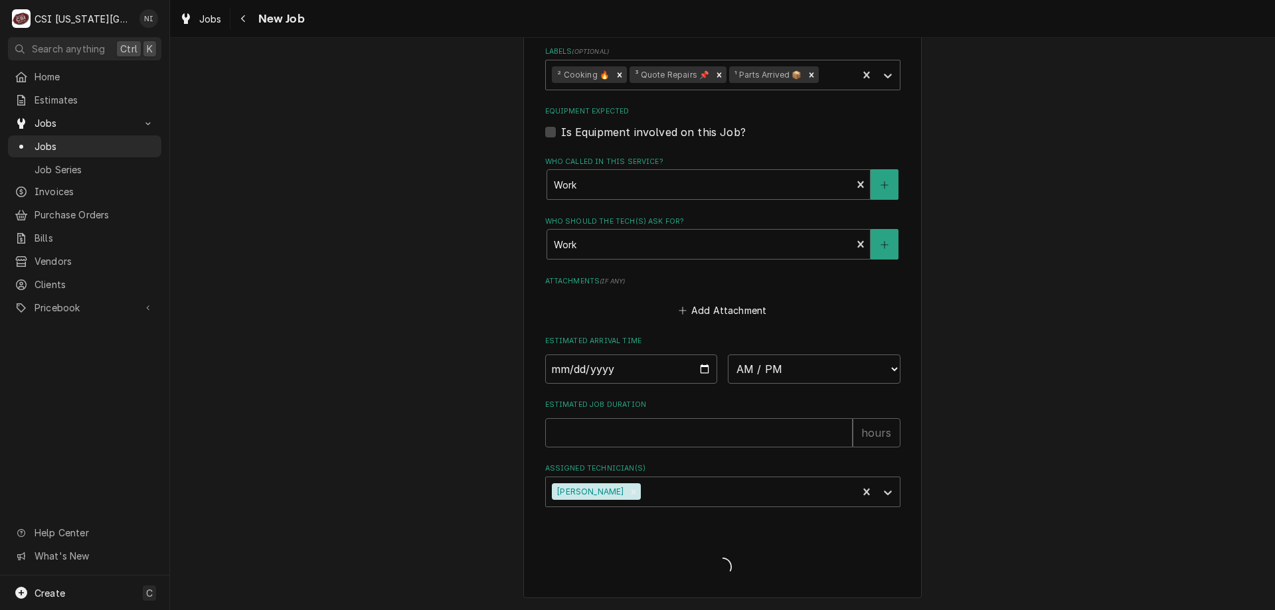
scroll to position [986, 0]
type textarea "x"
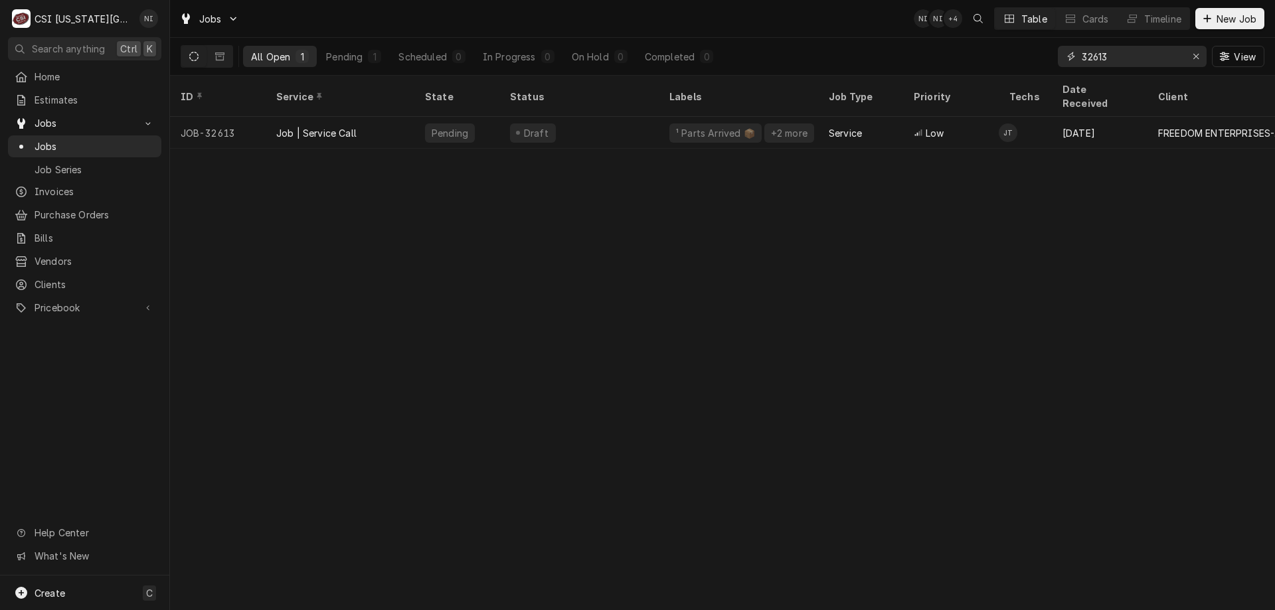
drag, startPoint x: 1115, startPoint y: 63, endPoint x: 1093, endPoint y: 64, distance: 21.9
click at [1093, 64] on input "32613" at bounding box center [1131, 56] width 100 height 21
type input "32433"
click at [738, 124] on div "—" at bounding box center [738, 133] width 159 height 32
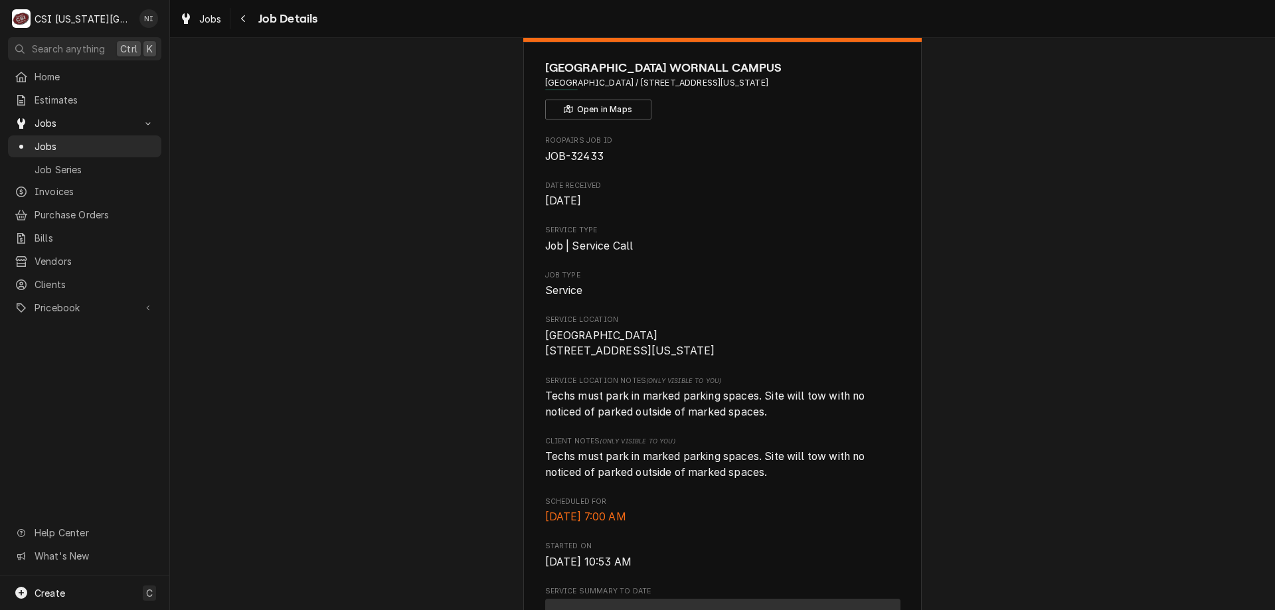
scroll to position [36, 0]
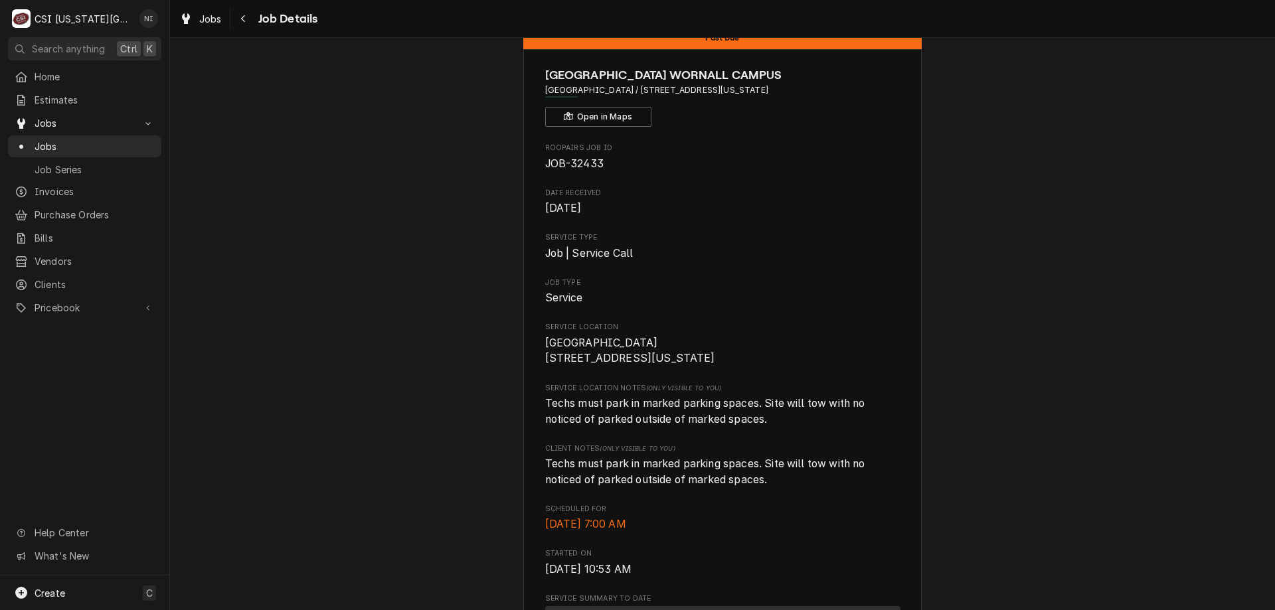
drag, startPoint x: 112, startPoint y: 136, endPoint x: 147, endPoint y: 140, distance: 35.4
click at [112, 139] on span "Jobs" at bounding box center [95, 146] width 120 height 14
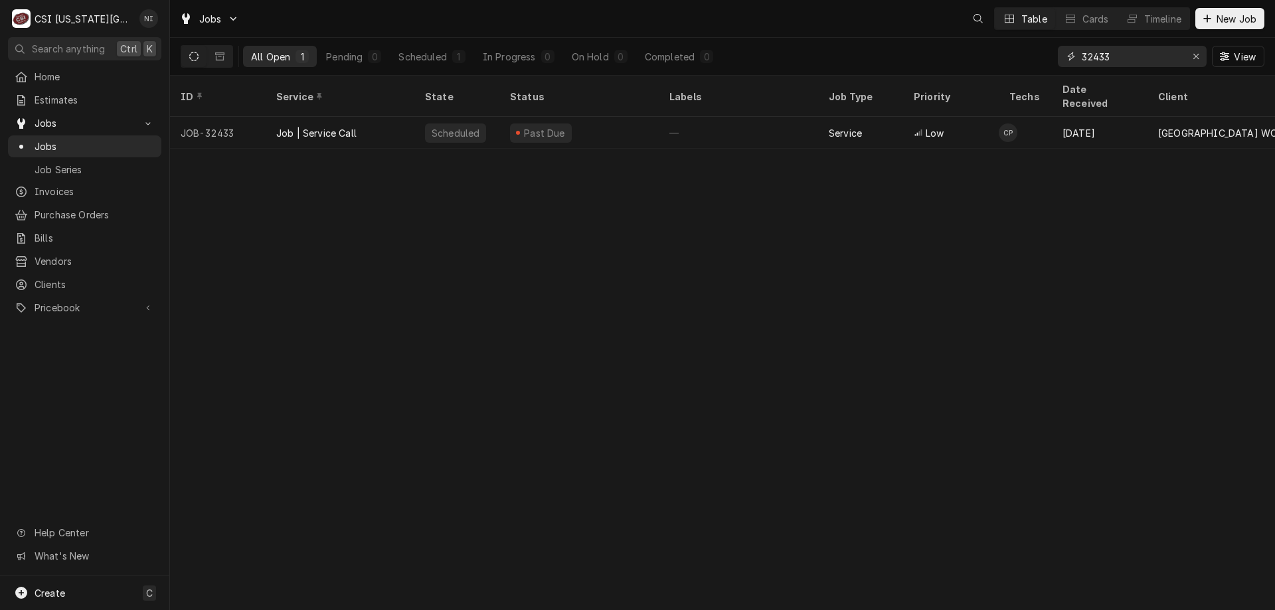
drag, startPoint x: 1101, startPoint y: 56, endPoint x: 1087, endPoint y: 56, distance: 13.9
click at [1087, 56] on input "32433" at bounding box center [1131, 56] width 100 height 21
type input "32443"
drag, startPoint x: 601, startPoint y: 114, endPoint x: 608, endPoint y: 114, distance: 7.3
click at [601, 117] on div "Parts Ordered" at bounding box center [578, 133] width 159 height 32
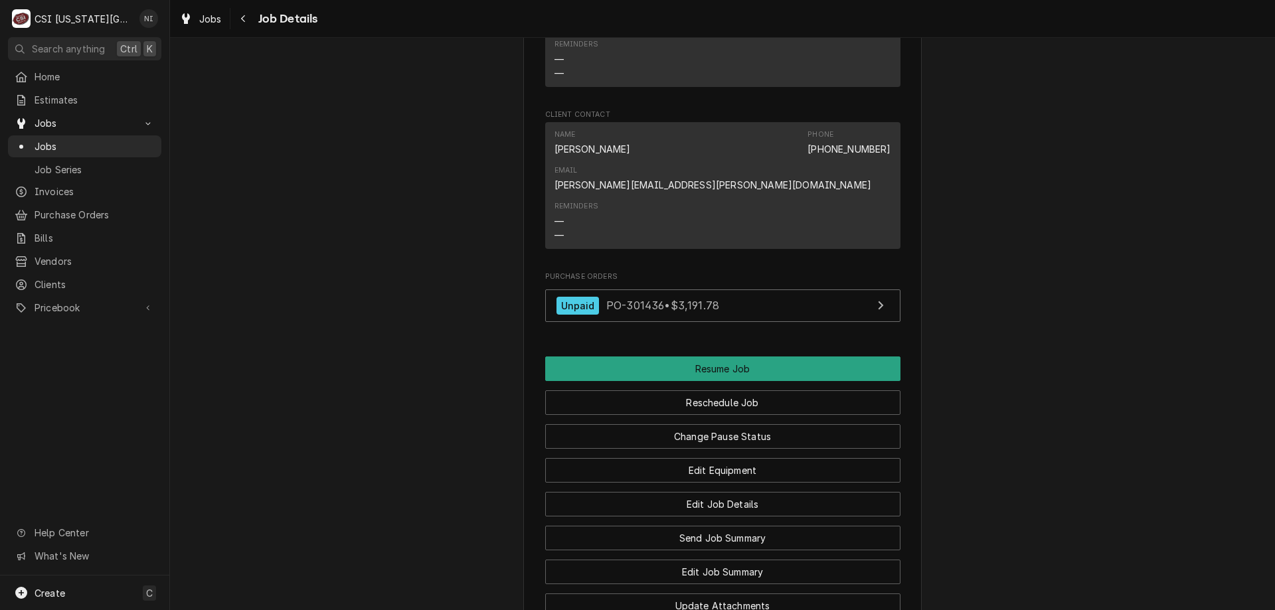
scroll to position [1241, 0]
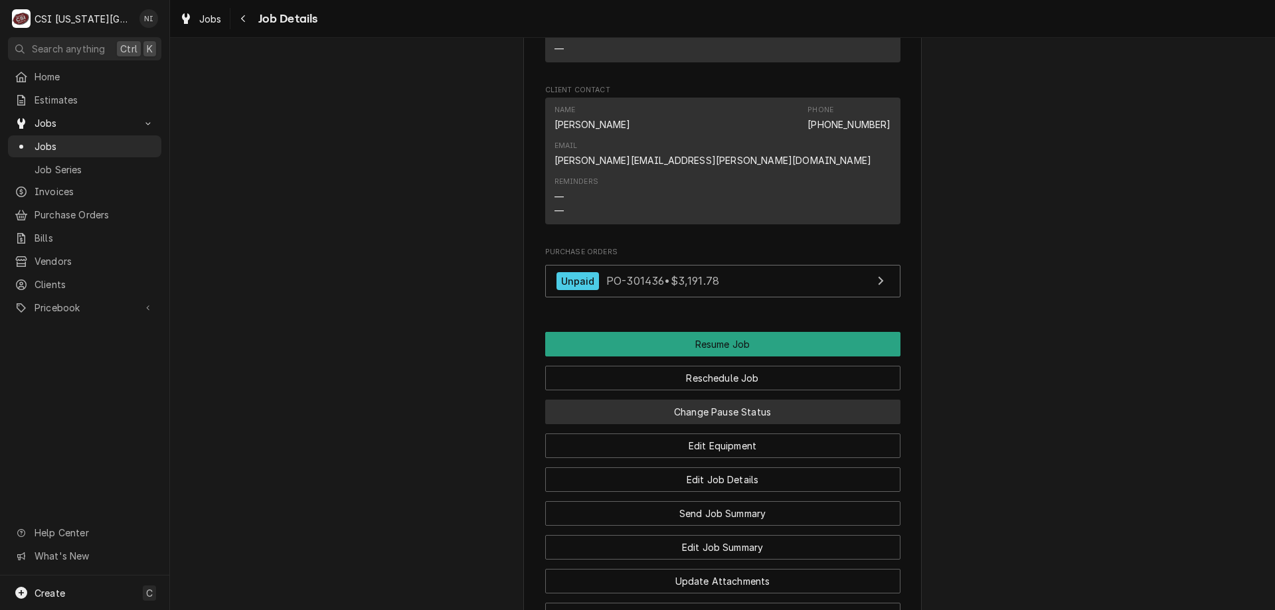
click at [707, 400] on button "Change Pause Status" at bounding box center [722, 412] width 355 height 25
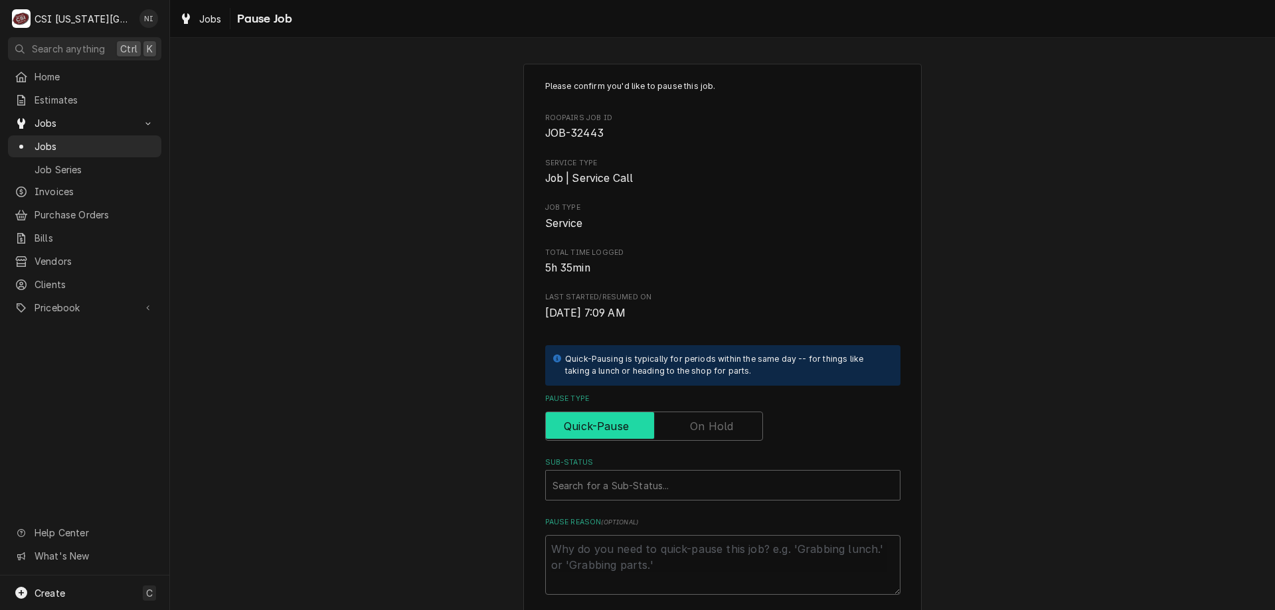
click at [680, 432] on input "Pause Type" at bounding box center [654, 426] width 206 height 29
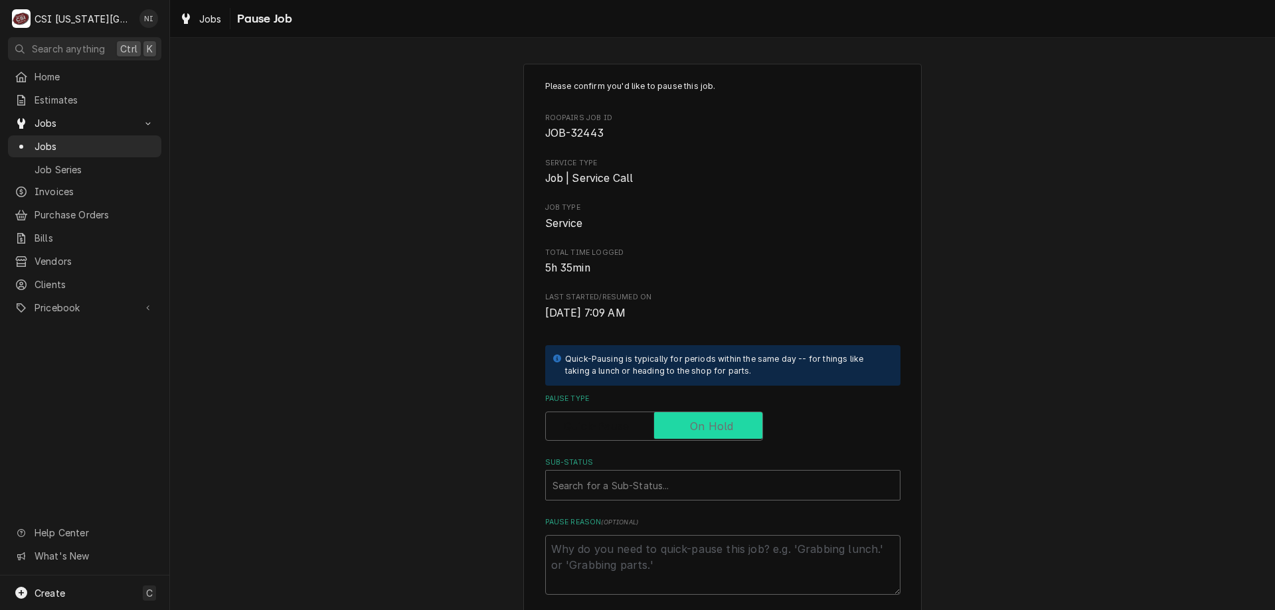
checkbox input "true"
drag, startPoint x: 649, startPoint y: 479, endPoint x: 653, endPoint y: 499, distance: 20.3
click at [649, 483] on div "Sub-Status" at bounding box center [722, 485] width 341 height 24
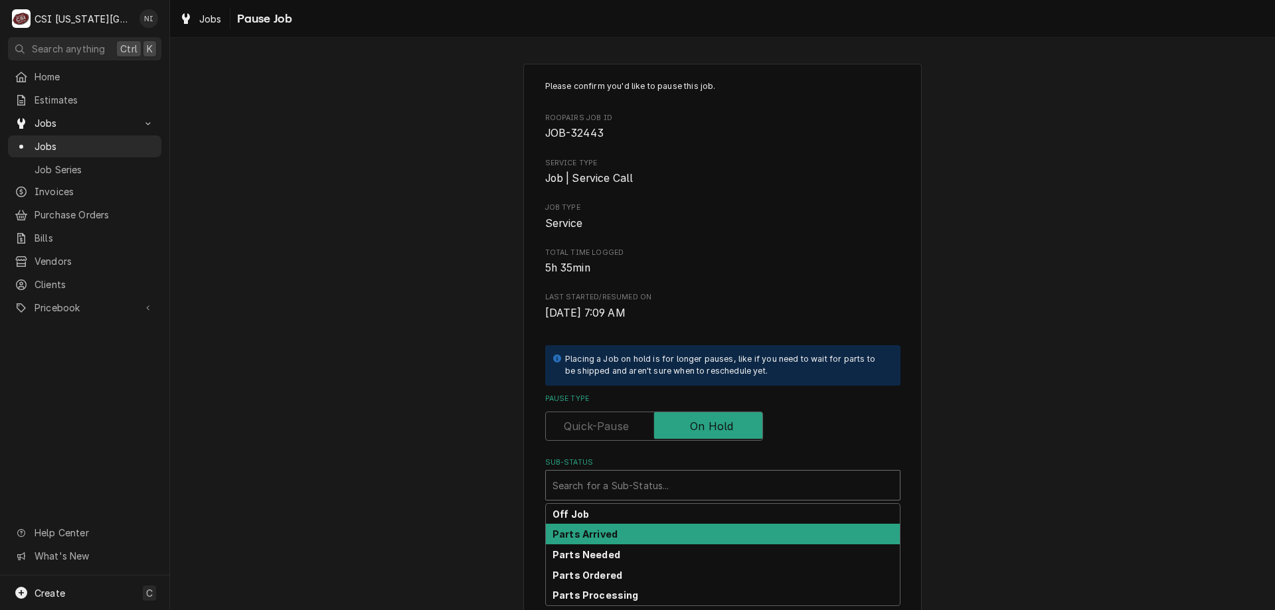
click at [633, 536] on div "Parts Arrived" at bounding box center [723, 534] width 354 height 21
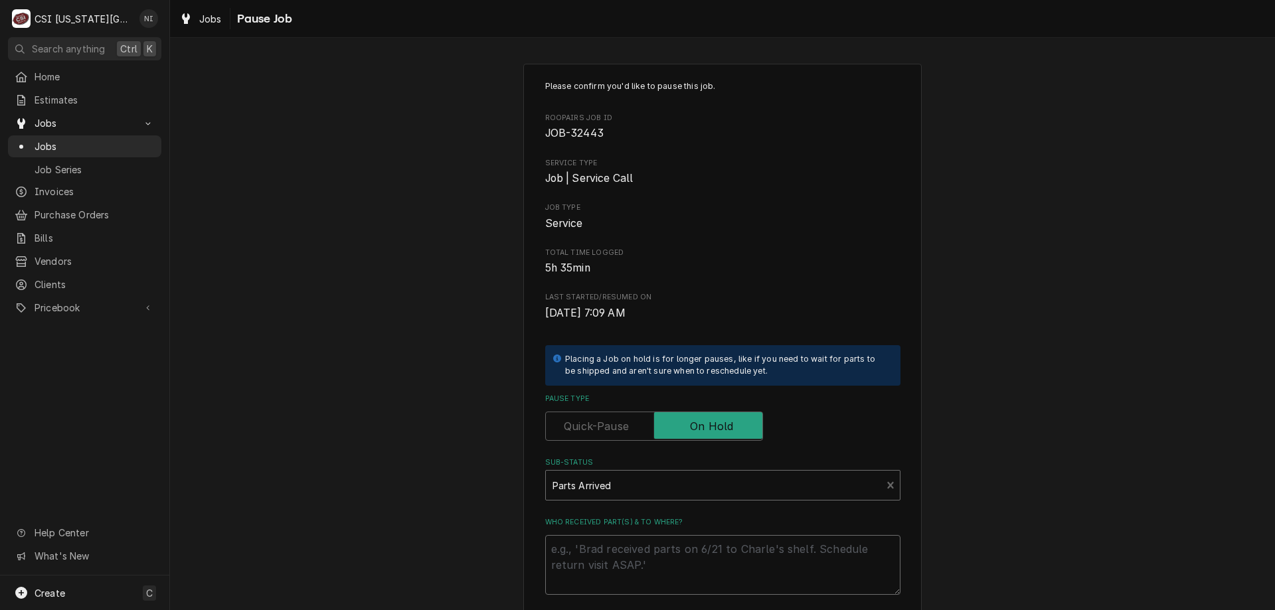
click at [617, 552] on textarea "Who received part(s) & to where?" at bounding box center [722, 565] width 355 height 60
type textarea "x"
type textarea "p"
type textarea "x"
type textarea "pa"
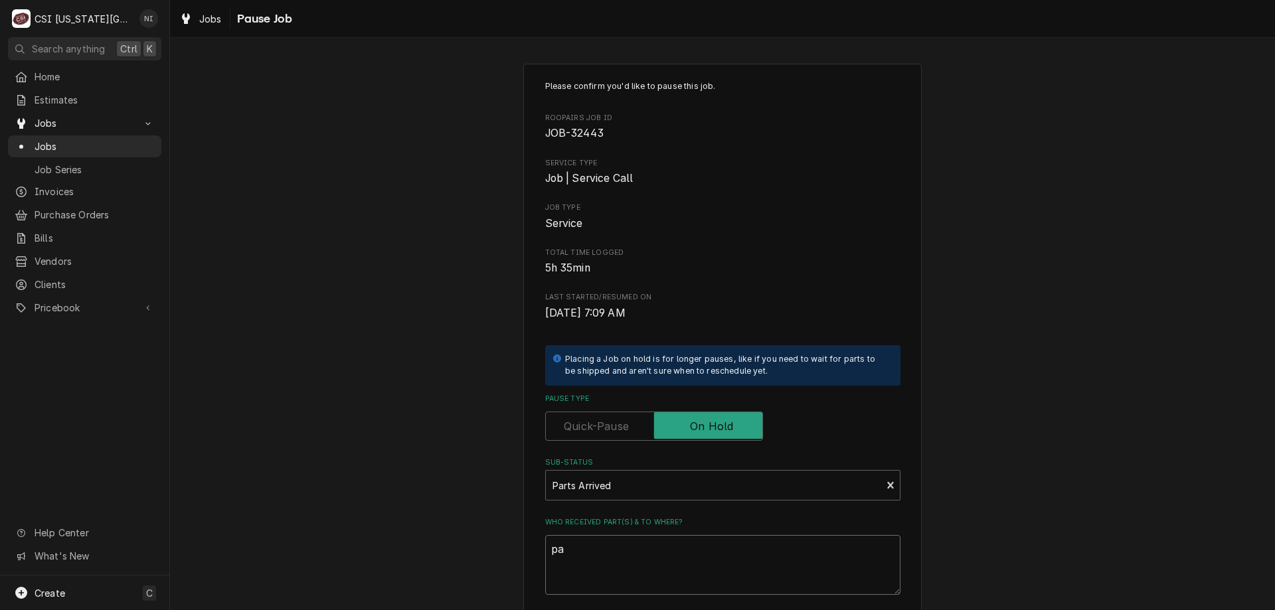
type textarea "x"
type textarea "par"
type textarea "x"
type textarea "pars"
type textarea "x"
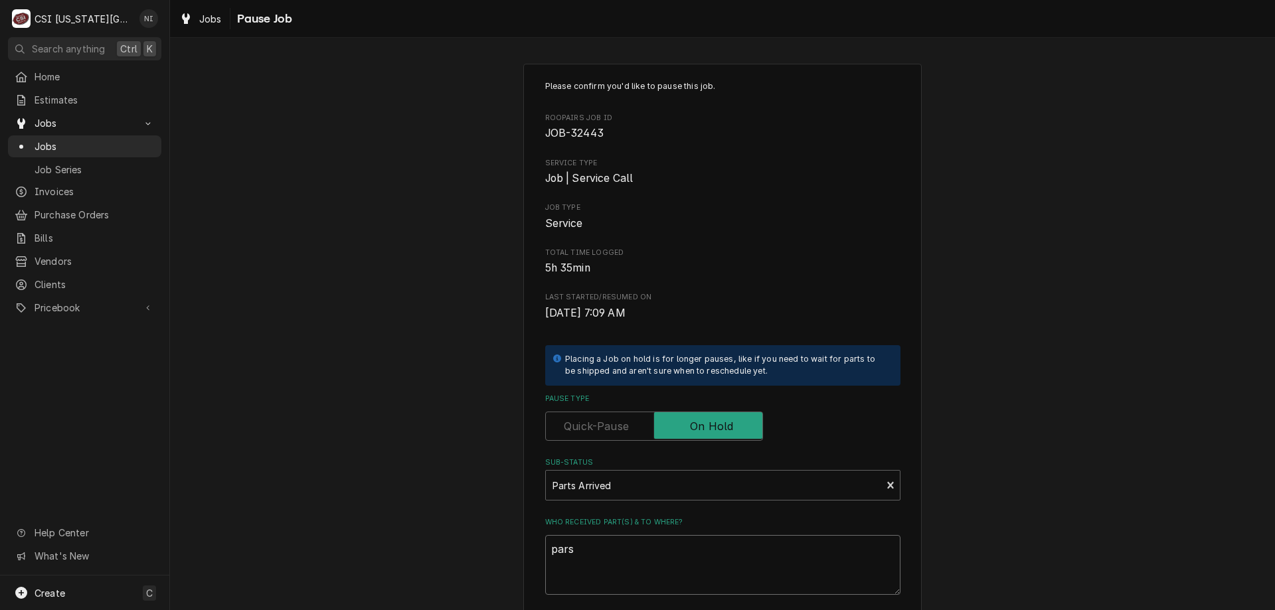
type textarea "par"
type textarea "x"
type textarea "part"
type textarea "x"
type textarea "parts"
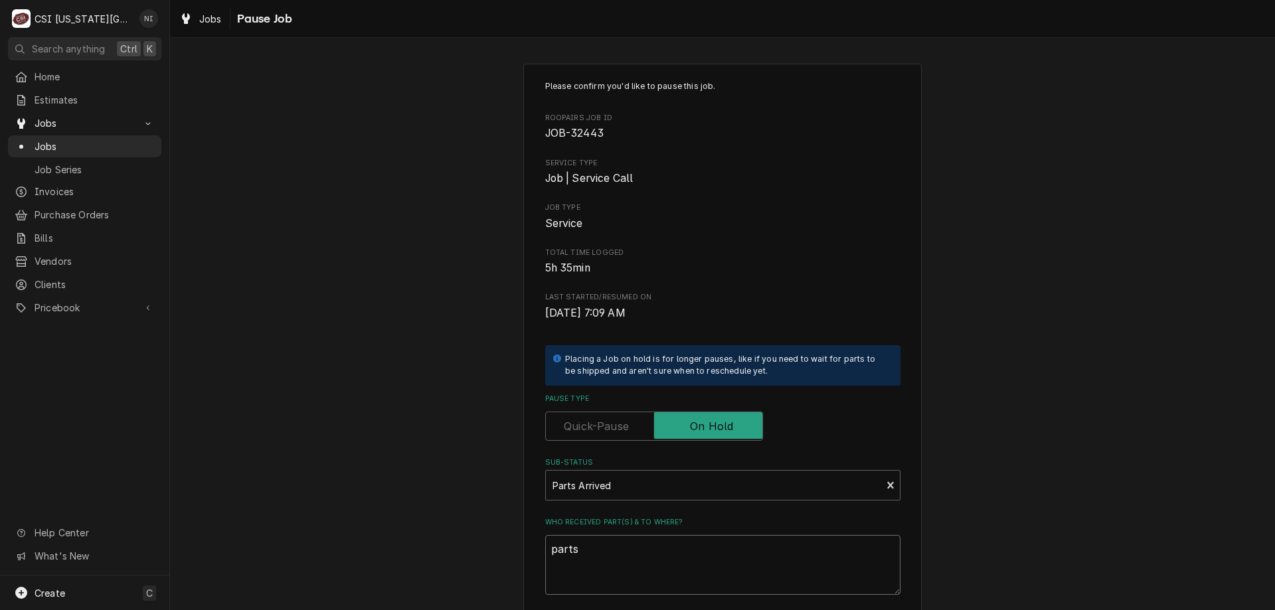
type textarea "x"
type textarea "parts o"
type textarea "x"
type textarea "parts on"
type textarea "x"
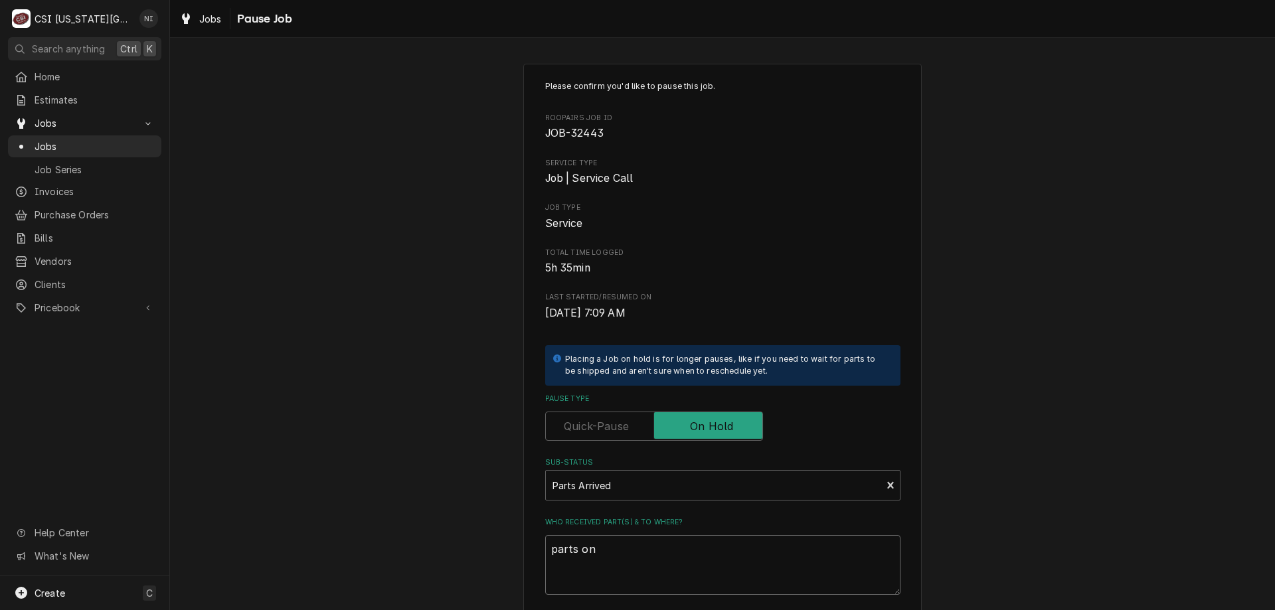
type textarea "parts on"
type textarea "x"
type textarea "parts on t"
type textarea "x"
type textarea "parts on th"
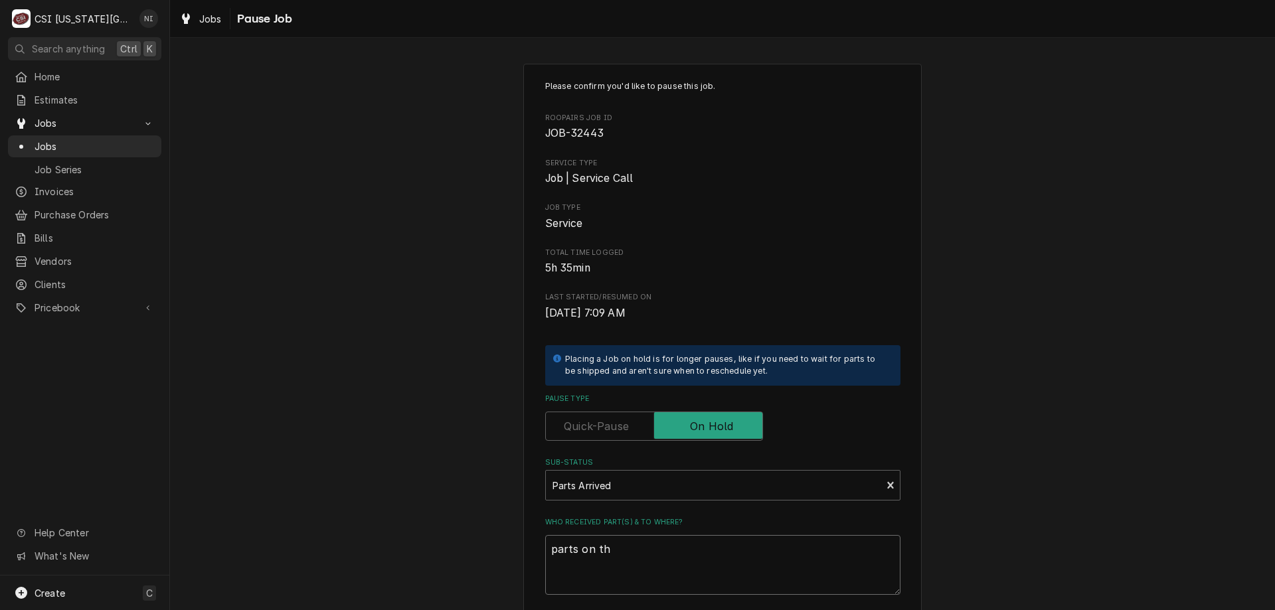
type textarea "x"
type textarea "parts on the"
type textarea "x"
type textarea "parts on the"
type textarea "x"
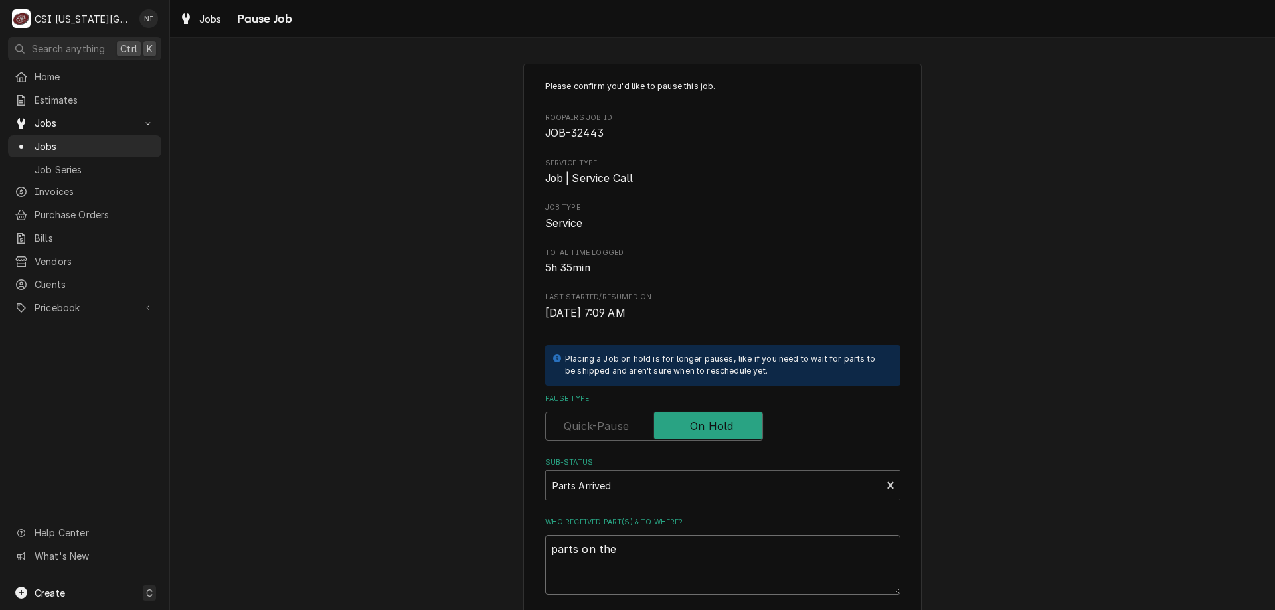
type textarea "parts on the"
type textarea "x"
type textarea "parts on th"
type textarea "x"
type textarea "parts on t"
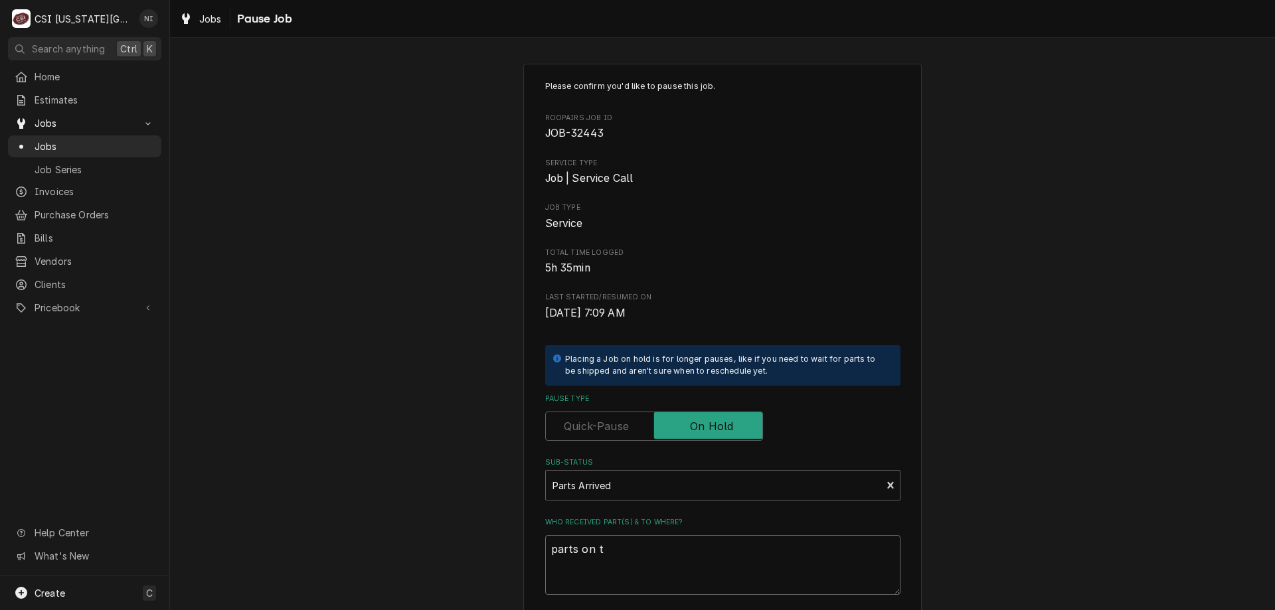
type textarea "x"
type textarea "parts on"
type textarea "x"
type textarea "parts on c"
type textarea "x"
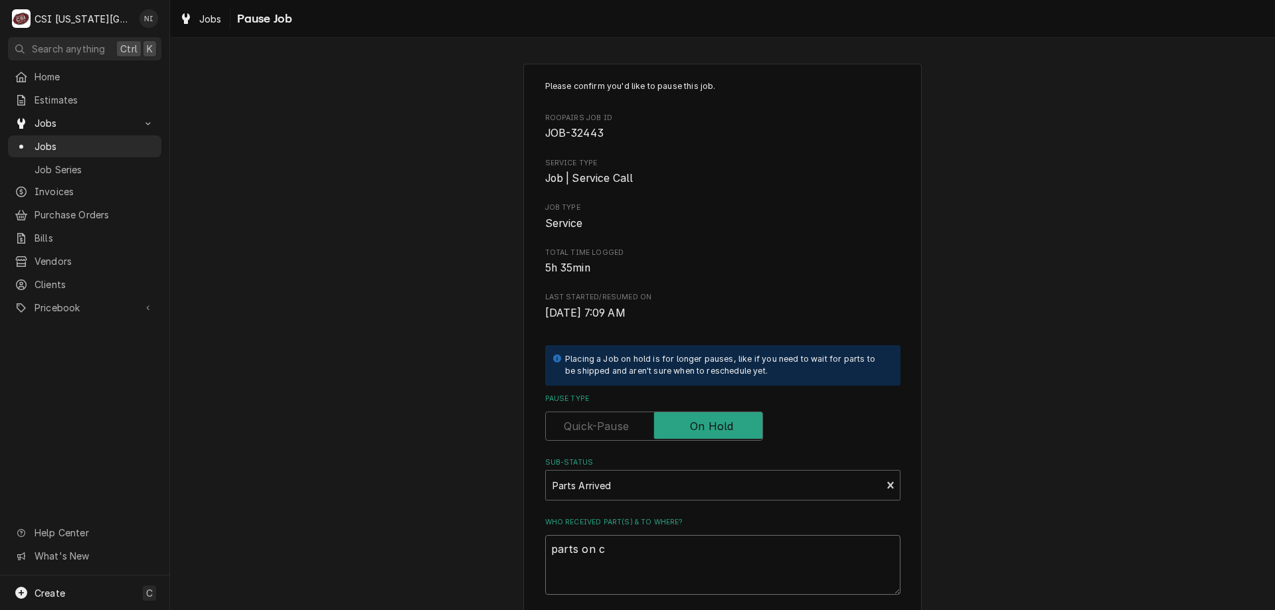
type textarea "parts on ch"
type textarea "x"
type textarea "parts on chr"
type textarea "x"
type textarea "parts on chrl"
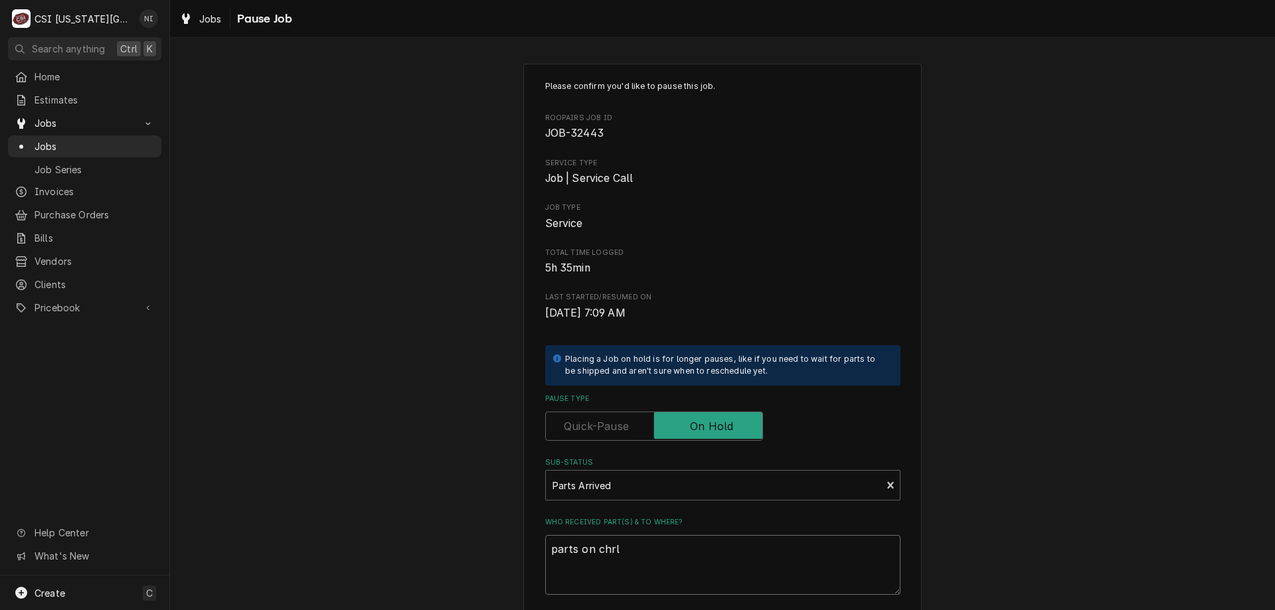
type textarea "x"
type textarea "parts on chrle"
type textarea "x"
type textarea "parts on chrles"
type textarea "x"
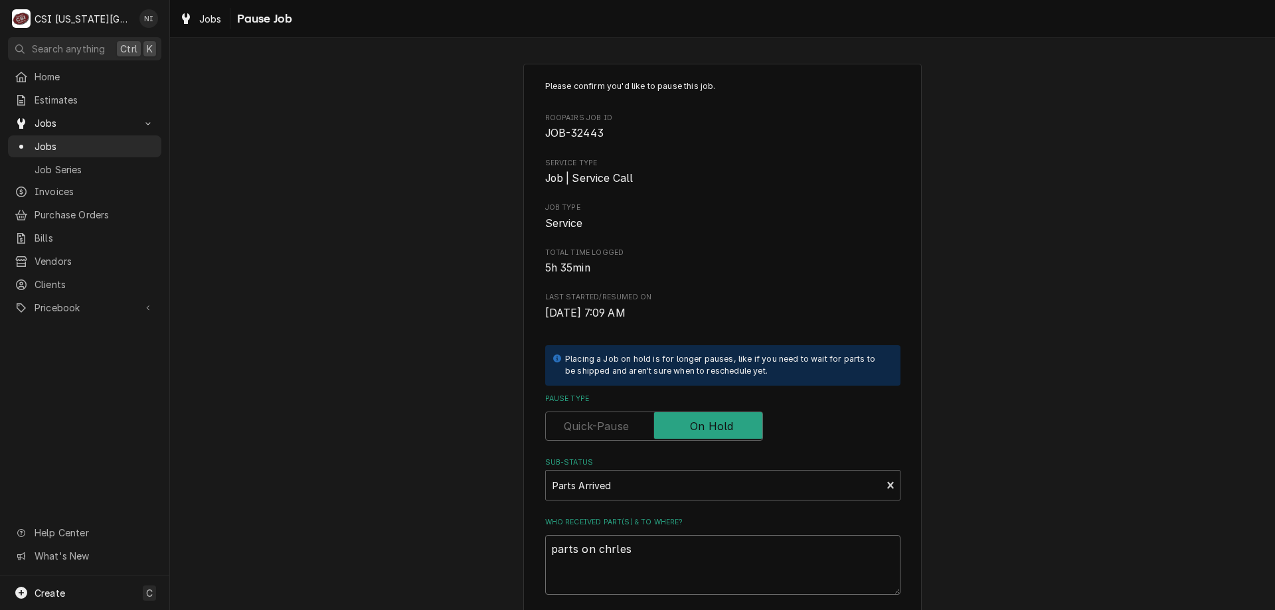
type textarea "parts on chrles"
type textarea "x"
type textarea "parts on chrles"
type textarea "x"
type textarea "parts on chrle"
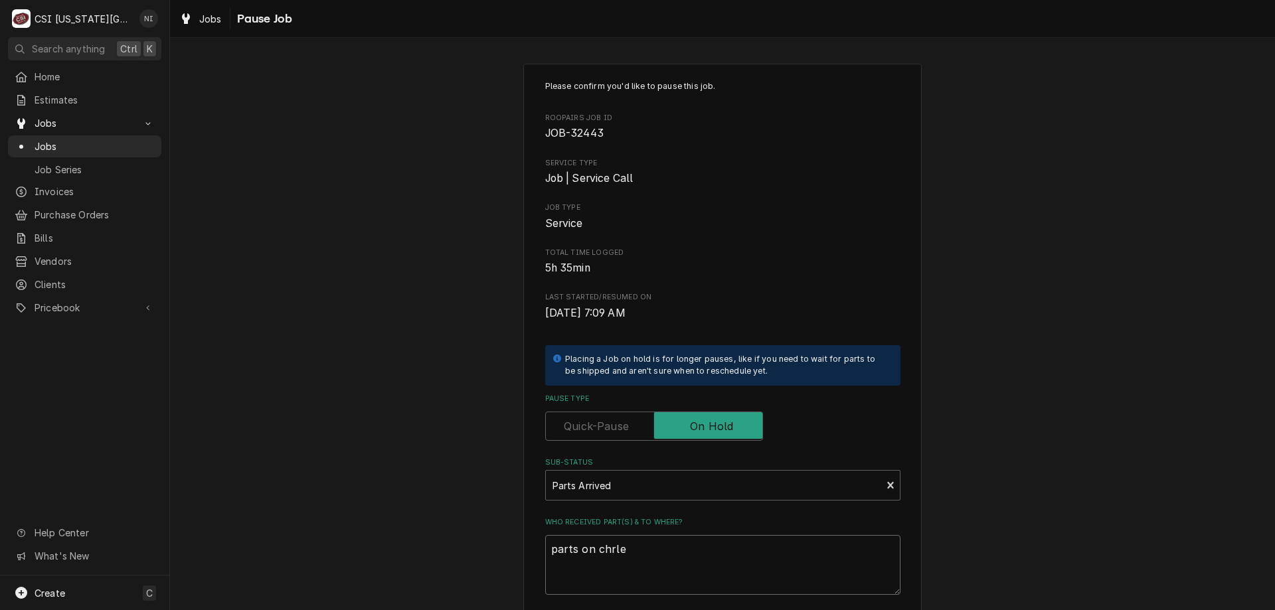
type textarea "x"
type textarea "parts on chrl"
type textarea "x"
type textarea "parts on chr"
type textarea "x"
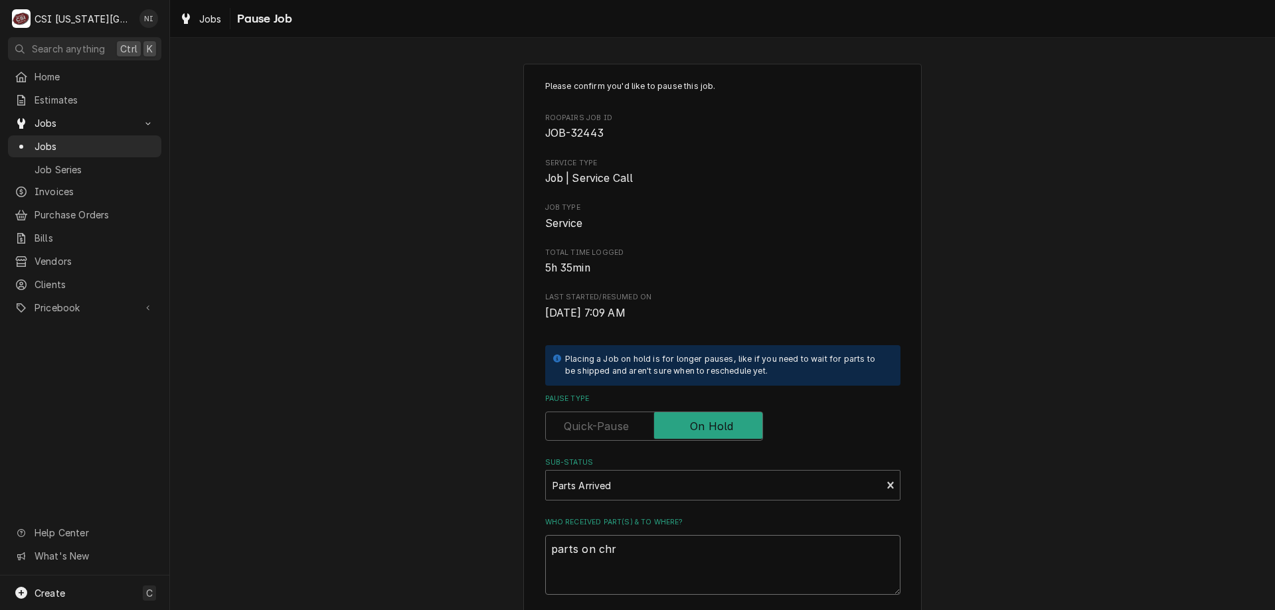
type textarea "parts on ch"
type textarea "x"
type textarea "parts on cha"
type textarea "x"
type textarea "parts on chare"
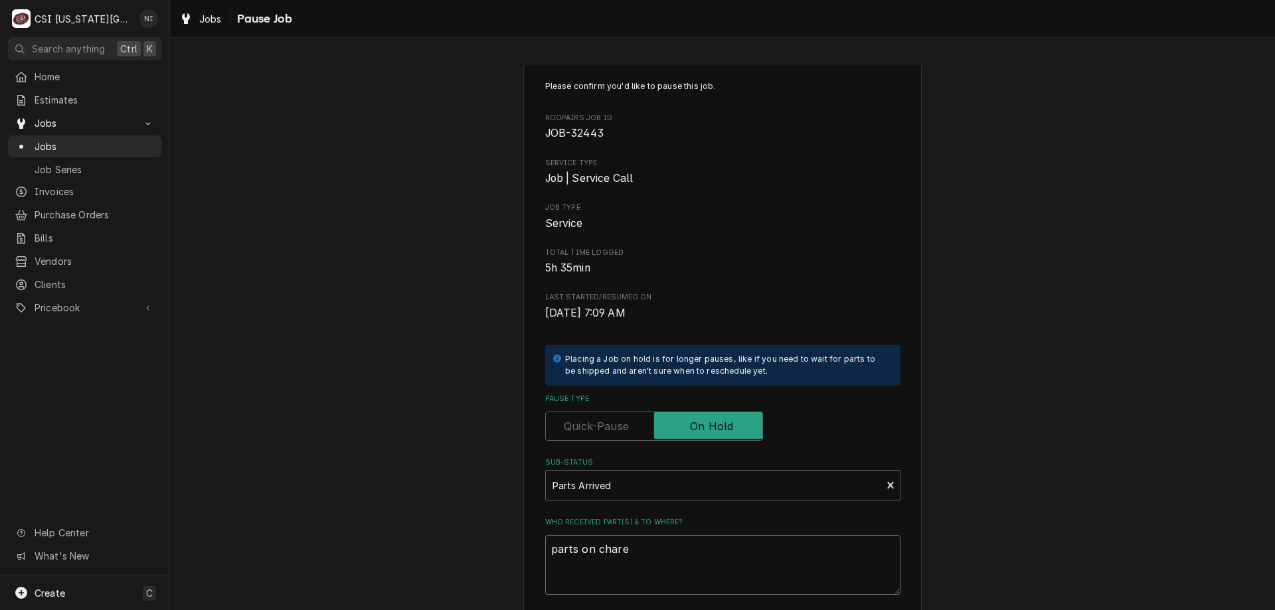
type textarea "x"
type textarea "parts on charel"
type textarea "x"
type textarea "parts on charele"
type textarea "x"
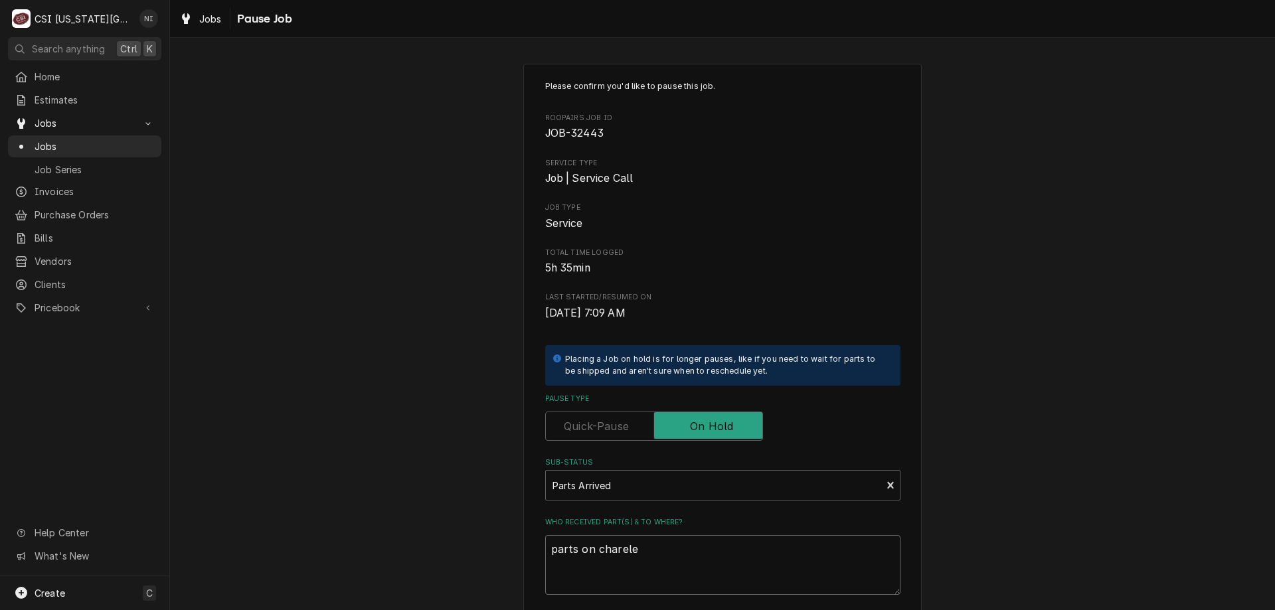
type textarea "parts on charel"
type textarea "x"
type textarea "parts on chare"
type textarea "x"
type textarea "parts on char"
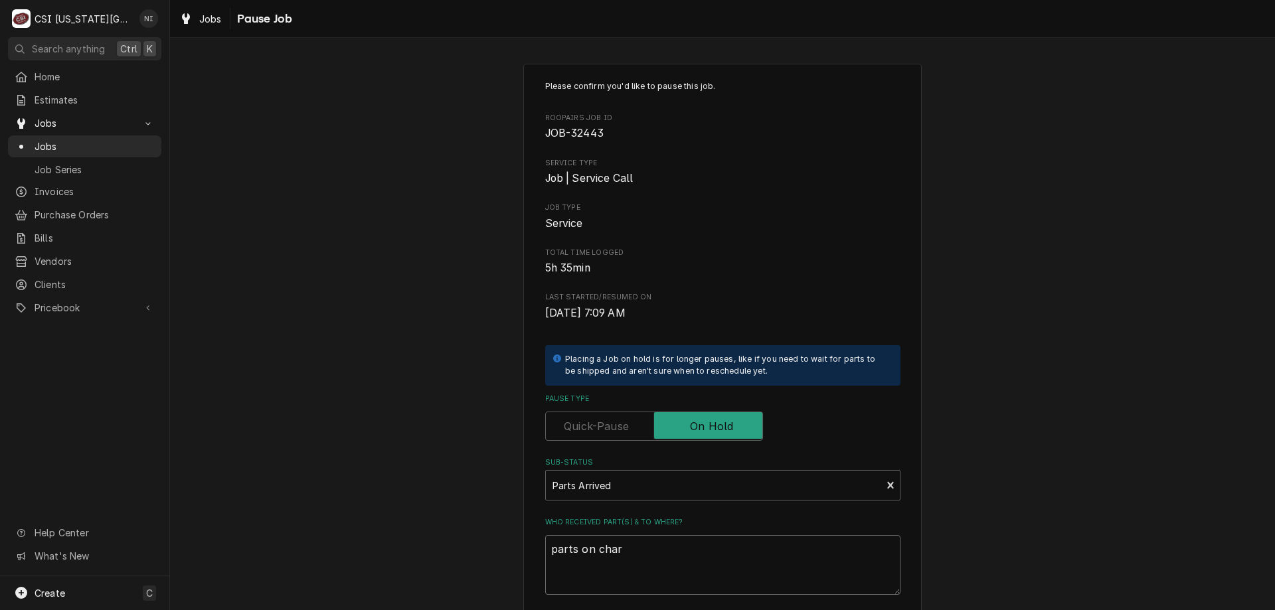
type textarea "x"
type textarea "parts on charle"
type textarea "x"
type textarea "parts on charles"
type textarea "x"
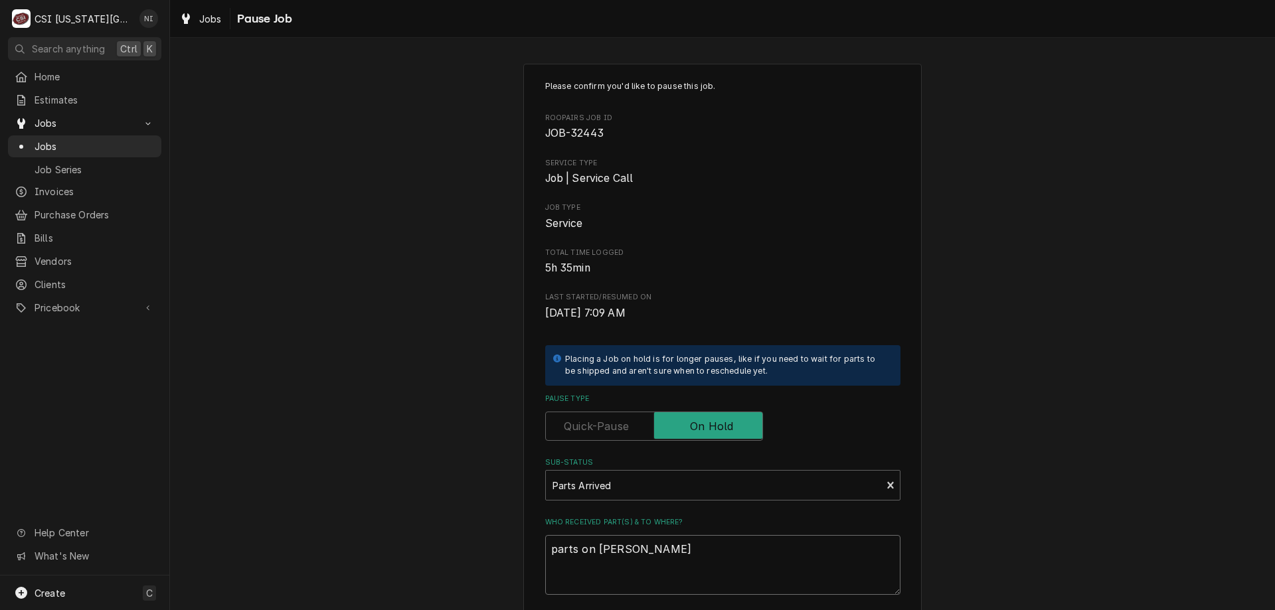
type textarea "parts on charles"
type textarea "x"
type textarea "parts on charles s"
type textarea "x"
type textarea "parts on charles sh"
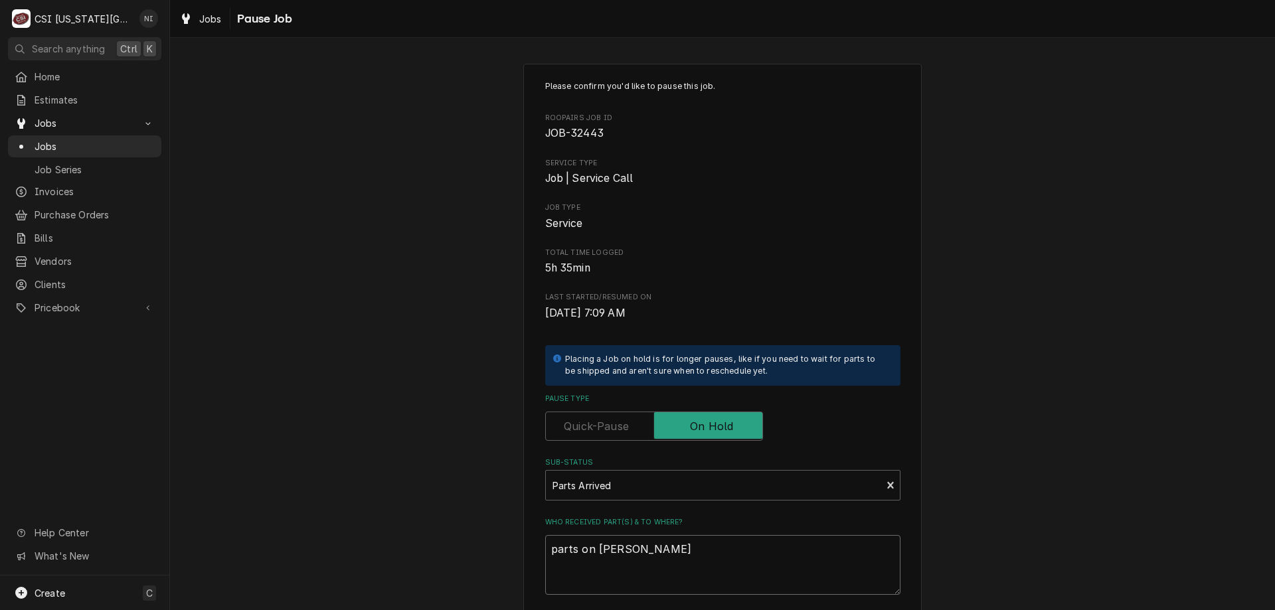
type textarea "x"
type textarea "parts on charles she"
type textarea "x"
type textarea "parts on charles shel"
type textarea "x"
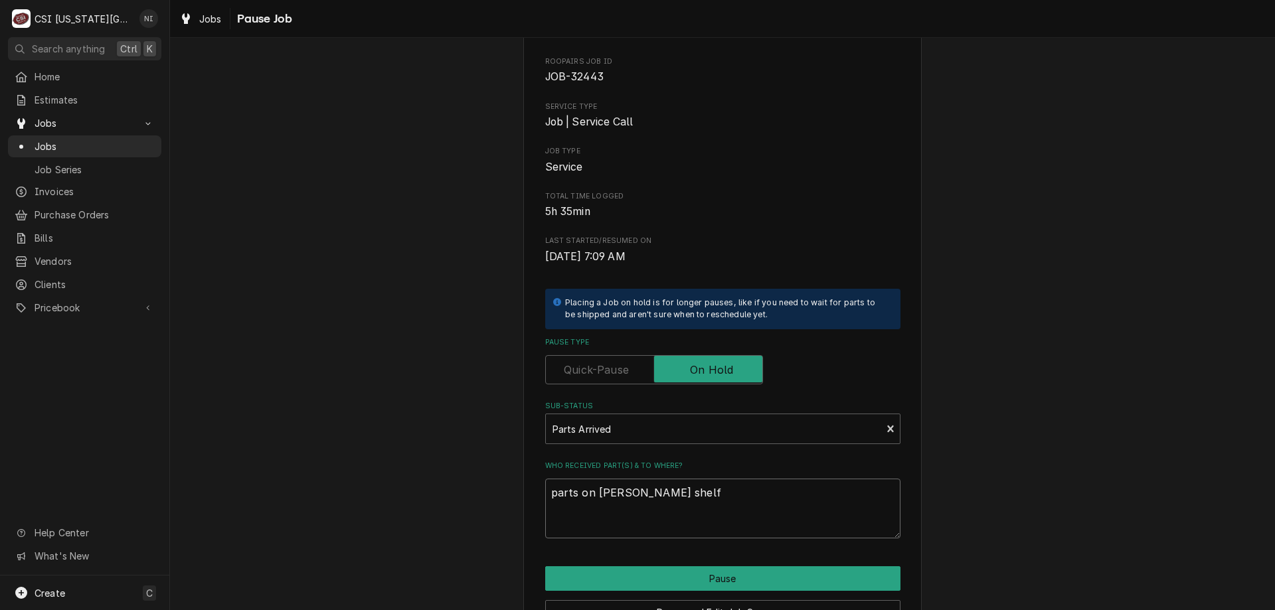
scroll to position [133, 0]
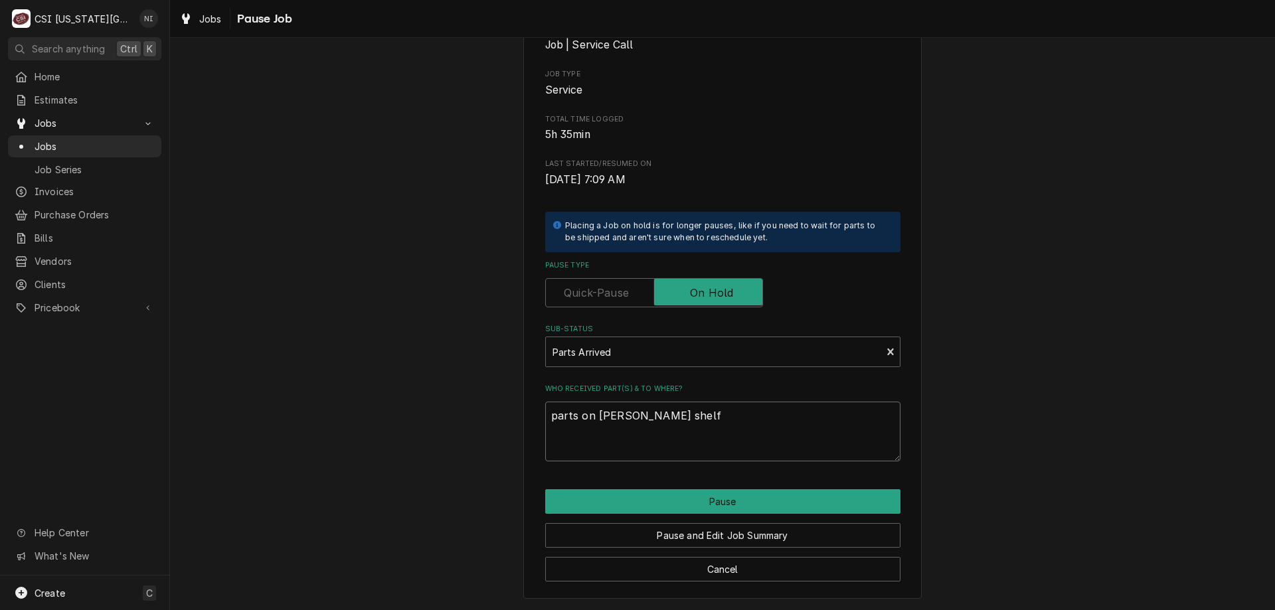
type textarea "parts on charles shelf"
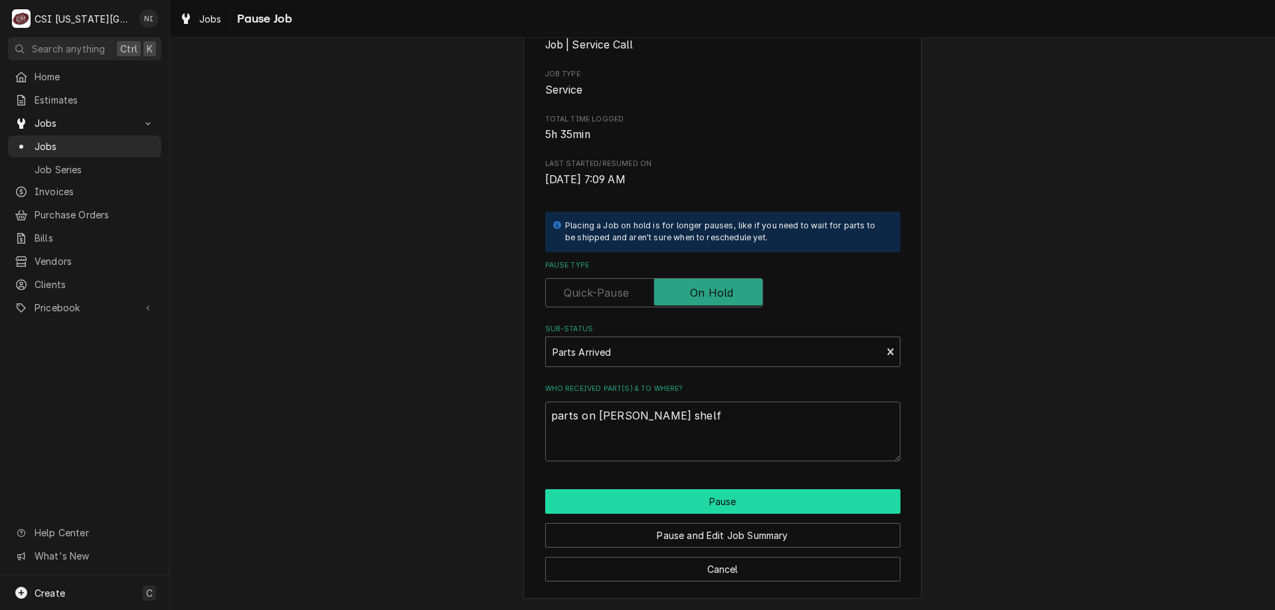
click button "Pause"
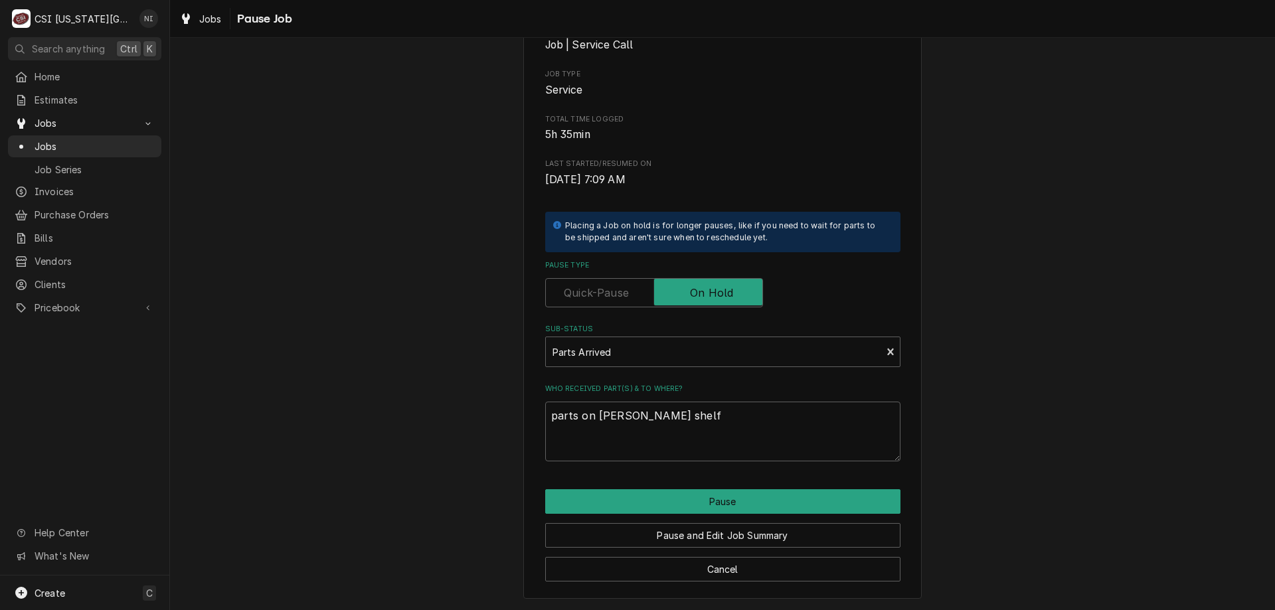
type textarea "x"
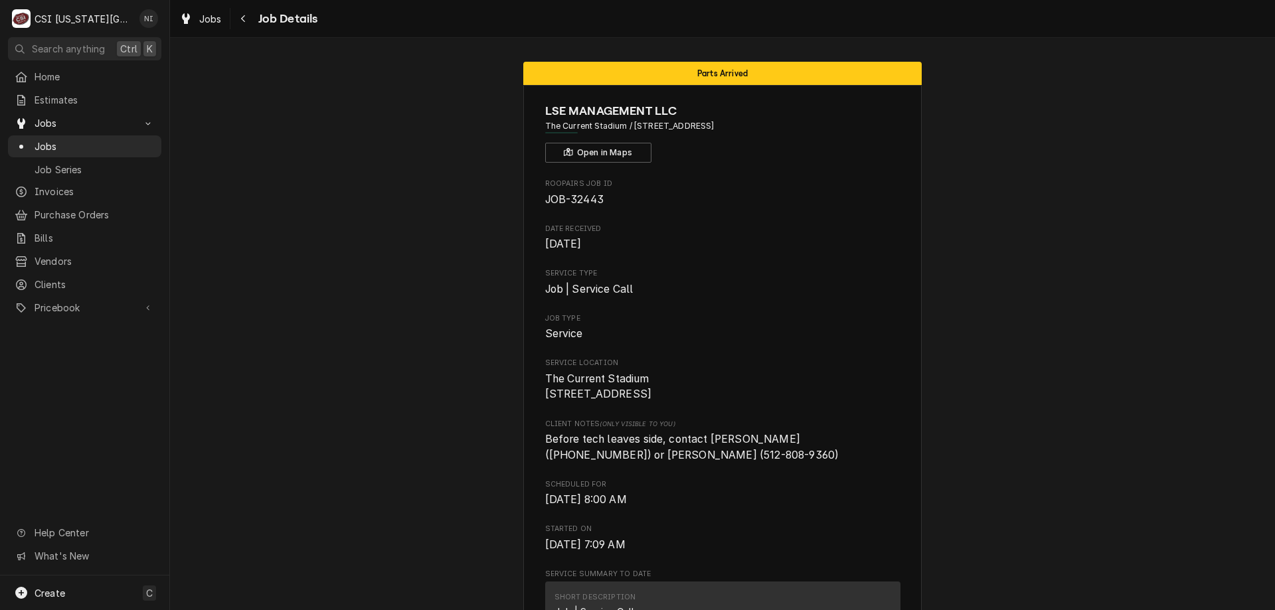
click at [102, 147] on span "Jobs" at bounding box center [95, 146] width 120 height 14
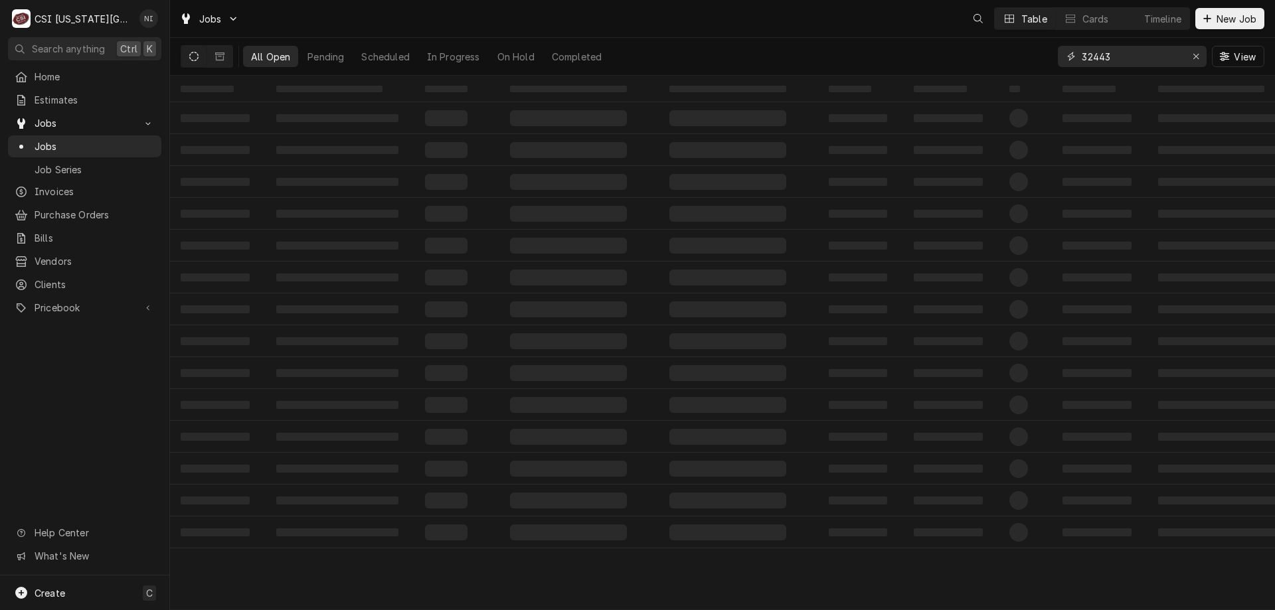
click at [1113, 53] on input "32443" at bounding box center [1131, 56] width 100 height 21
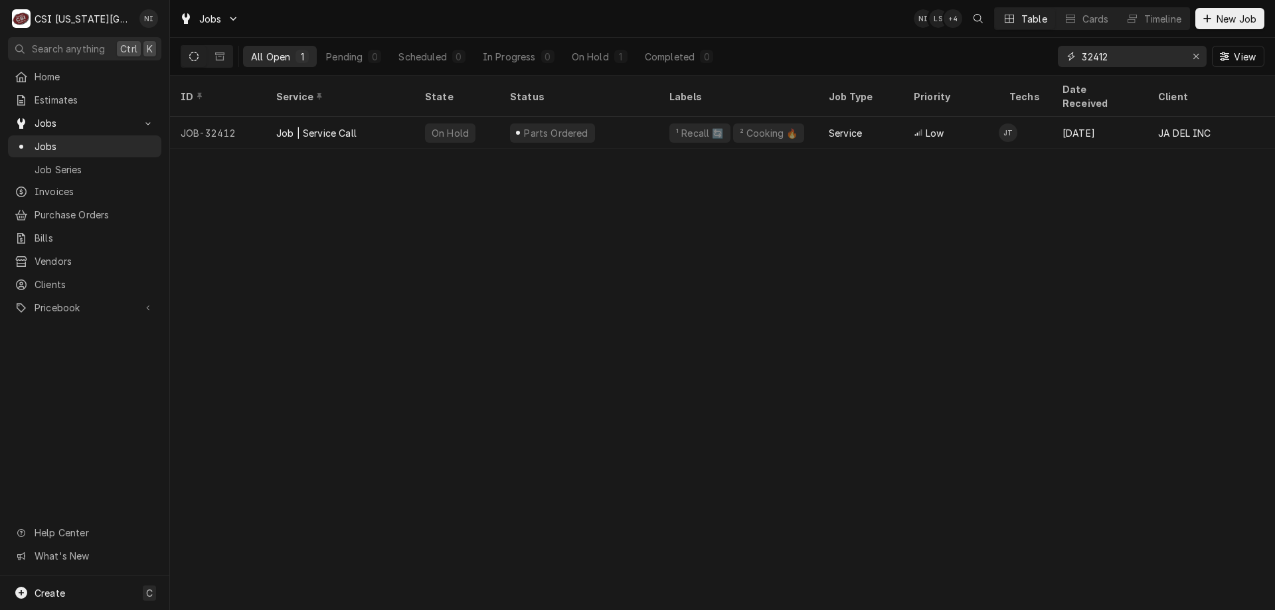
type input "32412"
click at [645, 117] on div "Parts Ordered" at bounding box center [578, 133] width 159 height 32
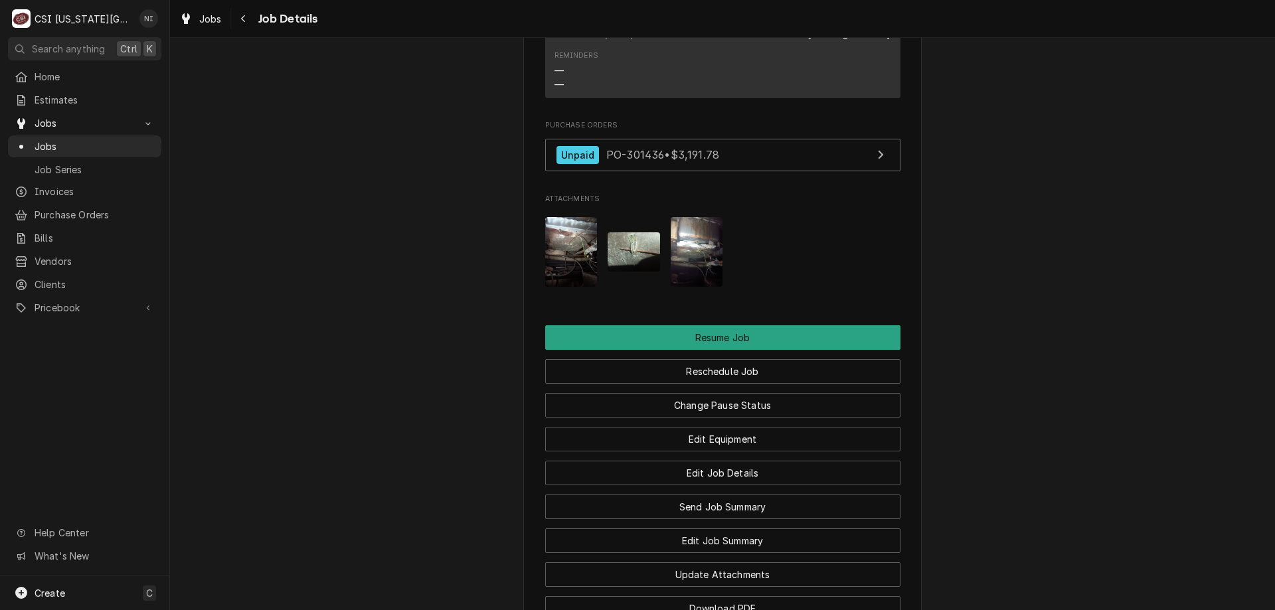
scroll to position [1843, 0]
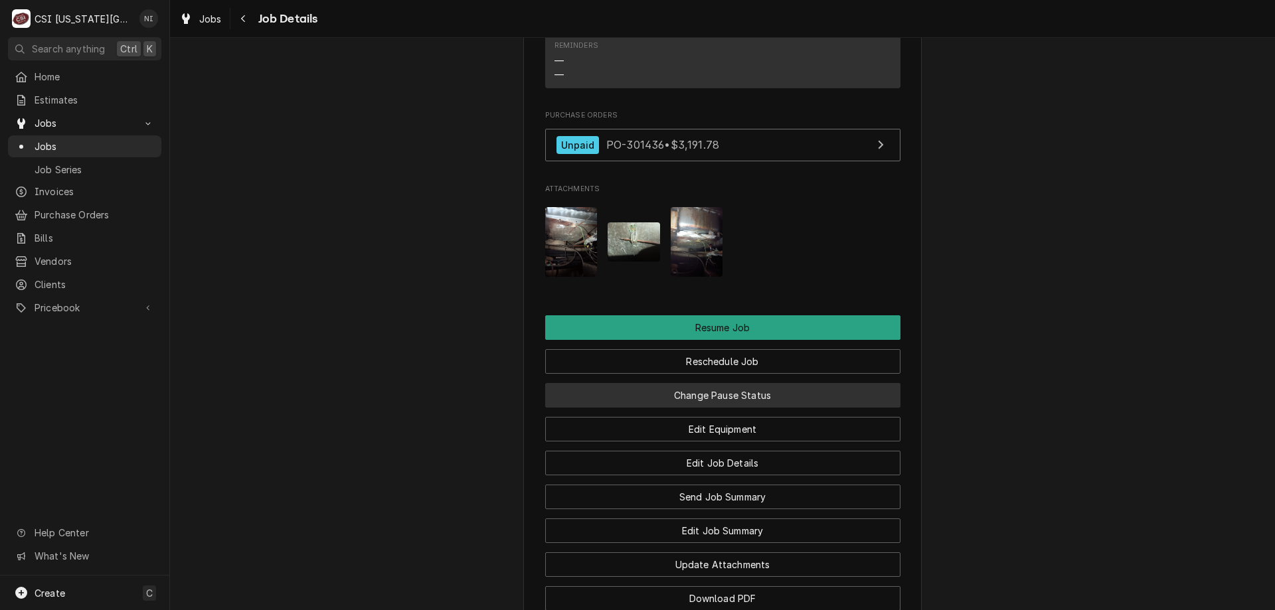
click at [801, 383] on button "Change Pause Status" at bounding box center [722, 395] width 355 height 25
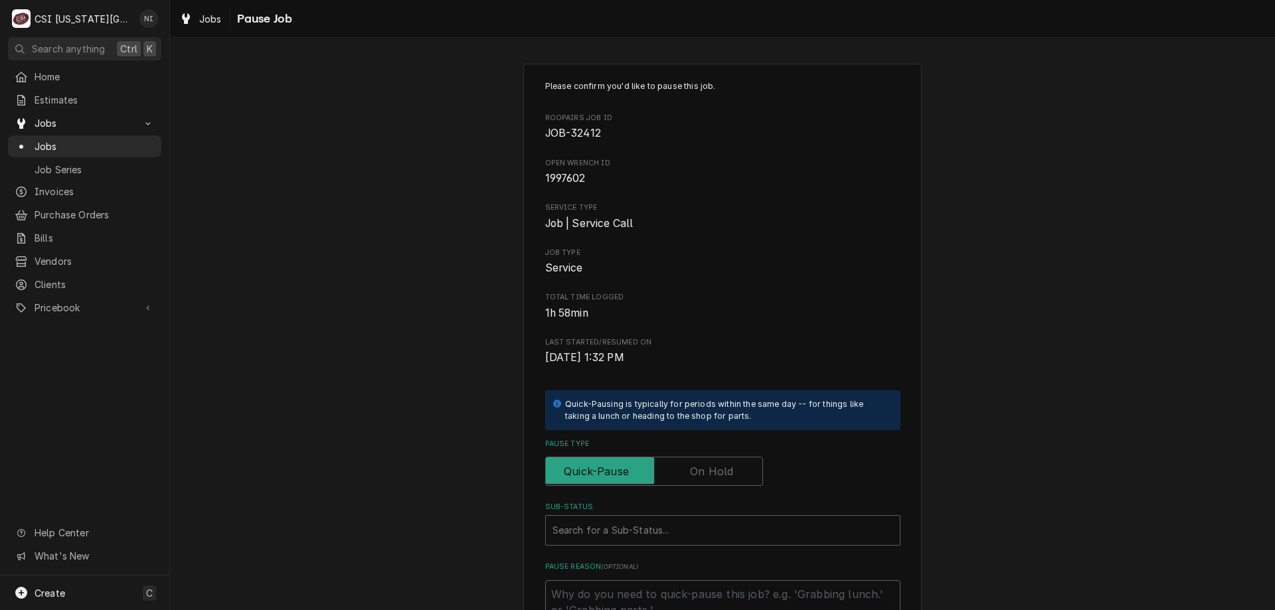
drag, startPoint x: 720, startPoint y: 469, endPoint x: 678, endPoint y: 499, distance: 51.9
click at [720, 470] on label "Pause Type" at bounding box center [654, 471] width 218 height 29
click at [720, 470] on input "Pause Type" at bounding box center [654, 471] width 206 height 29
checkbox input "true"
click at [648, 528] on div "Sub-Status" at bounding box center [722, 530] width 341 height 24
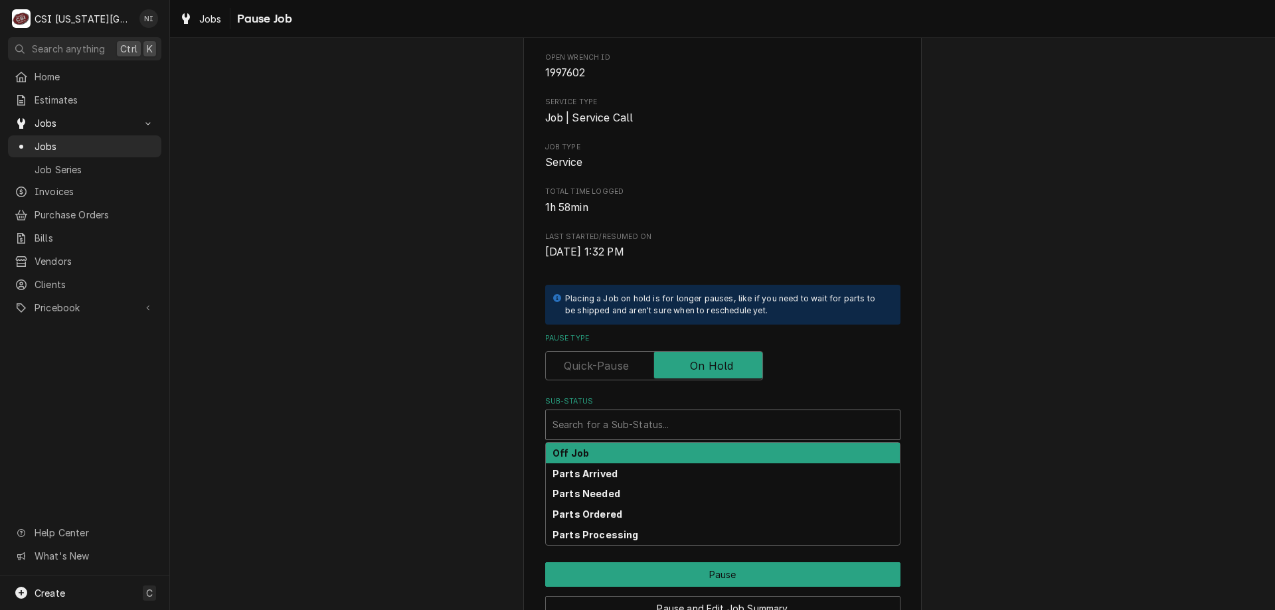
scroll to position [108, 0]
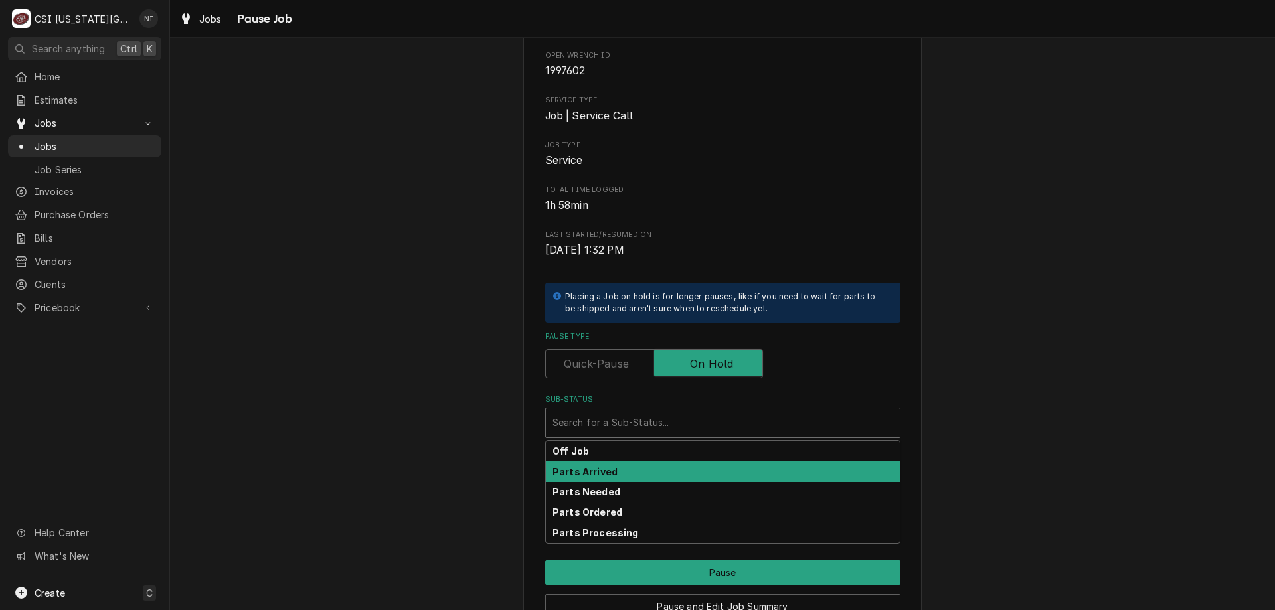
click at [677, 471] on div "Parts Arrived" at bounding box center [723, 471] width 354 height 21
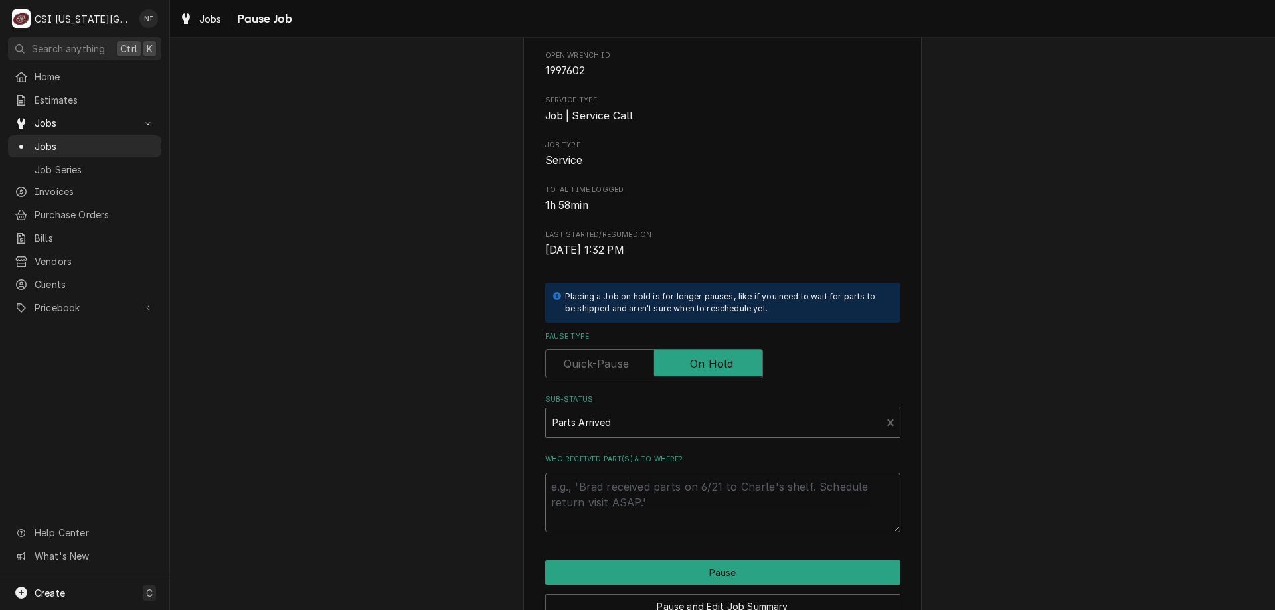
click at [613, 494] on textarea "Who received part(s) & to where?" at bounding box center [722, 503] width 355 height 60
type textarea "x"
type textarea "p"
type textarea "x"
type textarea "par"
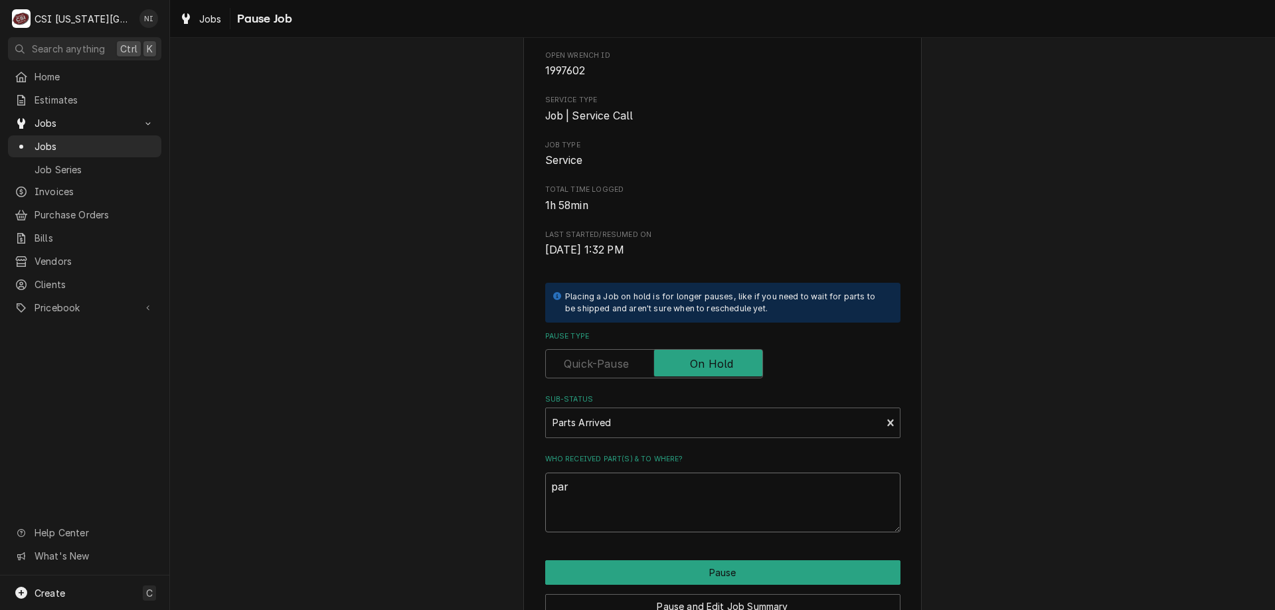
type textarea "x"
type textarea "part"
type textarea "x"
type textarea "par"
type textarea "x"
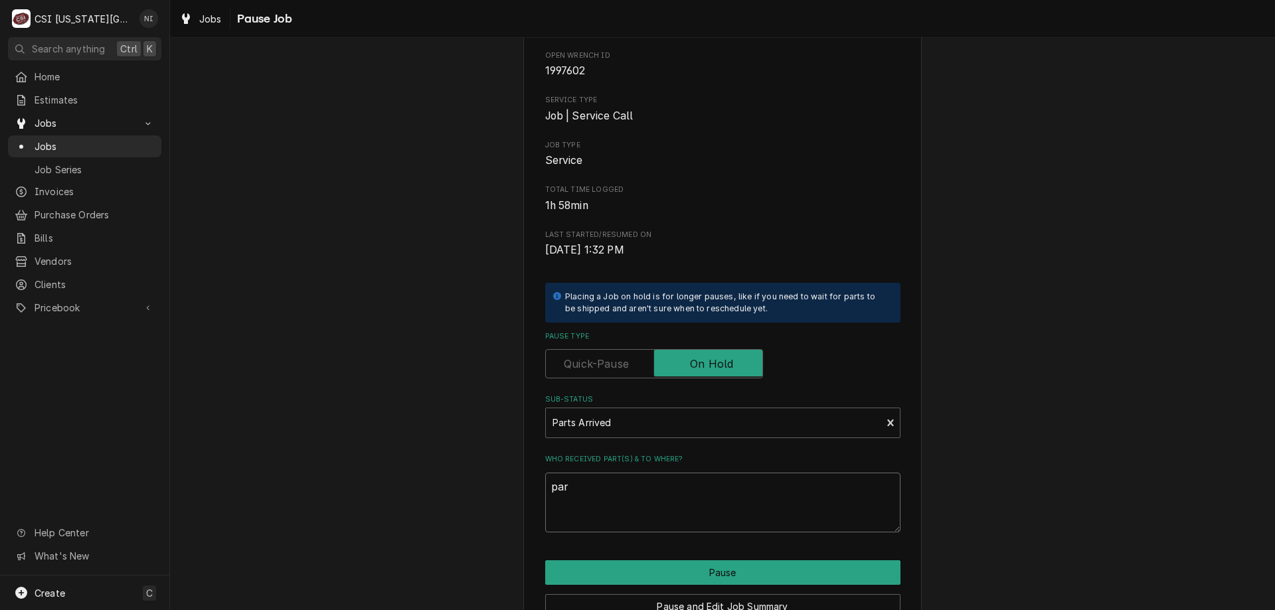
type textarea "part"
type textarea "x"
type textarea "parts"
type textarea "x"
type textarea "parts"
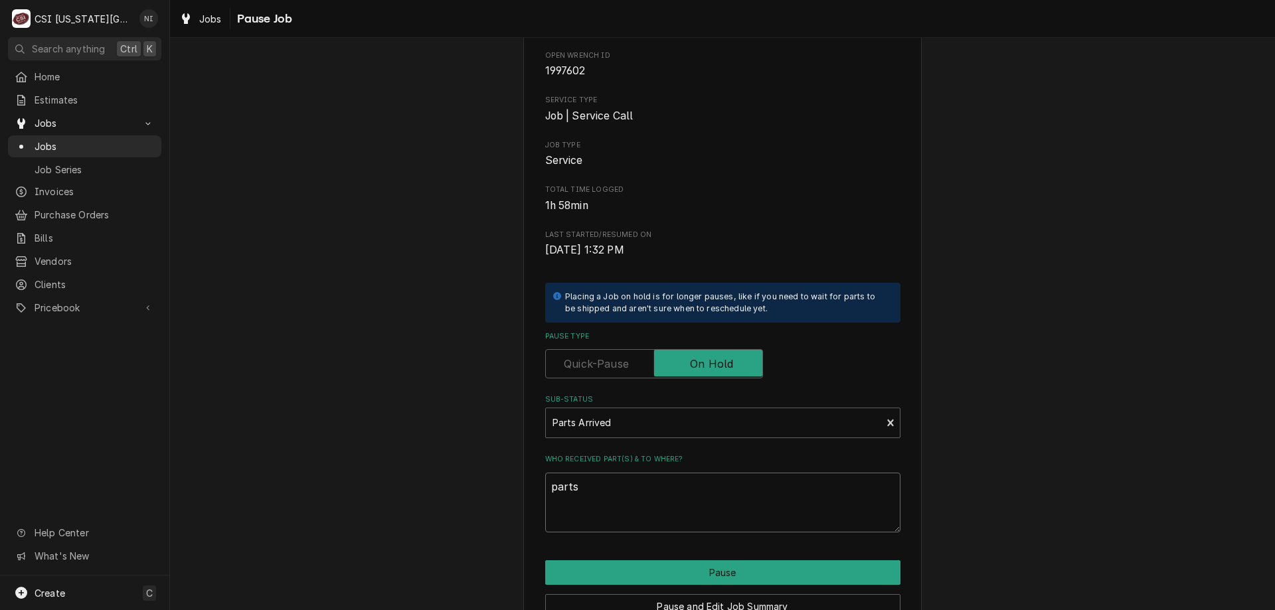
type textarea "x"
type textarea "parts o"
type textarea "x"
type textarea "parts on"
type textarea "x"
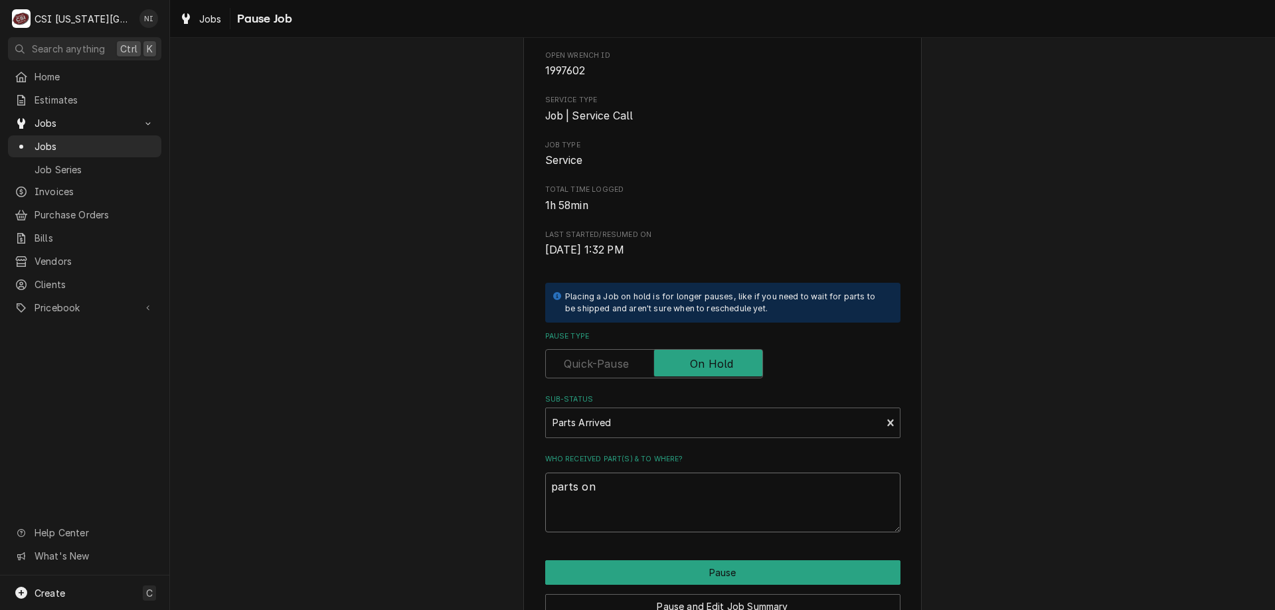
type textarea "parts on"
type textarea "x"
type textarea "parts on j"
type textarea "x"
type textarea "parts on ji"
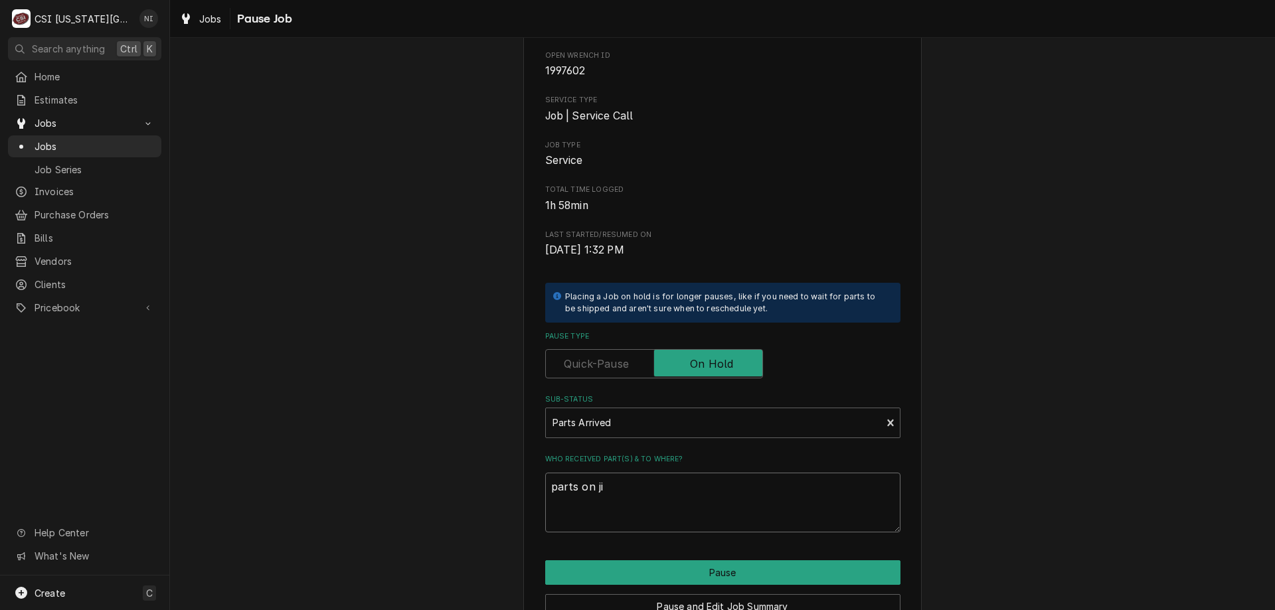
type textarea "x"
type textarea "parts on [PERSON_NAME]"
type textarea "x"
type textarea "parts on jimmt"
type textarea "x"
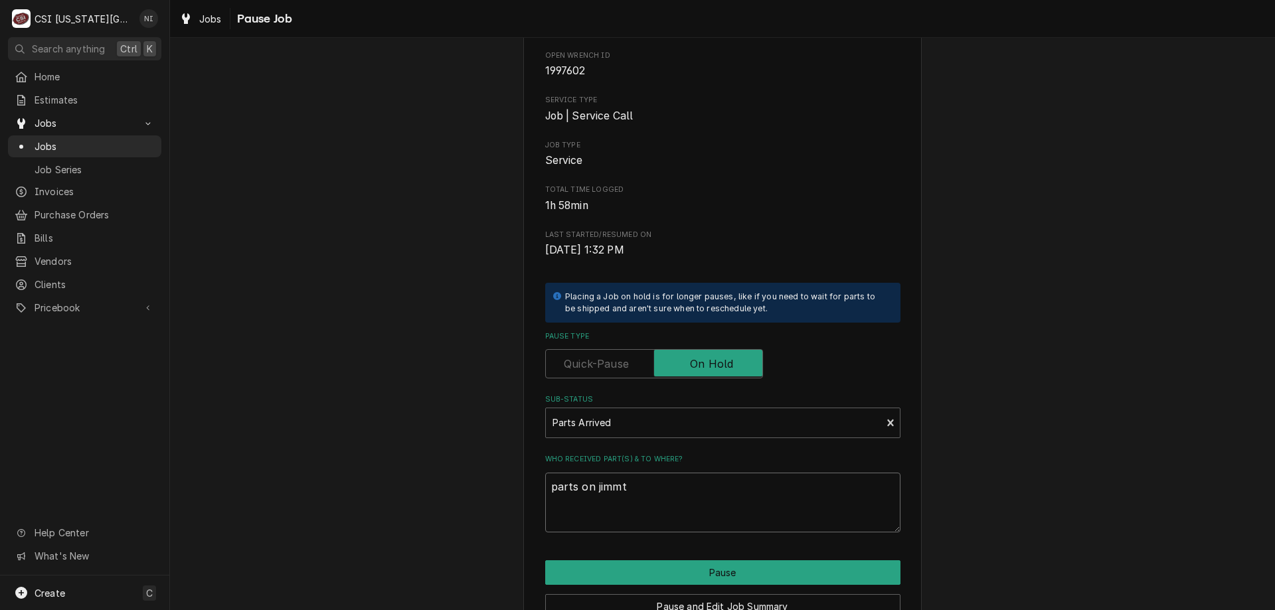
type textarea "parts on jimmty"
type textarea "x"
type textarea "parts on jimmty"
type textarea "x"
type textarea "parts on jimmty s"
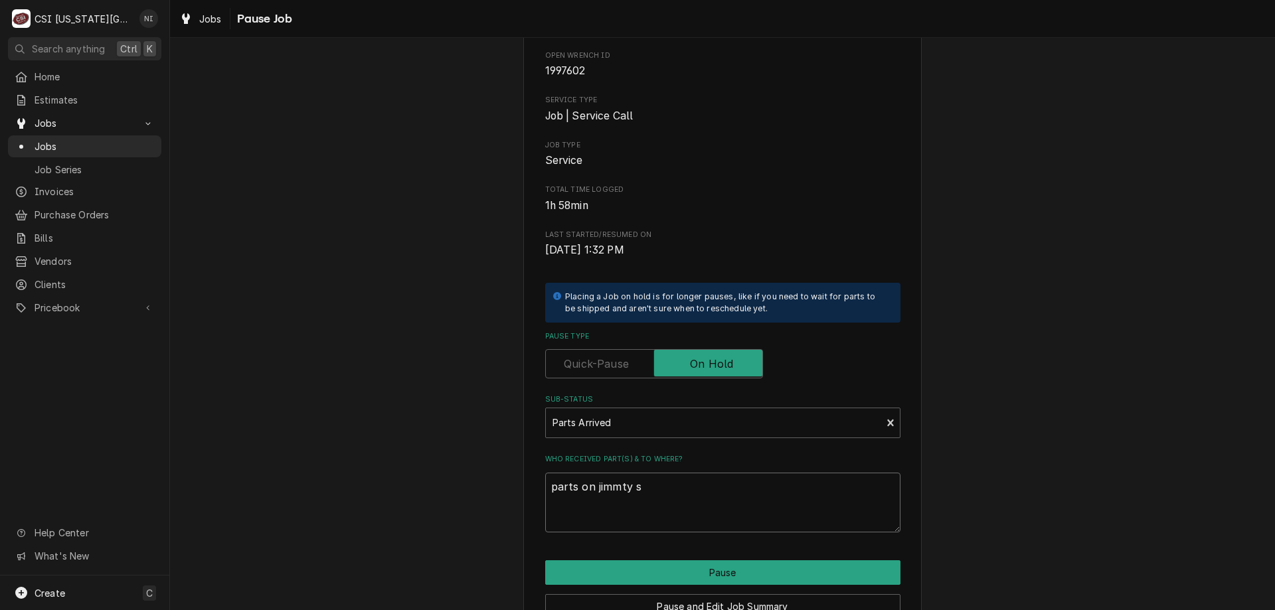
type textarea "x"
type textarea "parts on jimmty sh"
type textarea "x"
type textarea "parts on jimmty she"
type textarea "x"
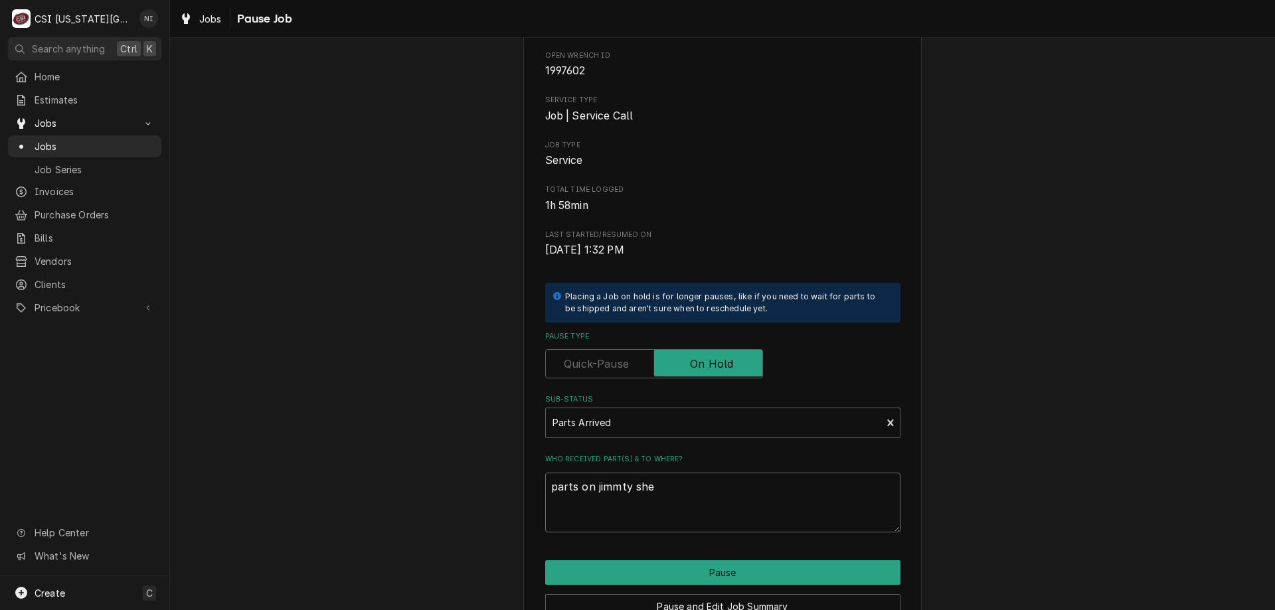
type textarea "parts on jimmty shel"
type textarea "x"
type textarea "parts on jimmty she"
type textarea "x"
type textarea "parts on jimmty sh"
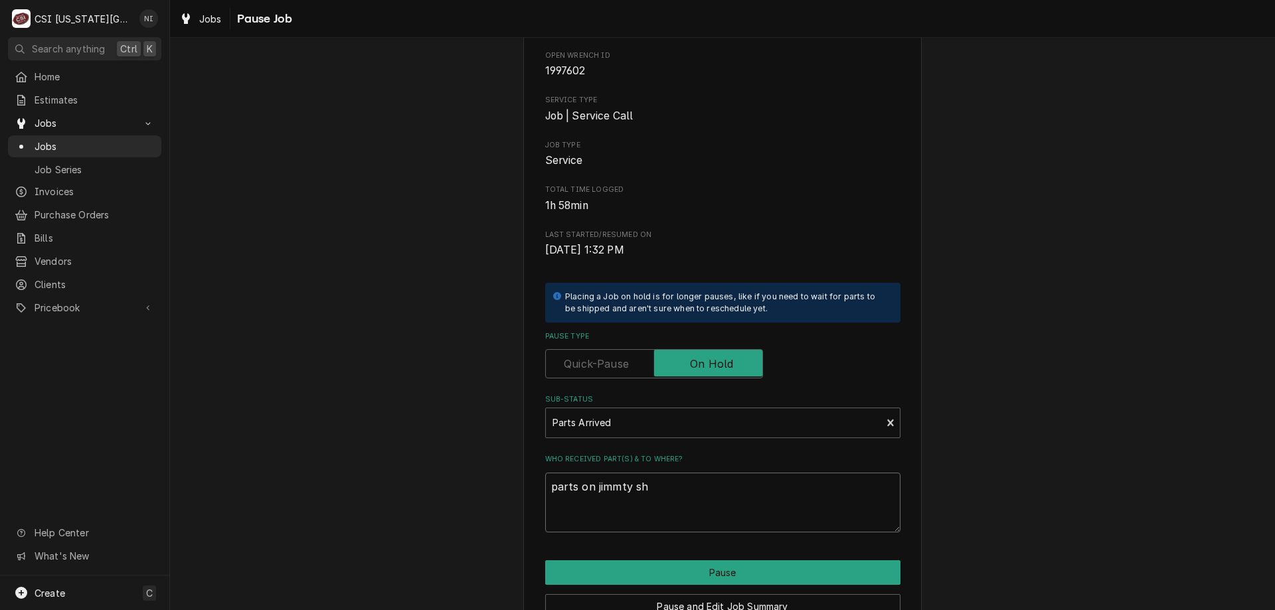
type textarea "x"
type textarea "parts on jimmty s"
type textarea "x"
type textarea "parts on jimmty"
type textarea "x"
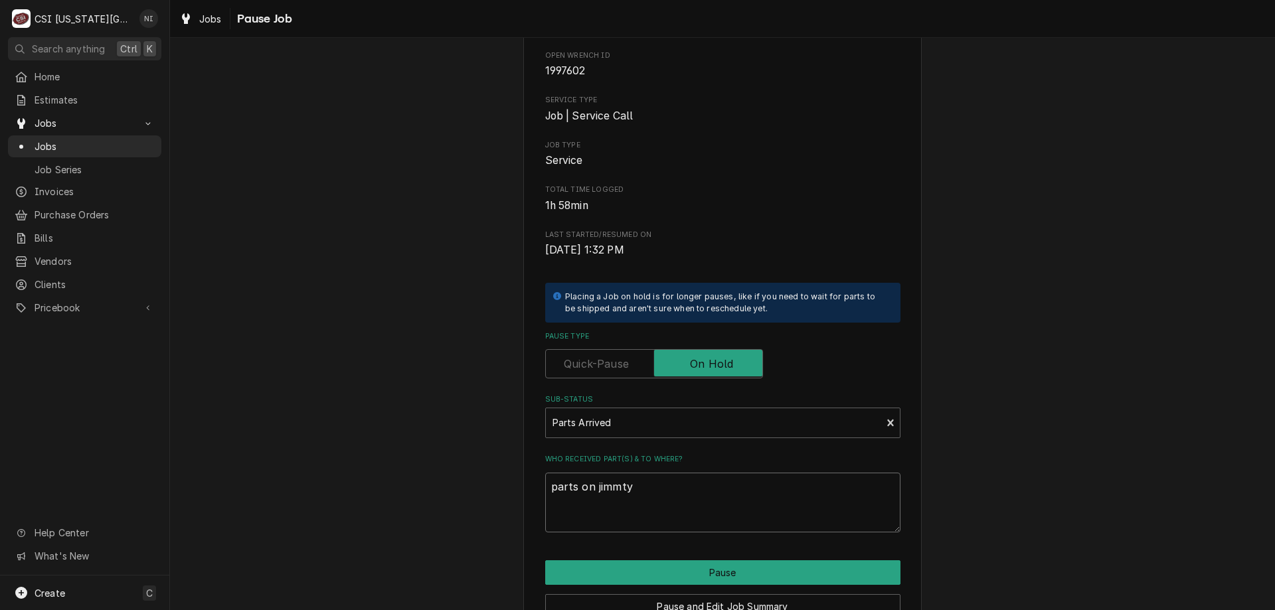
type textarea "parts on jimmty"
type textarea "x"
type textarea "parts on jimmt"
type textarea "x"
type textarea "parts on jimm"
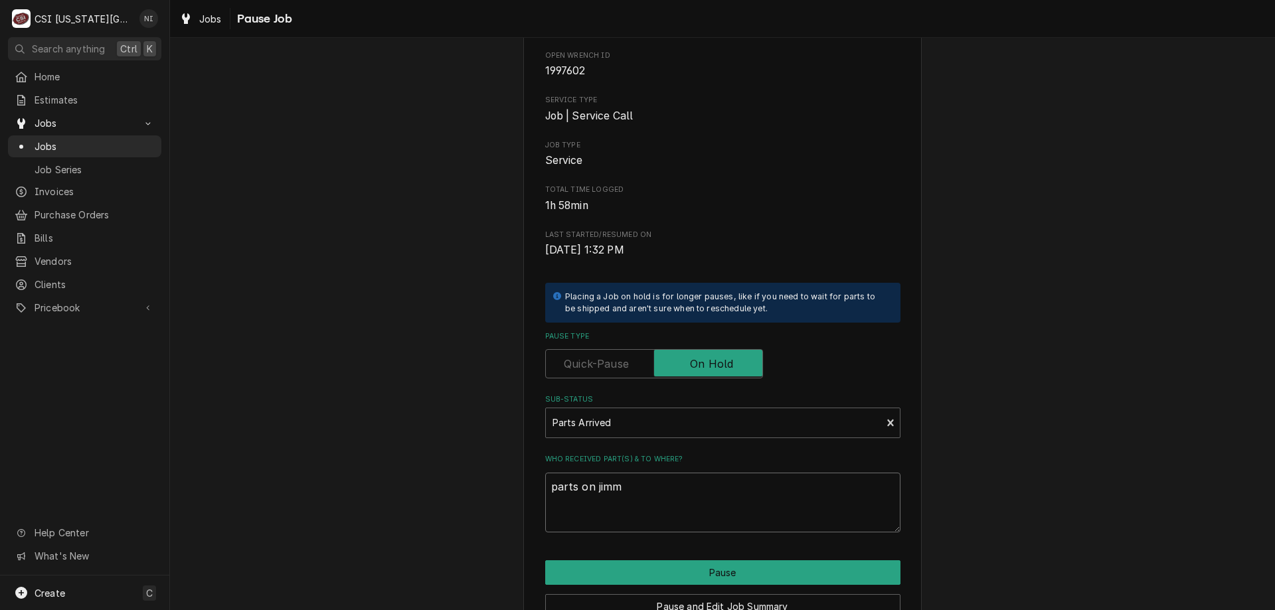
type textarea "x"
type textarea "parts on [PERSON_NAME]"
type textarea "x"
type textarea "parts on [PERSON_NAME]"
type textarea "x"
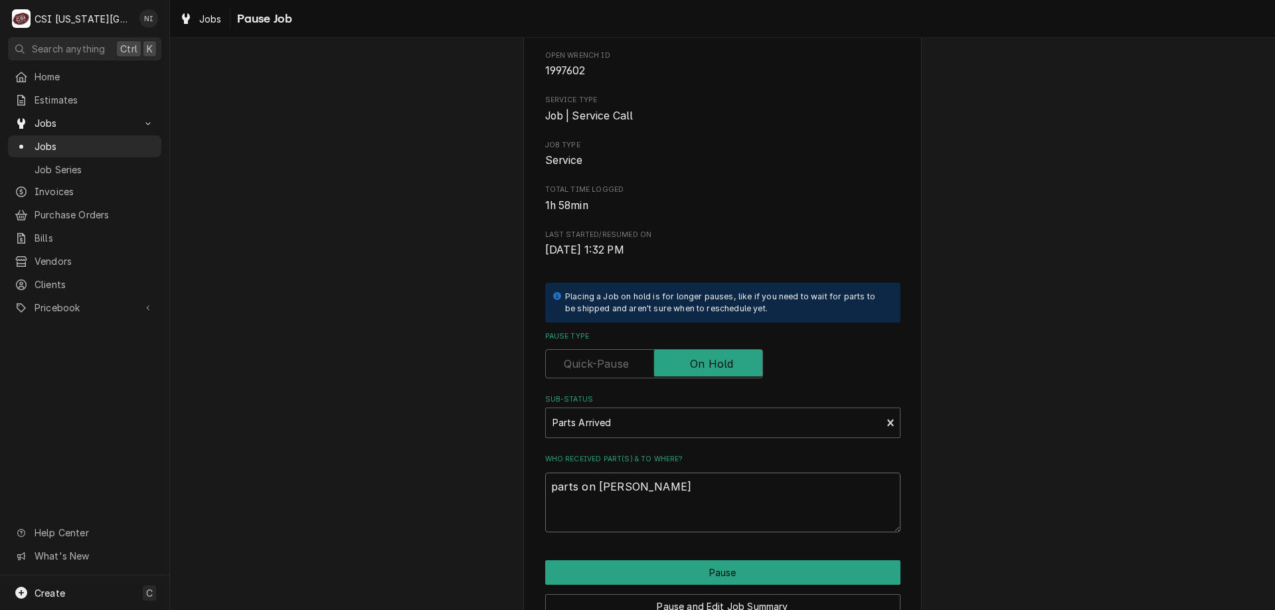
type textarea "parts on [PERSON_NAME]"
type textarea "x"
type textarea "parts on [PERSON_NAME]"
type textarea "x"
type textarea "parts on [PERSON_NAME]"
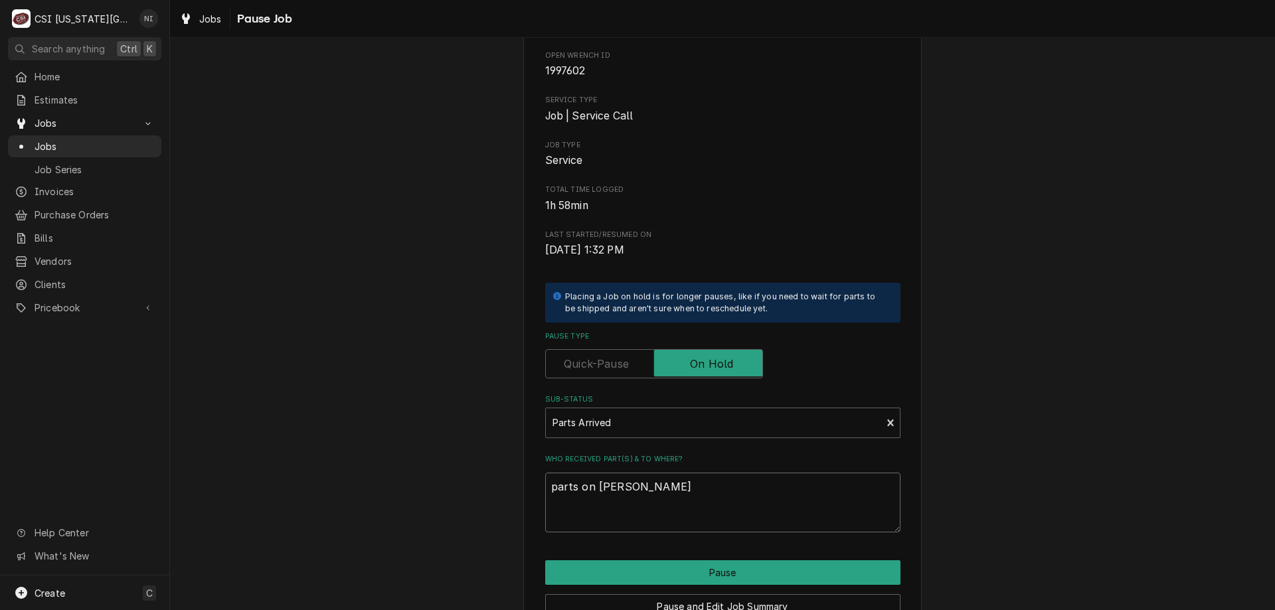
type textarea "x"
type textarea "parts on [PERSON_NAME]"
type textarea "x"
type textarea "parts on [PERSON_NAME] shelf"
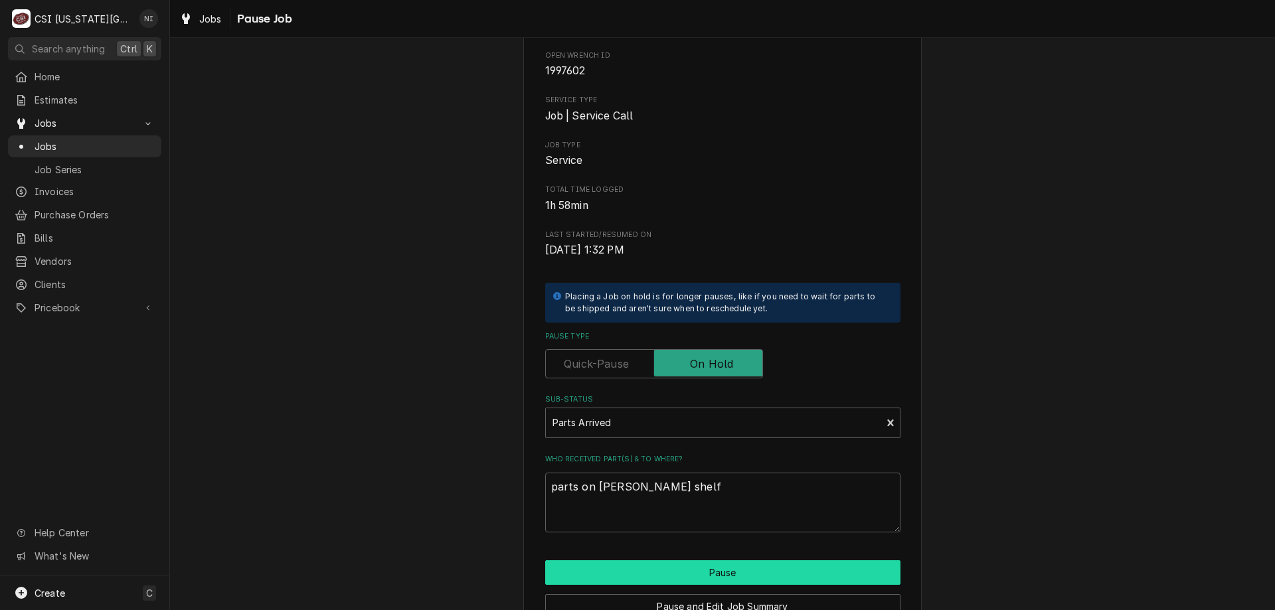
click at [694, 578] on button "Pause" at bounding box center [722, 572] width 355 height 25
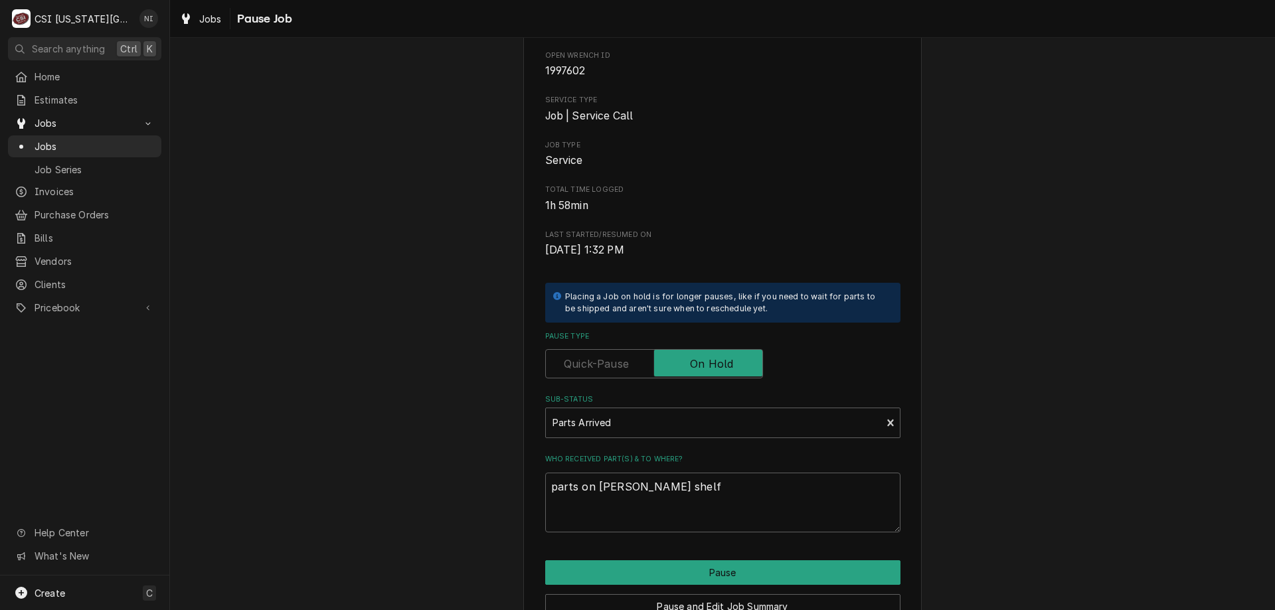
type textarea "x"
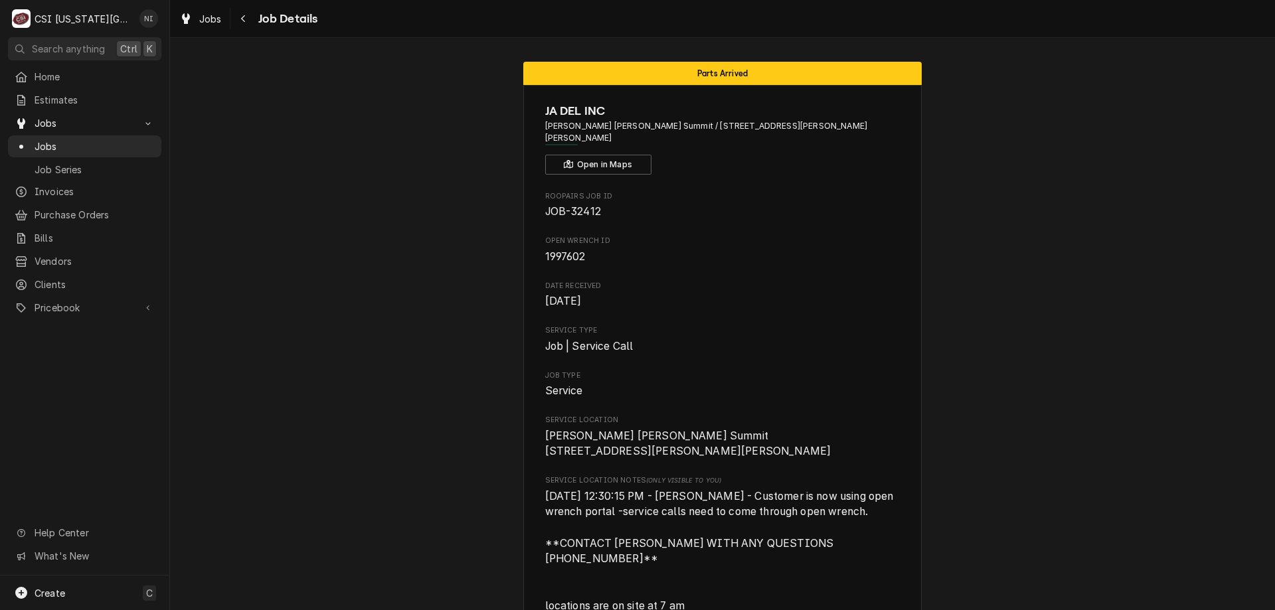
click at [124, 141] on span "Jobs" at bounding box center [95, 146] width 120 height 14
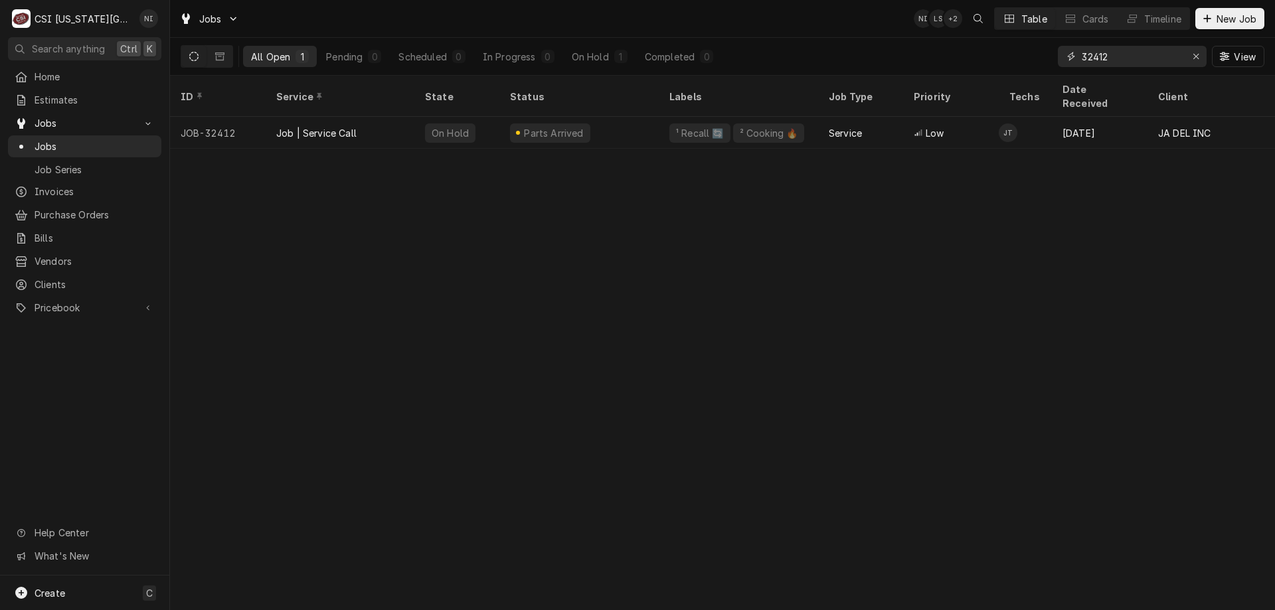
drag, startPoint x: 1116, startPoint y: 59, endPoint x: 1011, endPoint y: 56, distance: 104.9
click at [1011, 56] on div "All Open 1 Pending 0 Scheduled 0 In Progress 0 On Hold 1 Completed 0 32412 View" at bounding box center [722, 56] width 1083 height 37
type input "32477"
click at [603, 117] on div "Parts Ordered" at bounding box center [578, 133] width 159 height 32
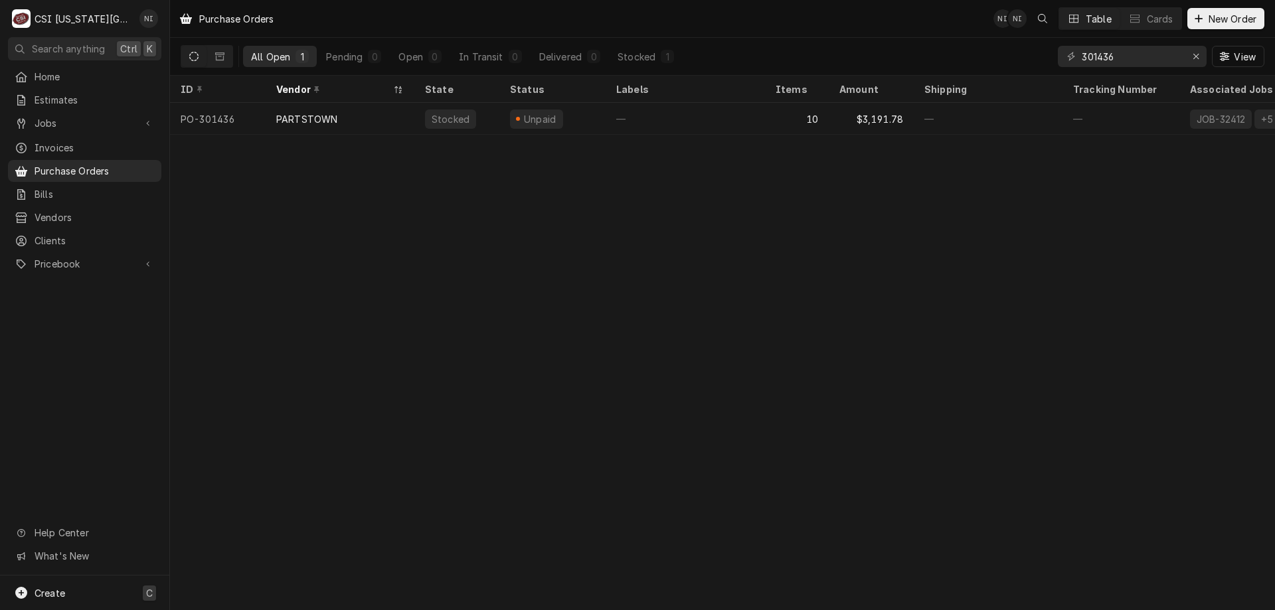
click at [125, 585] on div "Create C" at bounding box center [84, 593] width 169 height 35
click at [232, 496] on div "Purchase Order" at bounding box center [248, 502] width 89 height 14
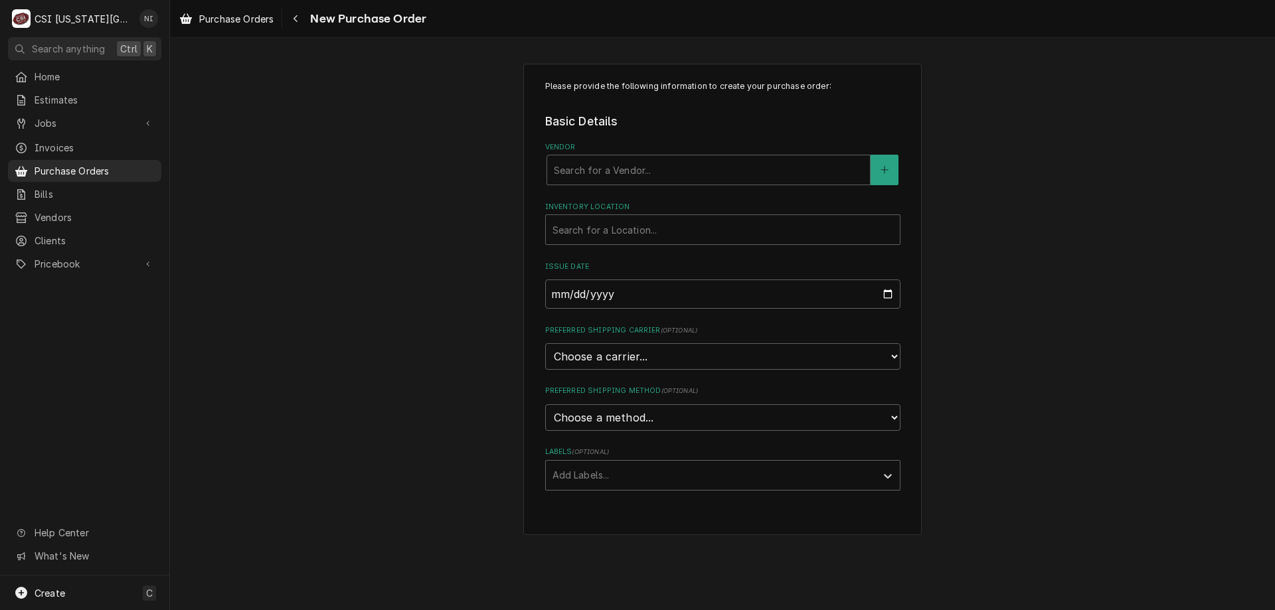
click at [594, 173] on div "Vendor" at bounding box center [708, 170] width 309 height 24
type input "key"
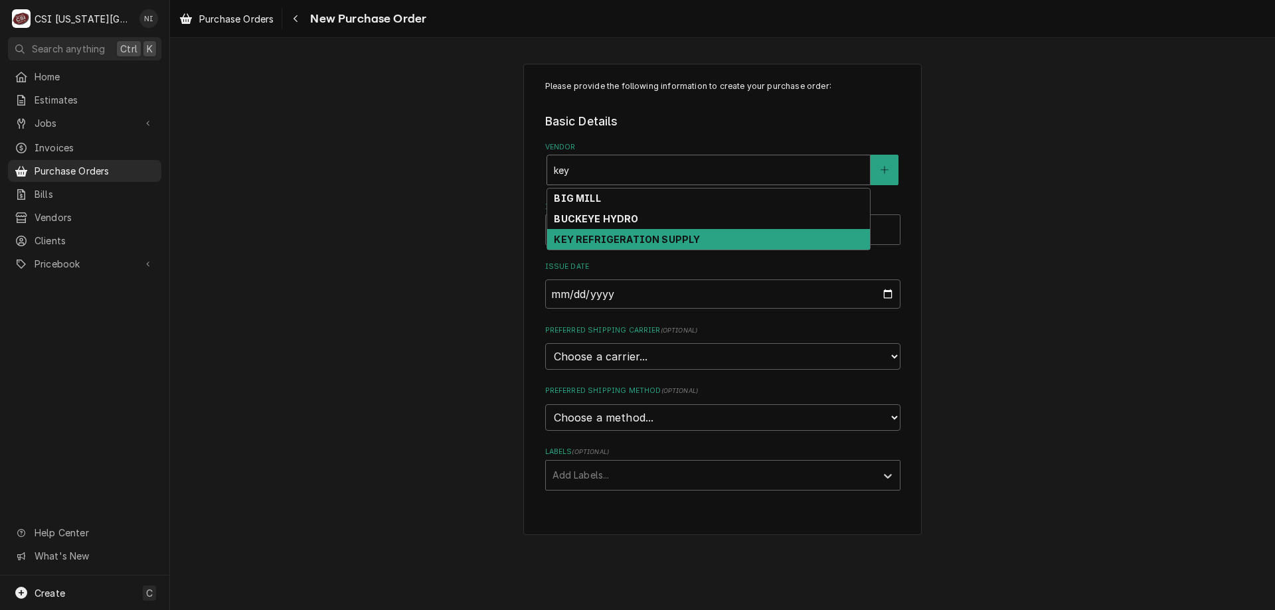
click at [593, 239] on strong "KEY REFRIGERATION SUPPLY" at bounding box center [627, 239] width 146 height 11
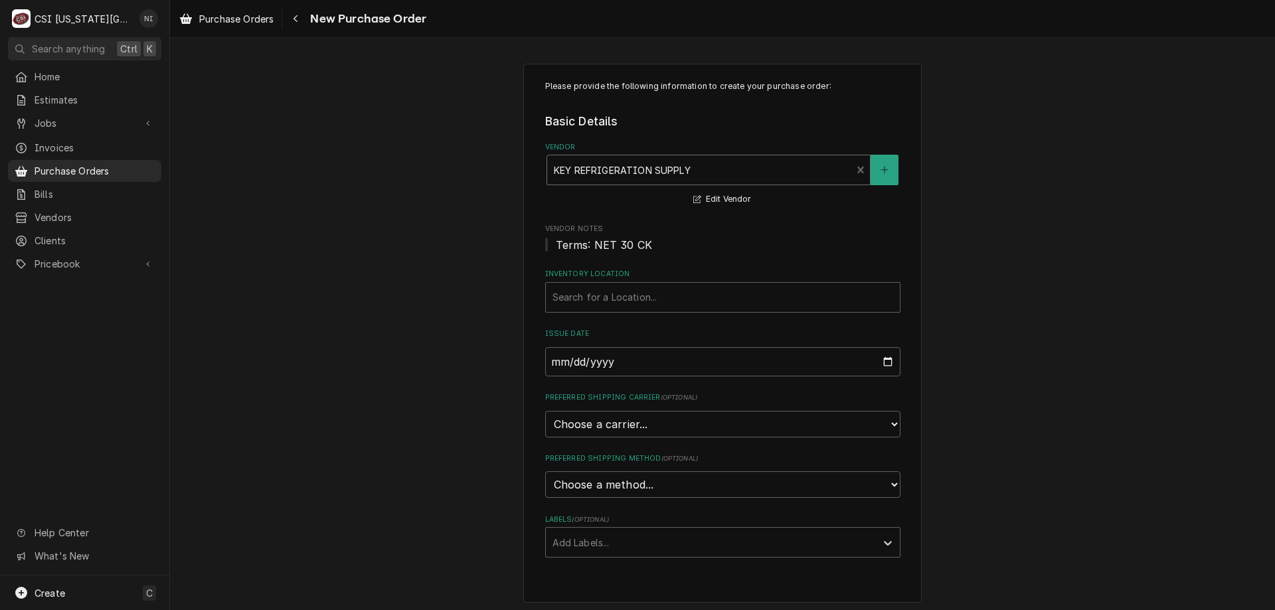
click at [600, 292] on div "Inventory Location" at bounding box center [722, 297] width 341 height 24
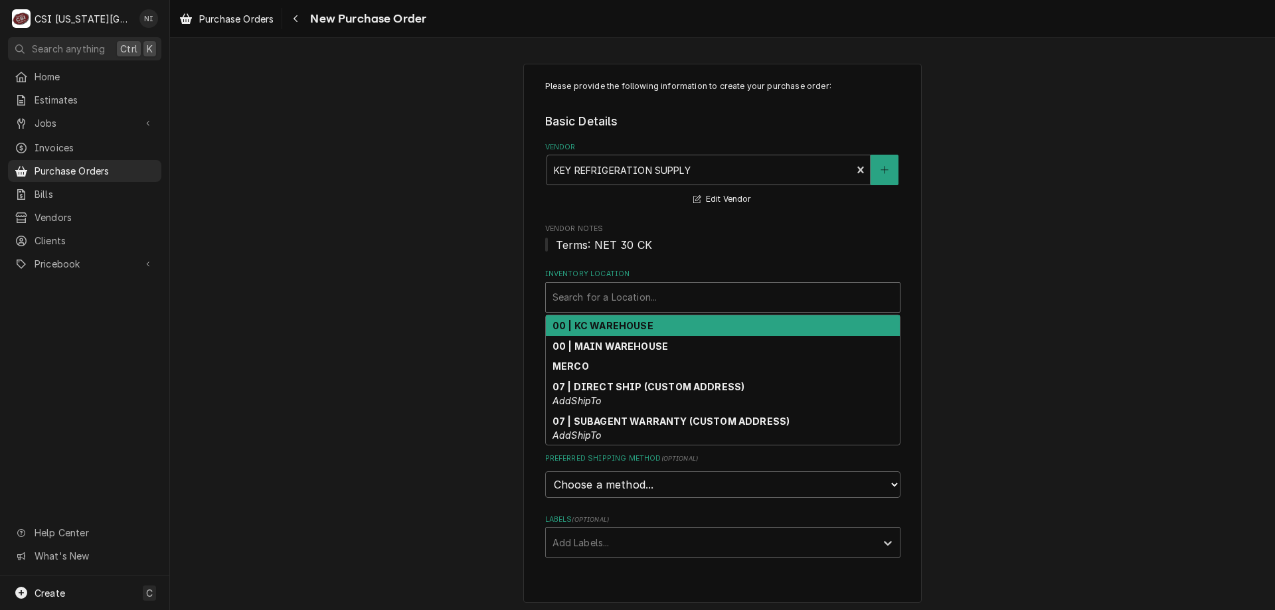
click at [617, 329] on strong "00 | KC WAREHOUSE" at bounding box center [602, 325] width 101 height 11
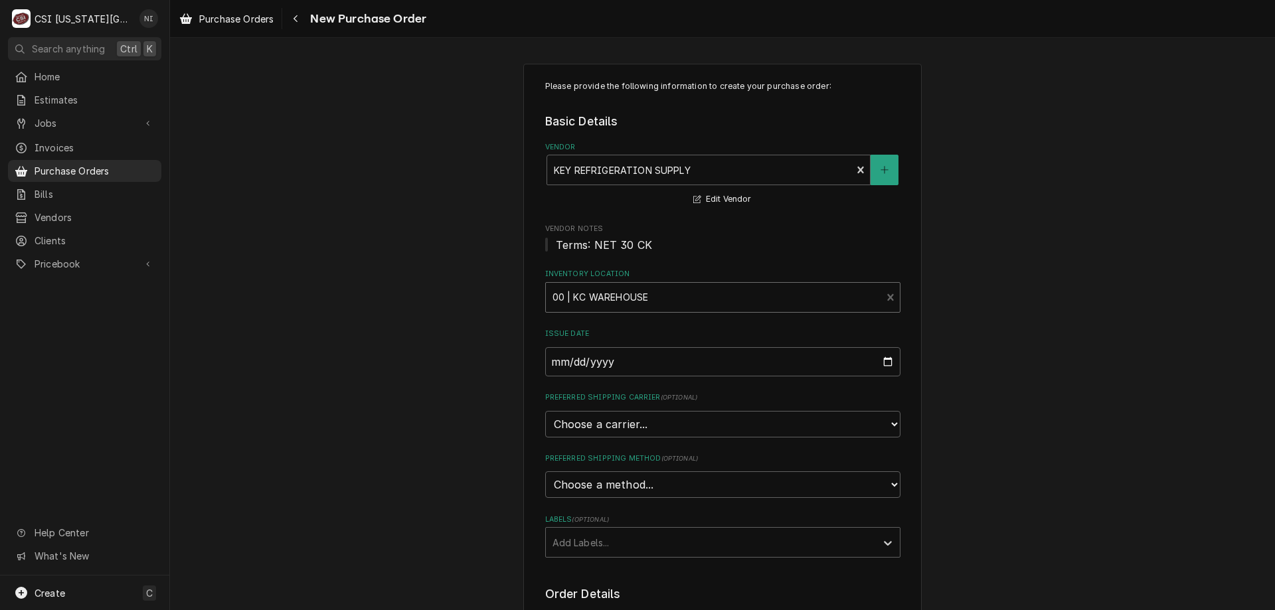
click at [619, 544] on div "Labels" at bounding box center [710, 542] width 317 height 24
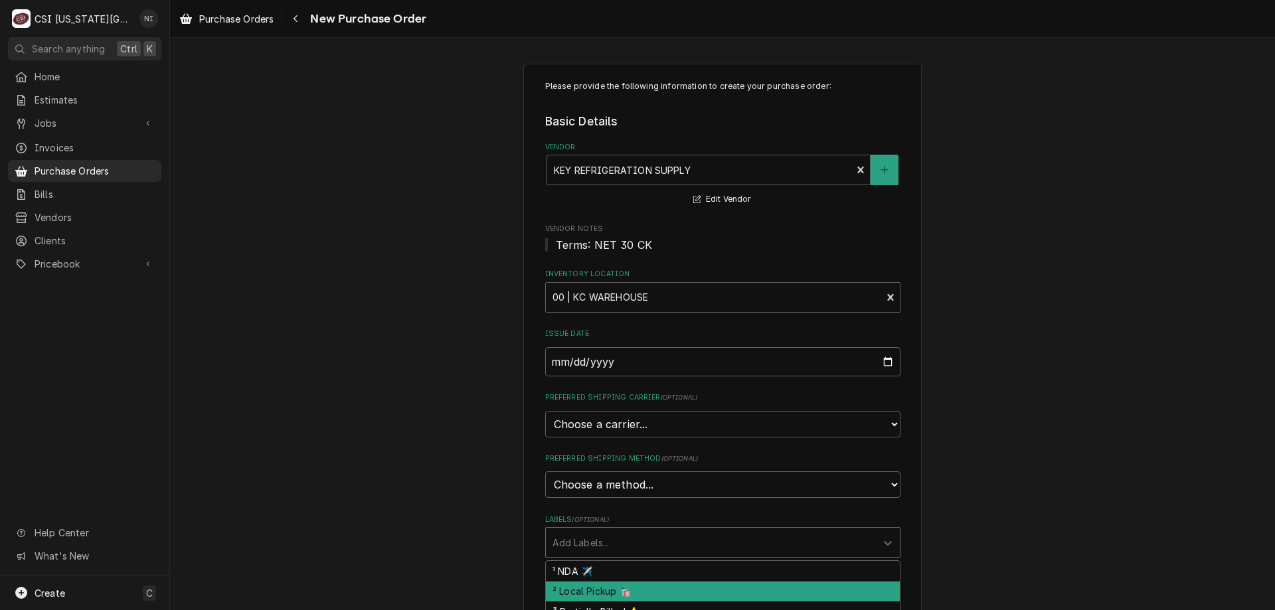
click at [595, 591] on div "² Local Pickup 🛍️" at bounding box center [723, 592] width 354 height 21
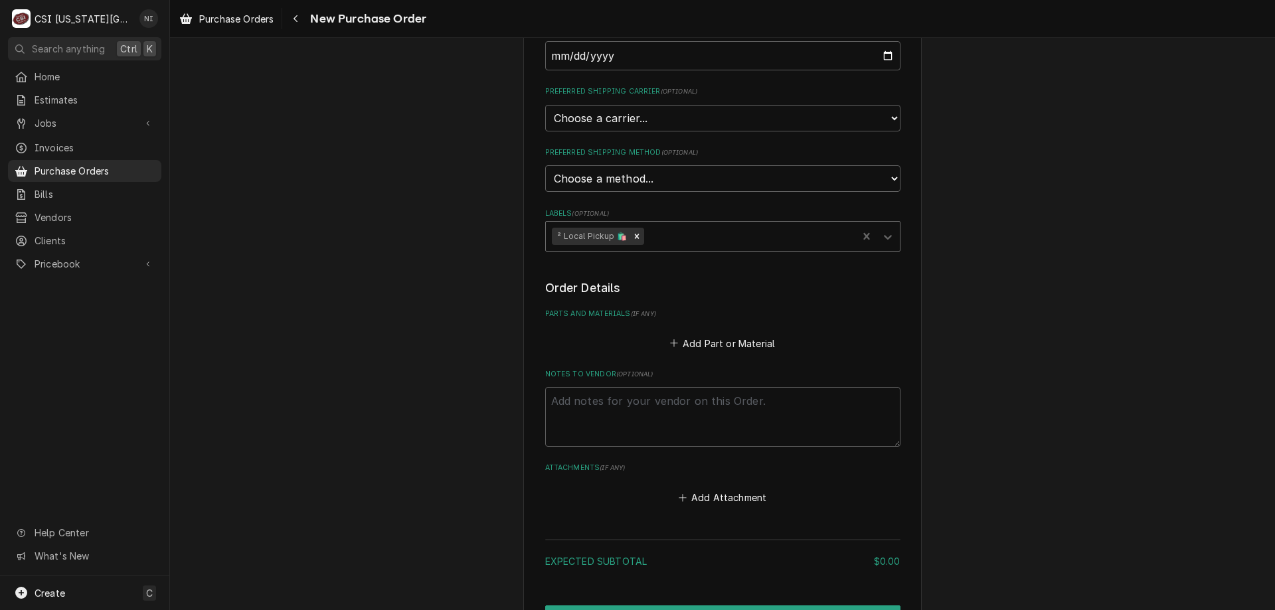
scroll to position [388, 0]
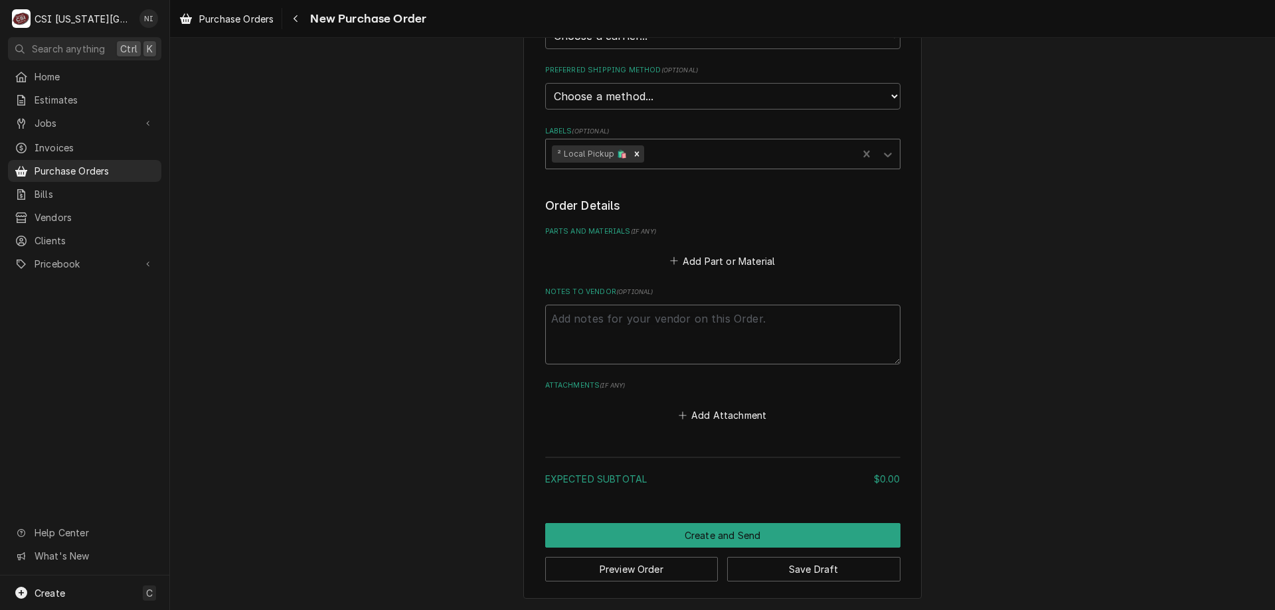
click at [595, 326] on textarea "Notes to Vendor ( optional )" at bounding box center [722, 335] width 355 height 60
type textarea "x"
type textarea "m"
type textarea "x"
type textarea "mr"
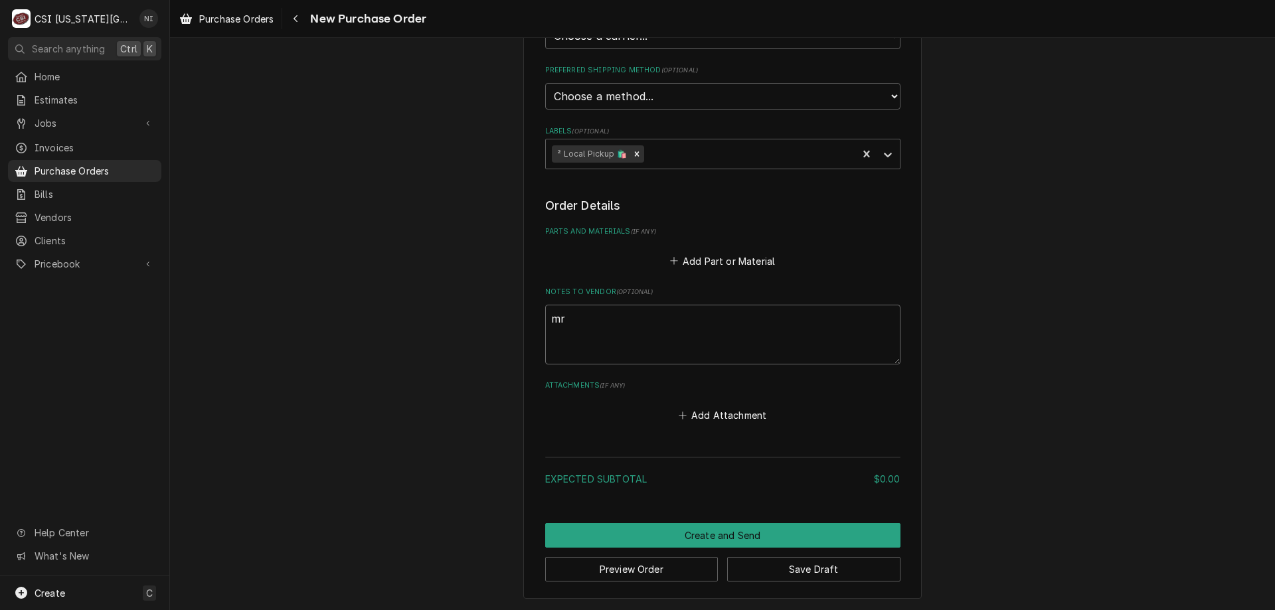
type textarea "x"
type textarea "m"
type textarea "x"
type textarea "ma"
type textarea "x"
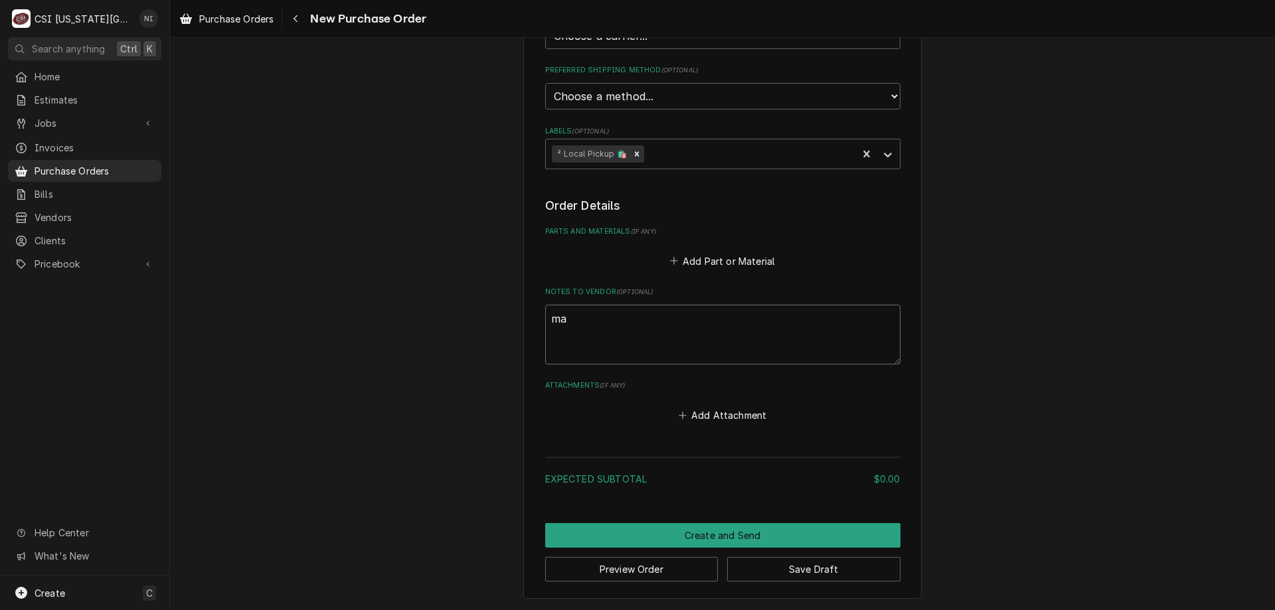
type textarea "mar"
type textarea "x"
type textarea "marsh"
type textarea "x"
type textarea "marsha"
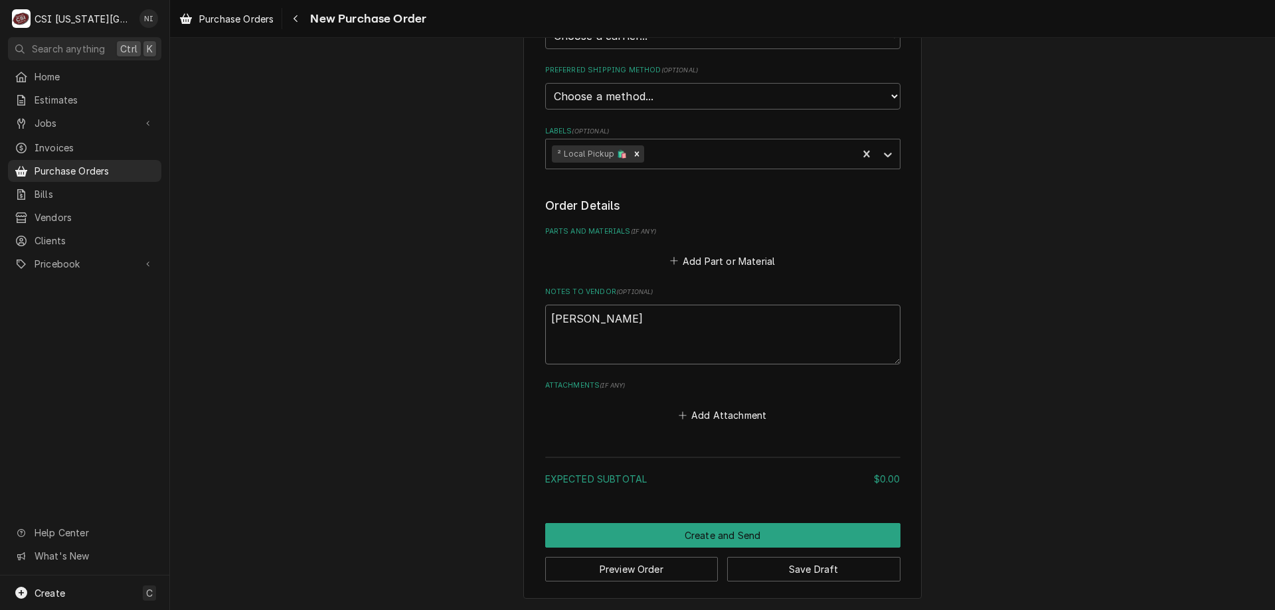
type textarea "x"
type textarea "marshal"
type textarea "x"
type textarea "marshall"
type textarea "x"
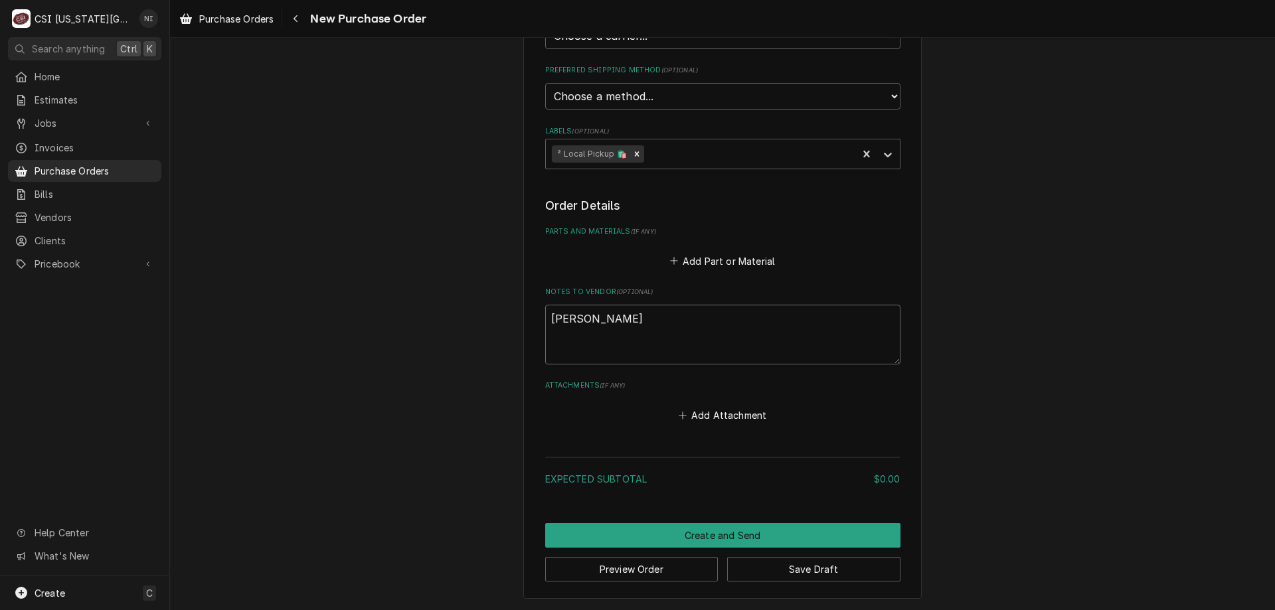
type textarea "marshall"
type textarea "x"
type textarea "marshall t"
type textarea "x"
type textarea "marshall tr"
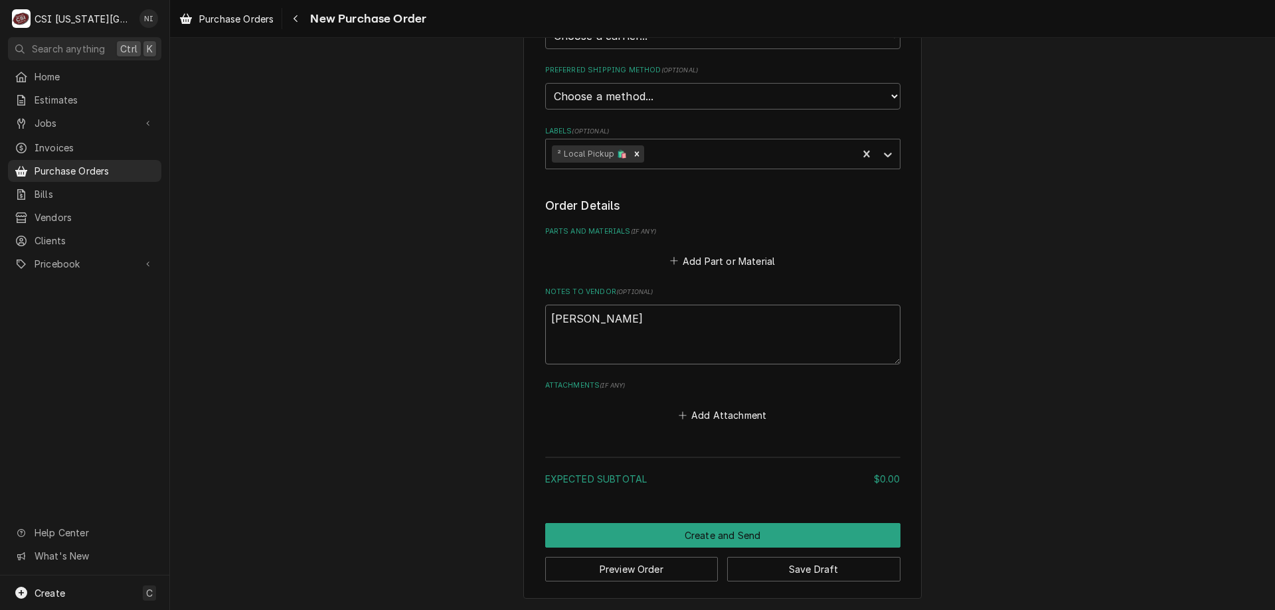
type textarea "x"
type textarea "marshall tru"
type textarea "x"
type textarea "marshall truc"
type textarea "x"
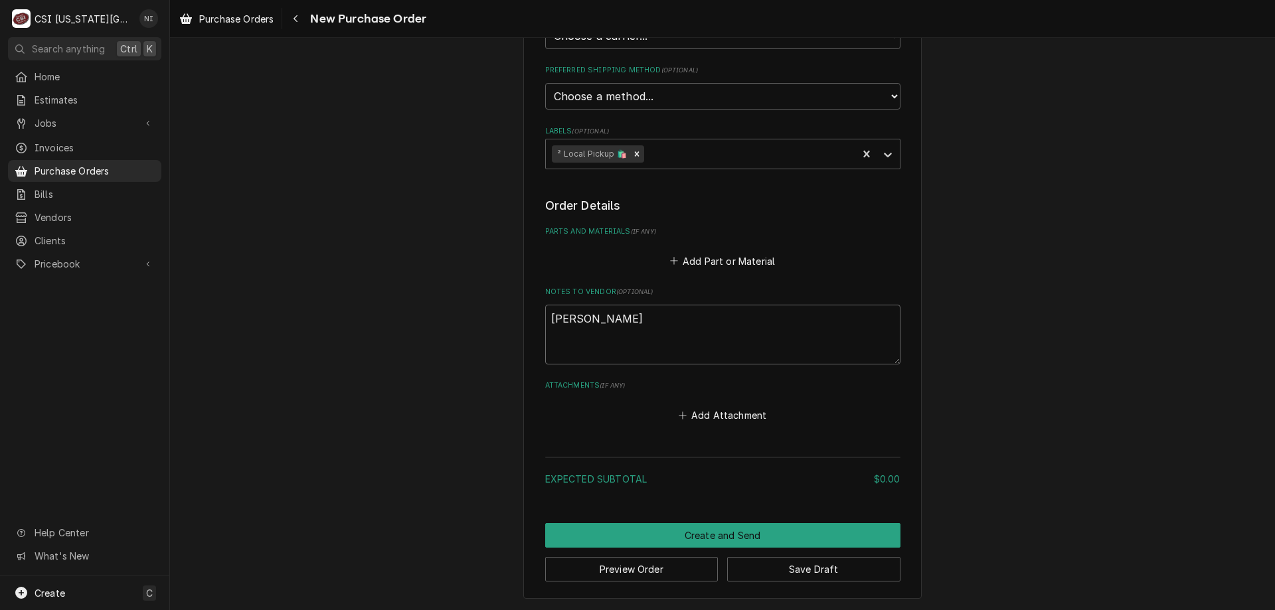
type textarea "marshall truck"
type textarea "x"
type textarea "marshall truck"
type textarea "x"
type textarea "marshall truck s"
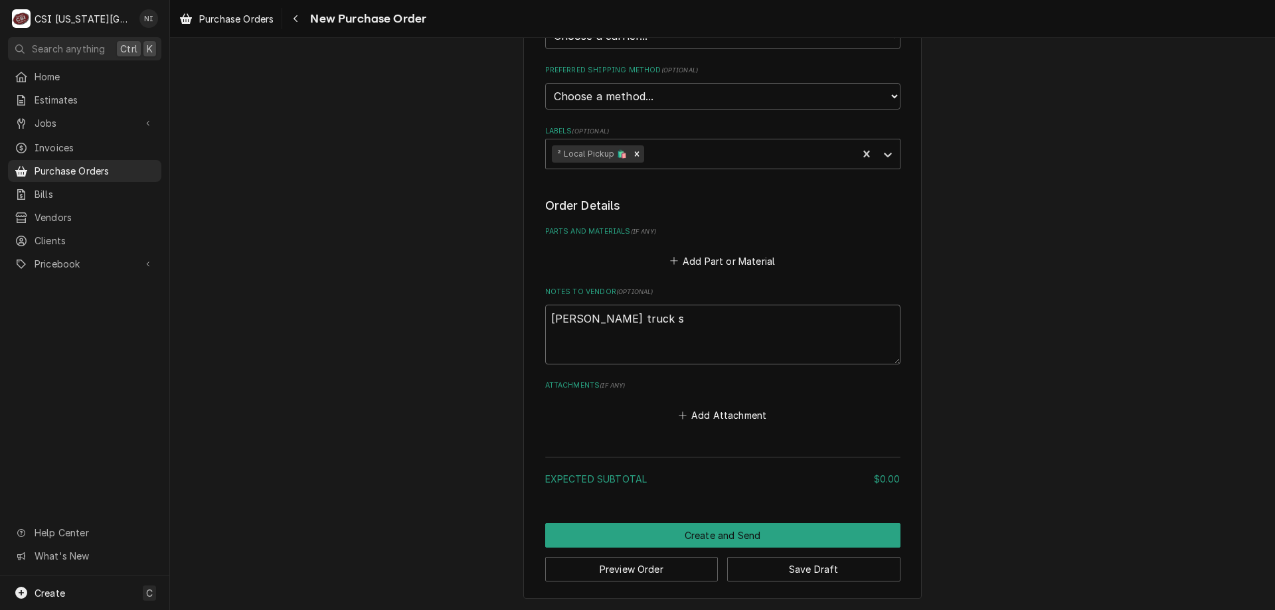
type textarea "x"
type textarea "marshall truck st"
type textarea "x"
type textarea "marshall truck sto"
type textarea "x"
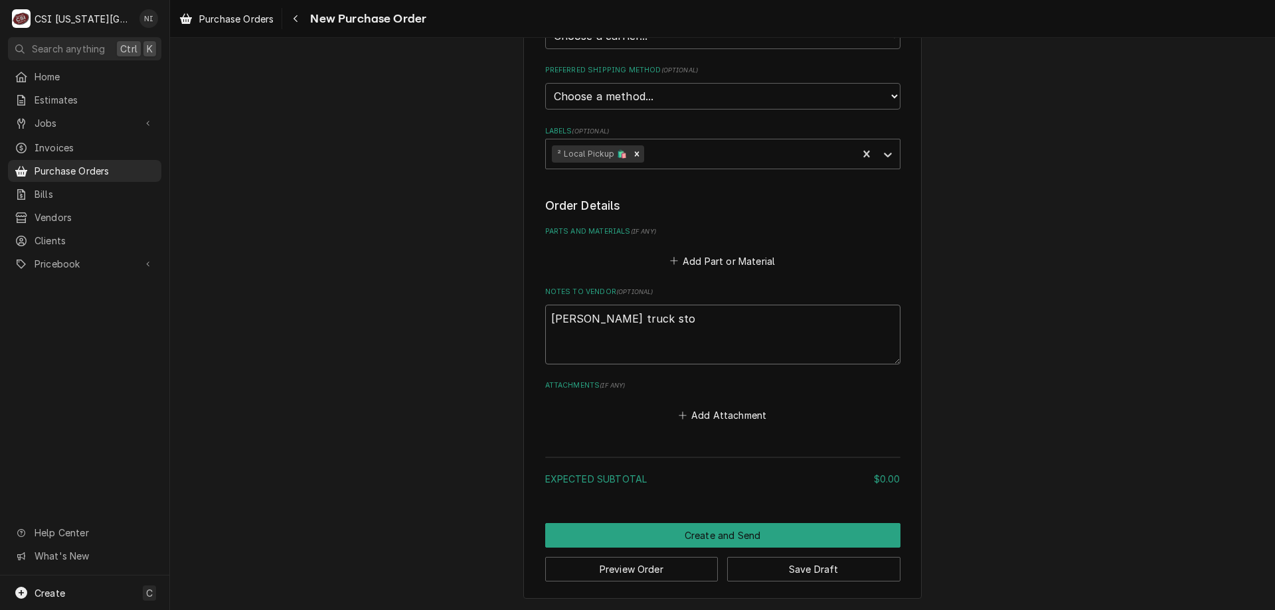
type textarea "marshall truck stoc"
type textarea "x"
type textarea "marshall truck stock"
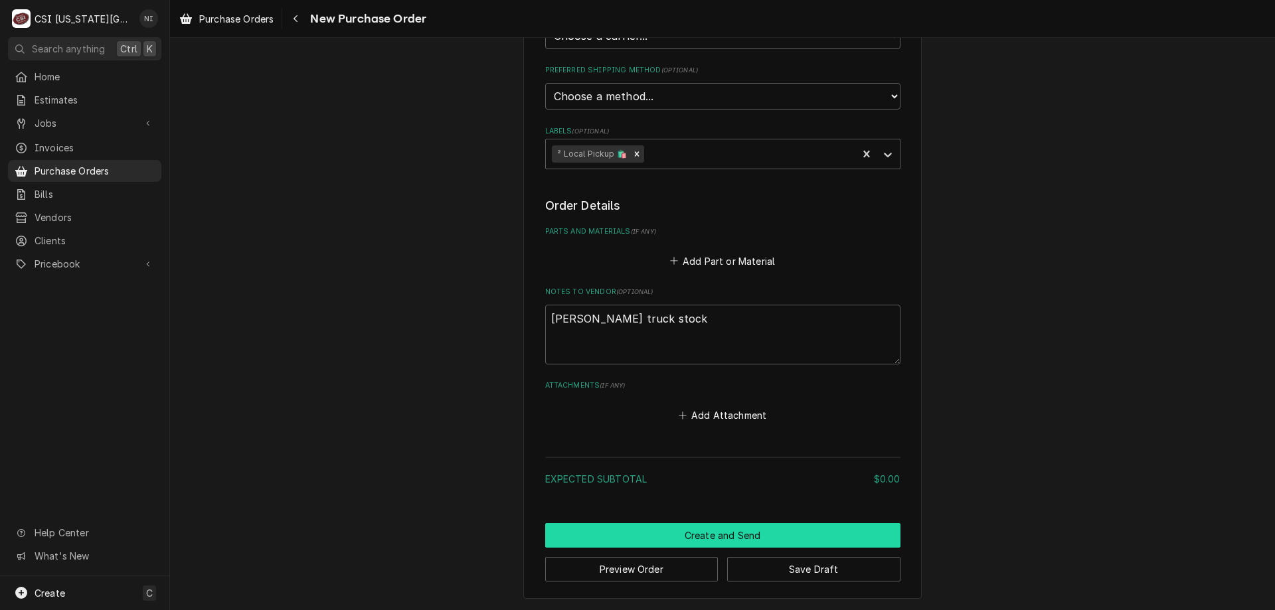
click button "Create and Send"
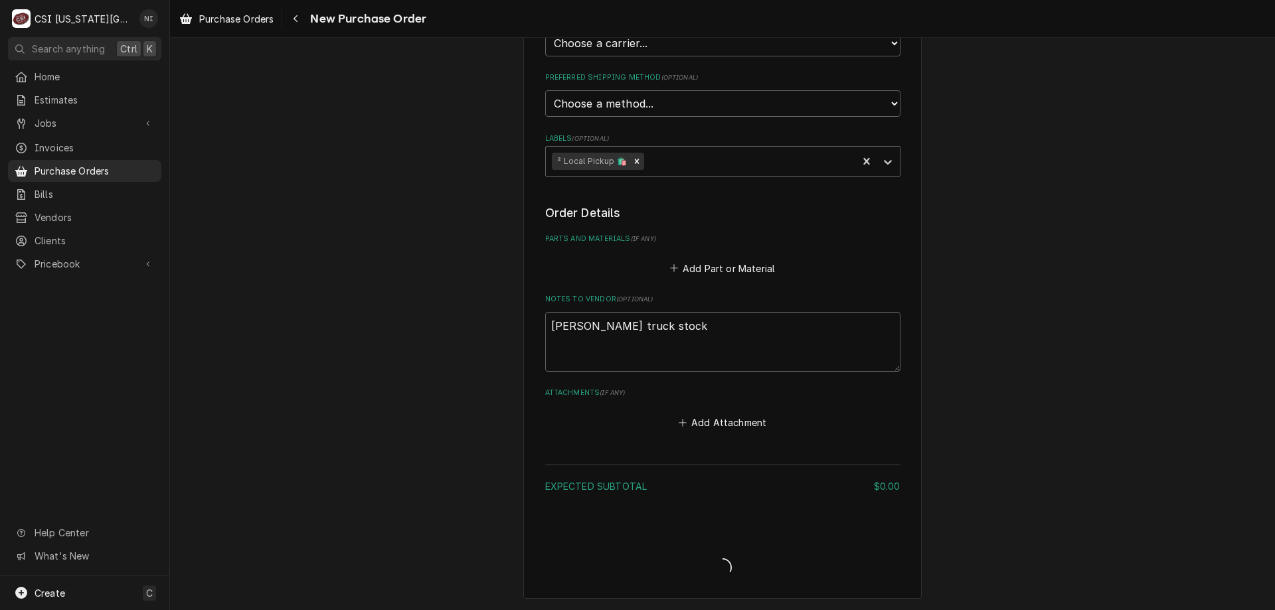
scroll to position [381, 0]
type textarea "x"
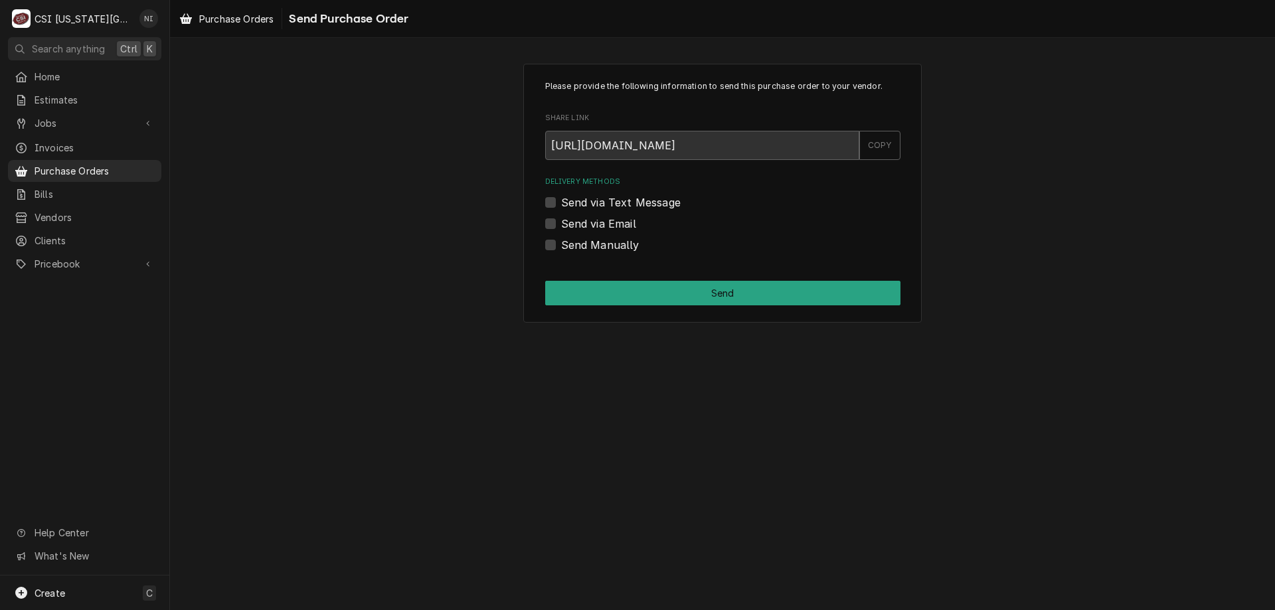
click at [561, 244] on label "Send Manually" at bounding box center [600, 245] width 78 height 16
click at [561, 244] on input "Send Manually" at bounding box center [738, 251] width 355 height 29
checkbox input "true"
click at [560, 284] on button "Send" at bounding box center [722, 293] width 355 height 25
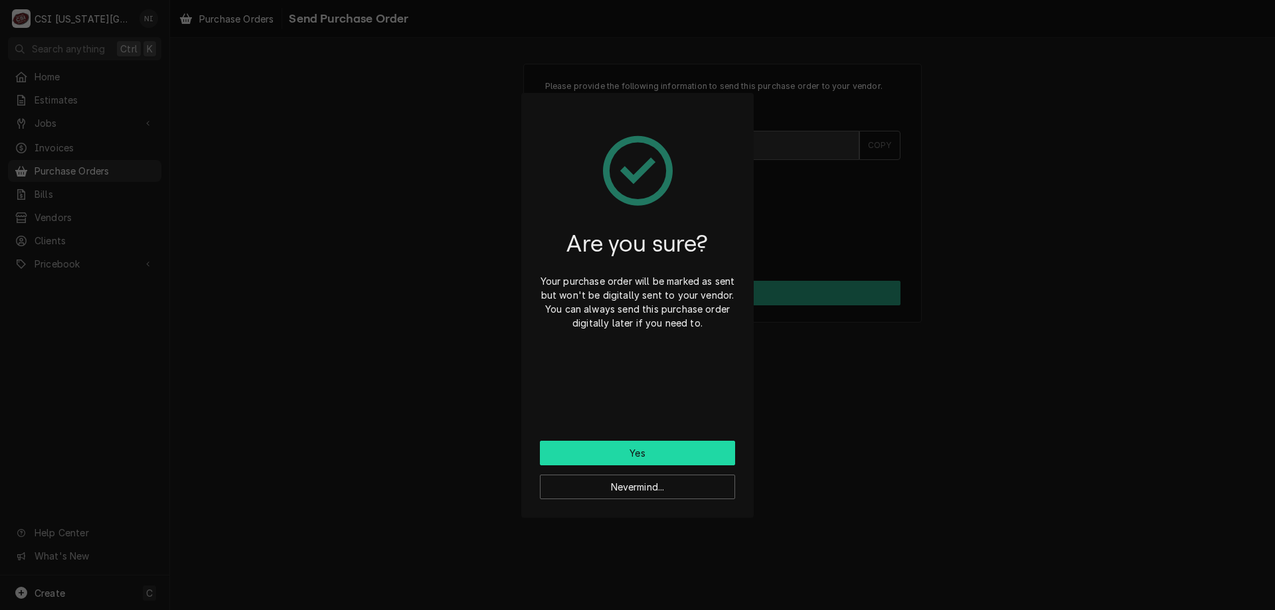
click at [585, 444] on button "Yes" at bounding box center [637, 453] width 195 height 25
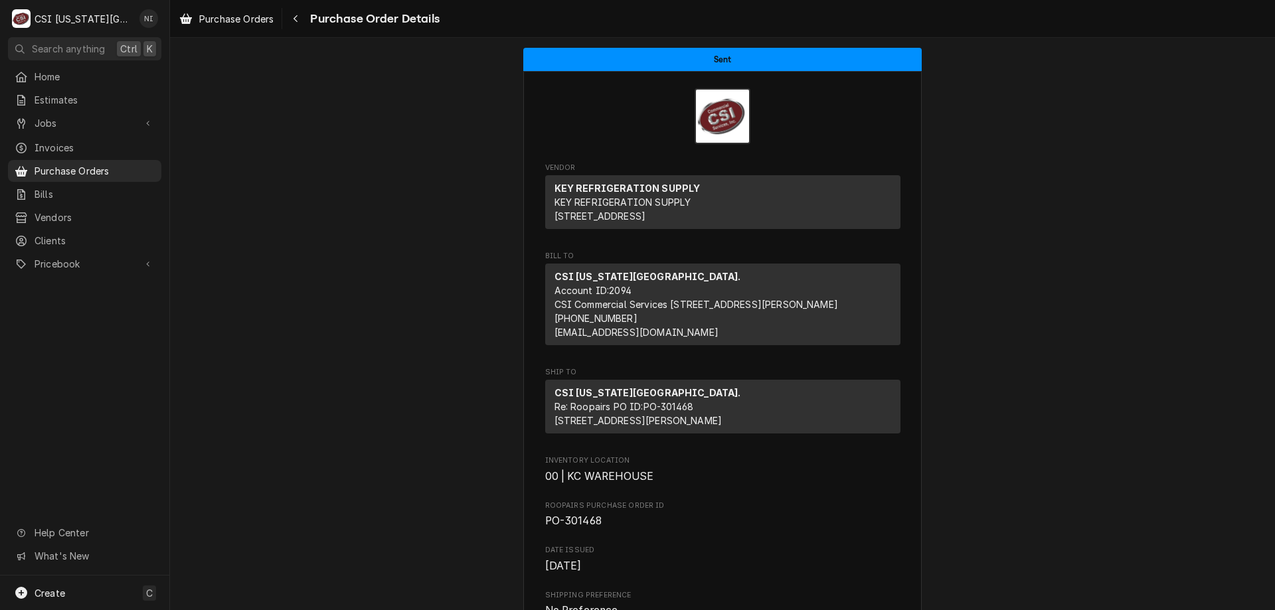
click at [102, 164] on span "Purchase Orders" at bounding box center [95, 171] width 120 height 14
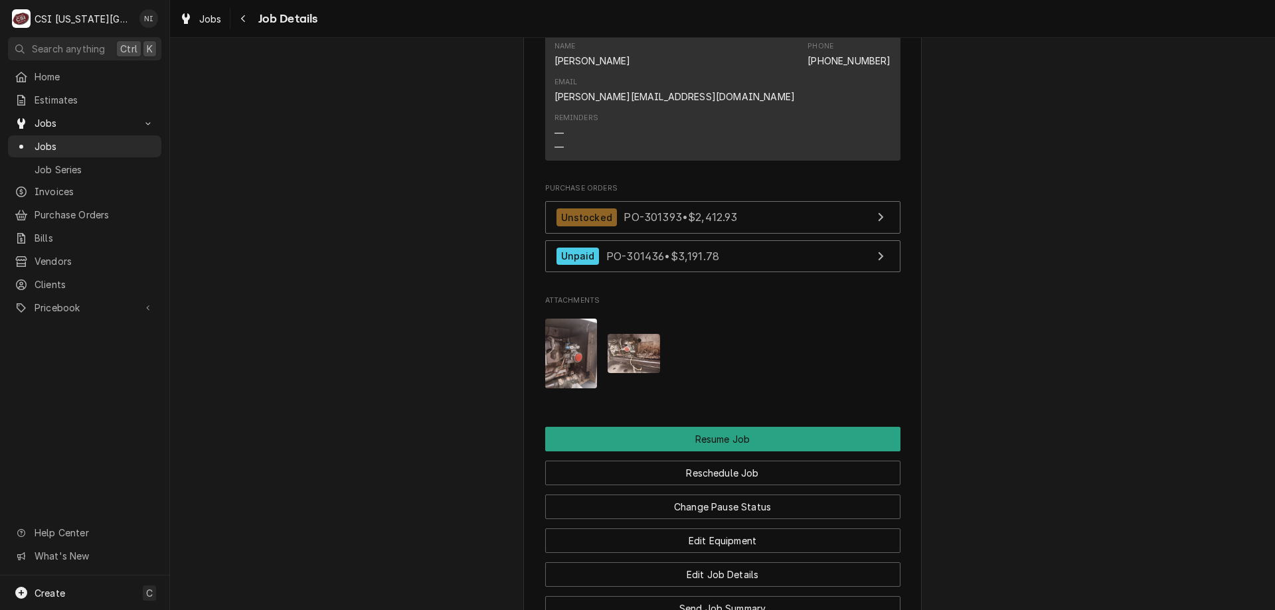
scroll to position [2315, 0]
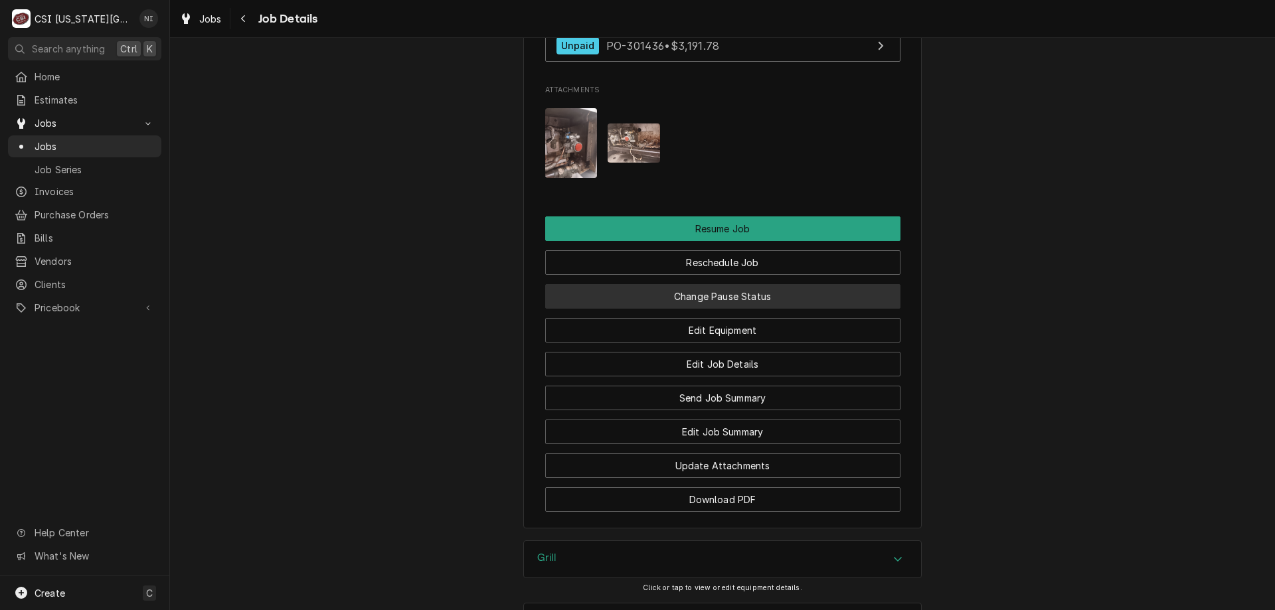
click at [790, 284] on button "Change Pause Status" at bounding box center [722, 296] width 355 height 25
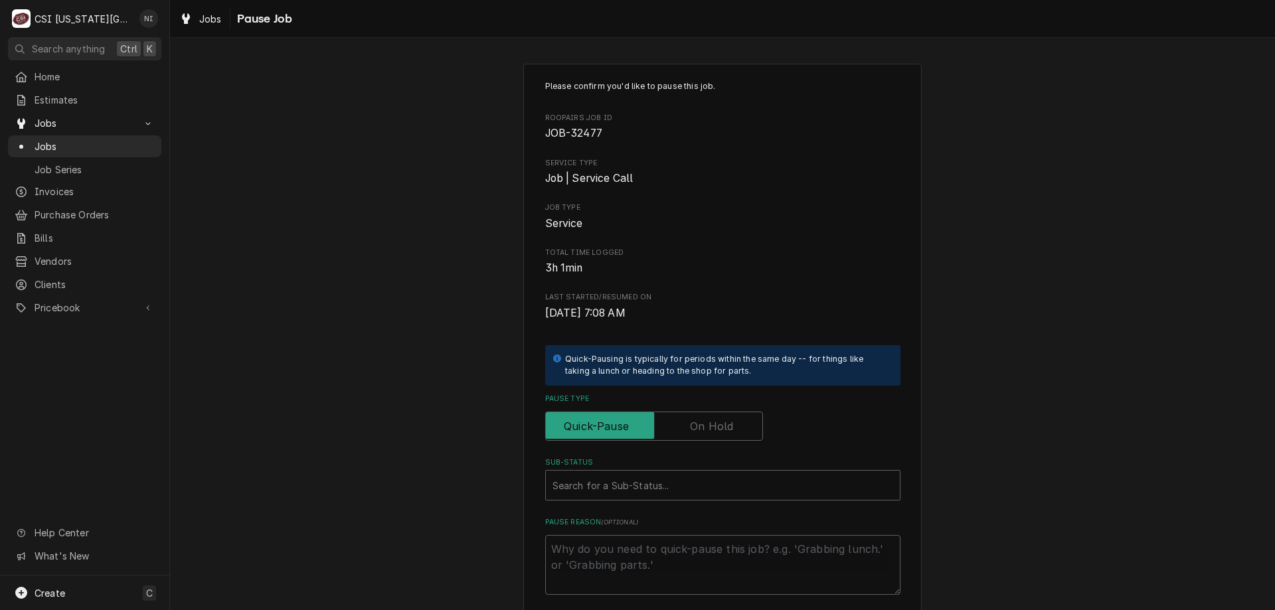
click at [694, 421] on label "Pause Type" at bounding box center [654, 426] width 218 height 29
click at [694, 421] on input "Pause Type" at bounding box center [654, 426] width 206 height 29
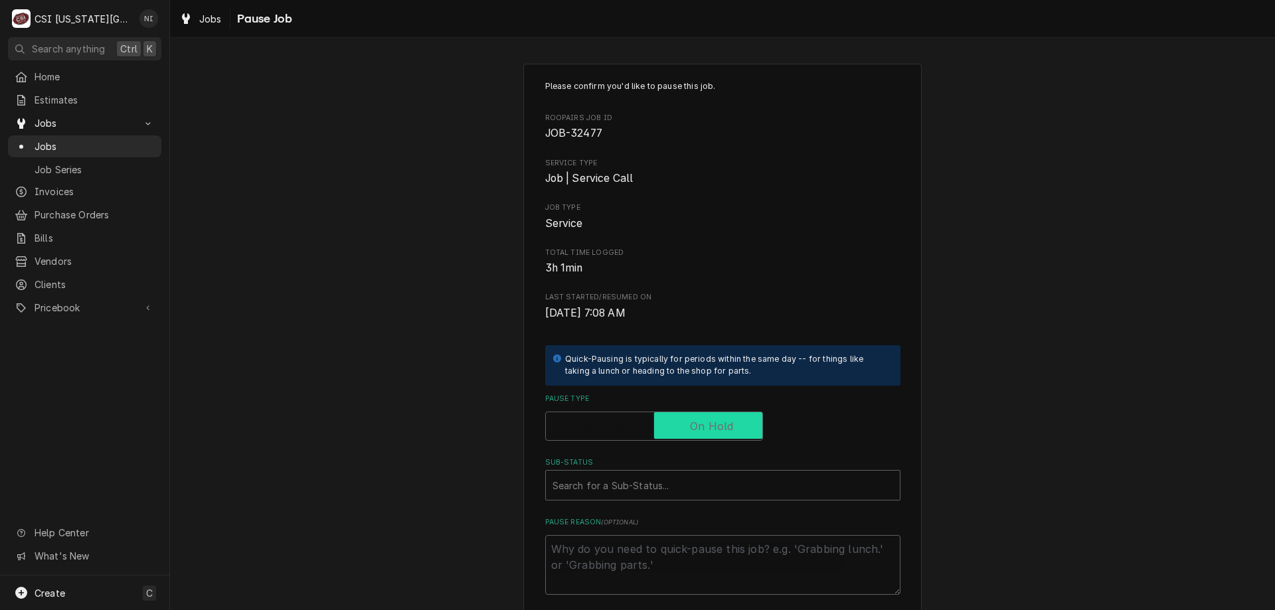
checkbox input "true"
click at [665, 498] on div "Search for a Sub-Status..." at bounding box center [723, 485] width 354 height 29
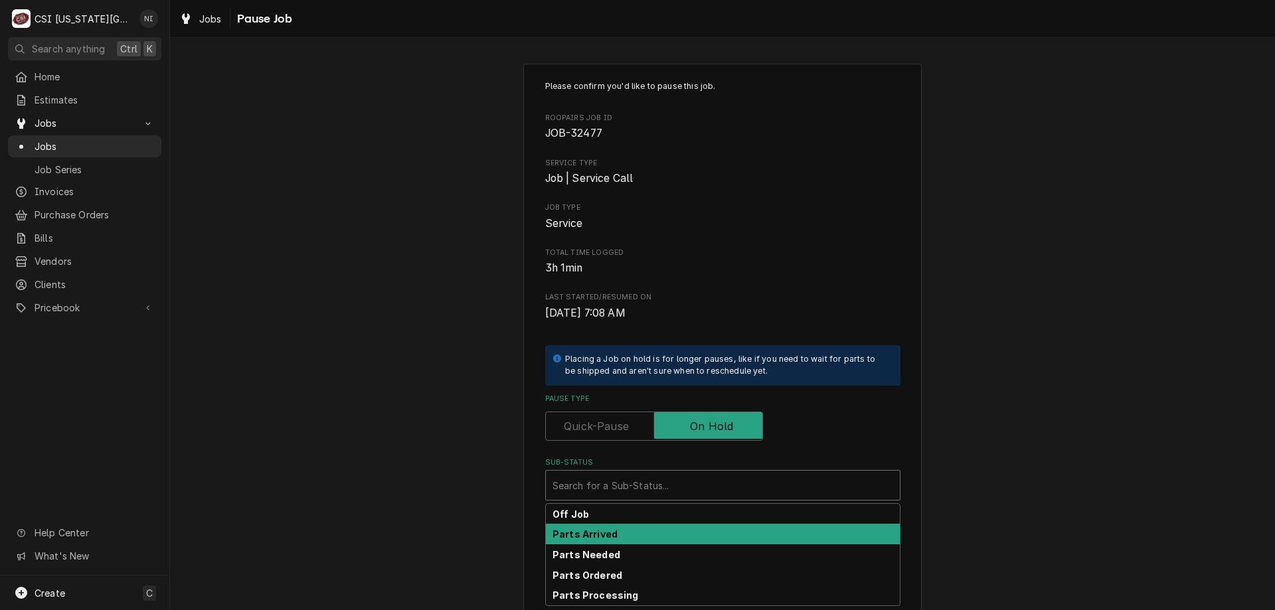
click at [608, 534] on strong "Parts Arrived" at bounding box center [584, 533] width 65 height 11
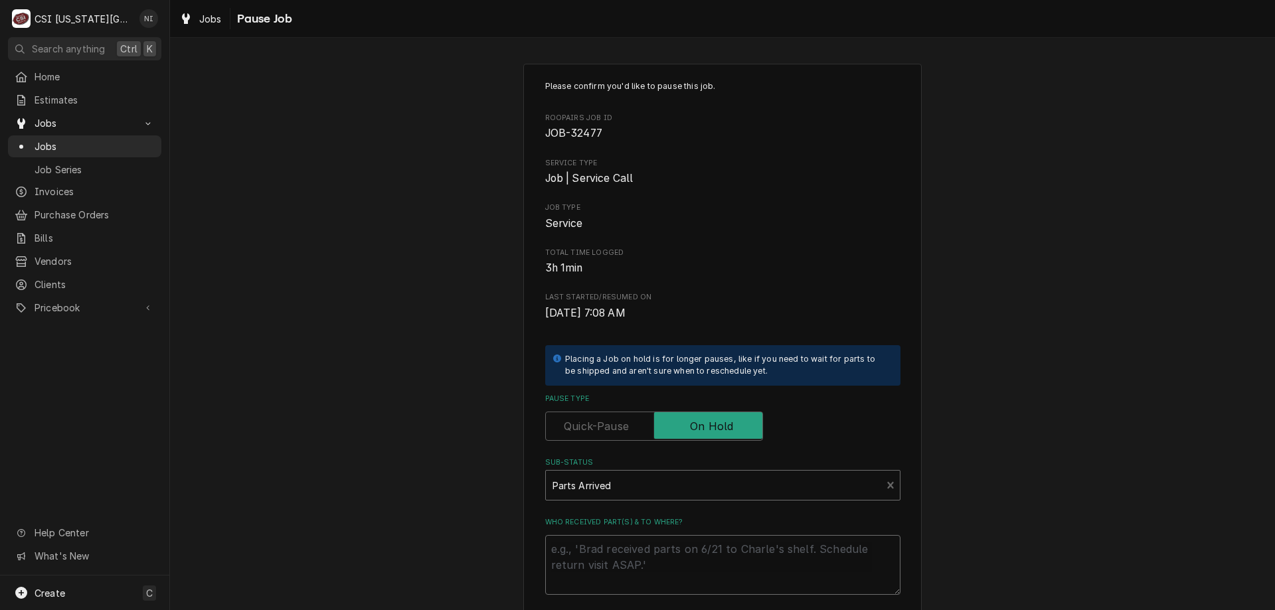
click at [589, 542] on textarea "Who received part(s) & to where?" at bounding box center [722, 565] width 355 height 60
type textarea "x"
type textarea "r"
type textarea "x"
type textarea "re"
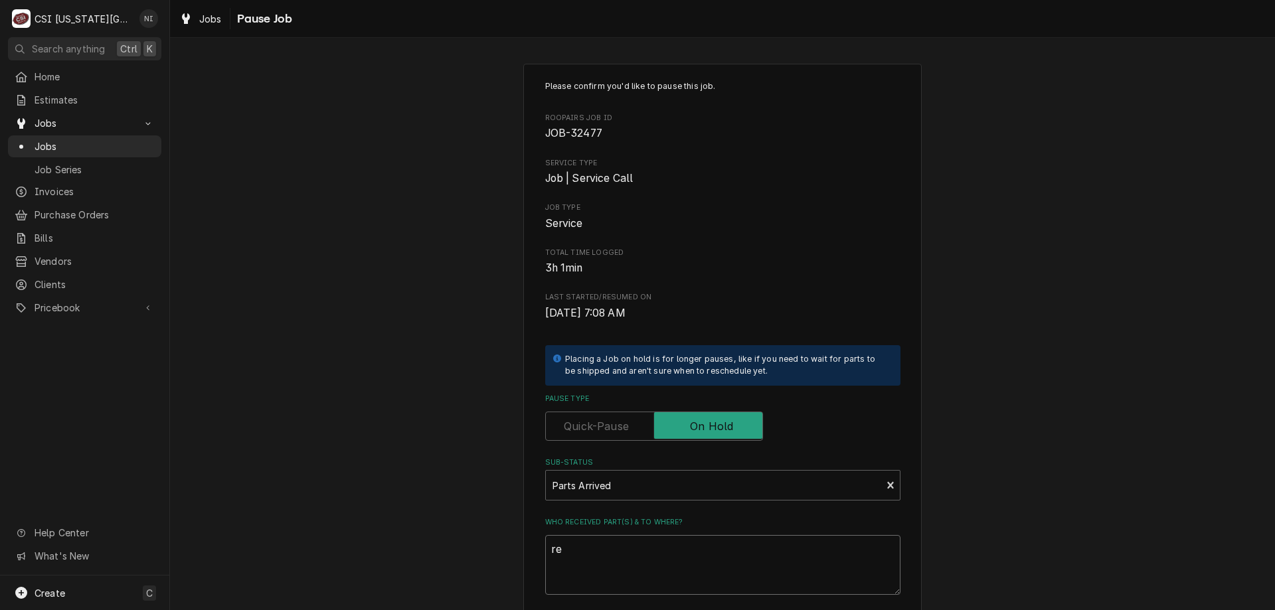
type textarea "x"
type textarea "rem"
type textarea "x"
type textarea "remi"
type textarea "x"
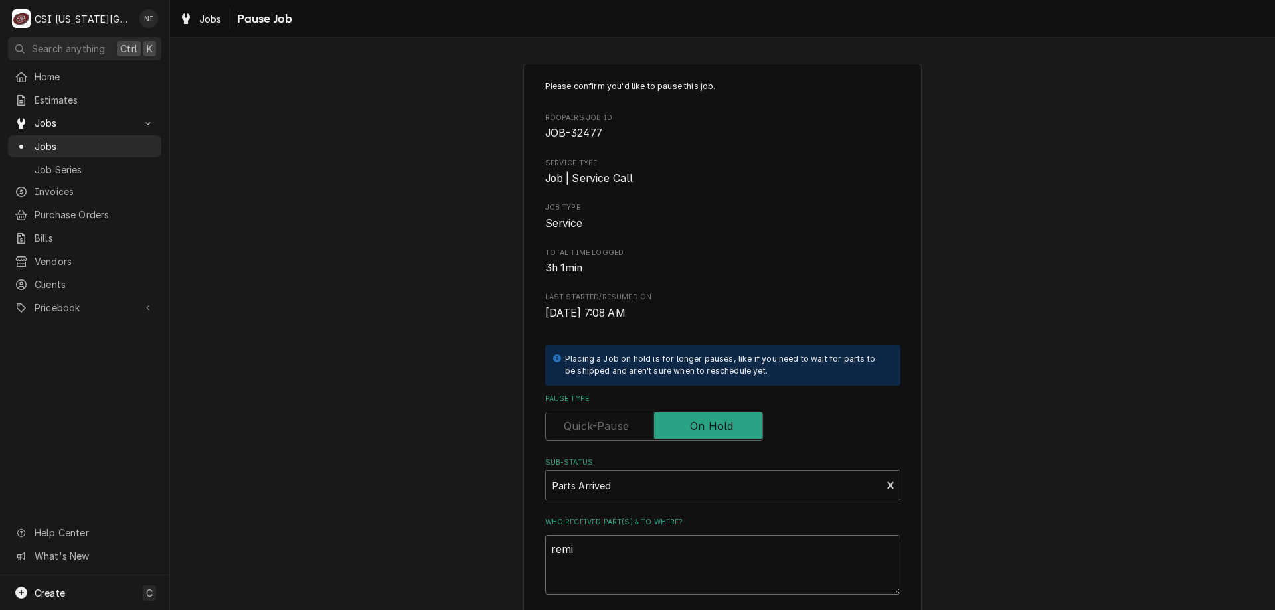
type textarea "remia"
type textarea "x"
type textarea "remian"
type textarea "x"
type textarea "remia"
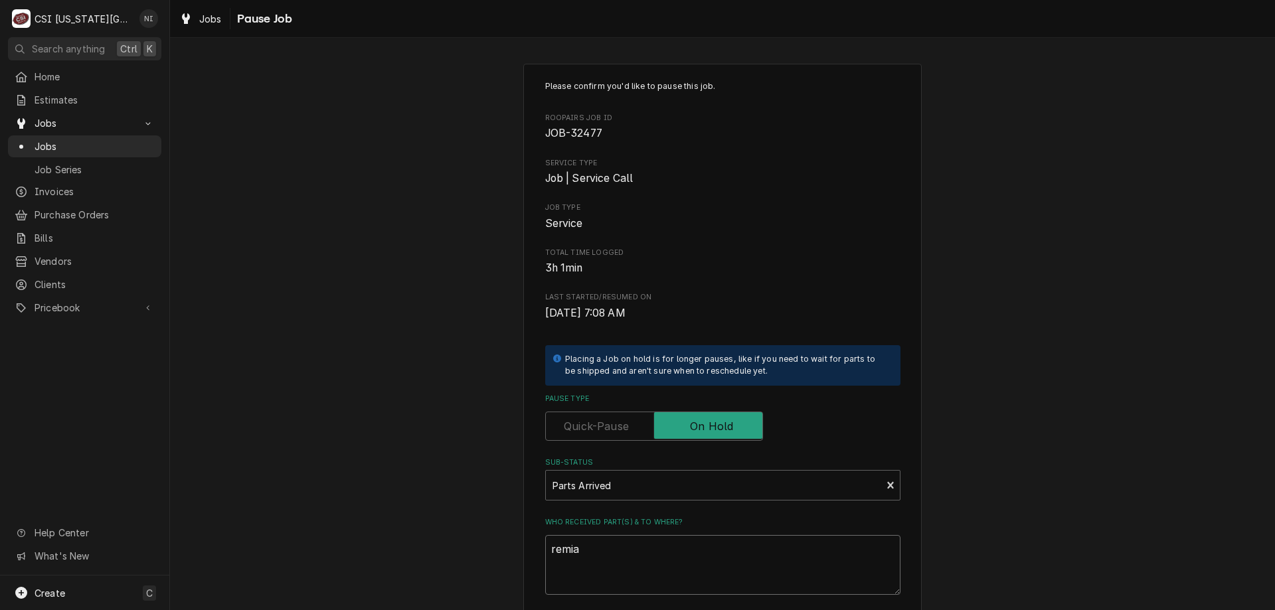
type textarea "x"
type textarea "remi"
type textarea "x"
type textarea "rem"
type textarea "x"
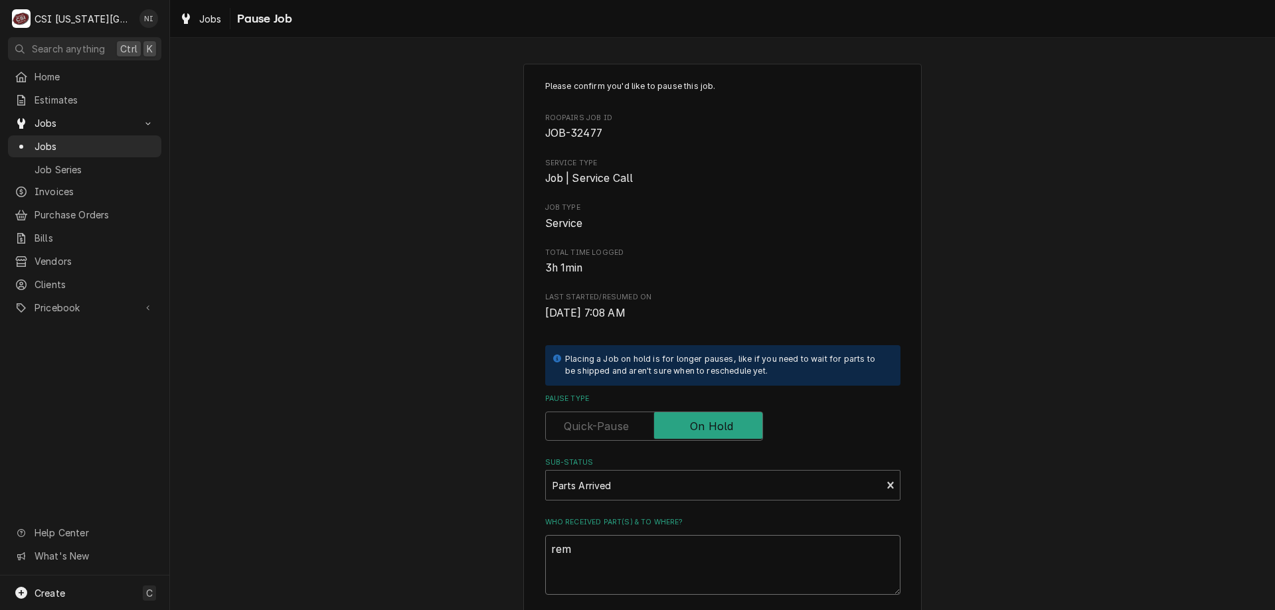
type textarea "rema"
type textarea "x"
type textarea "remai"
type textarea "x"
type textarea "remain"
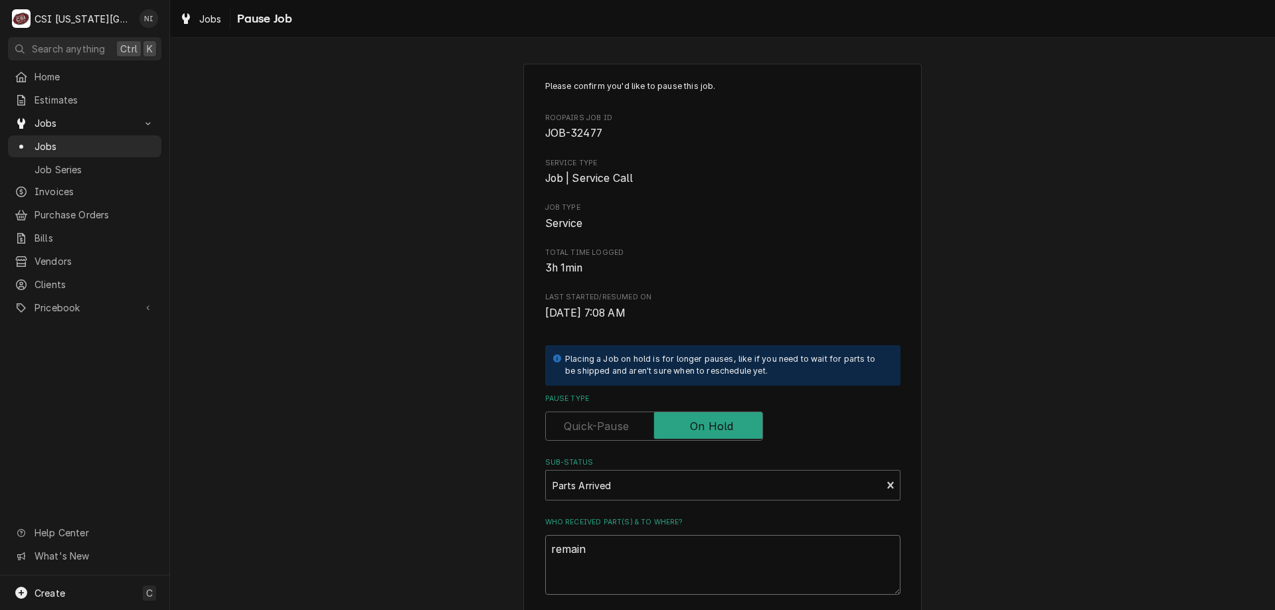
type textarea "x"
type textarea "remaini"
type textarea "x"
type textarea "remainin"
type textarea "x"
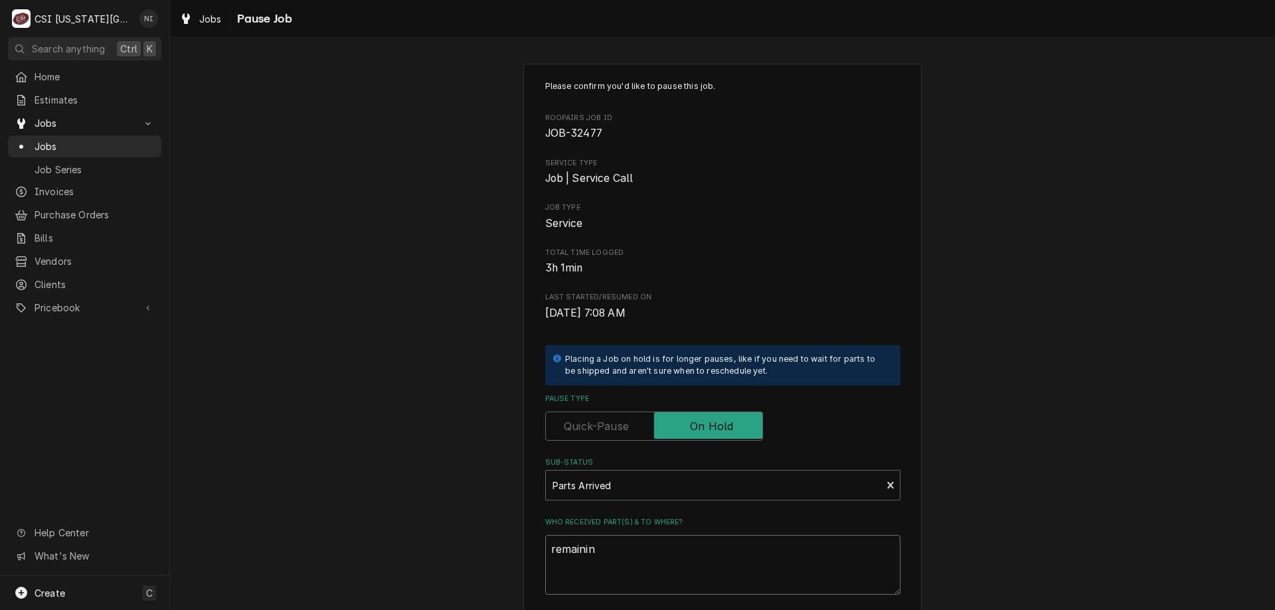
type textarea "remaining"
type textarea "x"
type textarea "remaining"
type textarea "x"
type textarea "remaining p"
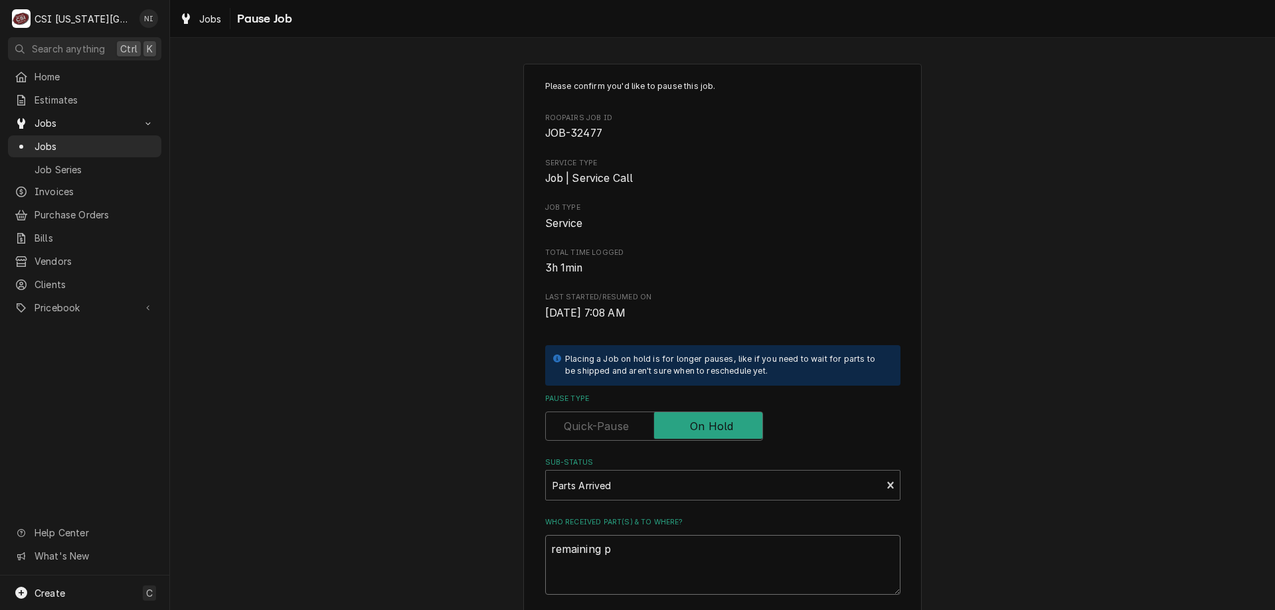
type textarea "x"
type textarea "remaining pa"
type textarea "x"
type textarea "remaining part"
type textarea "x"
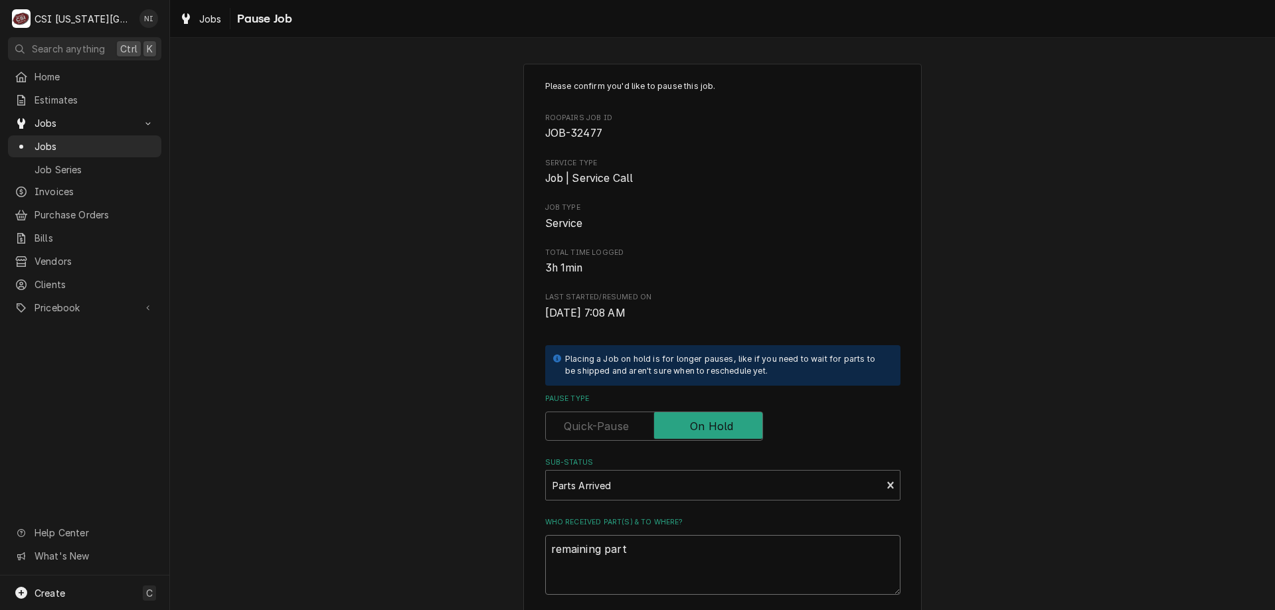
type textarea "remaining parts"
type textarea "x"
type textarea "remaining parts"
type textarea "x"
type textarea "remaining parts o"
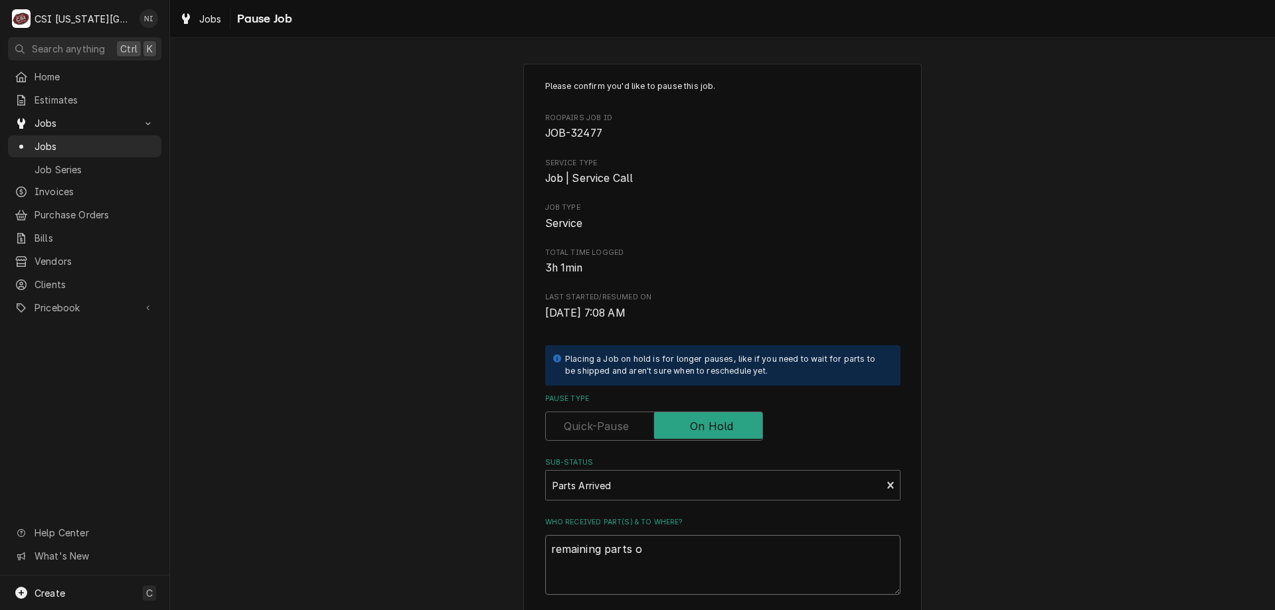
type textarea "x"
type textarea "remaining parts on"
type textarea "x"
type textarea "remaining parts on"
type textarea "x"
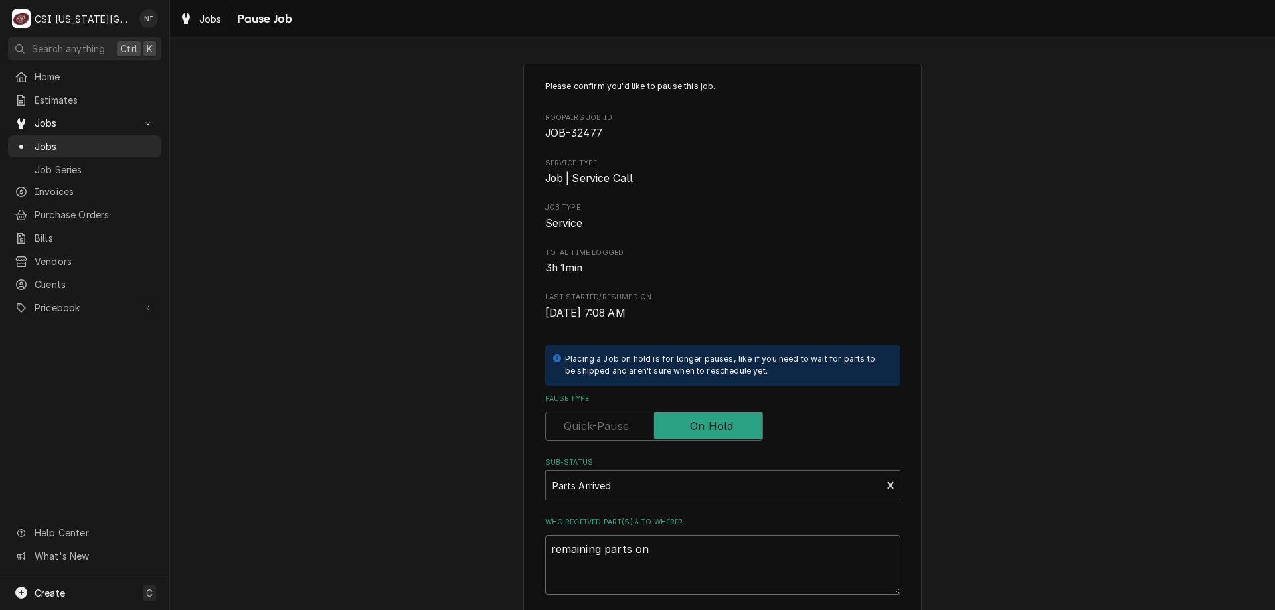
type textarea "remaining parts on j"
type textarea "x"
type textarea "remaining parts on ji"
type textarea "x"
type textarea "remaining parts on jim"
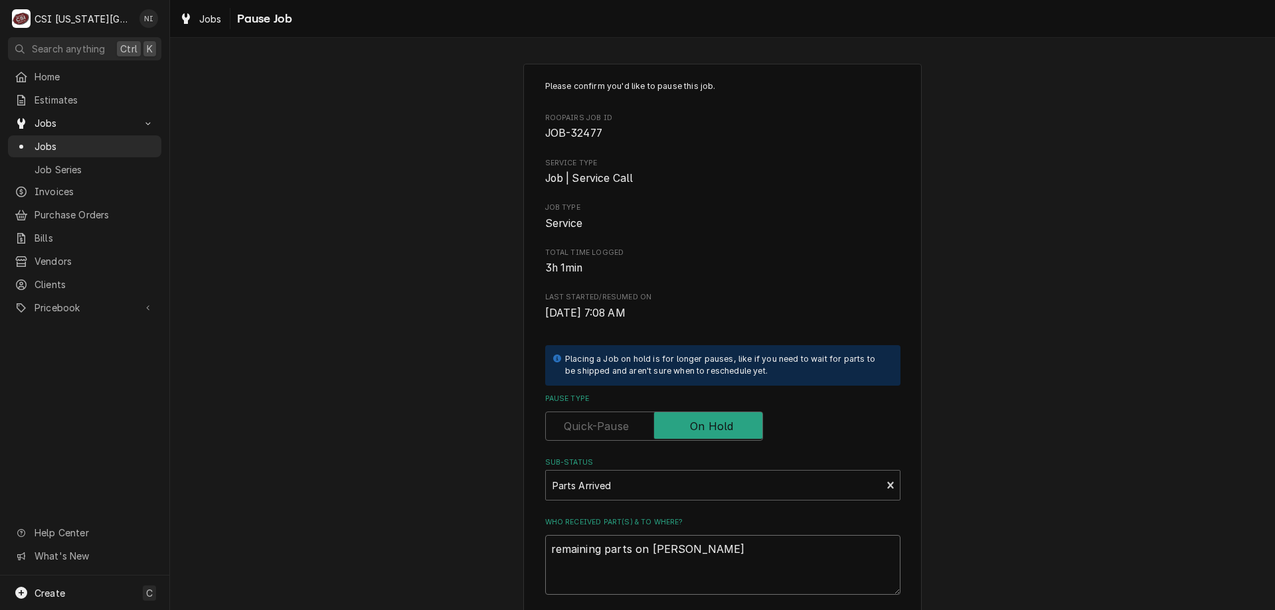
type textarea "x"
type textarea "remaining parts on jimm"
type textarea "x"
type textarea "remaining parts on jimmy"
type textarea "x"
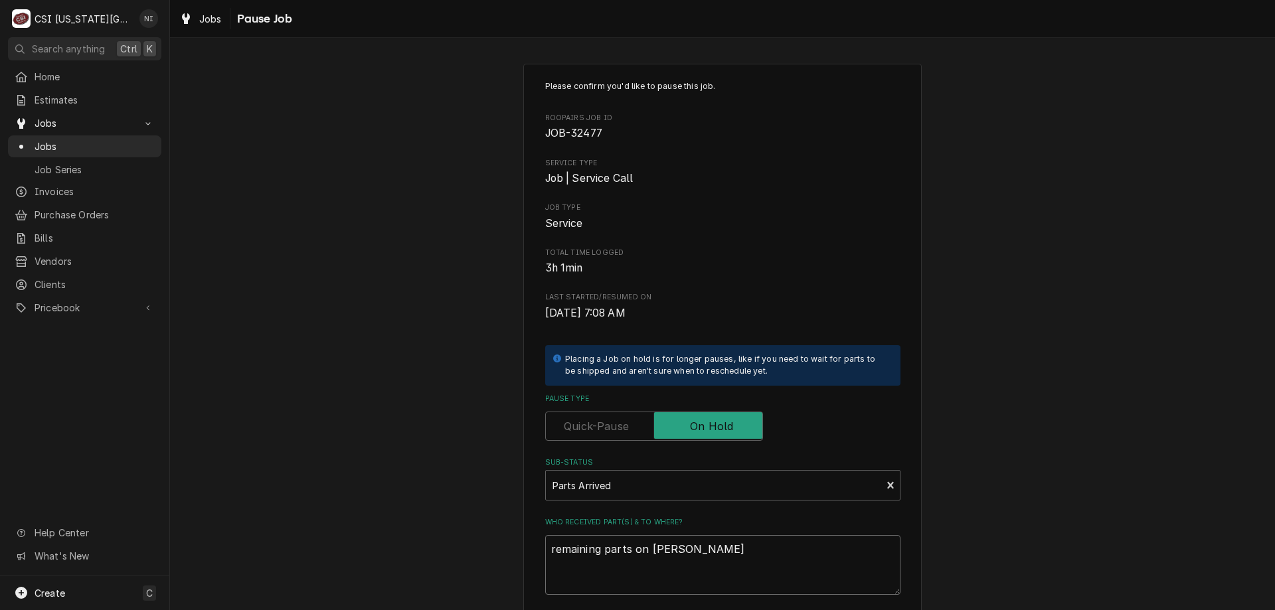
type textarea "remaining parts on jimmy"
type textarea "x"
type textarea "remaining parts on jimmy h"
type textarea "x"
type textarea "remaining parts on jimmy hs"
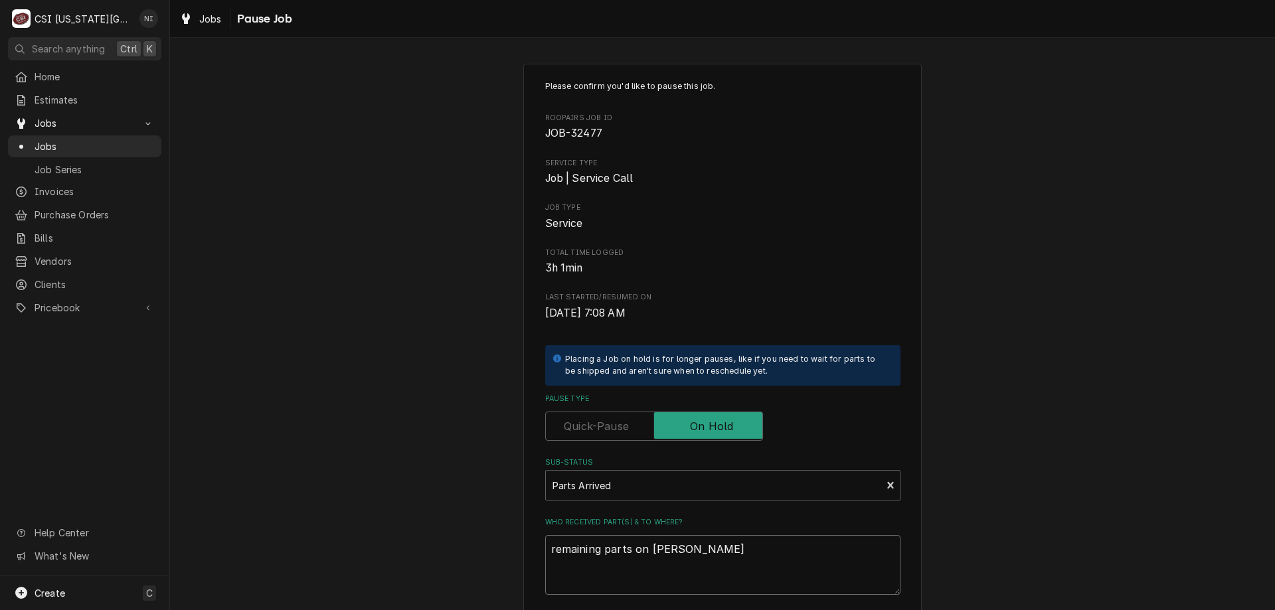
type textarea "x"
type textarea "remaining parts on jimmy hse"
type textarea "x"
type textarea "remaining parts on jimmy hsel"
type textarea "x"
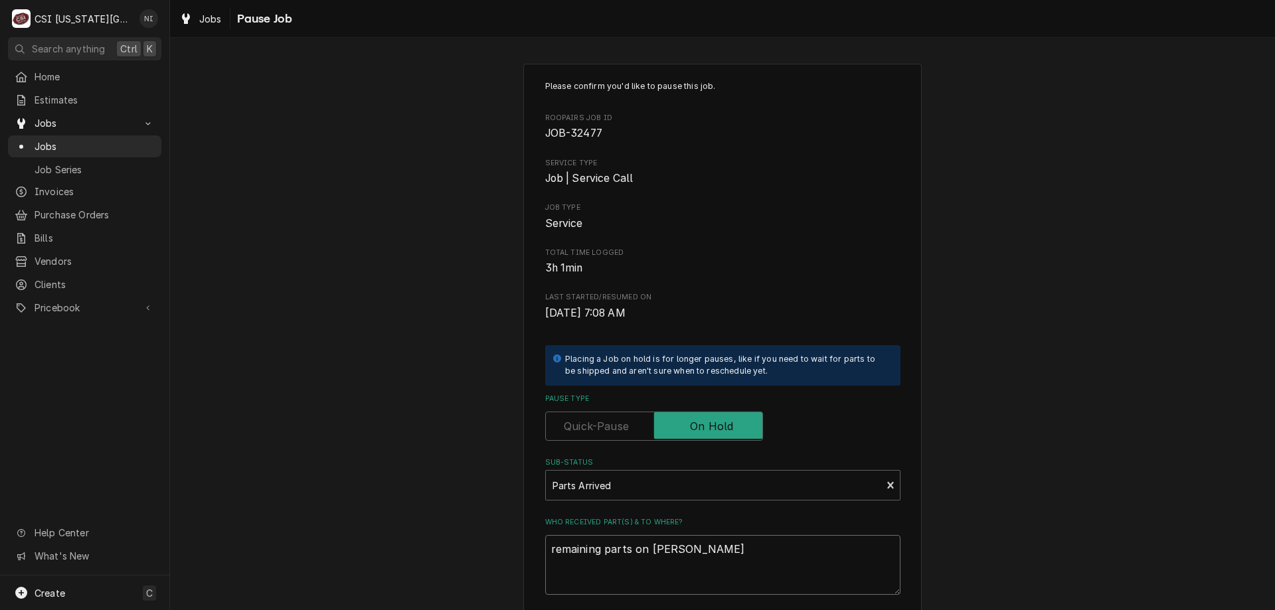
type textarea "remaining parts on jimmy hself"
type textarea "x"
type textarea "remaining parts on jimmy hsel"
type textarea "x"
type textarea "remaining parts on jimmy hse"
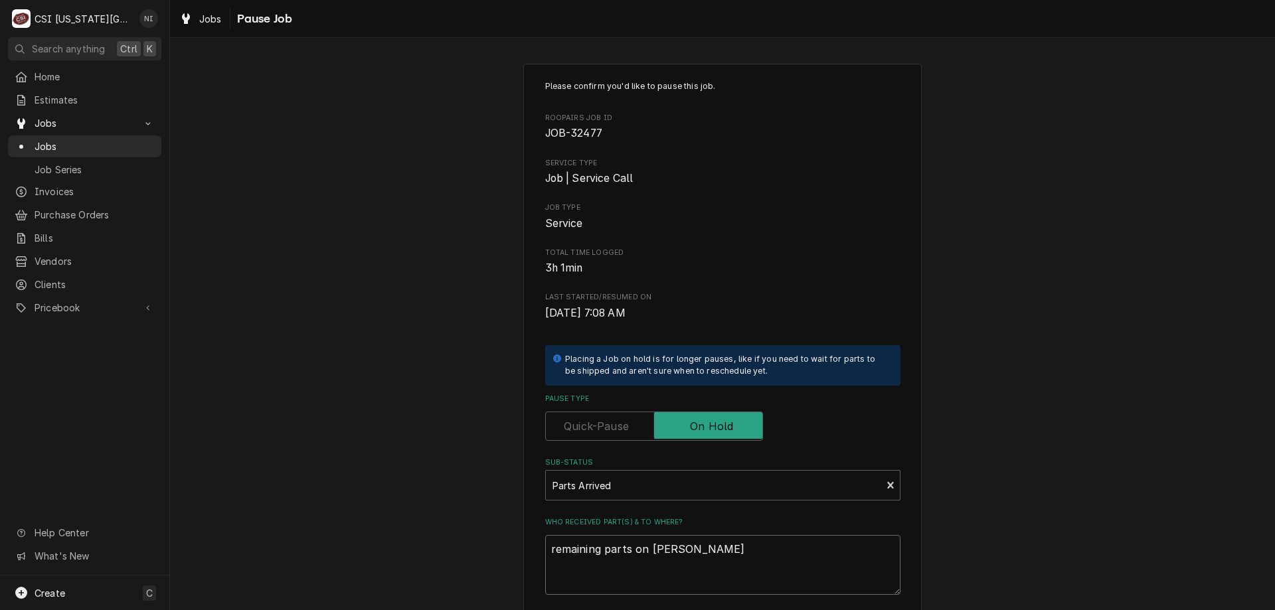
type textarea "x"
type textarea "remaining parts on jimmy hs"
type textarea "x"
type textarea "remaining parts on jimmy h"
type textarea "x"
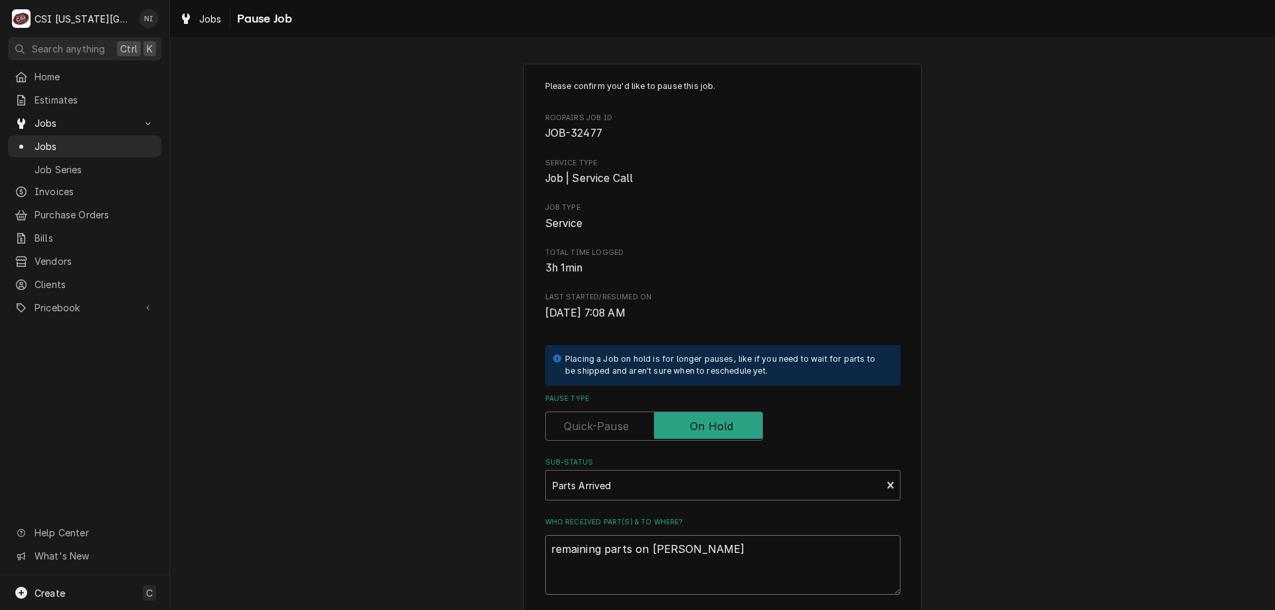
type textarea "remaining parts on jimmy"
type textarea "x"
type textarea "remaining parts on jimmy s"
type textarea "x"
type textarea "remaining parts on jimmy sh"
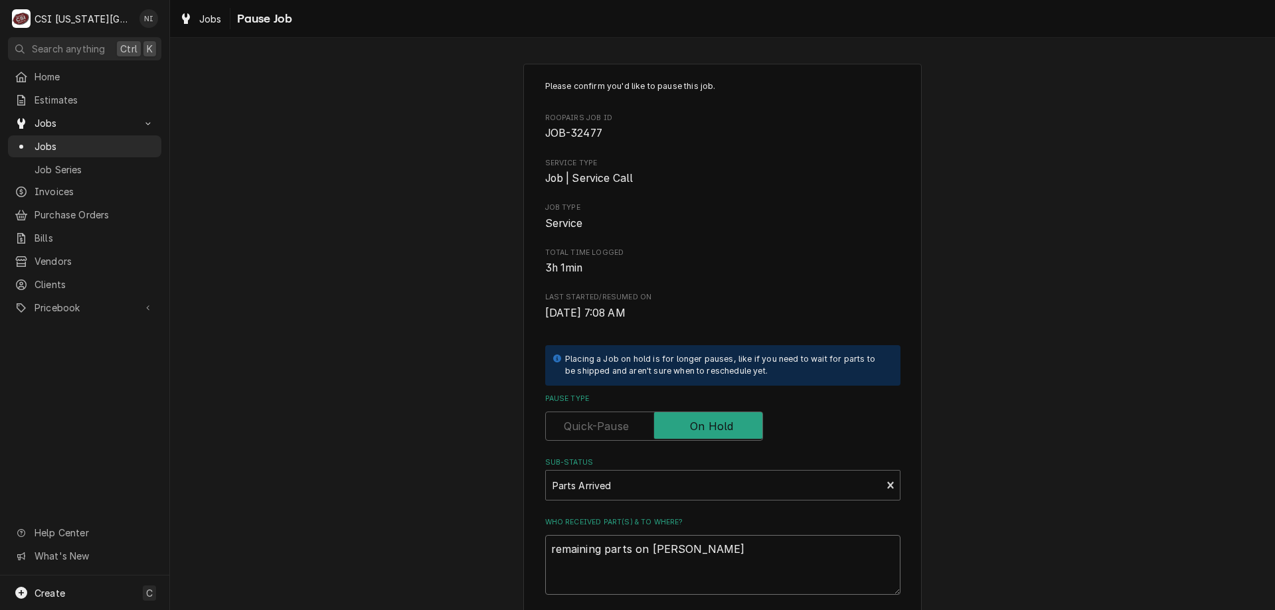
type textarea "x"
type textarea "remaining parts on jimmy she"
type textarea "x"
type textarea "remaining parts on jimmy shel"
type textarea "x"
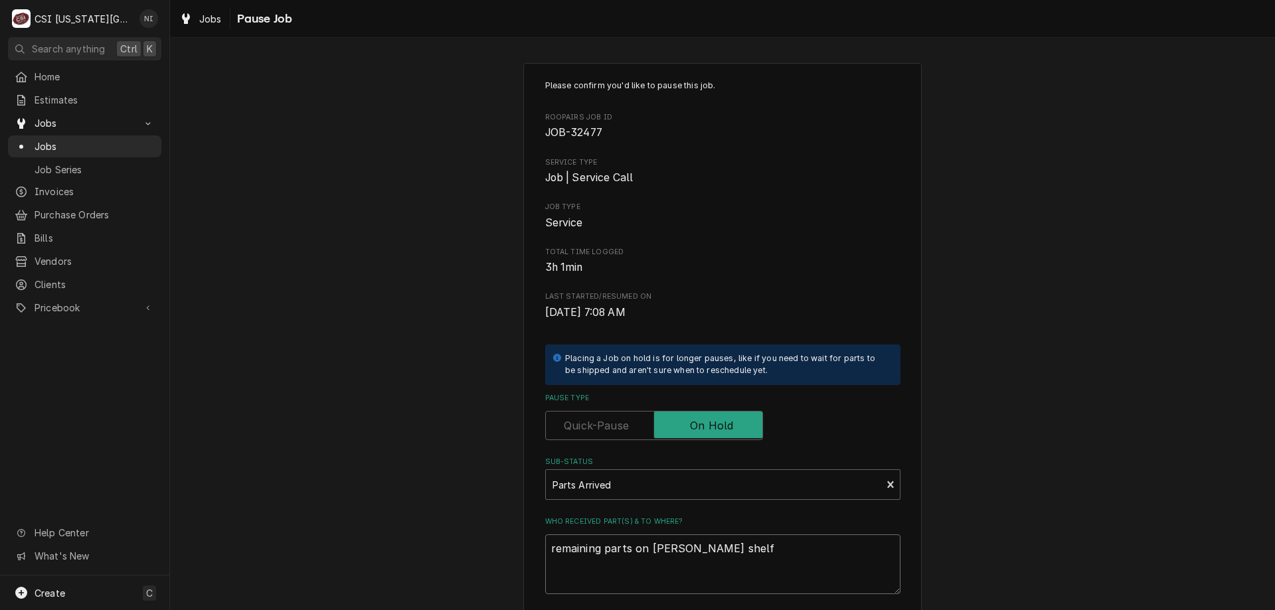
scroll to position [133, 0]
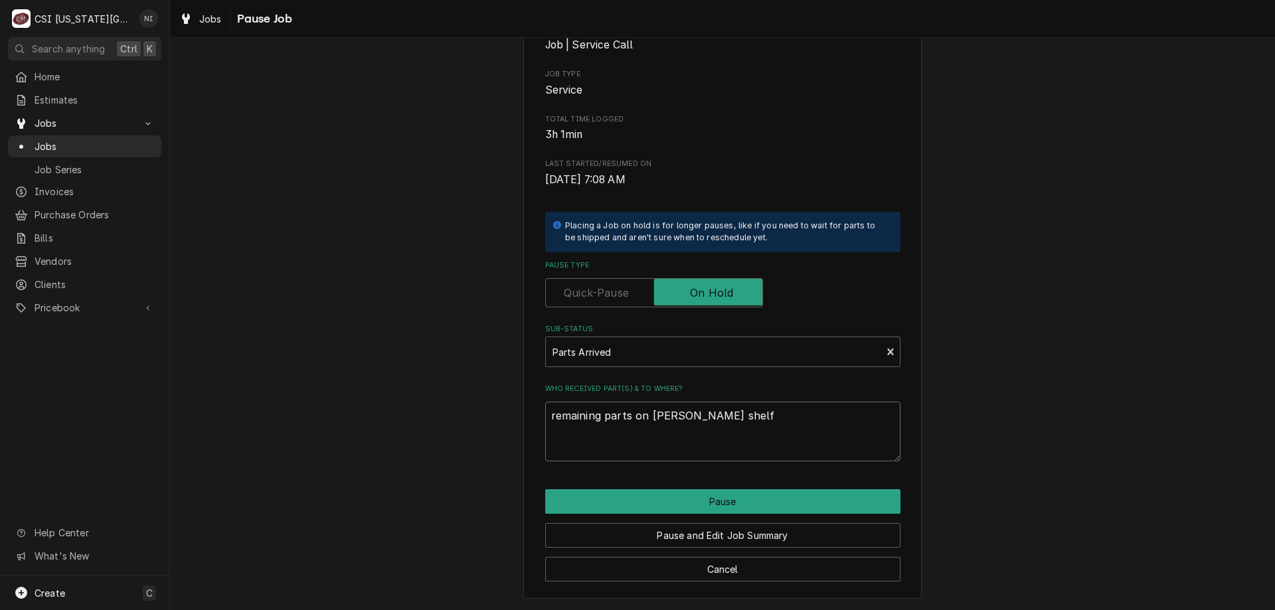
type textarea "remaining parts on jimmy shelf"
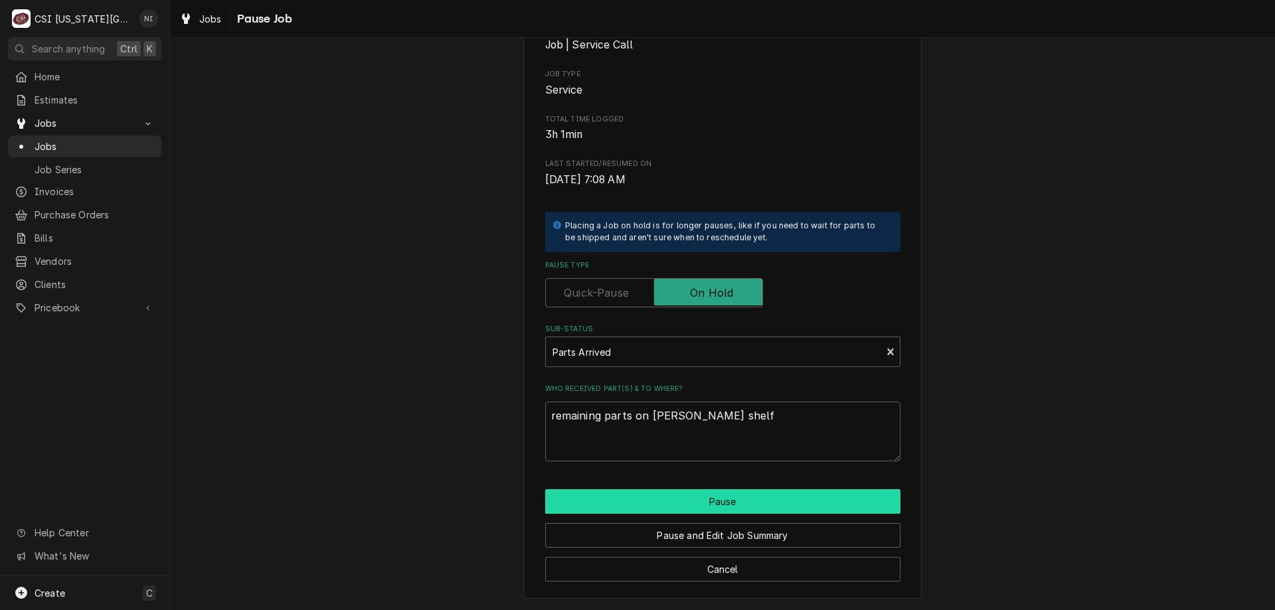
click at [801, 499] on button "Pause" at bounding box center [722, 501] width 355 height 25
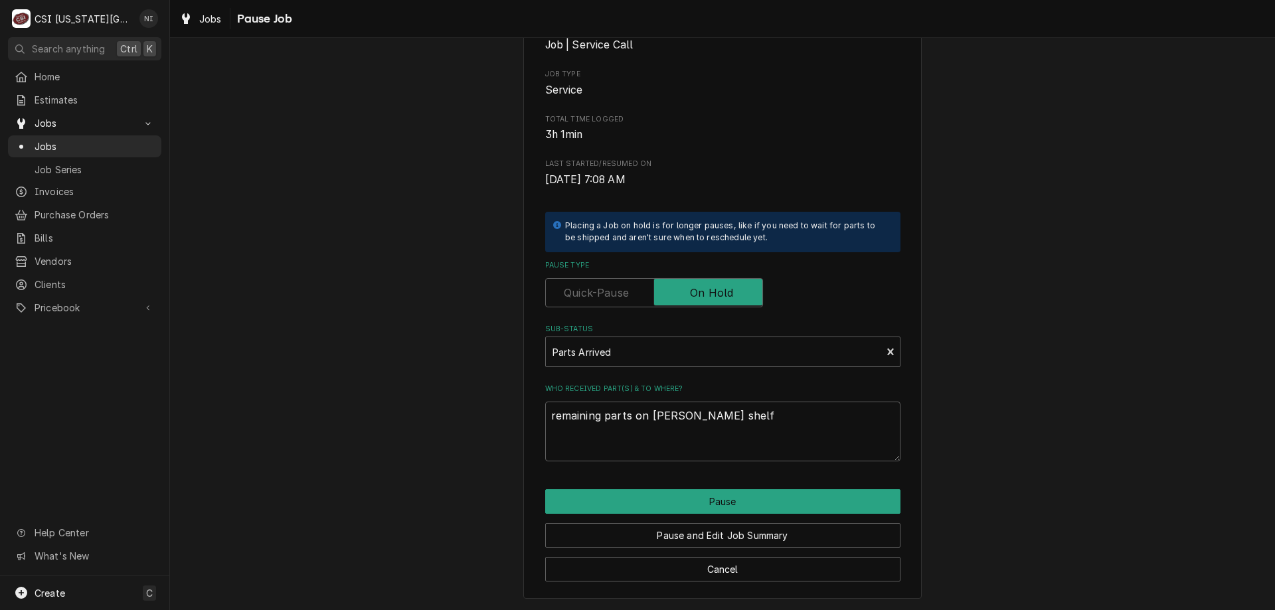
type textarea "x"
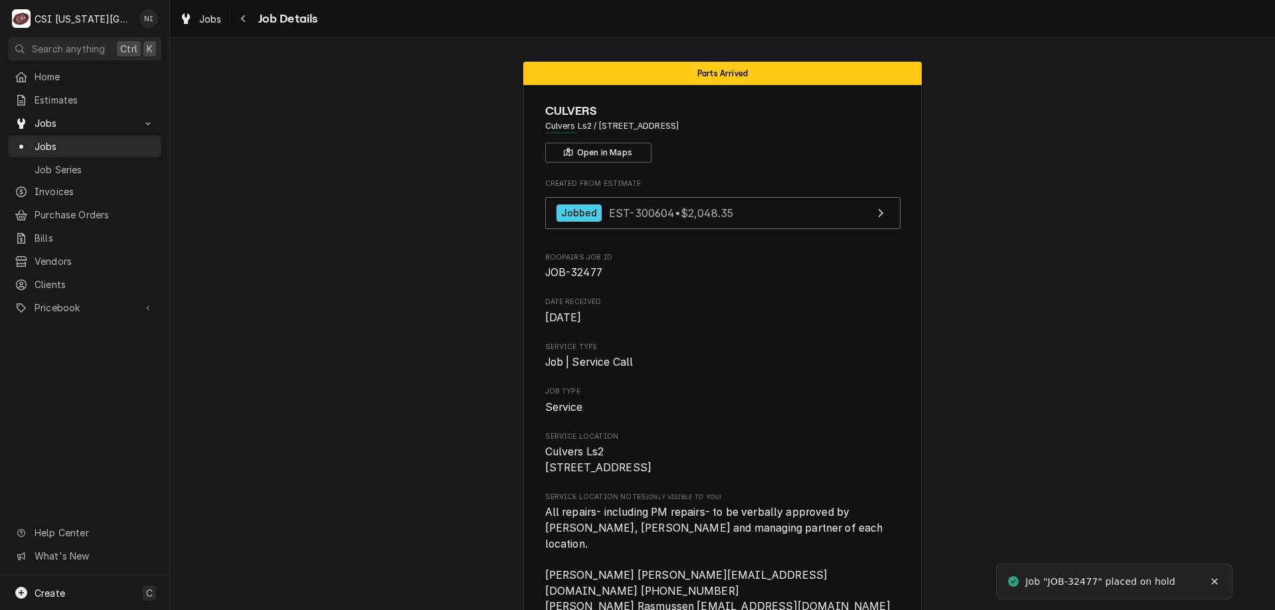
click at [106, 145] on span "Jobs" at bounding box center [95, 146] width 120 height 14
